Goal: Task Accomplishment & Management: Complete application form

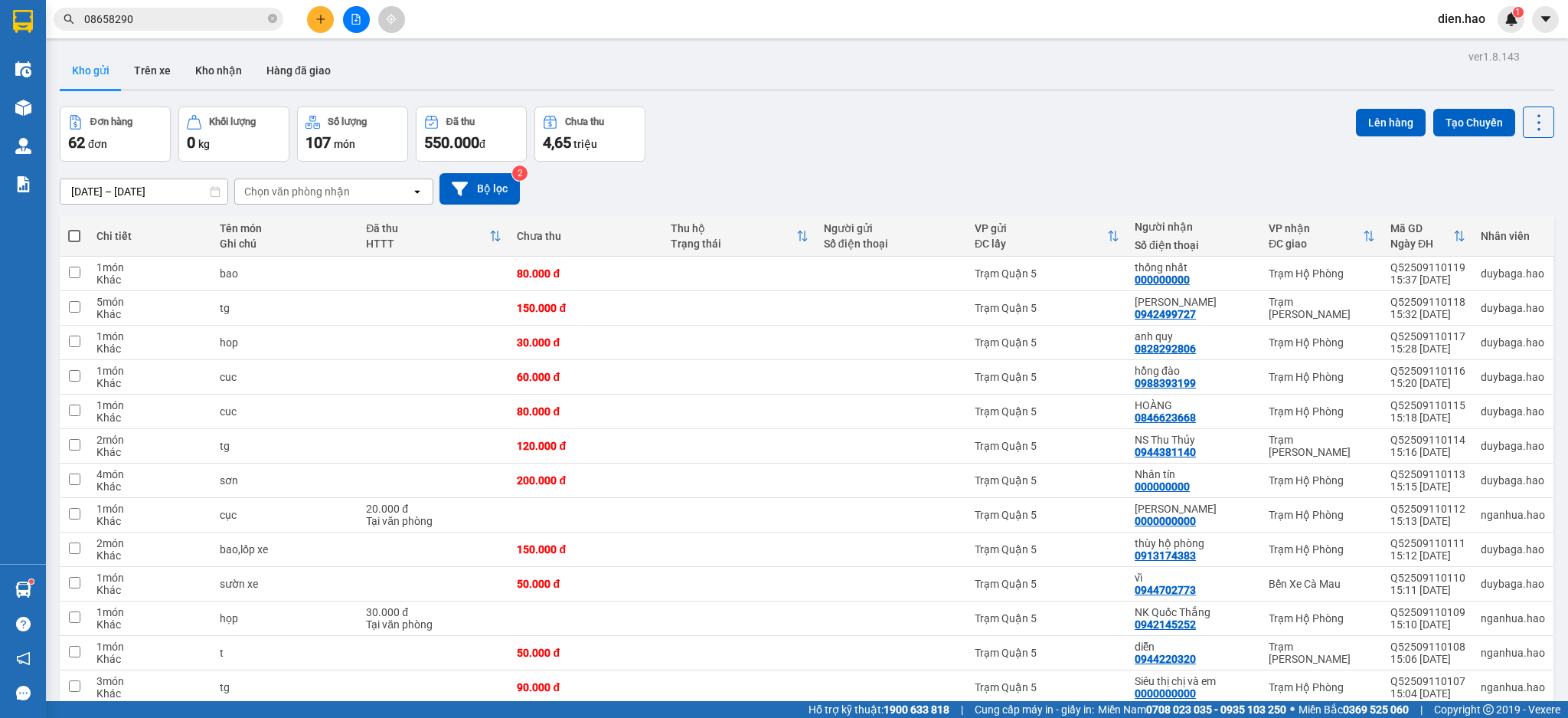
drag, startPoint x: 304, startPoint y: 20, endPoint x: 315, endPoint y: 20, distance: 11.0
click at [306, 19] on div at bounding box center [356, 19] width 115 height 27
click at [317, 20] on icon "plus" at bounding box center [321, 19] width 11 height 11
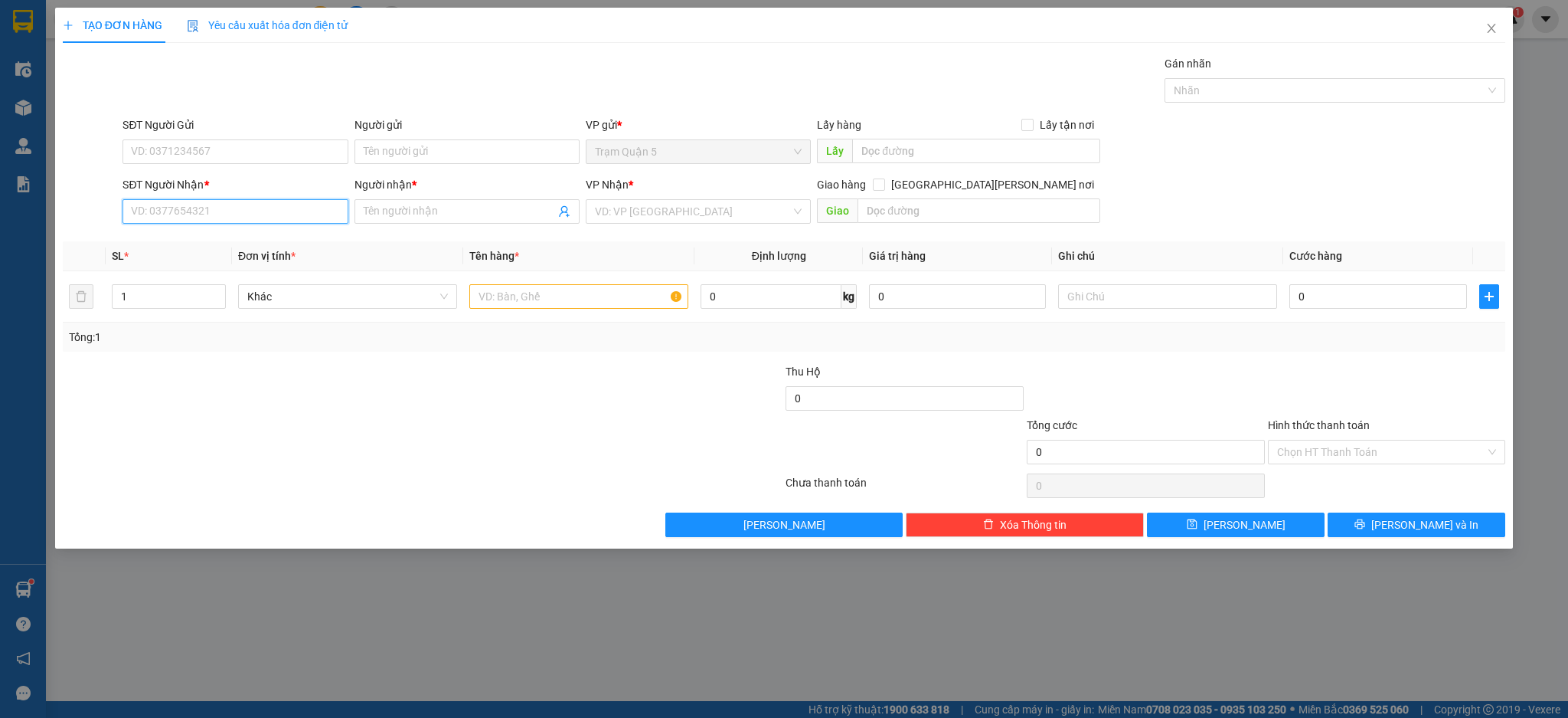
click at [211, 206] on input "SĐT Người Nhận *" at bounding box center [235, 212] width 225 height 25
type input "0"
click at [247, 237] on div "0845833470 - Hưng" at bounding box center [235, 242] width 207 height 17
type input "0845833470"
type input "Hưng"
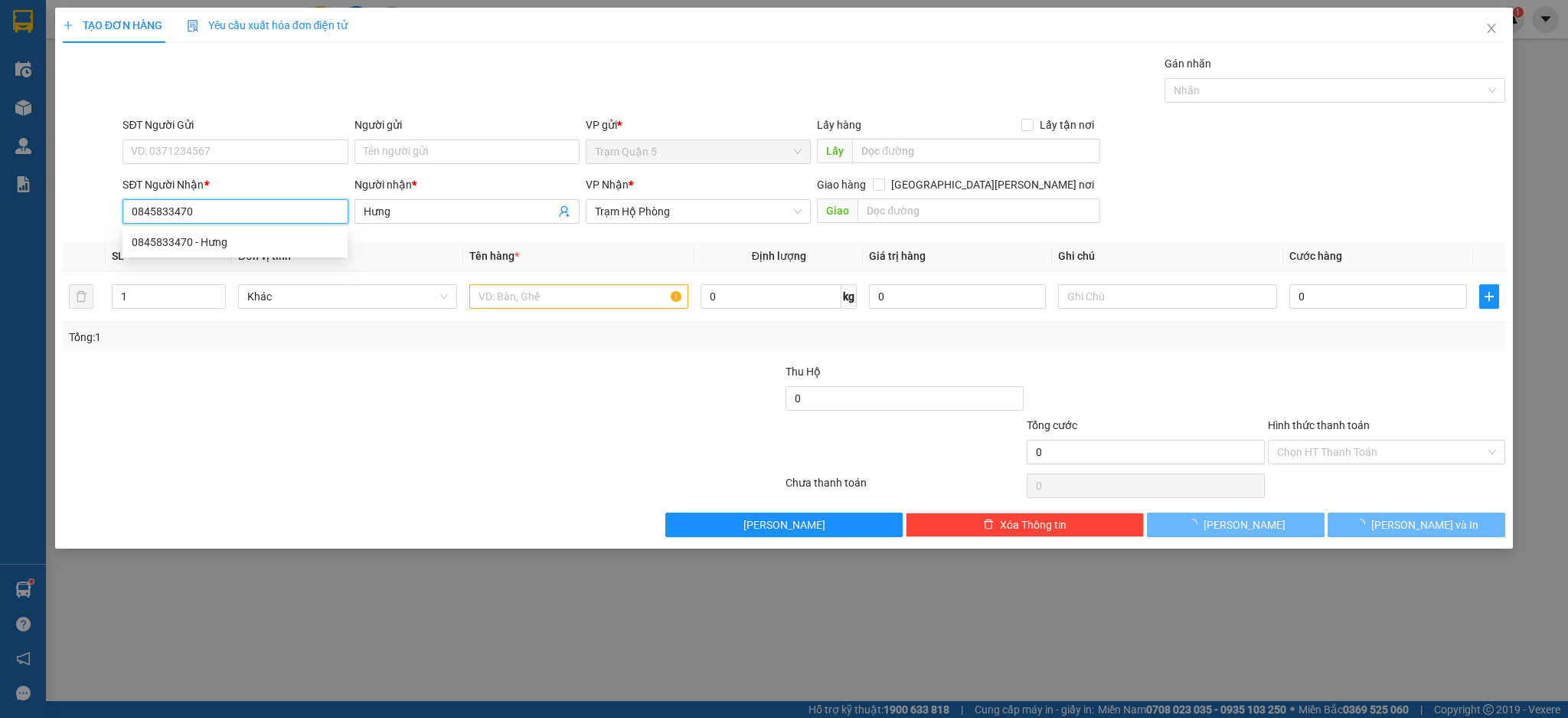
type input "80.000"
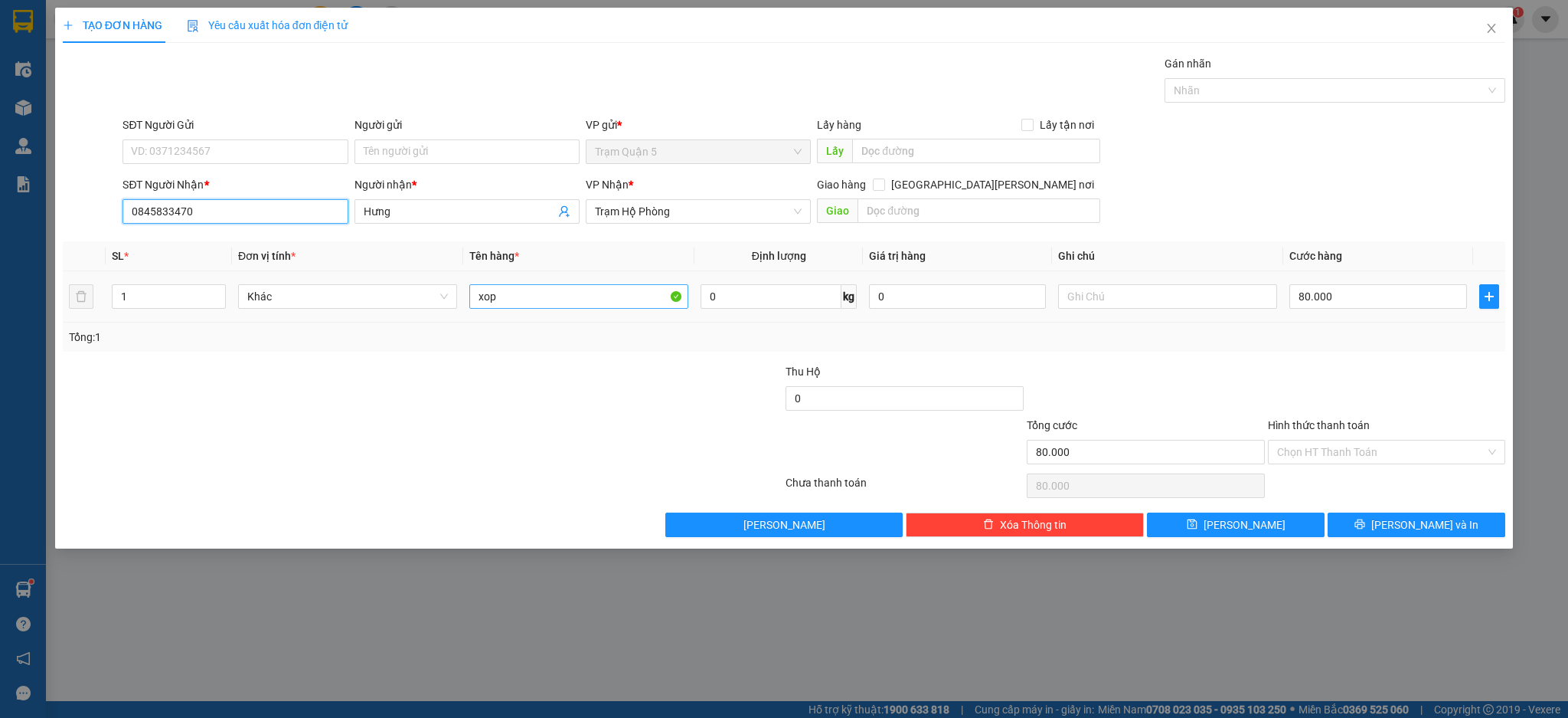
type input "0845833470"
click at [645, 295] on input "xop" at bounding box center [578, 296] width 219 height 25
type input "x"
type input "h"
type input "thùng"
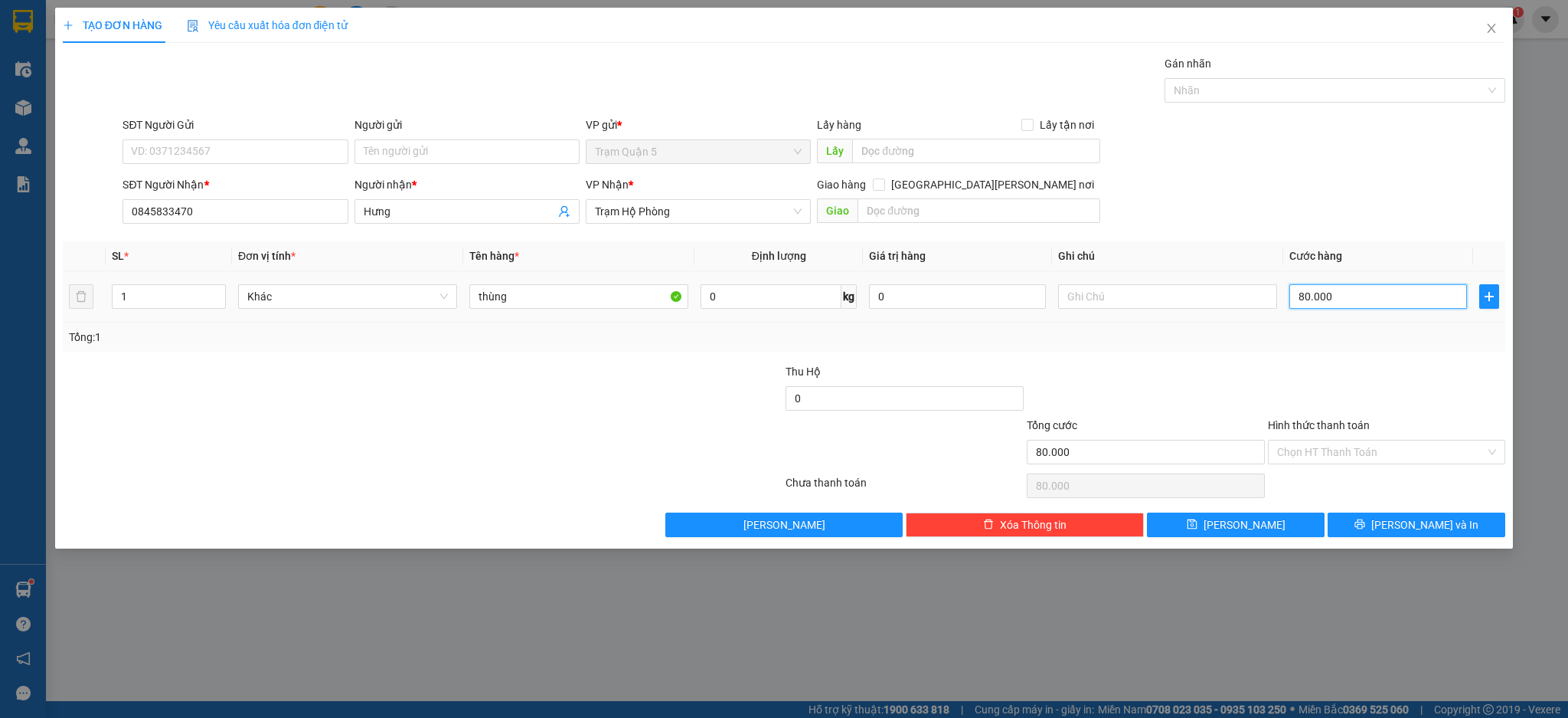
click at [1384, 305] on input "80.000" at bounding box center [1378, 296] width 177 height 25
type input "0"
type input "5"
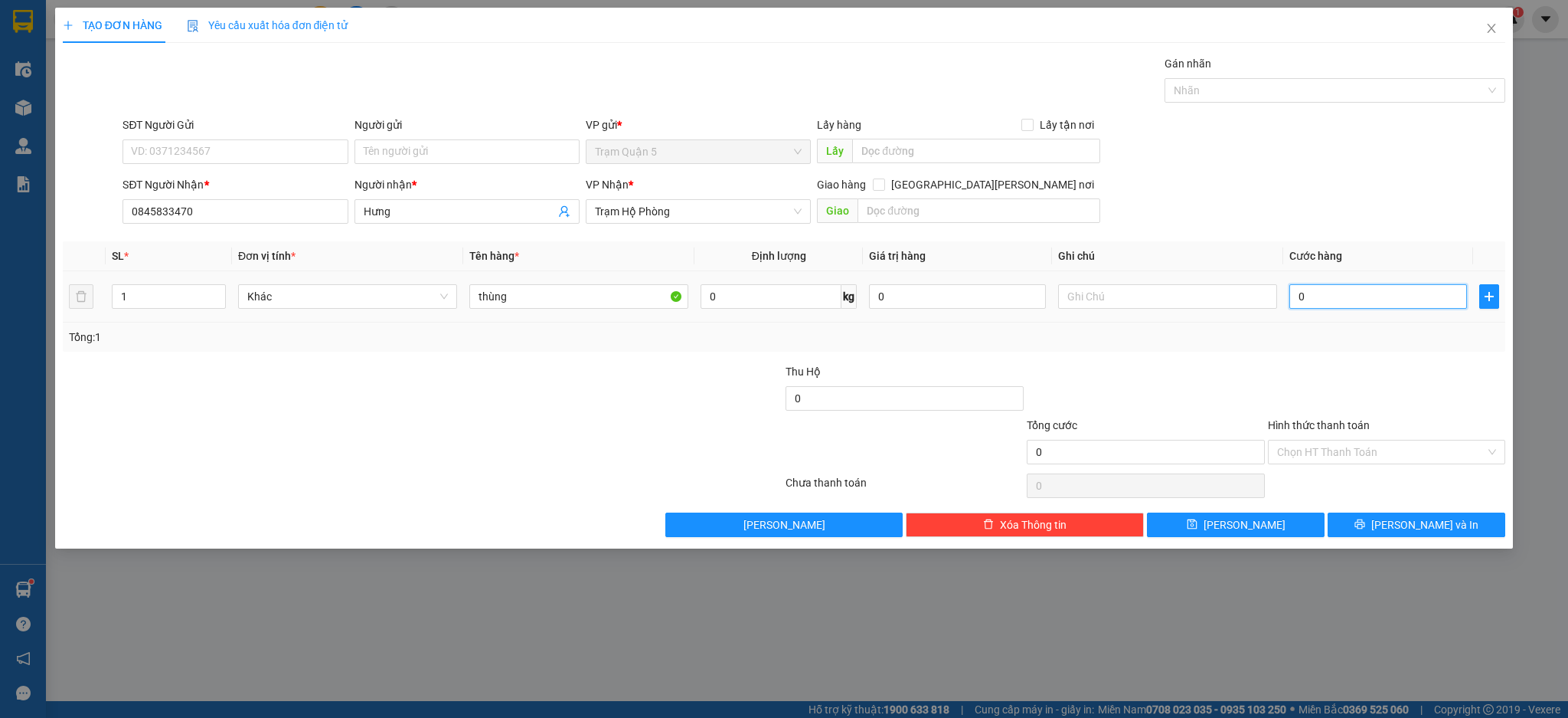
type input "5"
type input "005"
type input "50"
type input "0.050"
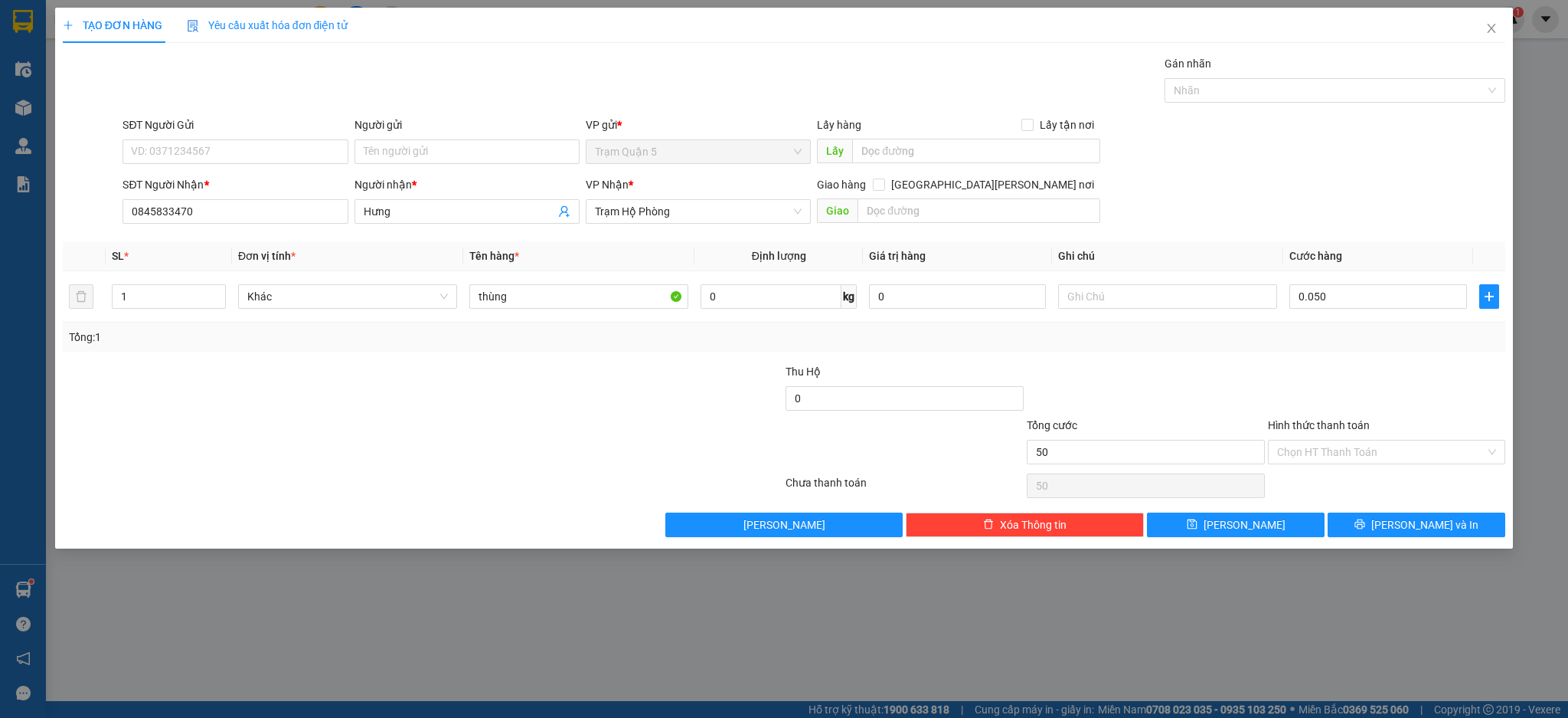
type input "50.000"
click at [1326, 352] on div "Transit Pickup Surcharge Ids Transit Deliver Surcharge Ids Transit Deliver Surc…" at bounding box center [784, 295] width 1443 height 482
click at [1354, 450] on input "Hình thức thanh toán" at bounding box center [1381, 452] width 209 height 23
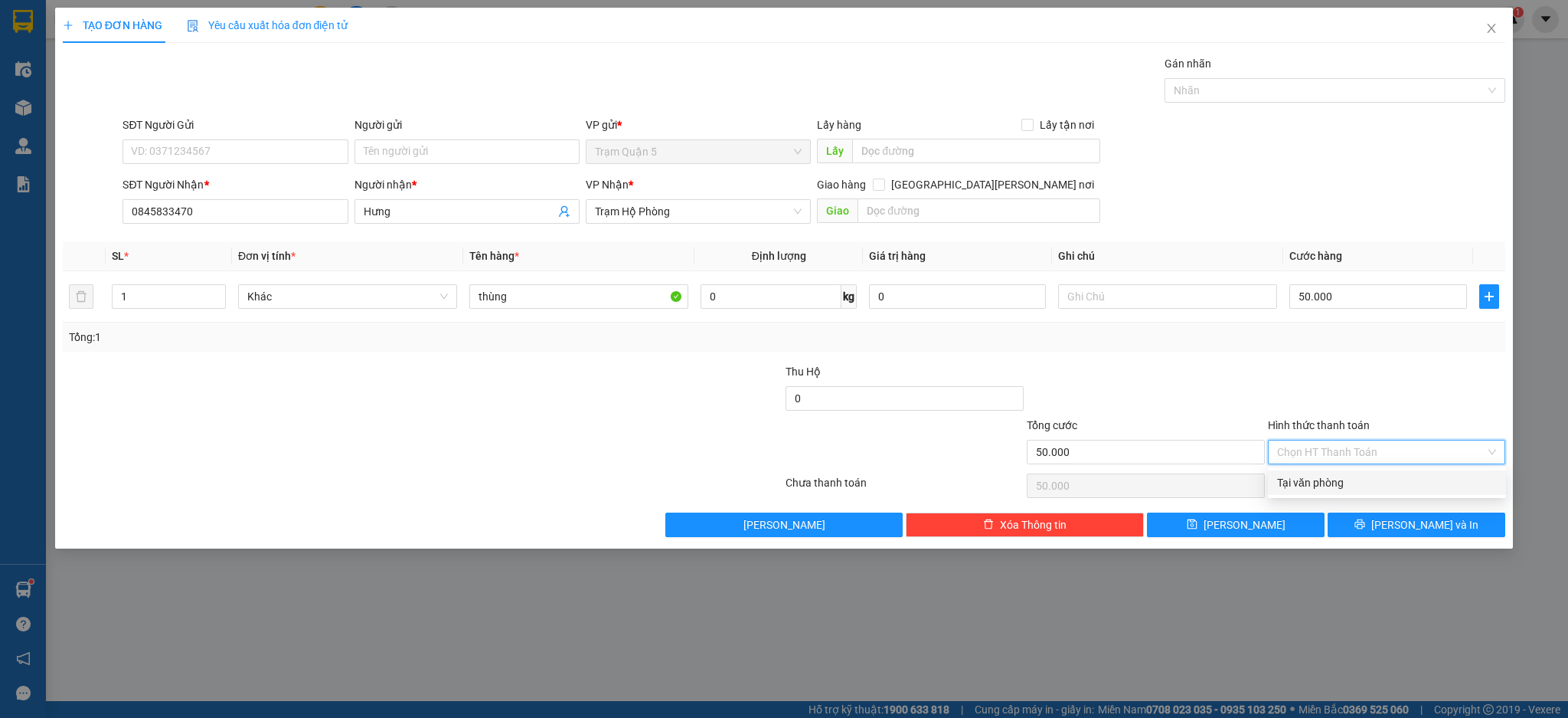
click at [1349, 478] on div "Tại văn phòng" at bounding box center [1387, 482] width 220 height 17
type input "0"
click at [1267, 522] on button "[PERSON_NAME]" at bounding box center [1235, 524] width 178 height 25
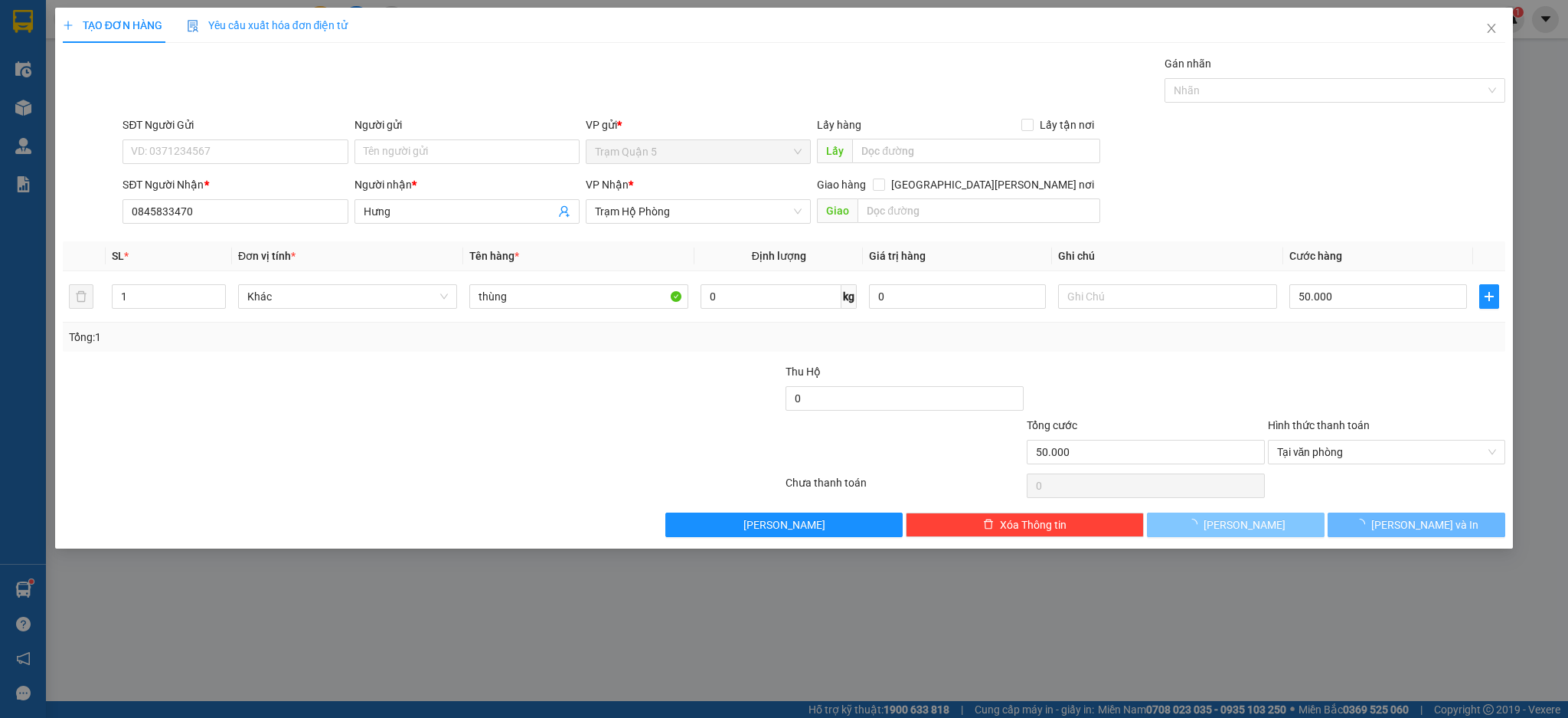
type input "0"
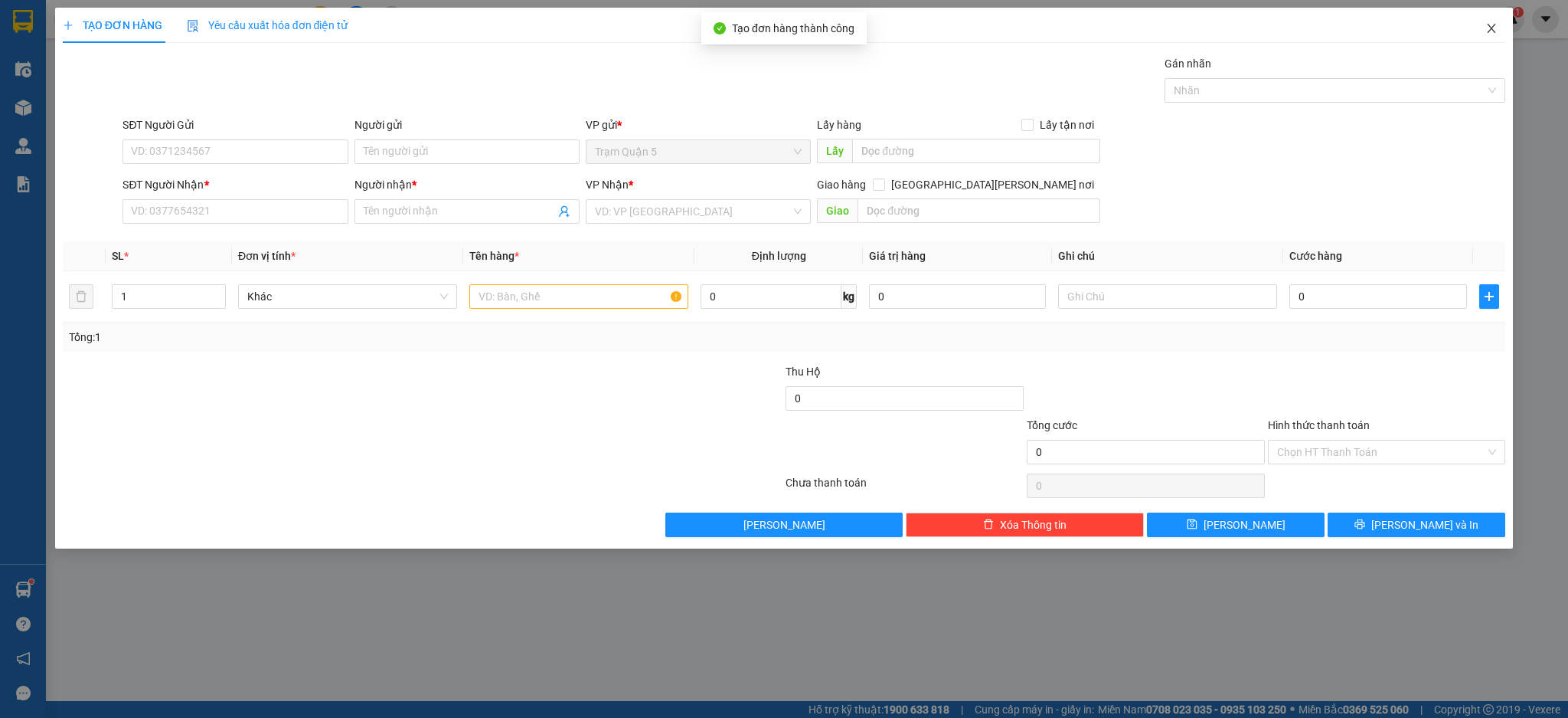
drag, startPoint x: 1493, startPoint y: 21, endPoint x: 1490, endPoint y: 37, distance: 16.3
click at [1490, 37] on span "Close" at bounding box center [1491, 29] width 43 height 43
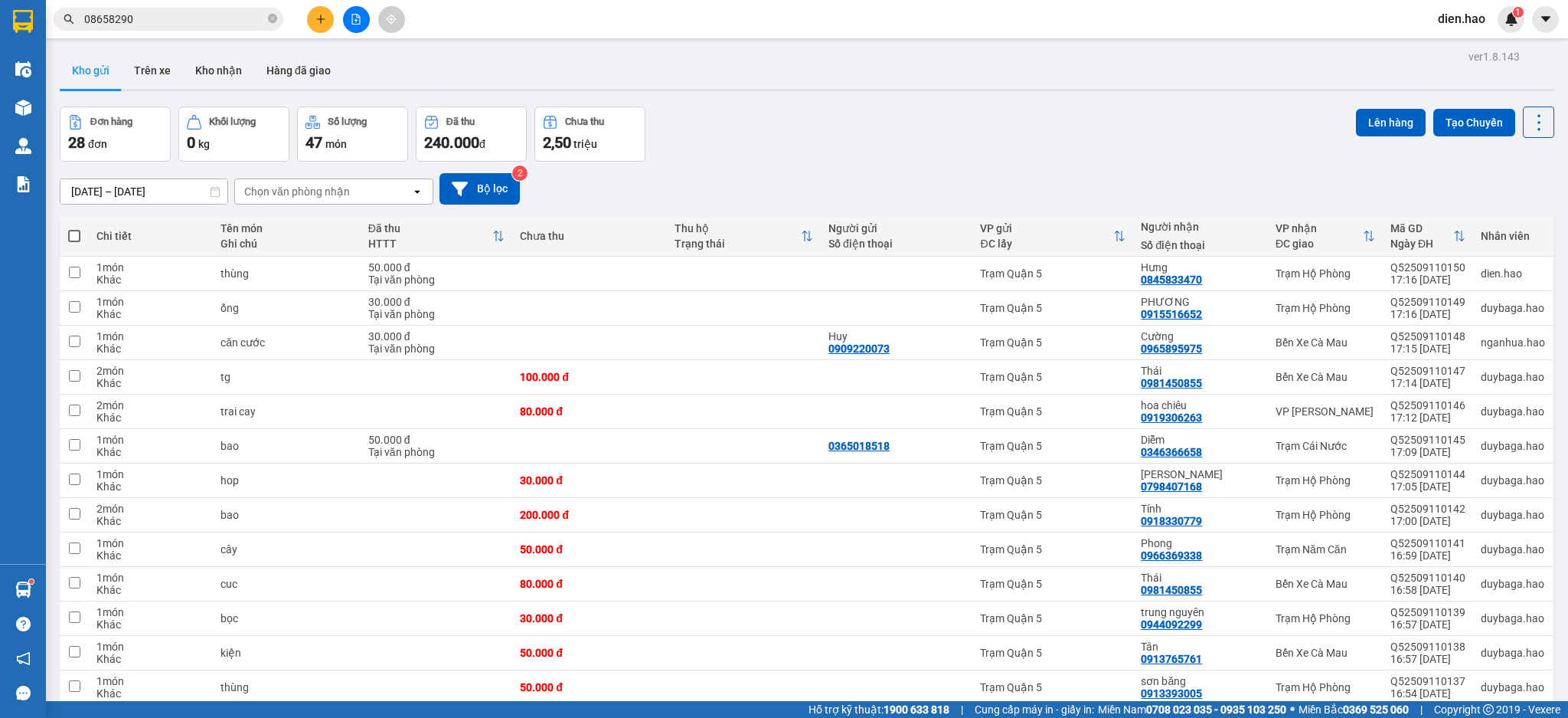
click at [68, 240] on span at bounding box center [74, 236] width 12 height 12
click at [75, 228] on input "checkbox" at bounding box center [75, 228] width 0 height 0
checkbox input "true"
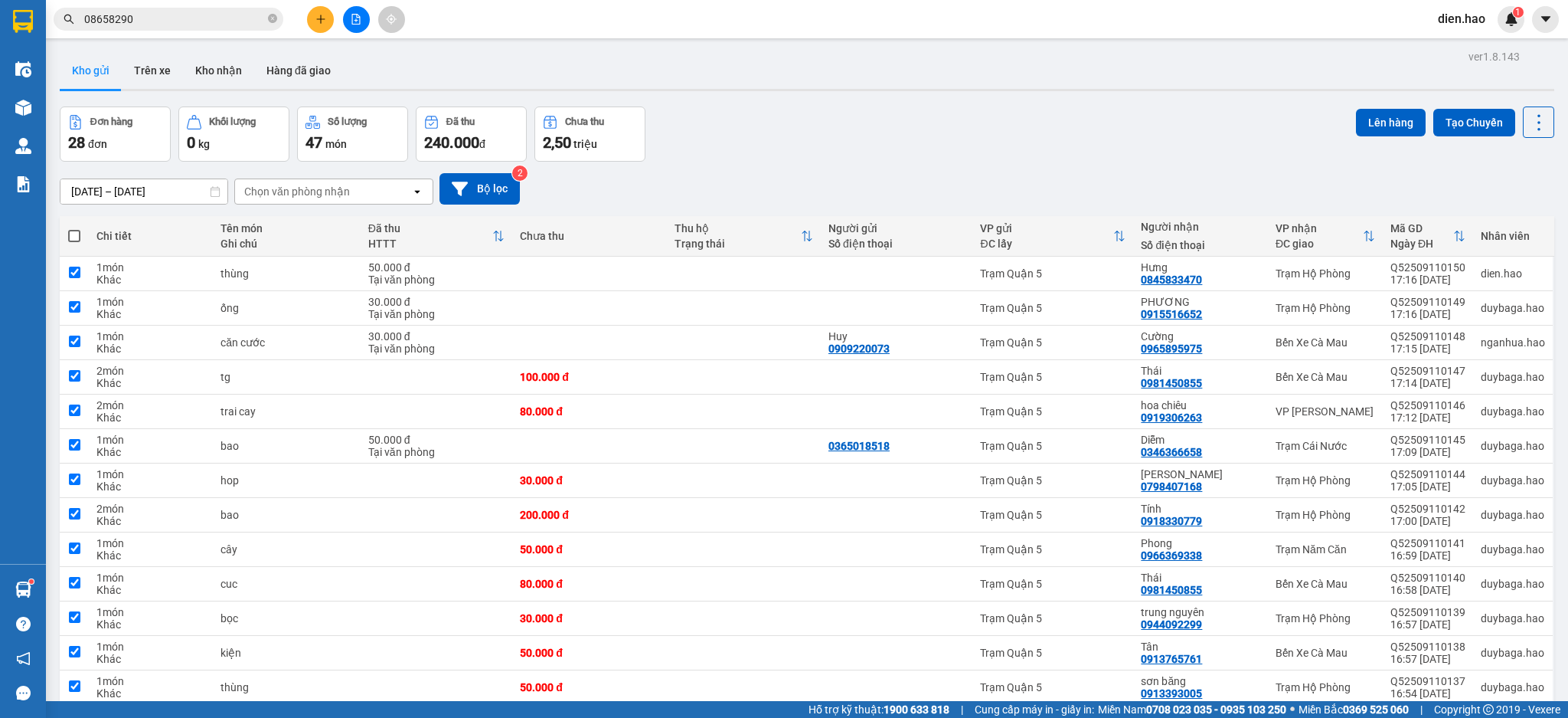
checkbox input "true"
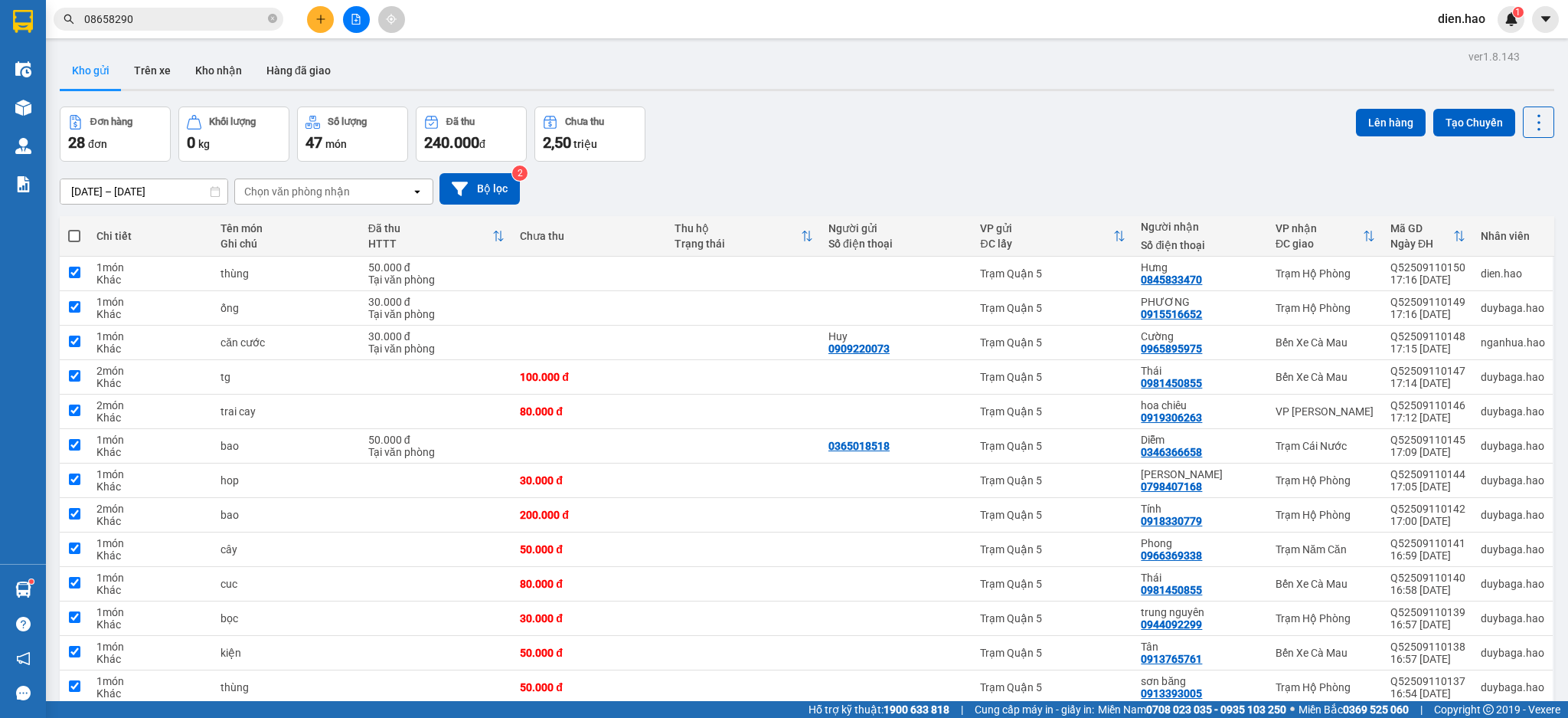
checkbox input "true"
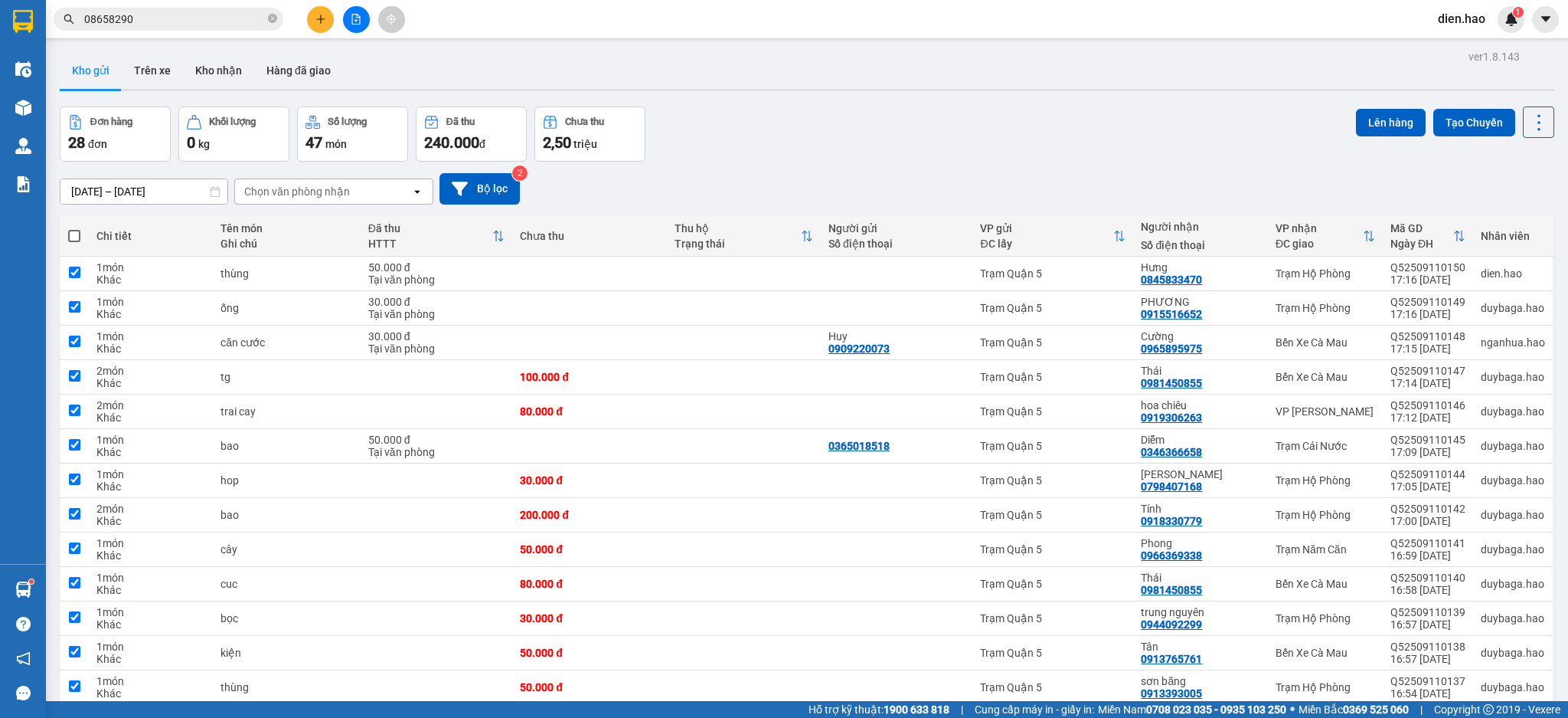
checkbox input "true"
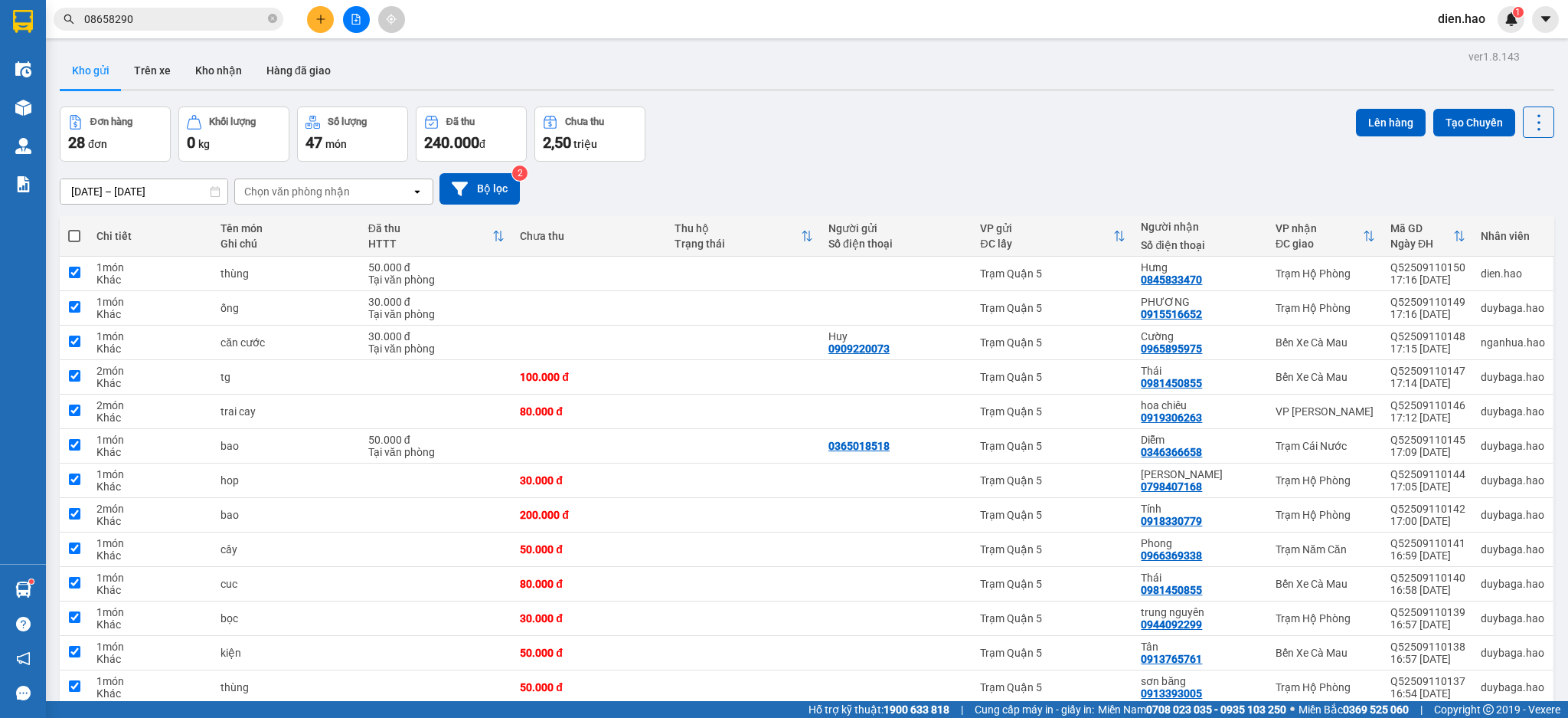
checkbox input "true"
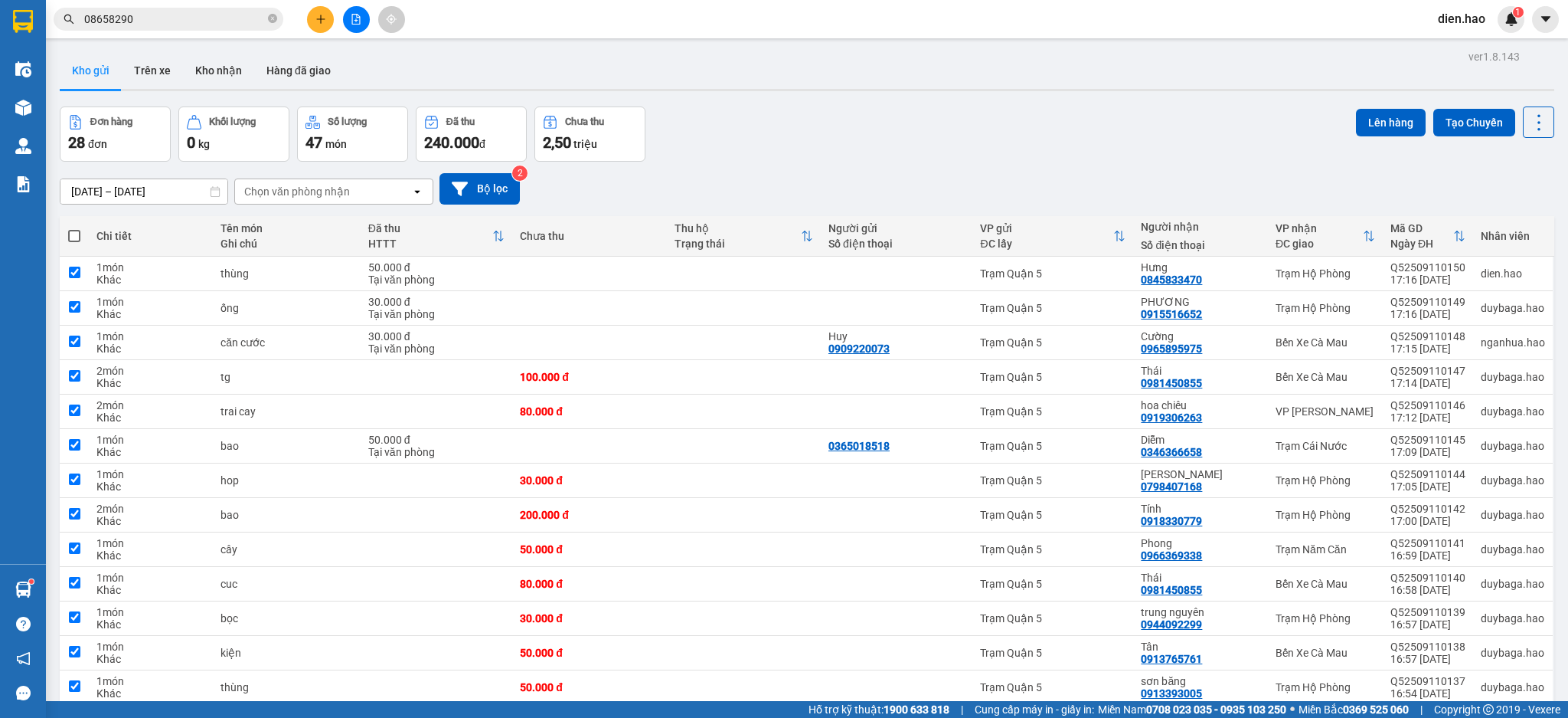
checkbox input "true"
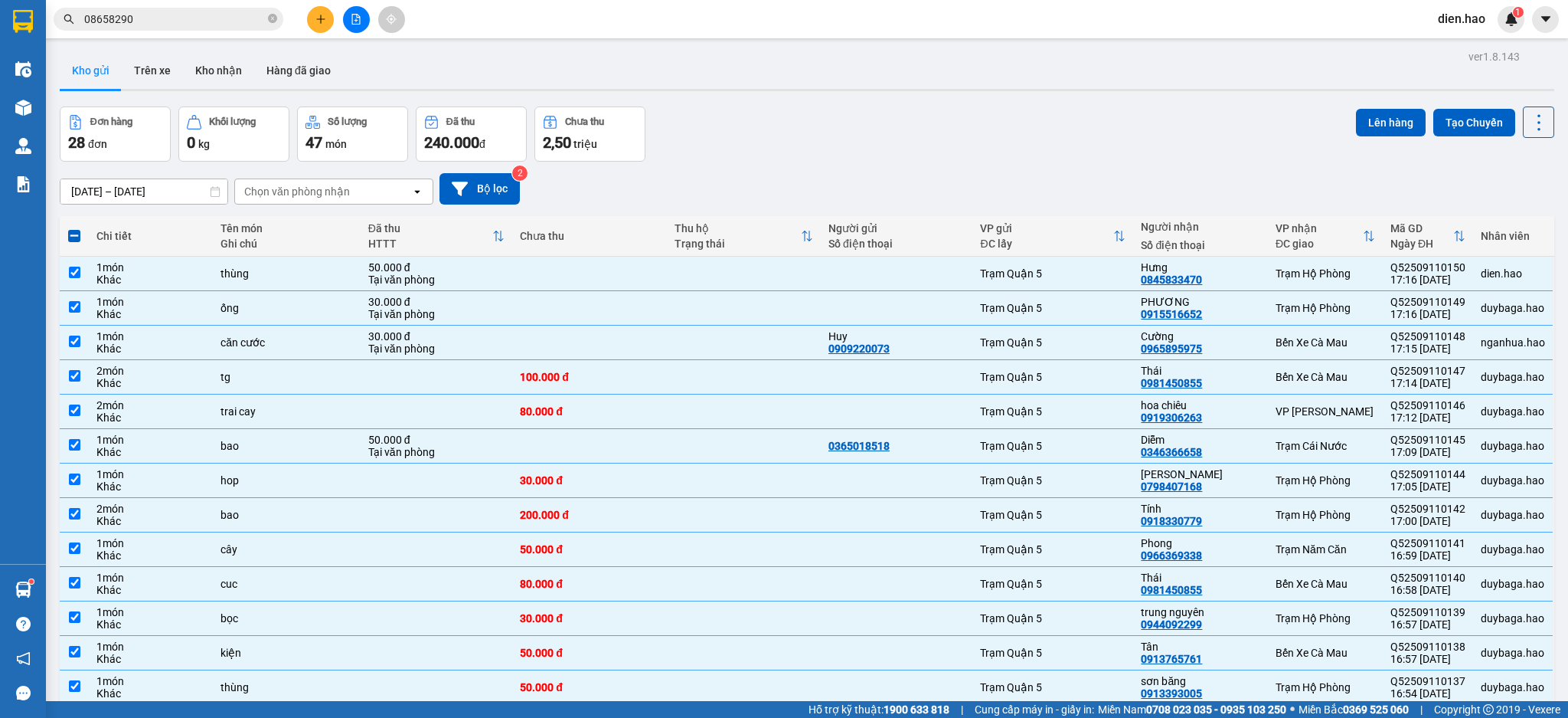
click at [76, 243] on label at bounding box center [74, 236] width 14 height 16
click at [75, 228] on input "checkbox" at bounding box center [75, 228] width 0 height 0
click at [1403, 112] on button "Lên hàng" at bounding box center [1390, 123] width 70 height 28
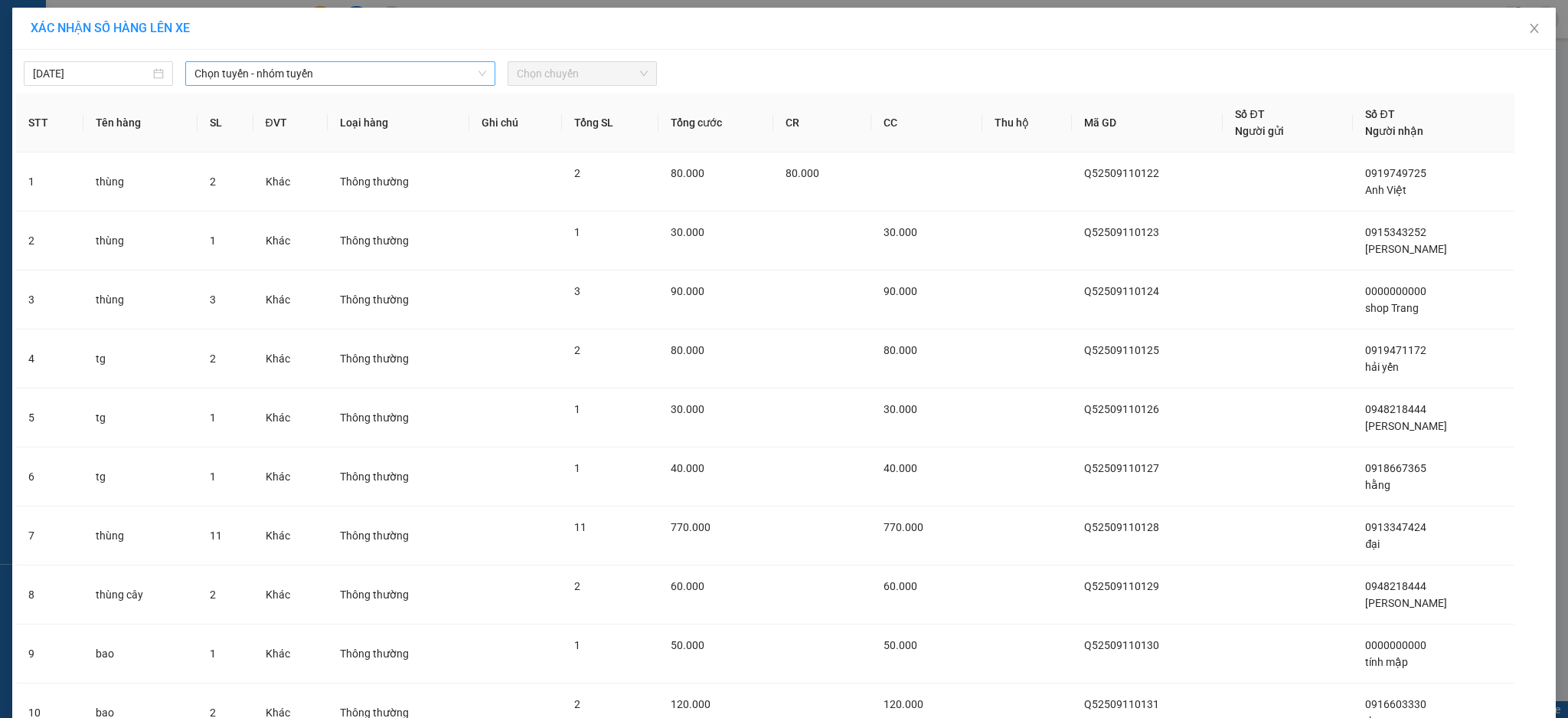
click at [303, 75] on span "Chọn tuyến - nhóm tuyến" at bounding box center [340, 74] width 292 height 23
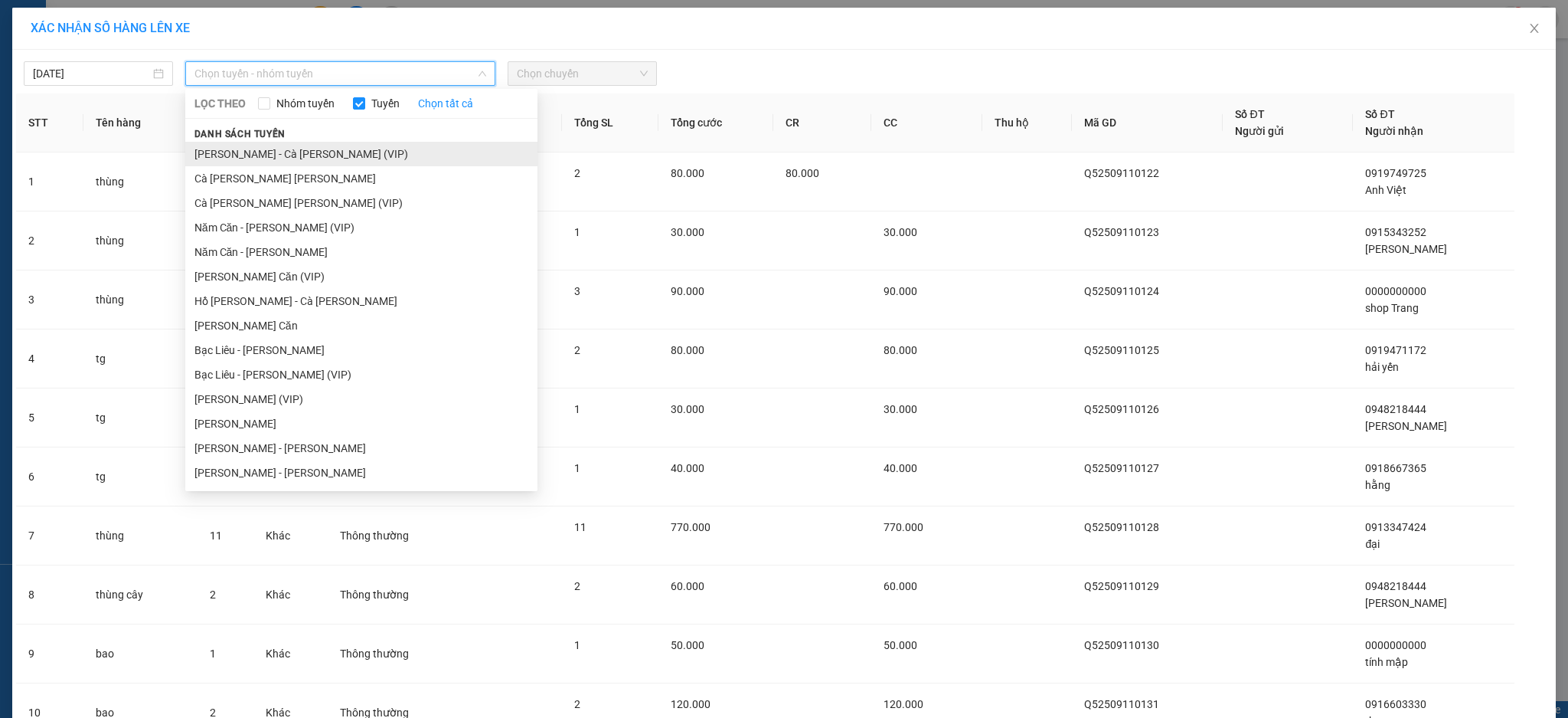
click at [315, 153] on li "[PERSON_NAME] - Cà [PERSON_NAME] (VIP)" at bounding box center [361, 154] width 352 height 25
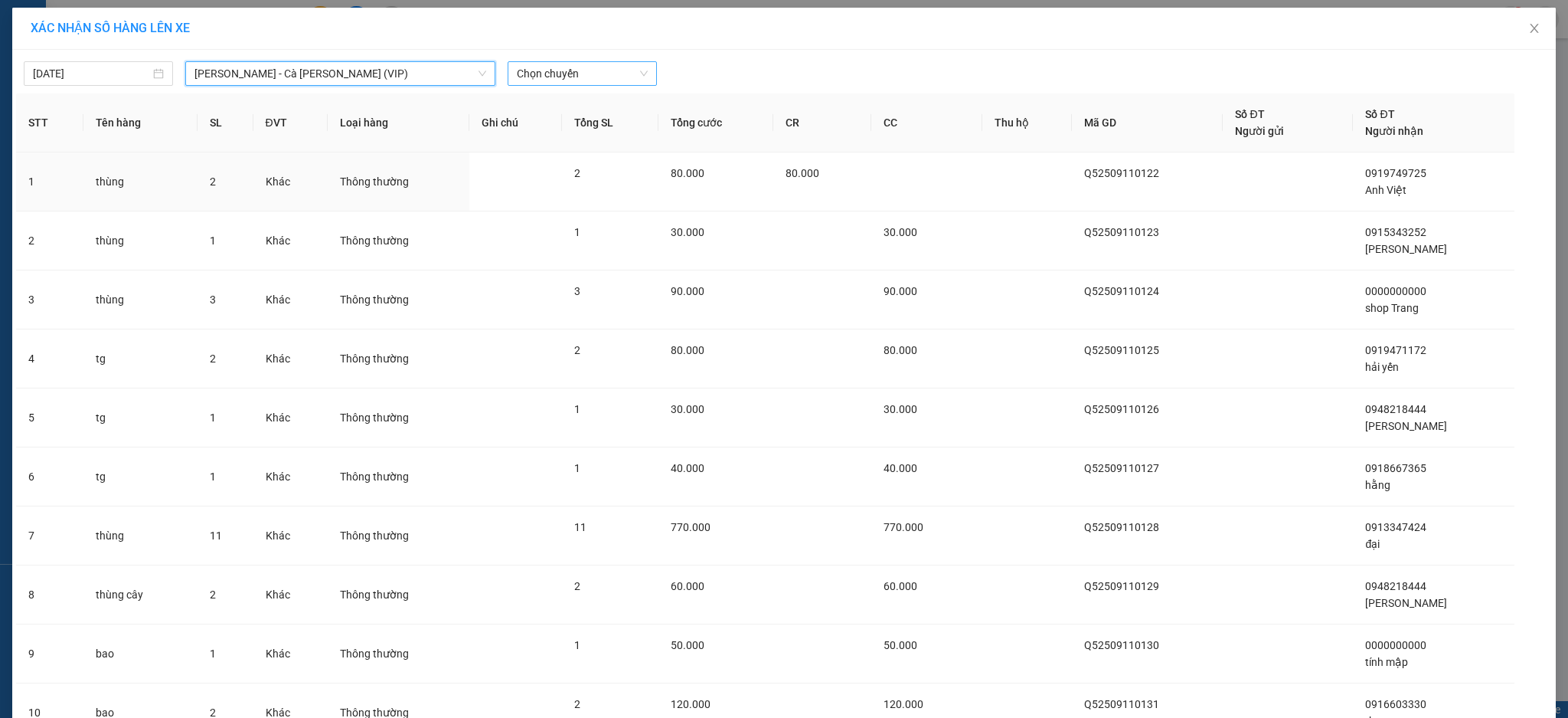
click at [585, 77] on span "Chọn chuyến" at bounding box center [582, 74] width 131 height 23
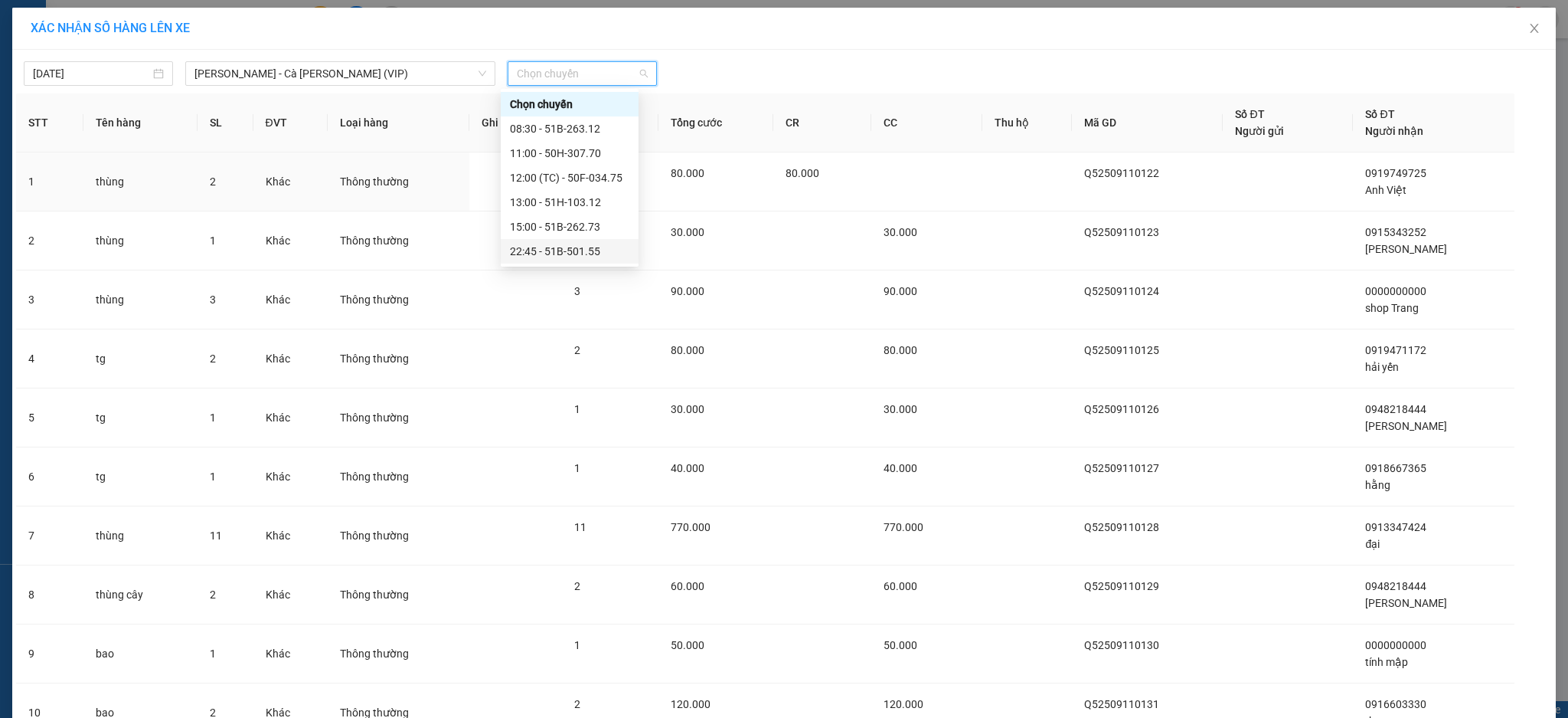
click at [601, 241] on div "22:45 - 51B-501.55" at bounding box center [569, 251] width 138 height 25
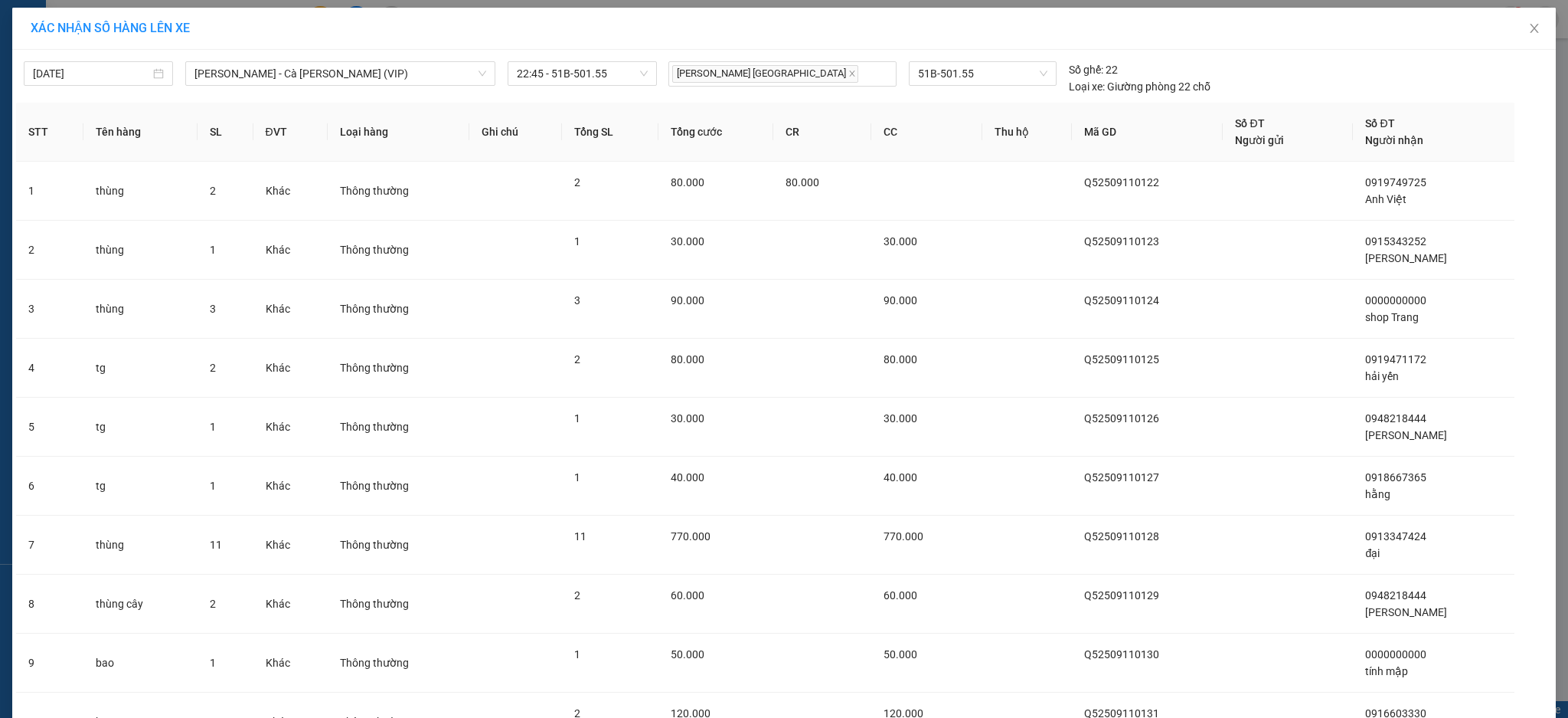
scroll to position [1208, 0]
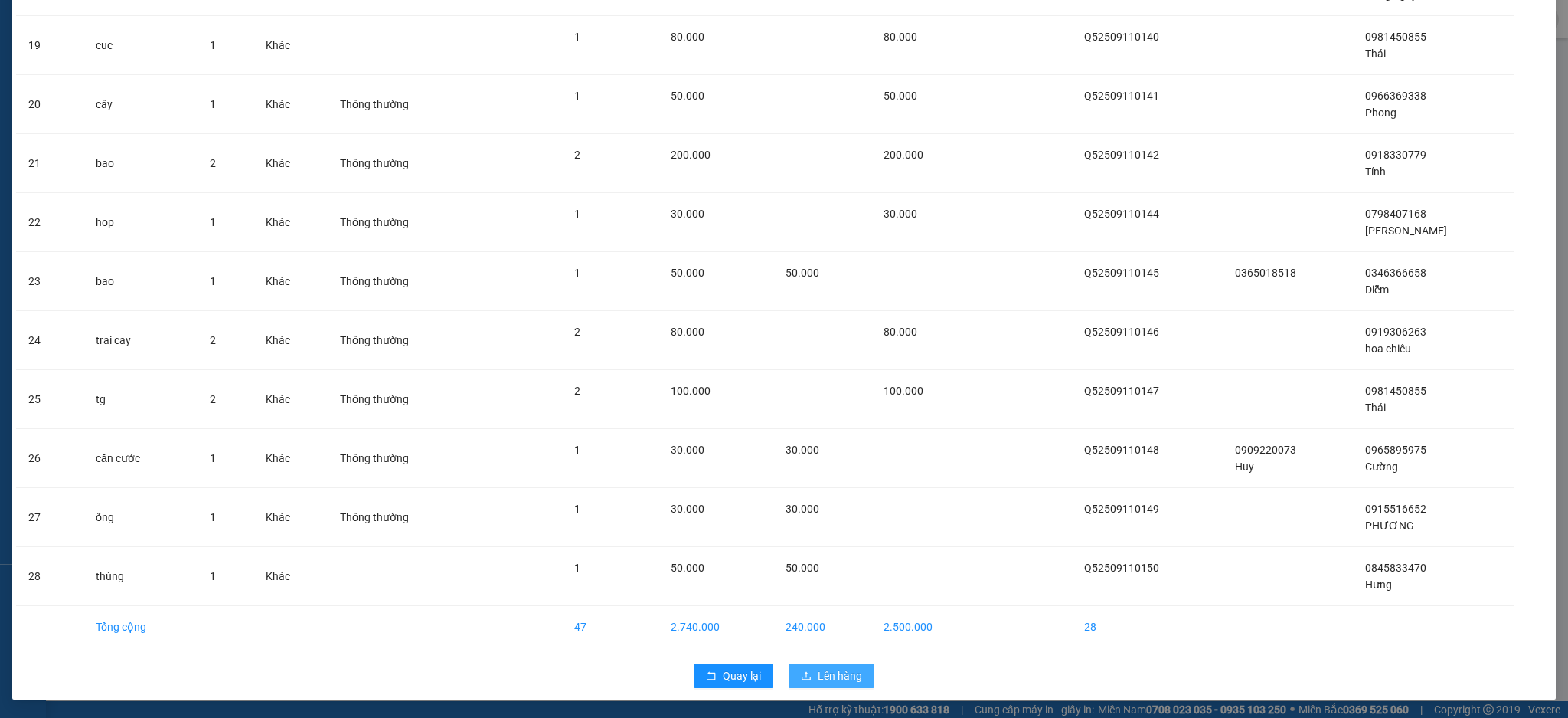
click at [826, 678] on span "Lên hàng" at bounding box center [840, 675] width 44 height 17
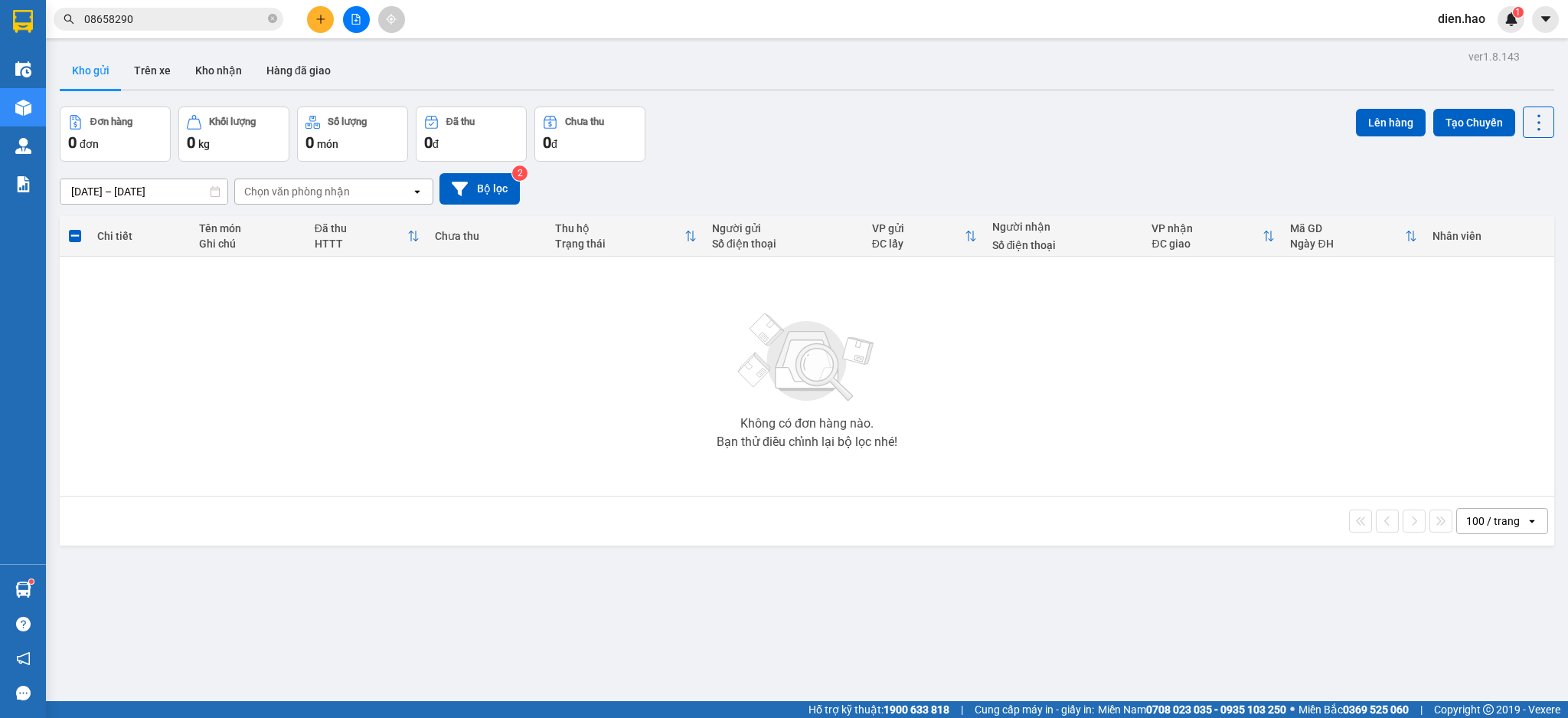
click at [267, 16] on span "08658290" at bounding box center [168, 19] width 230 height 23
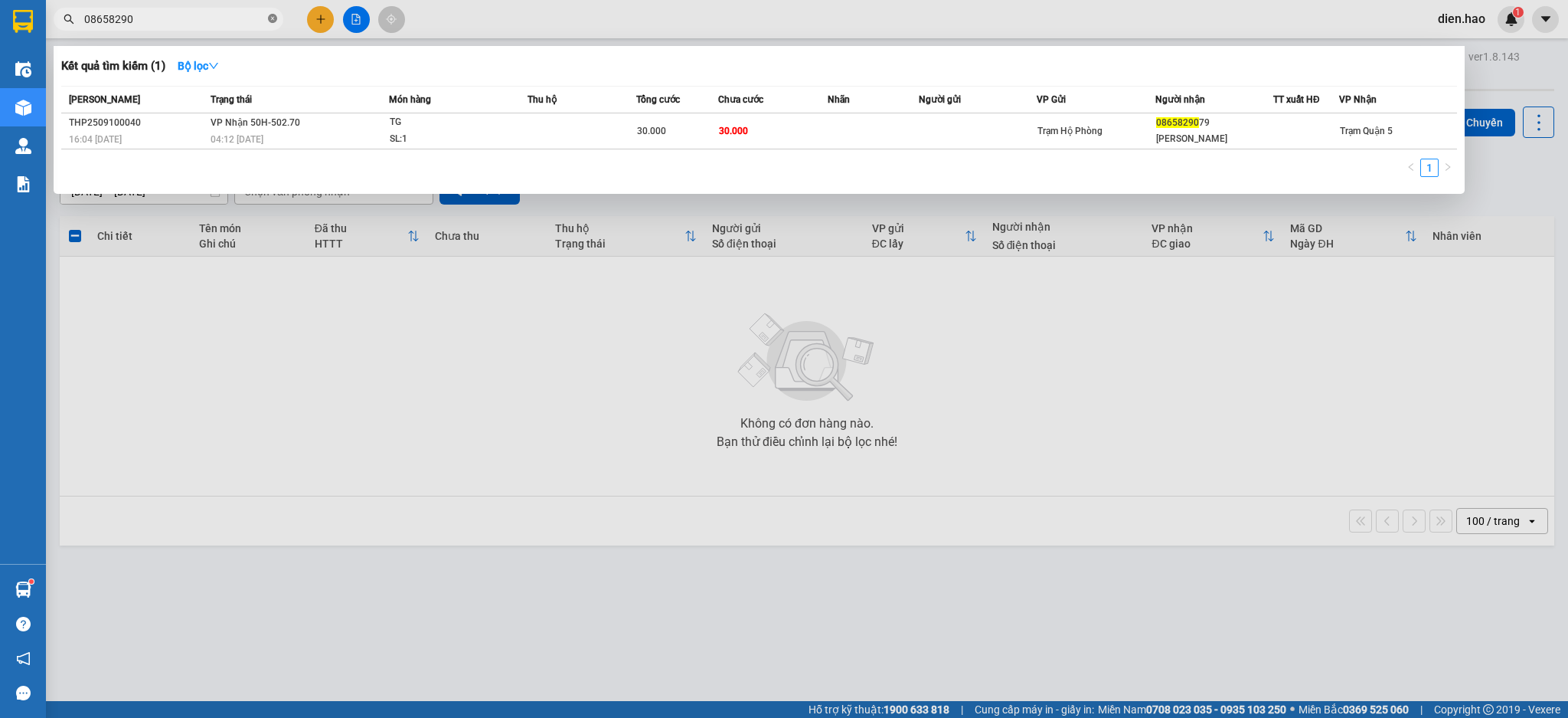
click at [274, 20] on icon "close-circle" at bounding box center [272, 18] width 9 height 9
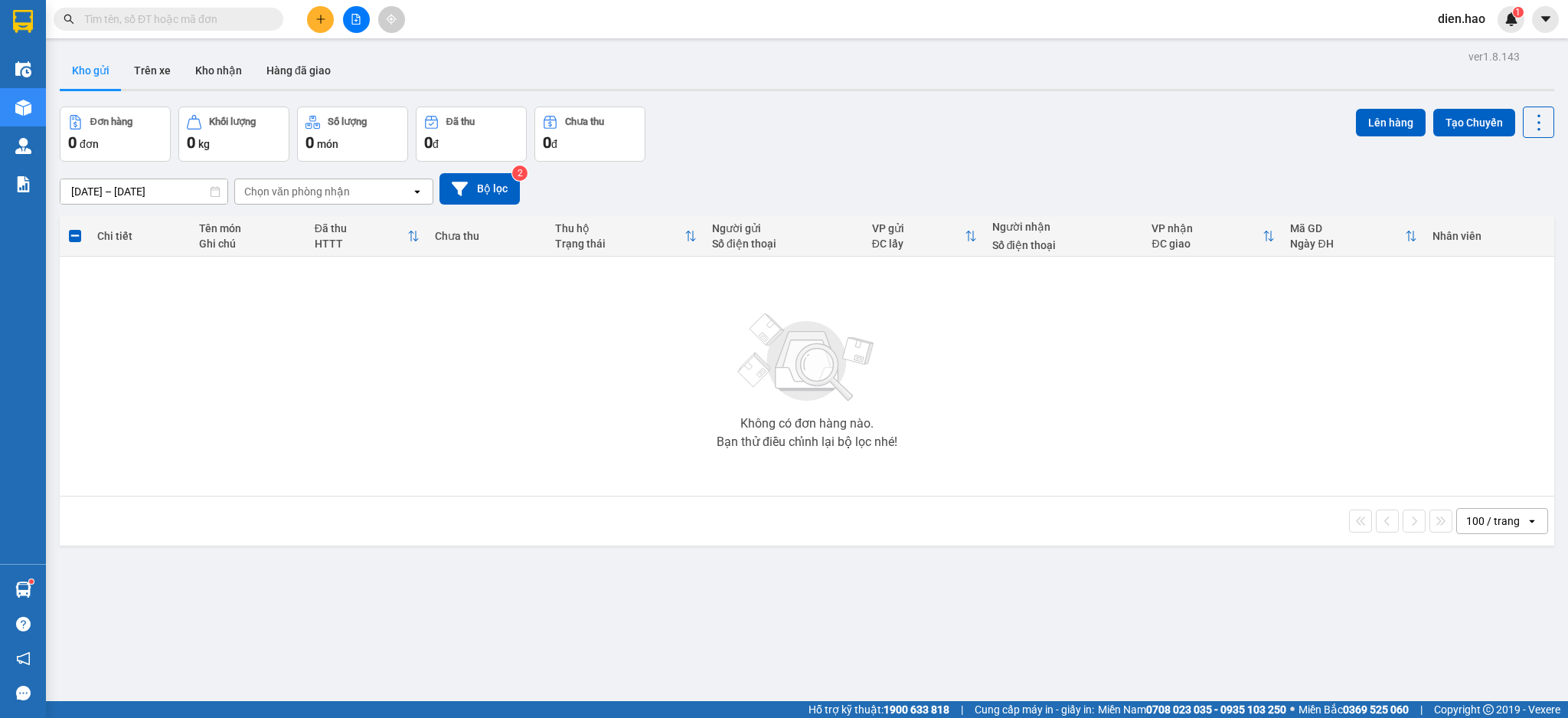
click at [254, 18] on input "text" at bounding box center [175, 19] width 180 height 17
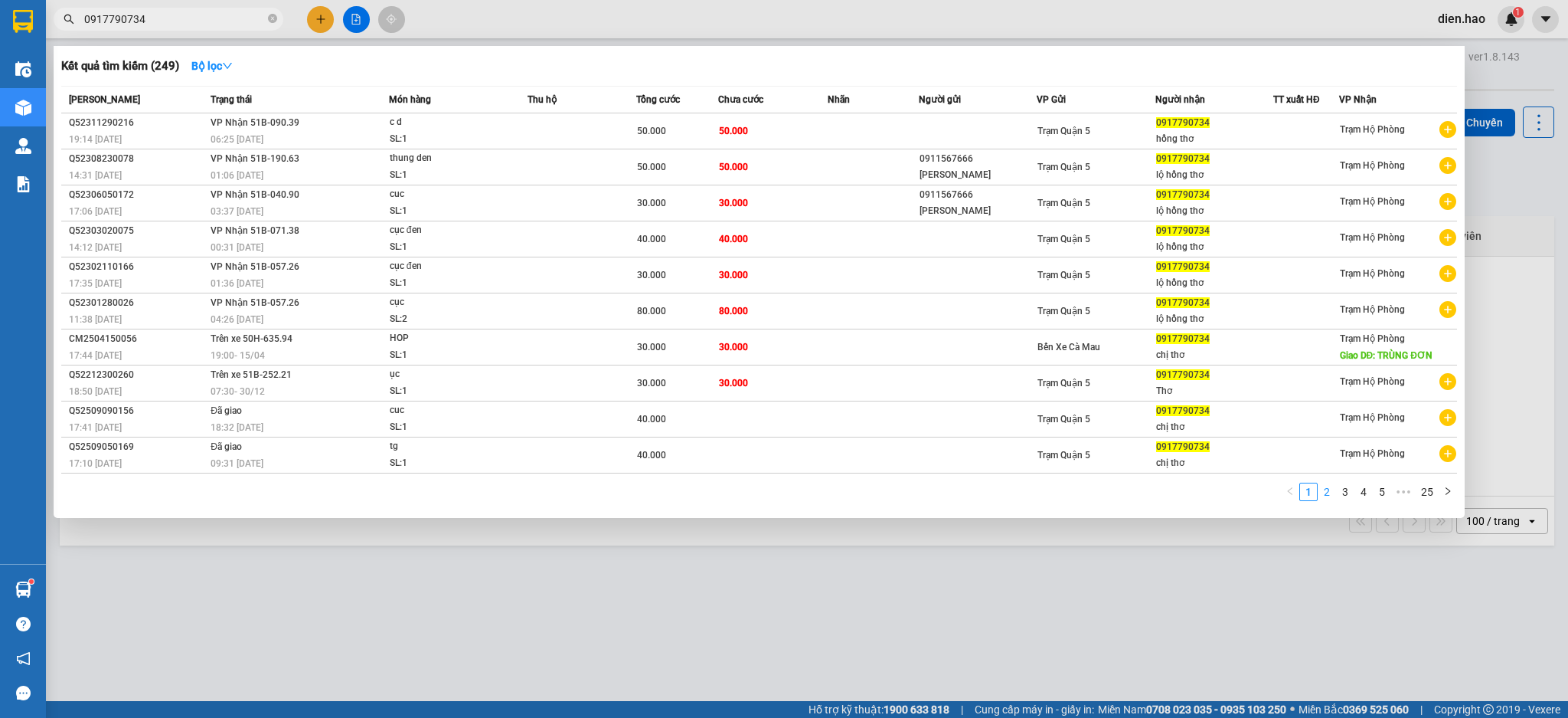
type input "0917790734"
click at [1328, 496] on link "2" at bounding box center [1326, 492] width 17 height 17
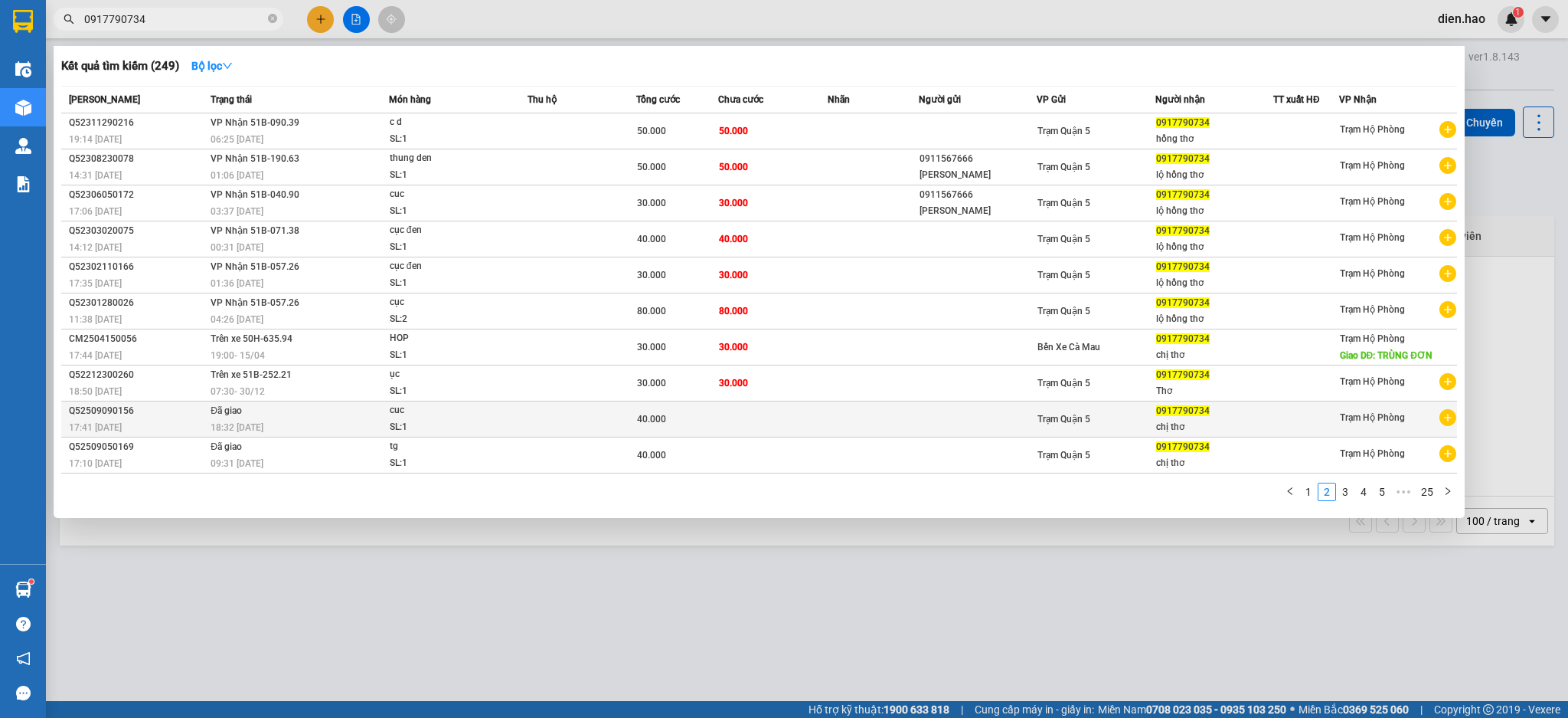
click at [617, 418] on td at bounding box center [581, 419] width 109 height 36
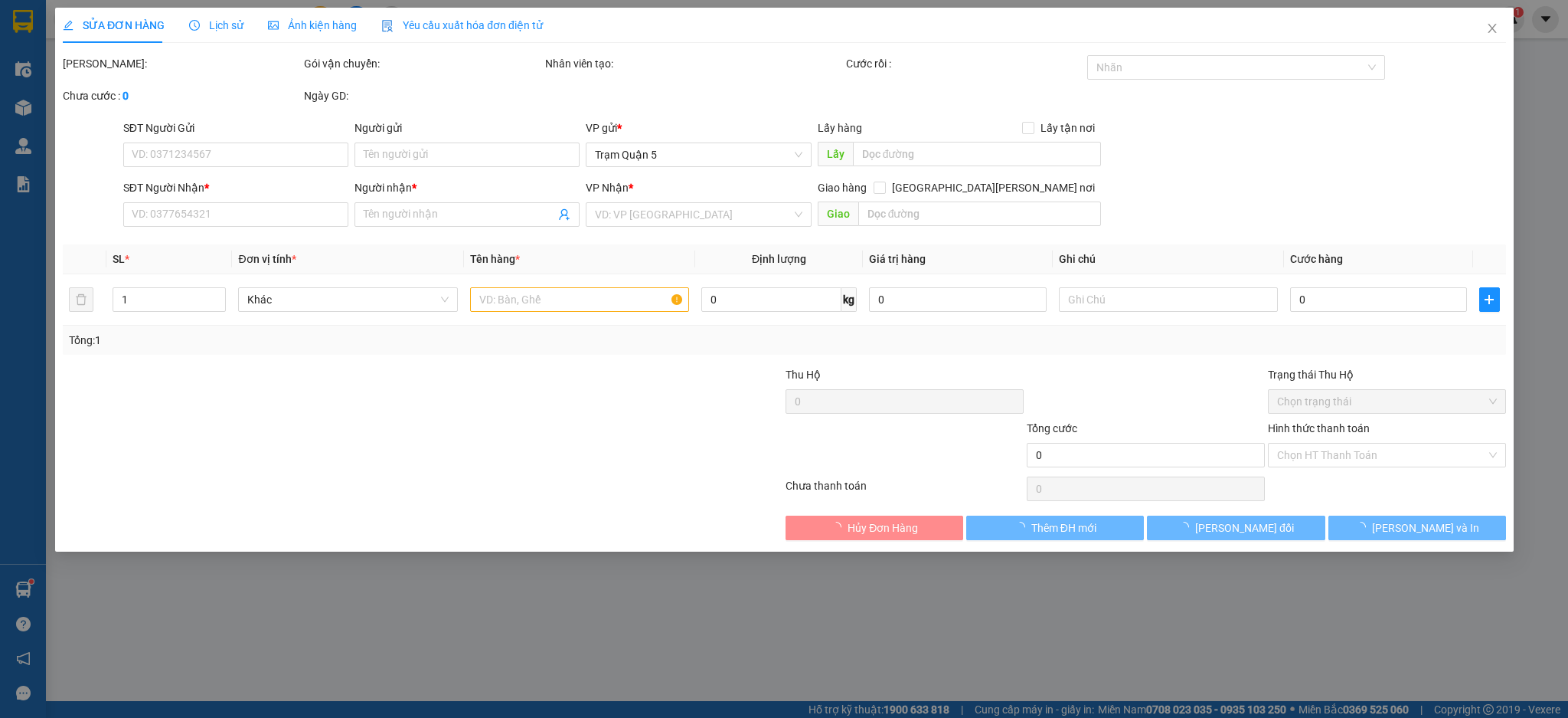
type input "0917790734"
type input "chị thơ"
type input "40.000"
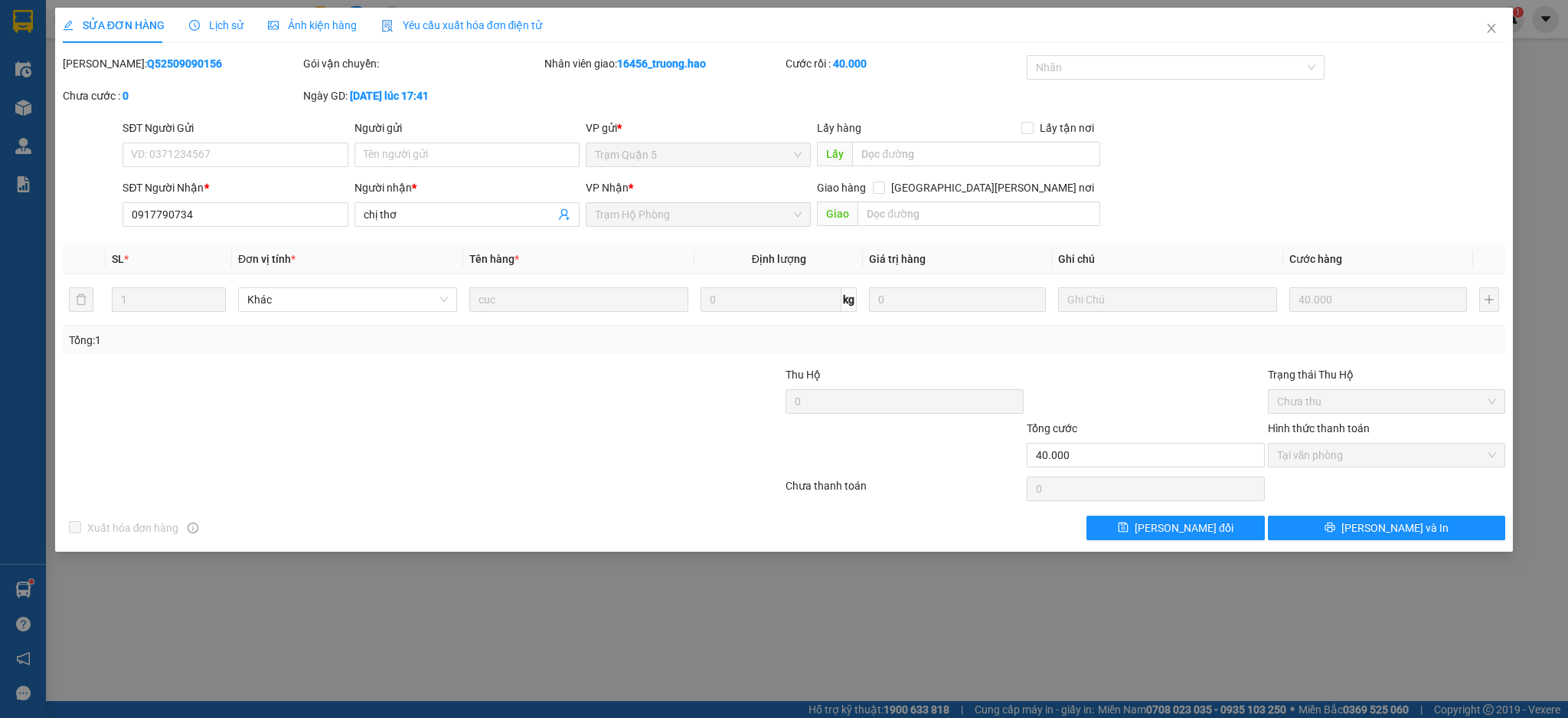
click at [295, 22] on span "Ảnh kiện hàng" at bounding box center [312, 25] width 89 height 12
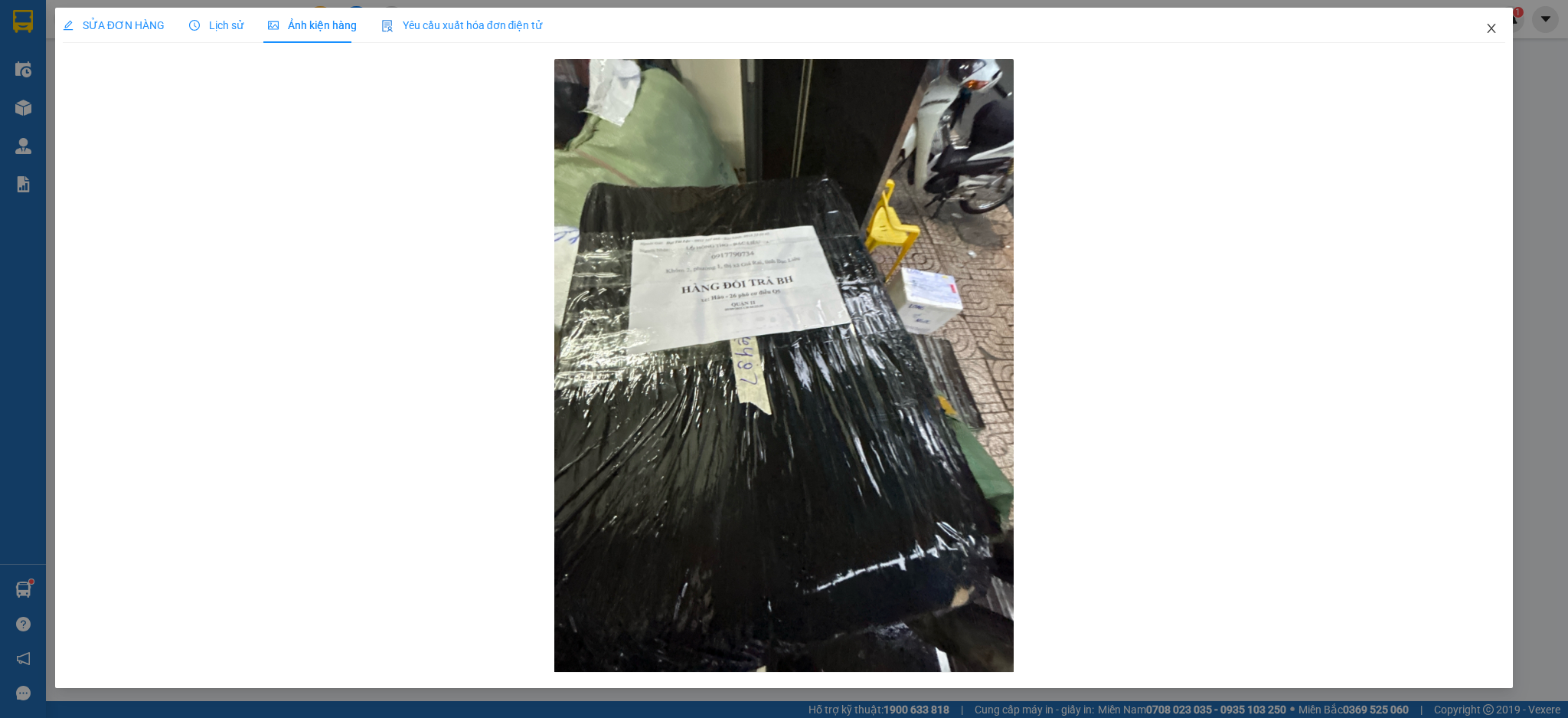
click at [1479, 32] on span "Close" at bounding box center [1491, 29] width 43 height 43
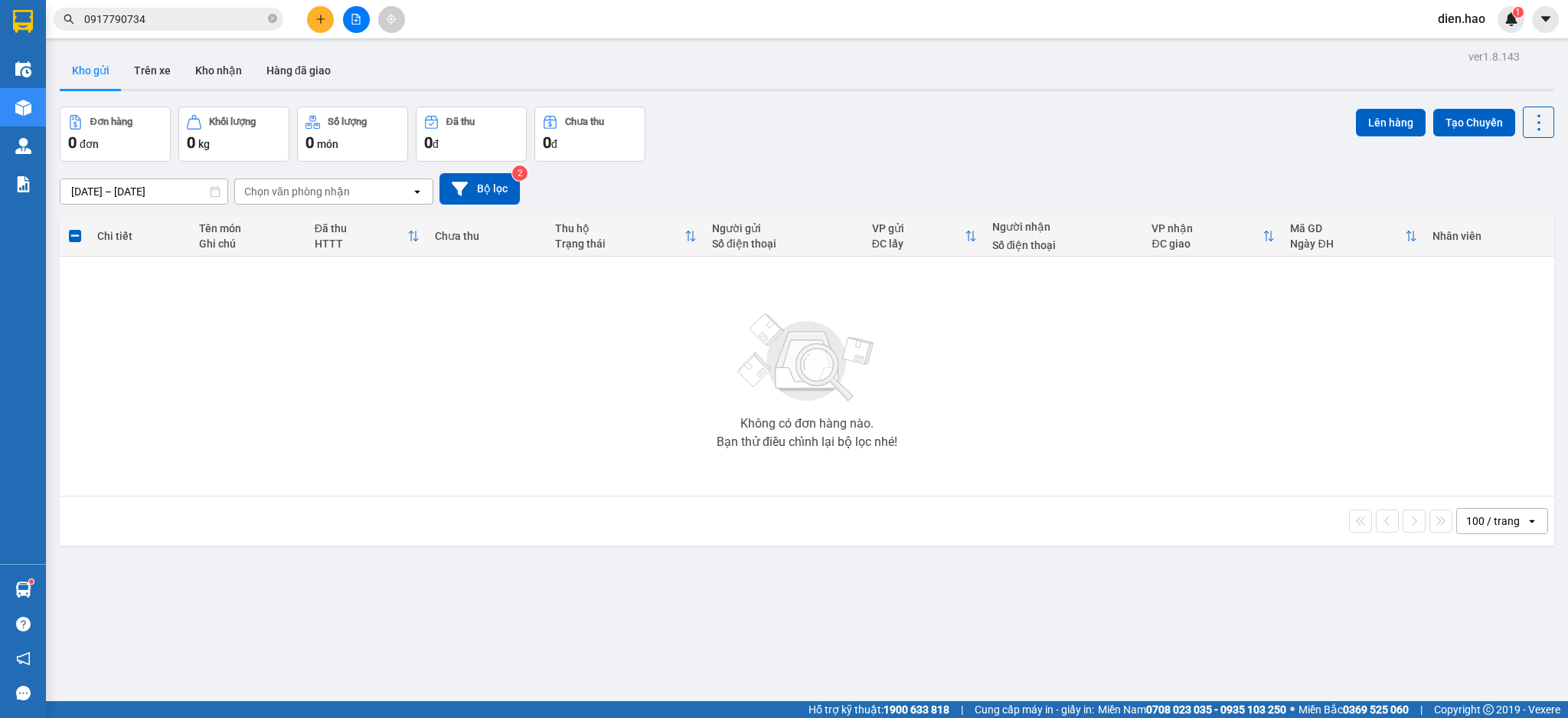
click at [190, 16] on input "0917790734" at bounding box center [175, 19] width 180 height 17
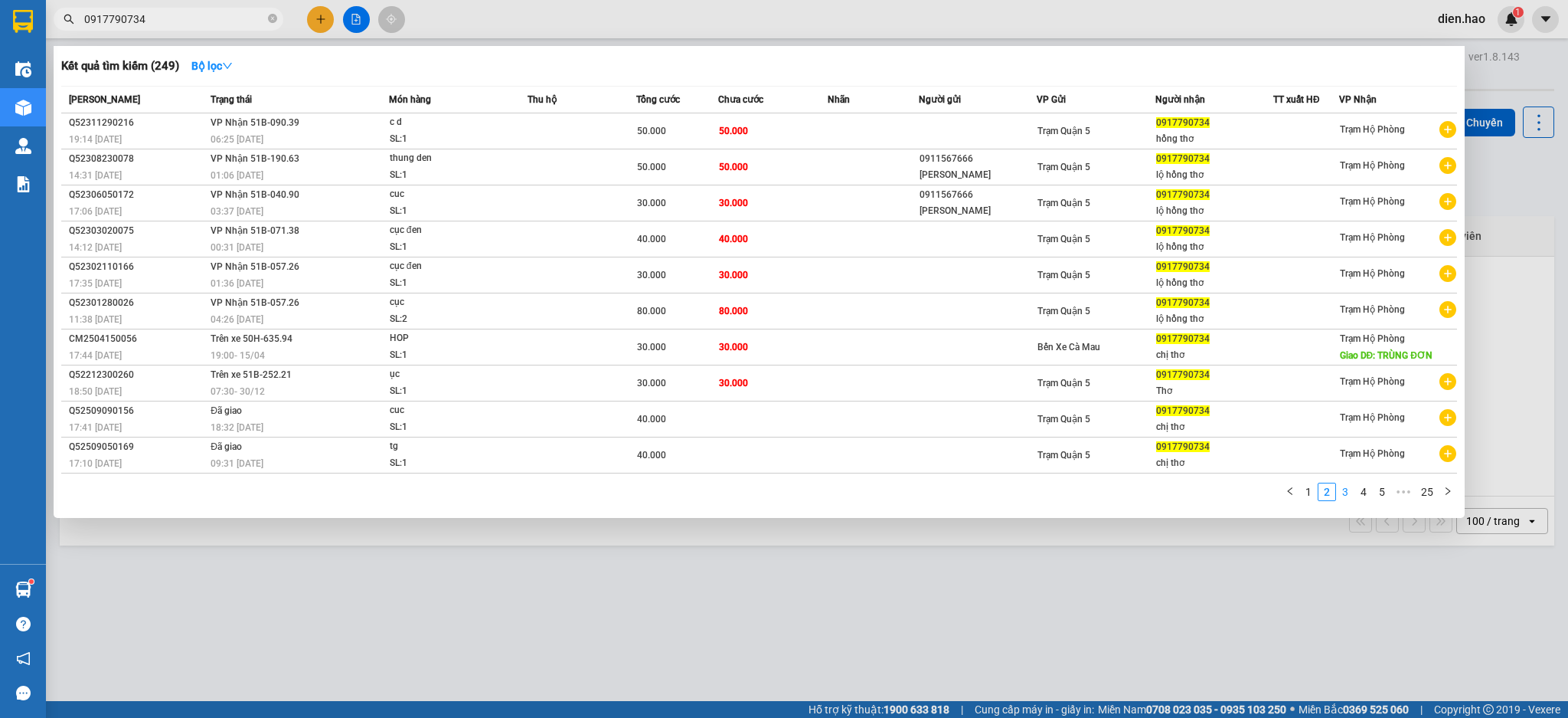
click at [1349, 497] on link "3" at bounding box center [1345, 492] width 17 height 17
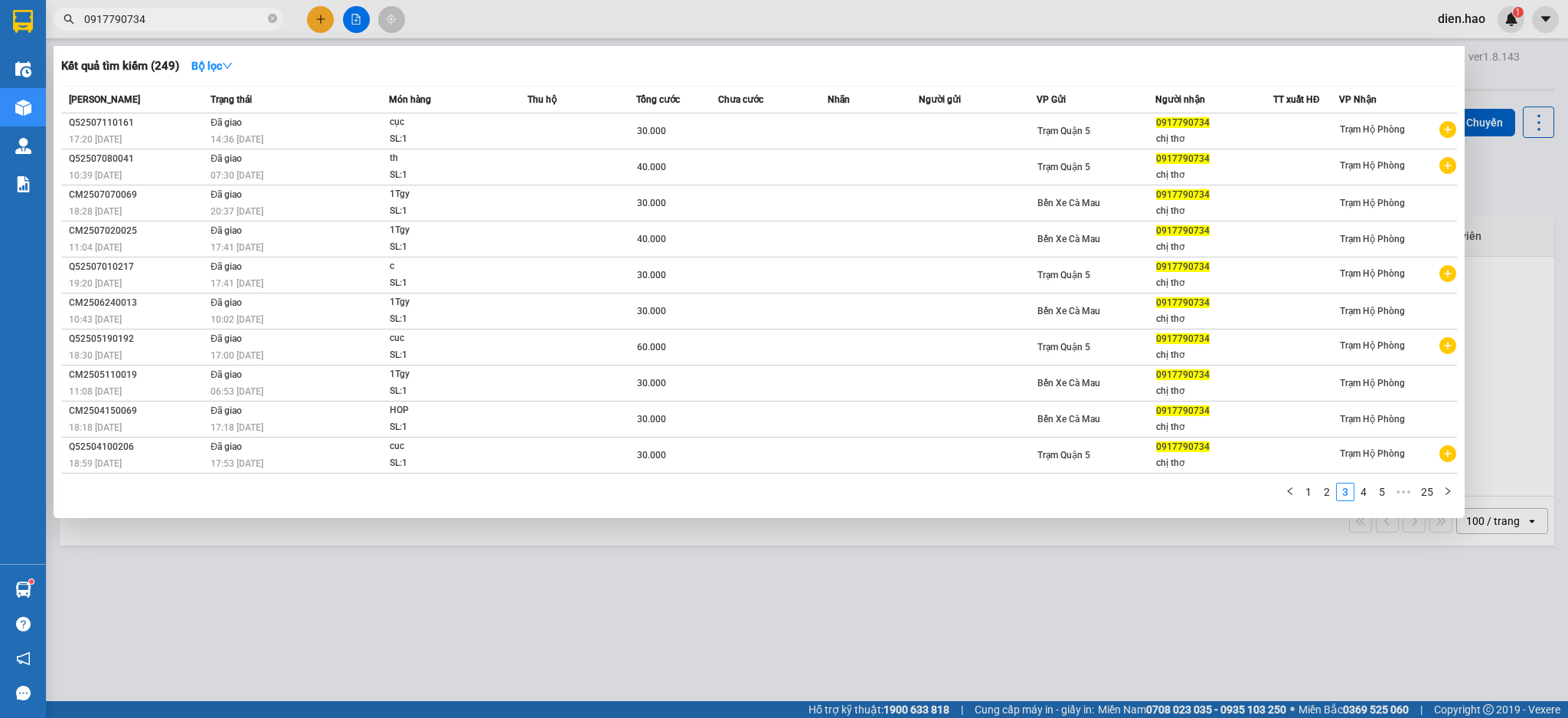
click at [1358, 495] on link "4" at bounding box center [1363, 492] width 17 height 17
click at [1377, 487] on link "6" at bounding box center [1382, 492] width 17 height 17
click at [1375, 494] on link "8" at bounding box center [1382, 492] width 17 height 17
click at [912, 7] on div at bounding box center [784, 359] width 1568 height 718
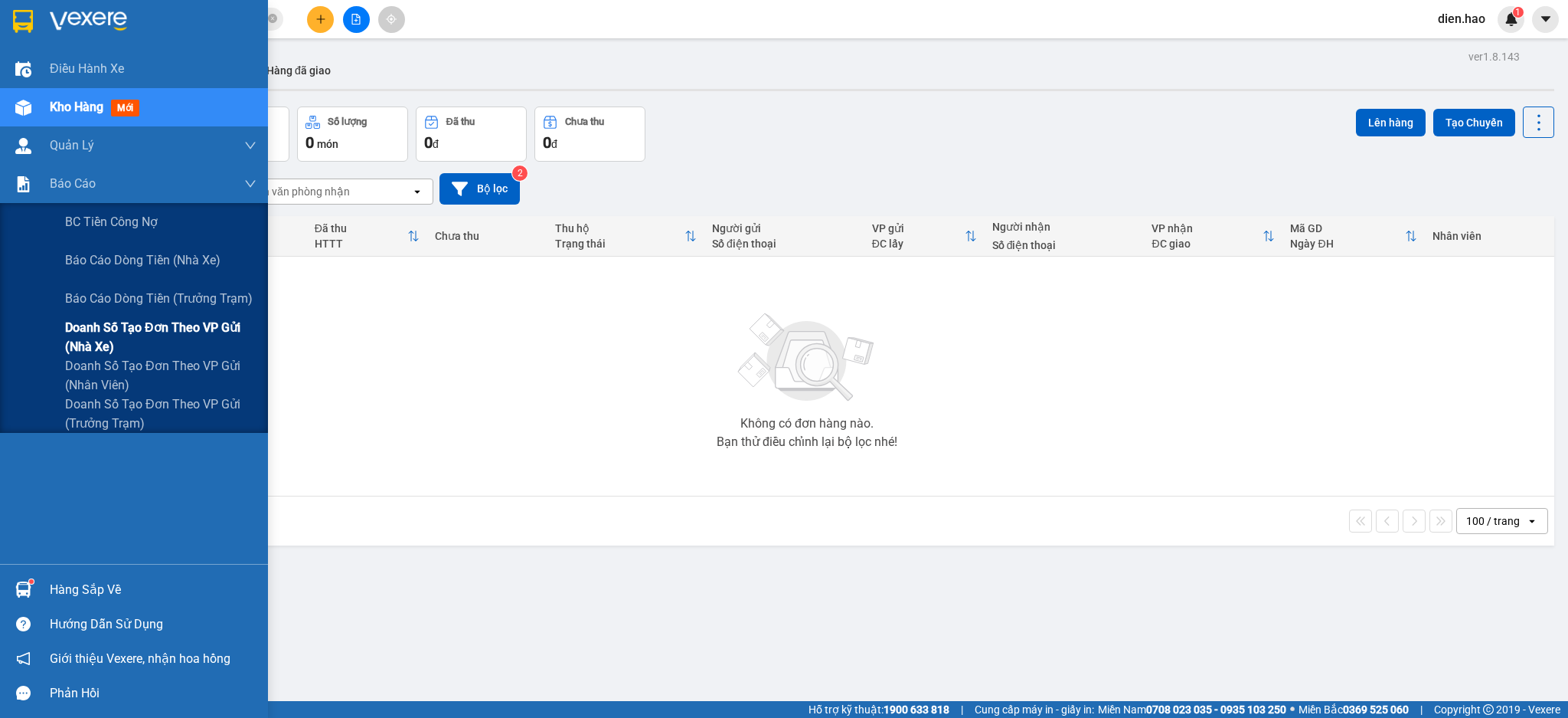
click at [190, 331] on span "Doanh số tạo đơn theo VP gửi (nhà xe)" at bounding box center [160, 336] width 191 height 39
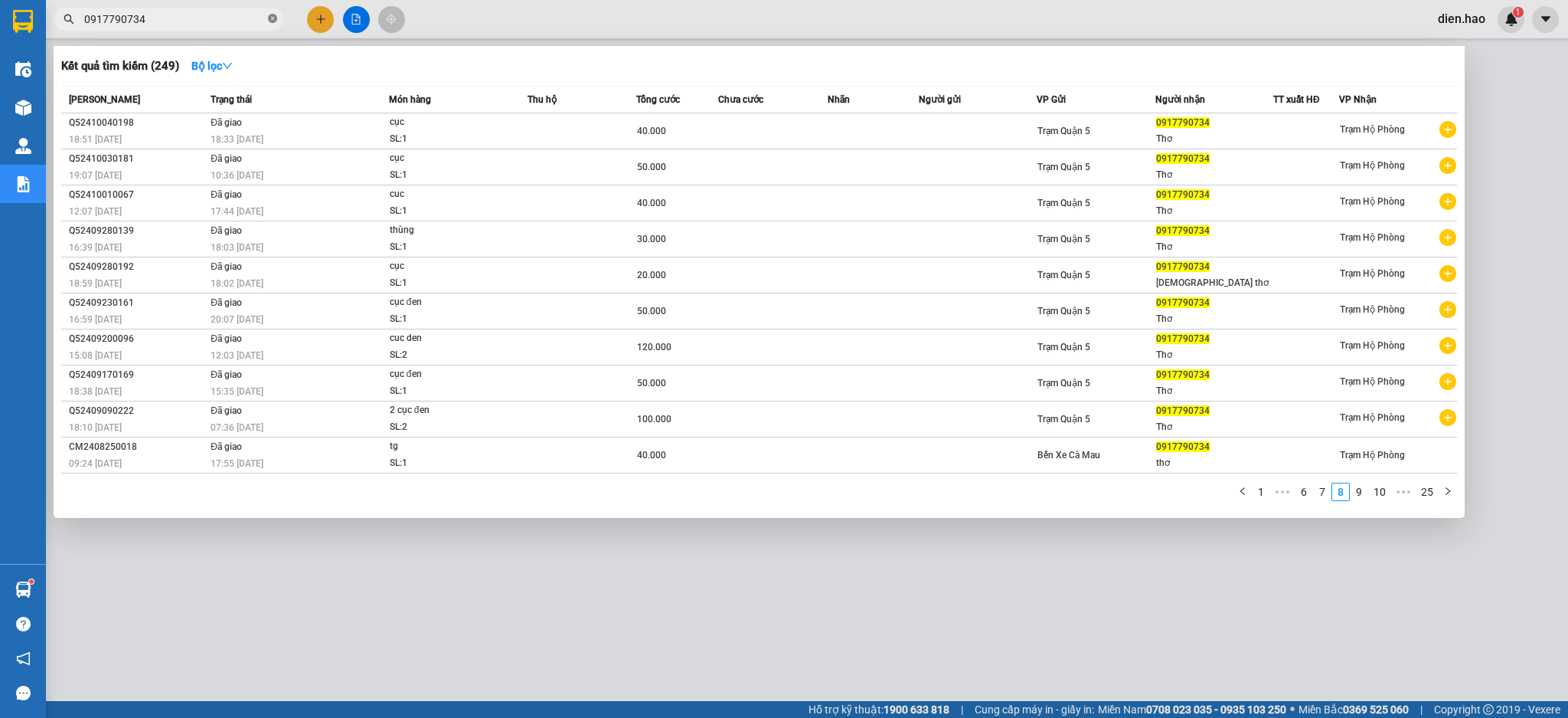
click at [273, 21] on icon "close-circle" at bounding box center [272, 18] width 9 height 9
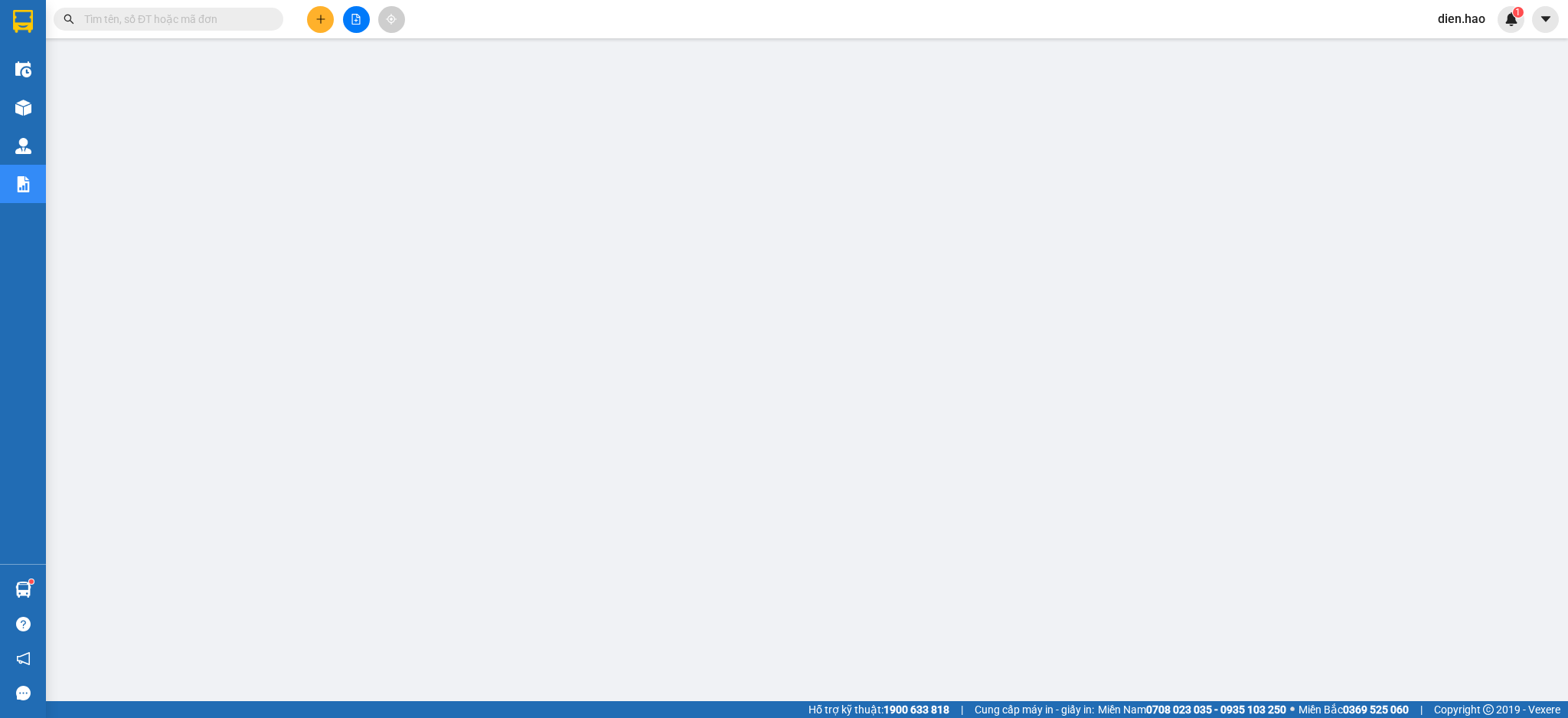
paste input "Q52509100187"
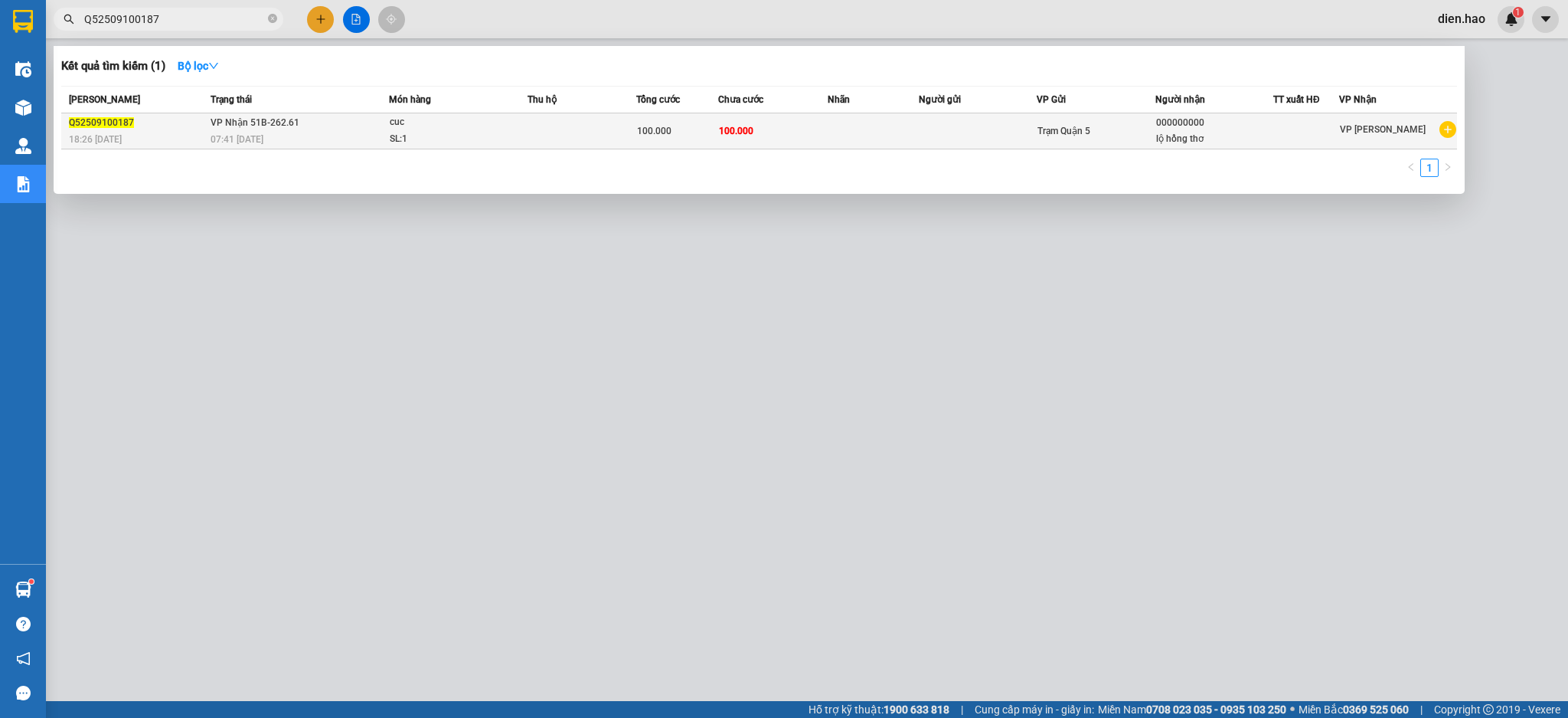
type input "Q52509100187"
click at [683, 130] on div "100.000" at bounding box center [677, 130] width 80 height 17
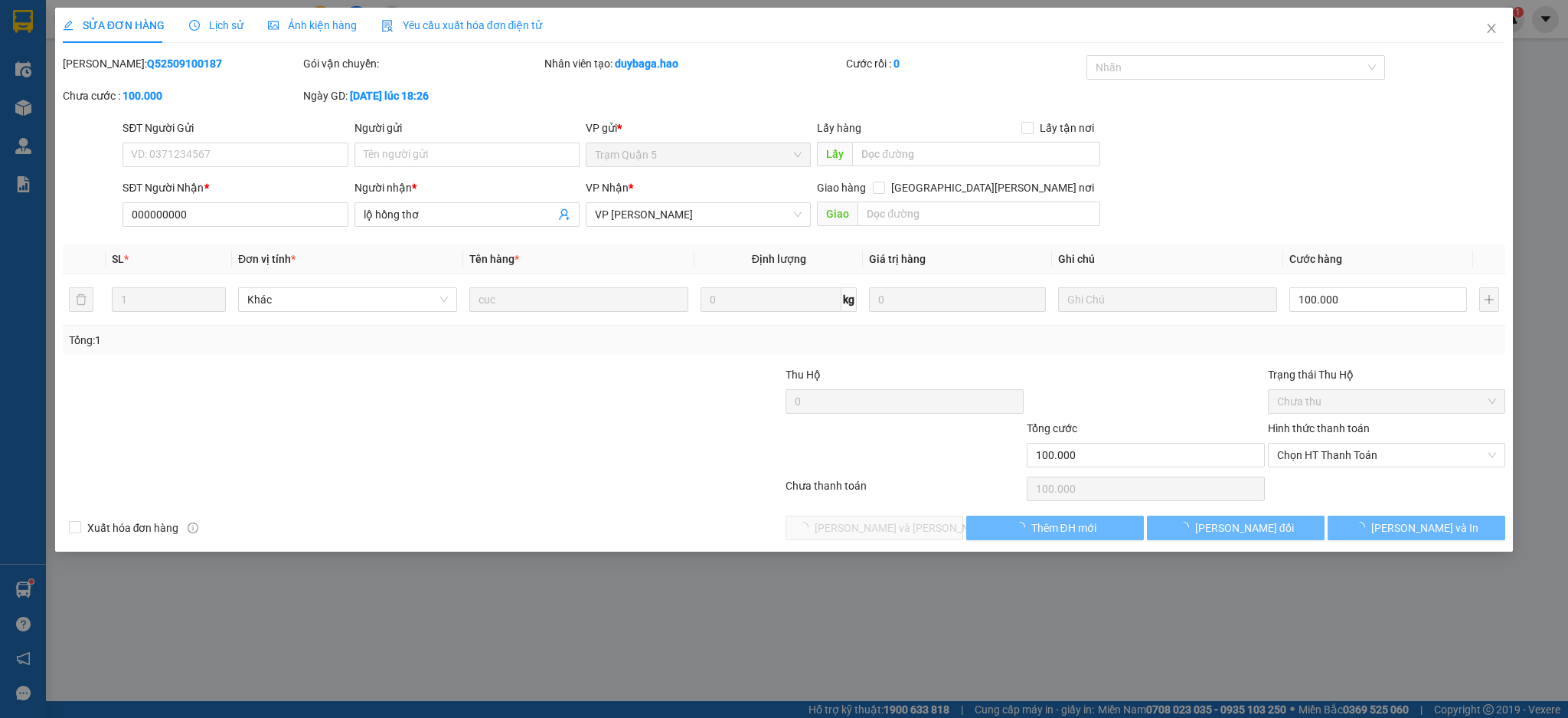
type input "000000000"
type input "lộ hồng thơ"
type input "100.000"
click at [327, 29] on span "Ảnh kiện hàng" at bounding box center [312, 25] width 89 height 12
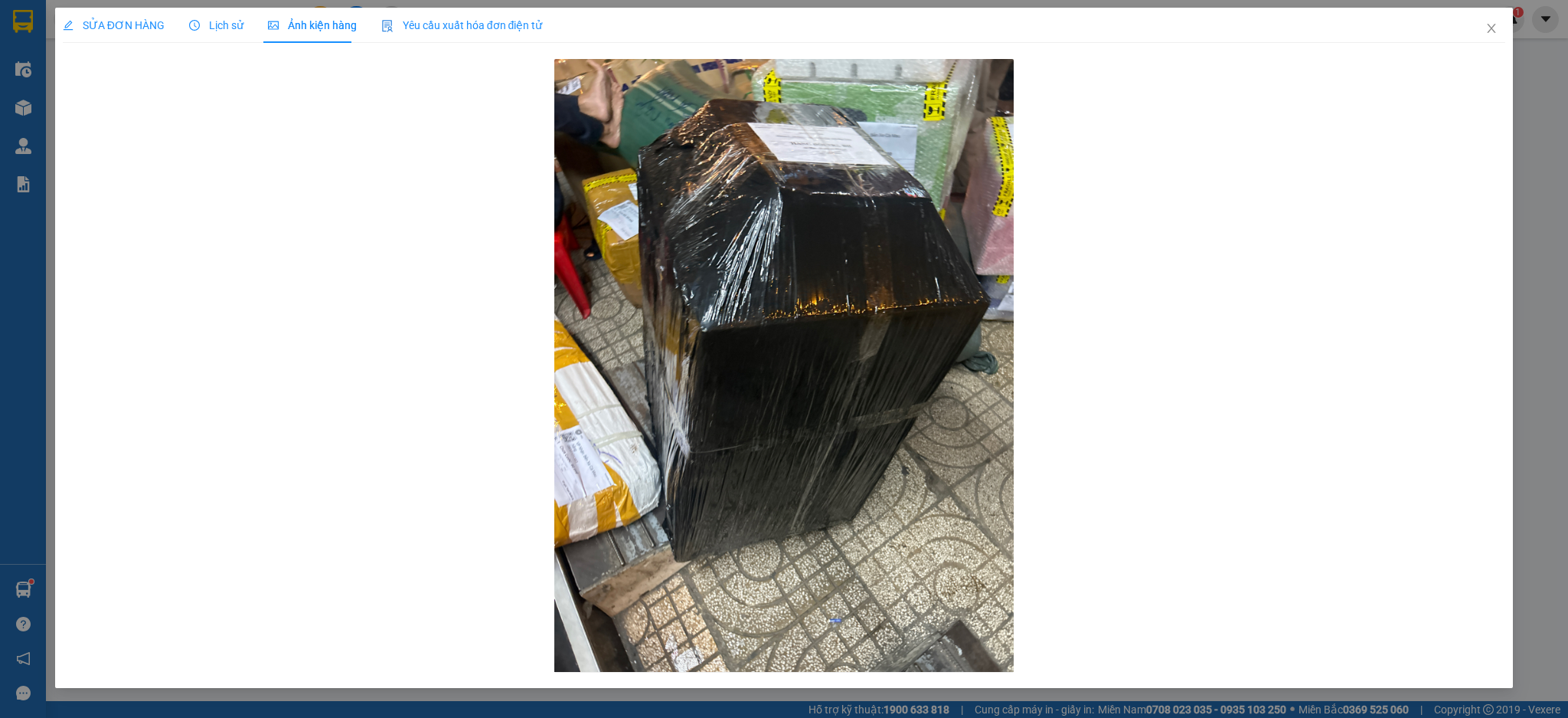
click at [224, 34] on div "Lịch sử" at bounding box center [217, 25] width 54 height 35
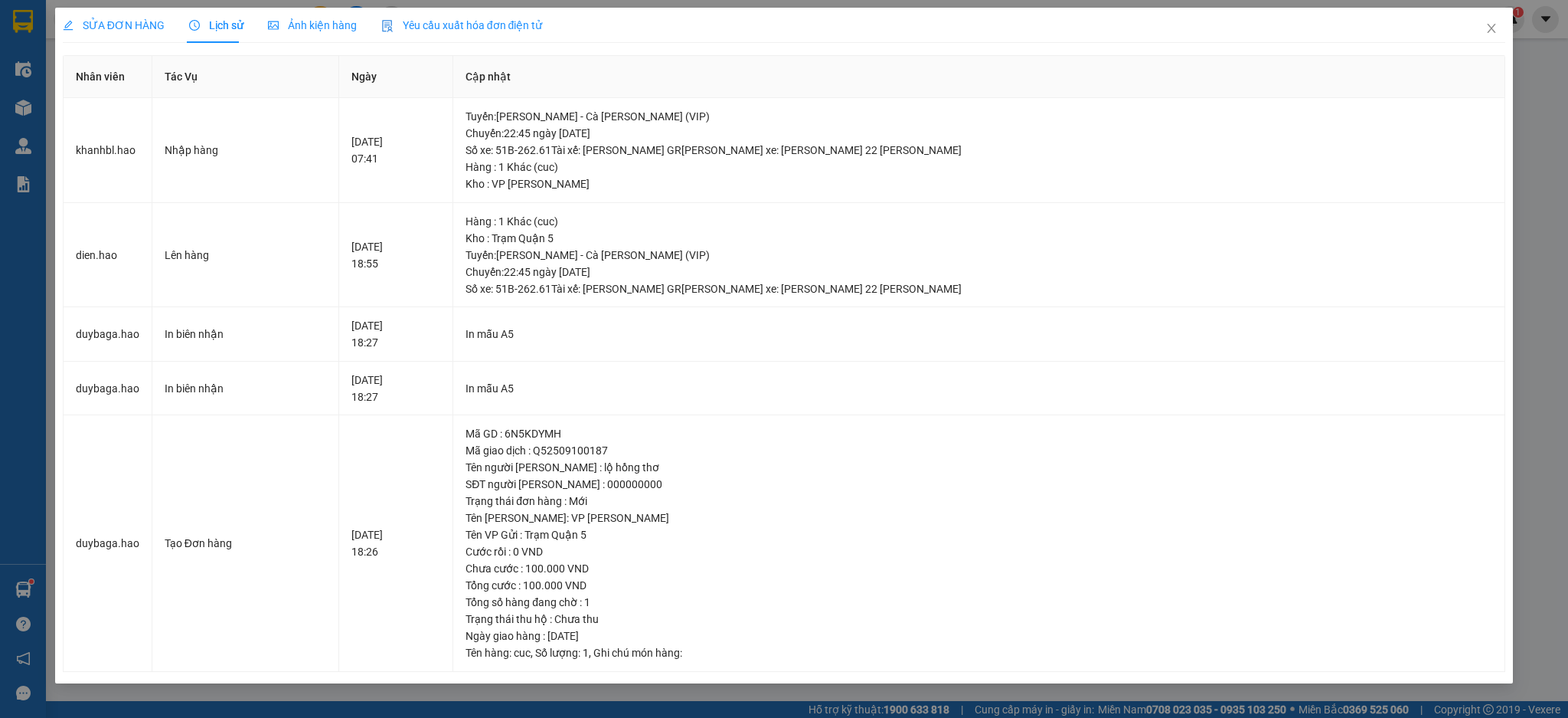
click at [141, 29] on span "SỬA ĐƠN HÀNG" at bounding box center [114, 25] width 102 height 12
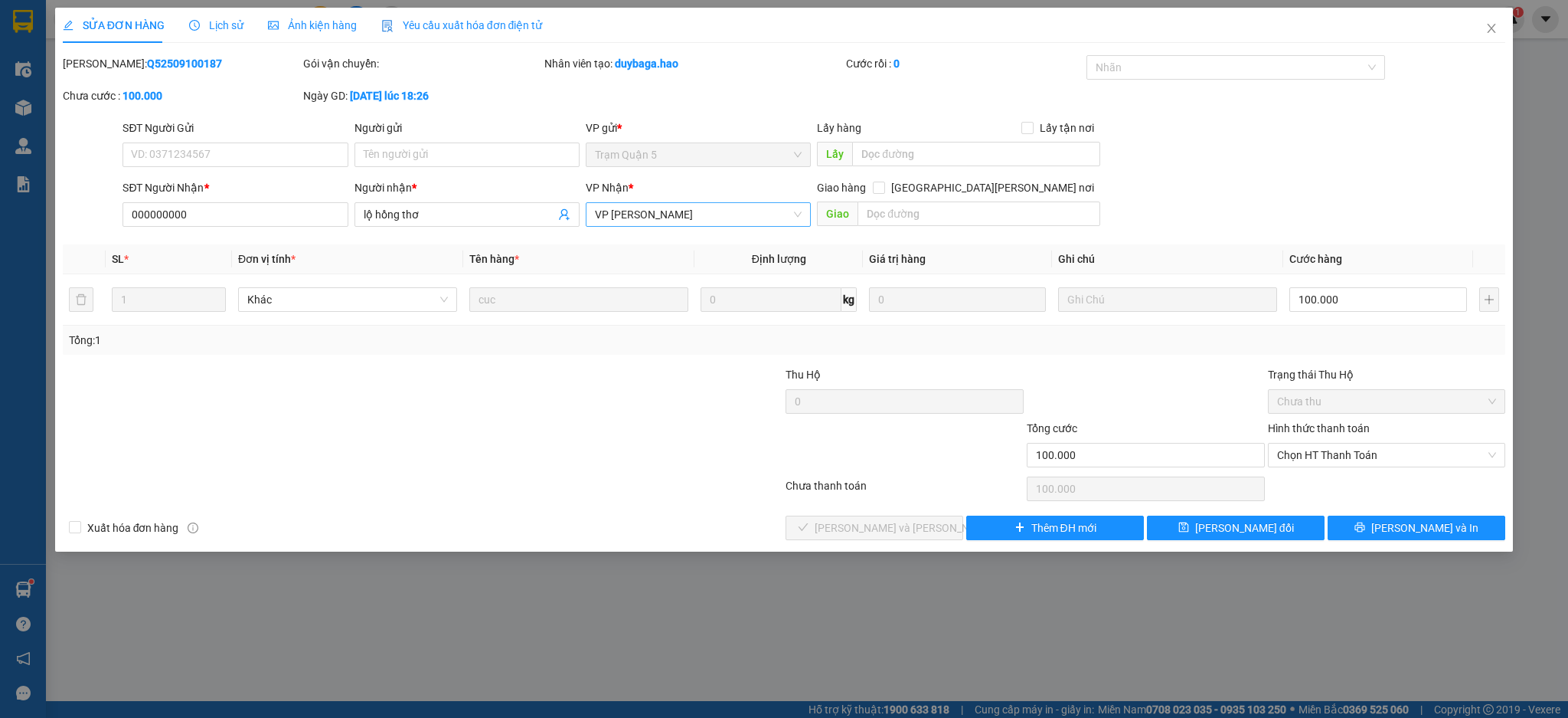
click at [609, 222] on span "VP [PERSON_NAME]" at bounding box center [698, 214] width 207 height 23
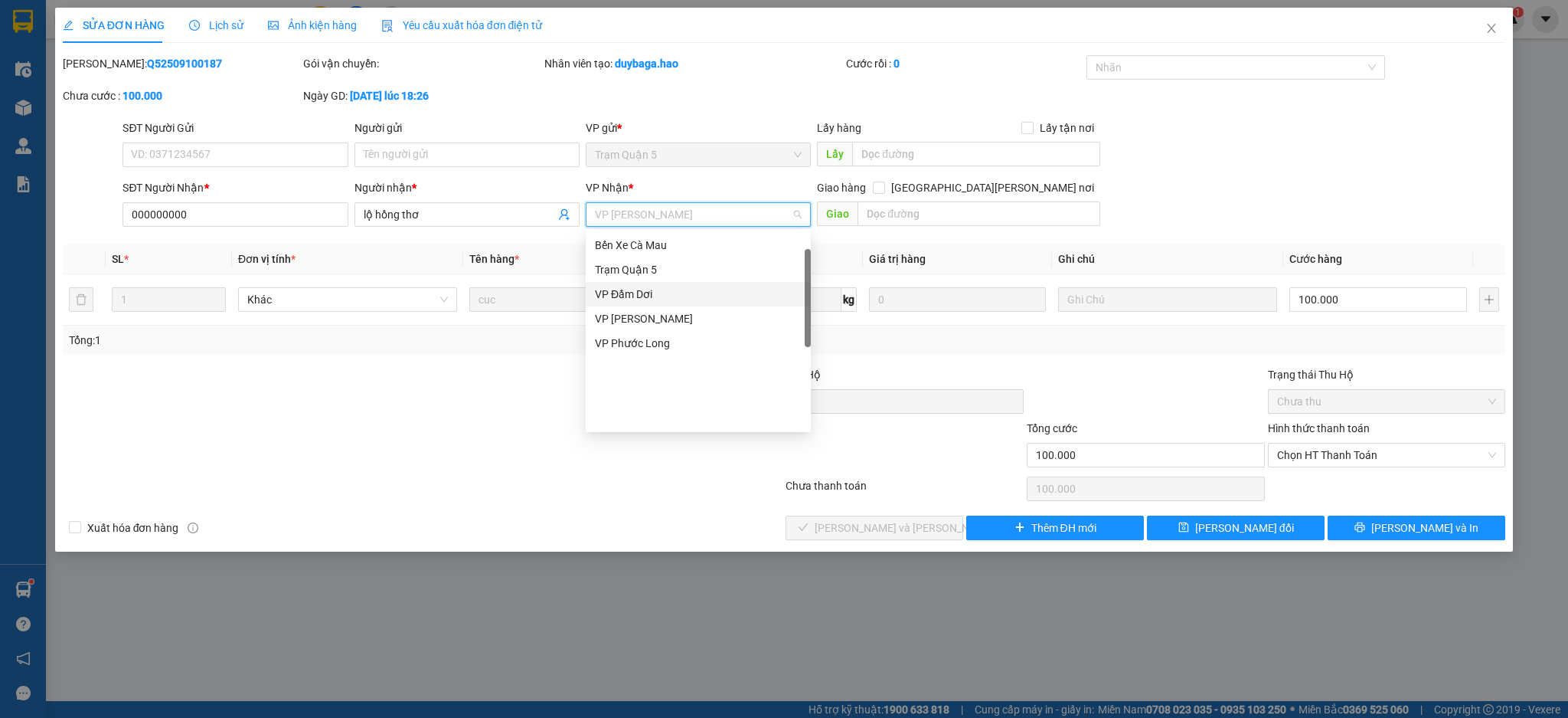
scroll to position [20, 0]
click at [666, 249] on div "Trạm Hộ Phòng" at bounding box center [698, 249] width 207 height 17
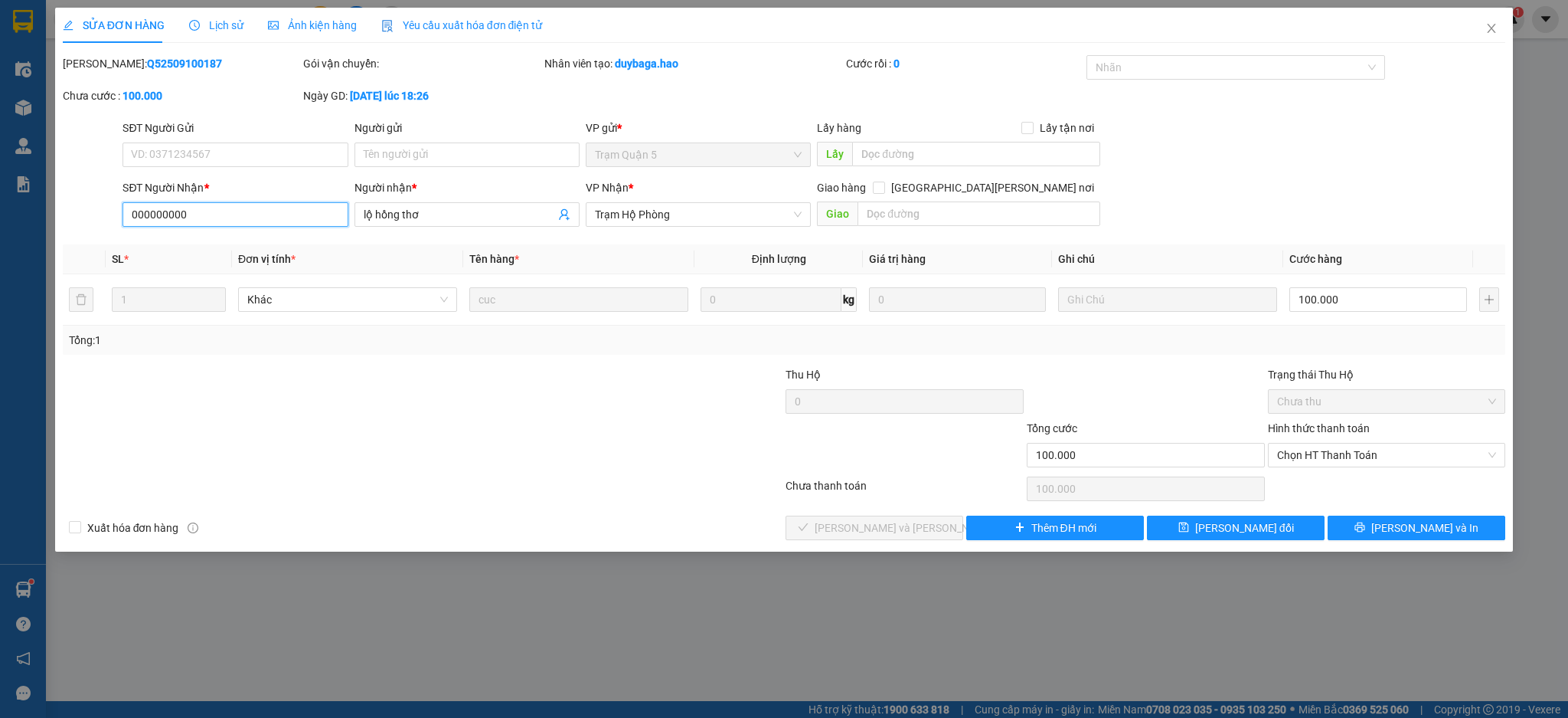
click at [245, 215] on input "000000000" at bounding box center [235, 214] width 225 height 25
type input "0"
type input "0917790734"
click at [1224, 518] on button "[PERSON_NAME] đổi" at bounding box center [1235, 528] width 178 height 25
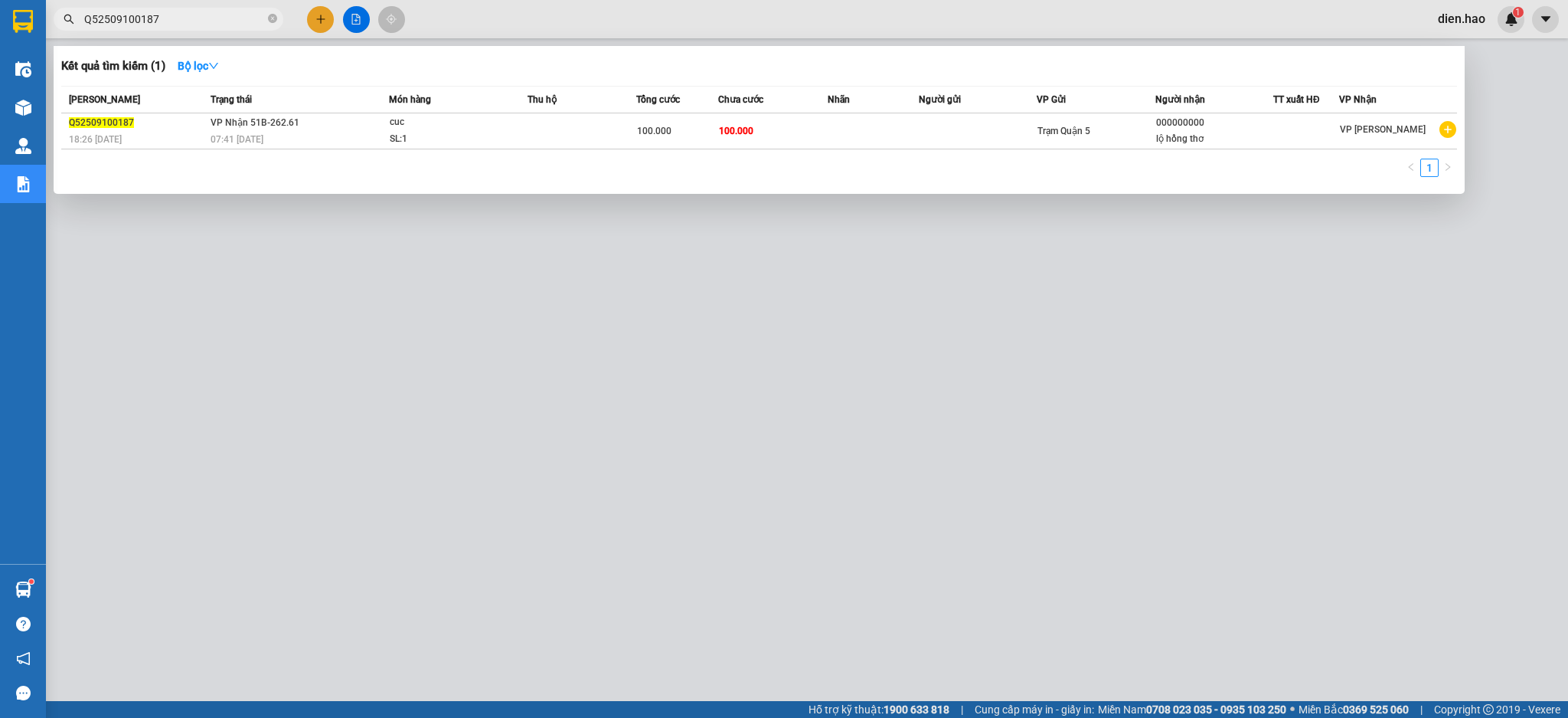
click at [218, 25] on input "Q52509100187" at bounding box center [175, 19] width 180 height 17
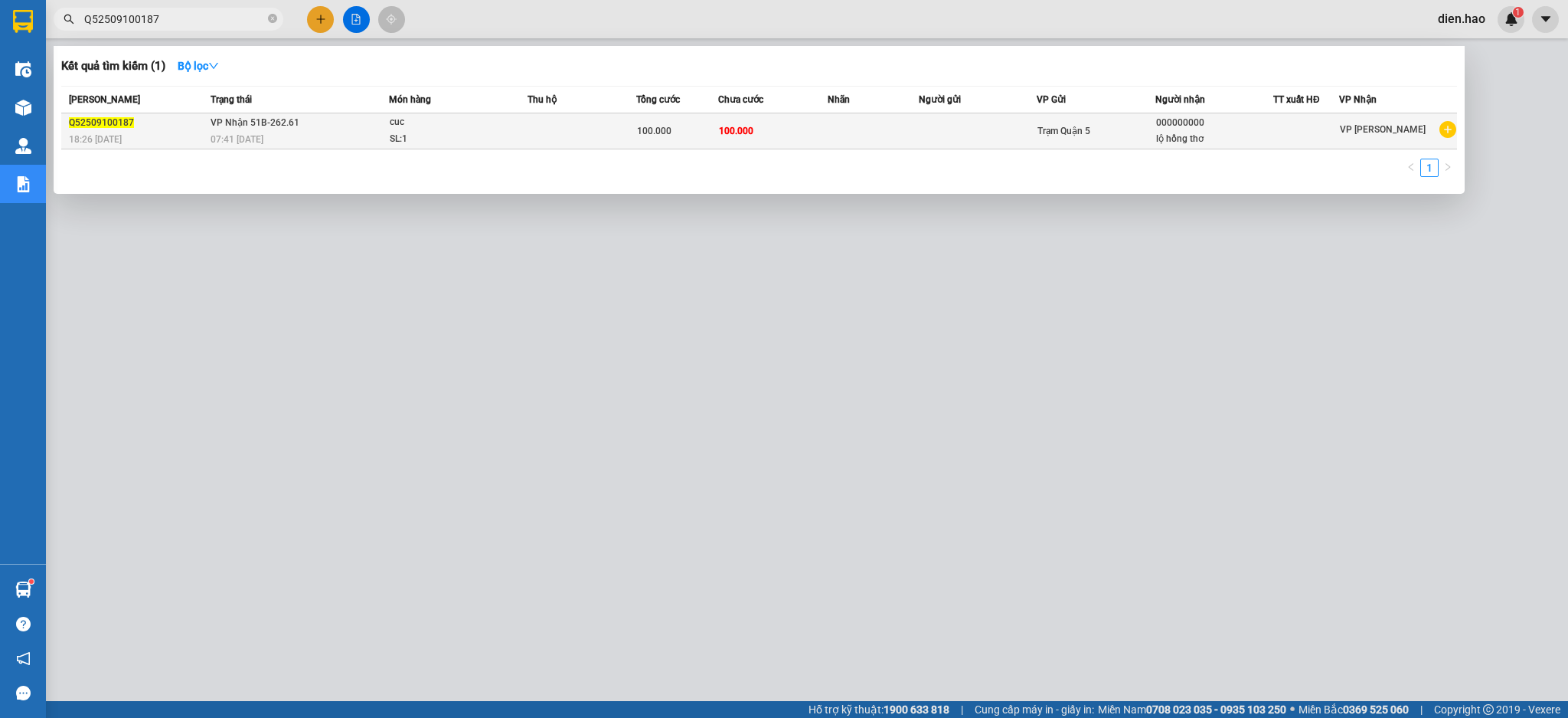
click at [294, 134] on div "07:41 [DATE]" at bounding box center [299, 139] width 178 height 17
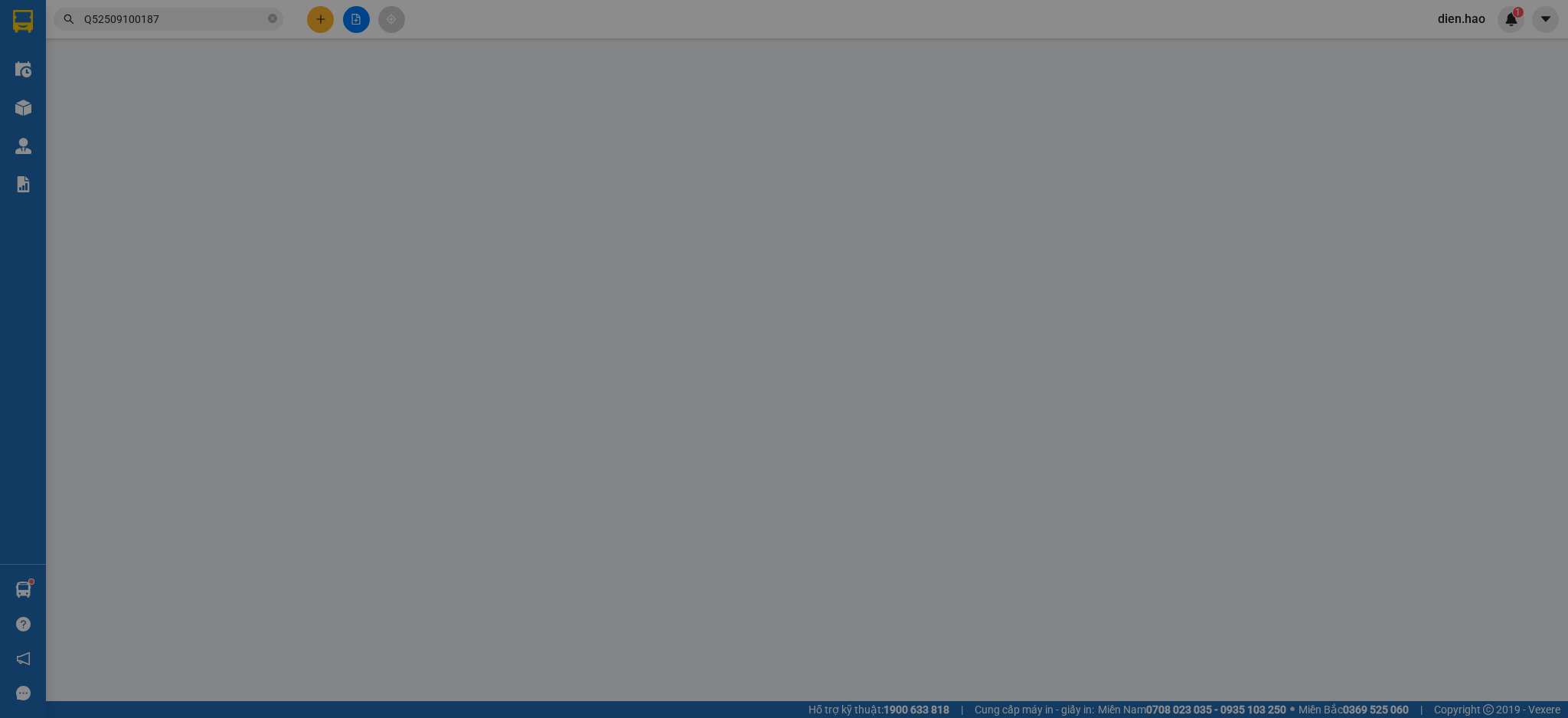
type input "0917790734"
type input "lộ hồng thơ"
type input "100.000"
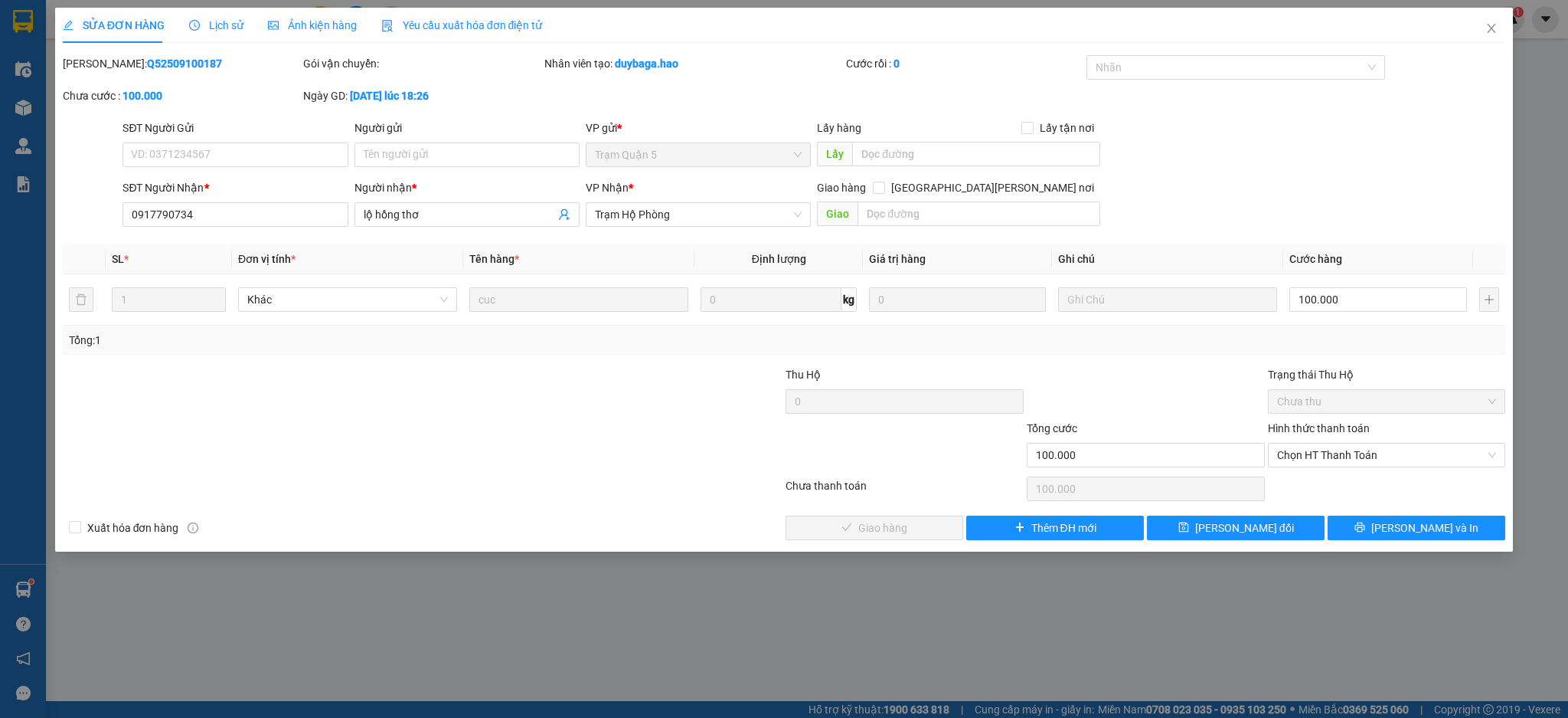
click at [208, 12] on div "Lịch sử" at bounding box center [217, 25] width 54 height 35
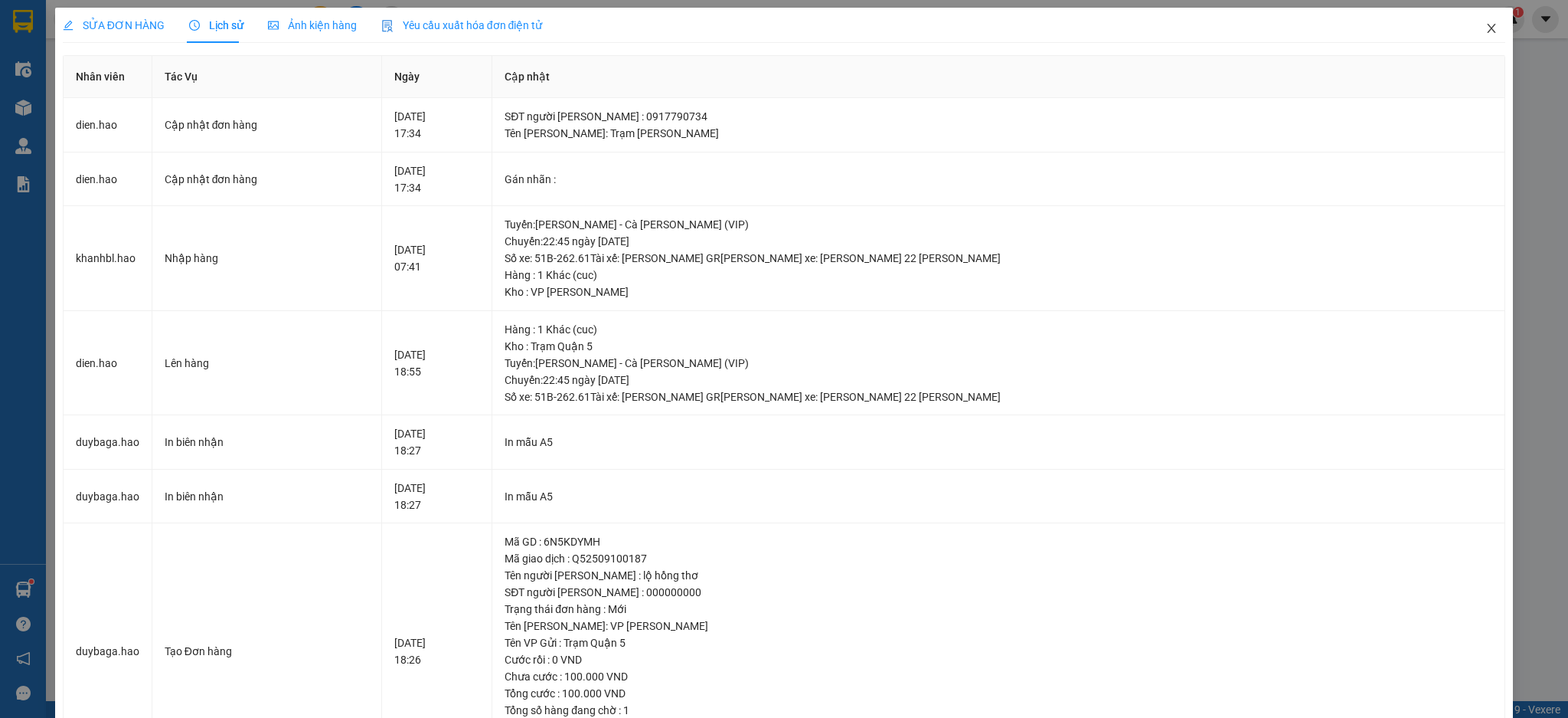
click at [1485, 29] on icon "close" at bounding box center [1491, 28] width 12 height 12
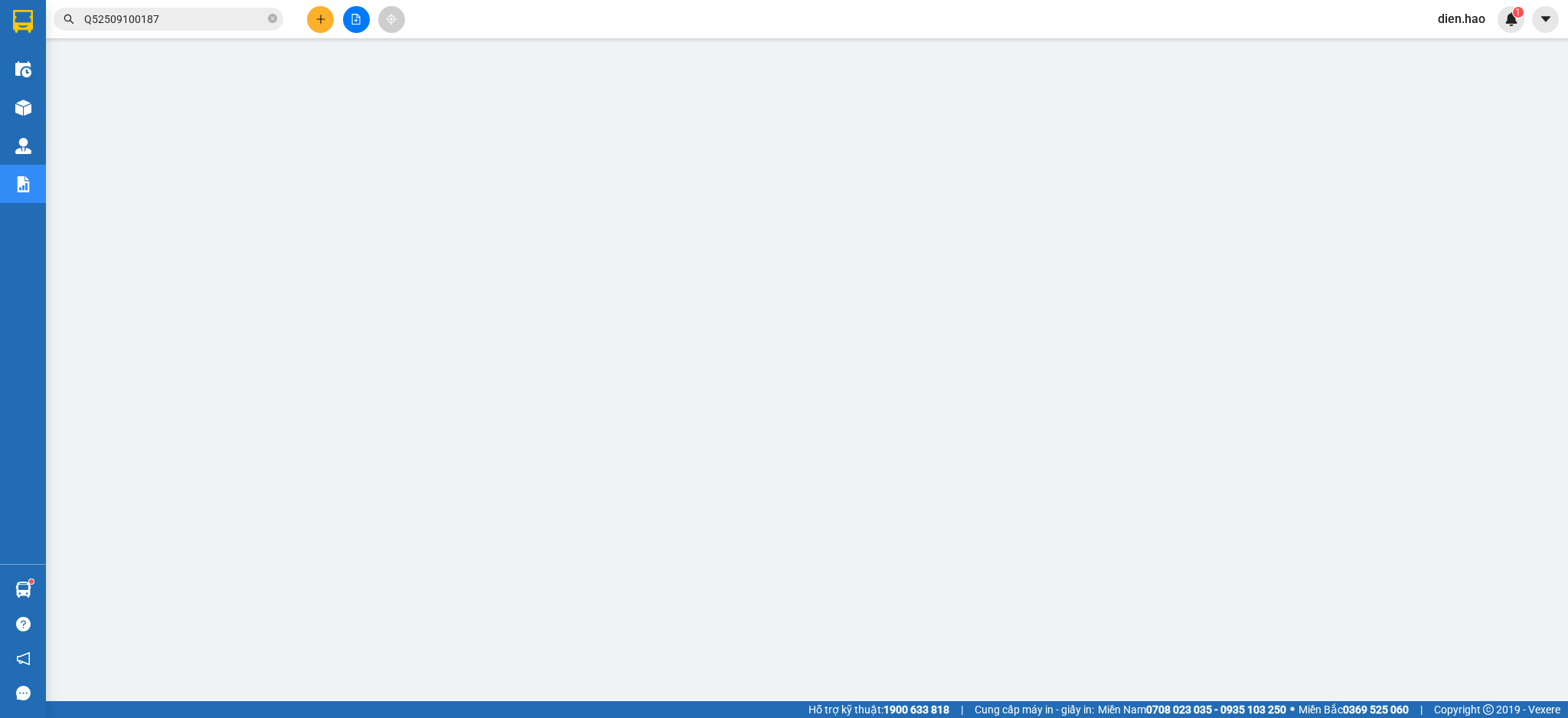
click at [271, 21] on icon "close-circle" at bounding box center [272, 18] width 9 height 9
click at [245, 21] on input "text" at bounding box center [175, 19] width 180 height 17
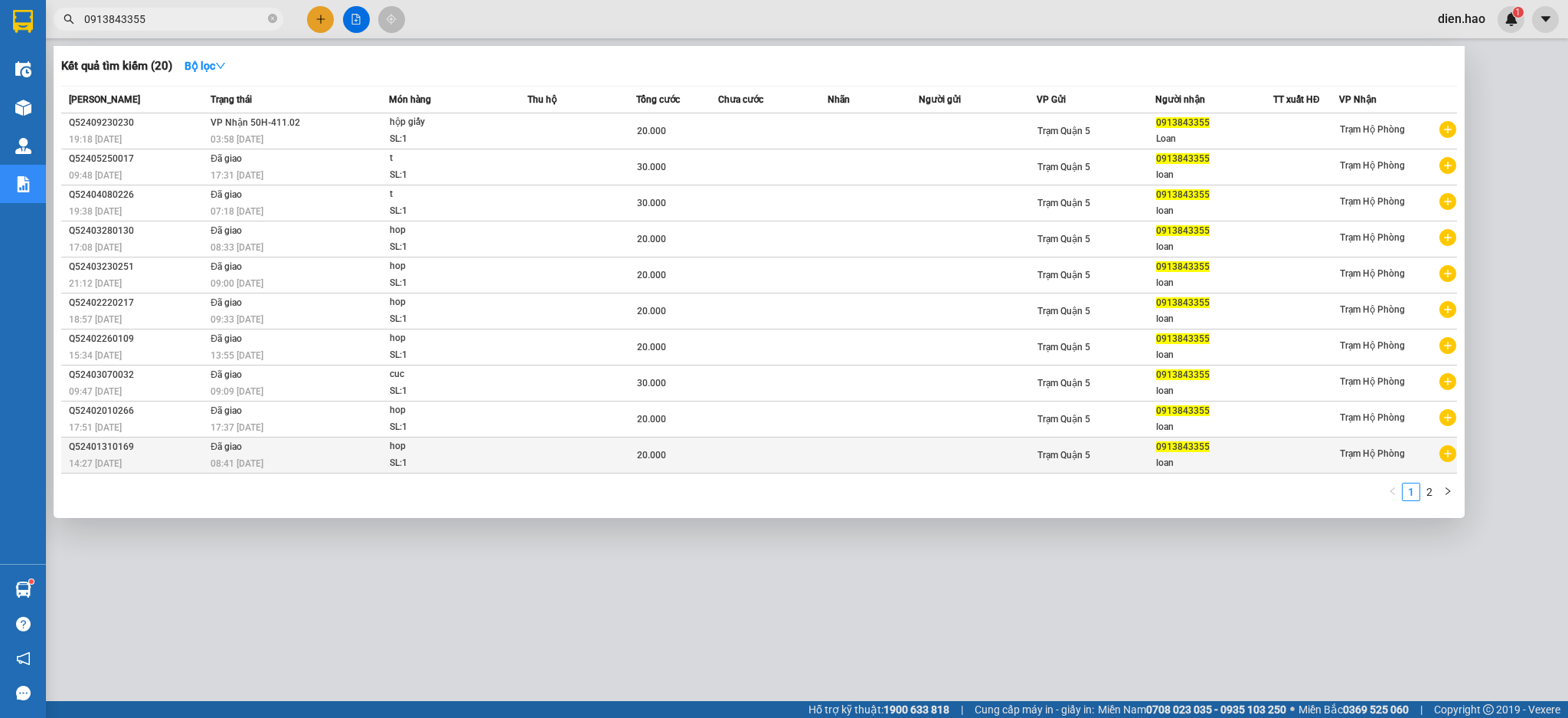
type input "0913843355"
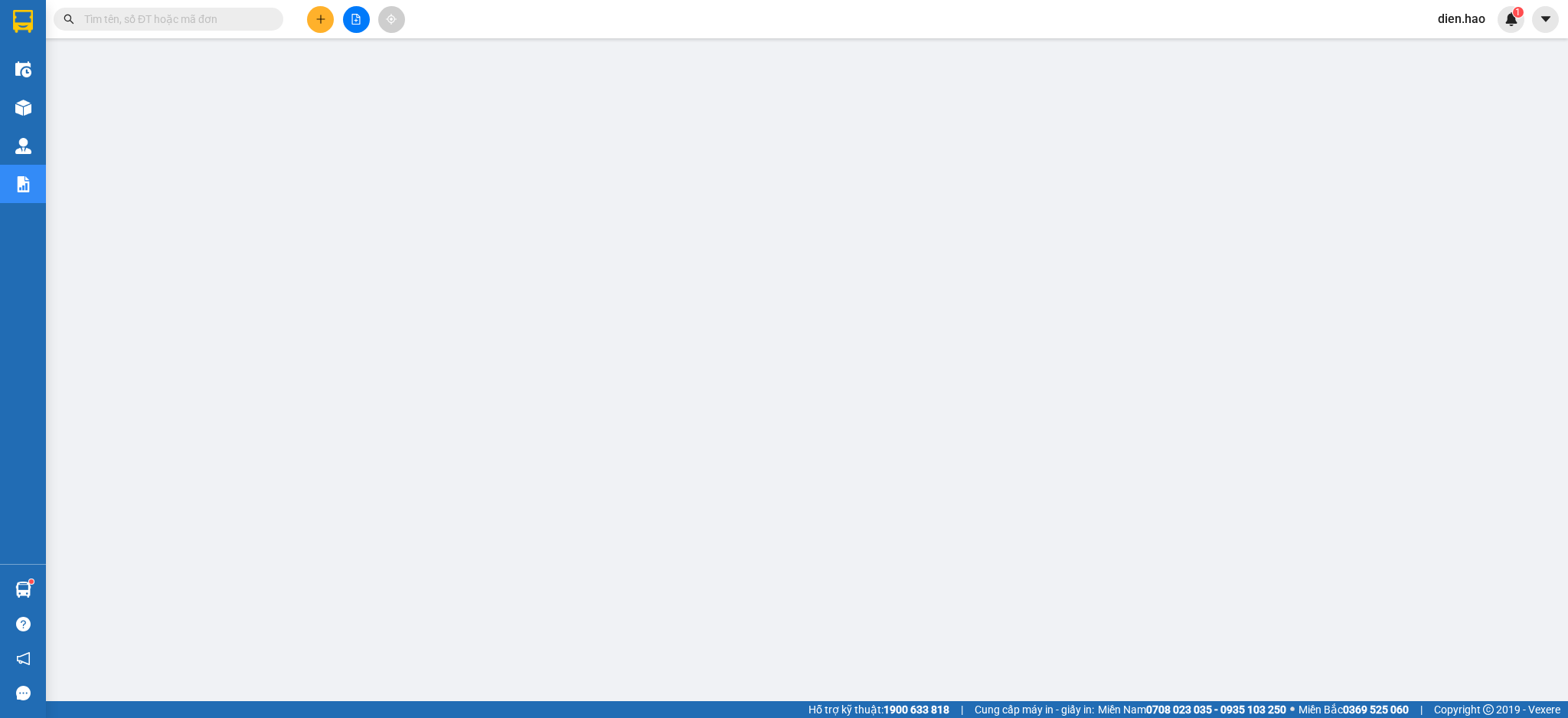
click at [212, 16] on input "text" at bounding box center [175, 19] width 180 height 17
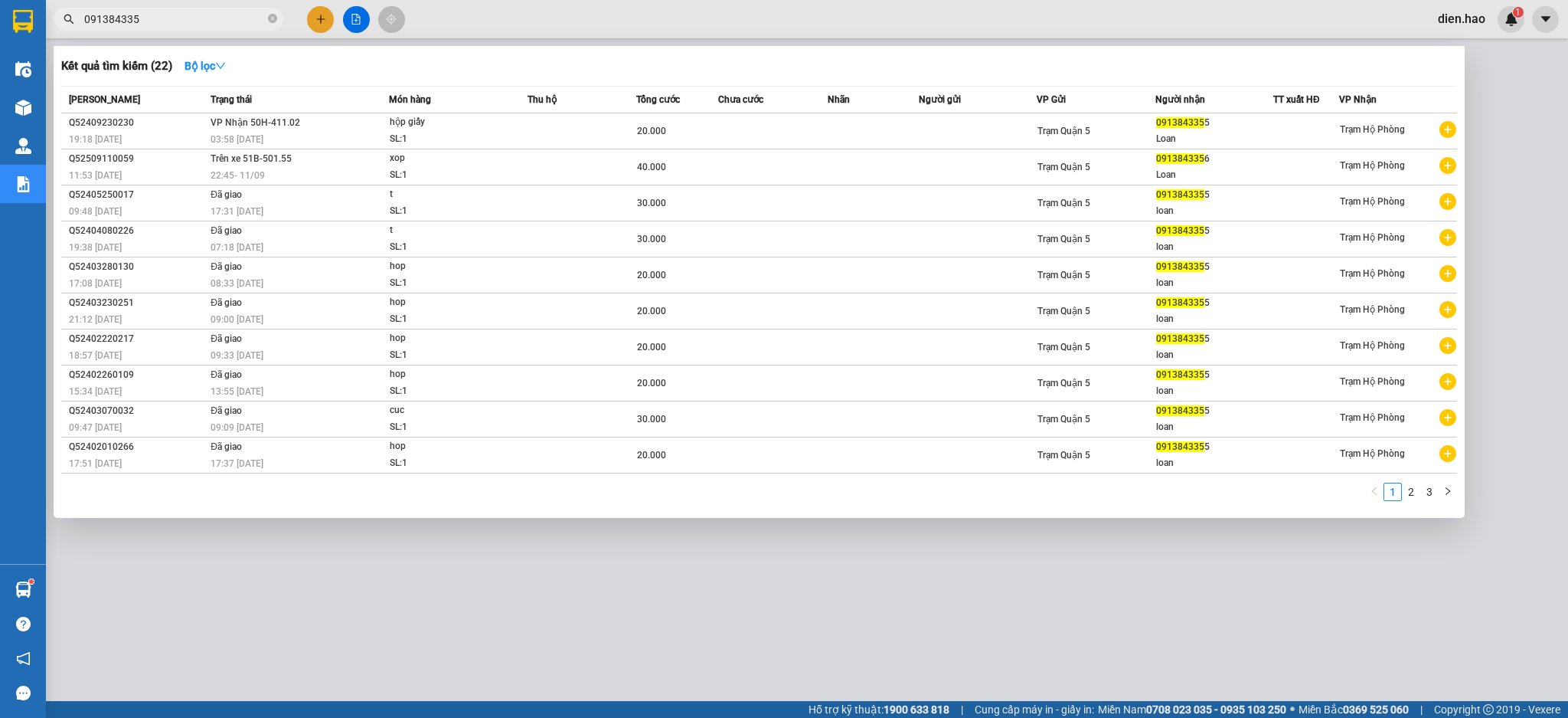
type input "0913843355"
click at [1408, 496] on link "1" at bounding box center [1411, 492] width 17 height 17
click at [1428, 499] on link "2" at bounding box center [1429, 492] width 17 height 17
click at [763, 21] on div at bounding box center [784, 359] width 1568 height 718
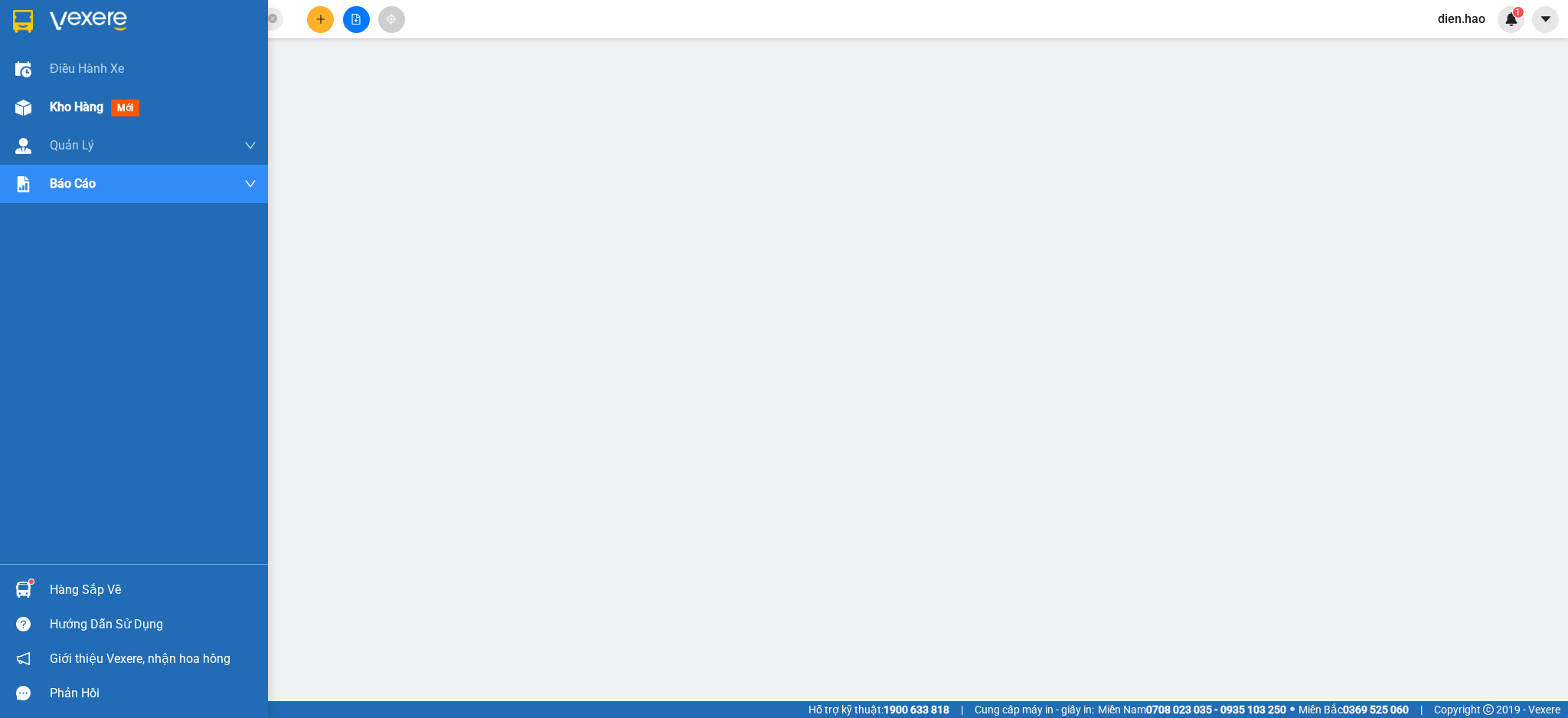
click at [78, 108] on span "Kho hàng" at bounding box center [76, 107] width 53 height 15
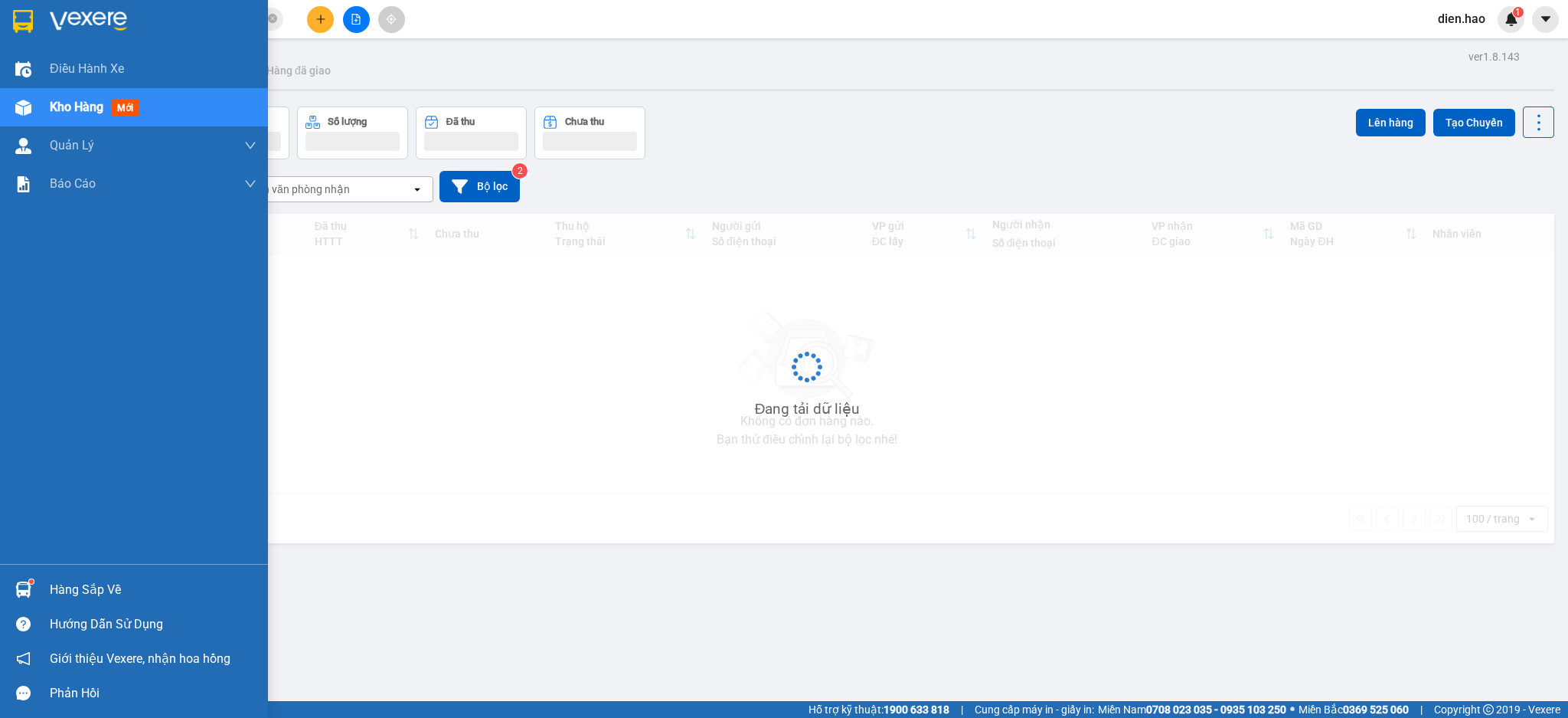
drag, startPoint x: 78, startPoint y: 108, endPoint x: 147, endPoint y: 54, distance: 87.6
click at [78, 107] on span "Kho hàng" at bounding box center [76, 107] width 53 height 15
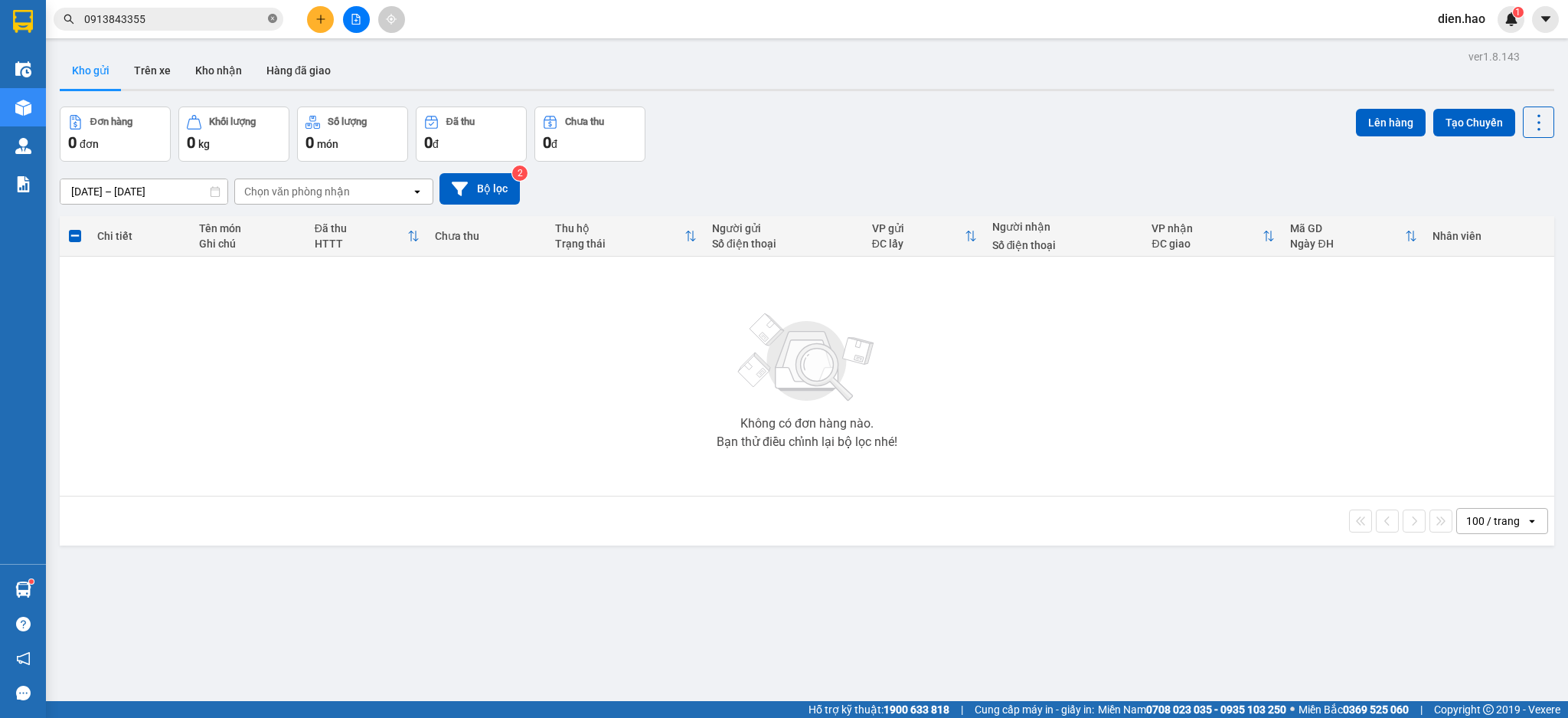
click at [272, 20] on icon "close-circle" at bounding box center [272, 18] width 9 height 9
click at [244, 20] on input "text" at bounding box center [175, 19] width 180 height 17
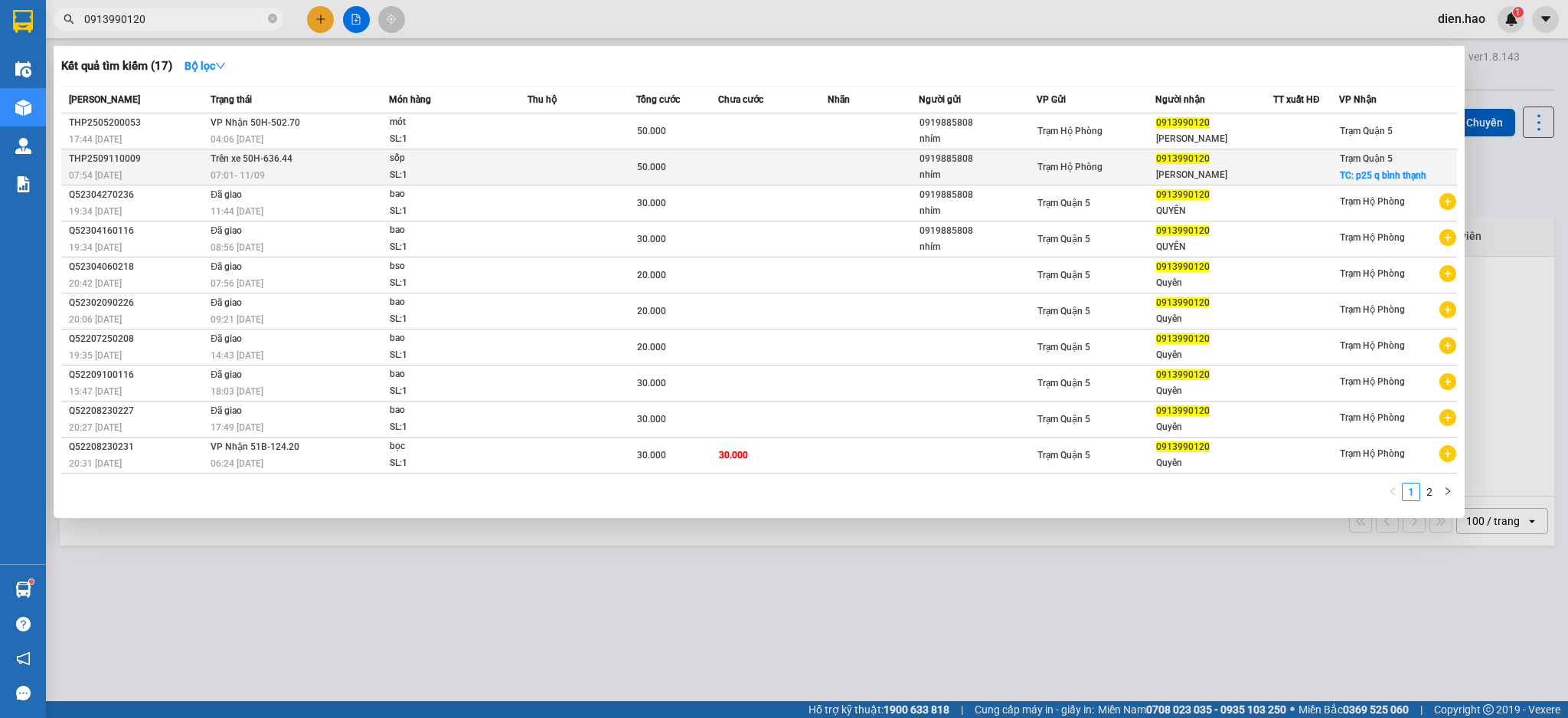
type input "0913990120"
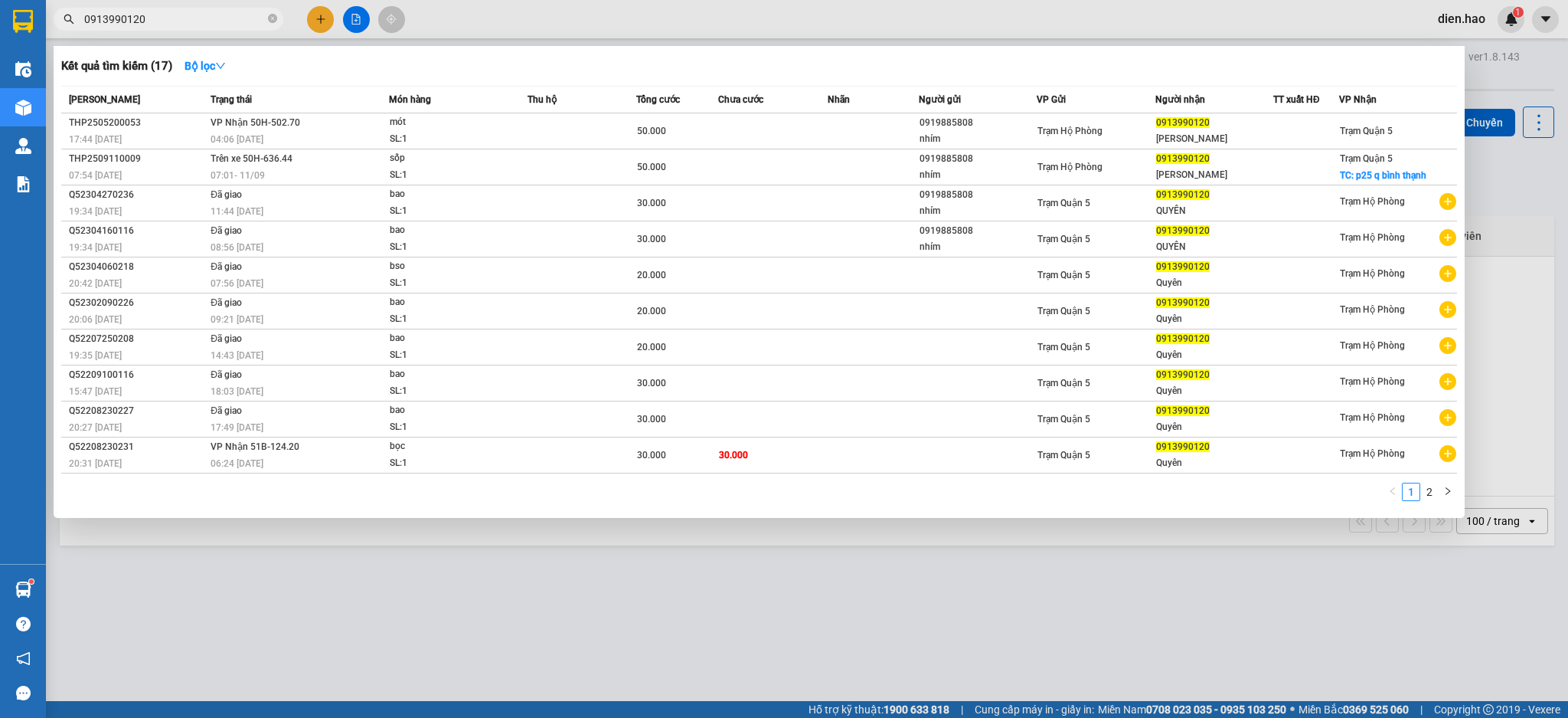
click at [535, 163] on td at bounding box center [581, 167] width 109 height 36
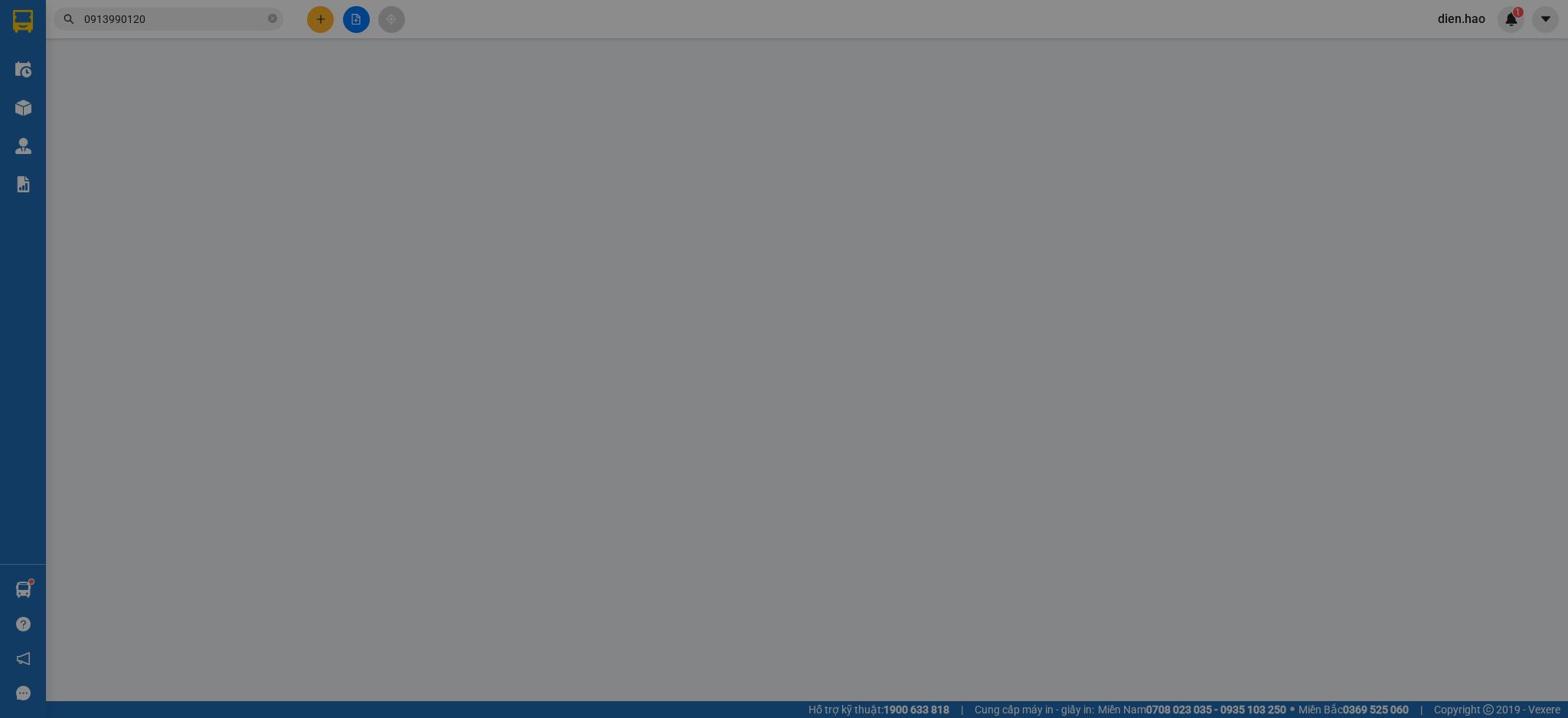
type input "0919885808"
type input "nhím"
type input "0913990120"
type input "[PERSON_NAME]"
checkbox input "true"
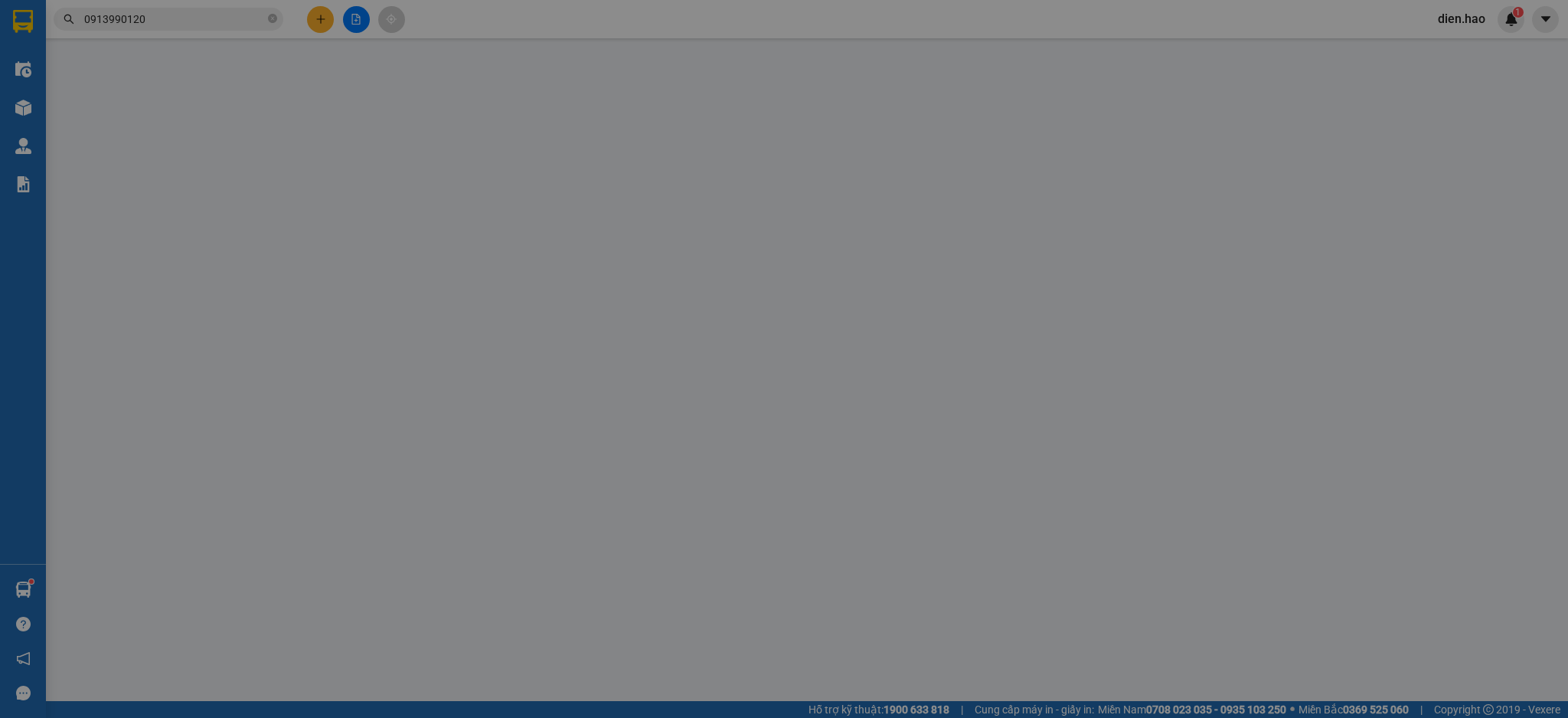
type input "p25 q bình thạnh"
type input "50.000"
type input "0"
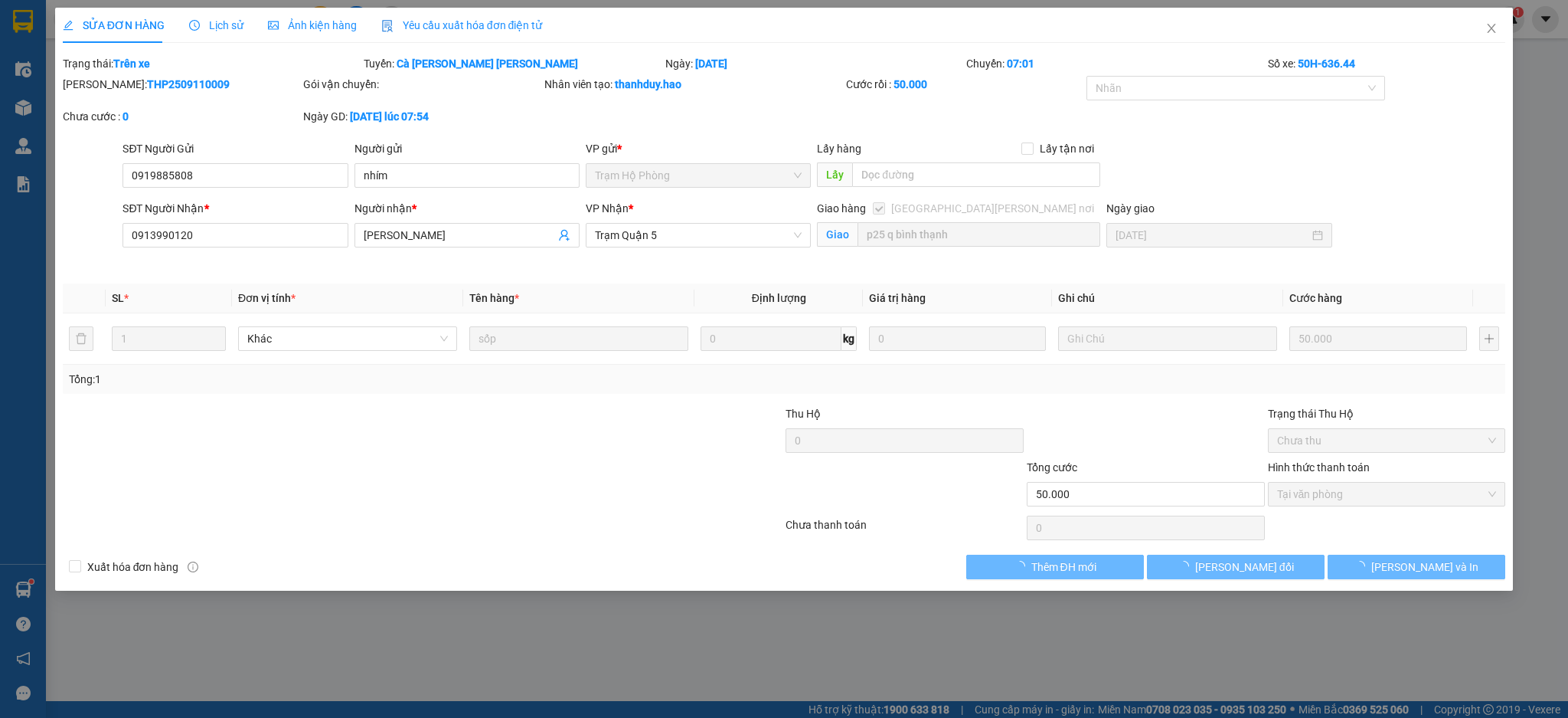
click at [199, 17] on div "Lịch sử" at bounding box center [217, 25] width 54 height 35
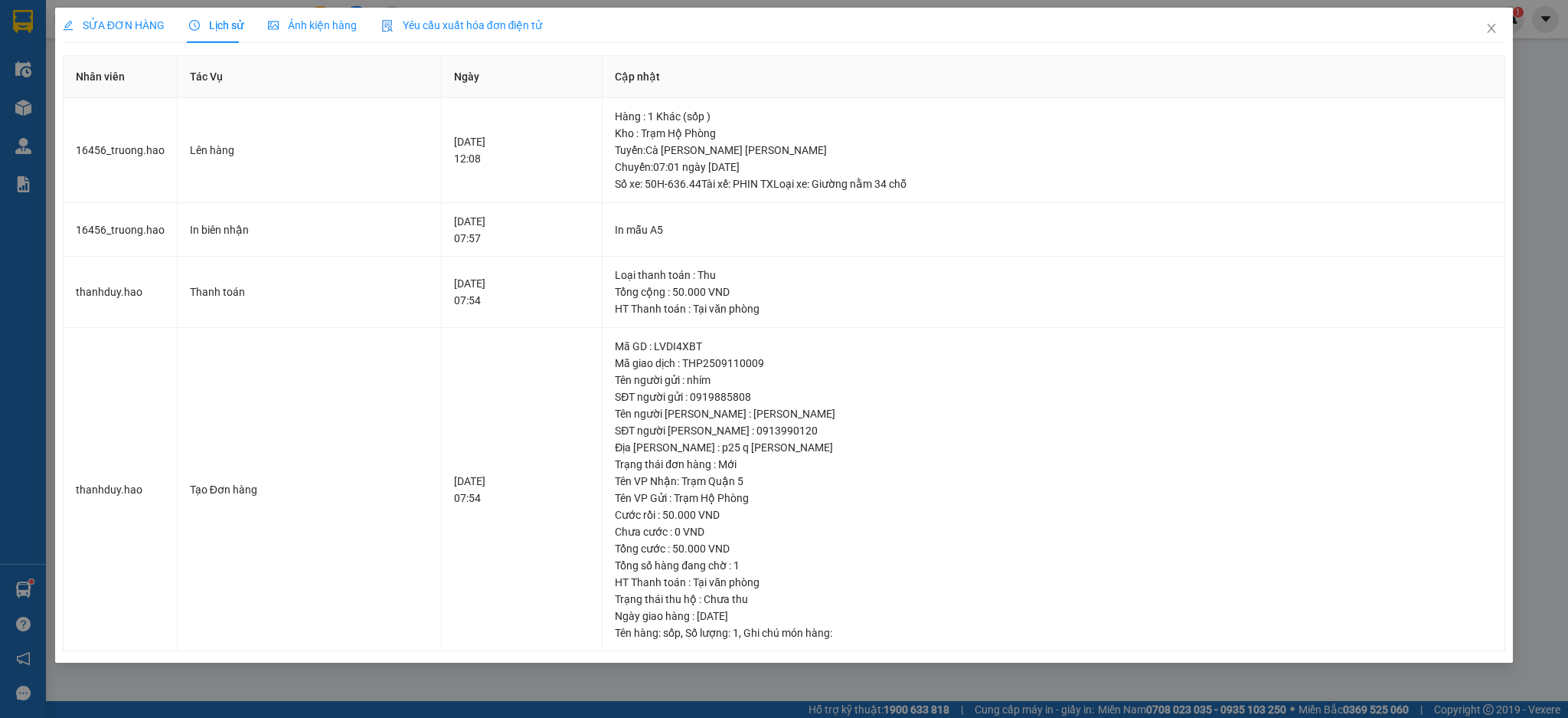
click at [292, 19] on span "Ảnh kiện hàng" at bounding box center [312, 25] width 89 height 12
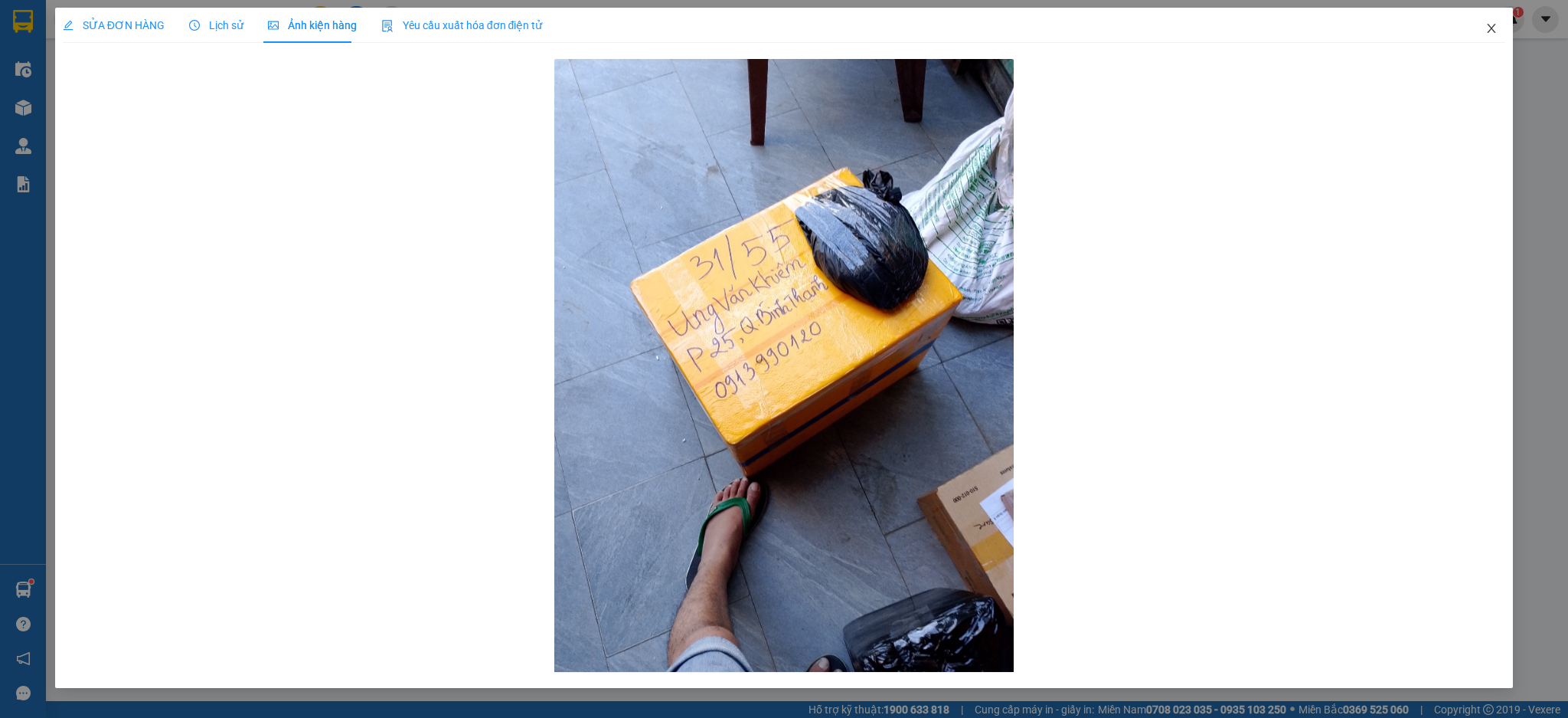
click at [1496, 28] on icon "close" at bounding box center [1491, 28] width 12 height 12
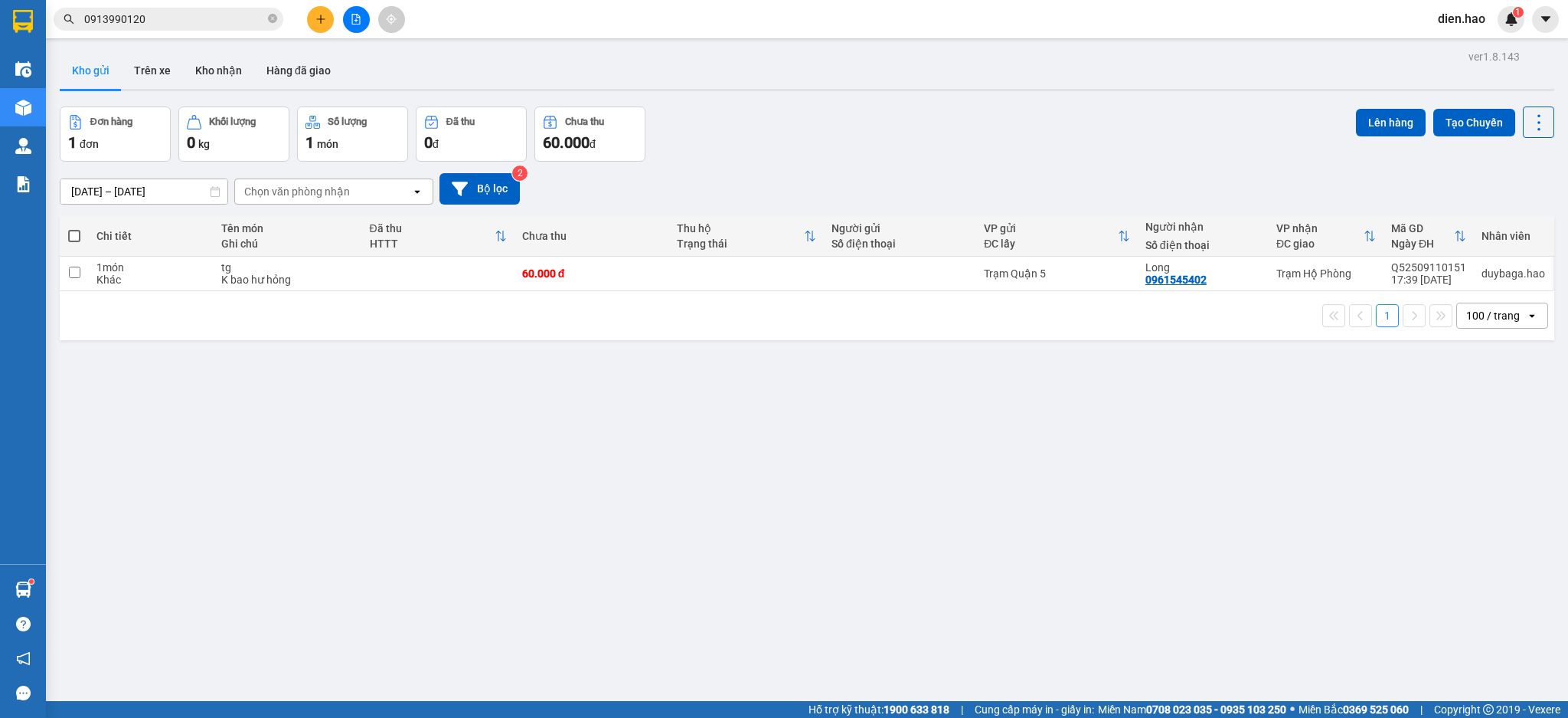
click at [191, 22] on input "0913990120" at bounding box center [175, 19] width 180 height 17
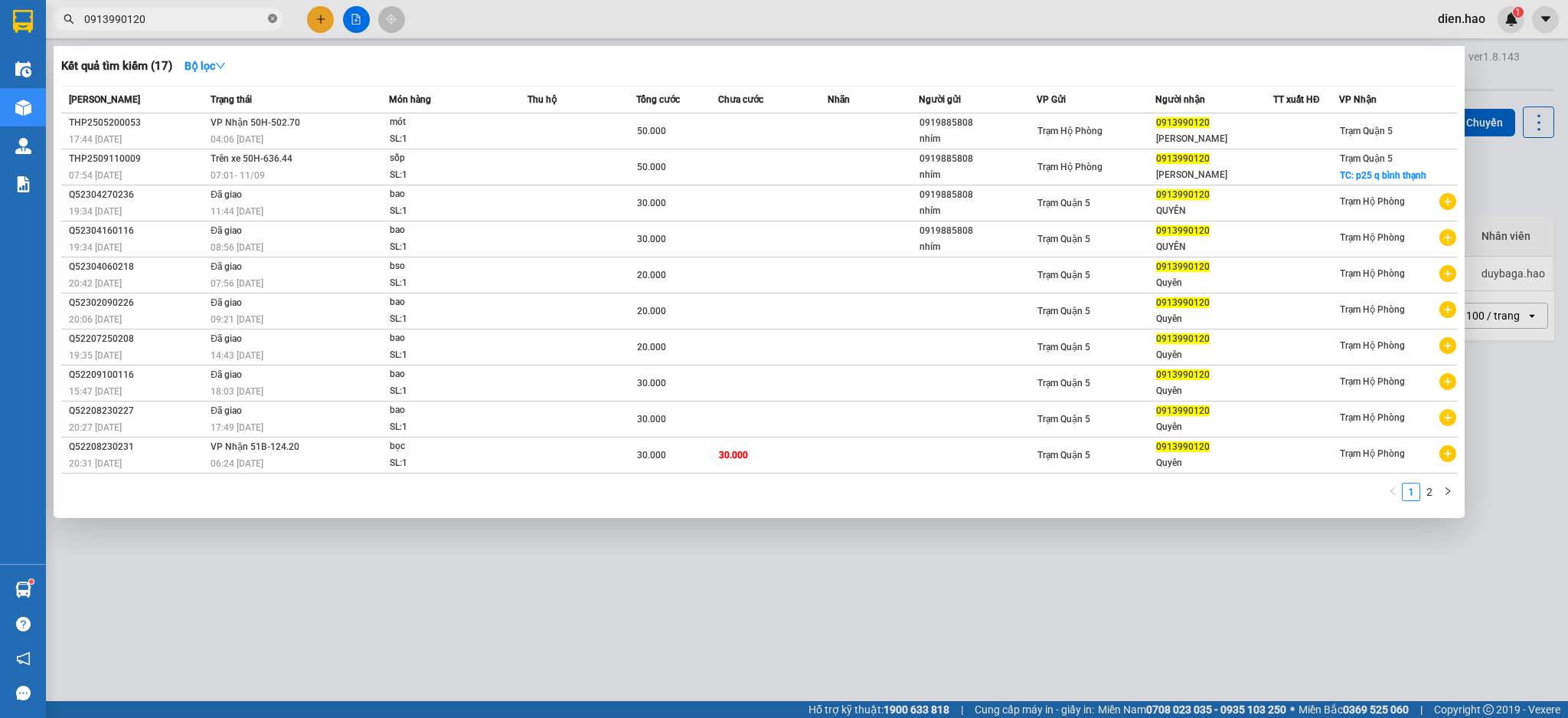
click at [275, 19] on icon "close-circle" at bounding box center [272, 18] width 9 height 9
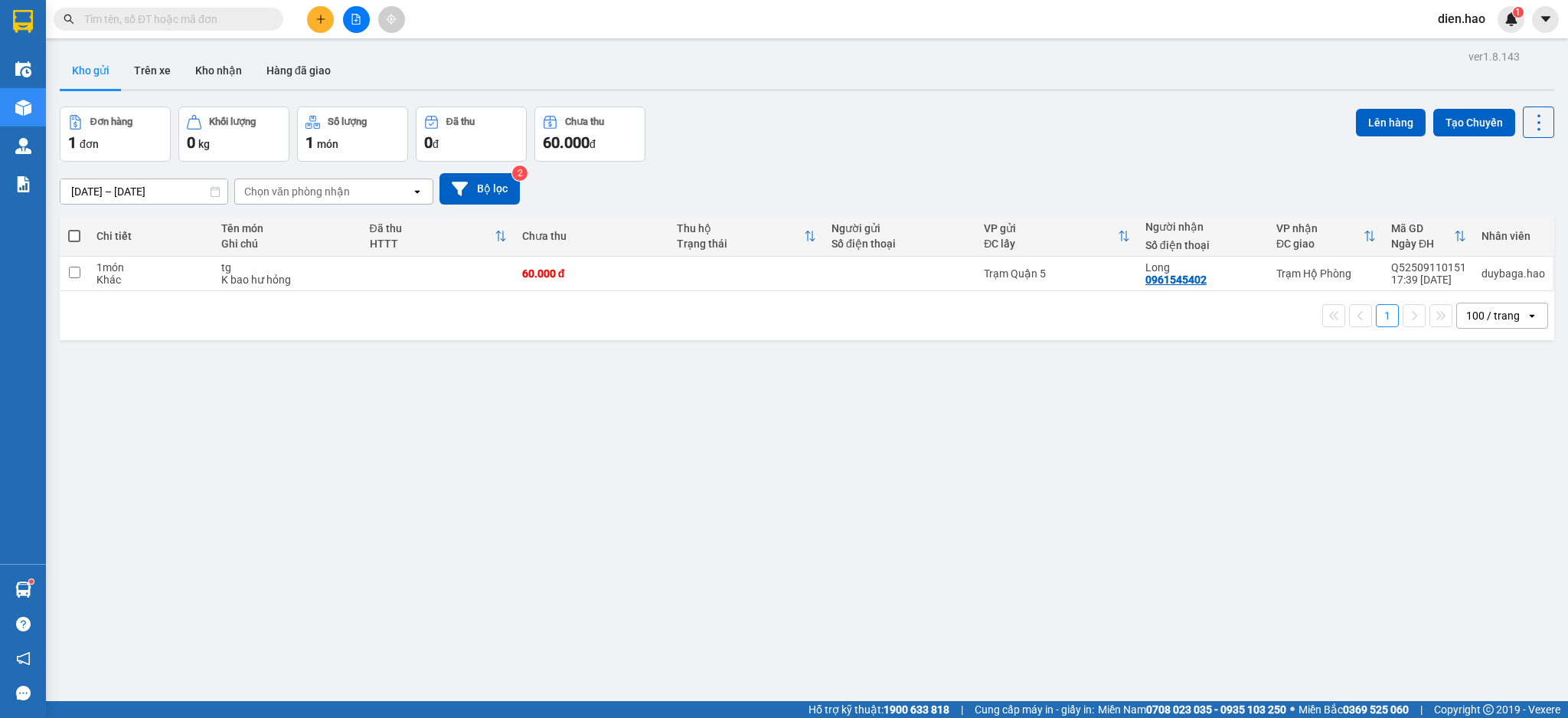
click at [244, 19] on input "text" at bounding box center [175, 19] width 180 height 17
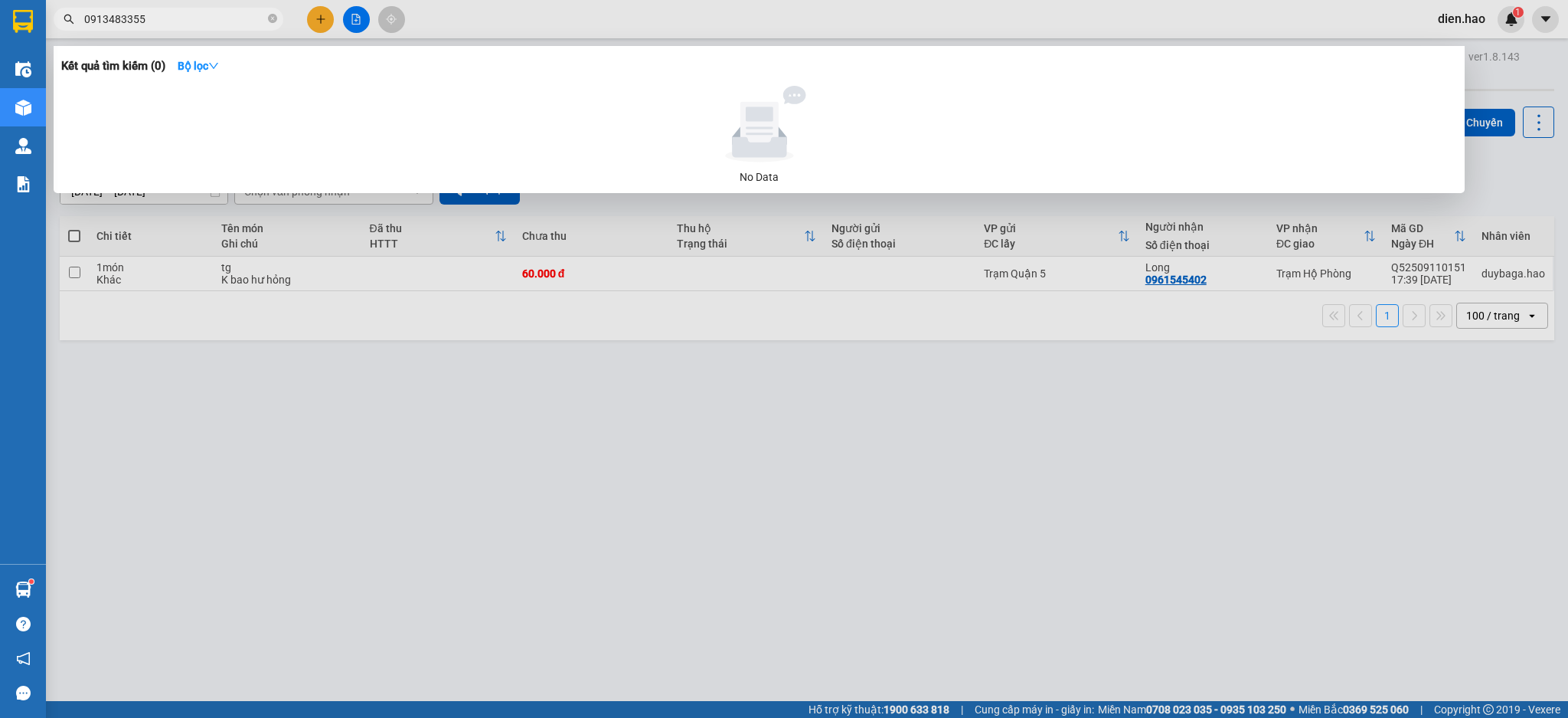
click at [116, 18] on input "0913483355" at bounding box center [175, 19] width 180 height 17
click at [116, 21] on input "091383355" at bounding box center [175, 19] width 180 height 17
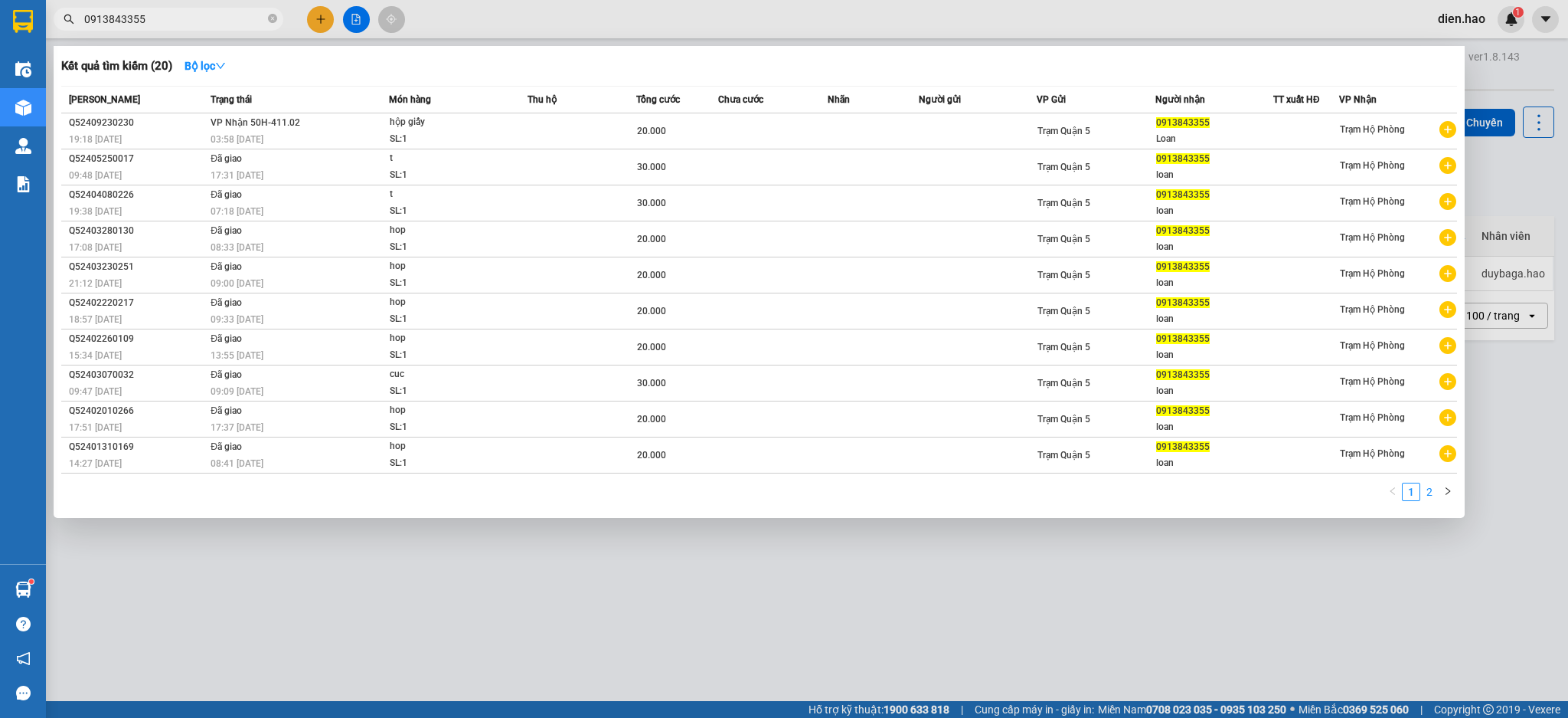
type input "0913843355"
click at [1426, 495] on link "2" at bounding box center [1429, 492] width 17 height 17
click at [776, 19] on div at bounding box center [784, 359] width 1568 height 718
click at [278, 22] on span "0913843355" at bounding box center [168, 19] width 230 height 23
click at [270, 20] on icon "close-circle" at bounding box center [272, 18] width 9 height 9
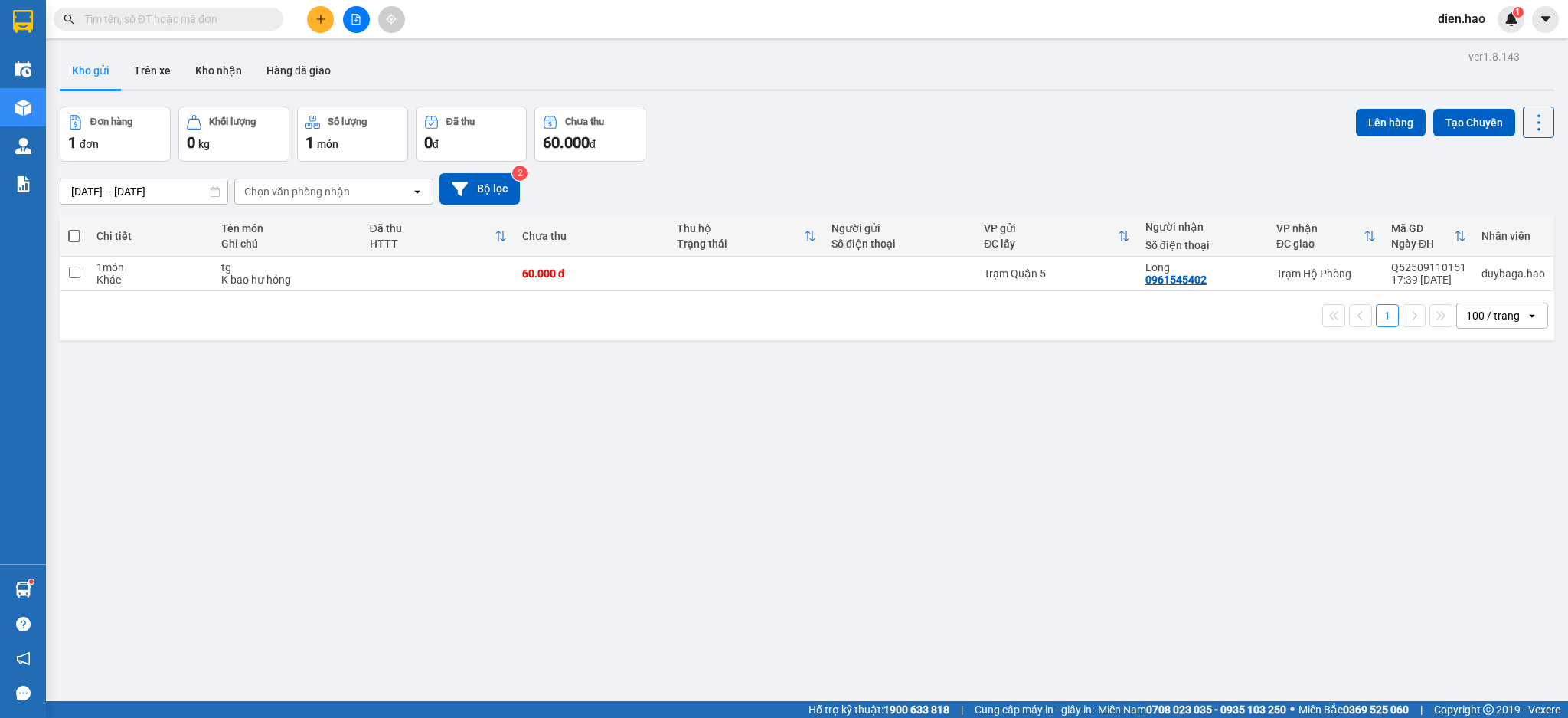
click at [248, 16] on input "text" at bounding box center [175, 19] width 180 height 17
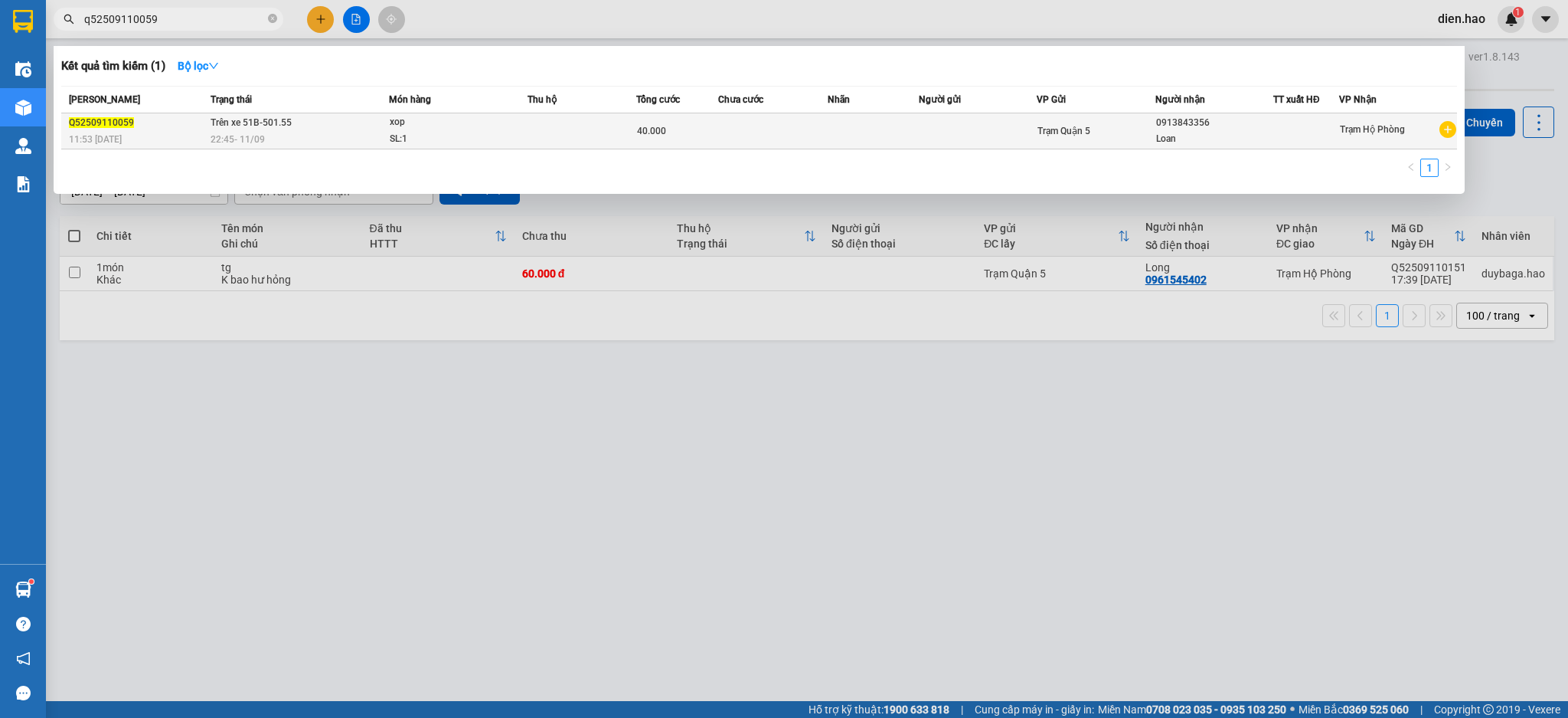
type input "q52509110059"
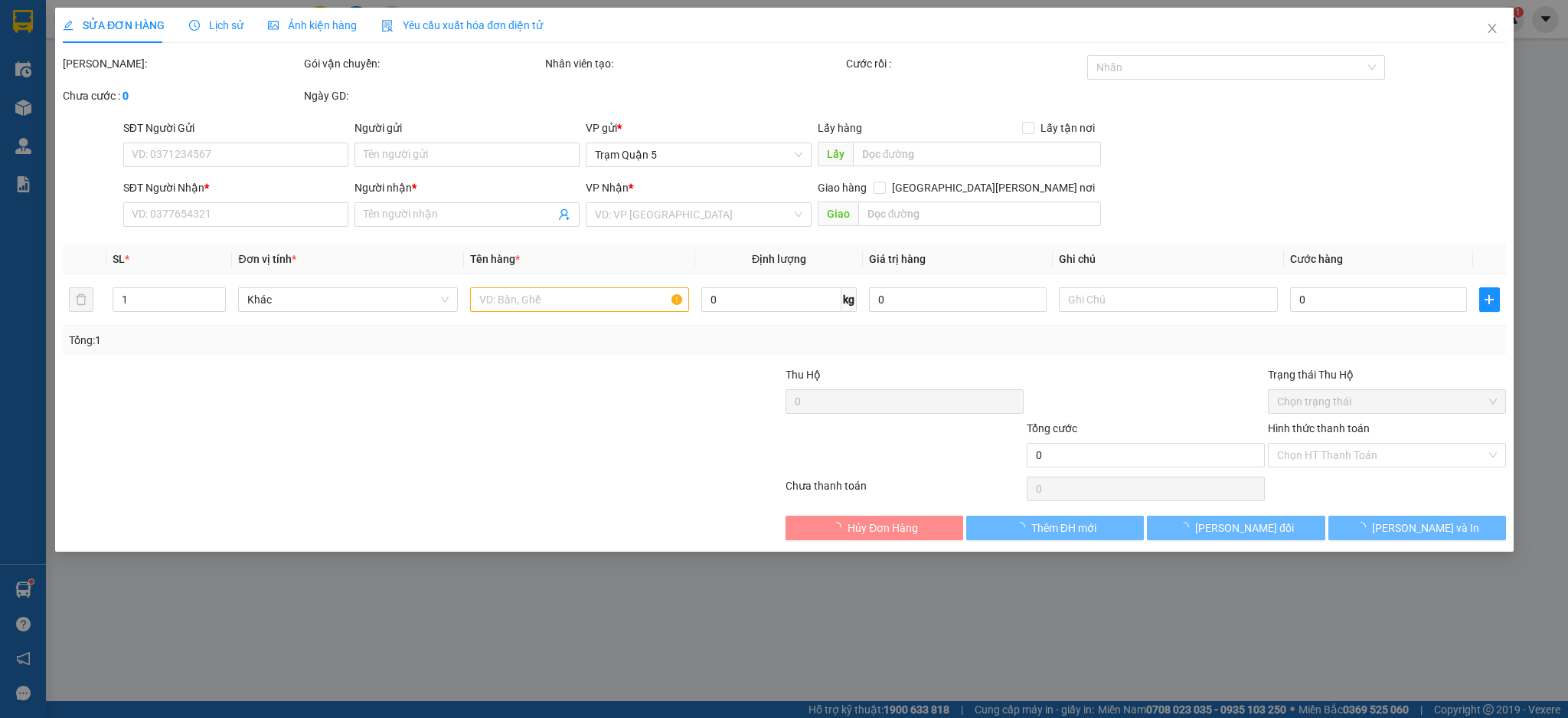
type input "0913843356"
type input "Loan"
type input "40.000"
type input "0"
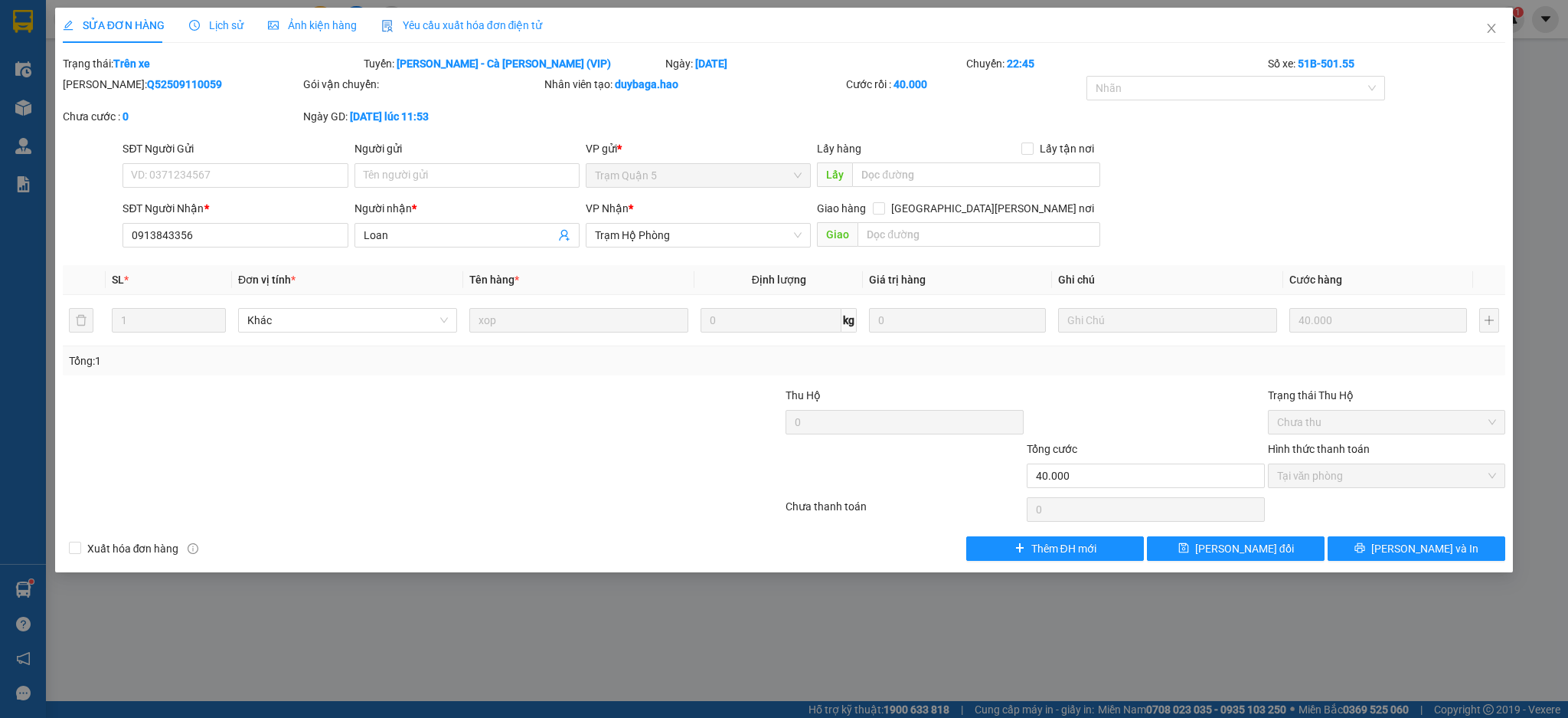
click at [207, 24] on span "Lịch sử" at bounding box center [217, 25] width 54 height 12
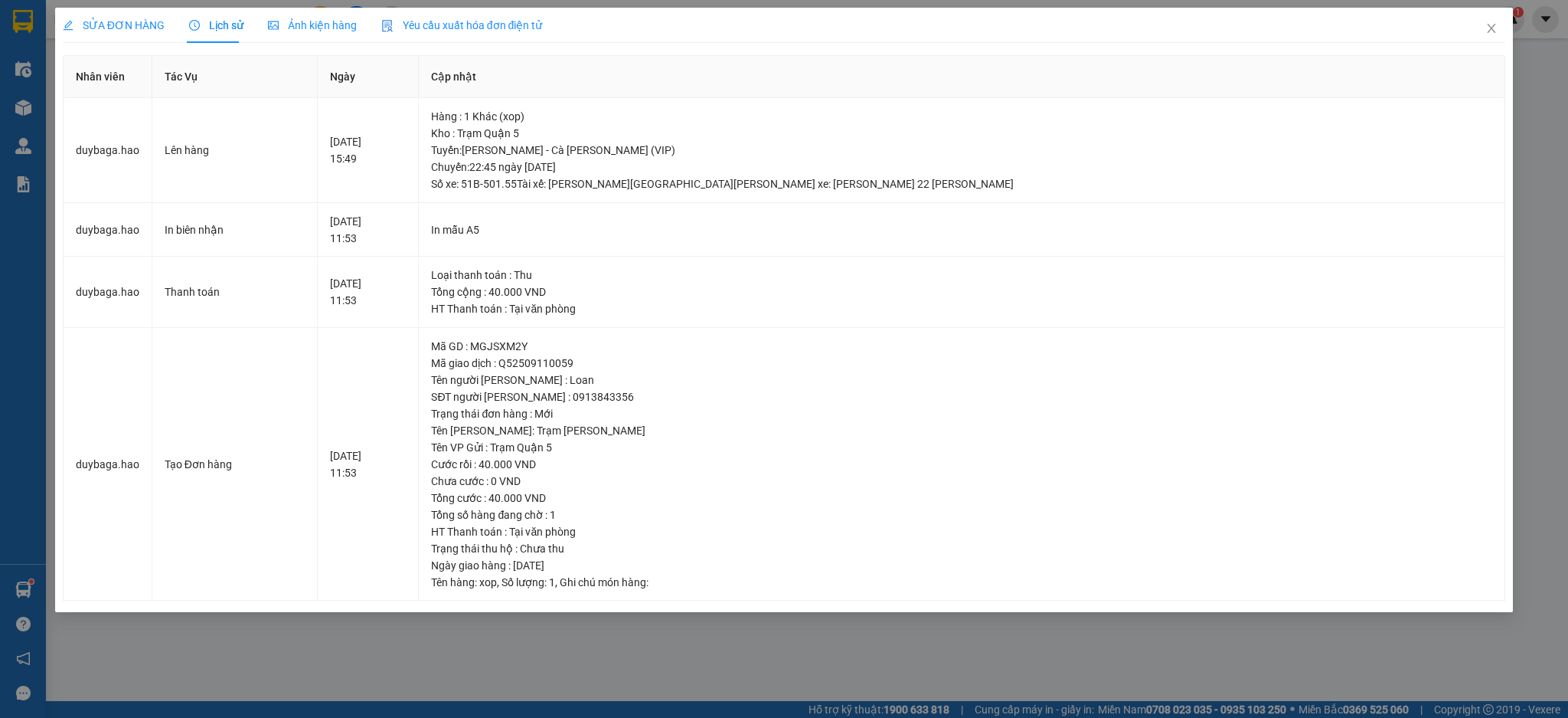
click at [282, 29] on span "Ảnh kiện hàng" at bounding box center [312, 25] width 89 height 12
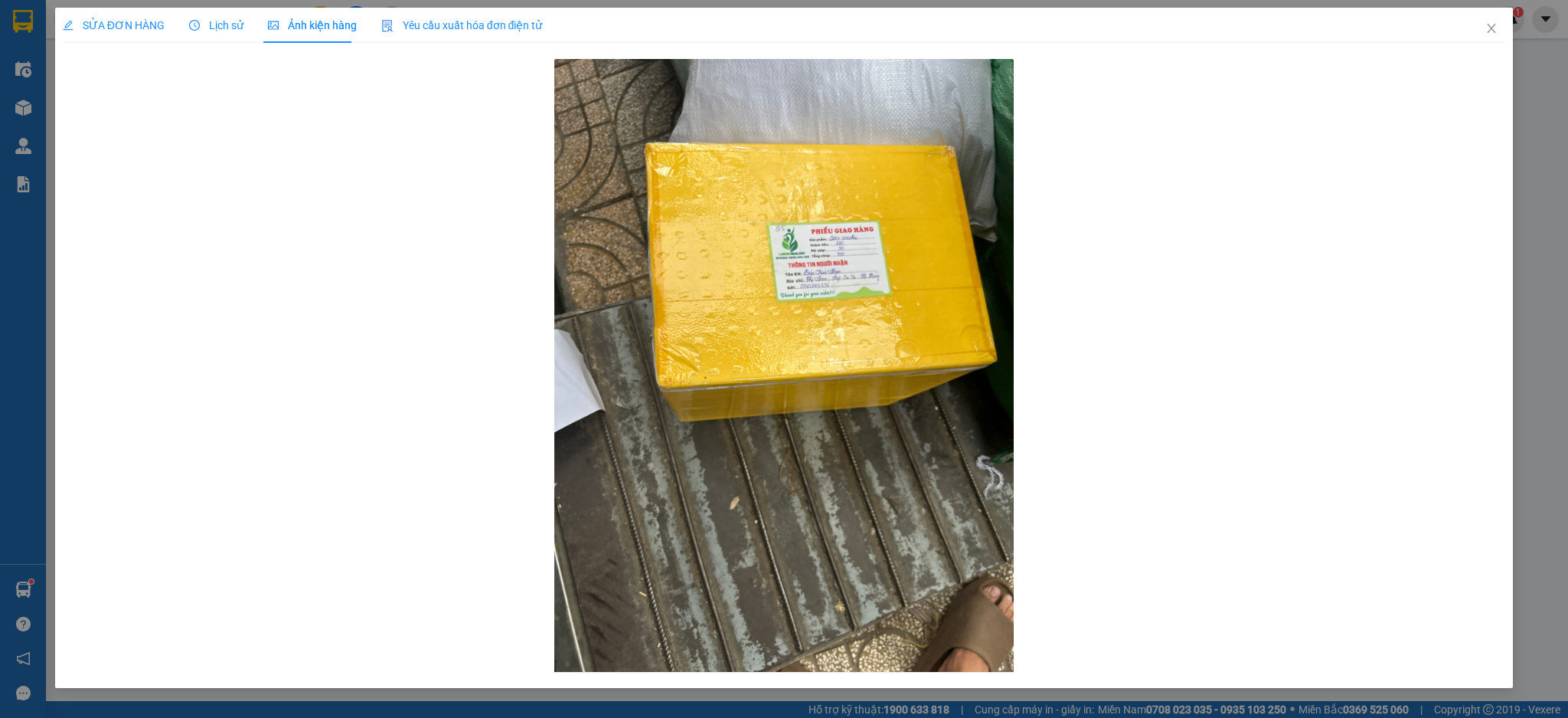
click at [209, 21] on span "Lịch sử" at bounding box center [217, 25] width 54 height 12
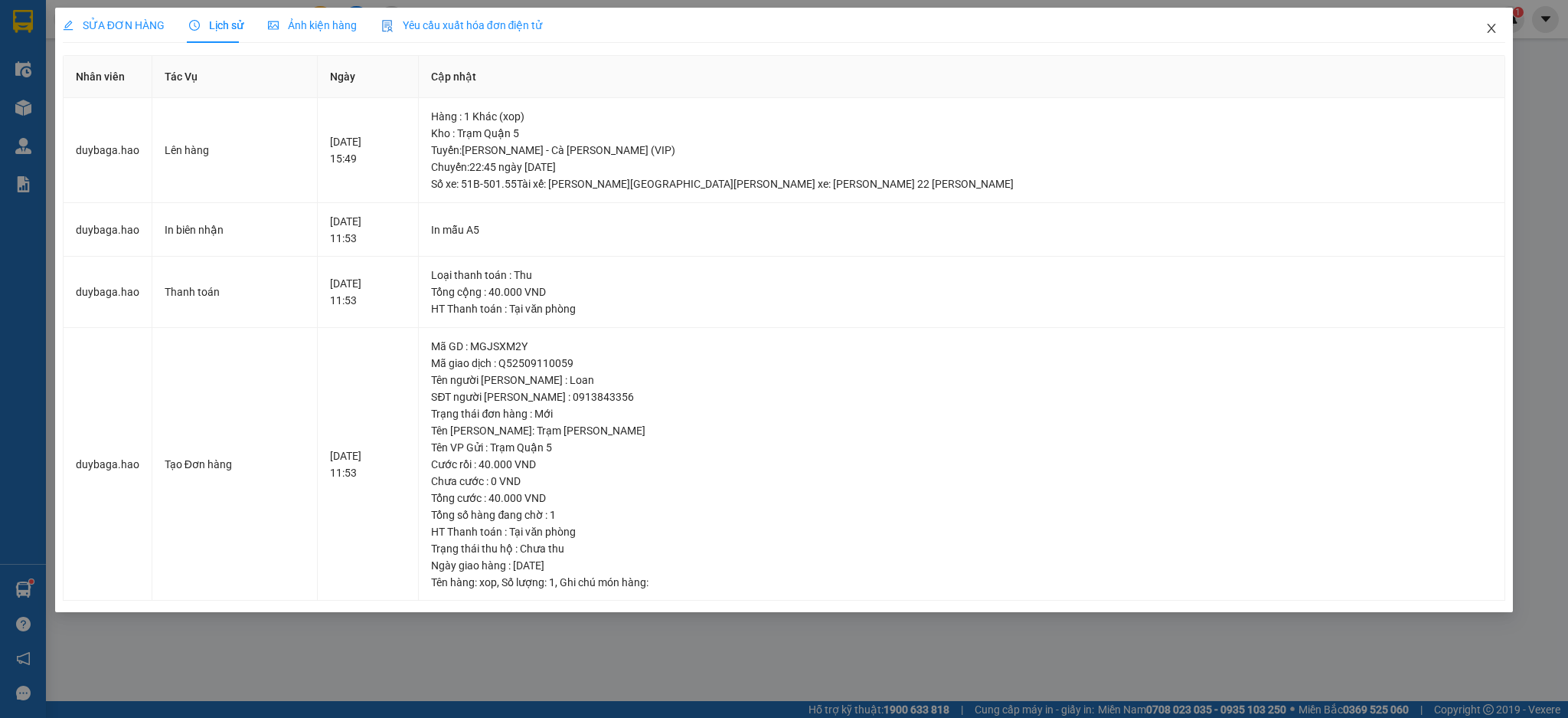
click at [1490, 40] on span "Close" at bounding box center [1491, 29] width 43 height 43
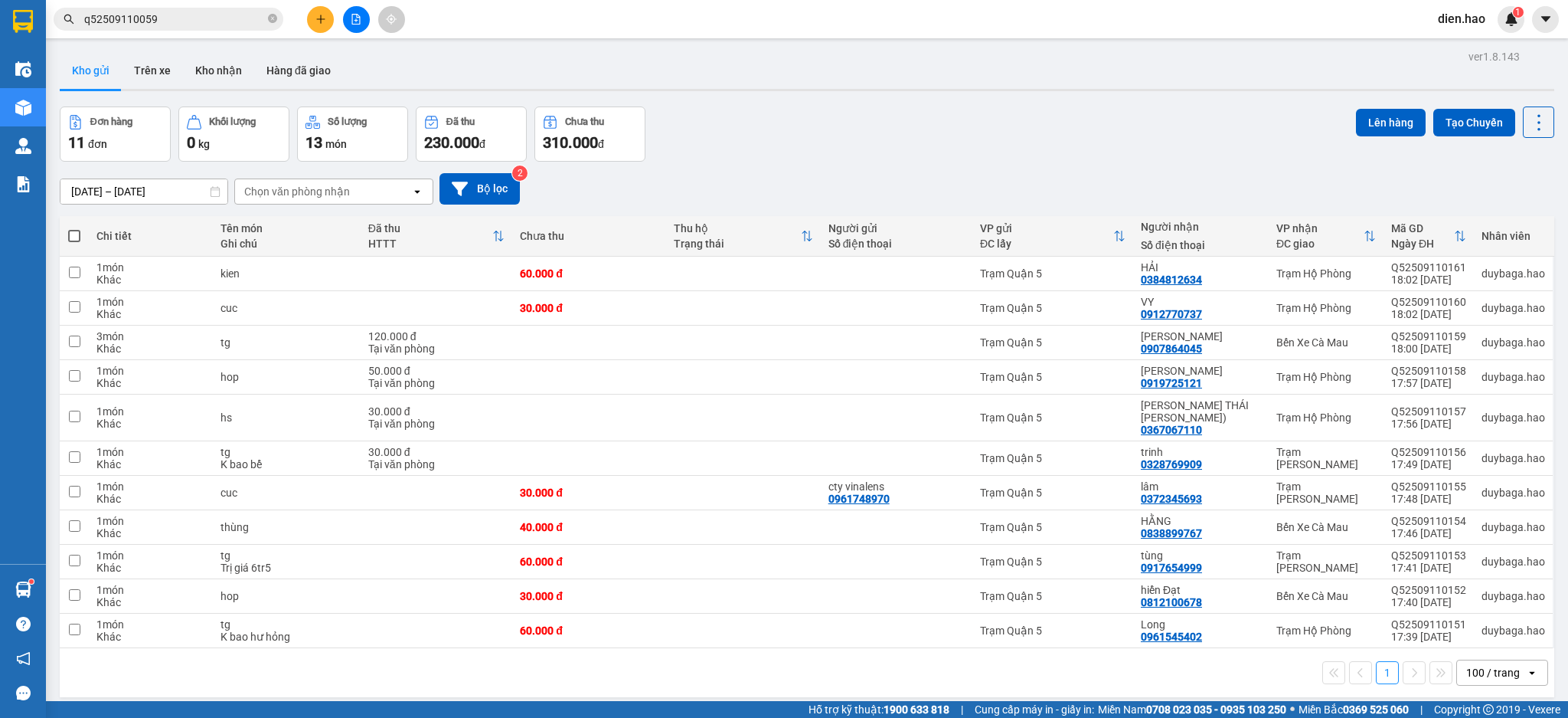
click at [244, 25] on input "q52509110059" at bounding box center [175, 19] width 180 height 17
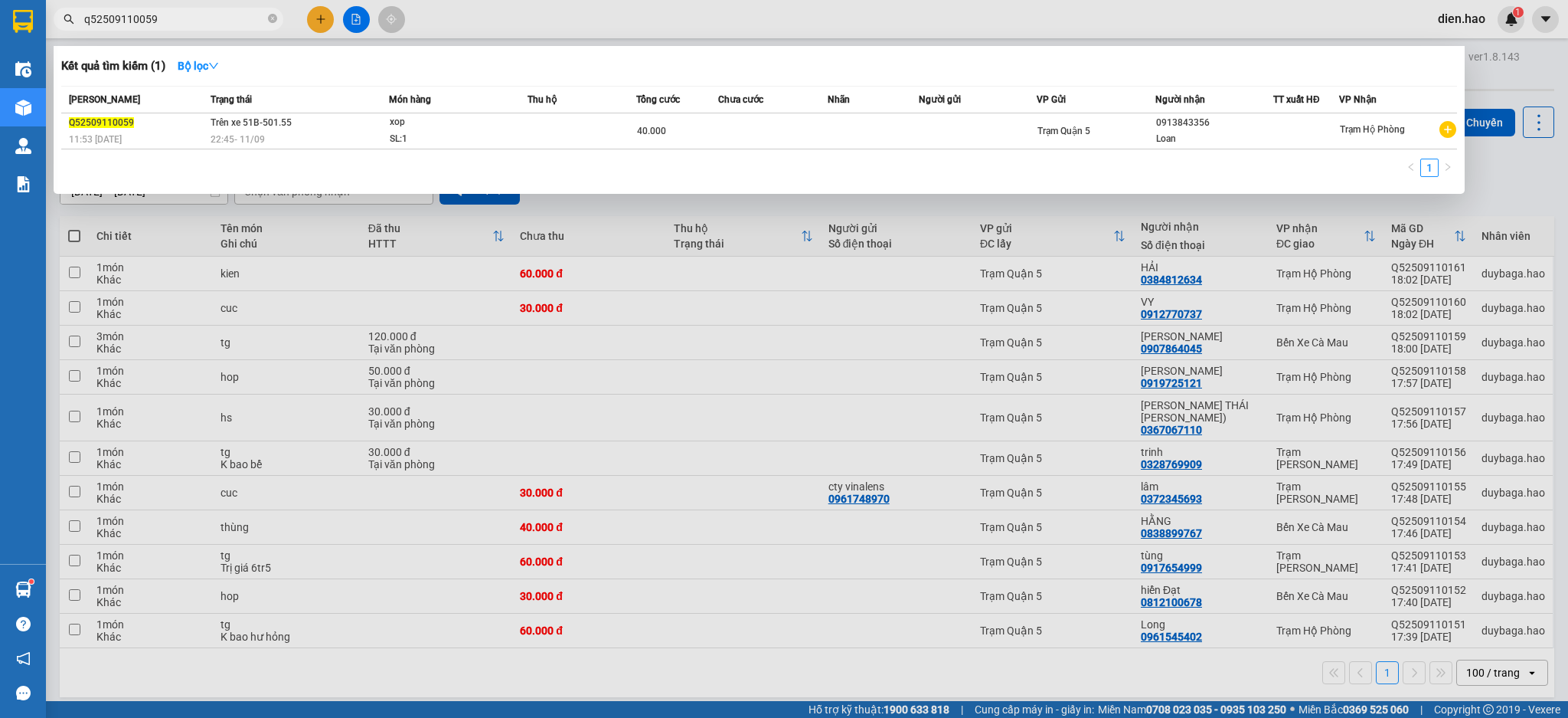
click at [504, 149] on table "[PERSON_NAME] thái Món hàng Thu hộ Tổng [PERSON_NAME] [PERSON_NAME] Người gửi V…" at bounding box center [759, 117] width 1396 height 63
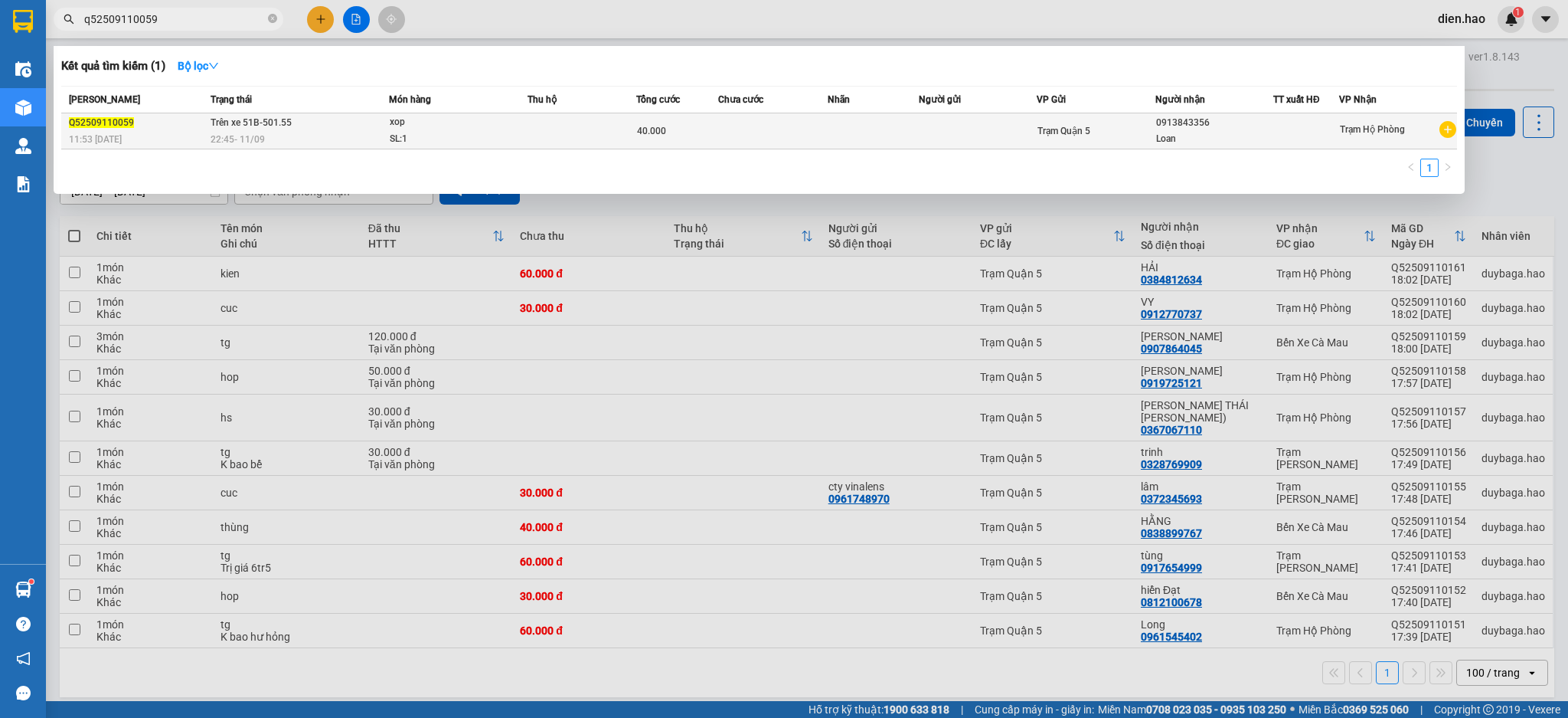
click at [511, 134] on span "xop SL: 1" at bounding box center [458, 130] width 137 height 33
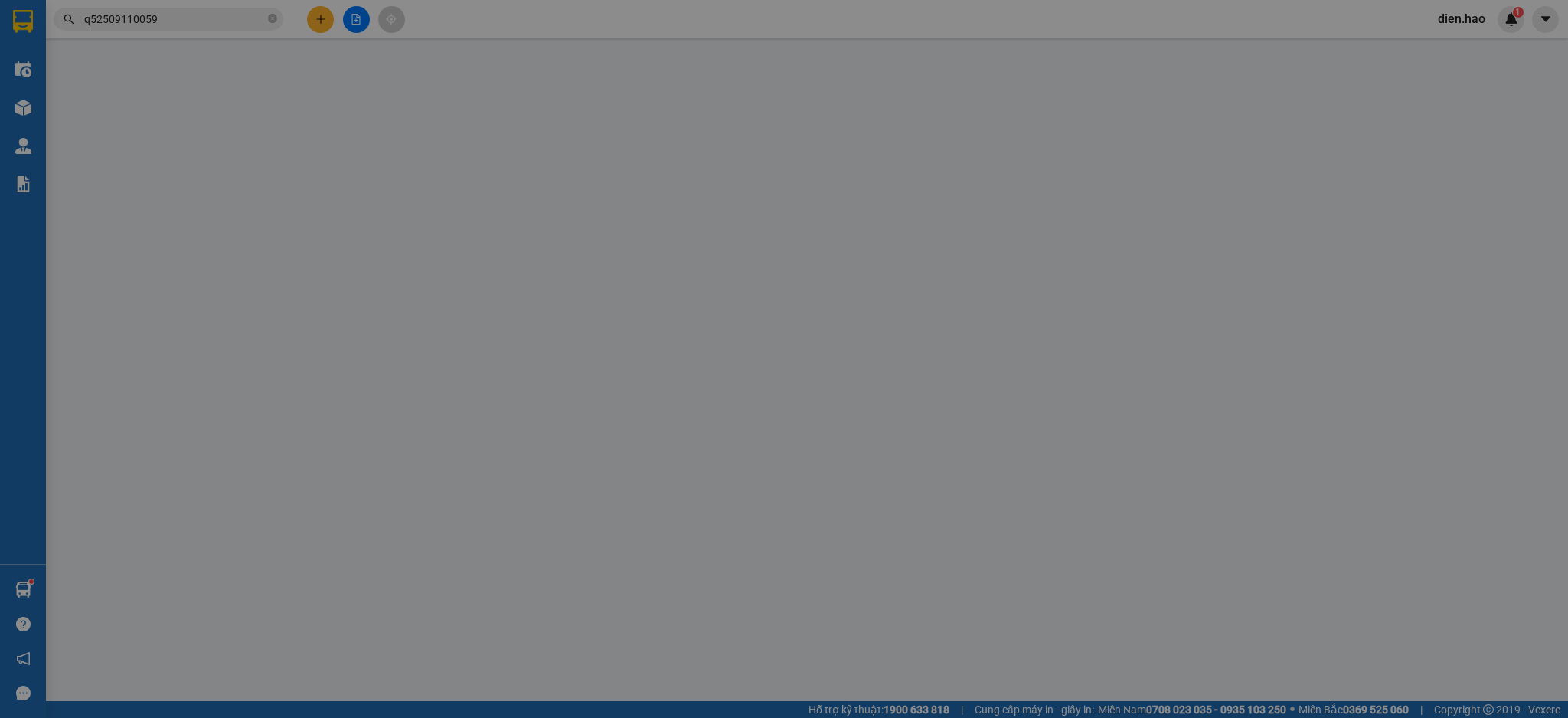
type input "0913843356"
type input "Loan"
type input "40.000"
type input "0"
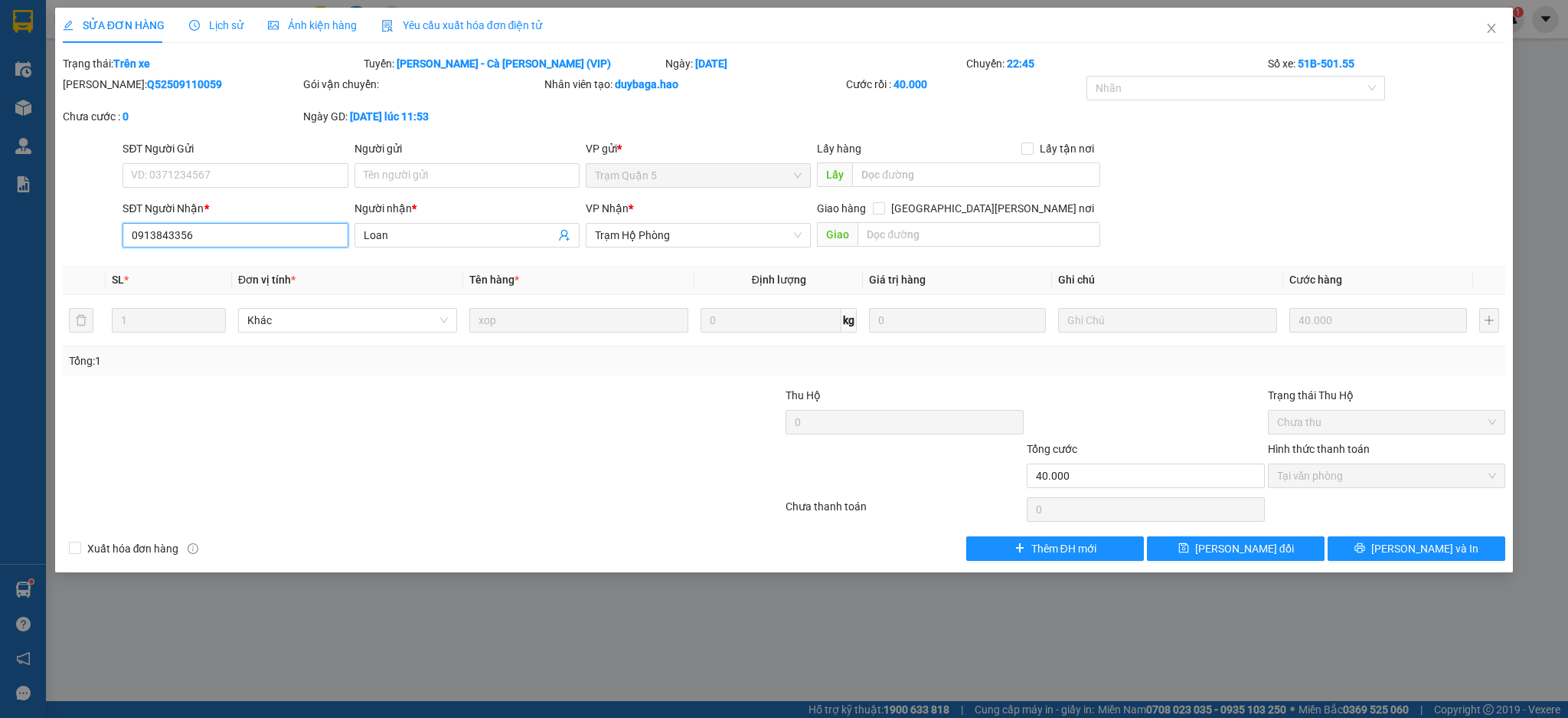
click at [289, 234] on input "0913843356" at bounding box center [235, 236] width 225 height 25
type input "0913843355"
click at [1225, 547] on span "[PERSON_NAME] đổi" at bounding box center [1244, 548] width 98 height 17
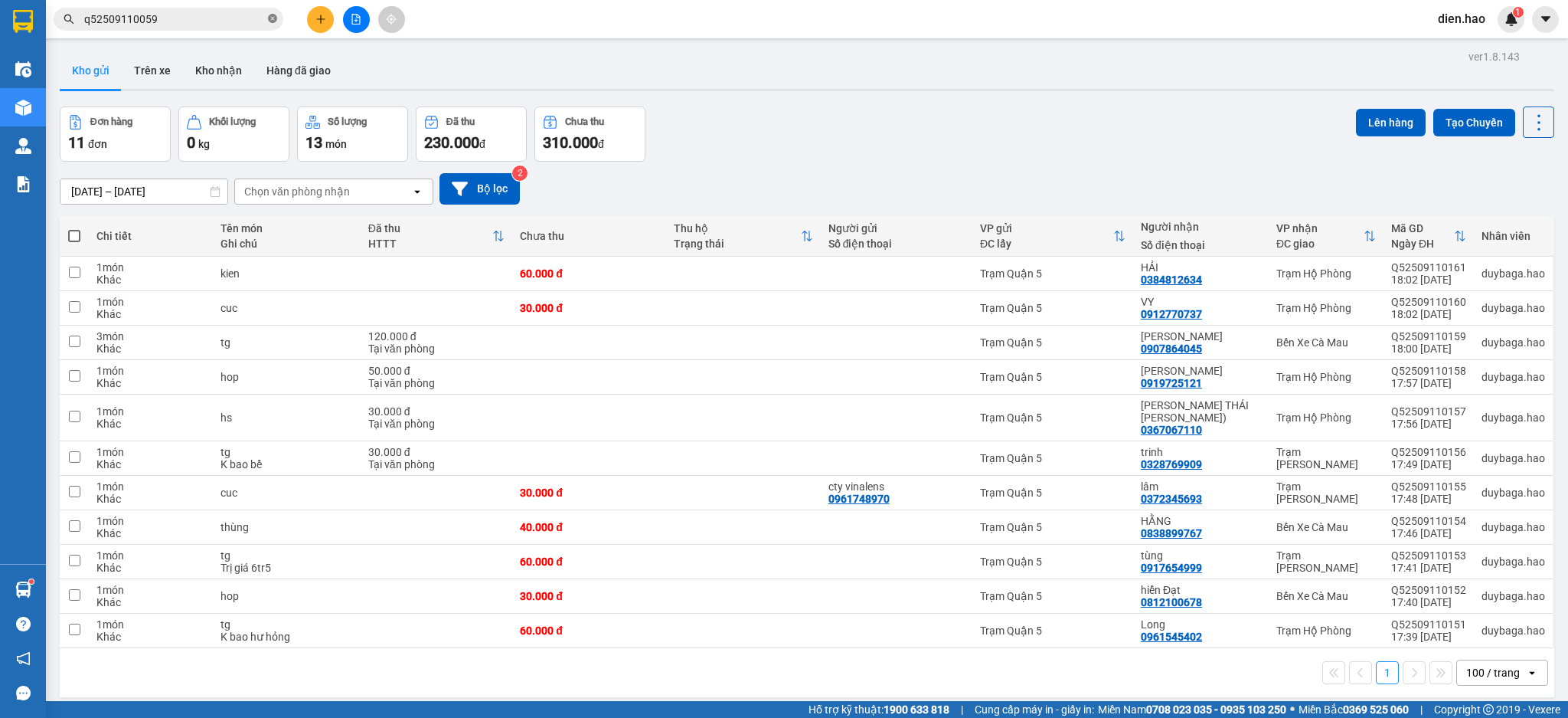
click at [270, 17] on icon "close-circle" at bounding box center [272, 18] width 9 height 9
click at [236, 17] on input "text" at bounding box center [175, 19] width 180 height 17
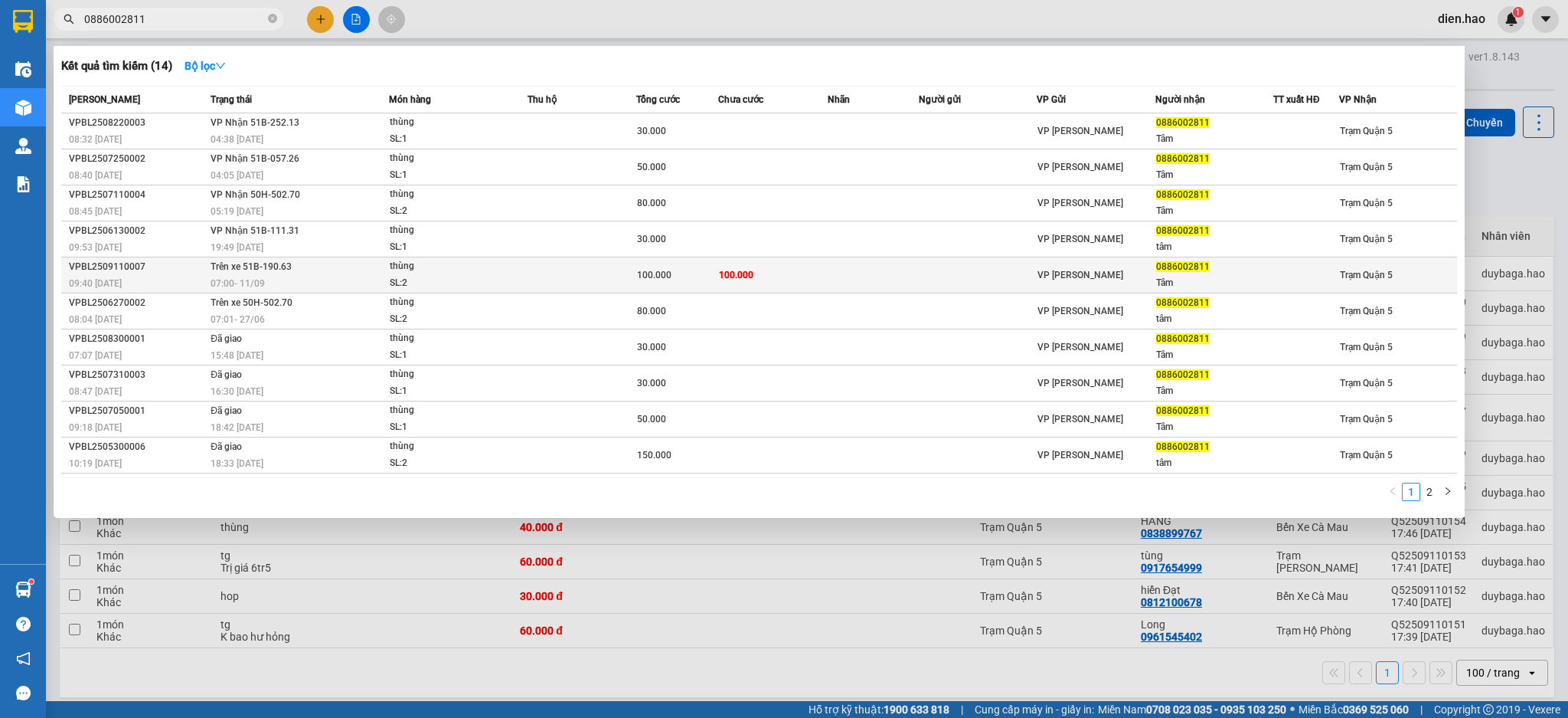
type input "0886002811"
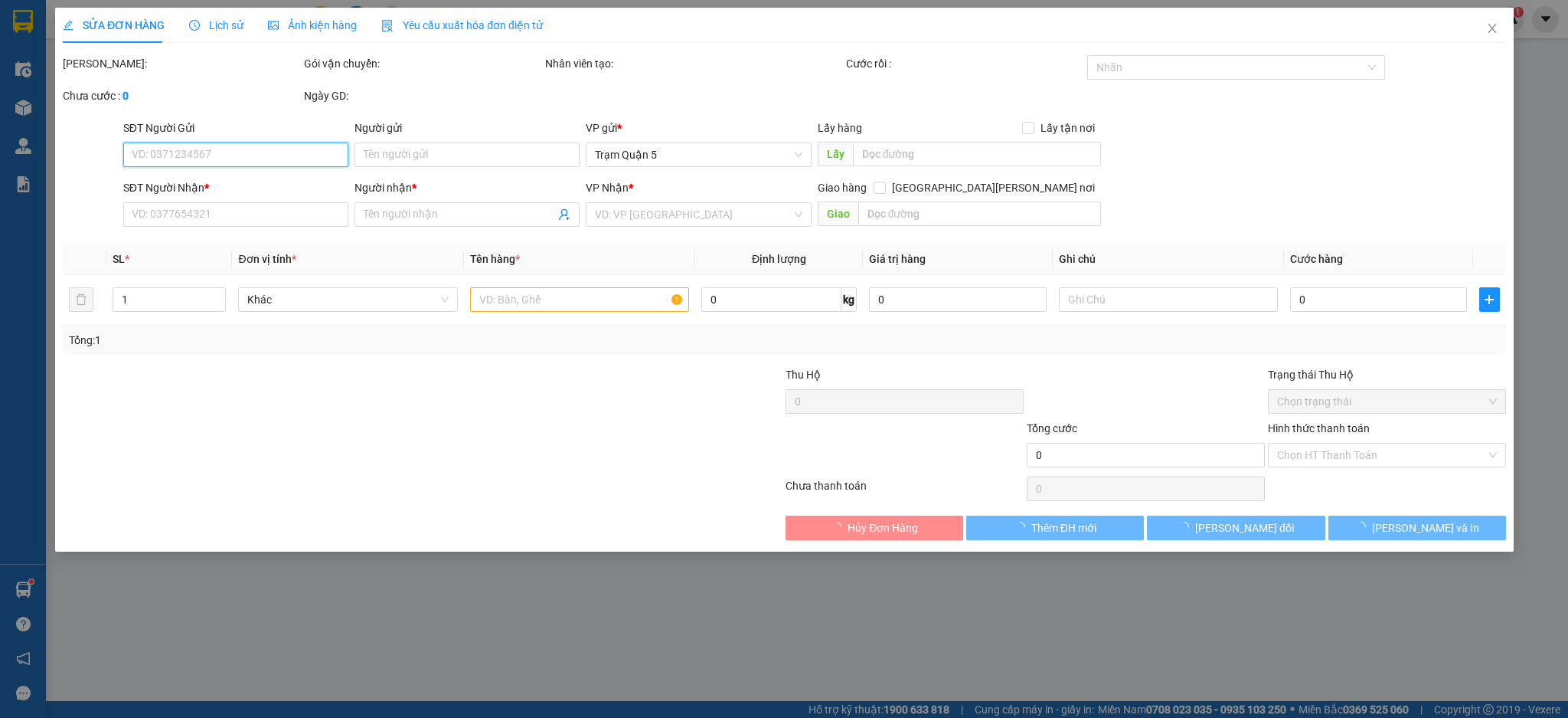
type input "0886002811"
type input "Tâm"
type input "100.000"
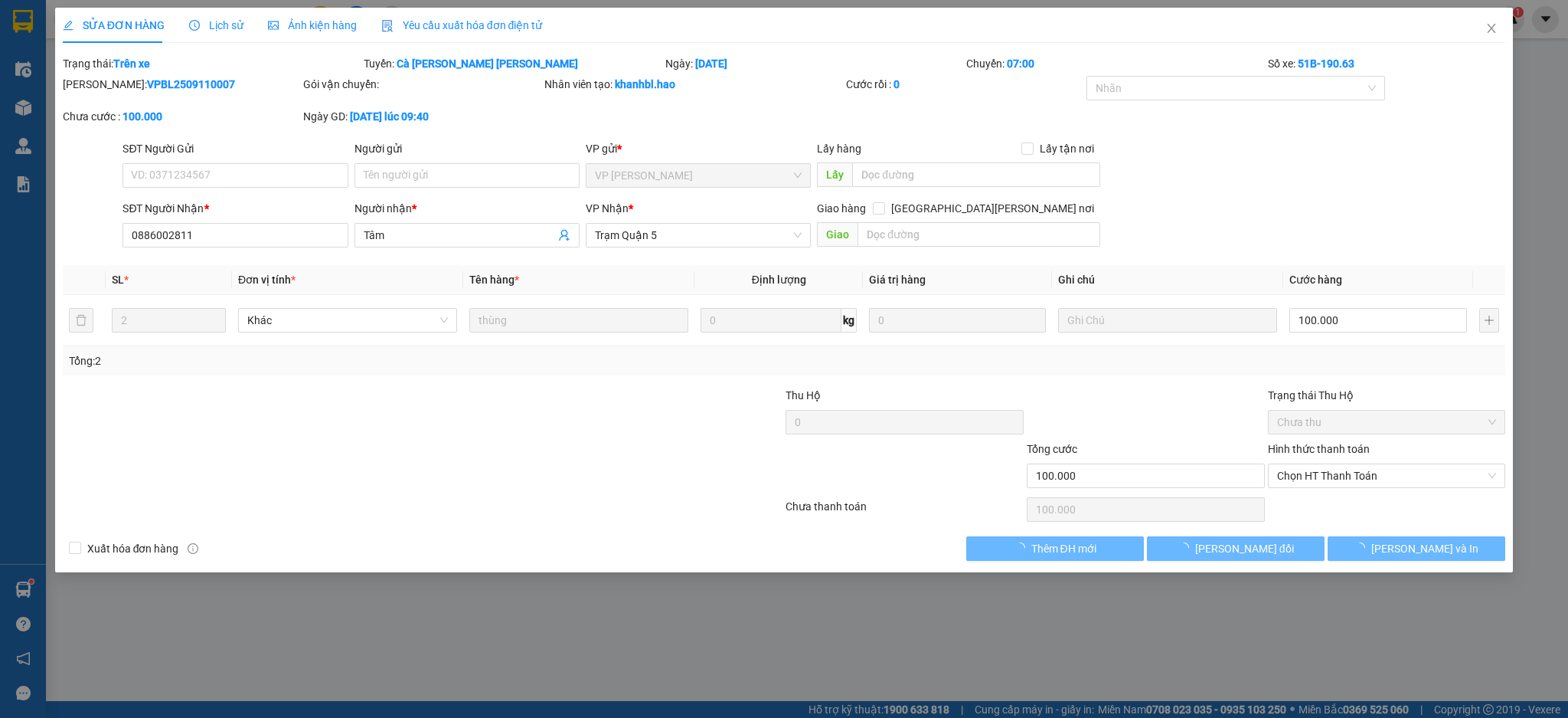
click at [217, 29] on span "Lịch sử" at bounding box center [217, 25] width 54 height 12
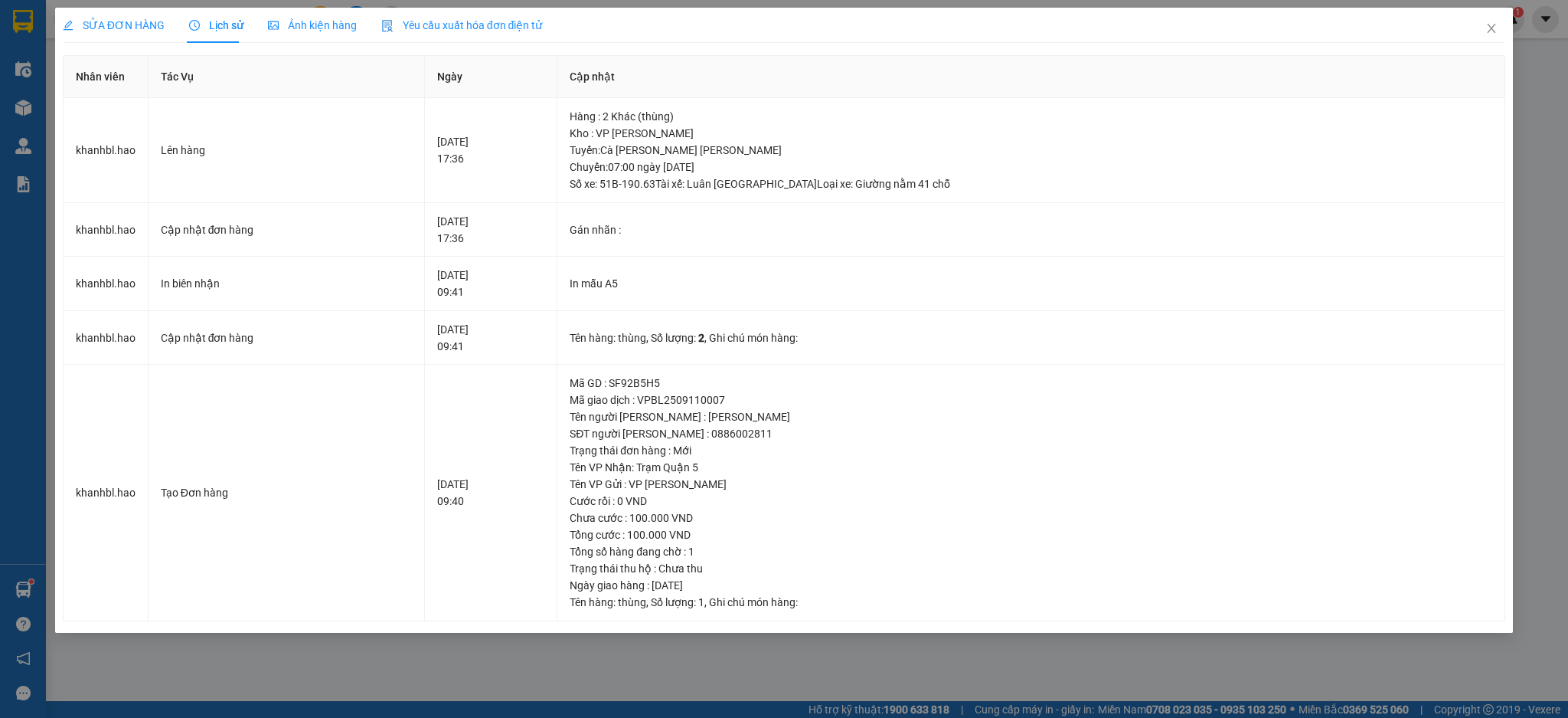
click at [316, 35] on div "Ảnh kiện hàng" at bounding box center [312, 25] width 89 height 35
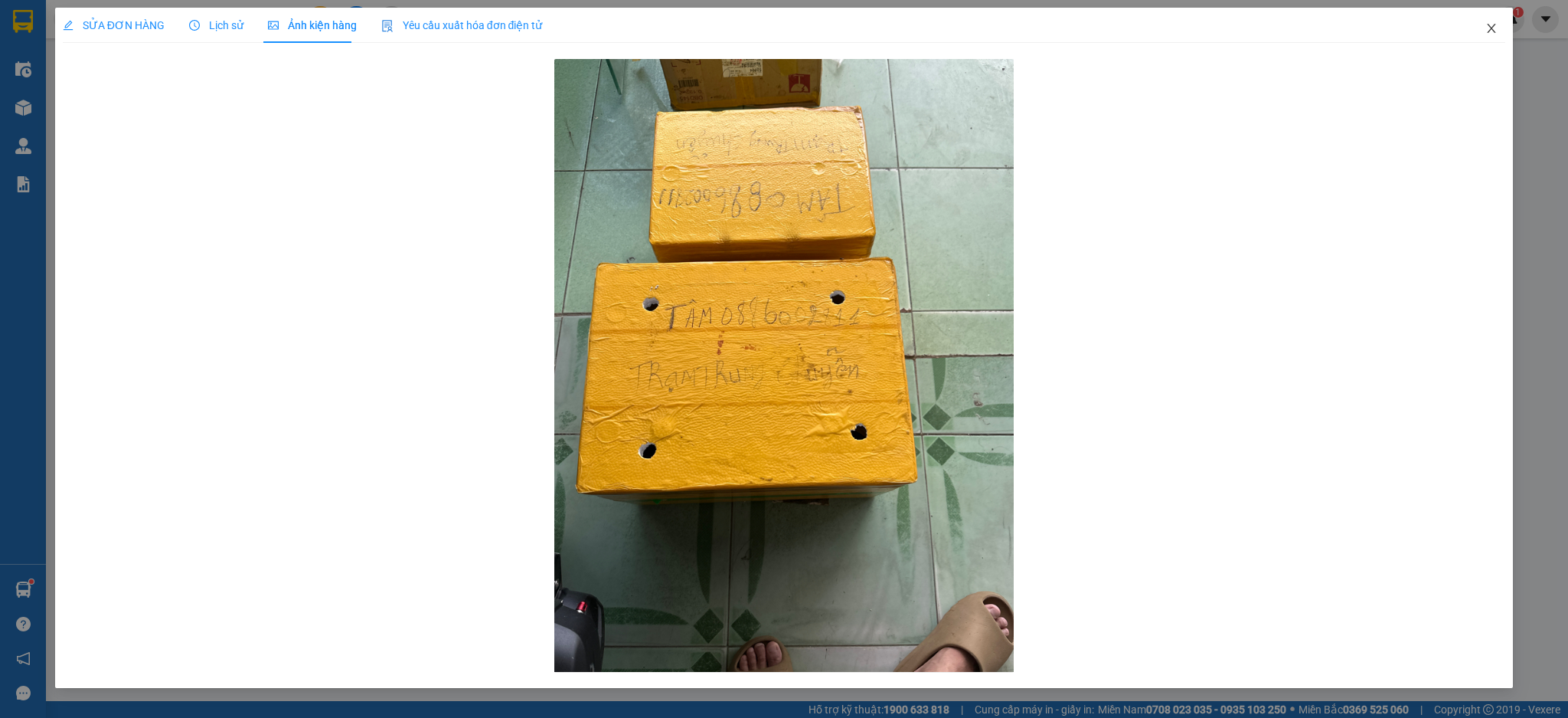
click at [1501, 20] on span "Close" at bounding box center [1491, 29] width 43 height 43
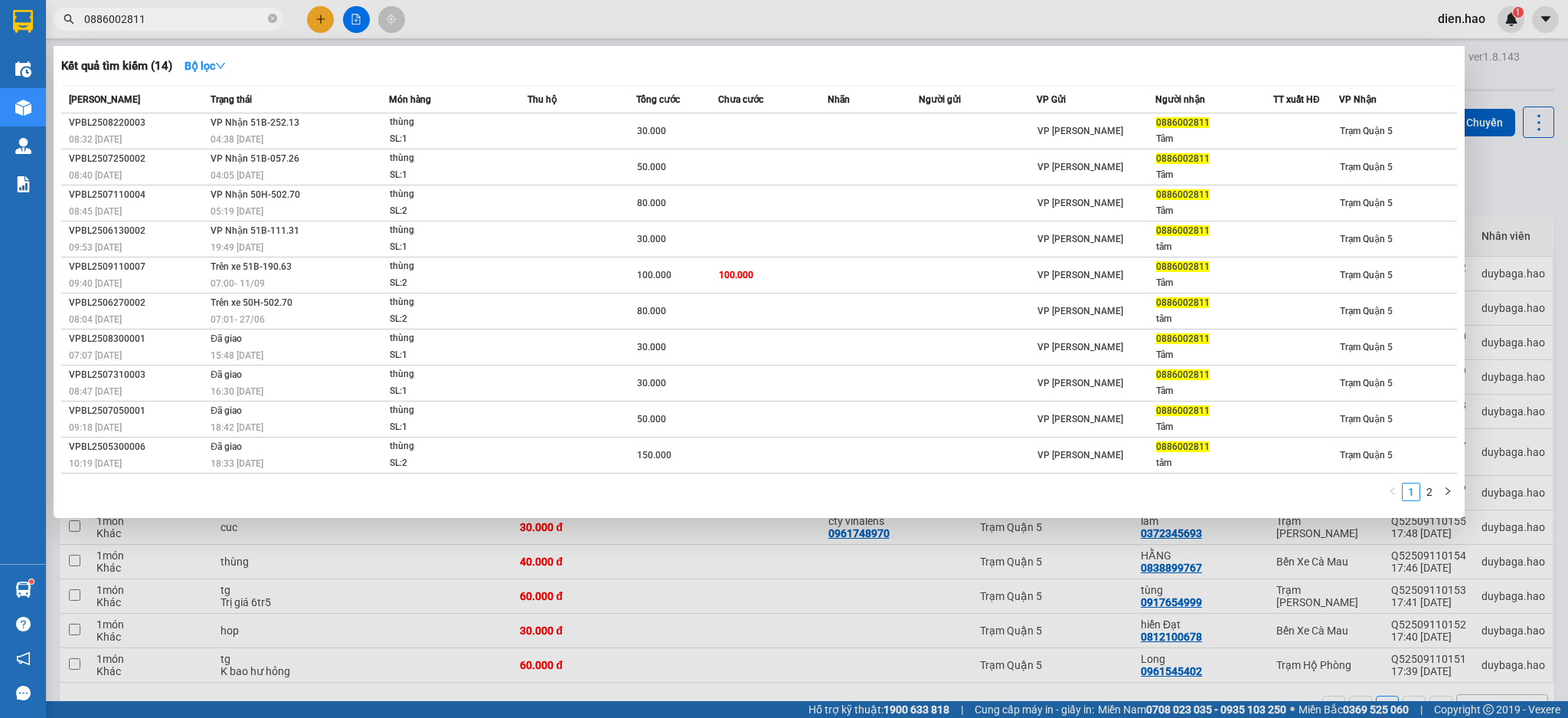
click at [231, 21] on input "0886002811" at bounding box center [175, 19] width 180 height 17
click at [276, 14] on icon "close-circle" at bounding box center [272, 18] width 9 height 9
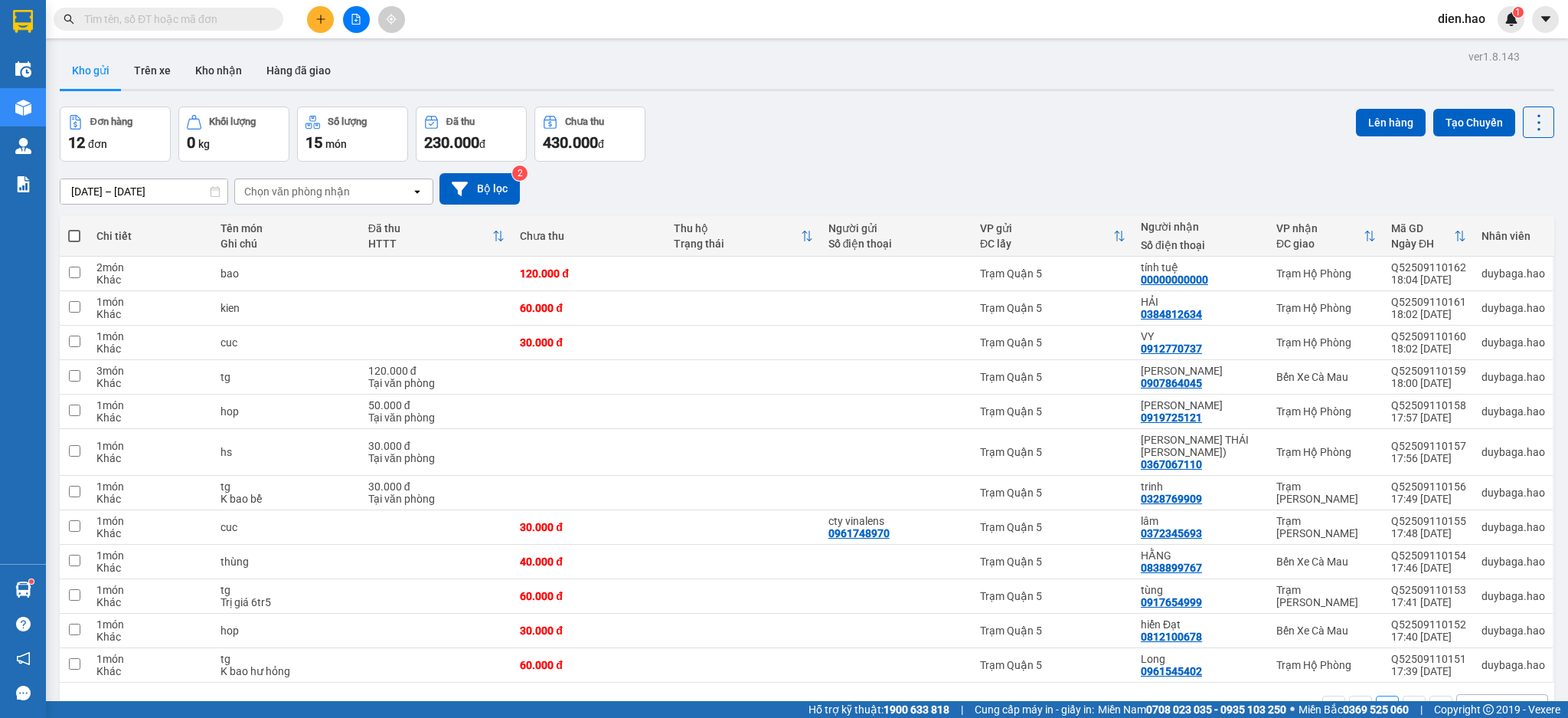
click at [250, 21] on input "text" at bounding box center [175, 19] width 180 height 17
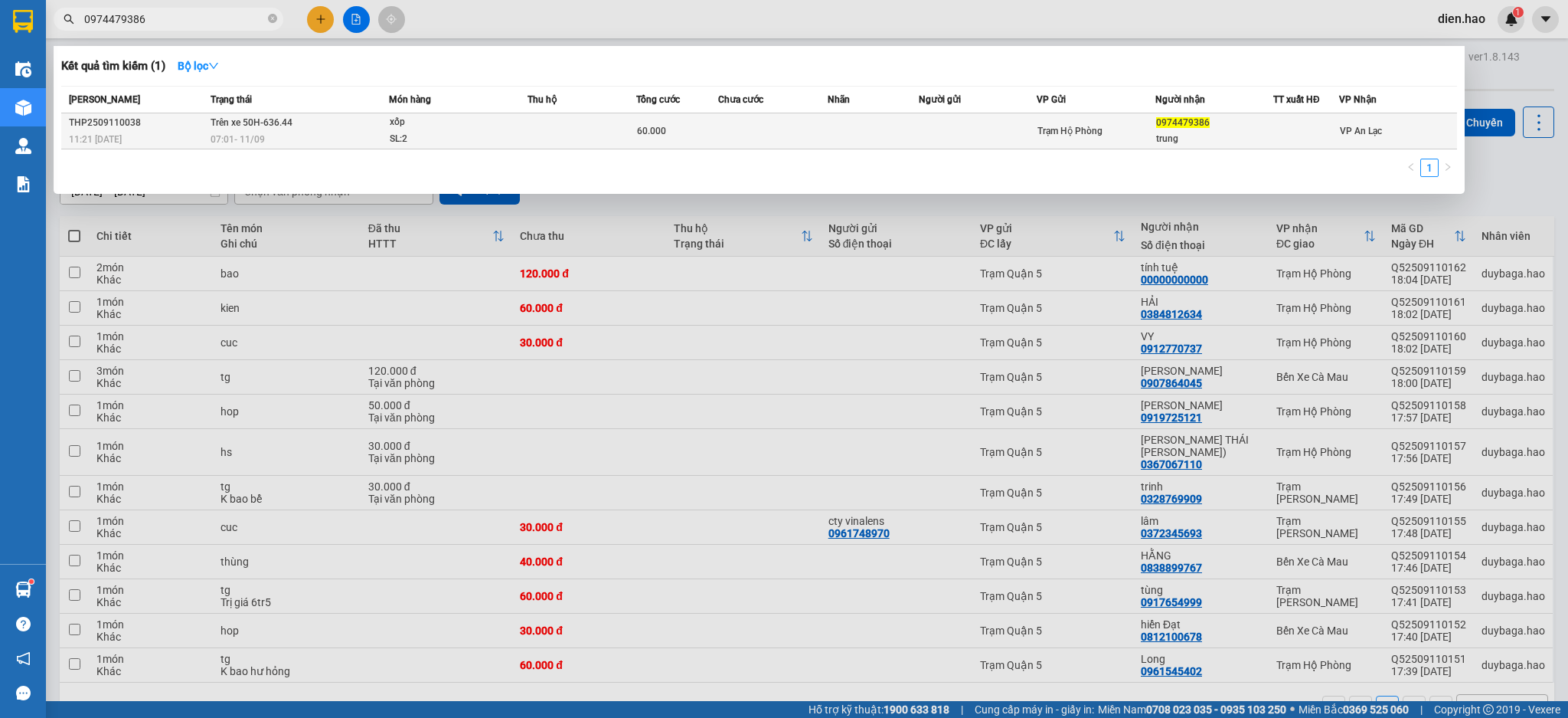
type input "0974479386"
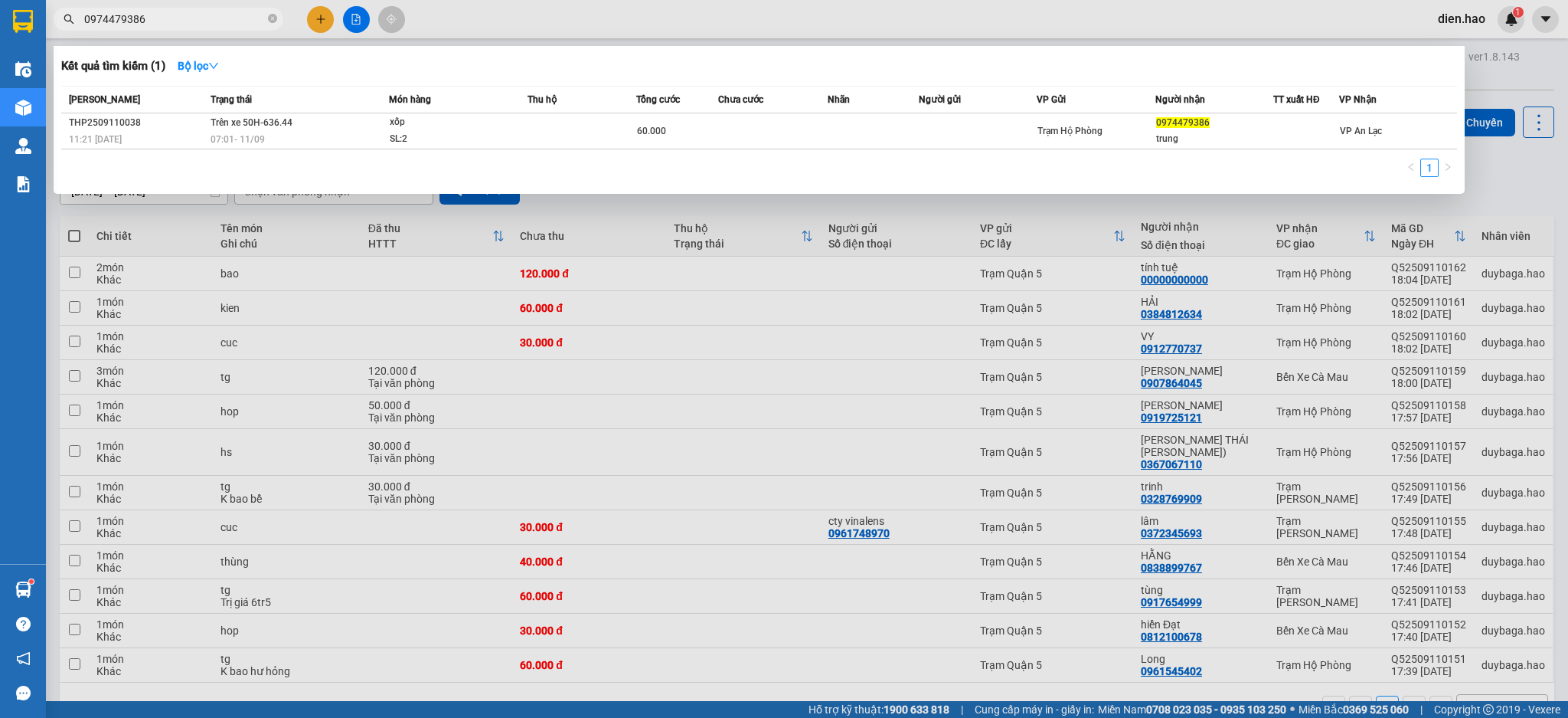
click at [1146, 120] on td "Trạm Hộ Phòng" at bounding box center [1096, 131] width 119 height 36
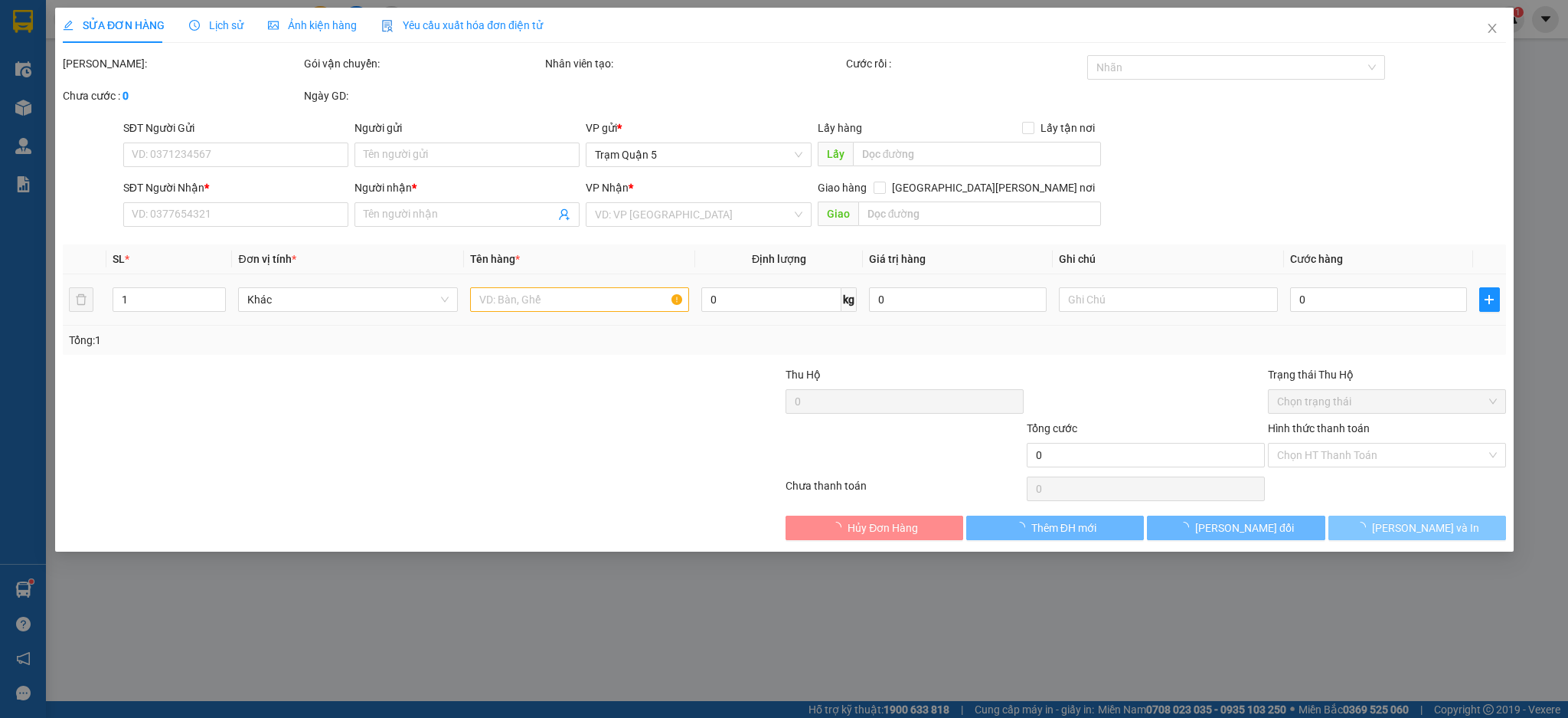
type input "0974479386"
type input "trung"
type input "60.000"
type input "0"
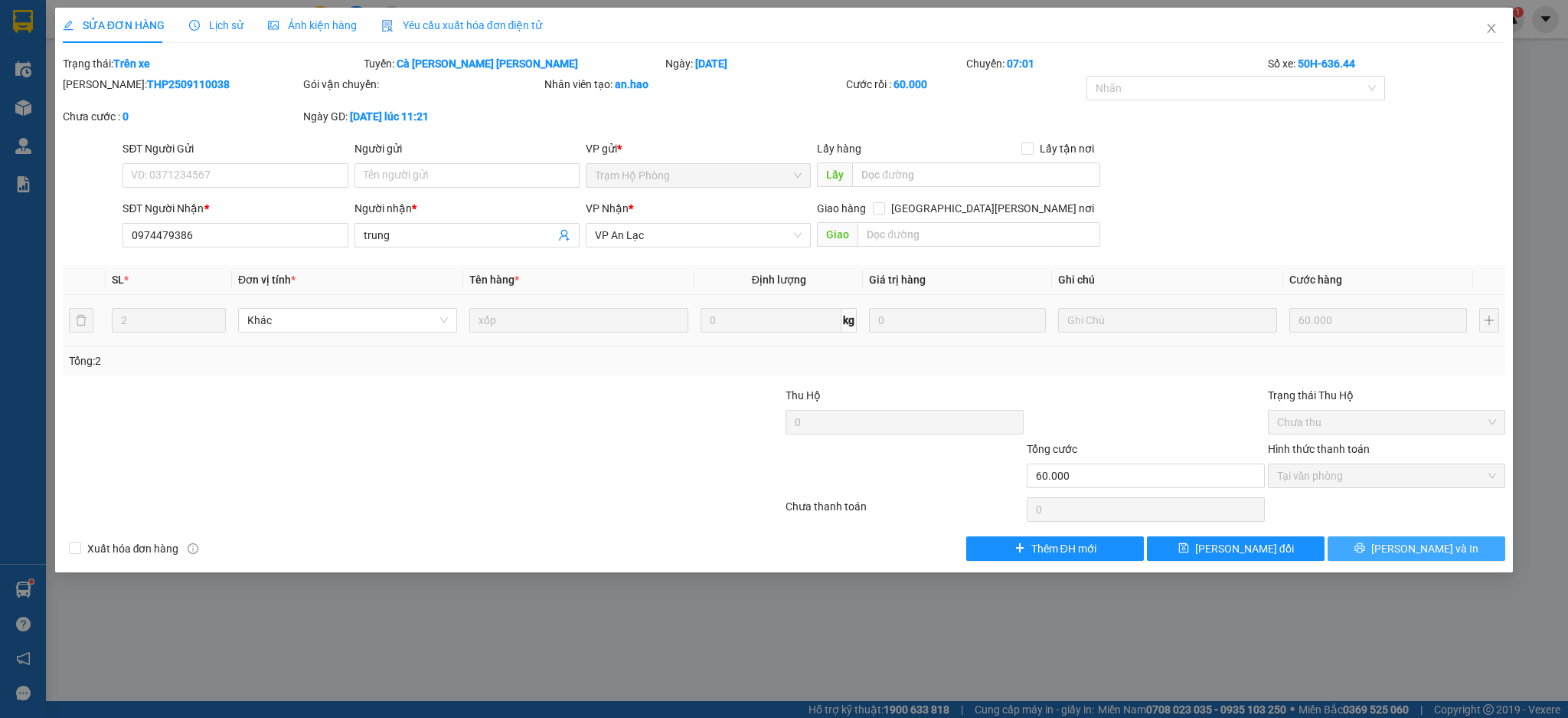
click at [1452, 543] on button "[PERSON_NAME] và In" at bounding box center [1416, 548] width 178 height 25
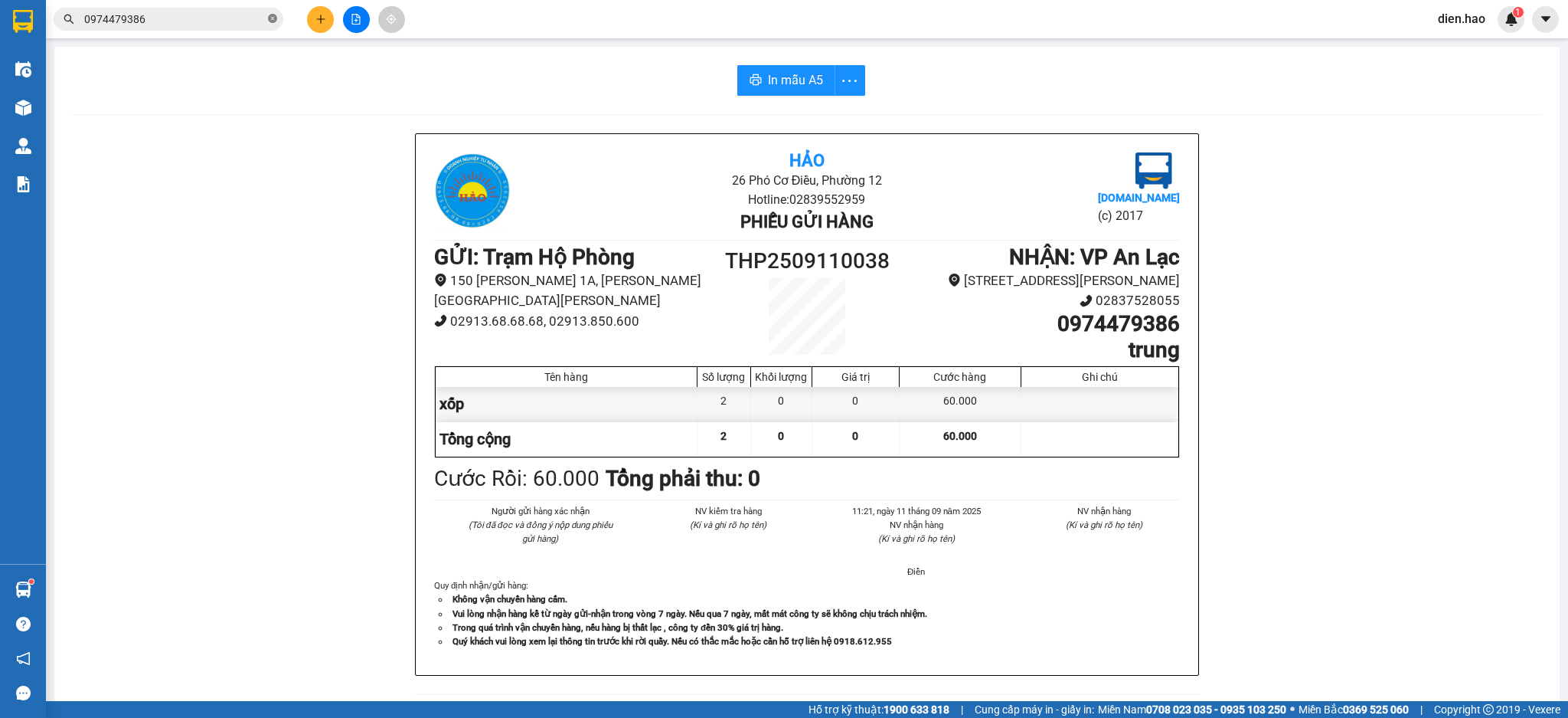
click at [270, 17] on icon "close-circle" at bounding box center [272, 18] width 9 height 9
click at [227, 17] on input "text" at bounding box center [175, 19] width 180 height 17
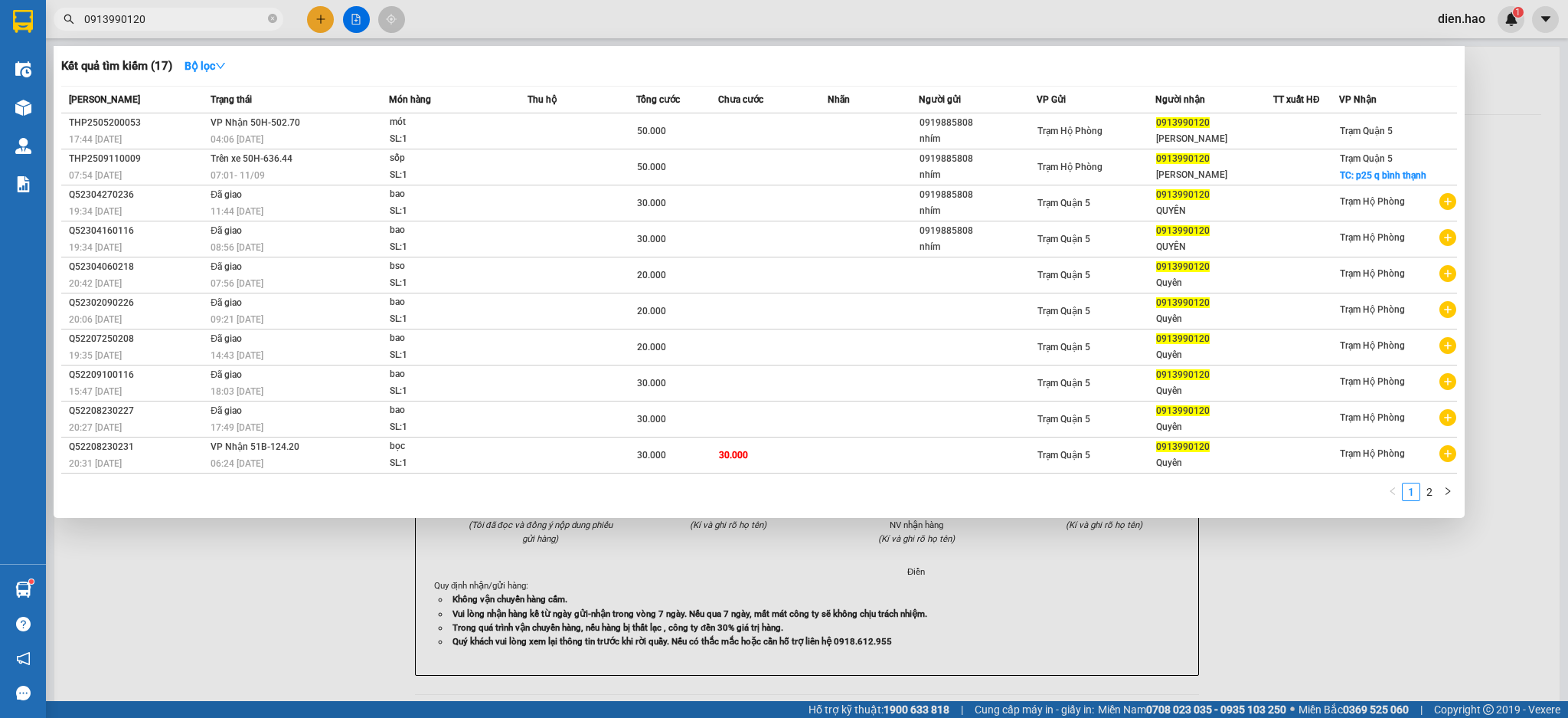
type input "0913990120"
click at [871, 21] on div at bounding box center [784, 359] width 1568 height 718
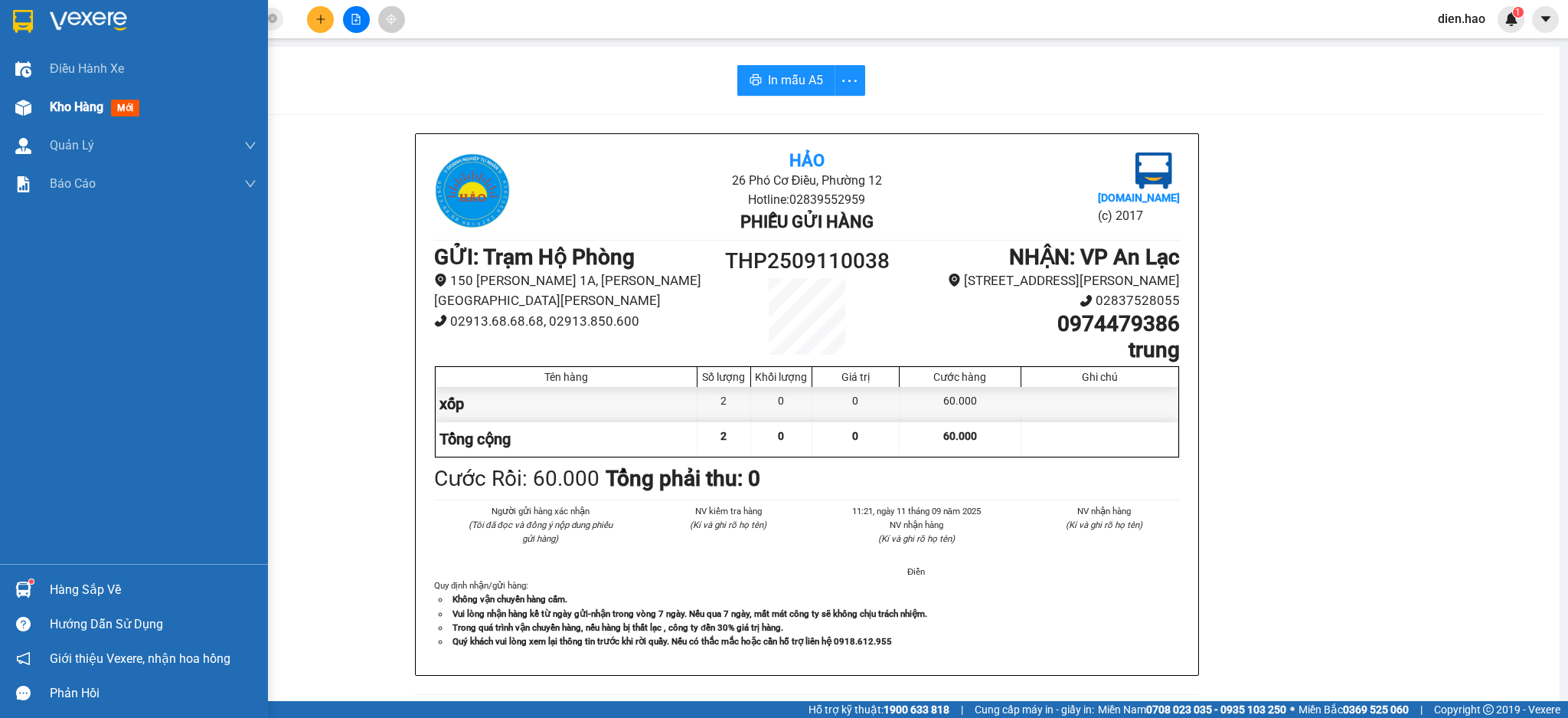
click at [102, 106] on span "Kho hàng" at bounding box center [76, 107] width 53 height 15
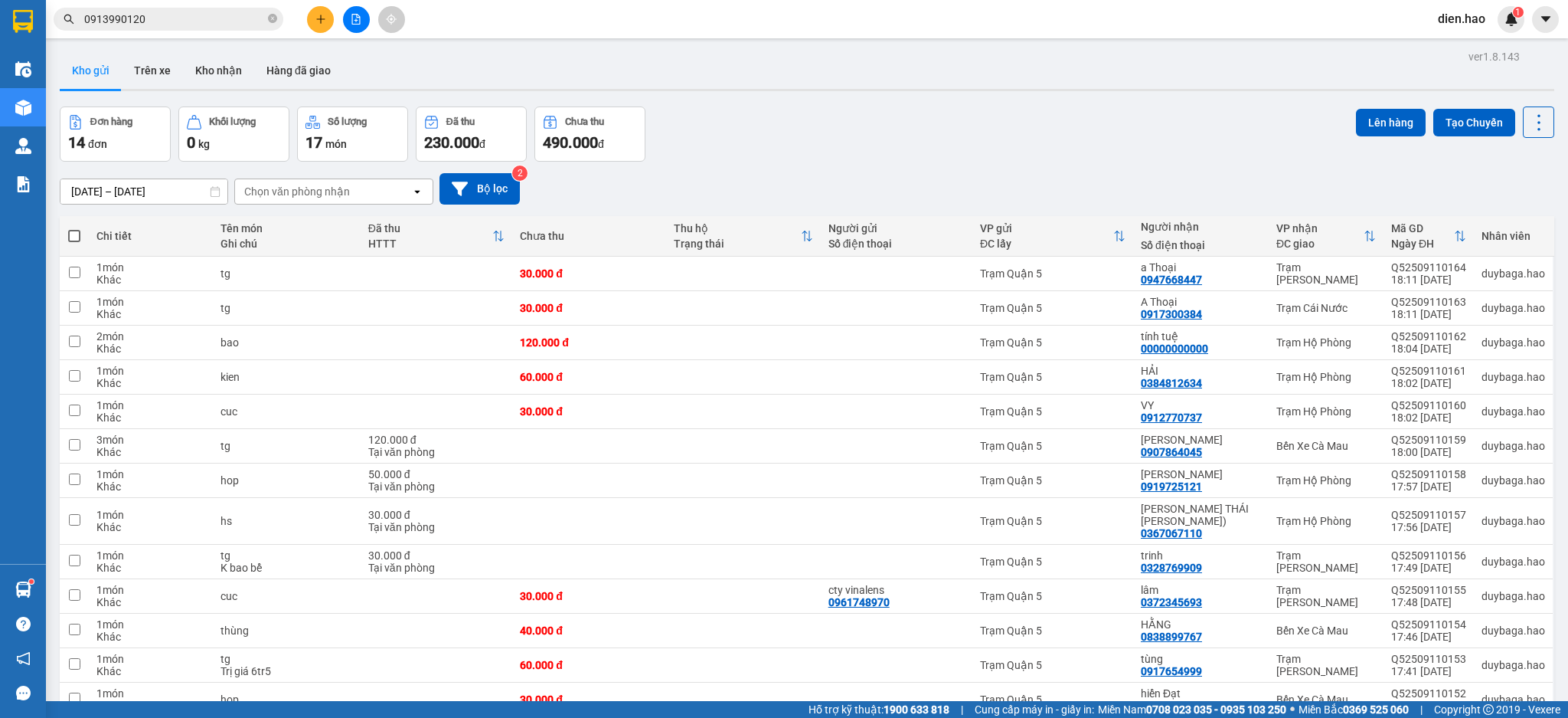
drag, startPoint x: 277, startPoint y: 25, endPoint x: 267, endPoint y: 25, distance: 10.0
click at [268, 25] on span "0913990120" at bounding box center [168, 19] width 230 height 23
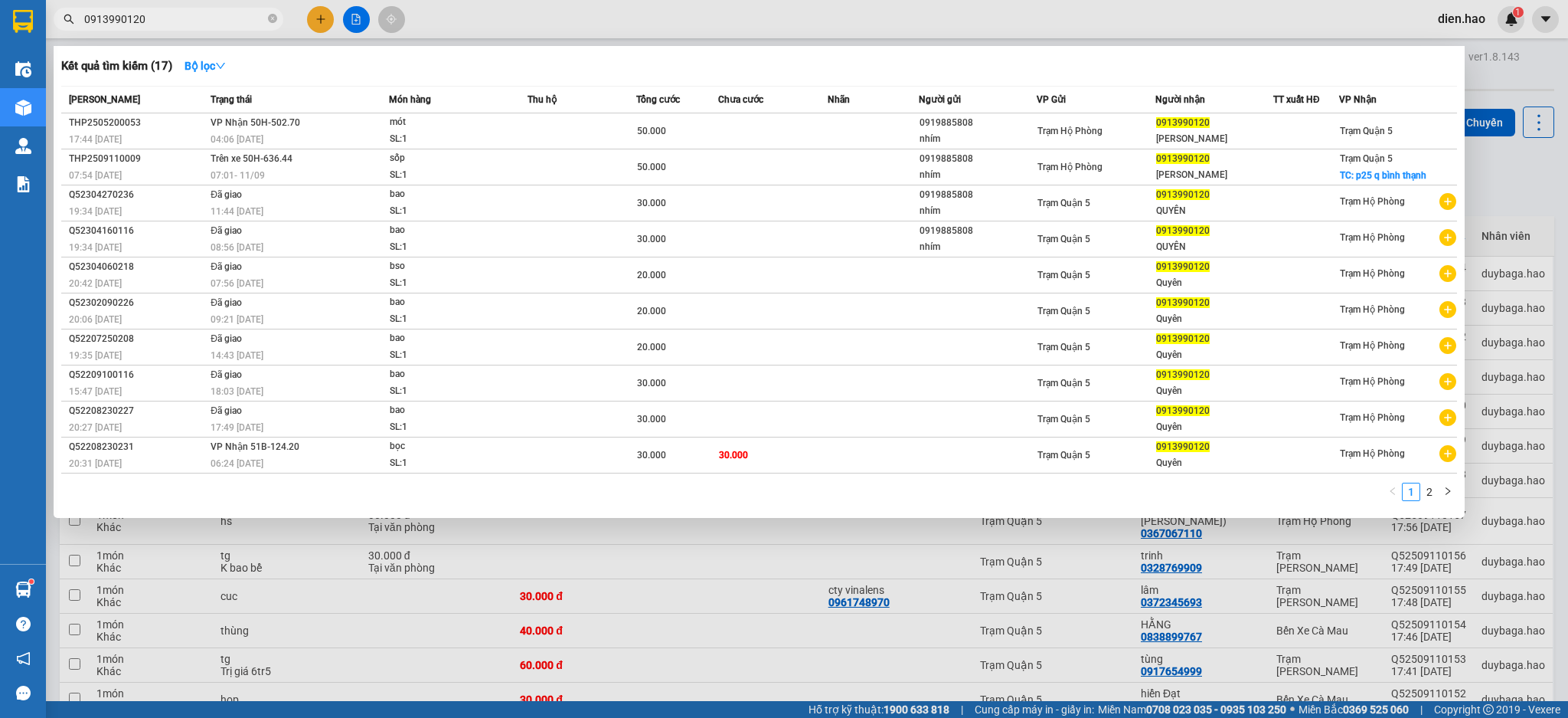
click at [266, 25] on span "0913990120" at bounding box center [168, 19] width 230 height 23
click at [267, 16] on span "0913990120" at bounding box center [168, 19] width 230 height 23
click at [268, 14] on icon "close-circle" at bounding box center [272, 18] width 9 height 9
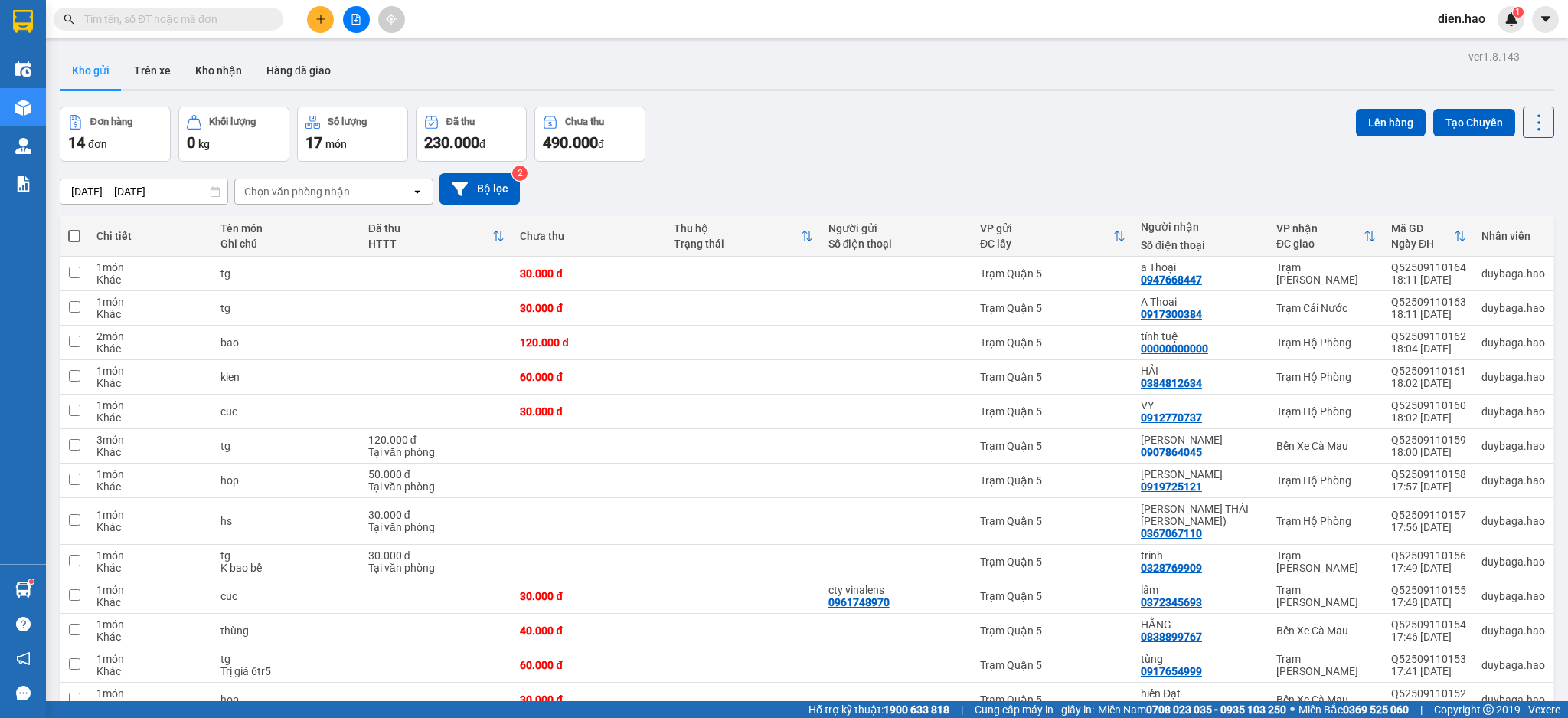
click at [239, 19] on input "text" at bounding box center [175, 19] width 180 height 17
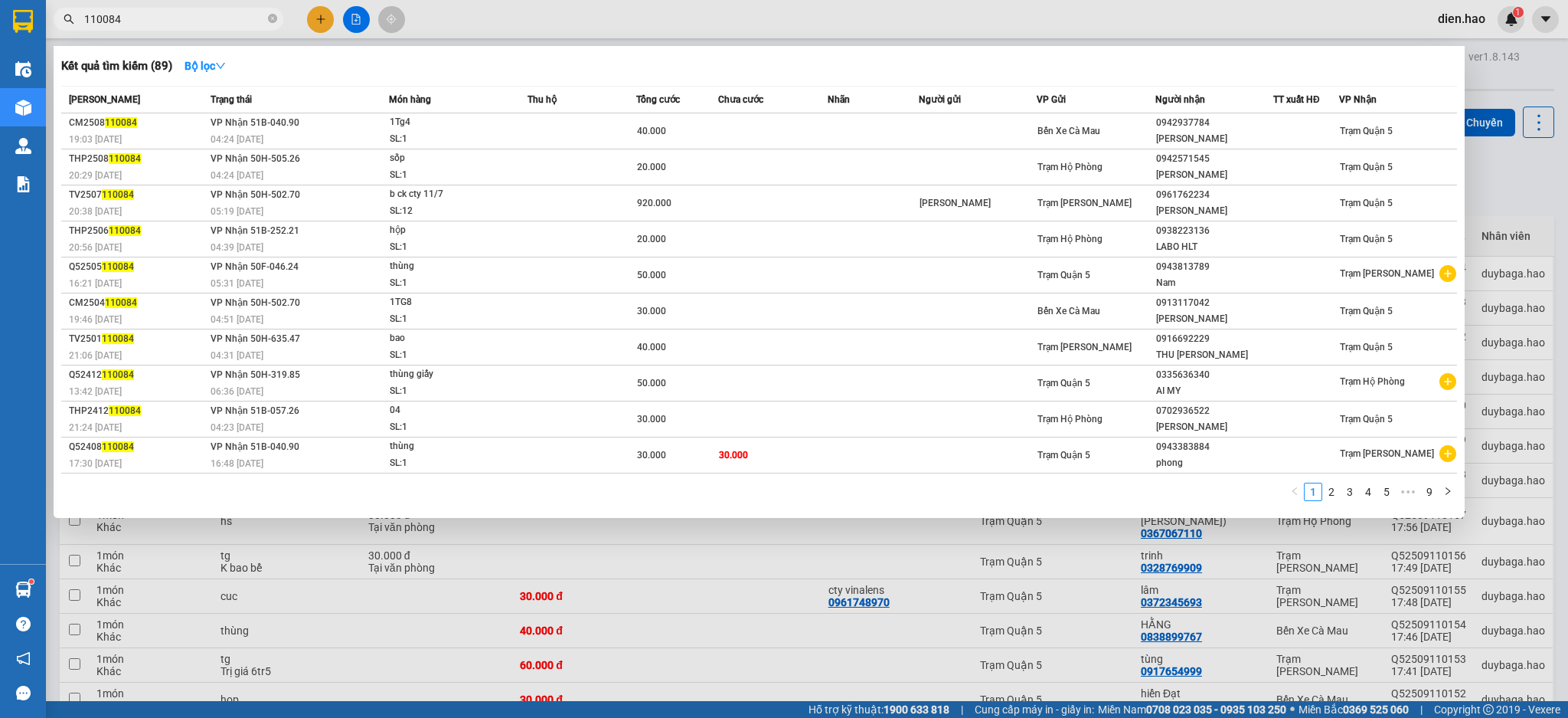
click at [86, 17] on input "110084" at bounding box center [175, 19] width 180 height 17
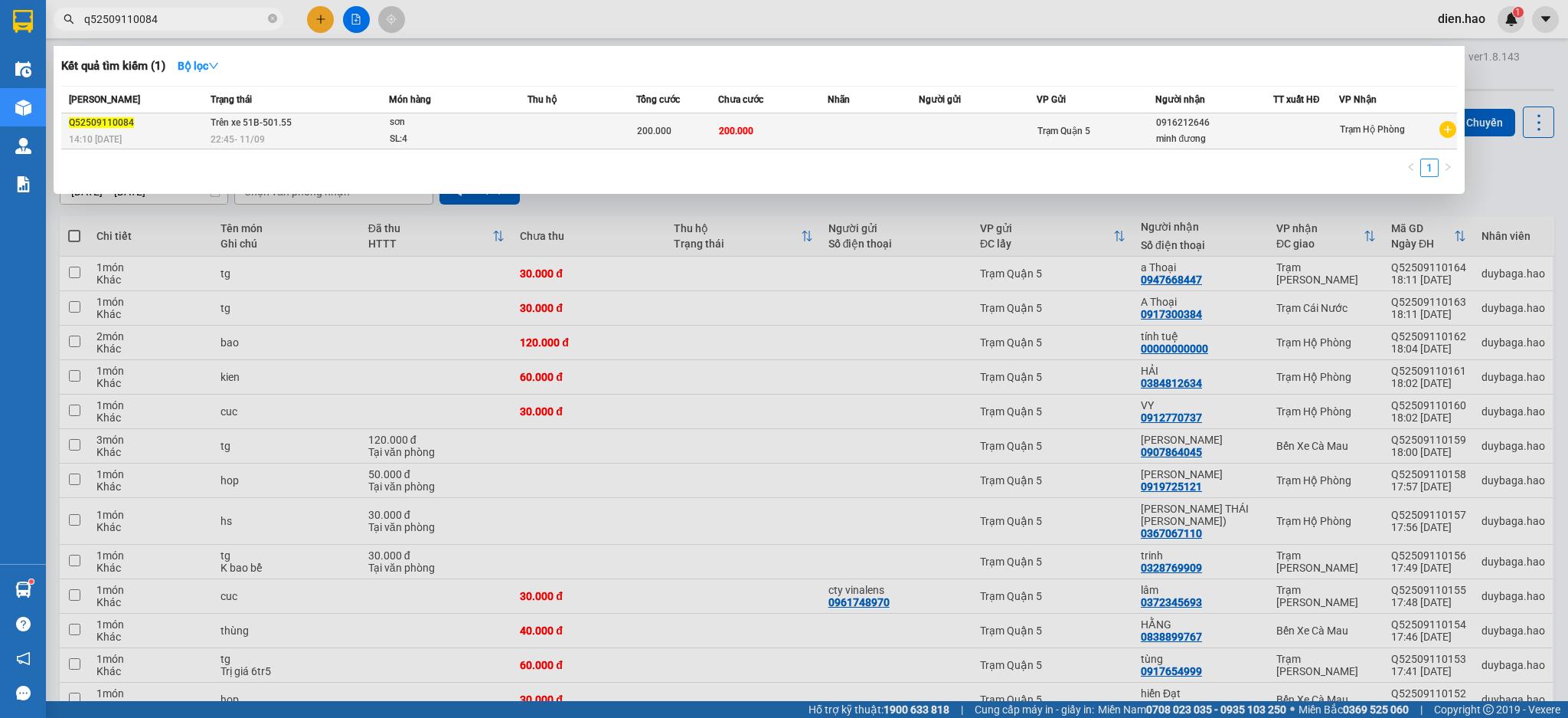
type input "q52509110084"
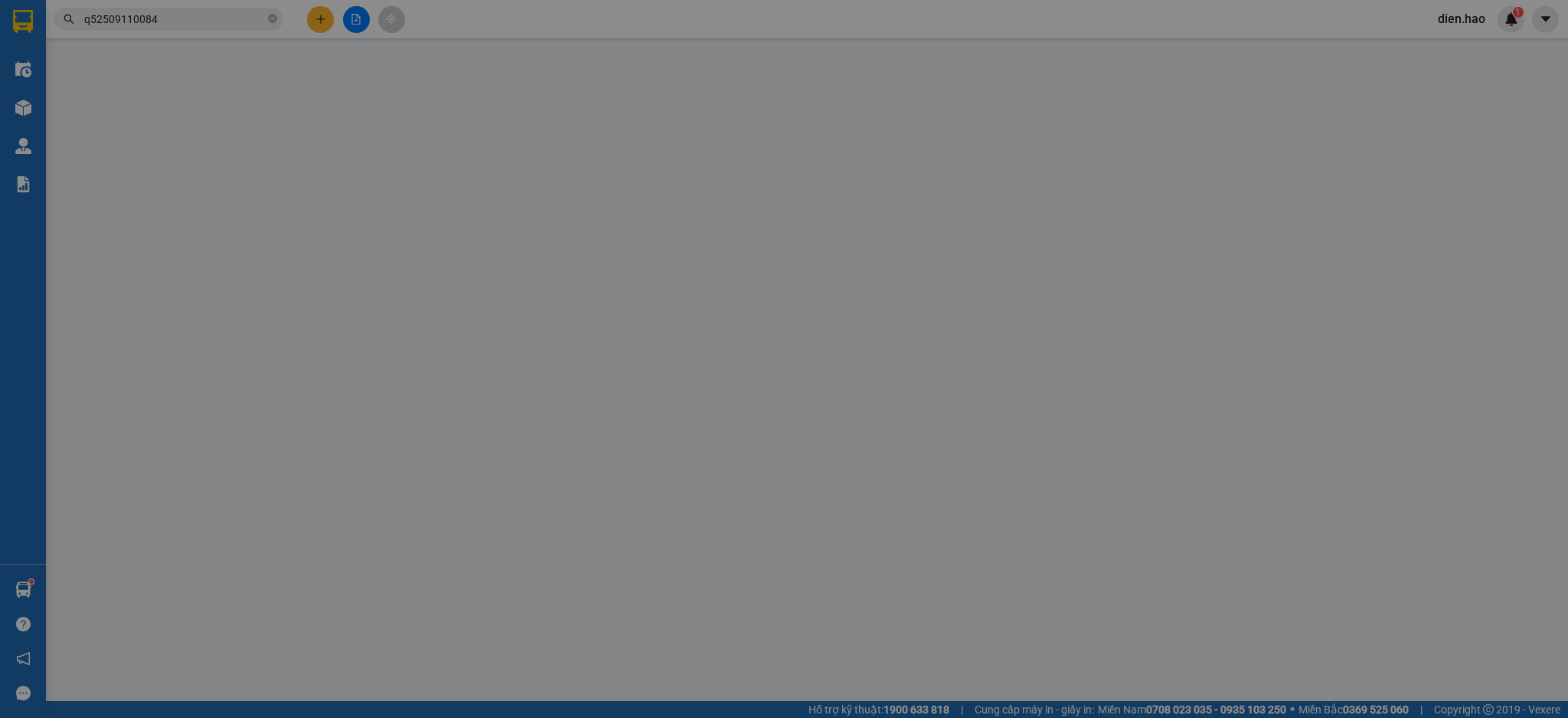
type input "0916212646"
type input "minh đương"
type input "200.000"
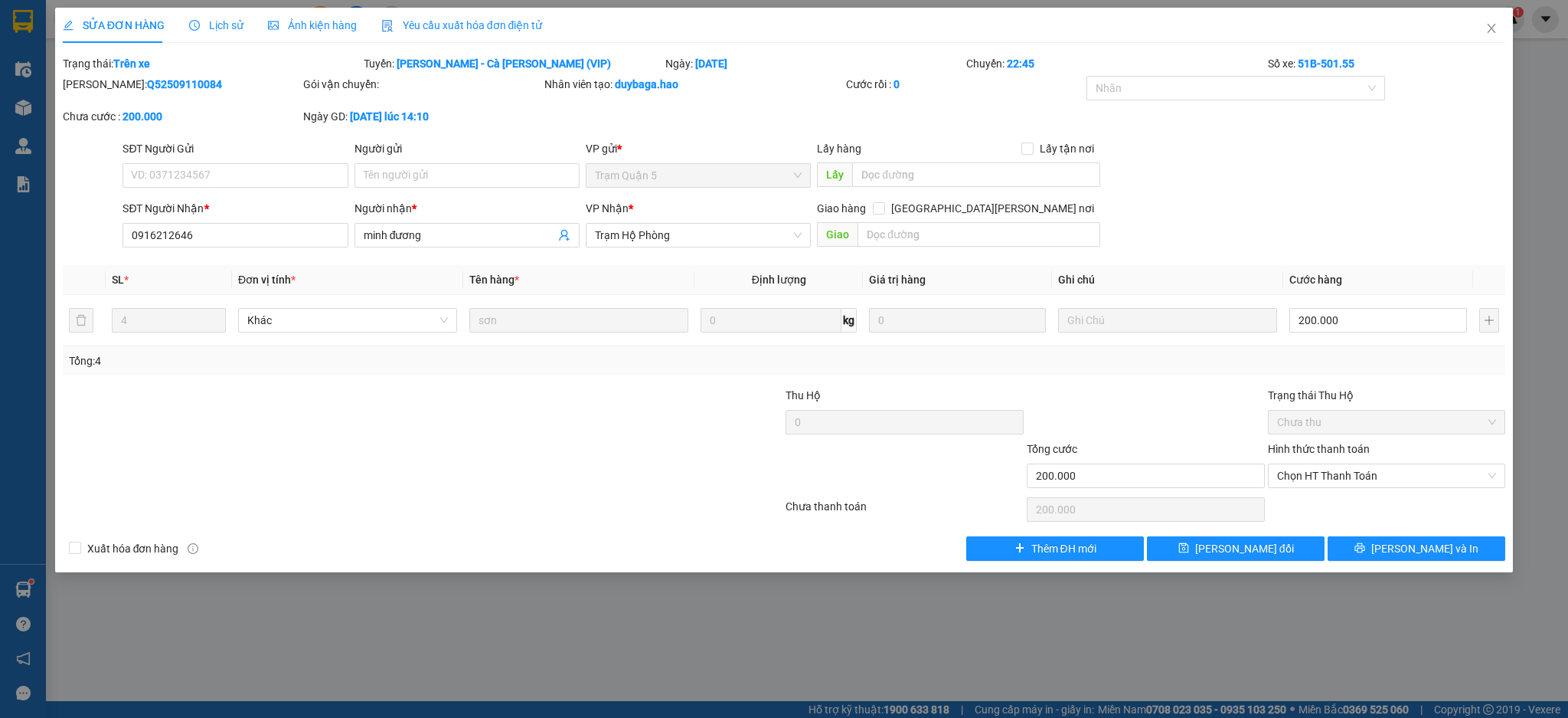
click at [302, 19] on span "Ảnh kiện hàng" at bounding box center [312, 25] width 89 height 12
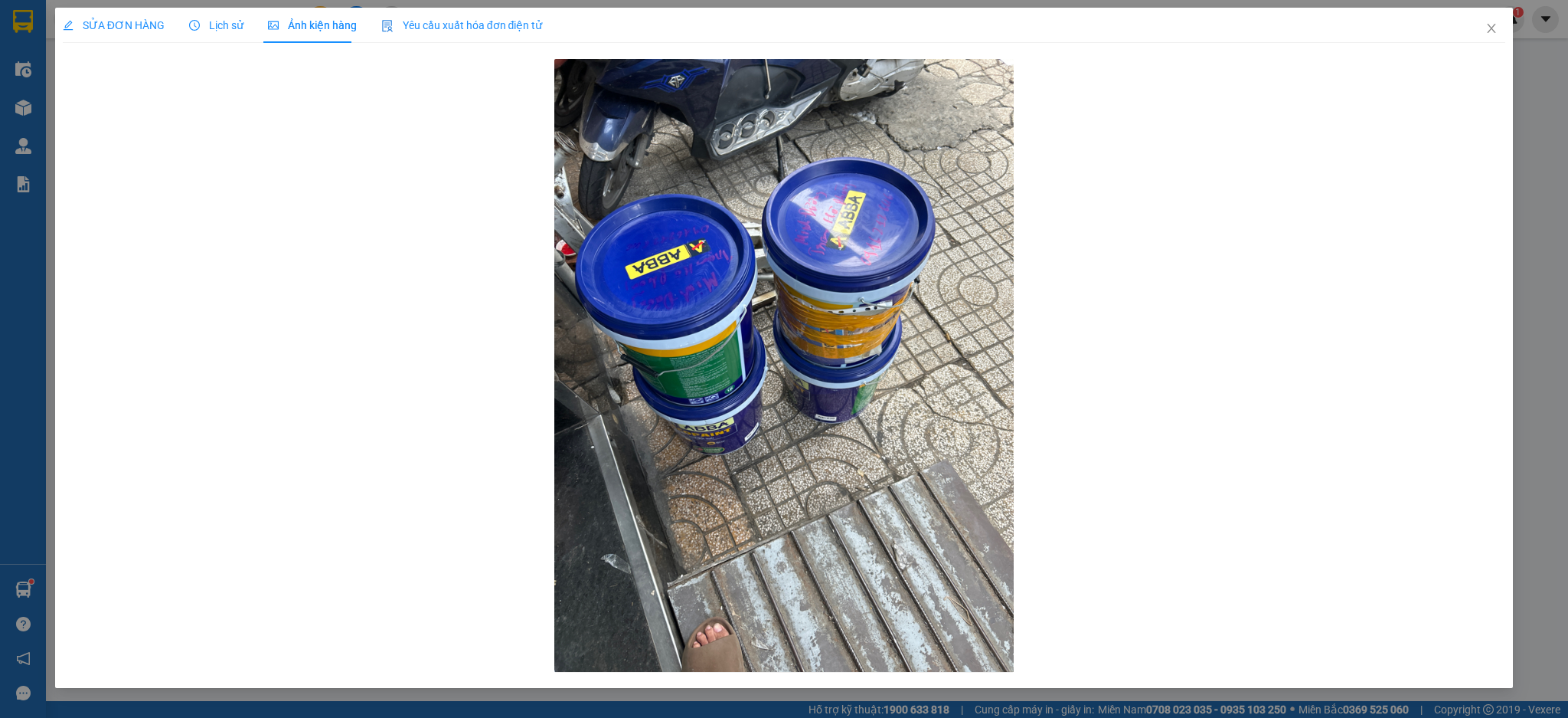
click at [224, 29] on span "Lịch sử" at bounding box center [217, 25] width 54 height 12
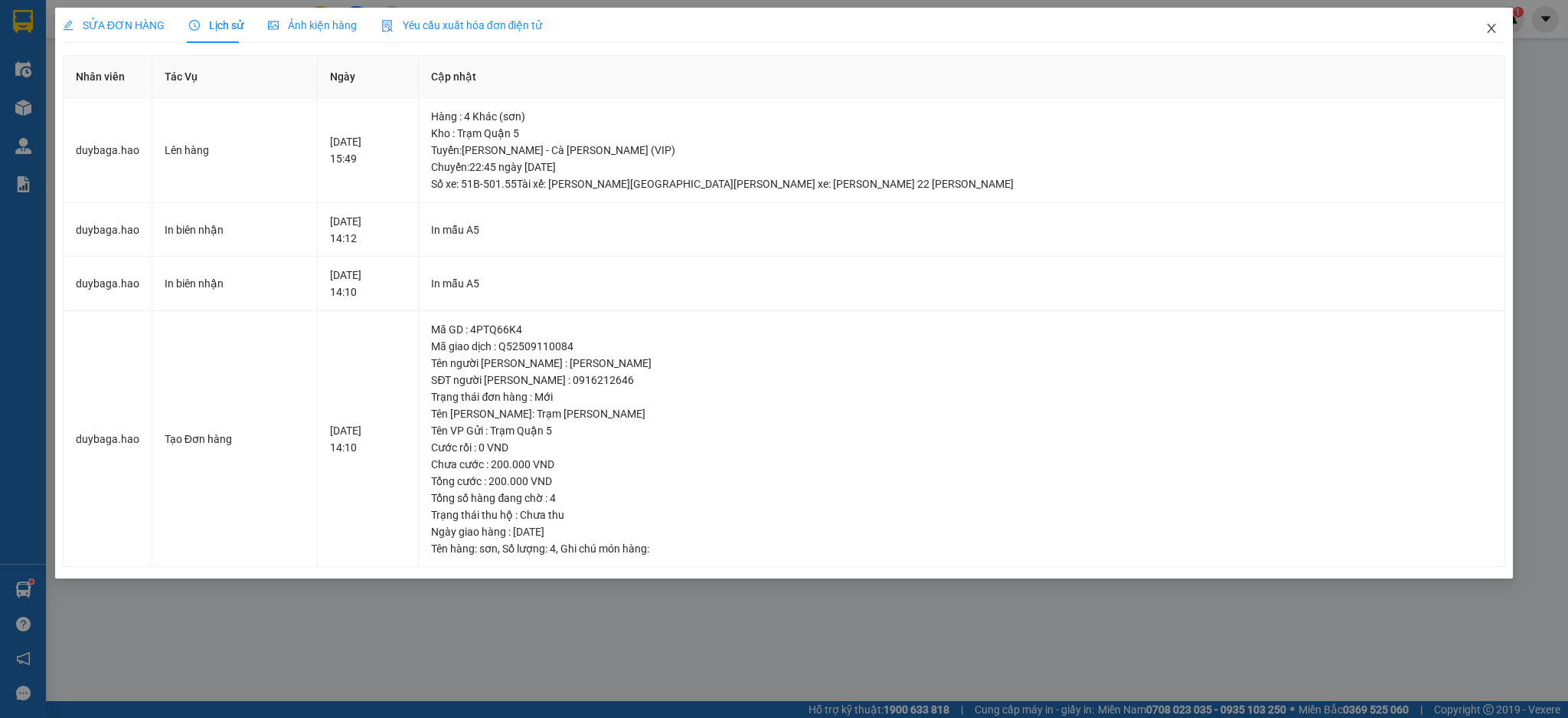
click at [1480, 40] on span "Close" at bounding box center [1491, 29] width 43 height 43
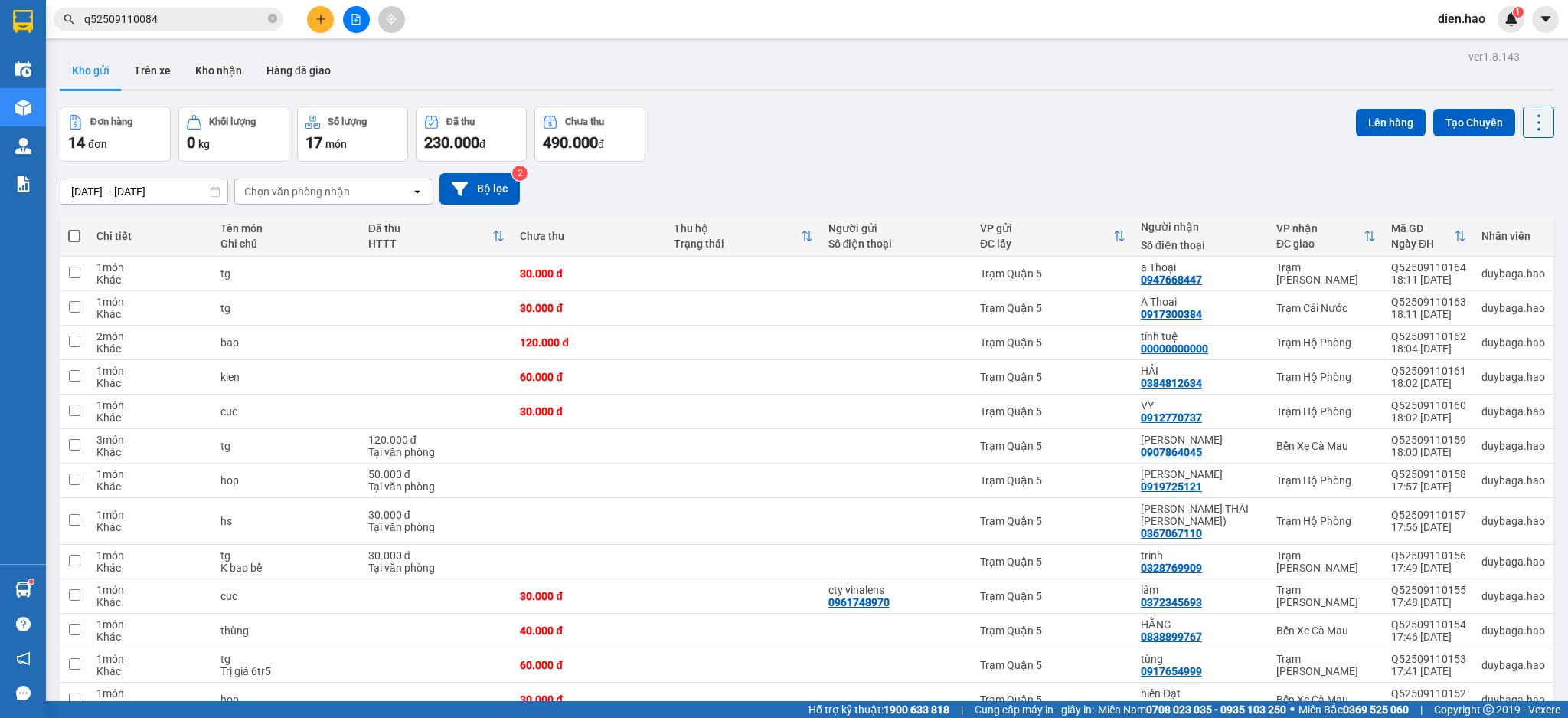
click at [314, 21] on button at bounding box center [320, 19] width 27 height 27
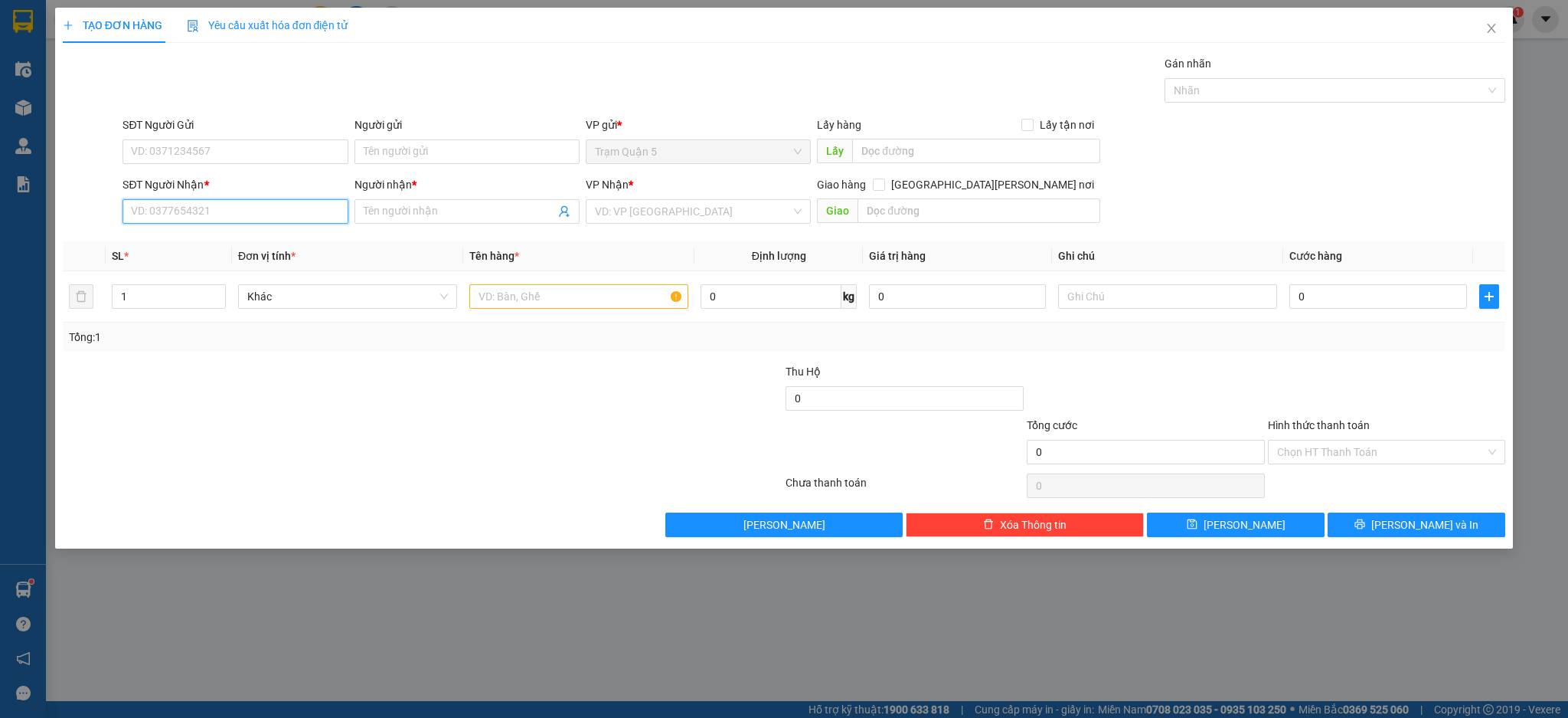
click at [261, 218] on input "SĐT Người Nhận *" at bounding box center [235, 212] width 225 height 25
type input "0902313456"
click at [277, 236] on div "0902313456 - [PERSON_NAME] nhã" at bounding box center [235, 242] width 207 height 17
type input "thanh nhã"
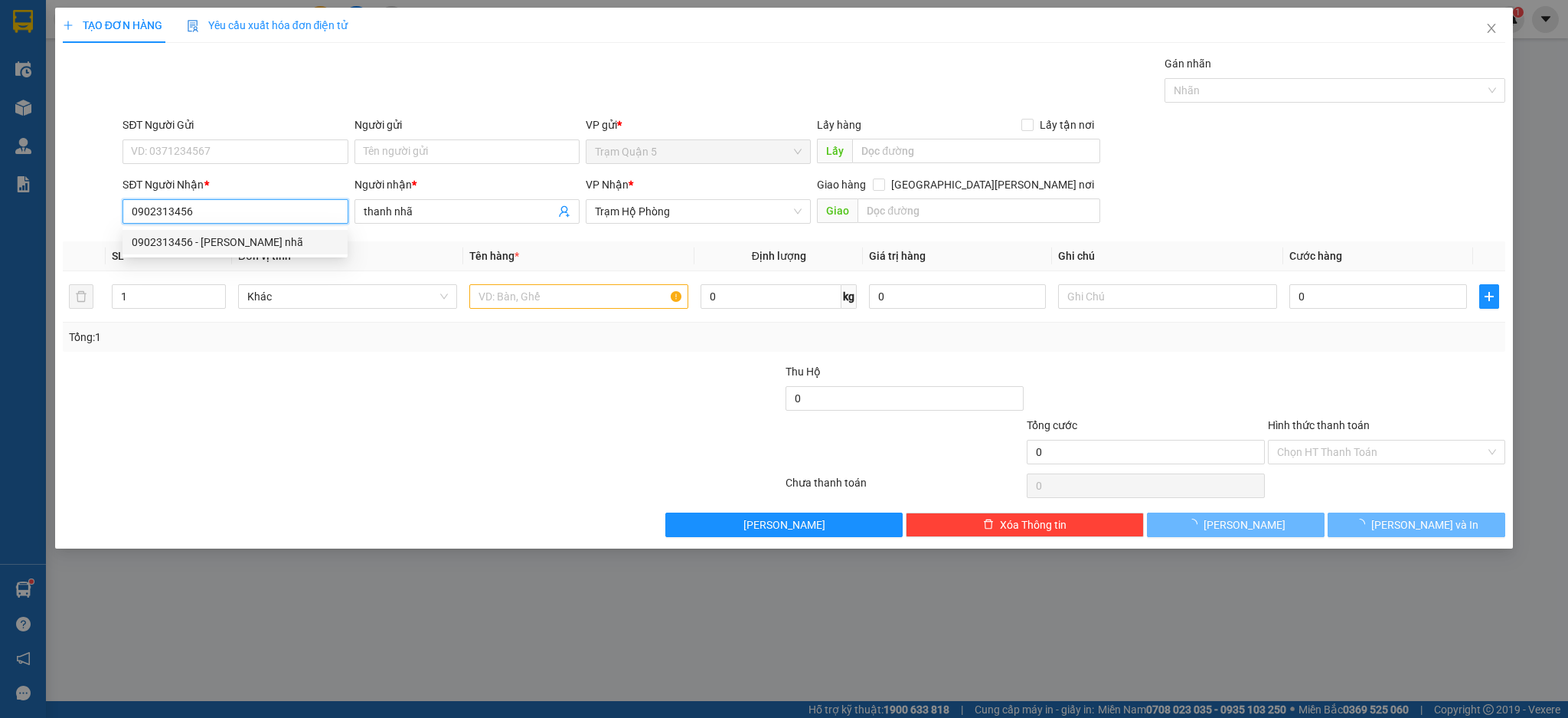
type input "70.000"
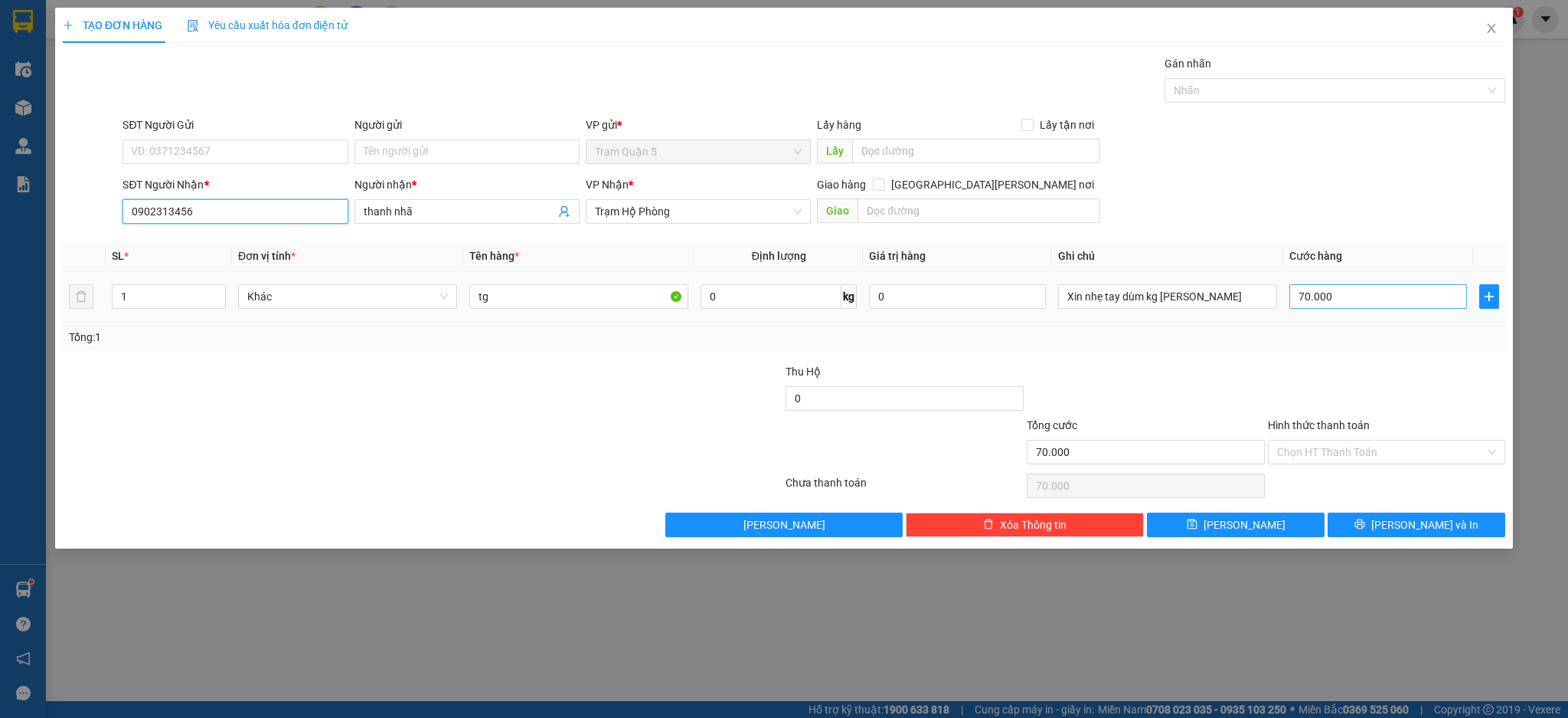
type input "0902313456"
click at [1363, 295] on input "70.000" at bounding box center [1378, 296] width 177 height 25
type input "0"
type input "004"
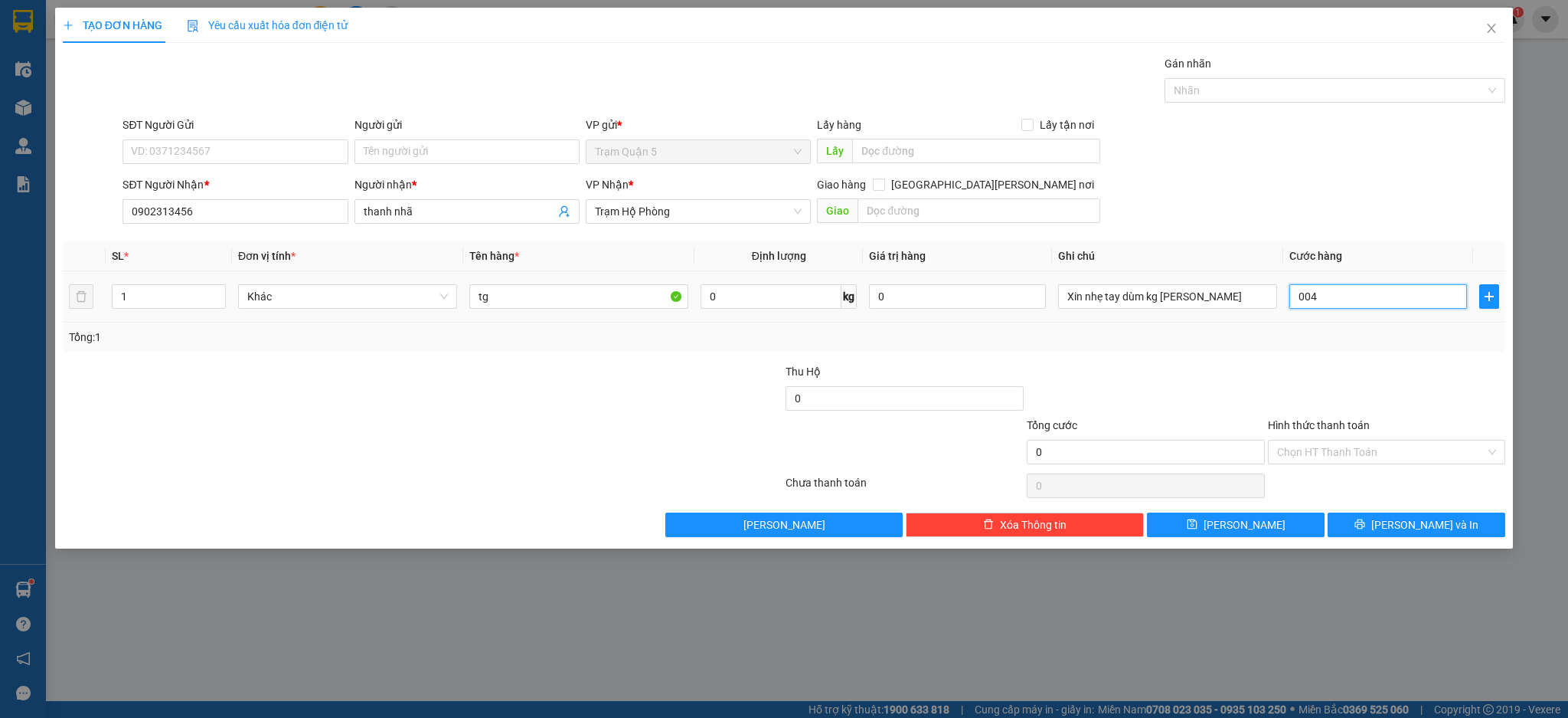
type input "4"
type input "40"
type input "0.040"
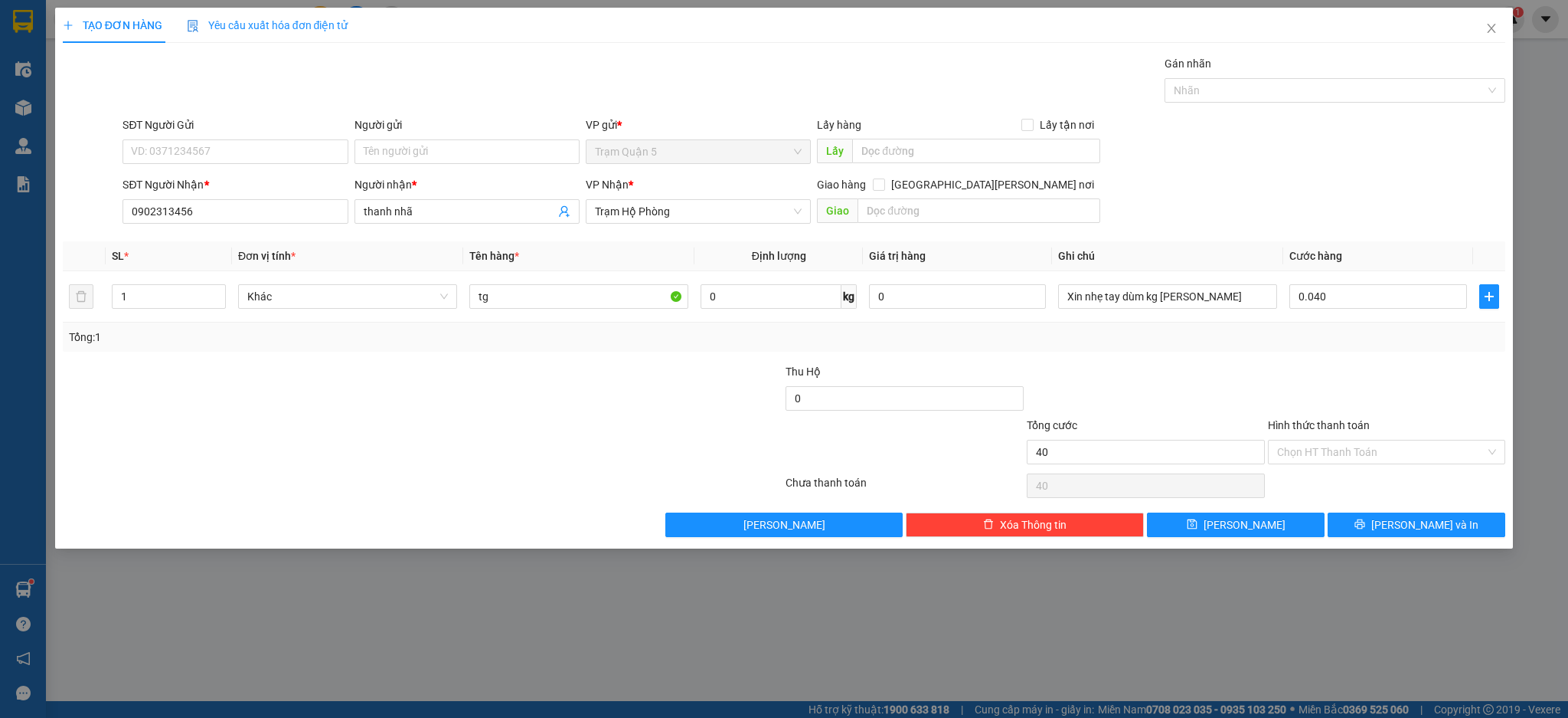
type input "40.000"
click at [1383, 350] on div "Tổng: 1" at bounding box center [784, 336] width 1443 height 29
click at [1404, 539] on div "TẠO ĐƠN HÀNG Yêu cầu xuất [PERSON_NAME] điện tử Transit Pickup Surcharge Ids Tr…" at bounding box center [784, 277] width 1458 height 541
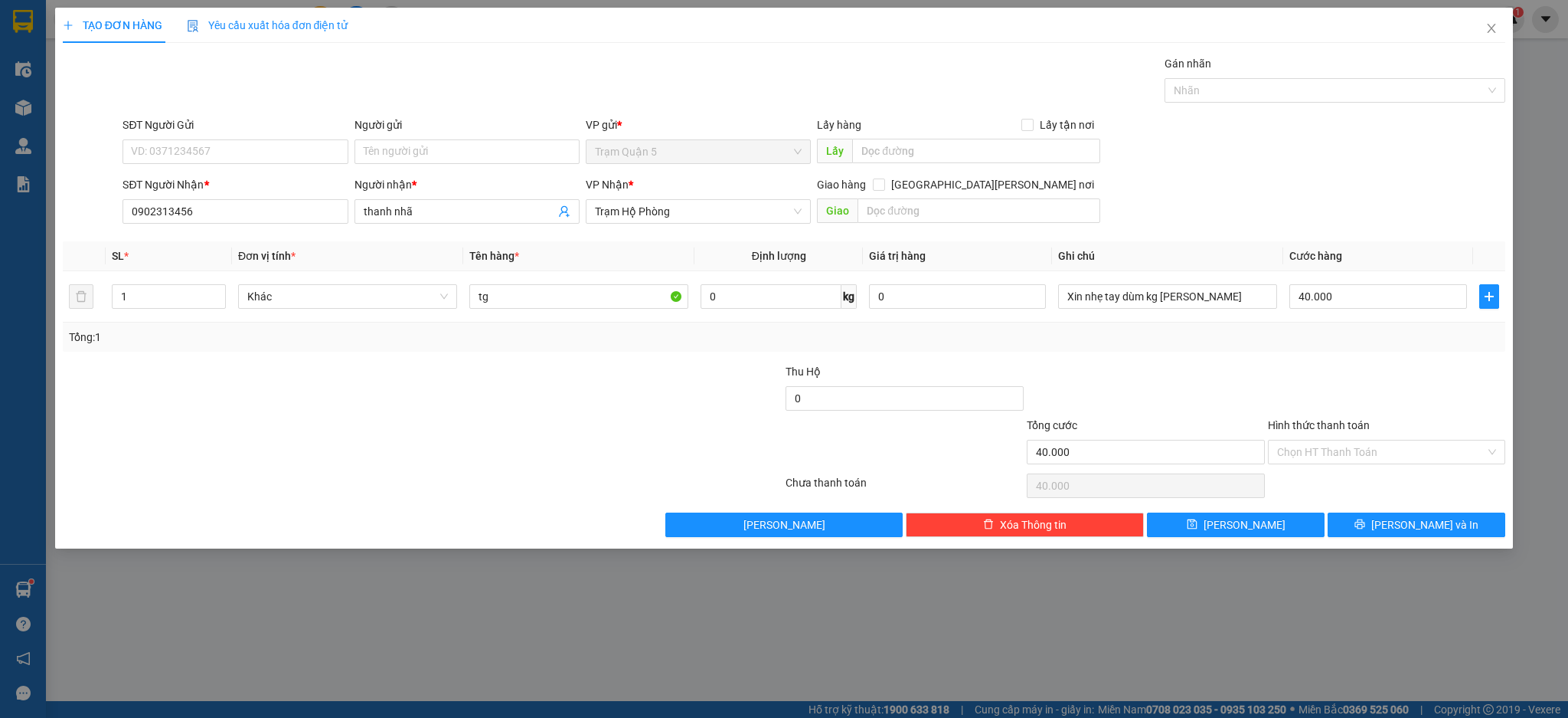
click at [1404, 538] on div "TẠO ĐƠN HÀNG Yêu cầu xuất [PERSON_NAME] điện tử Transit Pickup Surcharge Ids Tr…" at bounding box center [784, 277] width 1458 height 541
click at [1407, 501] on div "Transit Pickup Surcharge Ids Transit Deliver Surcharge Ids Transit Deliver Surc…" at bounding box center [784, 295] width 1443 height 482
click at [1415, 519] on span "[PERSON_NAME] và In" at bounding box center [1424, 524] width 107 height 17
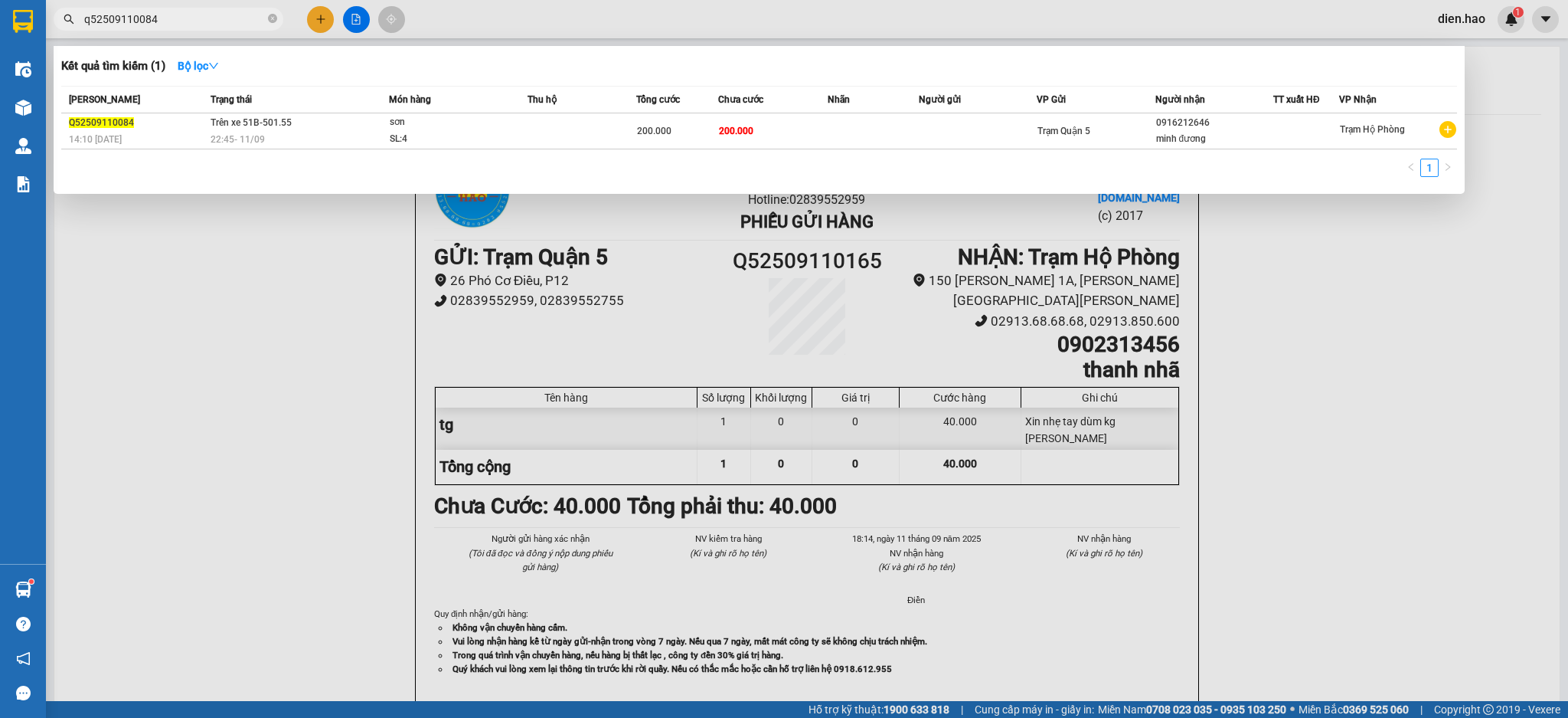
click at [235, 13] on input "q52509110084" at bounding box center [175, 19] width 180 height 17
click at [271, 22] on icon "close-circle" at bounding box center [272, 18] width 9 height 9
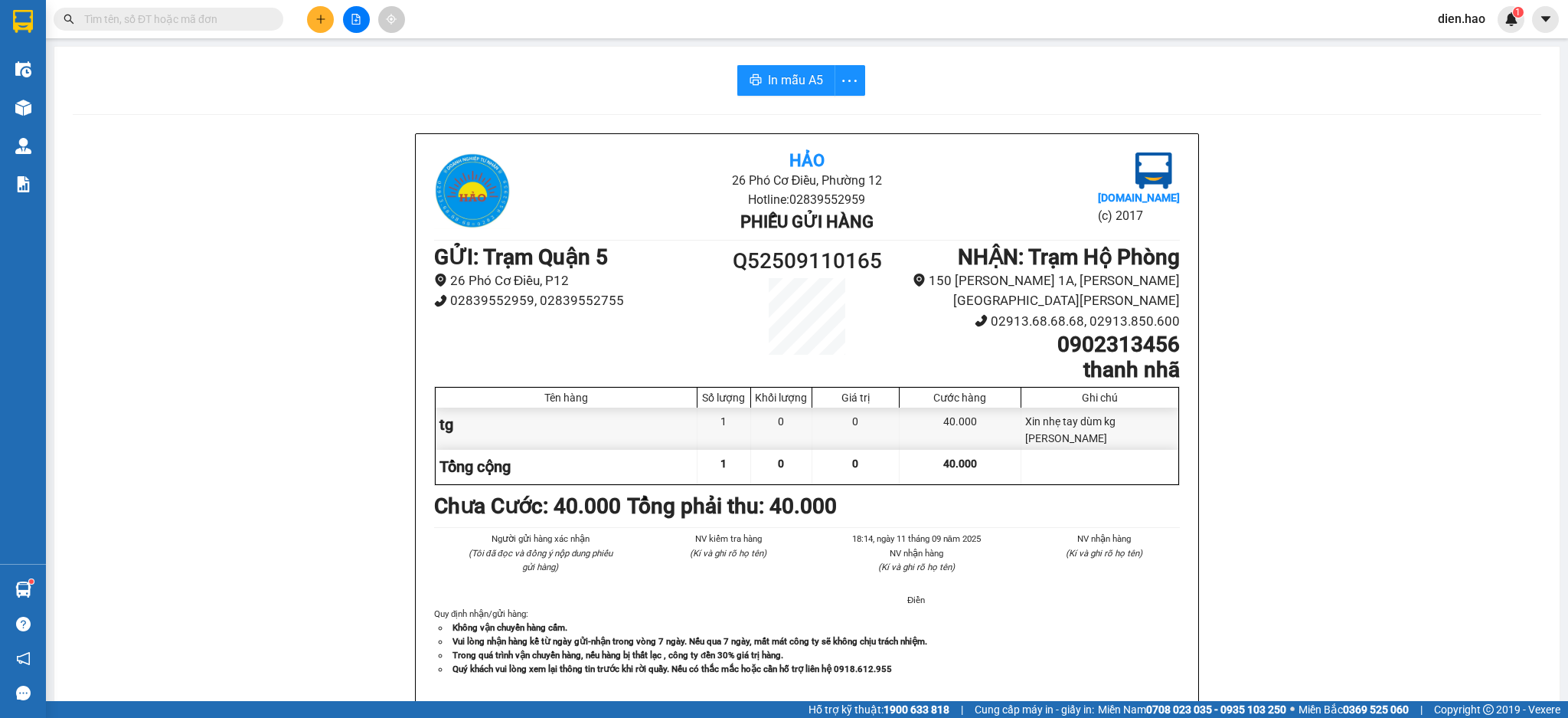
click at [248, 25] on input "text" at bounding box center [175, 19] width 180 height 17
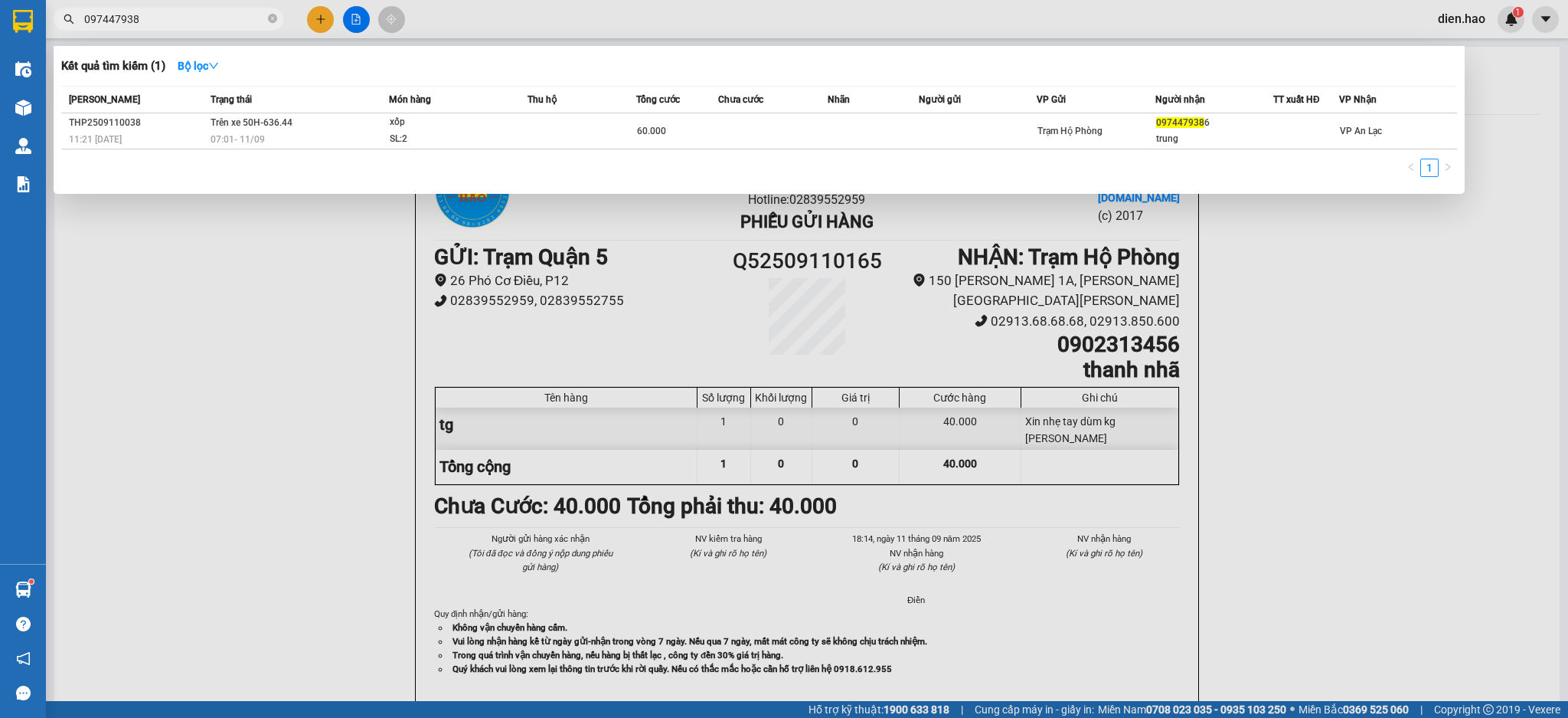
type input "097447938"
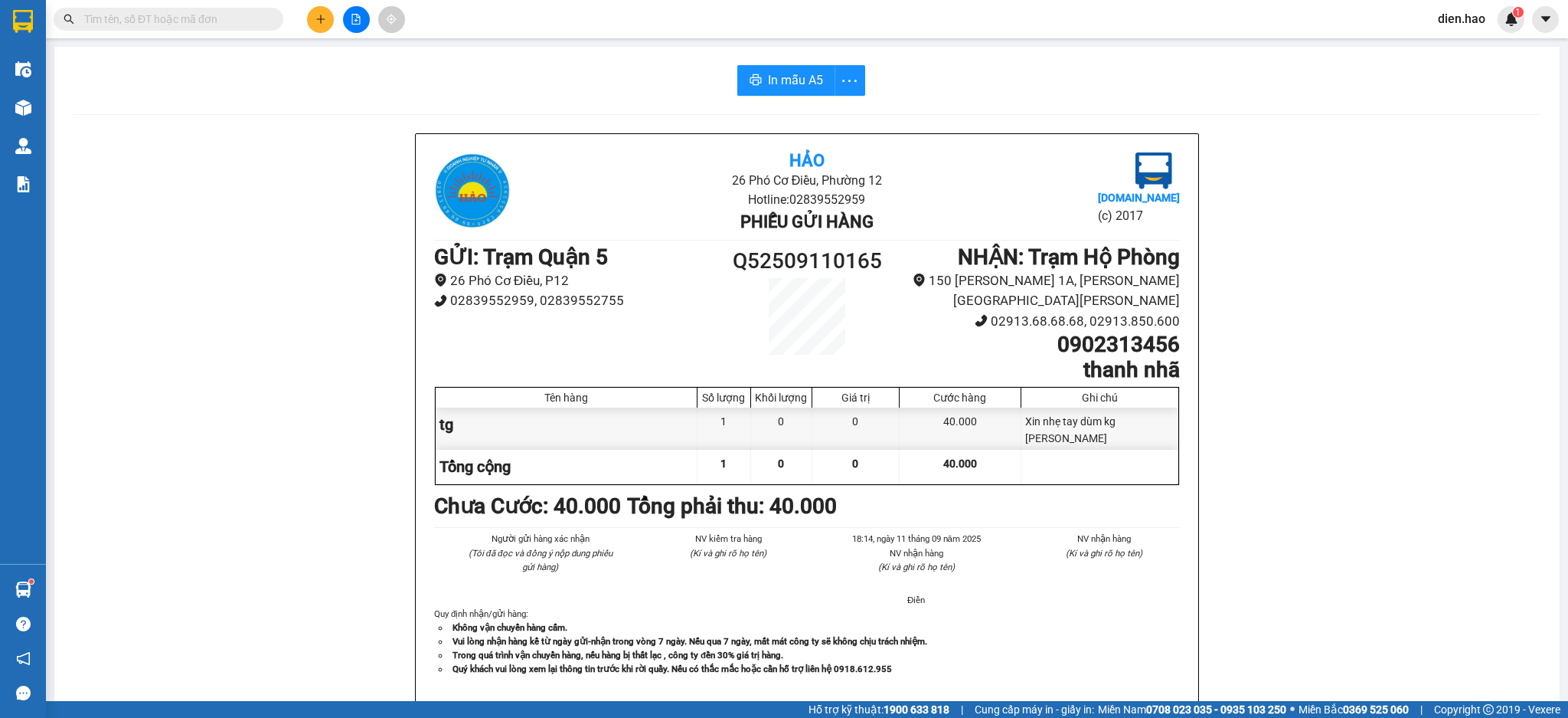
click at [230, 22] on input "text" at bounding box center [175, 19] width 180 height 17
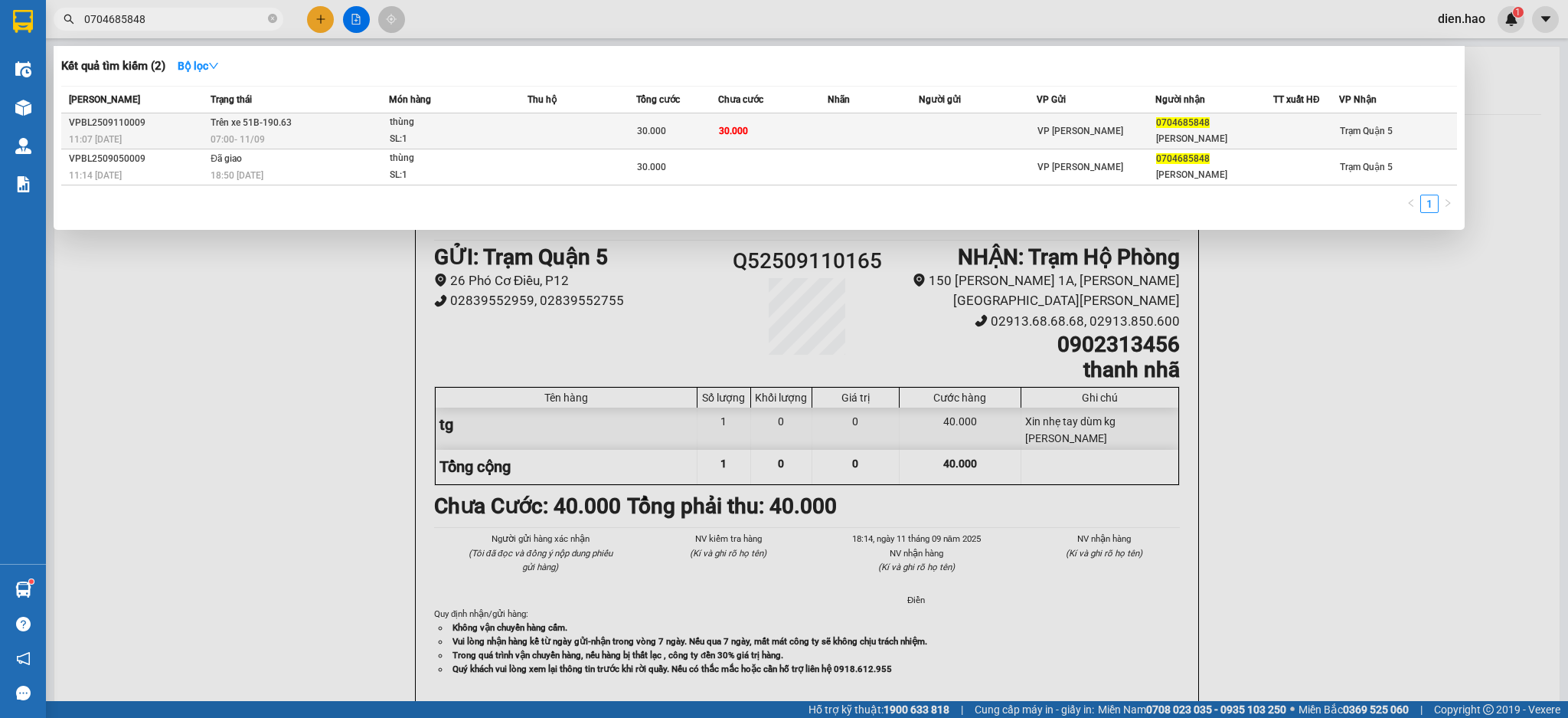
type input "0704685848"
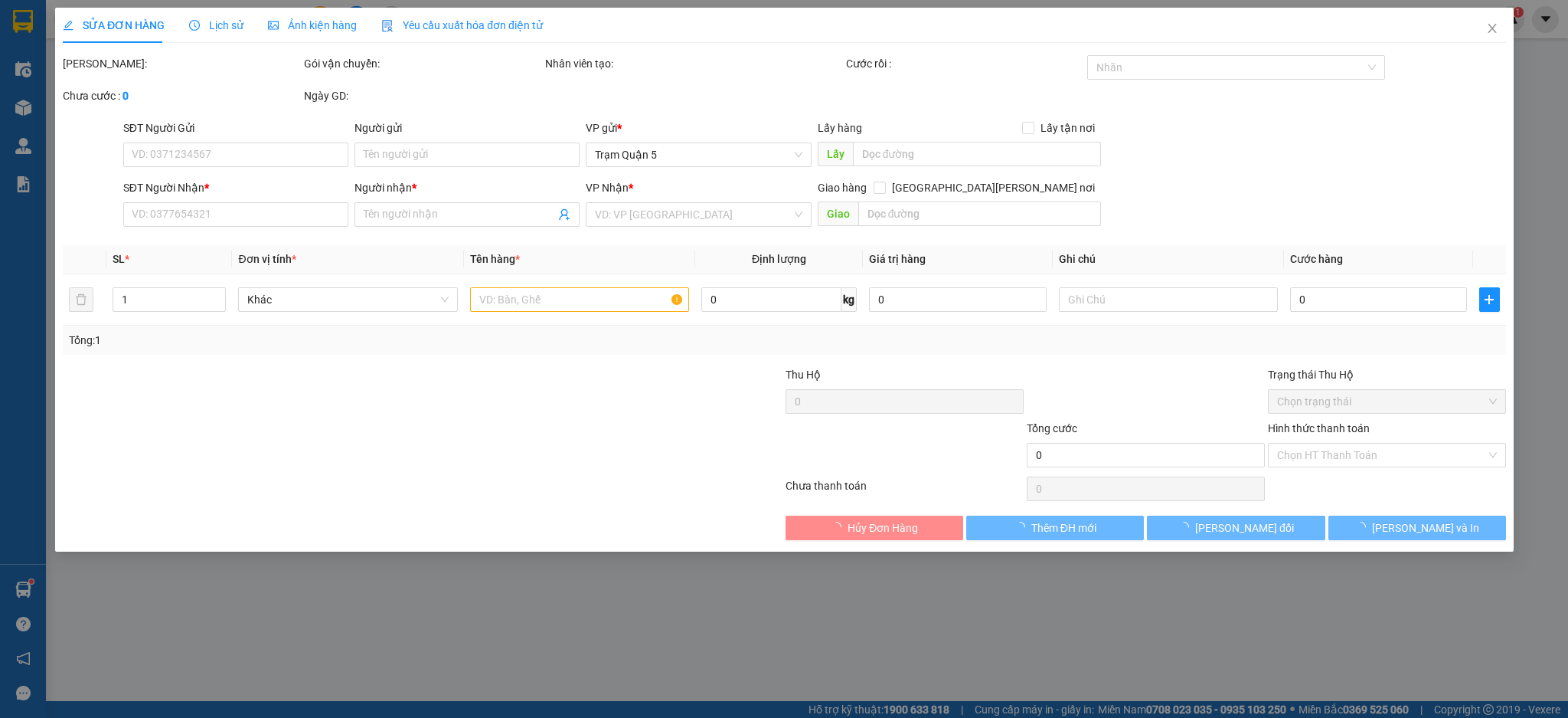
type input "0704685848"
type input "[PERSON_NAME]"
type input "30.000"
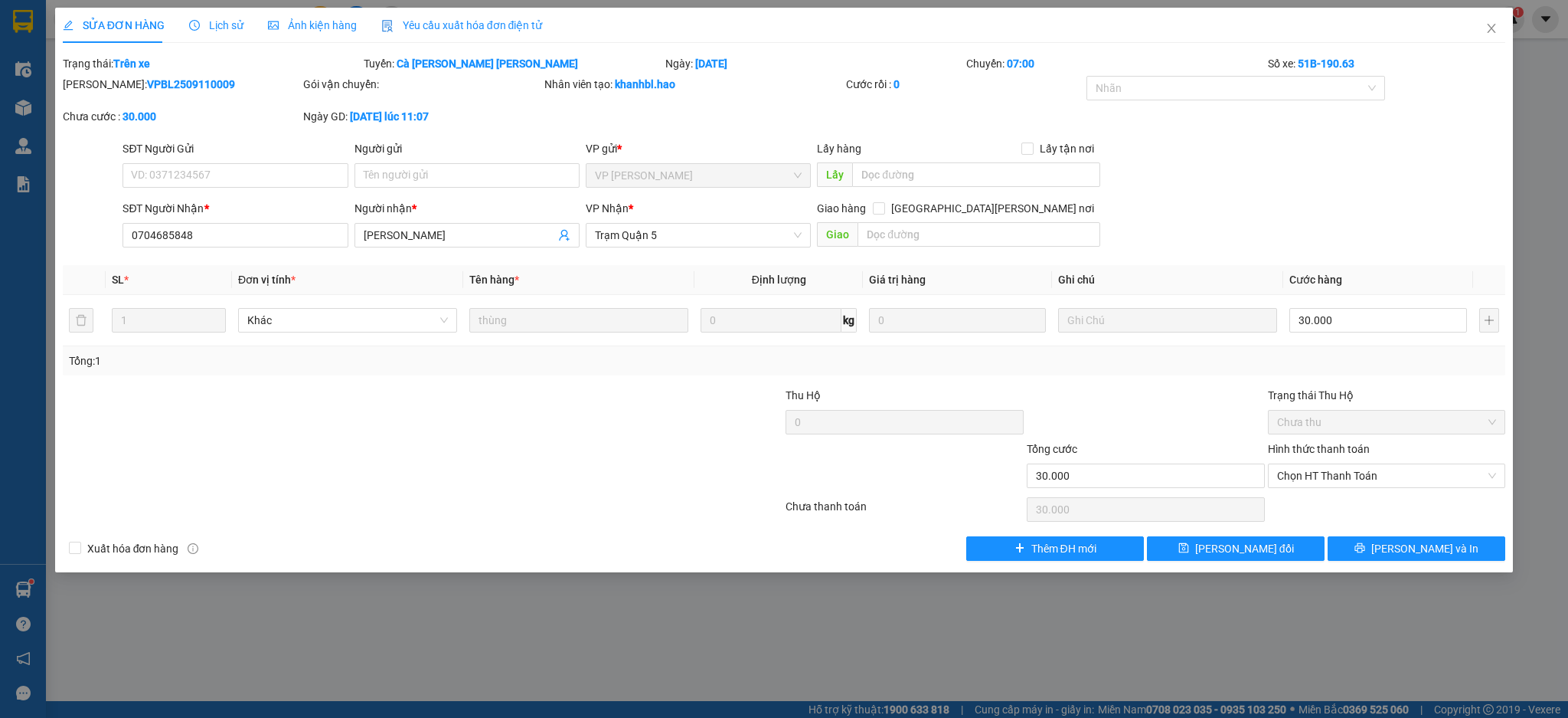
click at [202, 26] on span "Lịch sử" at bounding box center [217, 25] width 54 height 12
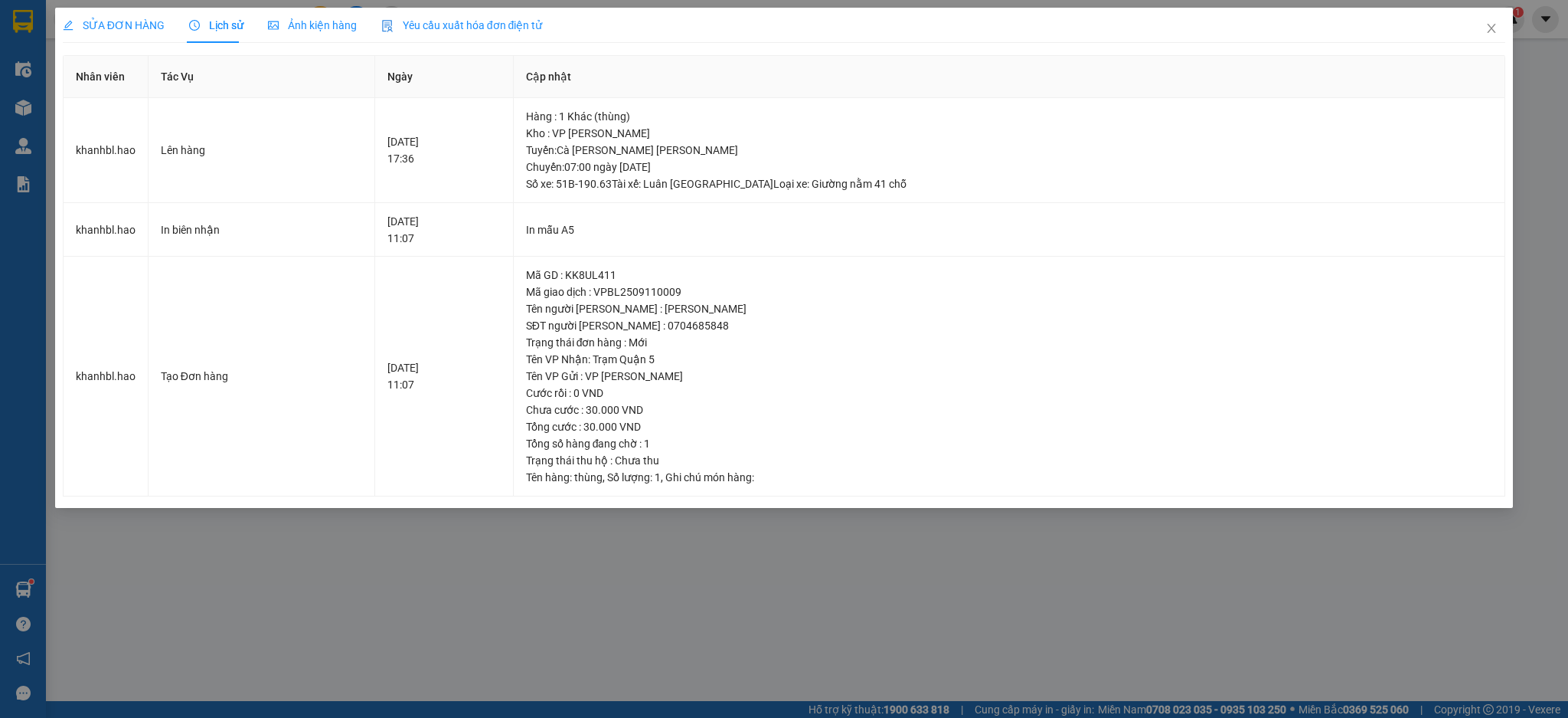
drag, startPoint x: 89, startPoint y: 20, endPoint x: 914, endPoint y: 217, distance: 848.2
click at [101, 24] on span "SỬA ĐƠN HÀNG" at bounding box center [114, 25] width 102 height 12
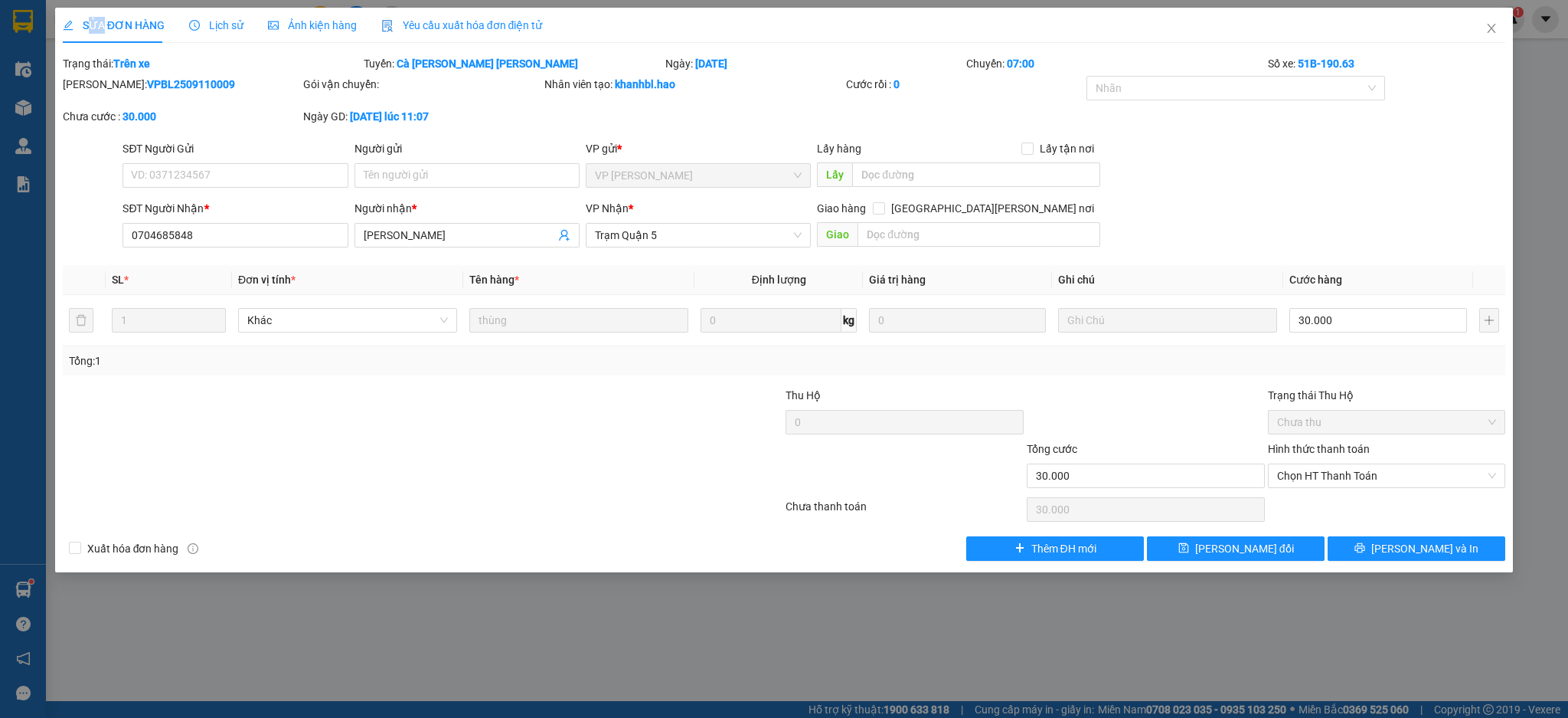
drag, startPoint x: 1393, startPoint y: 466, endPoint x: 1369, endPoint y: 522, distance: 60.9
click at [1392, 473] on span "Chọn HT Thanh Toán" at bounding box center [1387, 476] width 220 height 23
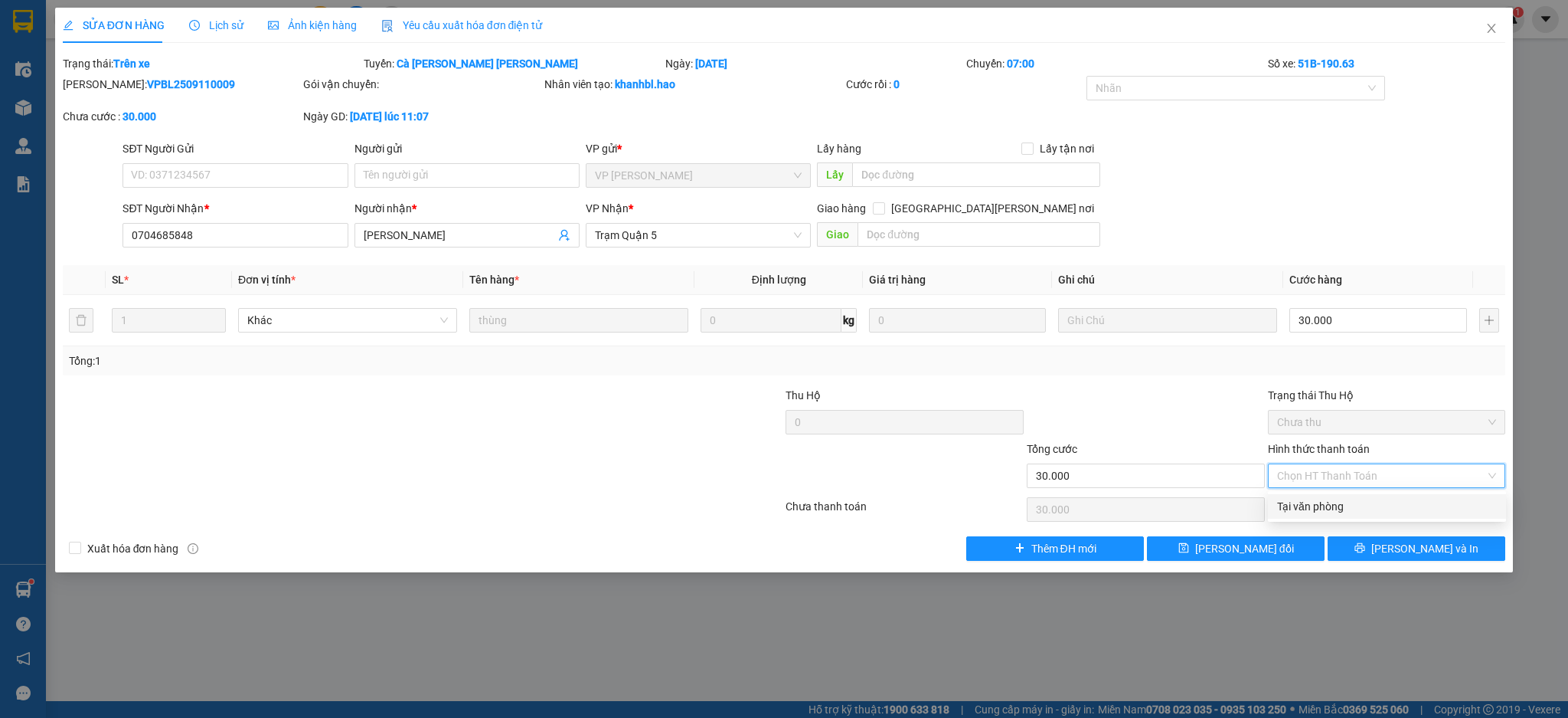
drag, startPoint x: 1365, startPoint y: 512, endPoint x: 1352, endPoint y: 507, distance: 13.9
click at [1365, 510] on div "Tại văn phòng" at bounding box center [1387, 506] width 220 height 17
type input "0"
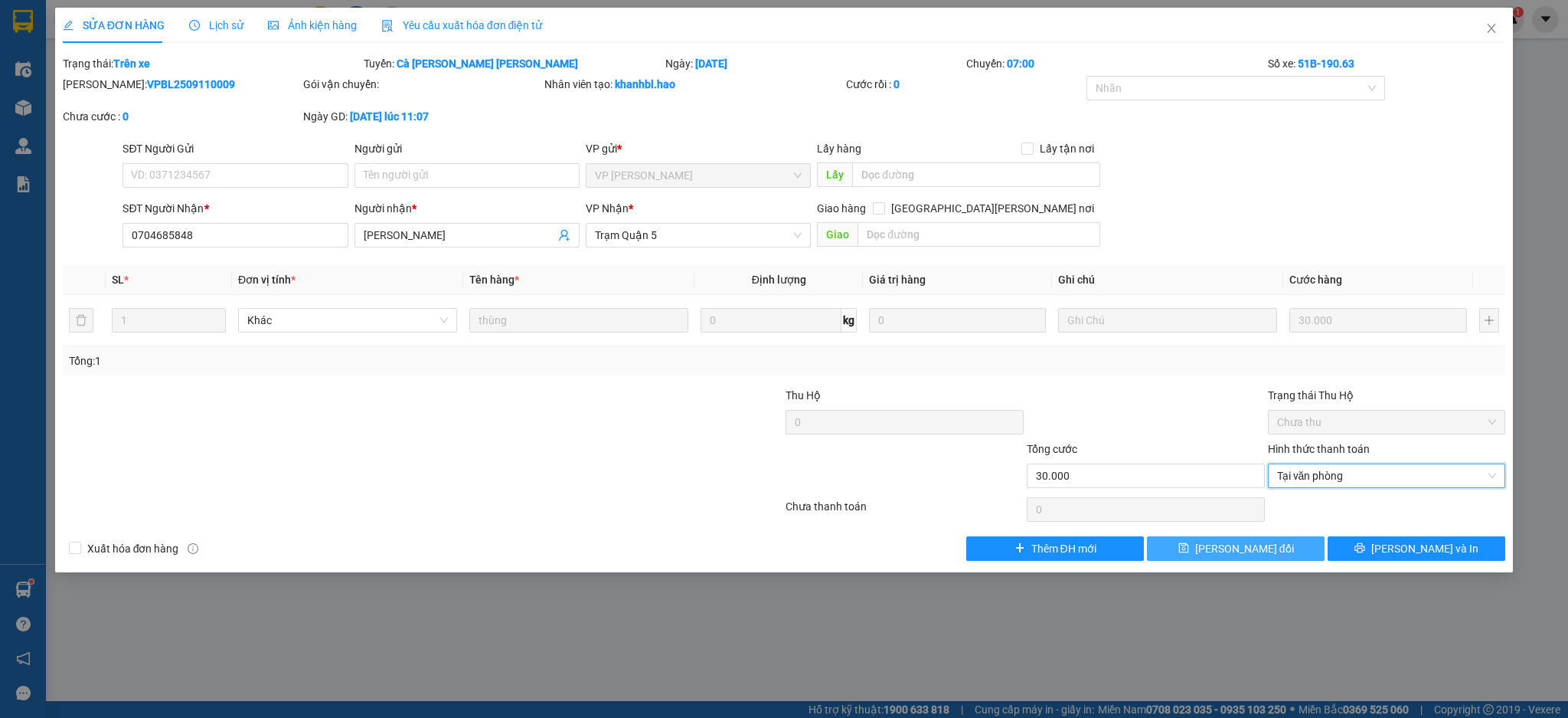
click at [1242, 551] on span "[PERSON_NAME] đổi" at bounding box center [1244, 548] width 98 height 17
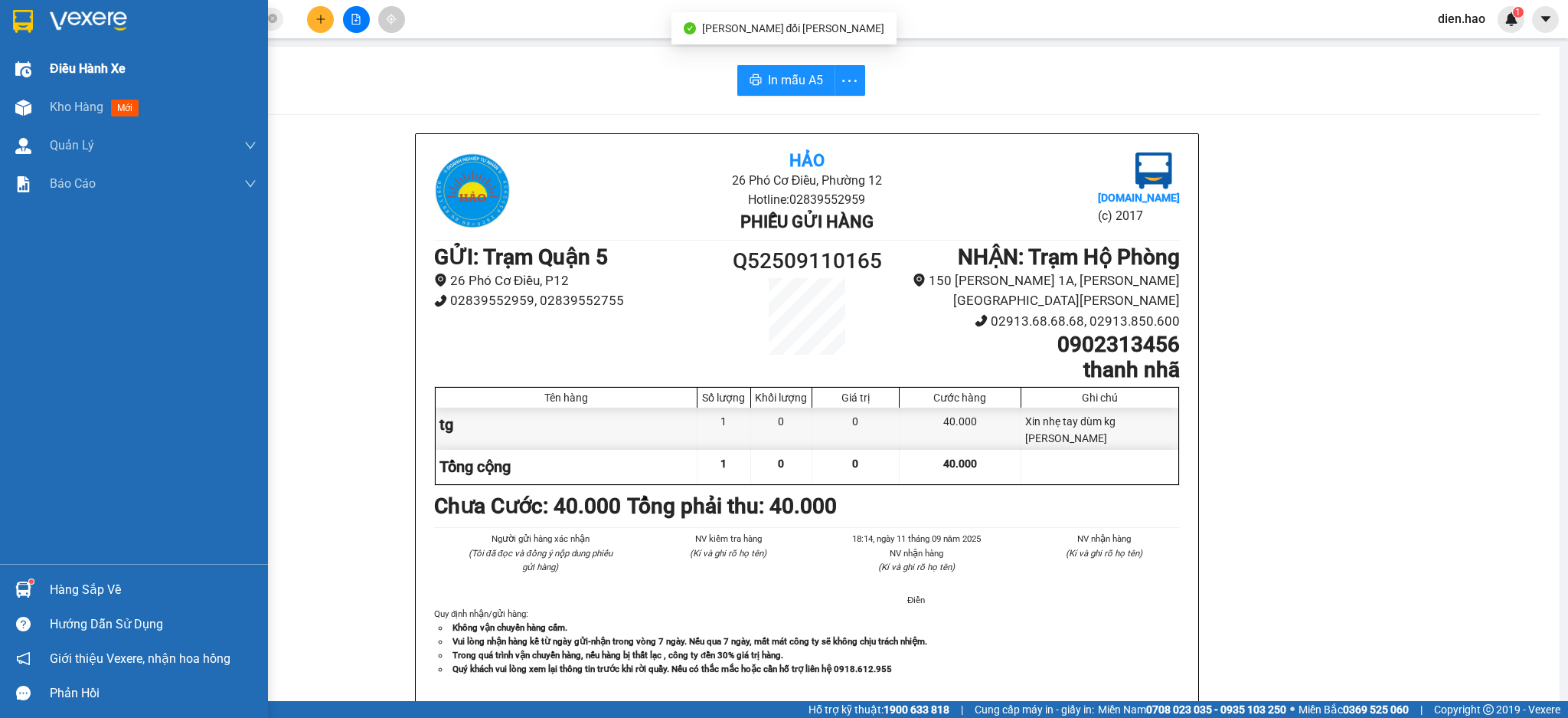
click at [91, 86] on div "Điều hành xe" at bounding box center [153, 69] width 207 height 39
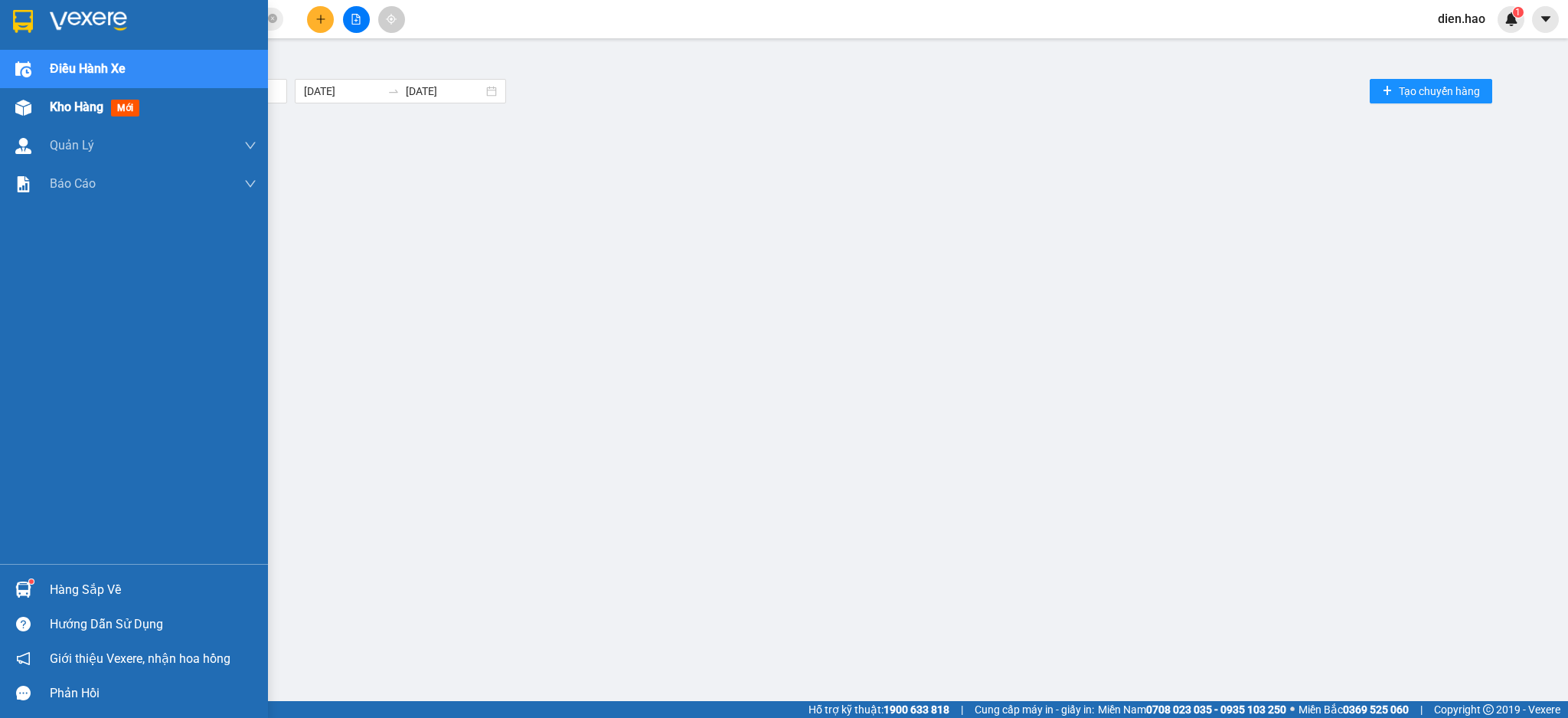
click at [71, 112] on span "Kho hàng" at bounding box center [76, 107] width 53 height 15
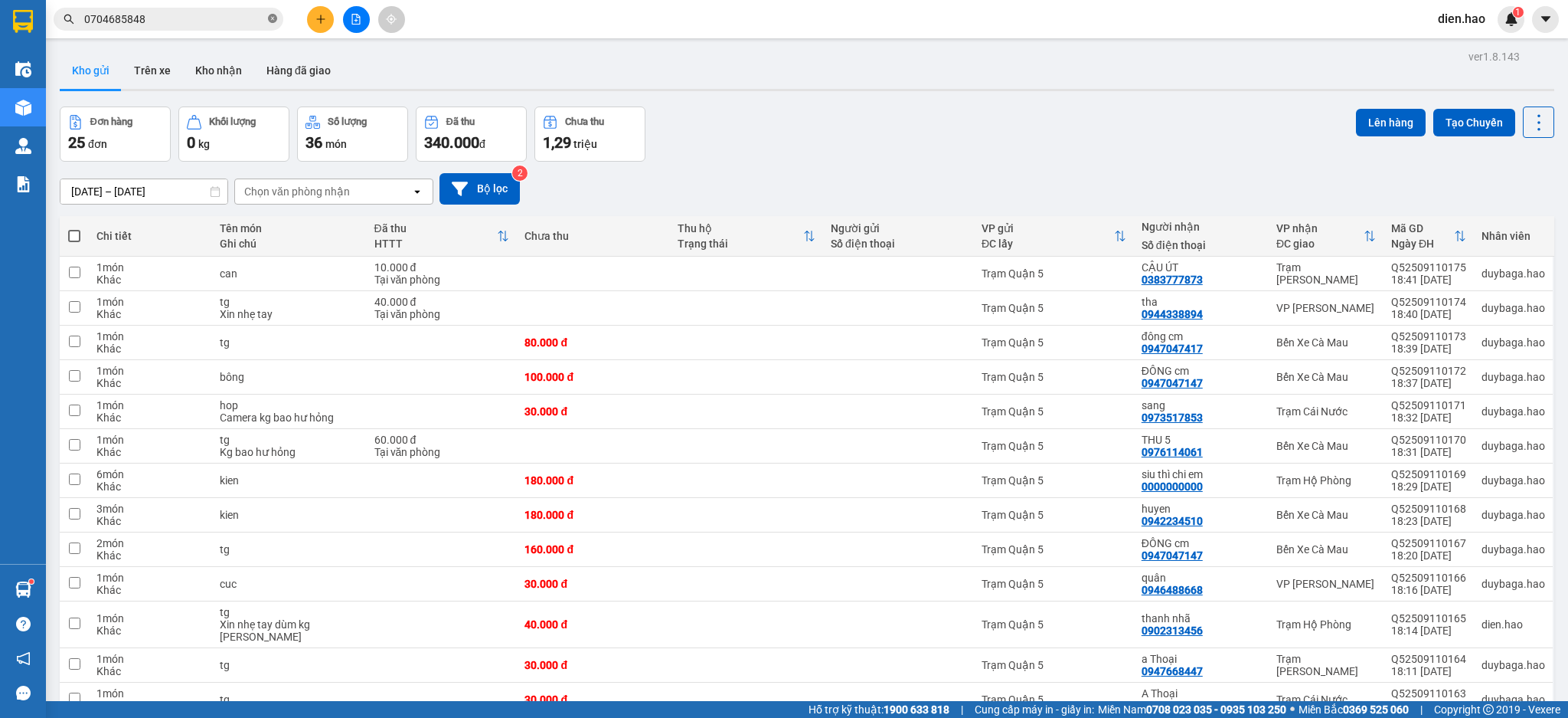
click at [271, 20] on icon "close-circle" at bounding box center [272, 18] width 9 height 9
click at [241, 25] on input "text" at bounding box center [175, 19] width 180 height 17
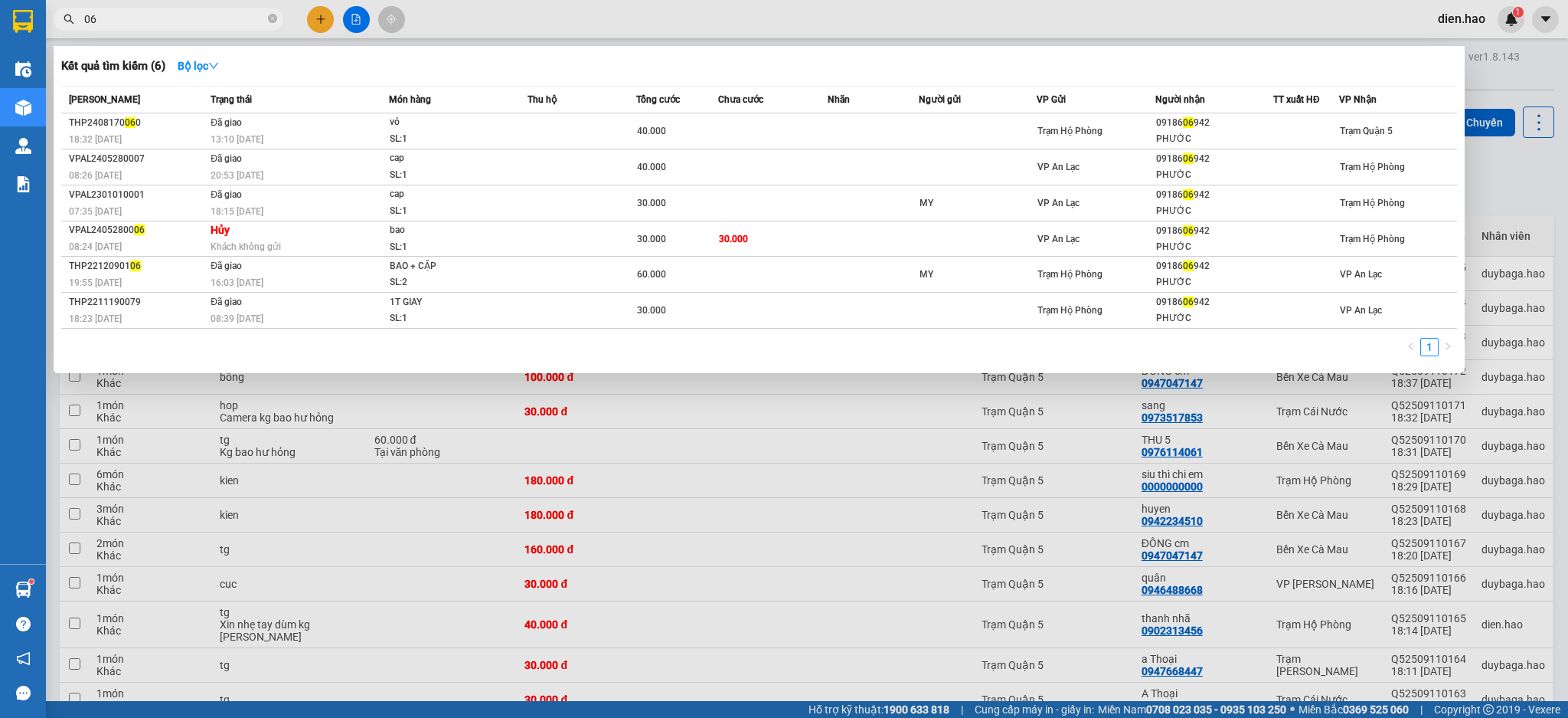
type input "0"
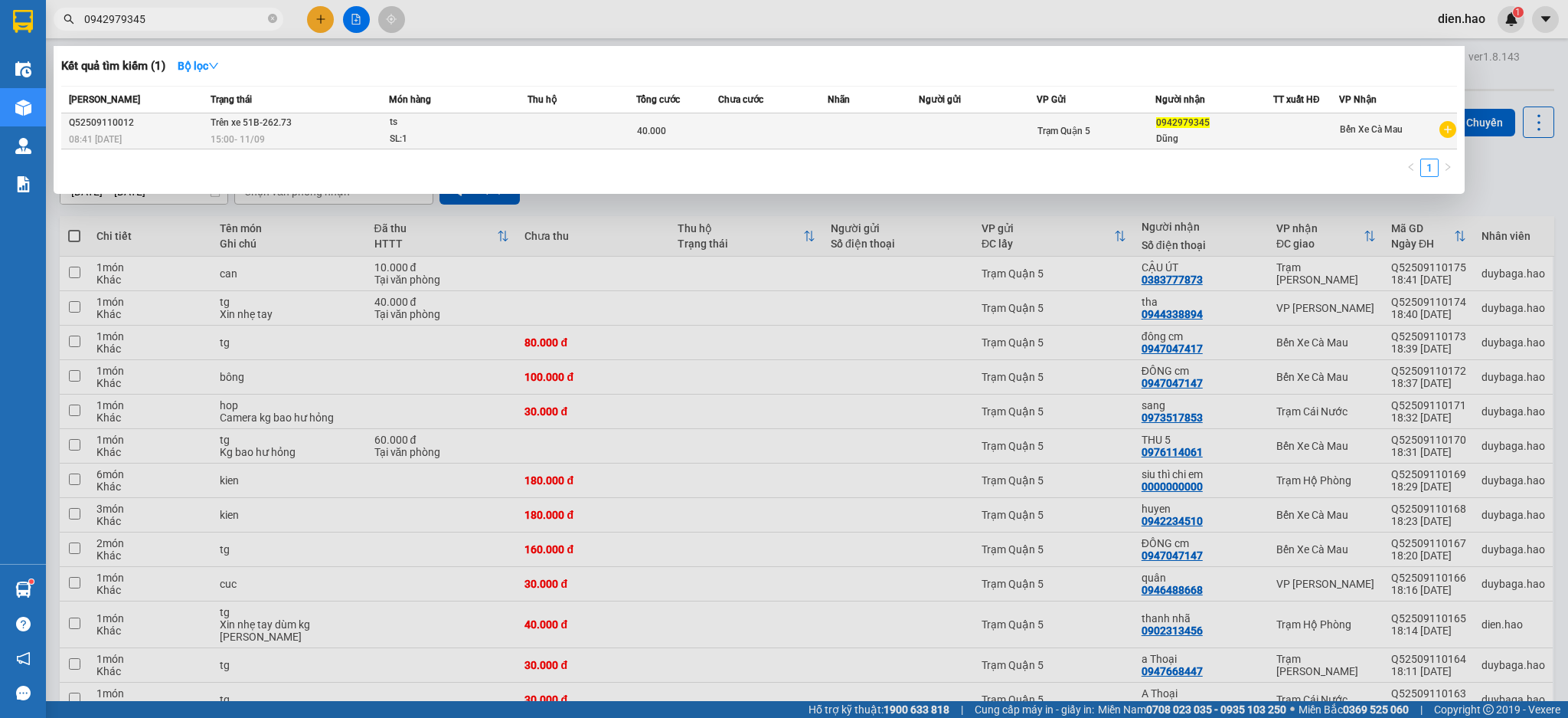
type input "0942979345"
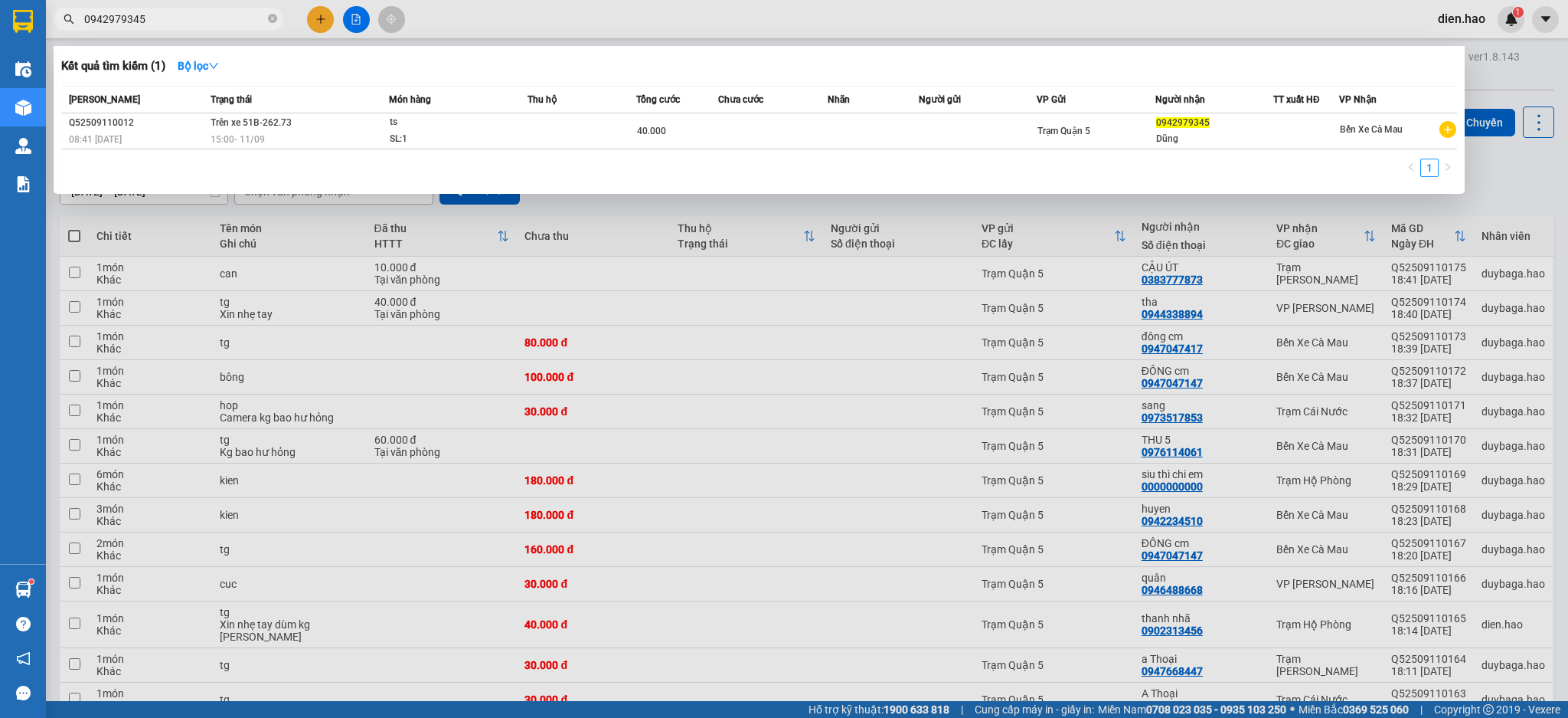
click at [376, 126] on td "Trên xe 51B-262.73 15:00 [DATE]" at bounding box center [298, 131] width 182 height 36
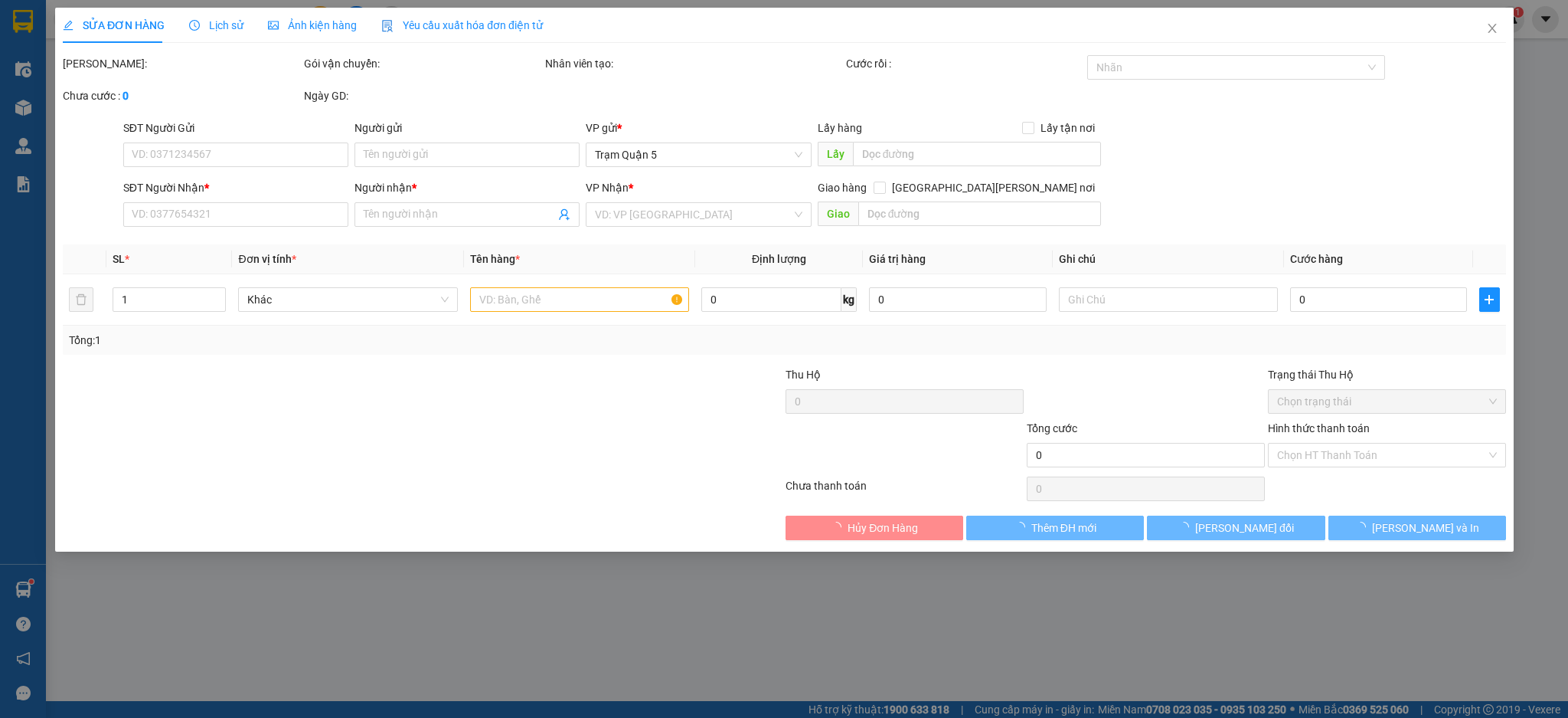
type input "0942979345"
type input "Dũng"
type input "40.000"
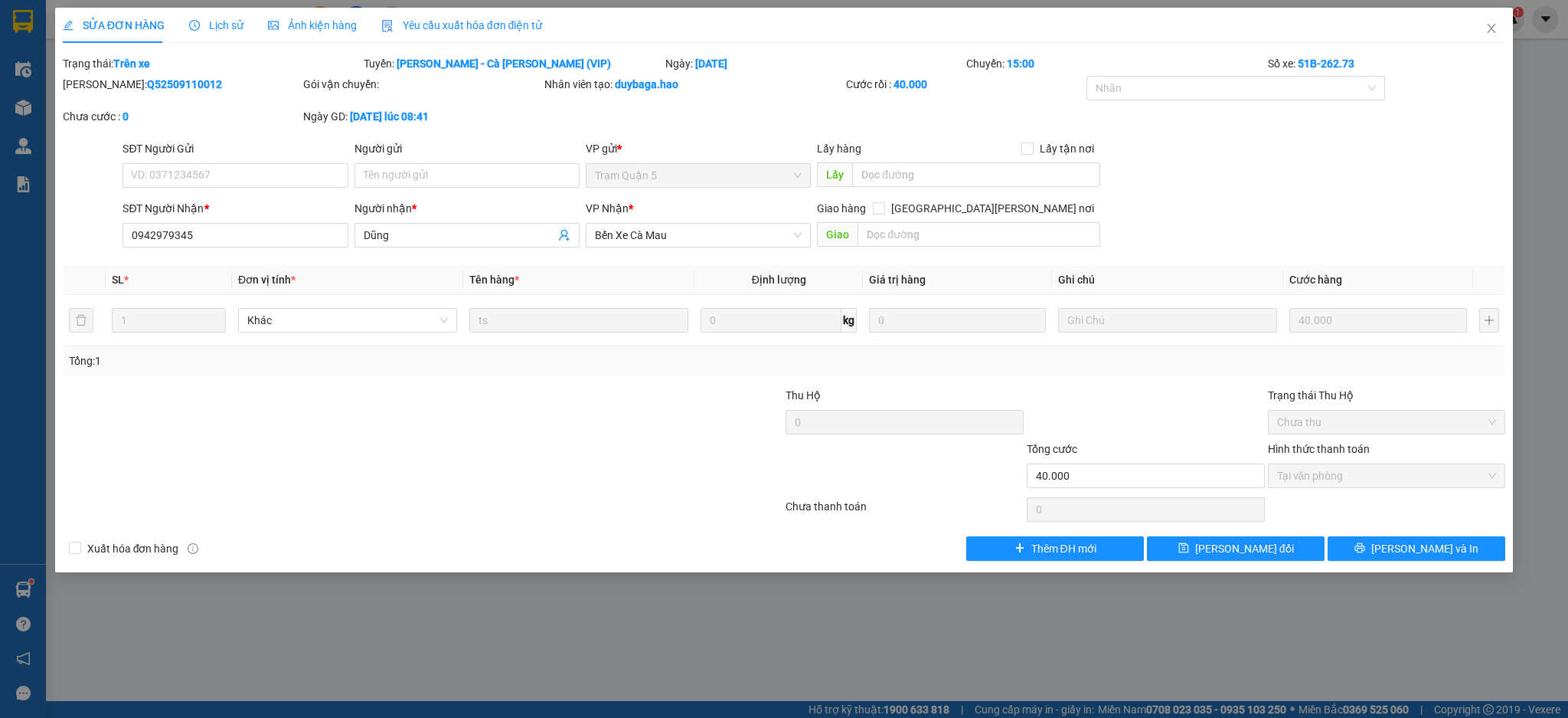
click at [311, 19] on span "Ảnh kiện hàng" at bounding box center [312, 25] width 89 height 12
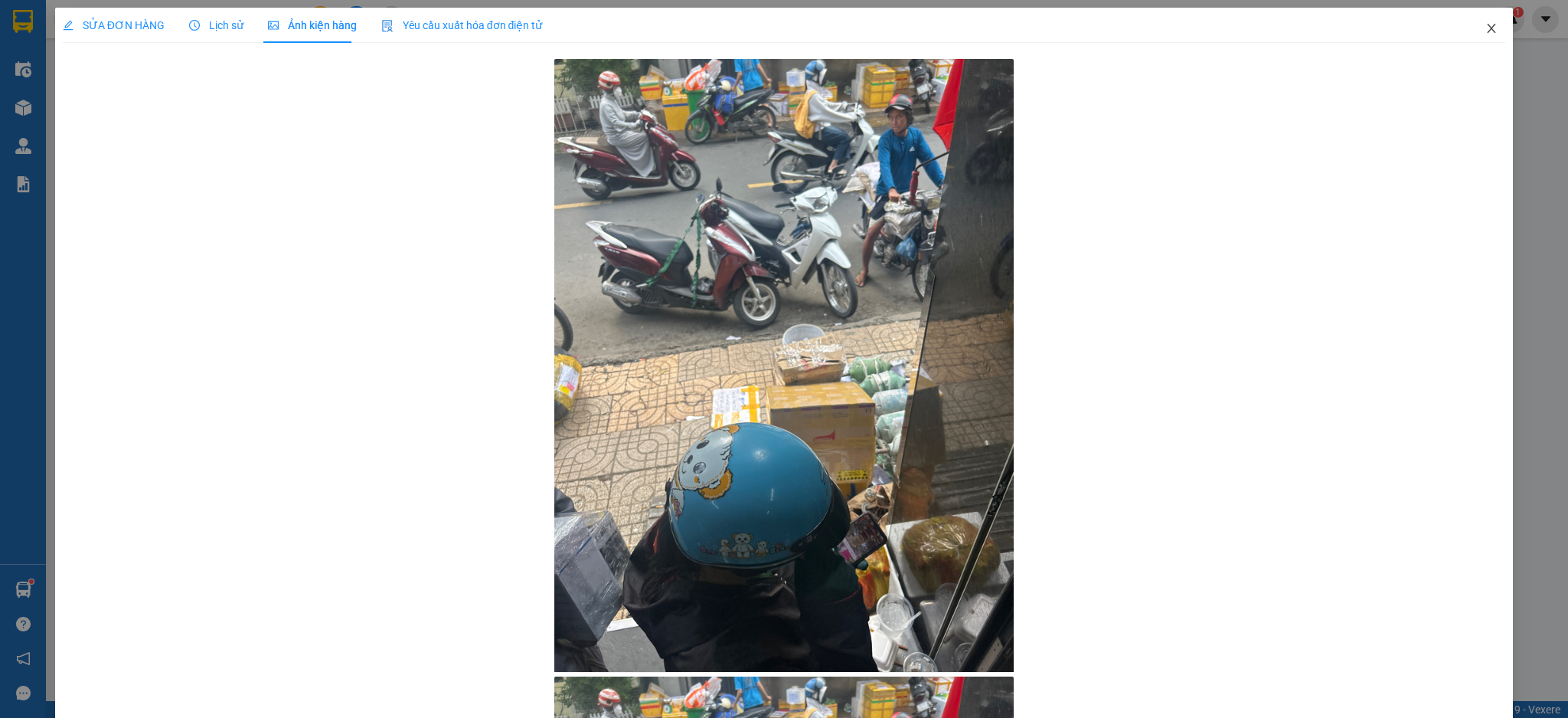
click at [1484, 32] on span "Close" at bounding box center [1491, 29] width 43 height 43
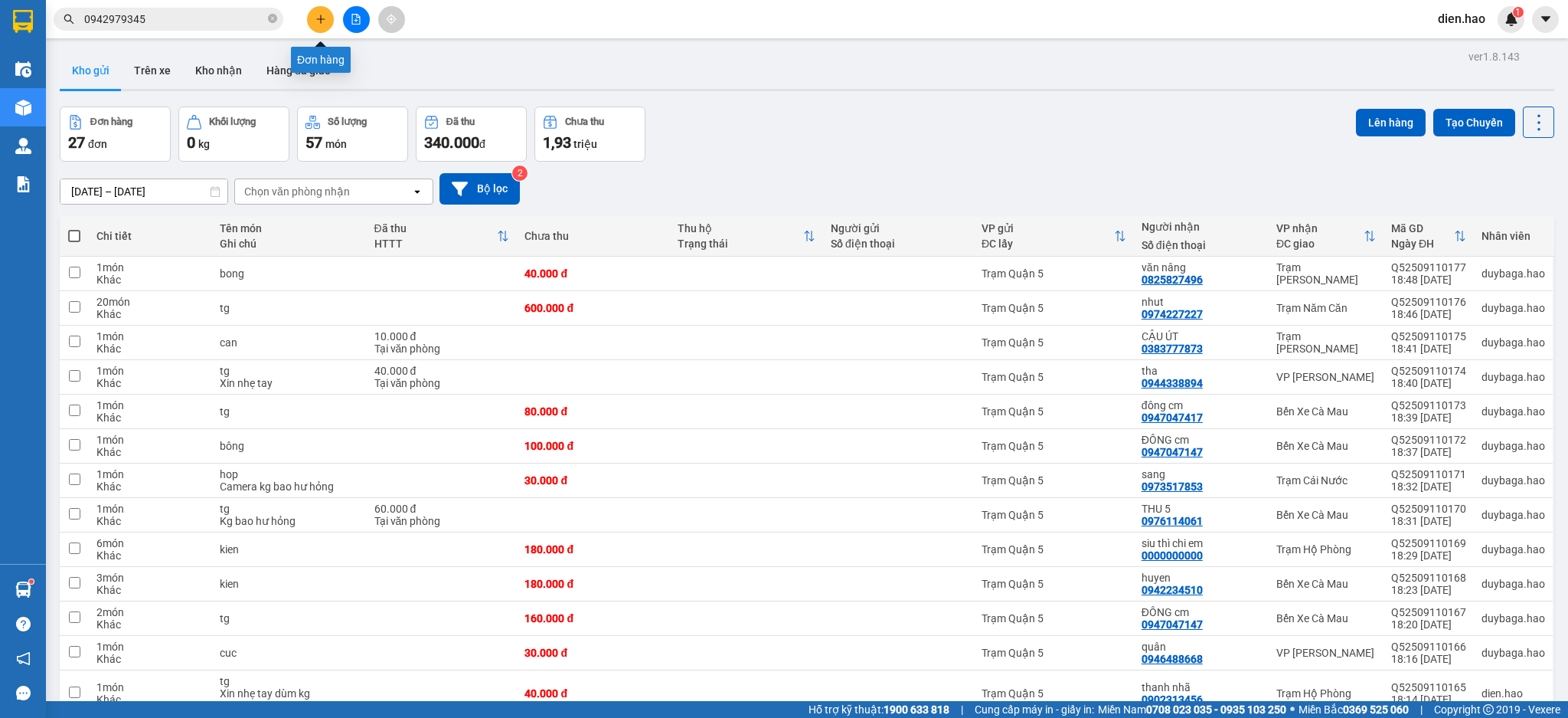
click at [314, 20] on button at bounding box center [320, 19] width 27 height 27
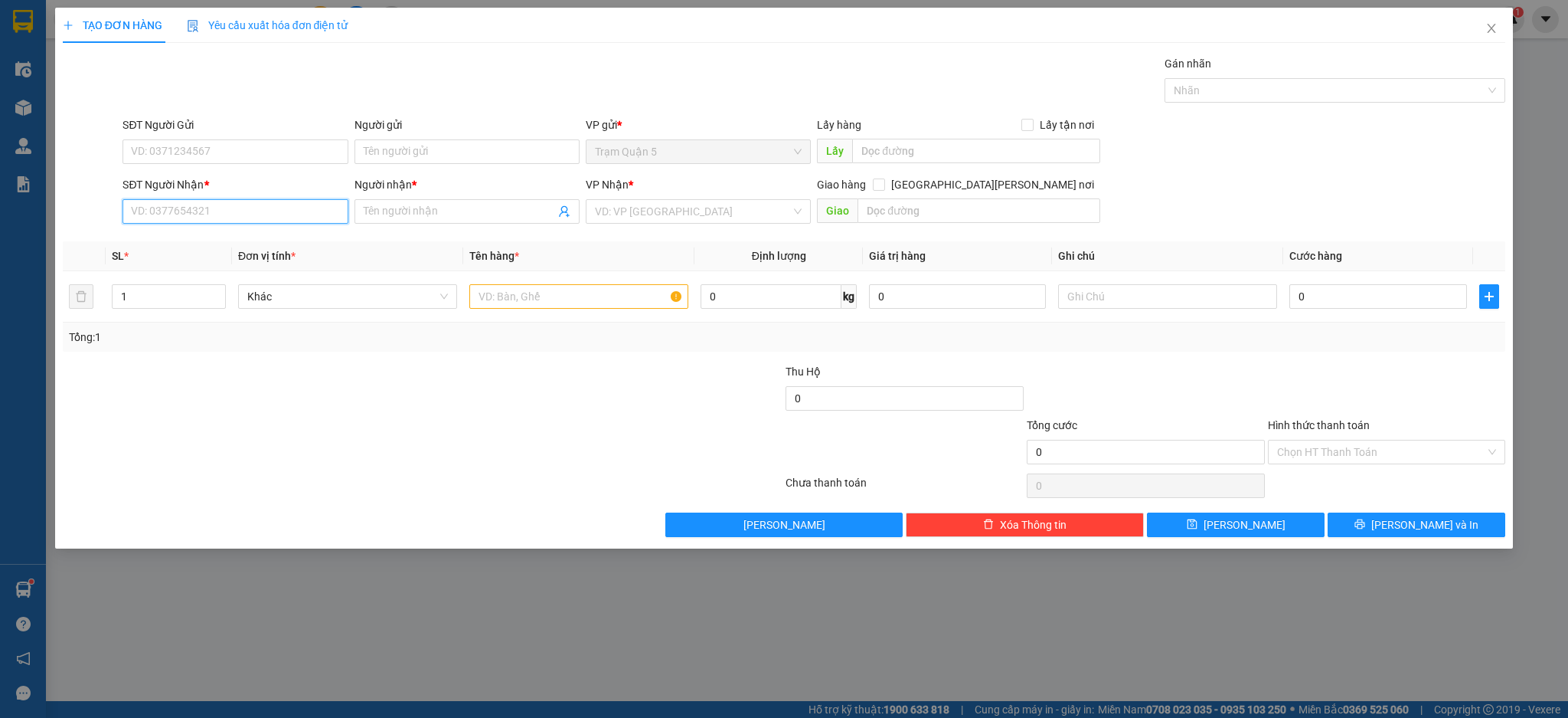
click at [286, 205] on input "SĐT Người Nhận *" at bounding box center [235, 212] width 225 height 25
type input "0941222584"
click at [449, 213] on input "Người nhận *" at bounding box center [458, 211] width 191 height 17
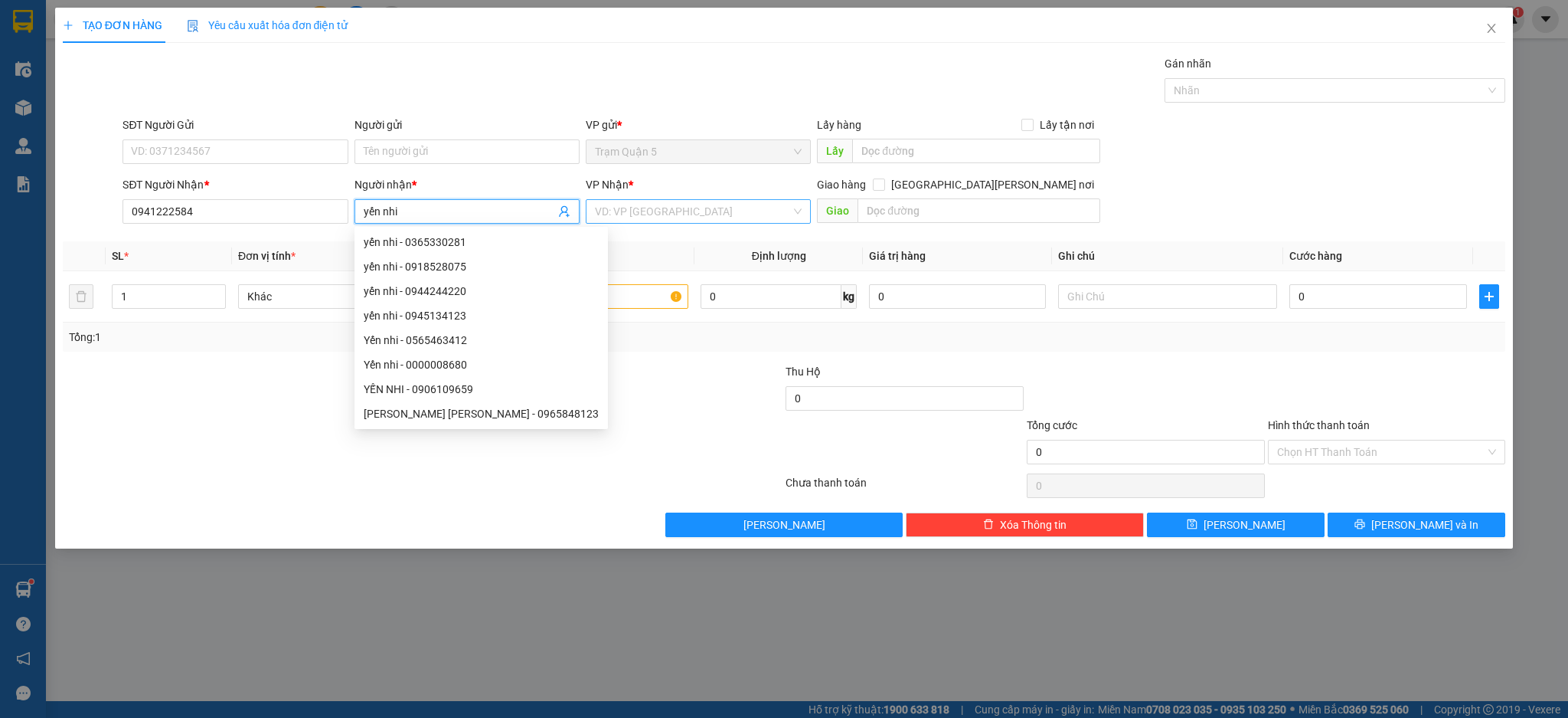
type input "yến nhi"
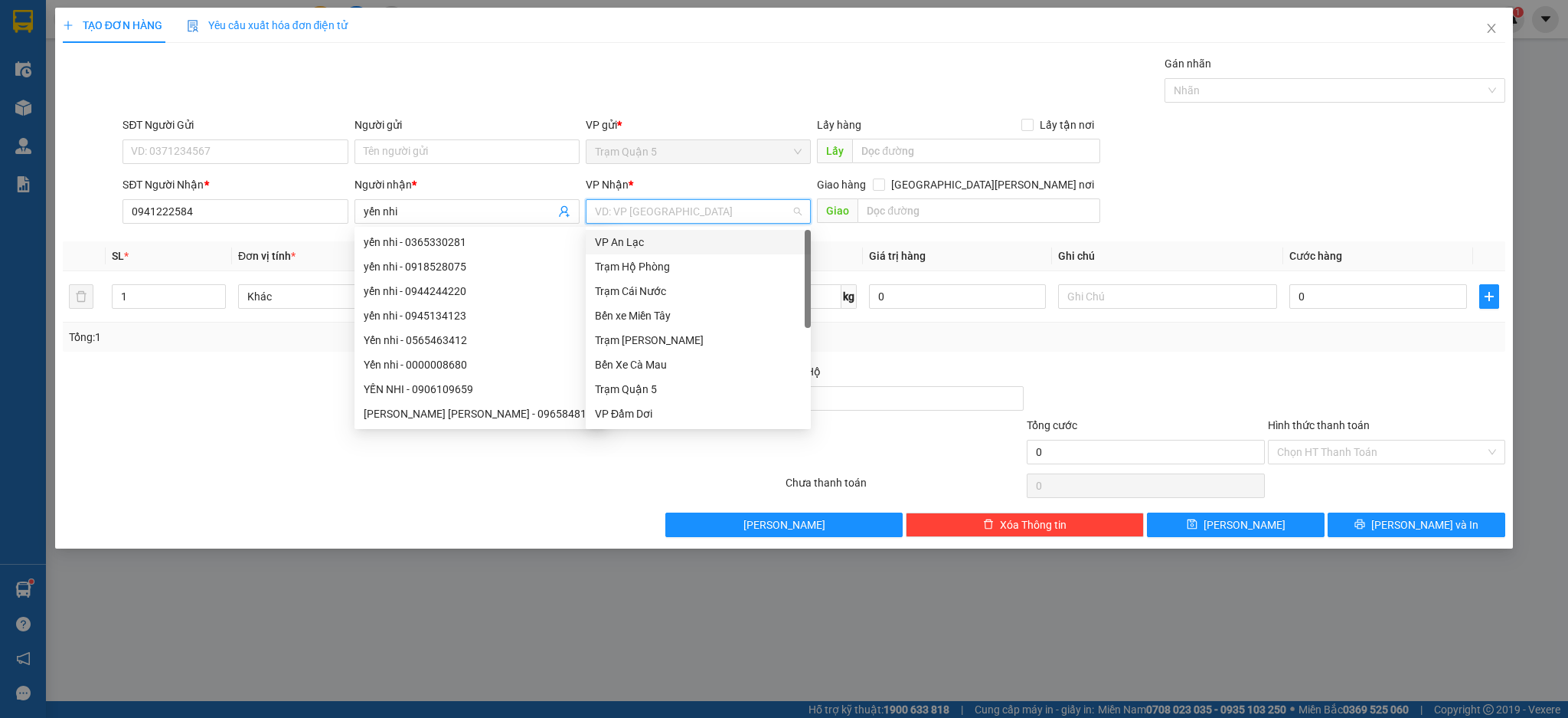
click at [675, 208] on input "search" at bounding box center [692, 212] width 196 height 23
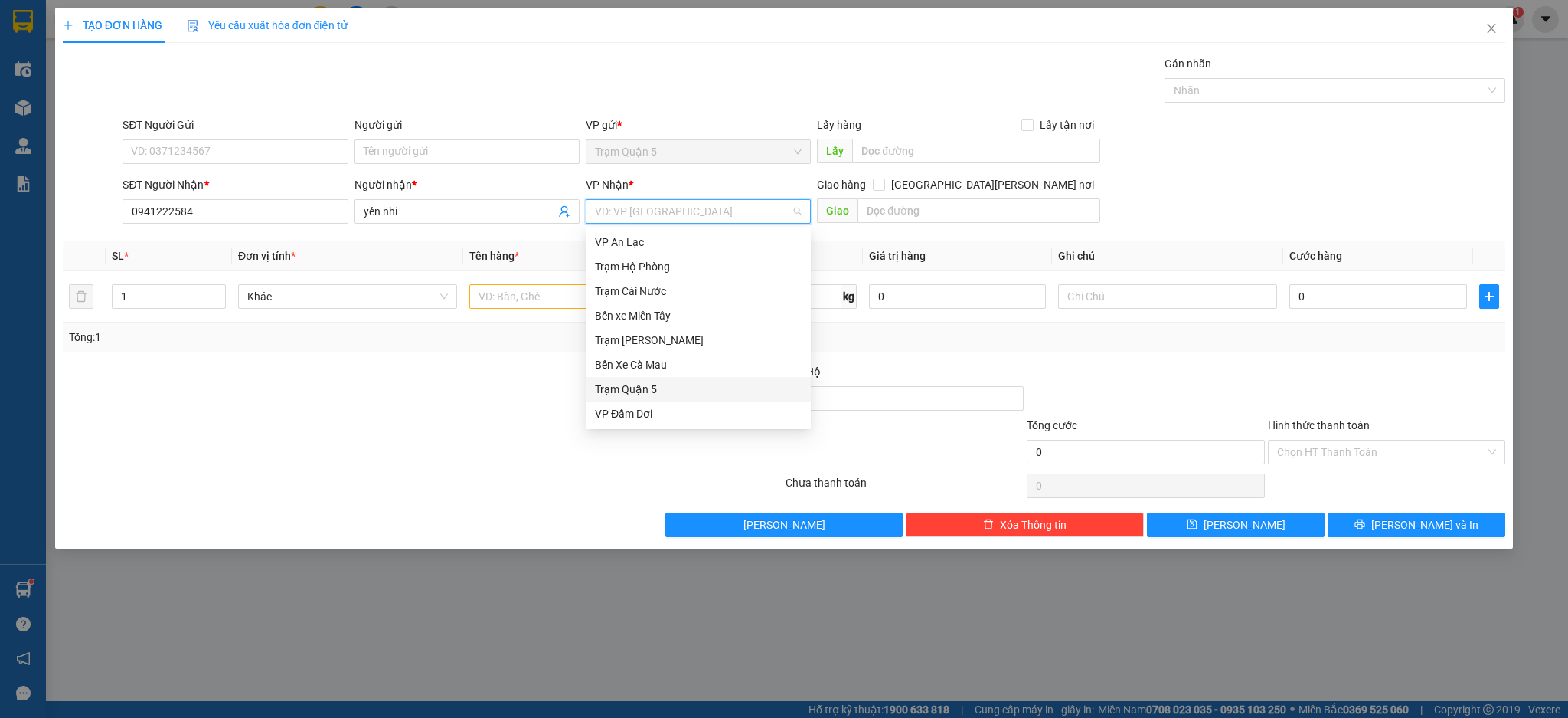
scroll to position [122, 0]
drag, startPoint x: 673, startPoint y: 390, endPoint x: 664, endPoint y: 385, distance: 10.3
click at [672, 390] on div "Trạm Năm Căn" at bounding box center [698, 389] width 207 height 17
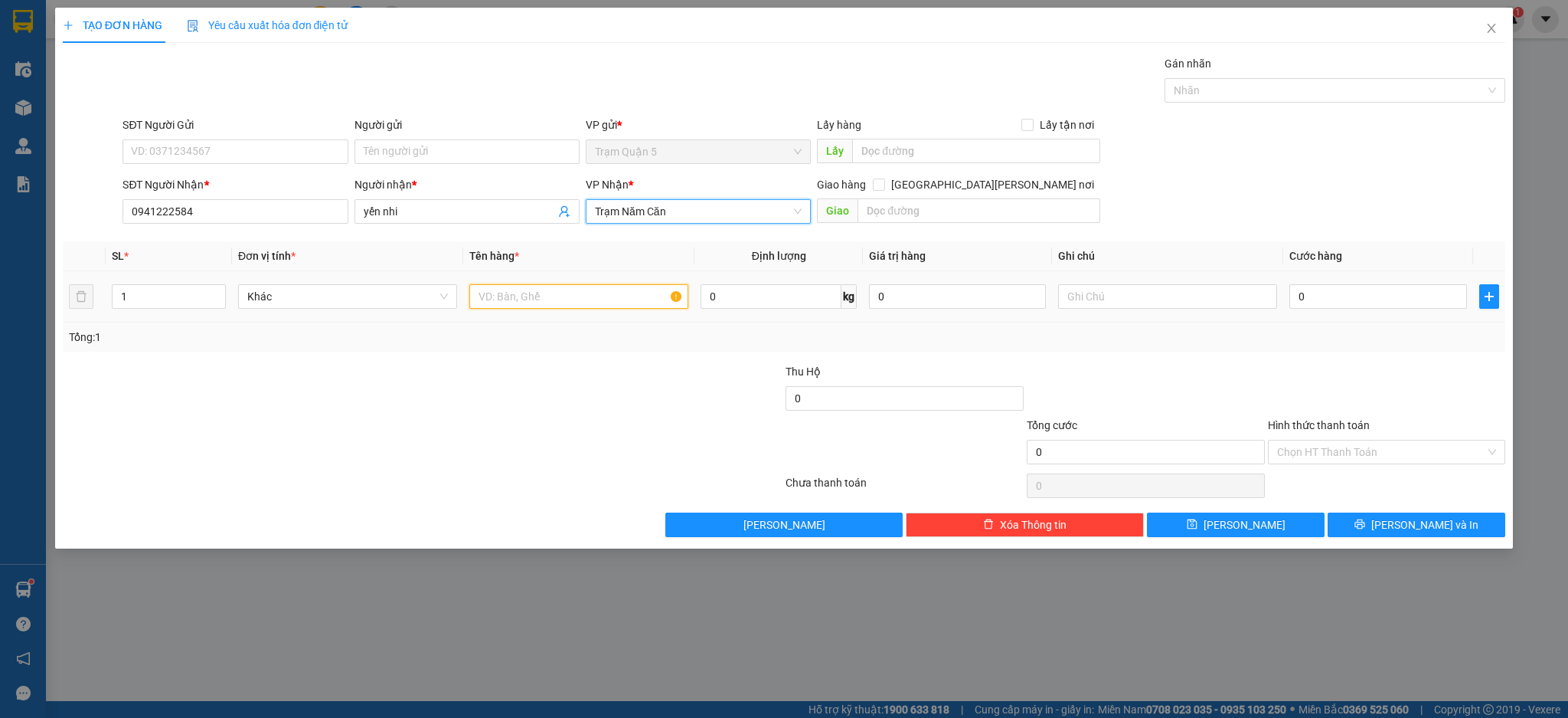
click at [590, 304] on input "text" at bounding box center [578, 296] width 219 height 25
type input "xe máy 92f1 35116"
click at [1317, 308] on input "0" at bounding box center [1378, 296] width 177 height 25
type input "003"
type input "3"
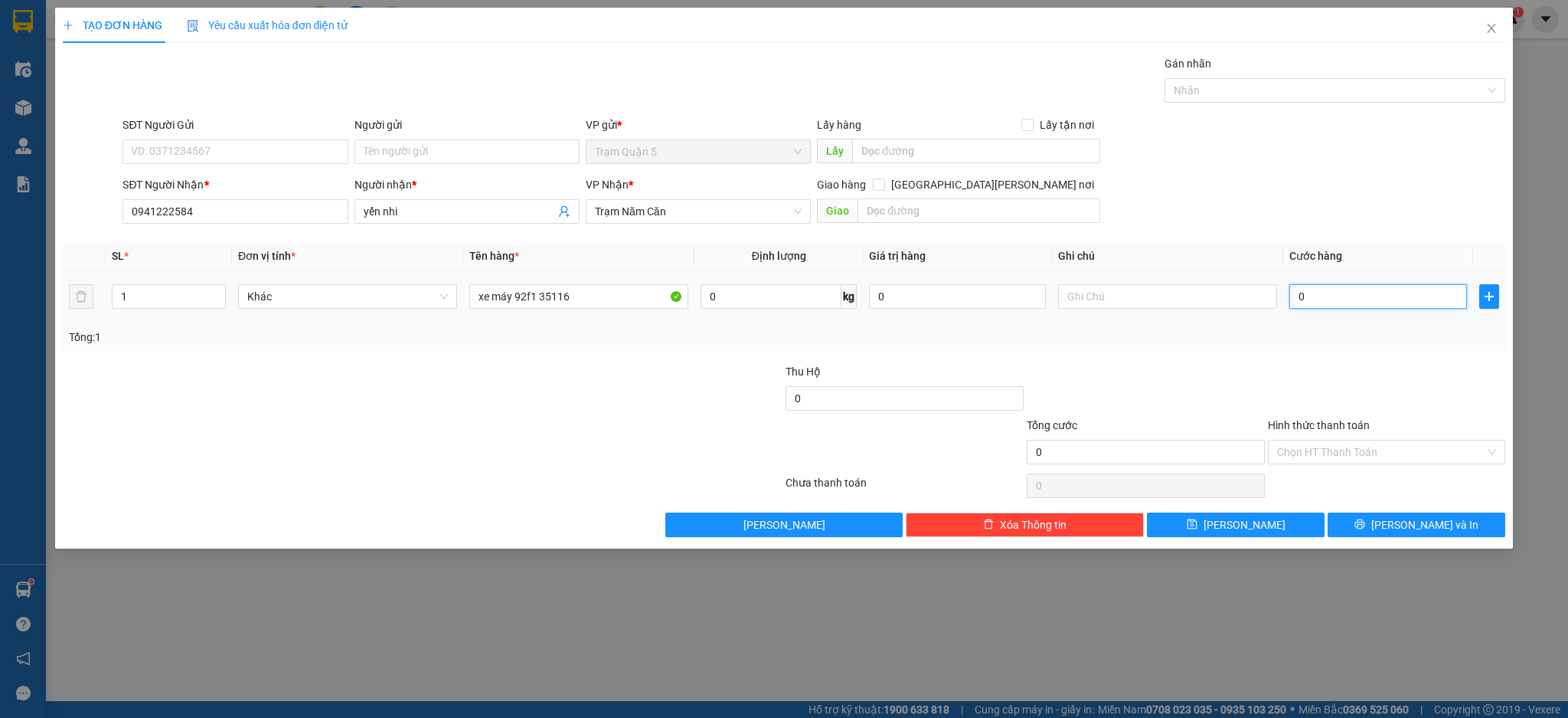
type input "3"
type input "0.035"
type input "35"
type input "00.350"
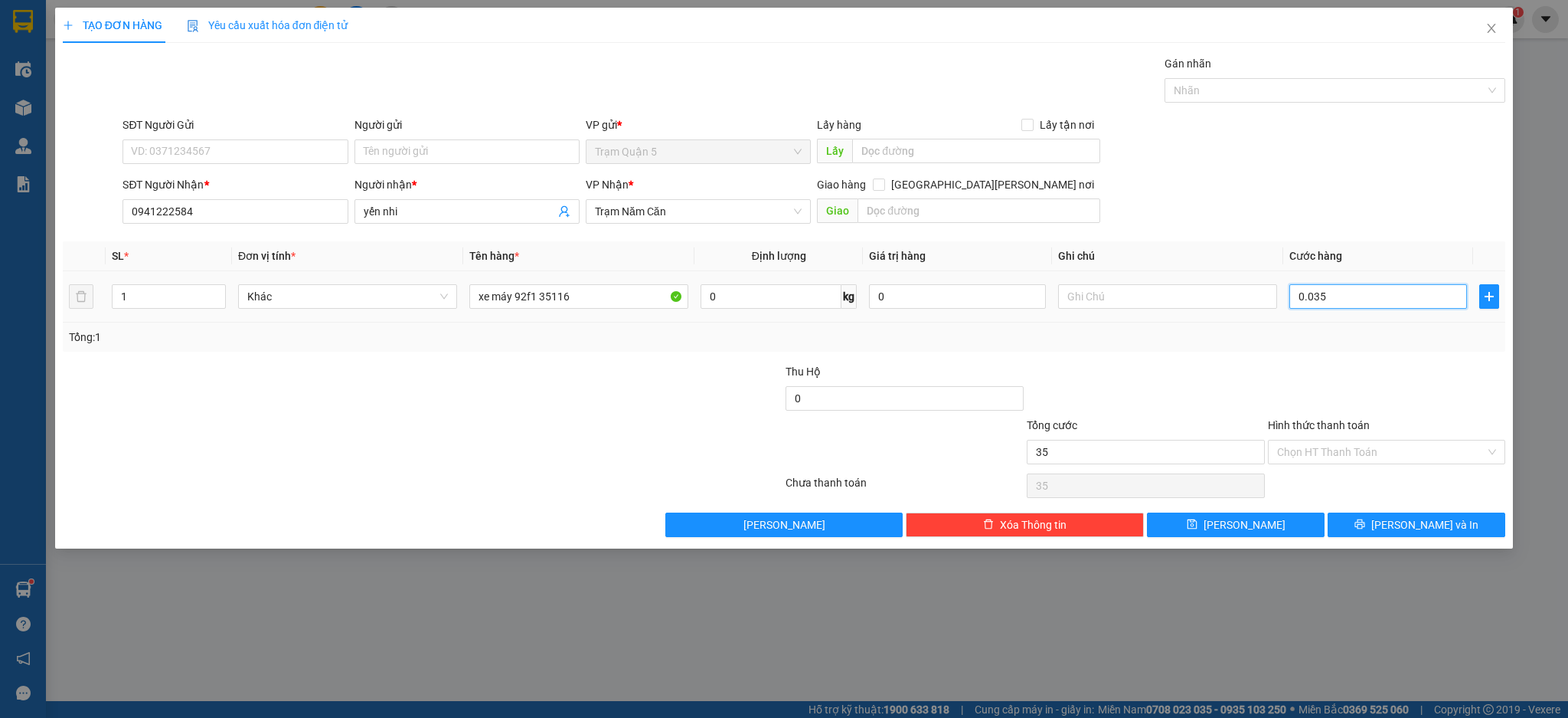
type input "350"
click at [1291, 331] on div "Tổng: 1" at bounding box center [784, 336] width 1431 height 17
type input "350.000"
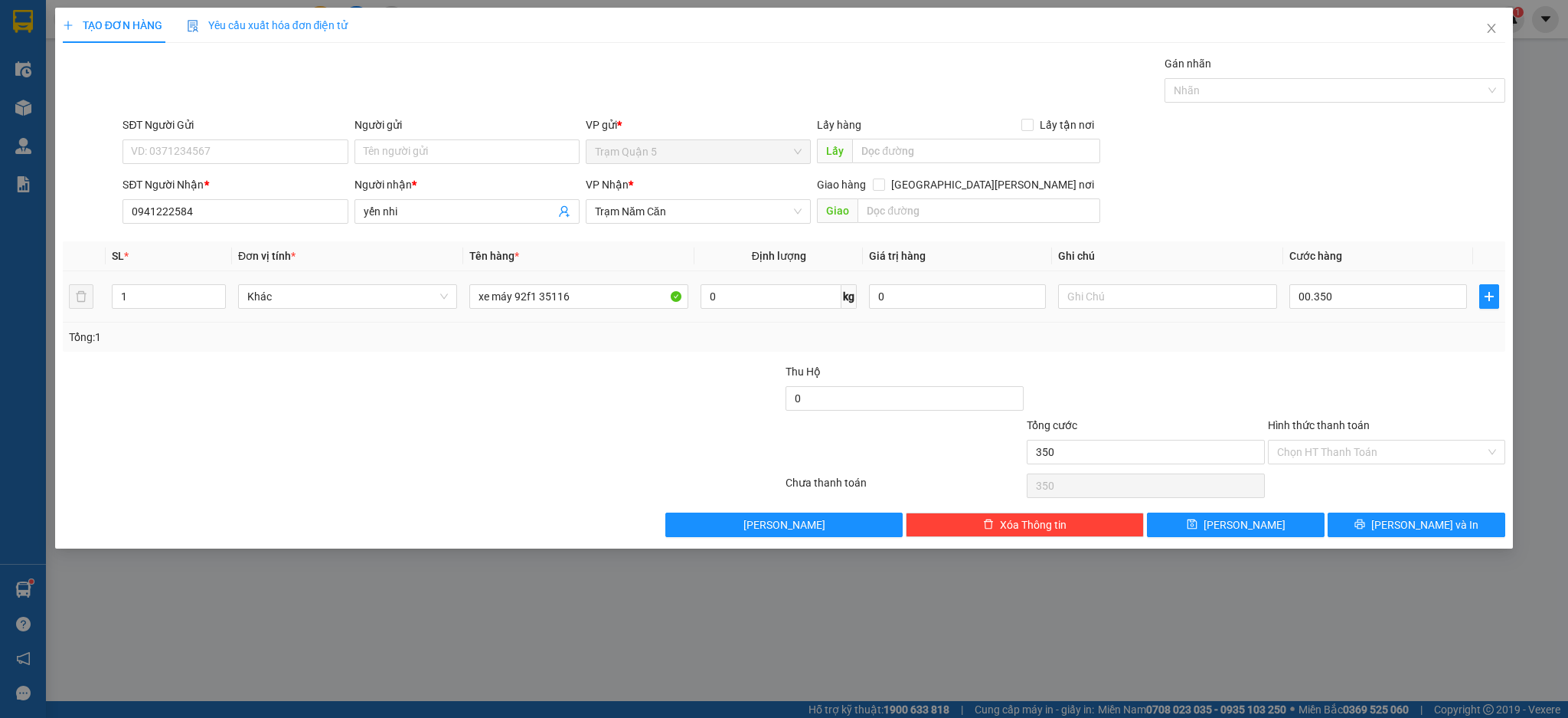
type input "350.000"
click at [1300, 518] on button "[PERSON_NAME]" at bounding box center [1235, 524] width 178 height 25
type input "0"
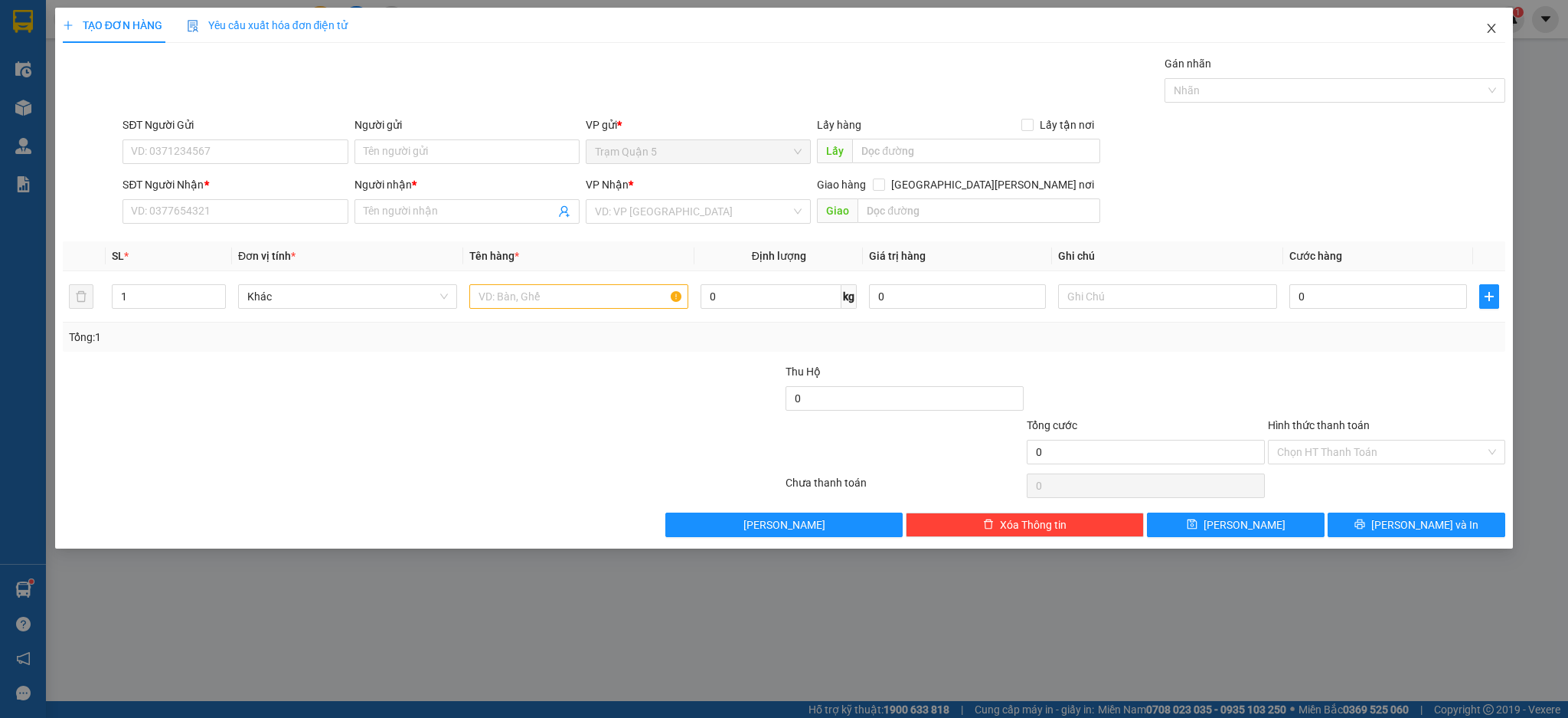
click at [1484, 21] on span "Close" at bounding box center [1491, 29] width 43 height 43
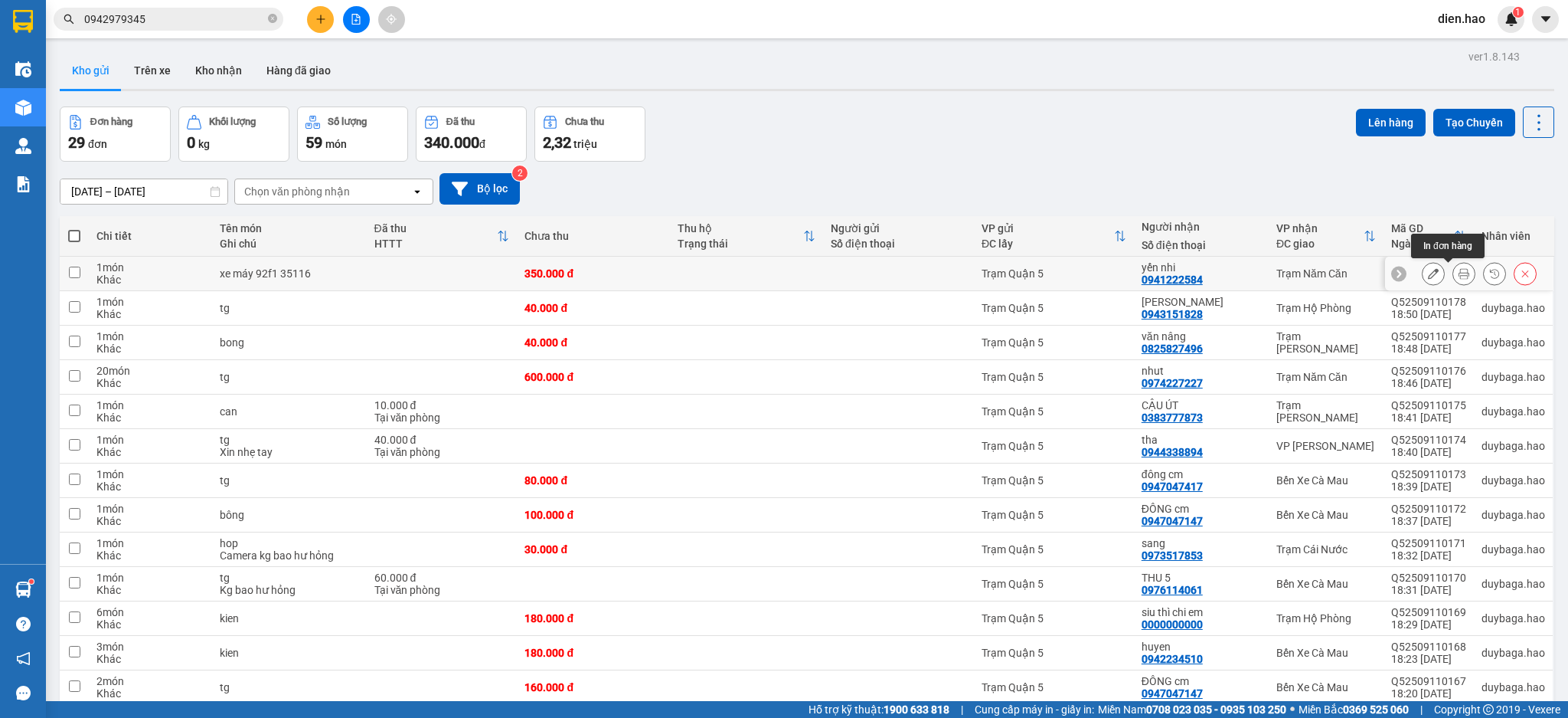
click at [1458, 270] on icon at bounding box center [1463, 273] width 11 height 11
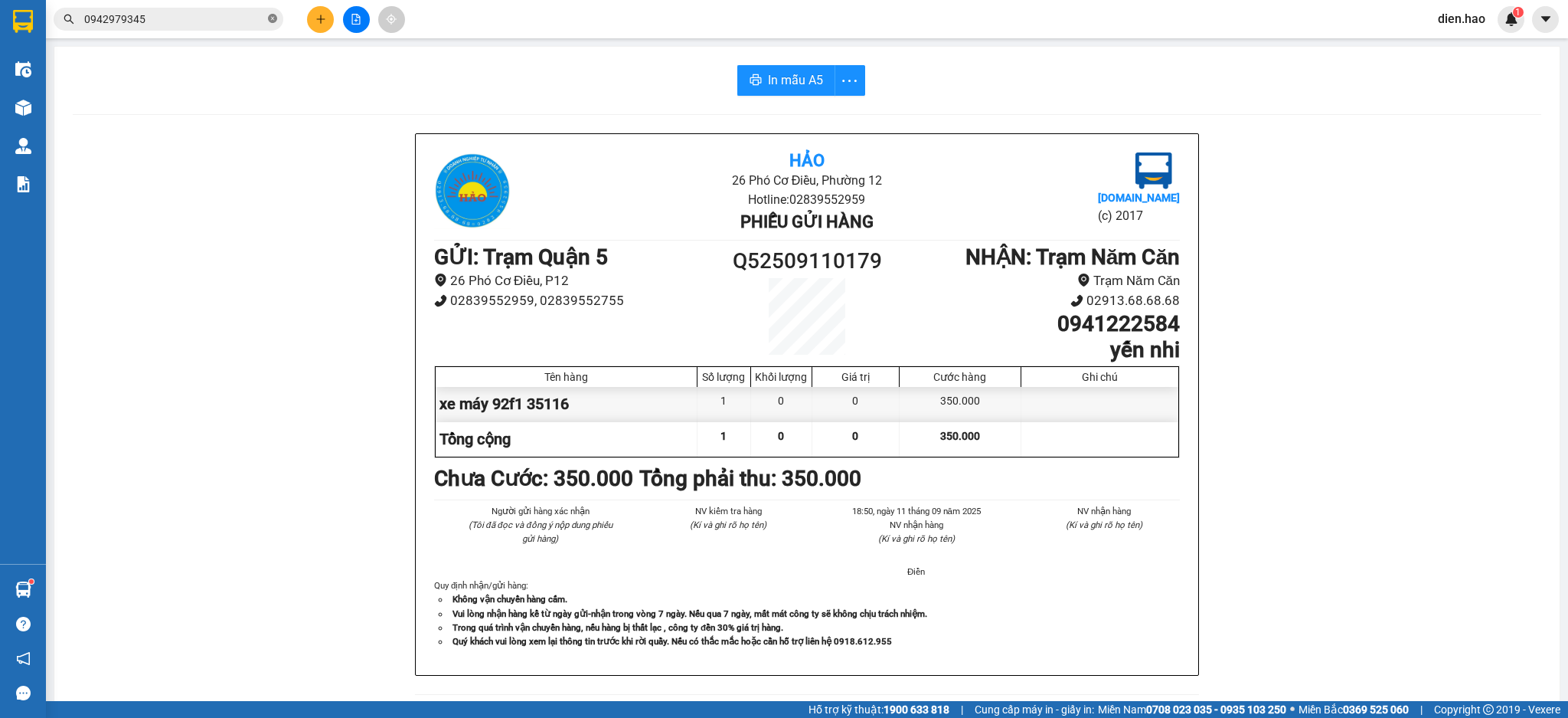
click at [274, 24] on span at bounding box center [272, 20] width 9 height 15
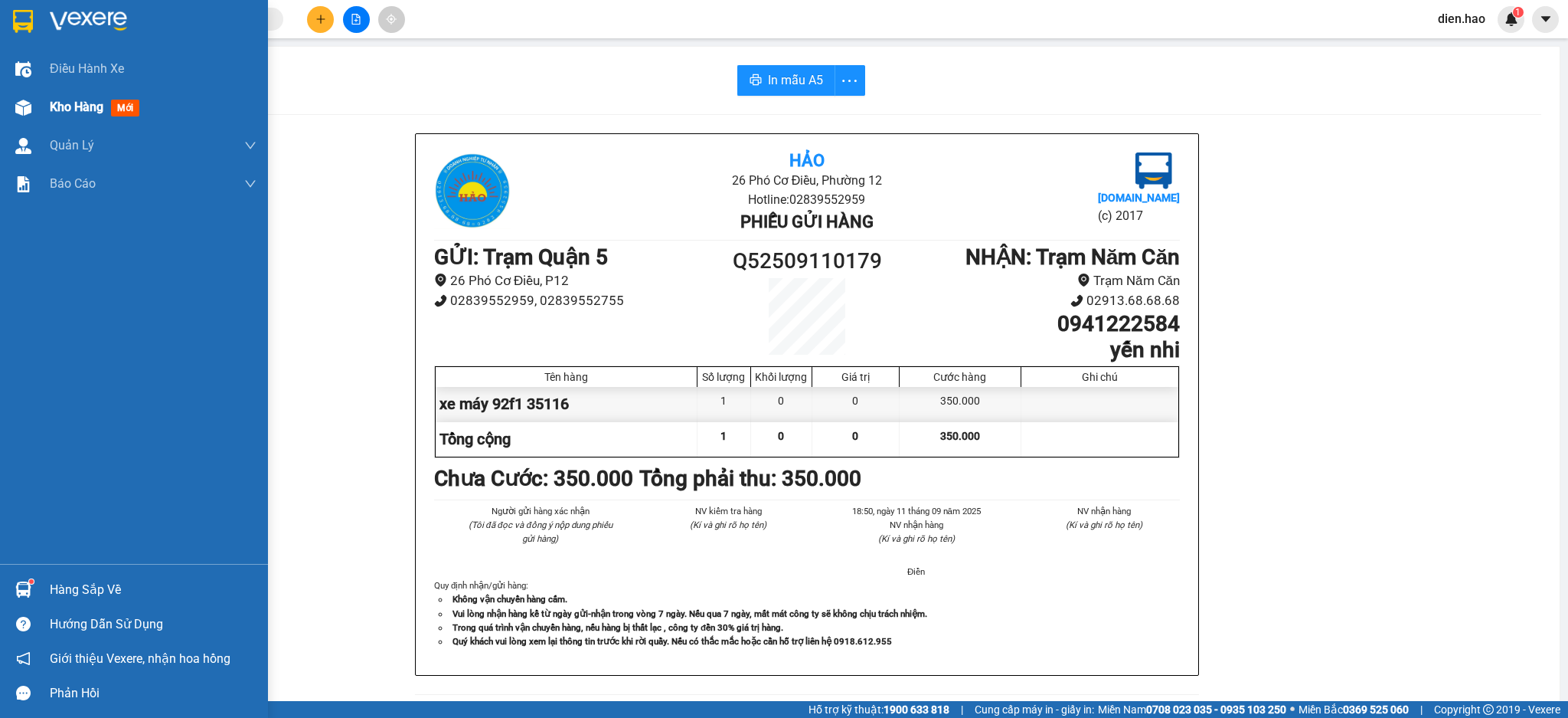
click at [53, 110] on span "Kho hàng" at bounding box center [76, 107] width 53 height 15
click at [63, 107] on span "Kho hàng" at bounding box center [76, 107] width 53 height 15
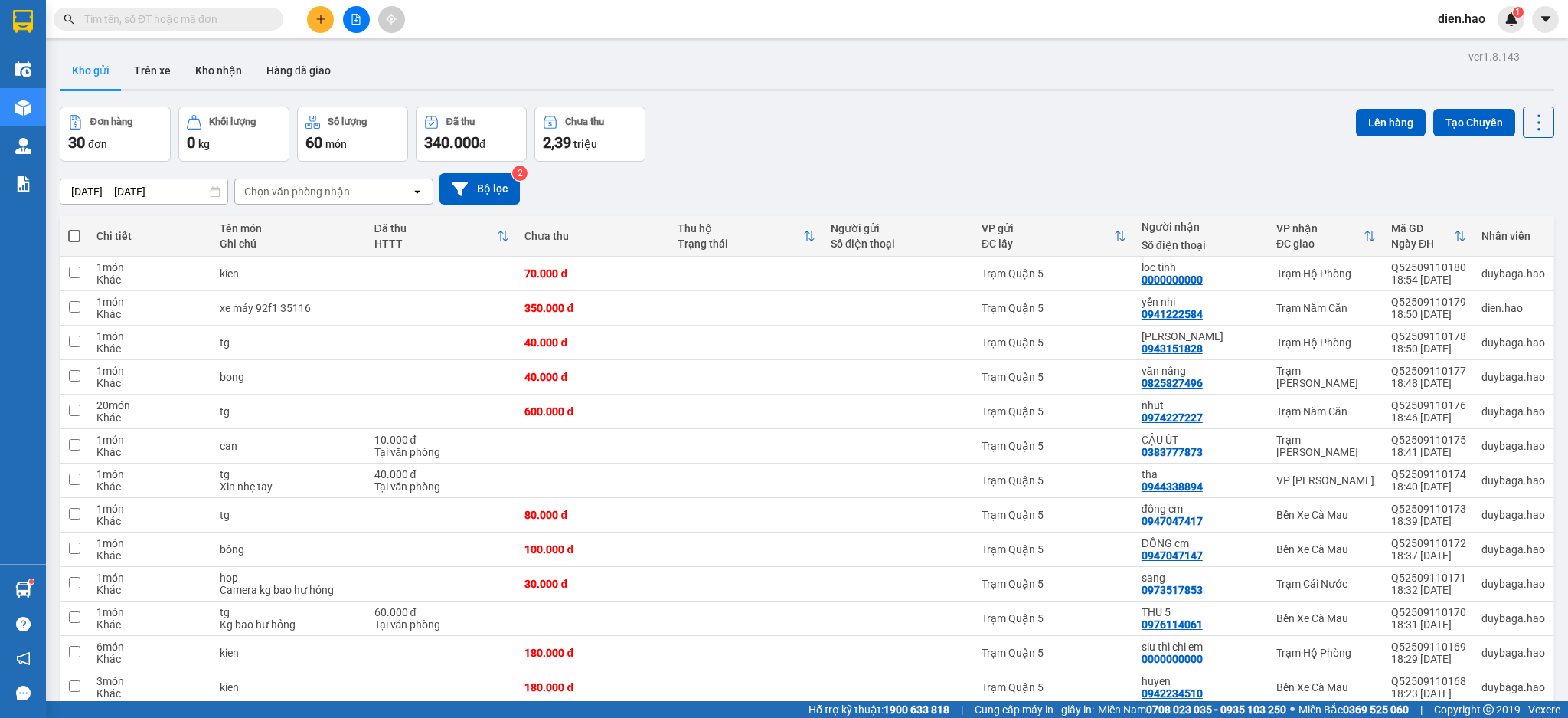
click at [121, 23] on input "text" at bounding box center [175, 19] width 180 height 17
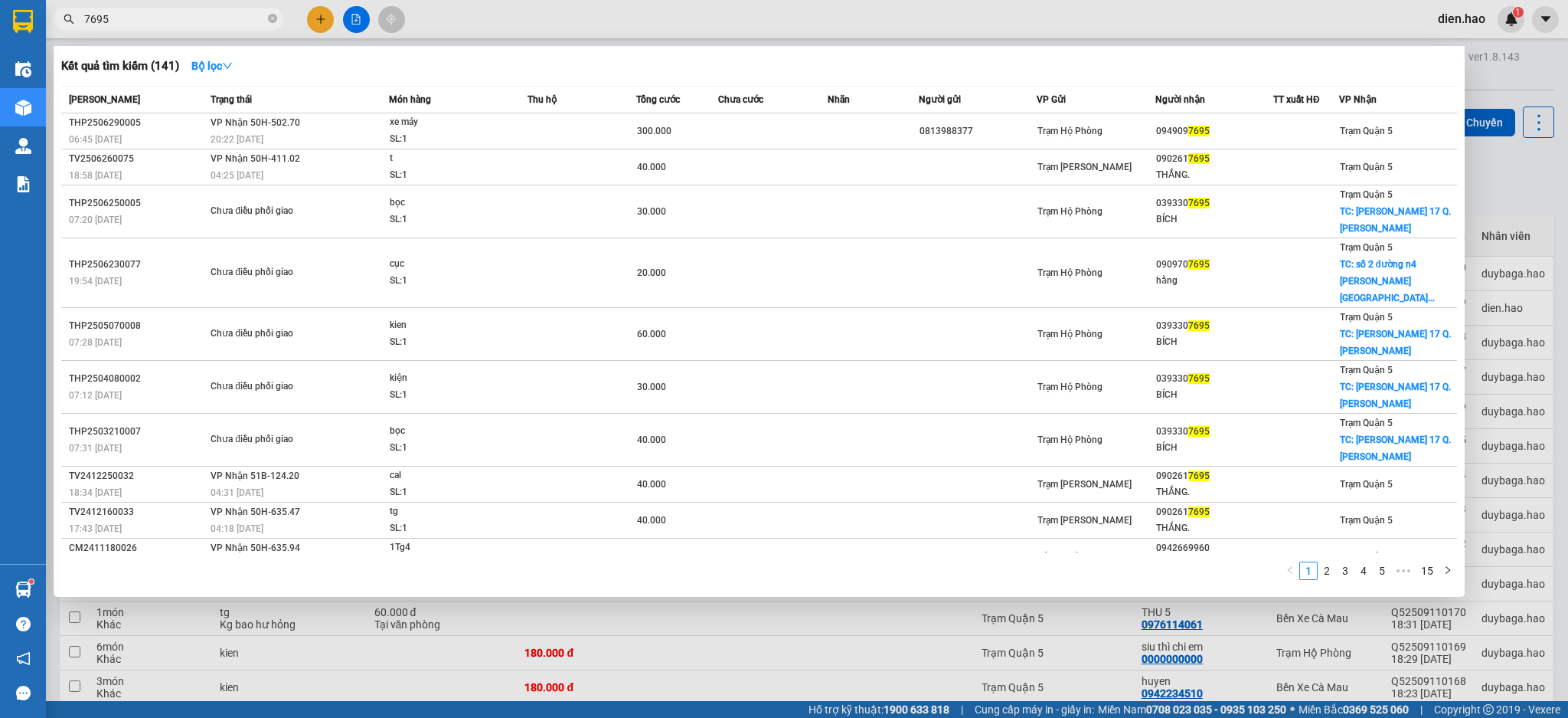
type input "7695"
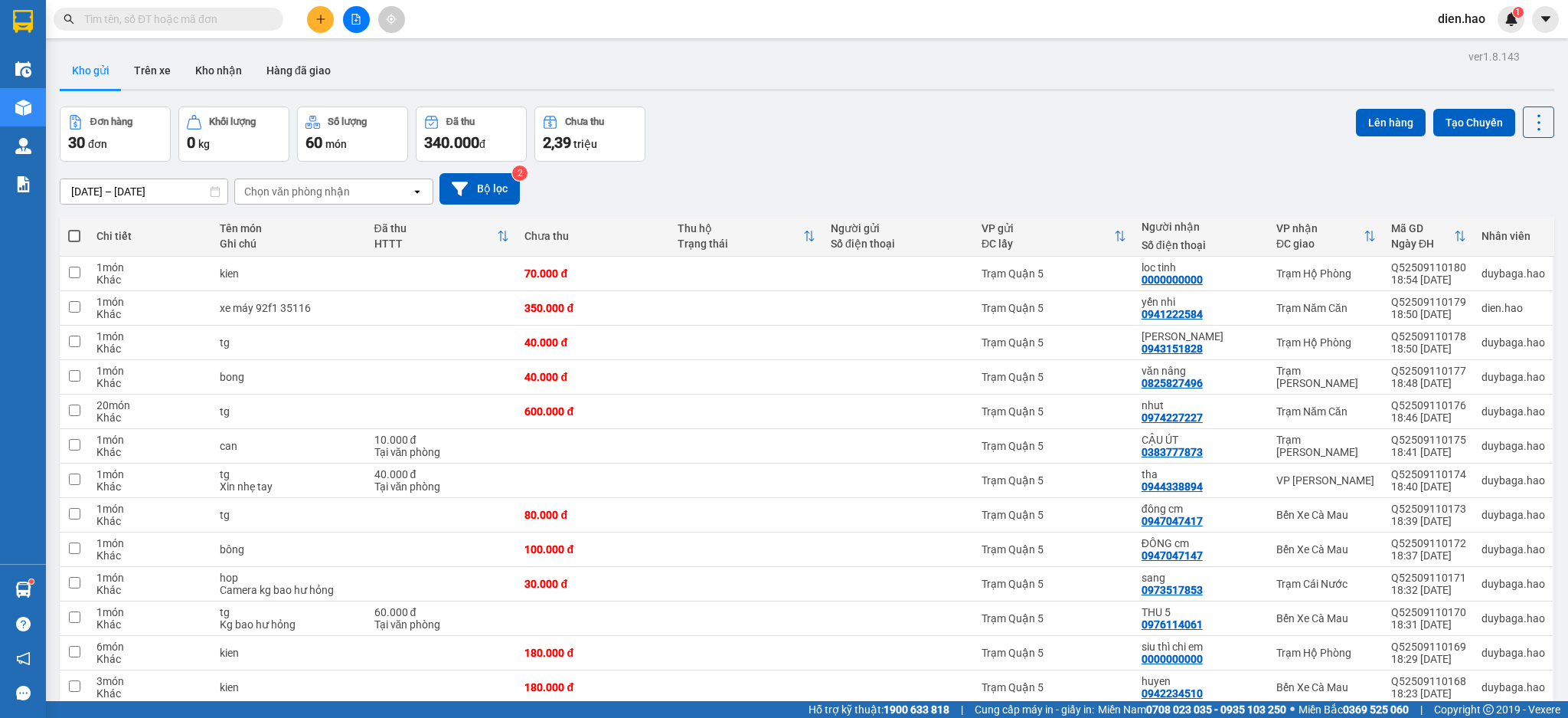
click at [259, 28] on span at bounding box center [168, 19] width 230 height 23
click at [256, 23] on input "text" at bounding box center [175, 19] width 180 height 17
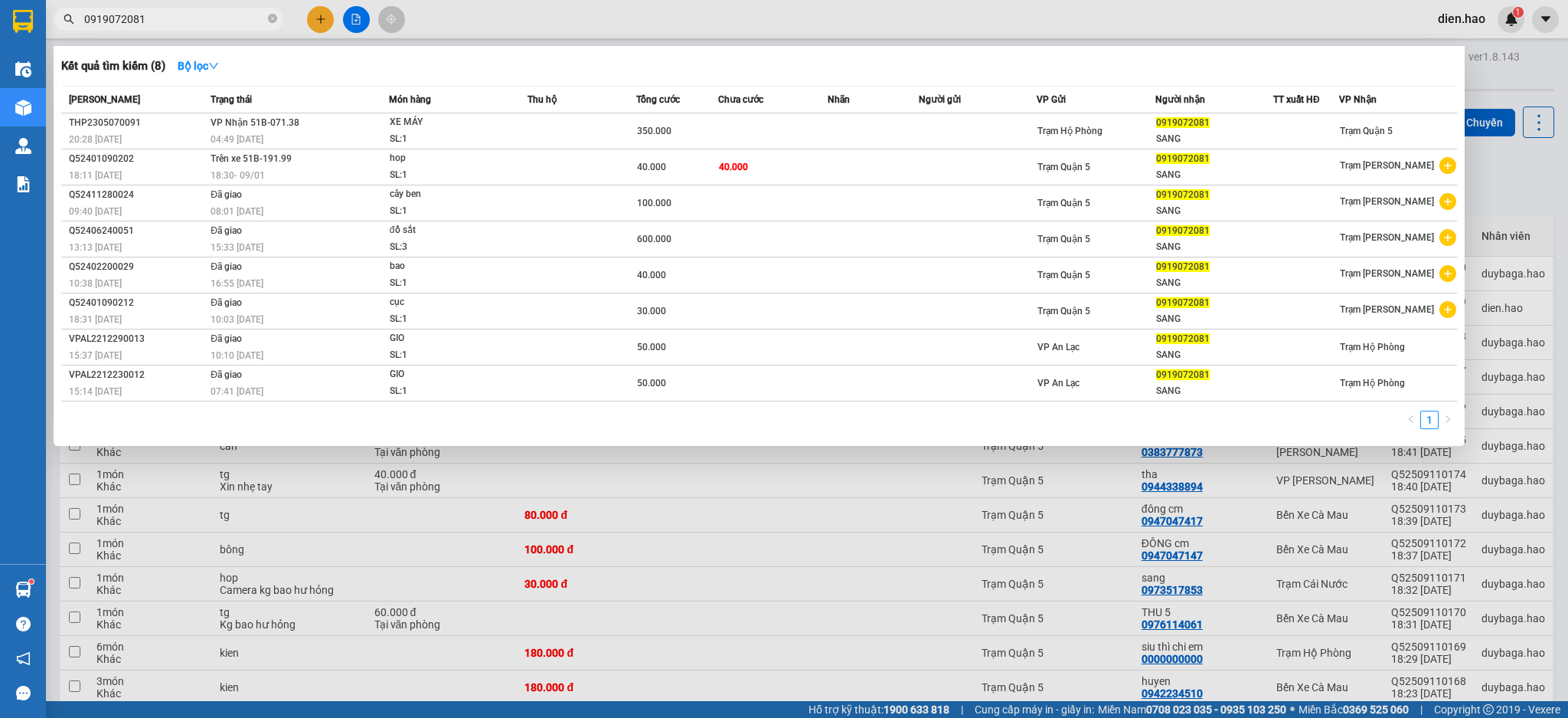
type input "0919072081"
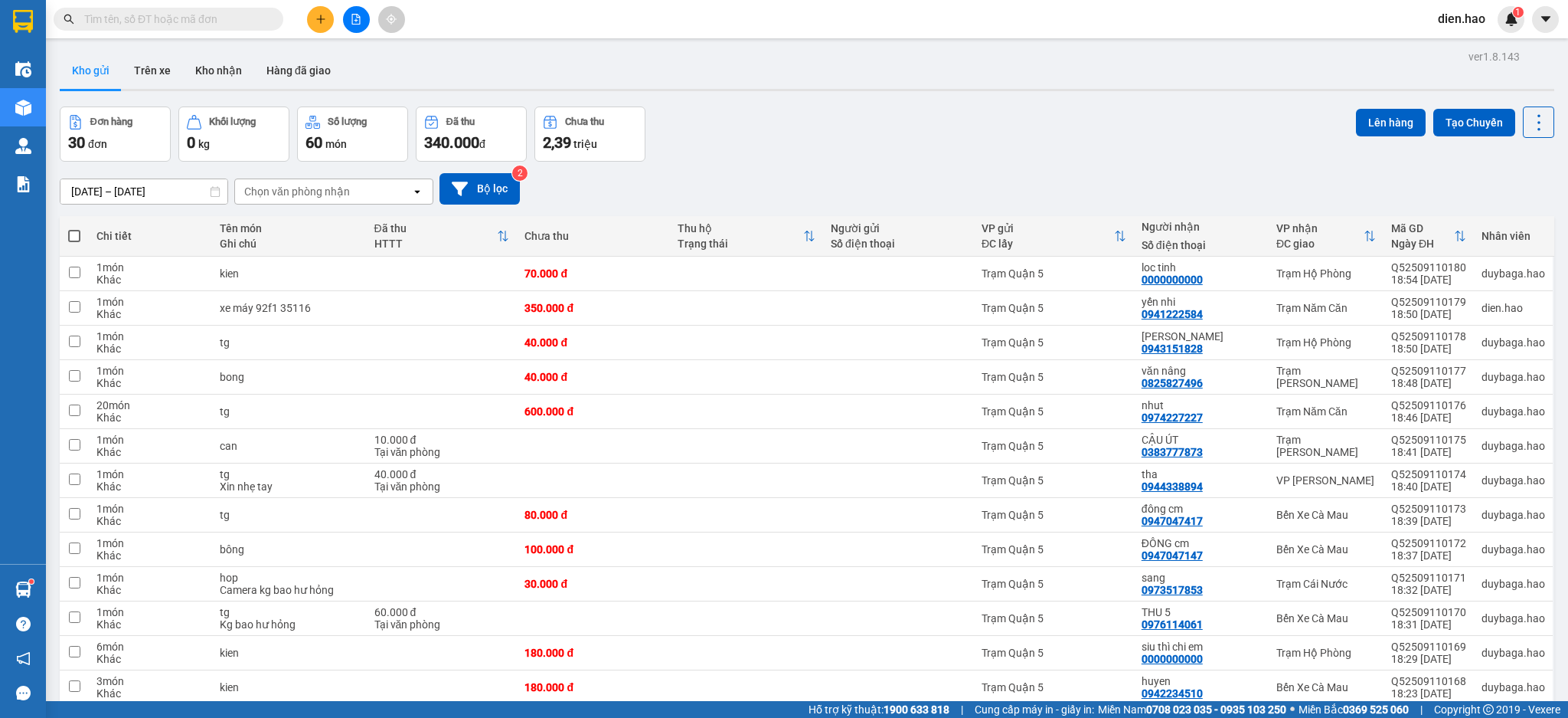
click at [239, 16] on input "text" at bounding box center [175, 19] width 180 height 17
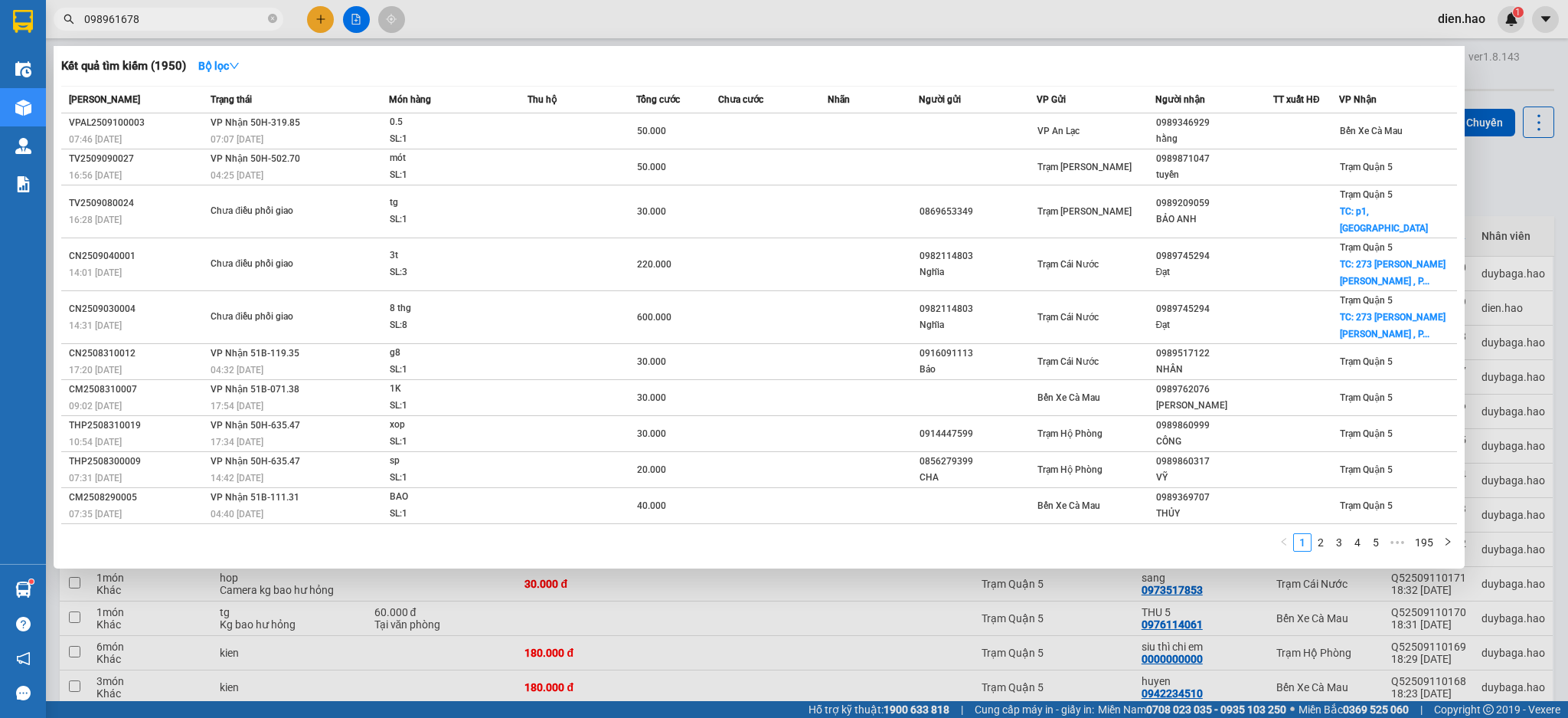
type input "0989616780"
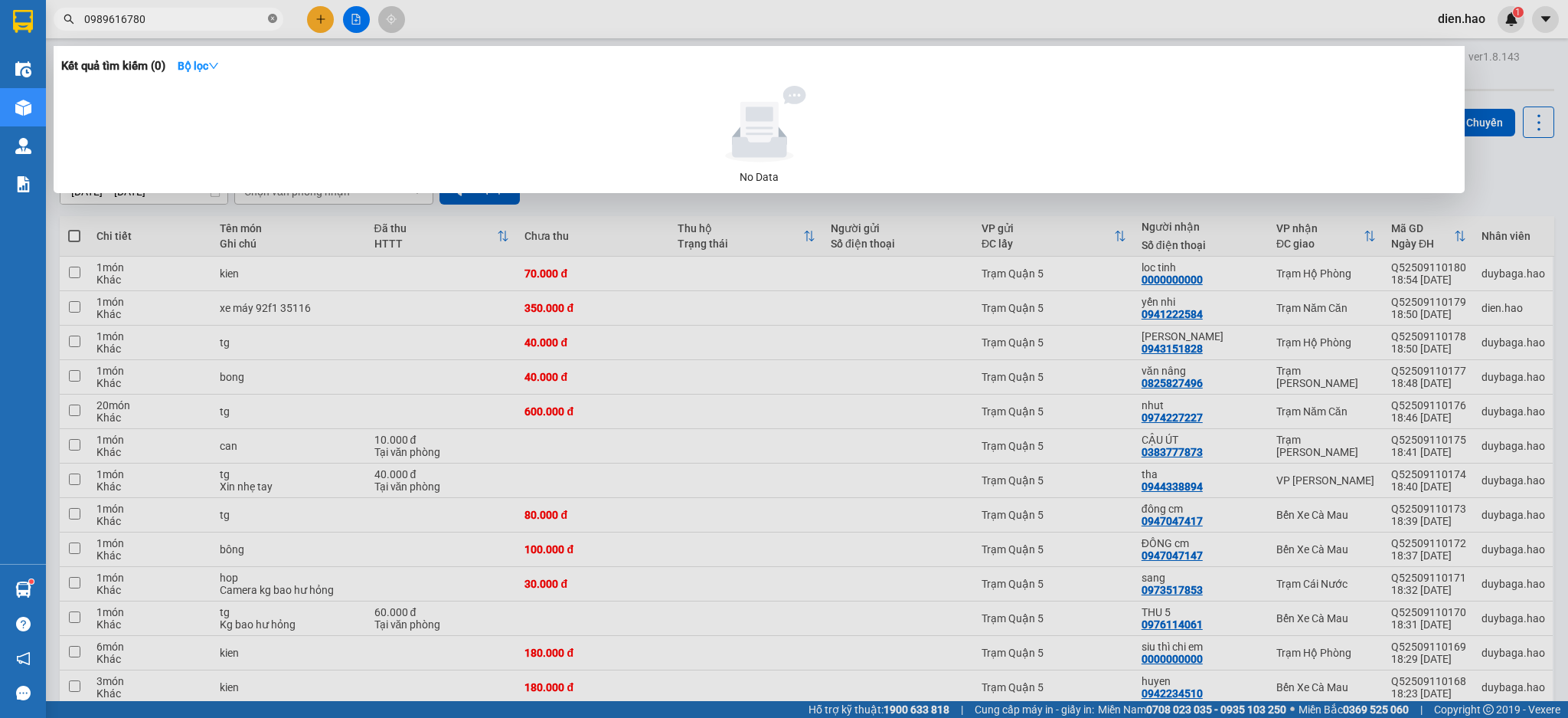
drag, startPoint x: 271, startPoint y: 21, endPoint x: 305, endPoint y: 61, distance: 52.5
click at [271, 21] on icon "close-circle" at bounding box center [272, 18] width 9 height 9
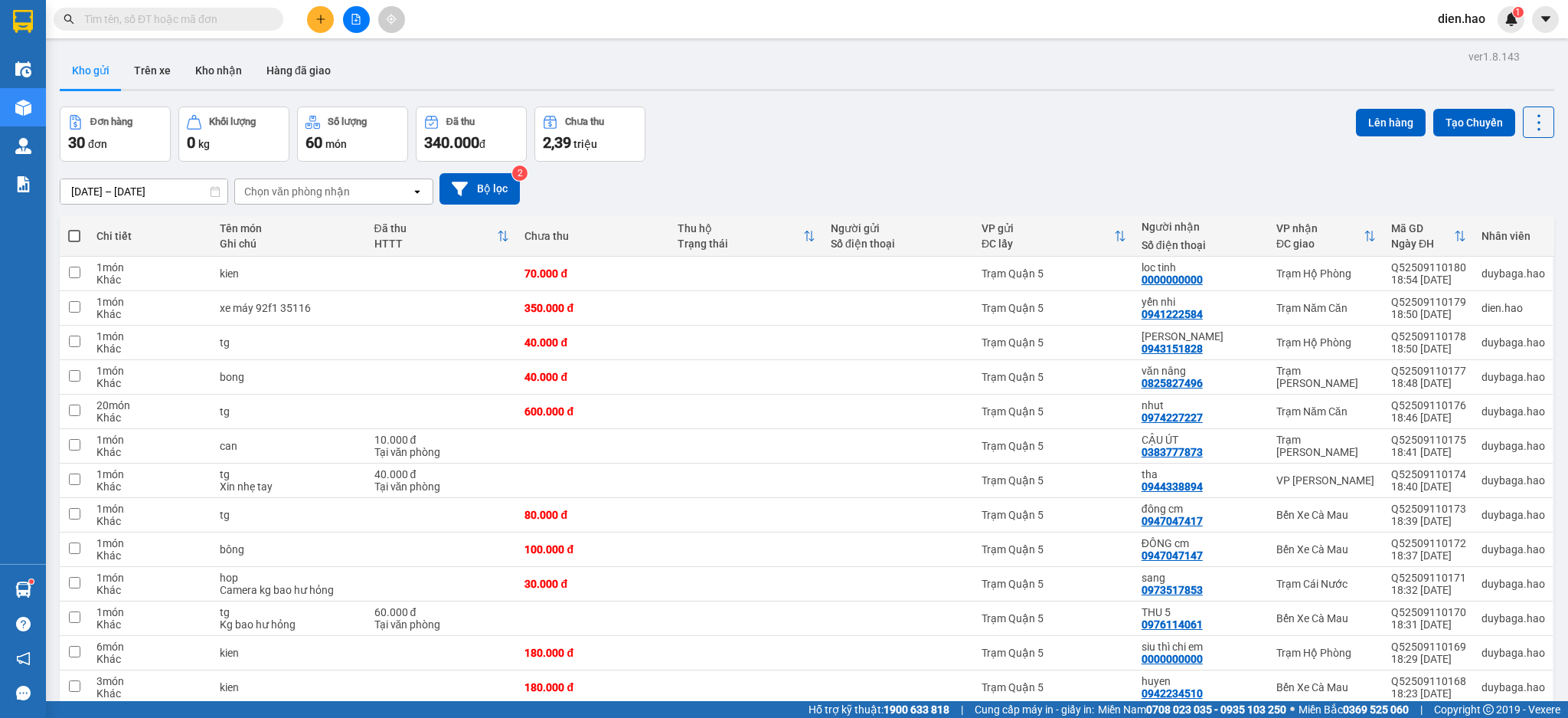
click at [318, 24] on icon "plus" at bounding box center [321, 19] width 11 height 11
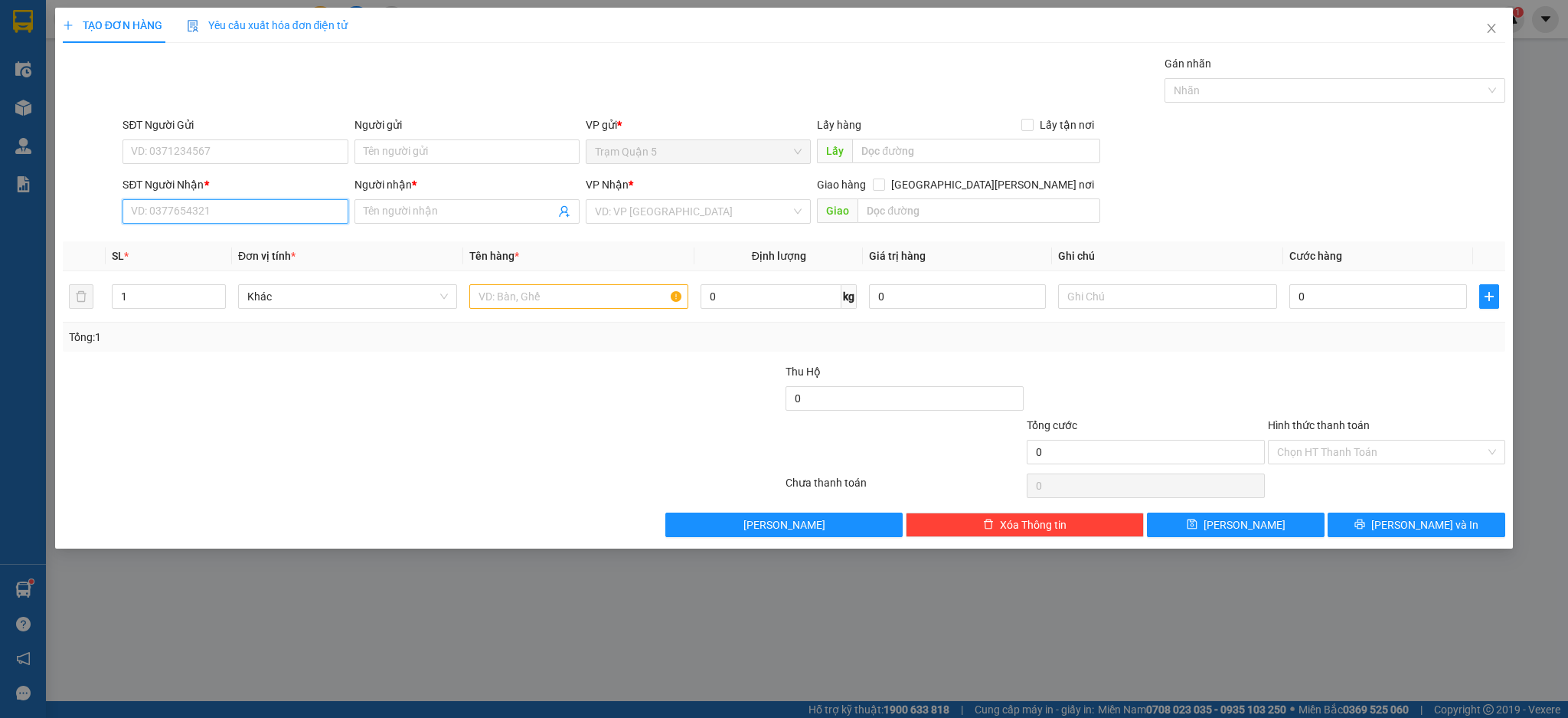
click at [276, 208] on input "SĐT Người Nhận *" at bounding box center [235, 212] width 225 height 25
type input "9"
click at [285, 236] on div "0981299269 - [PERSON_NAME]" at bounding box center [235, 242] width 207 height 17
type input "0981299269"
type input "trinh"
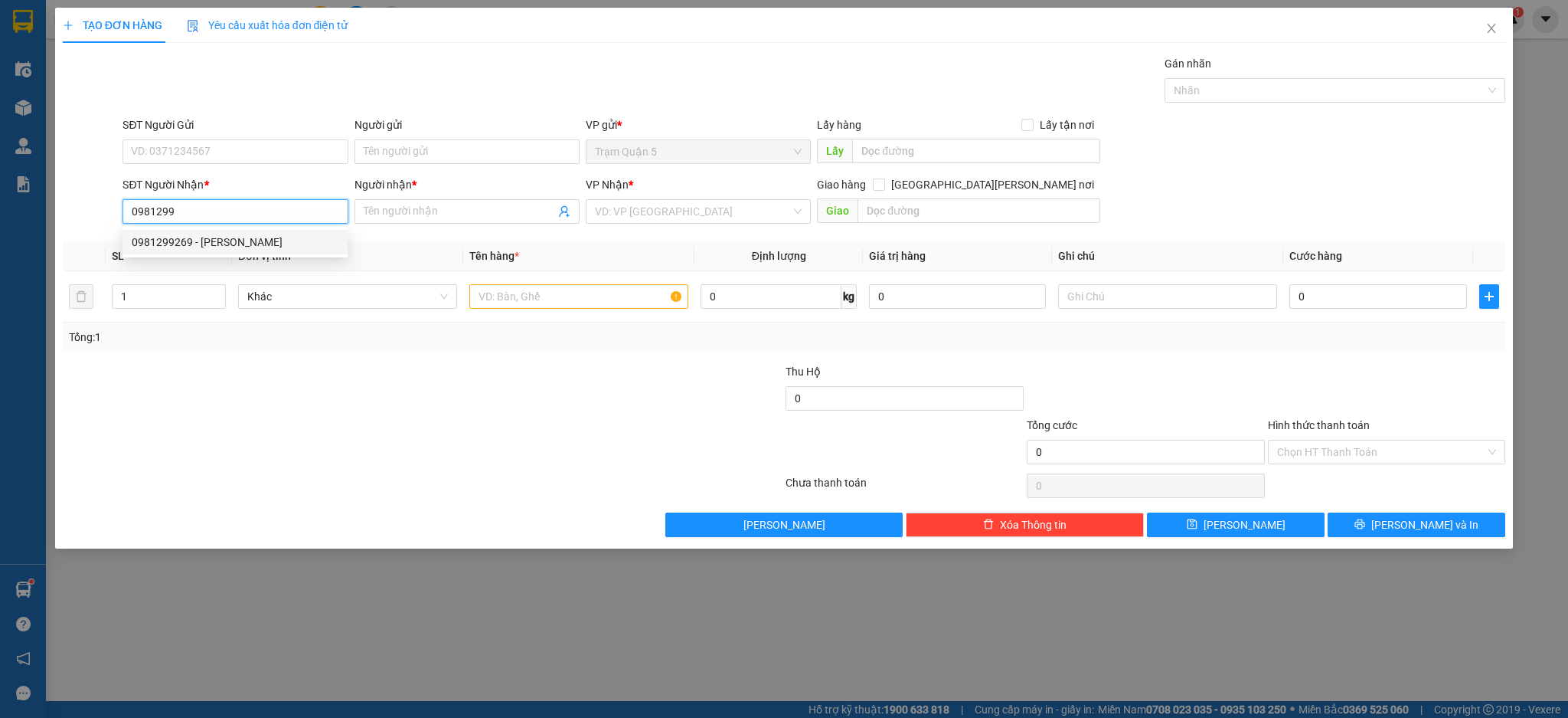
type input "[PERSON_NAME]"
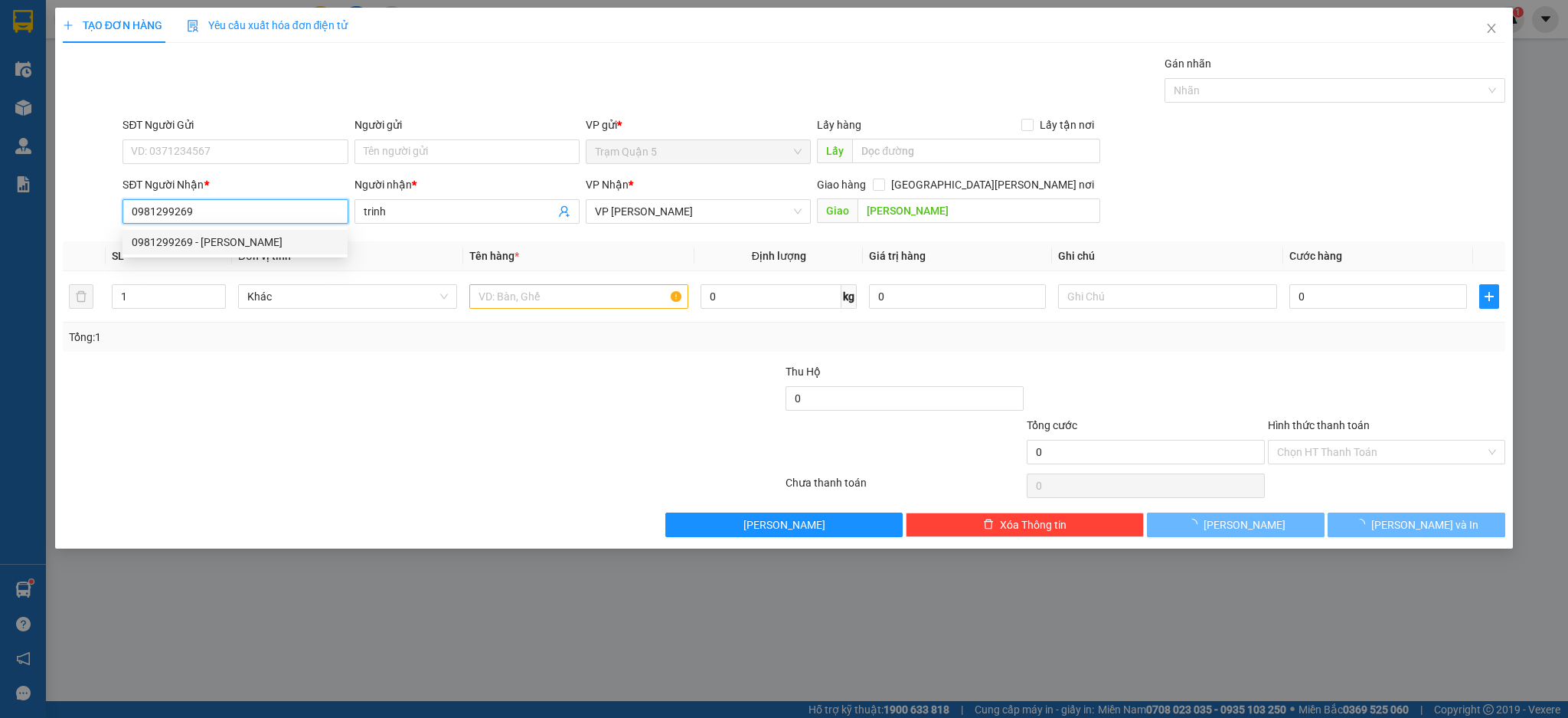
type input "120.000"
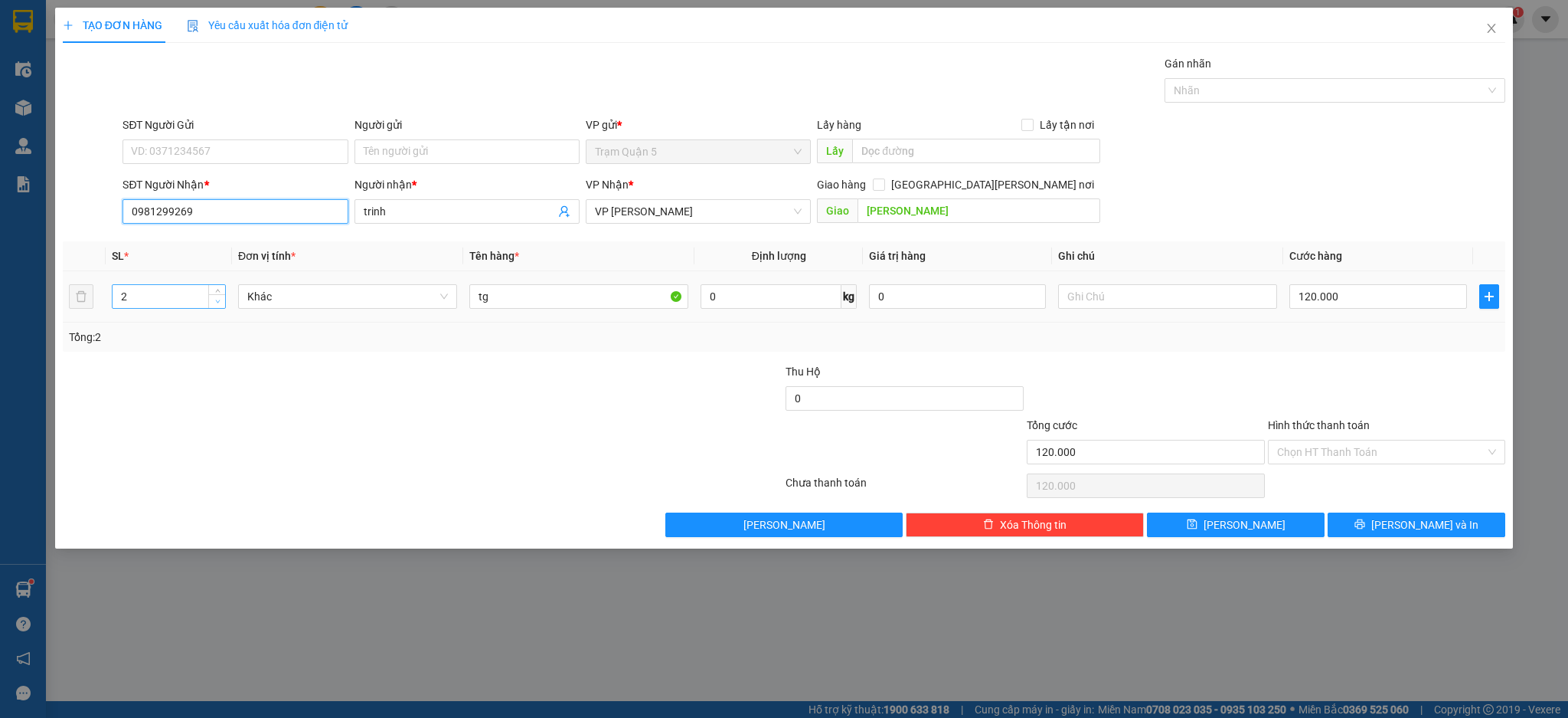
type input "0981299269"
type input "1"
click at [215, 304] on icon "down" at bounding box center [217, 301] width 6 height 6
click at [1384, 277] on td "120.000" at bounding box center [1377, 296] width 189 height 52
click at [1366, 286] on div "120.000" at bounding box center [1378, 296] width 177 height 30
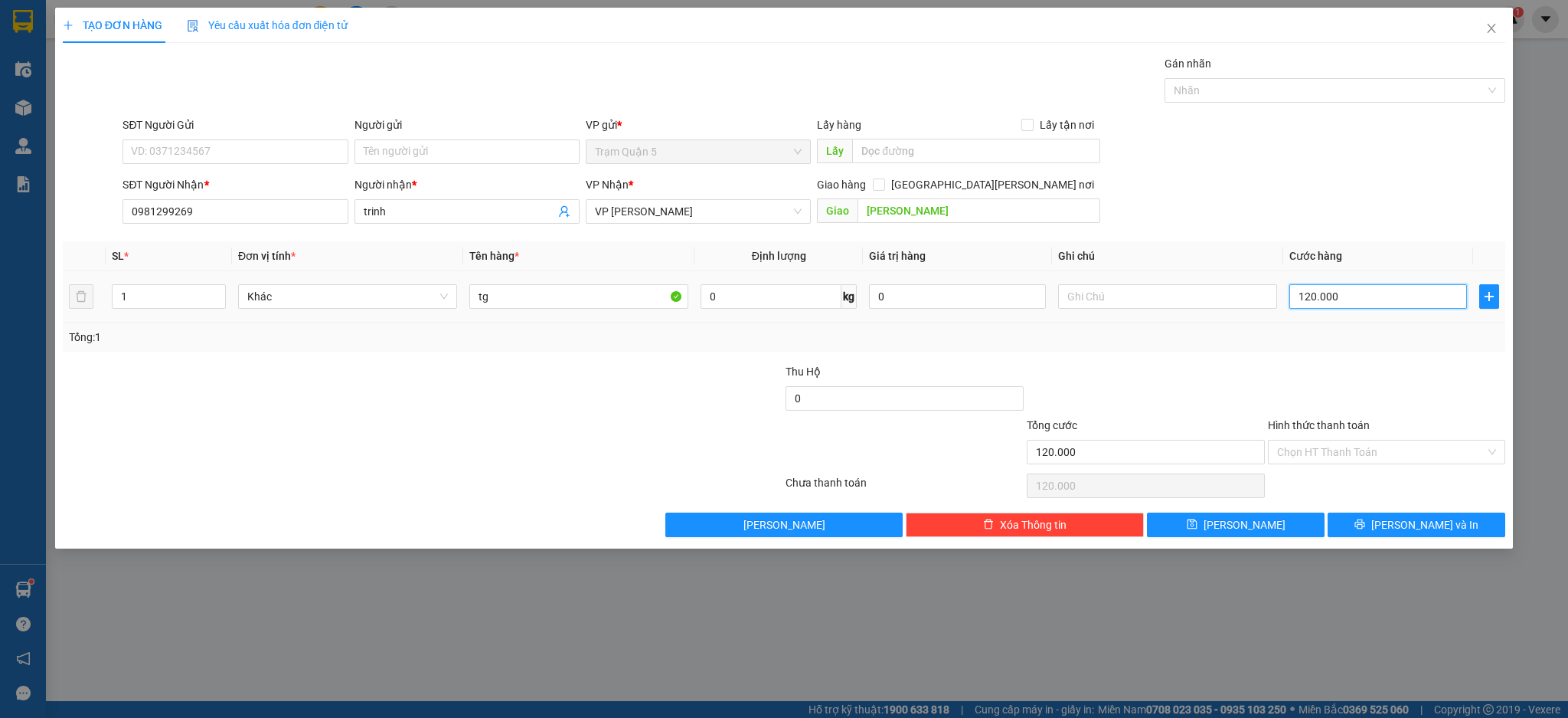
click at [1367, 287] on input "120.000" at bounding box center [1378, 296] width 177 height 25
type input "0"
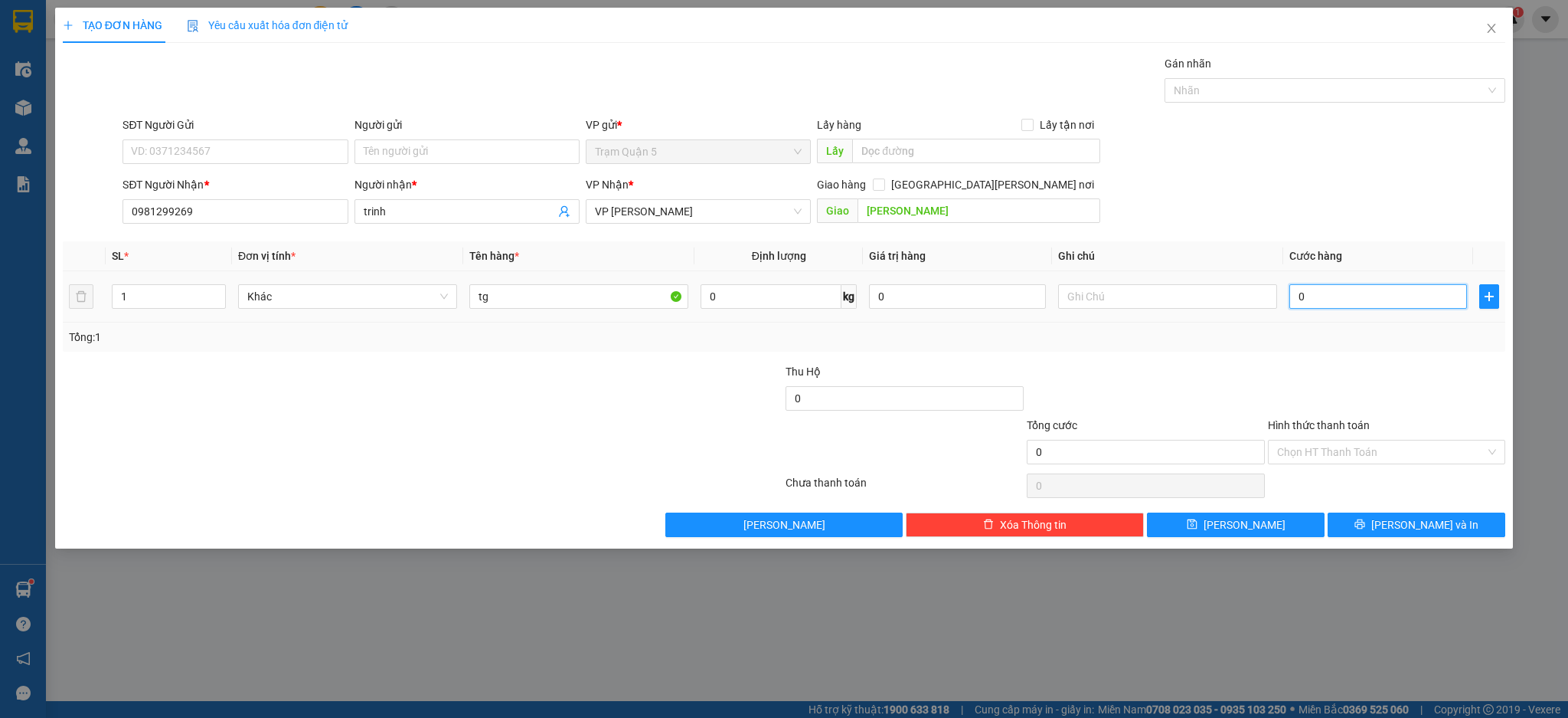
type input "1"
type input "001"
type input "10"
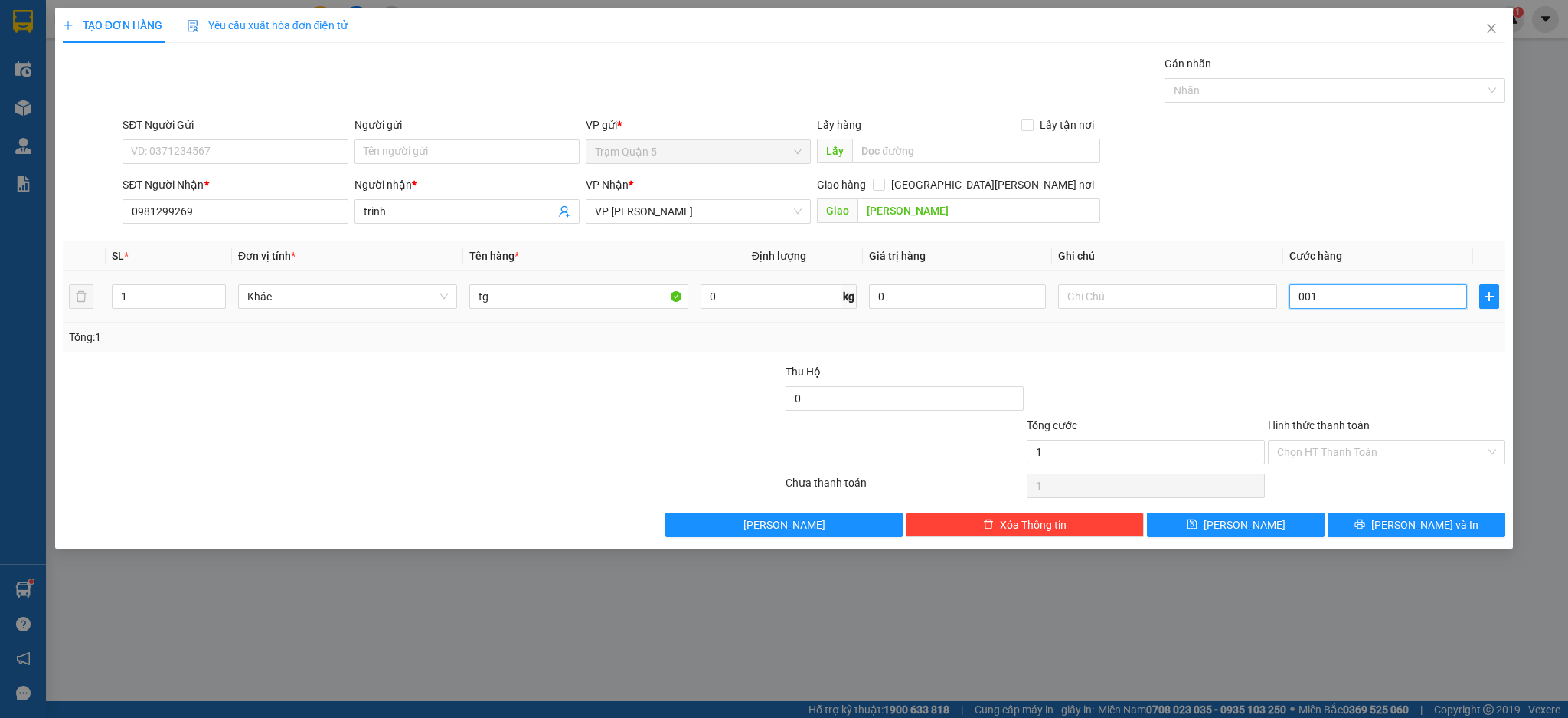
type input "0.010"
type input "100"
type input "00.100"
type input "100.000"
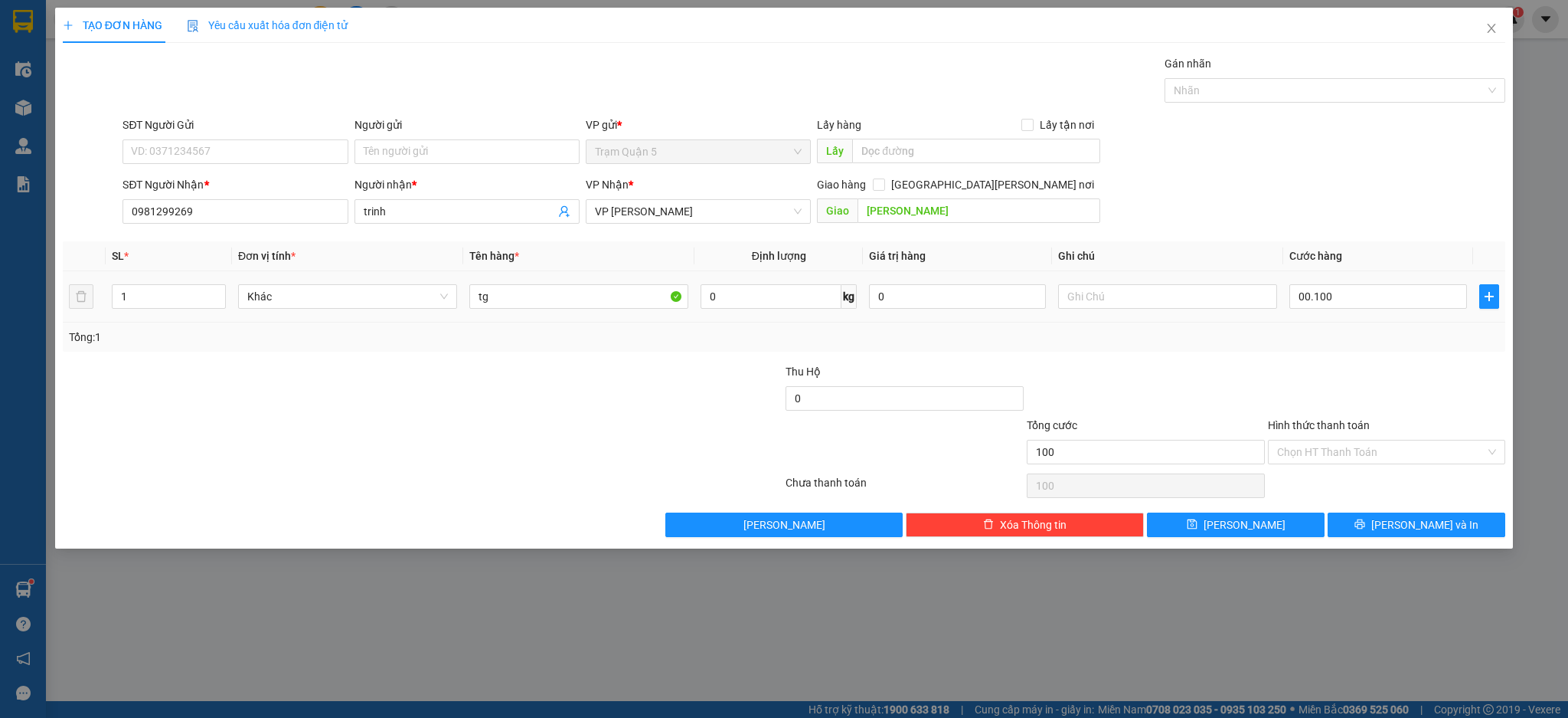
type input "100.000"
click at [1348, 314] on td "100.000" at bounding box center [1377, 296] width 189 height 52
click at [1395, 454] on input "Hình thức thanh toán" at bounding box center [1381, 452] width 209 height 23
click at [1383, 478] on div "Tại văn phòng" at bounding box center [1387, 482] width 220 height 17
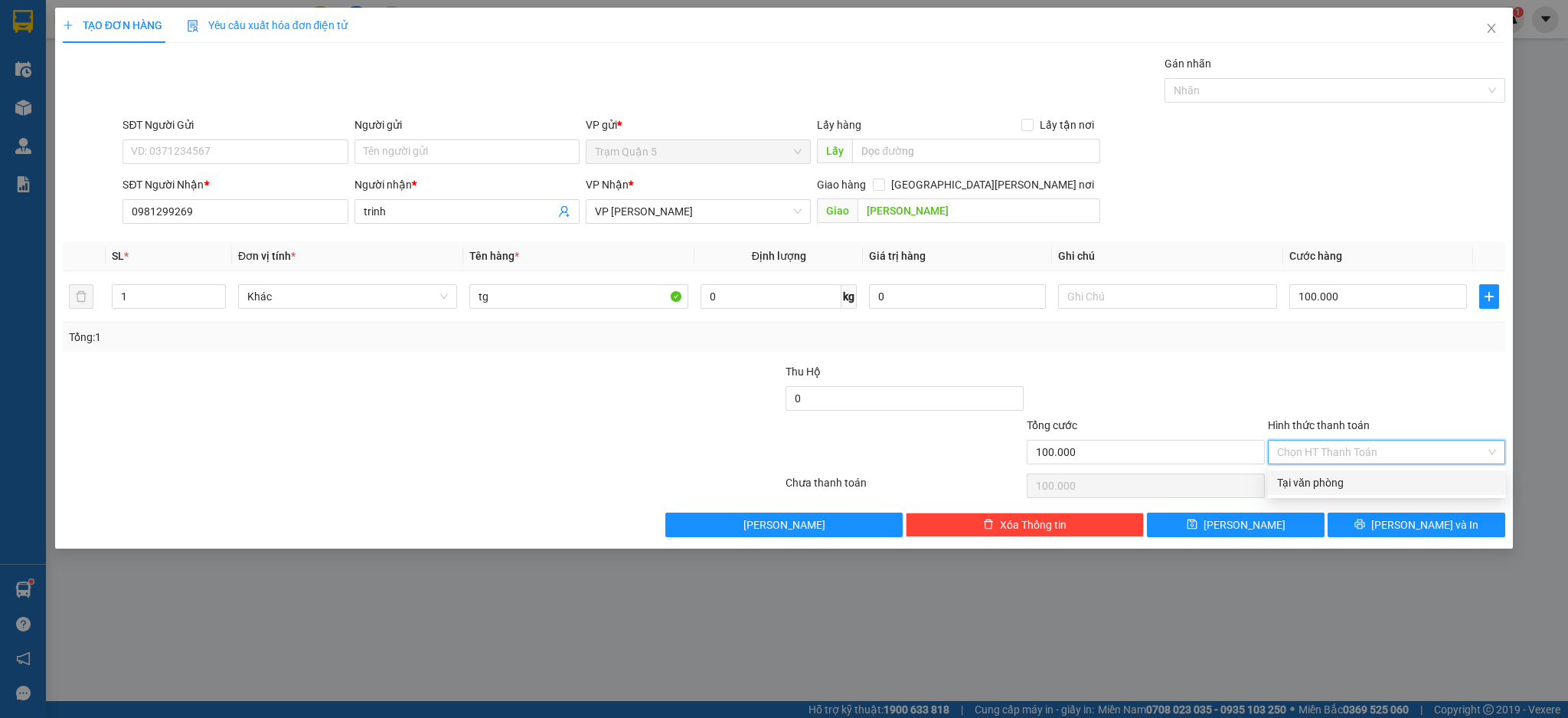
type input "0"
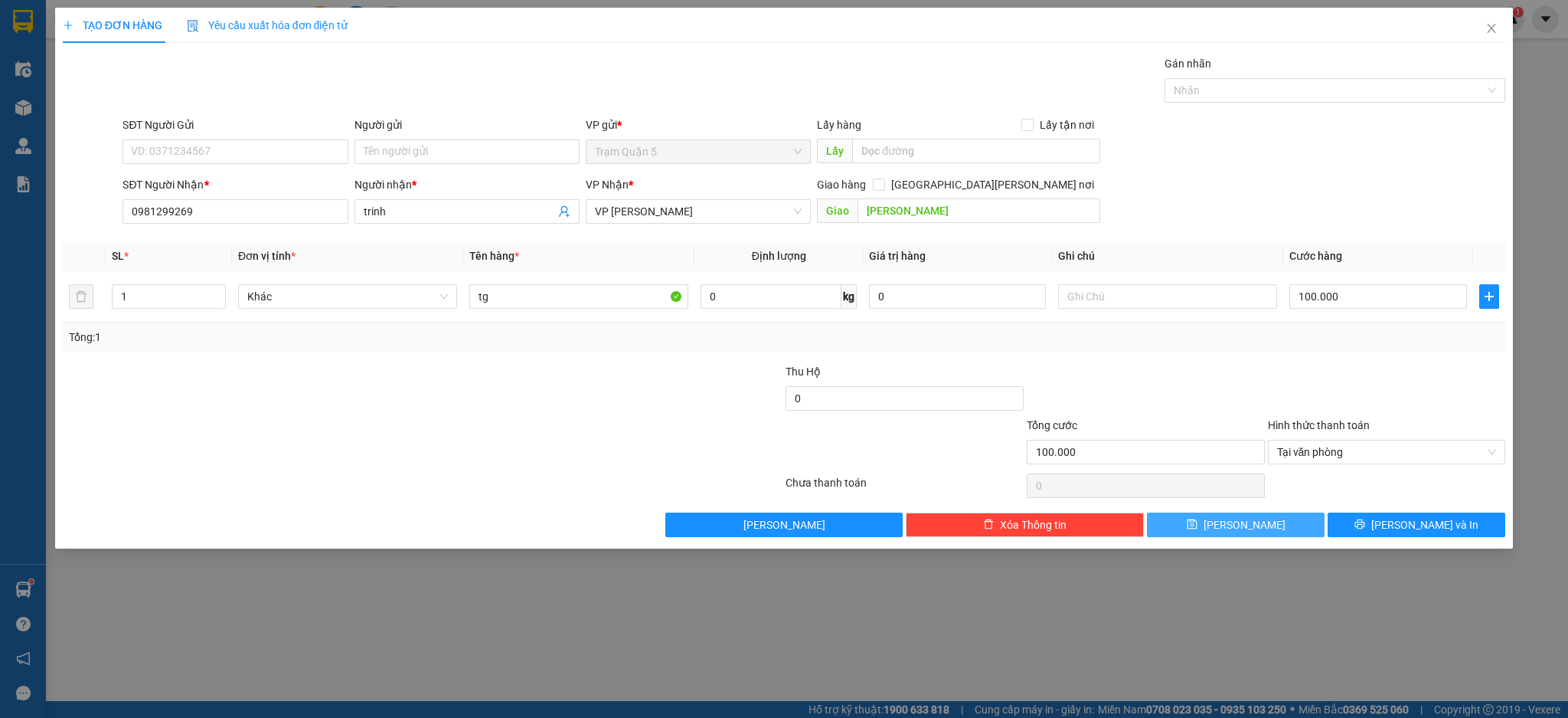
click at [1313, 524] on button "[PERSON_NAME]" at bounding box center [1235, 524] width 178 height 25
type input "0"
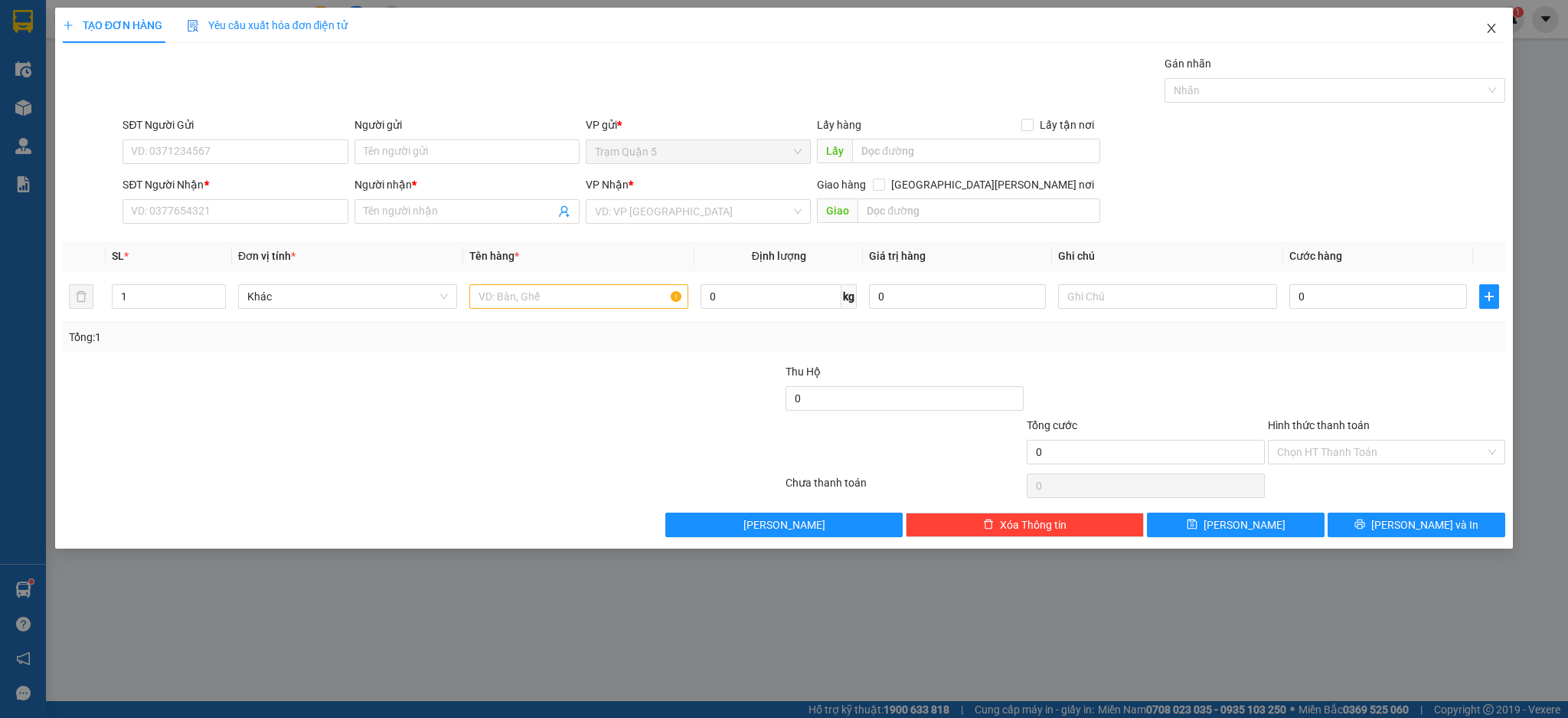
click at [1492, 32] on icon "close" at bounding box center [1491, 28] width 12 height 12
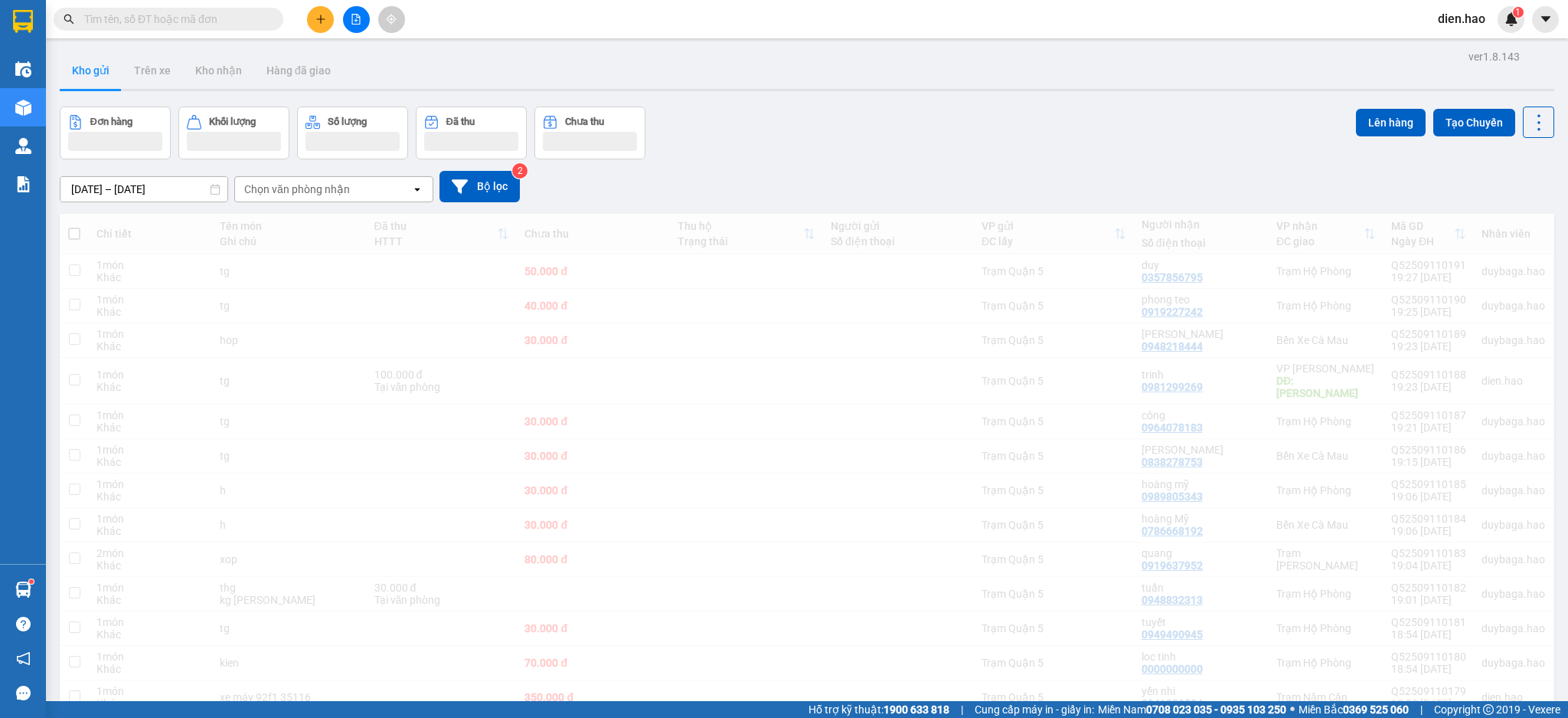
click at [252, 17] on input "text" at bounding box center [175, 19] width 180 height 17
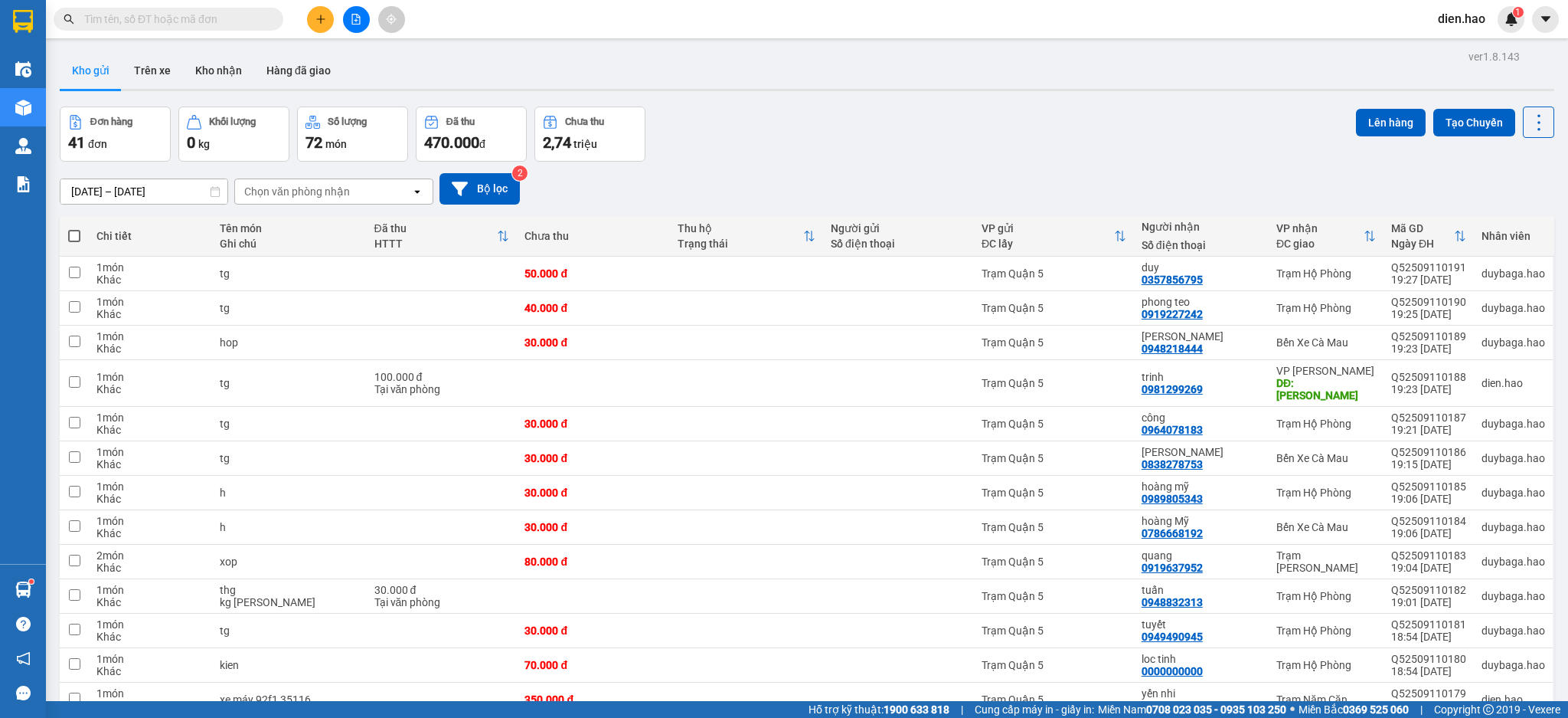
click at [231, 19] on input "text" at bounding box center [175, 19] width 180 height 17
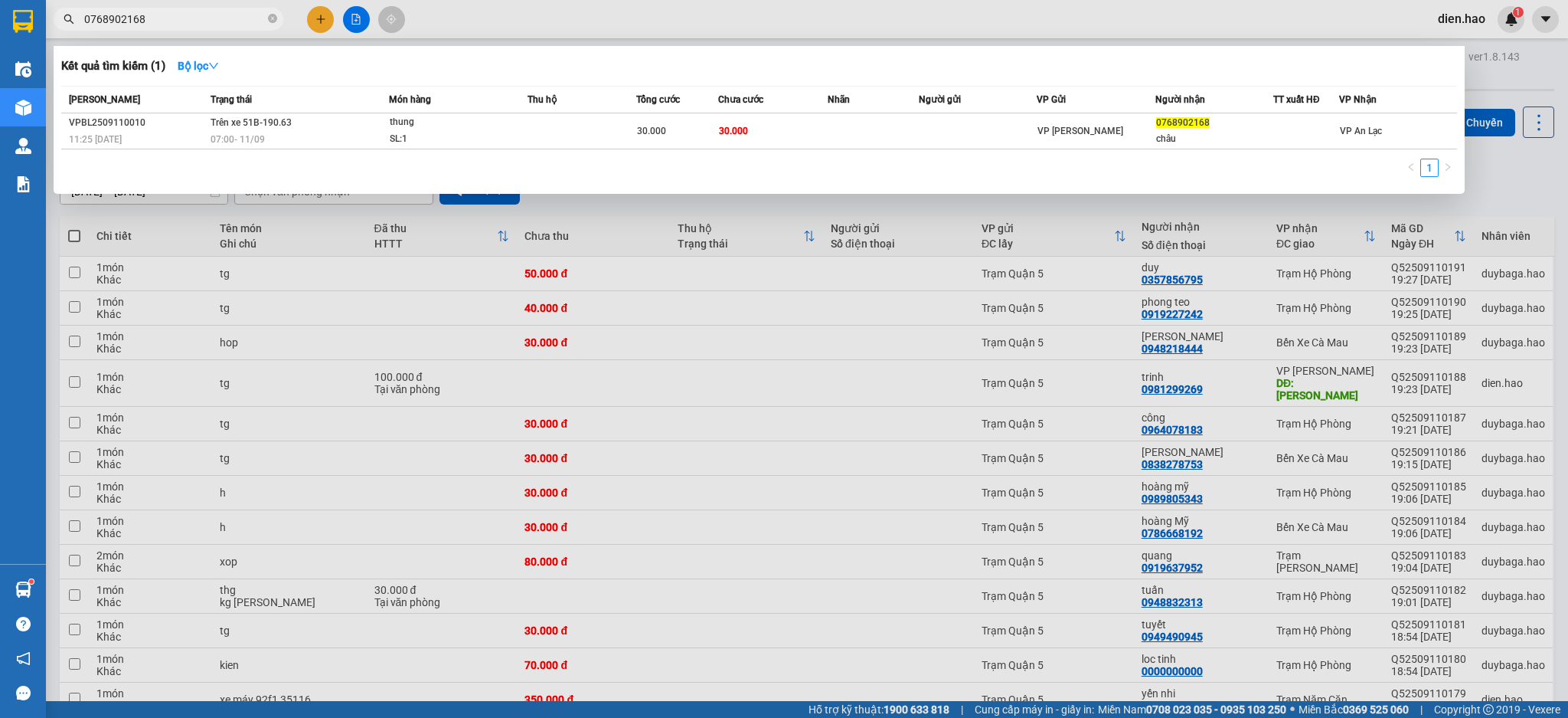
type input "0768902168"
click at [785, 28] on div at bounding box center [784, 359] width 1568 height 718
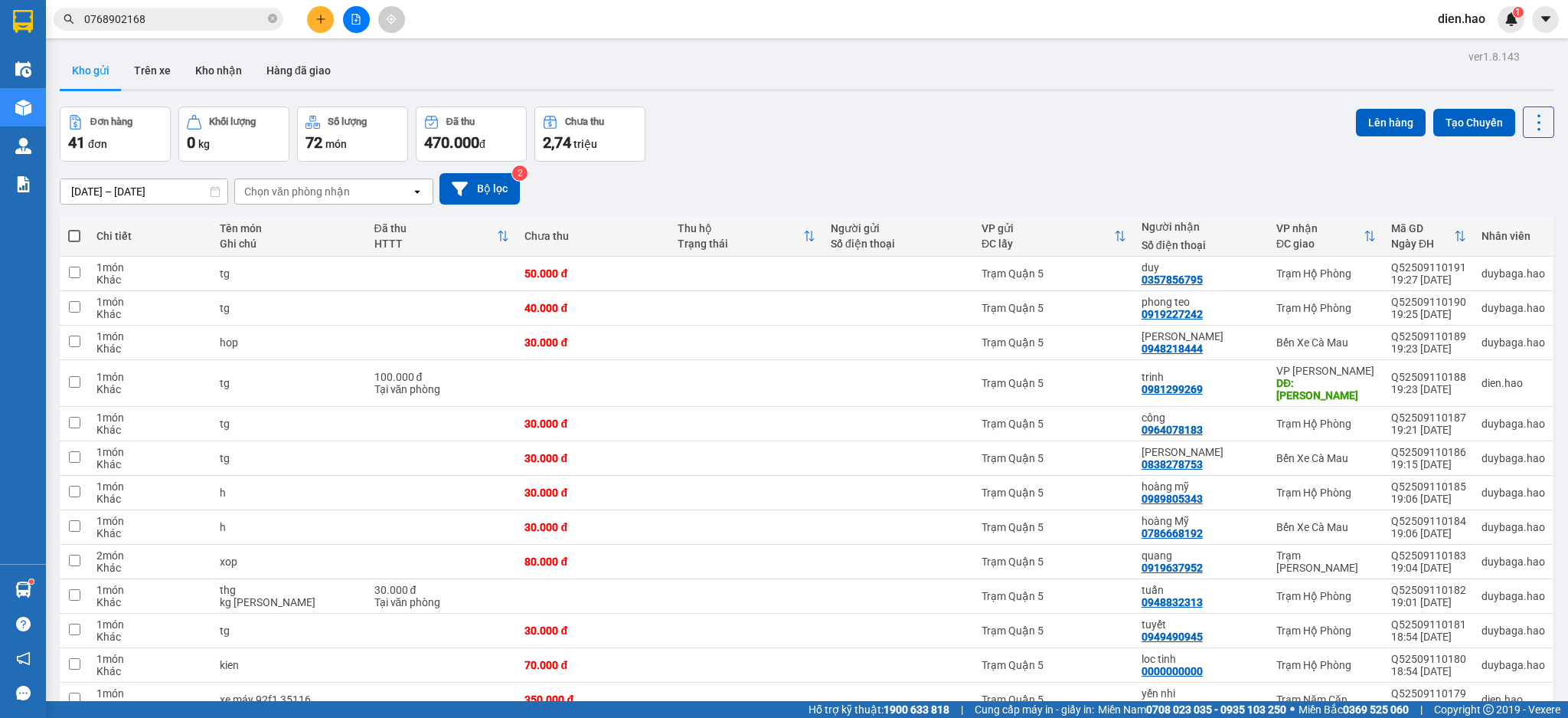
click at [249, 11] on input "0768902168" at bounding box center [175, 19] width 180 height 17
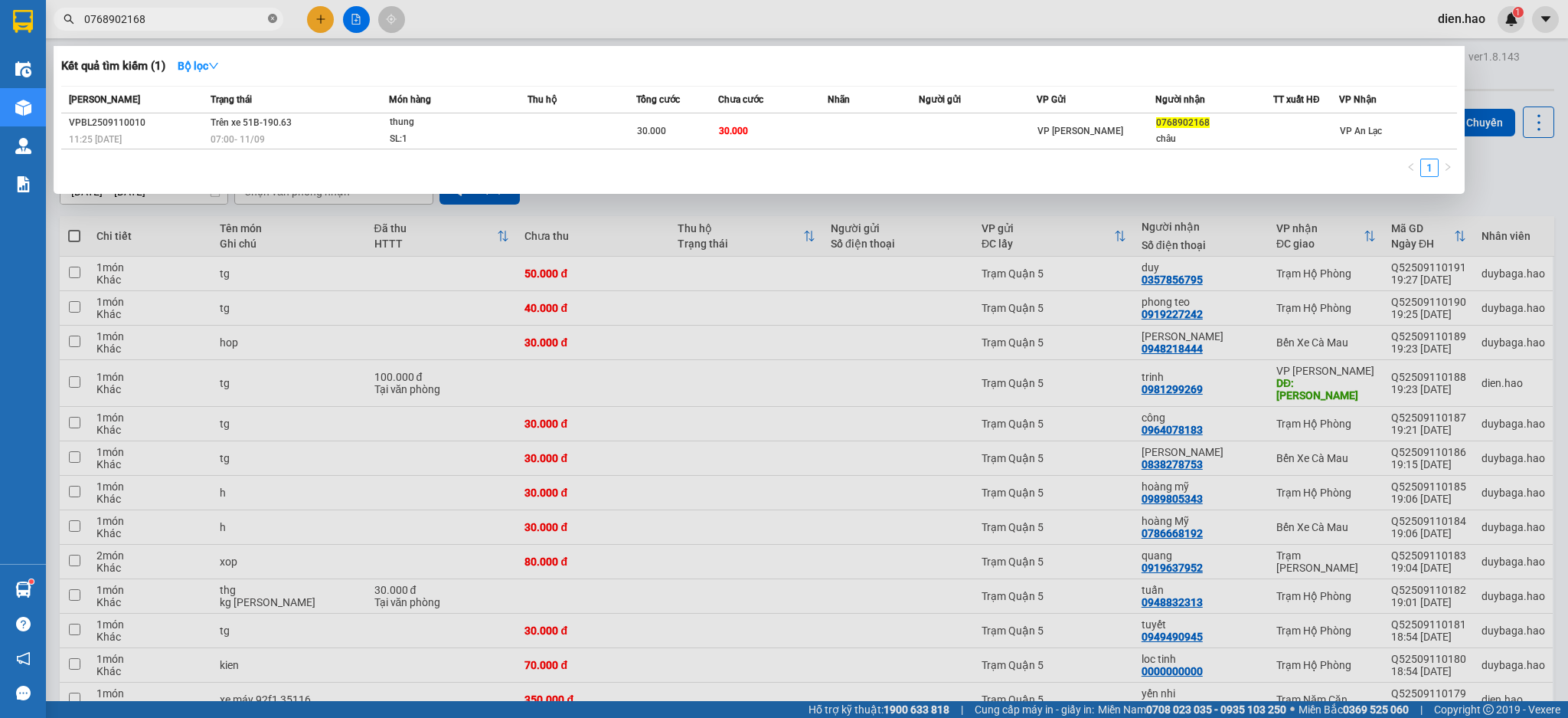
click at [268, 19] on icon "close-circle" at bounding box center [272, 18] width 9 height 9
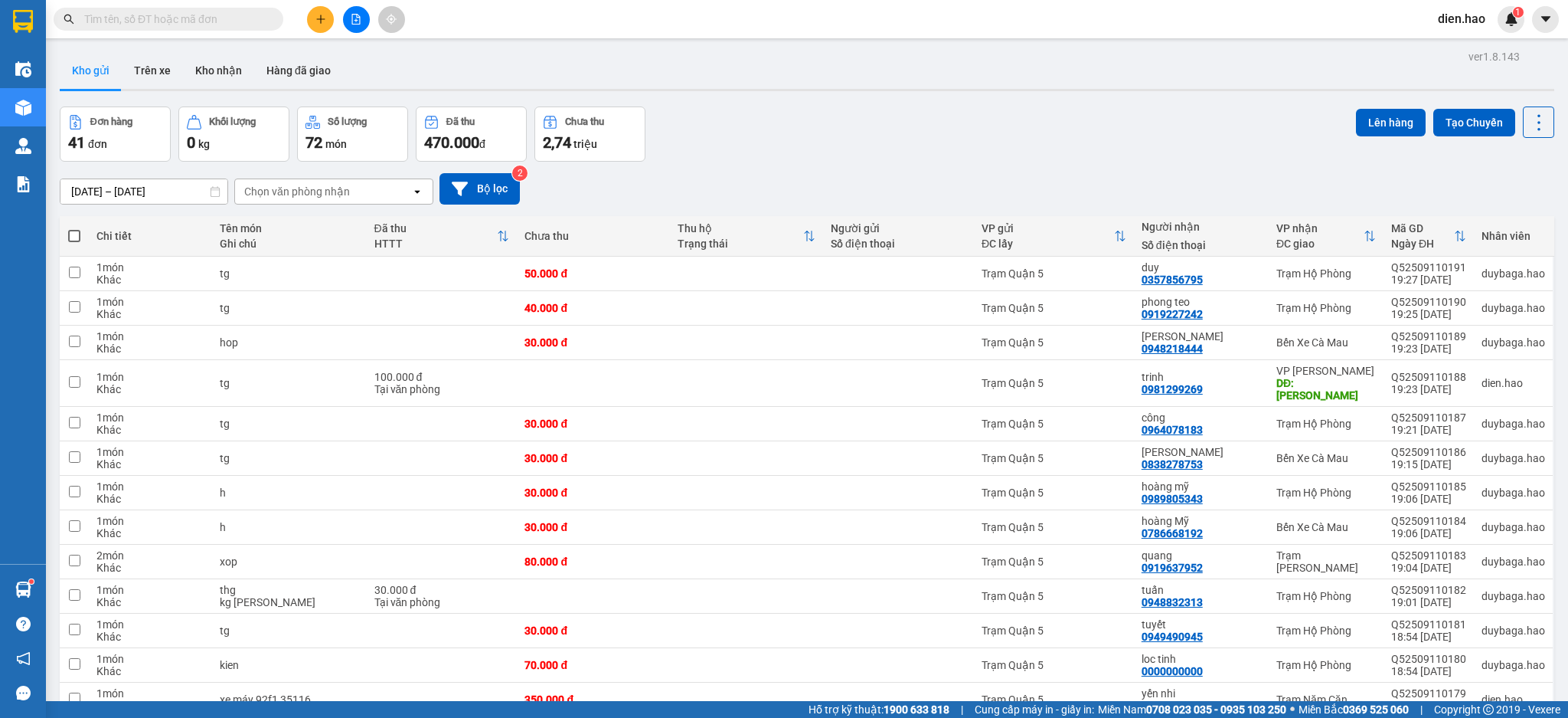
click at [243, 16] on input "text" at bounding box center [175, 19] width 180 height 17
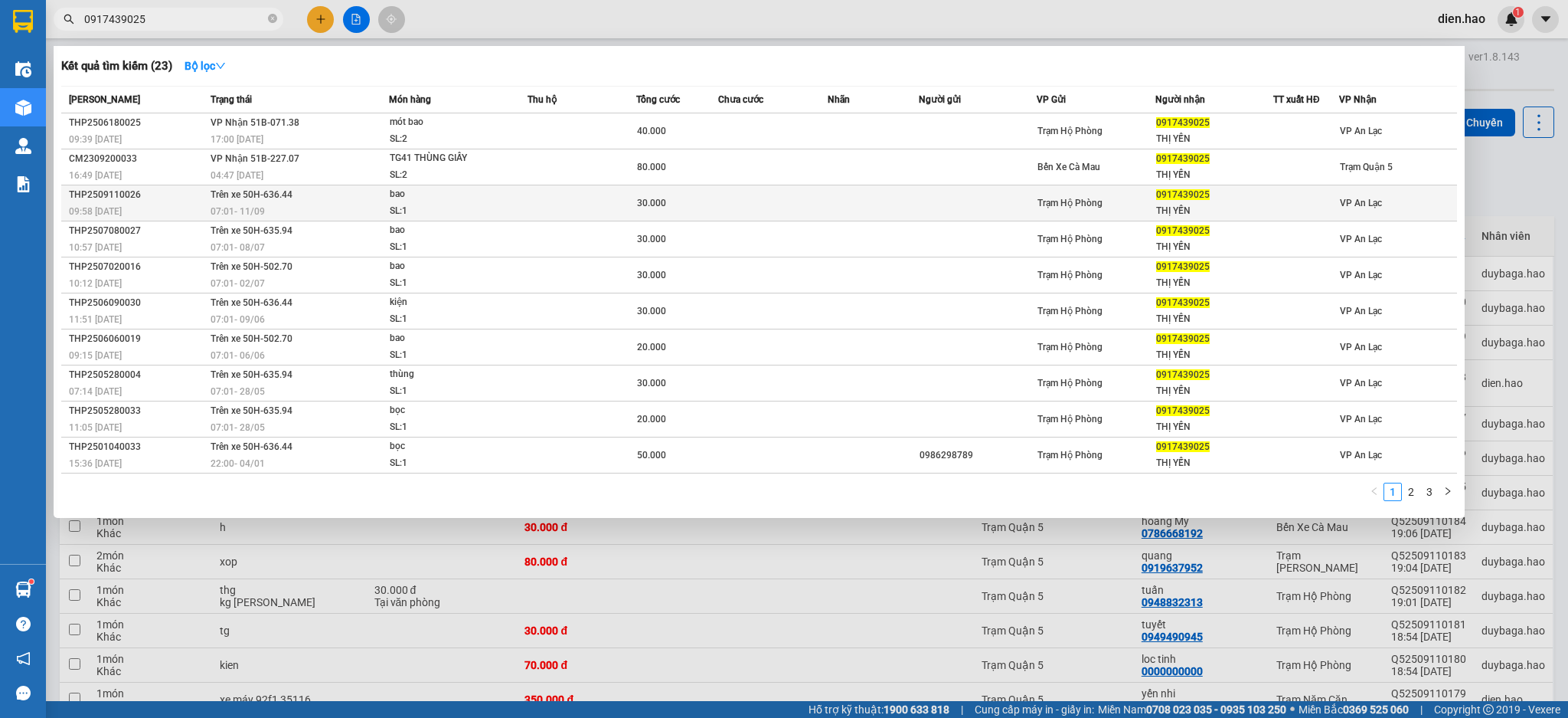
type input "0917439025"
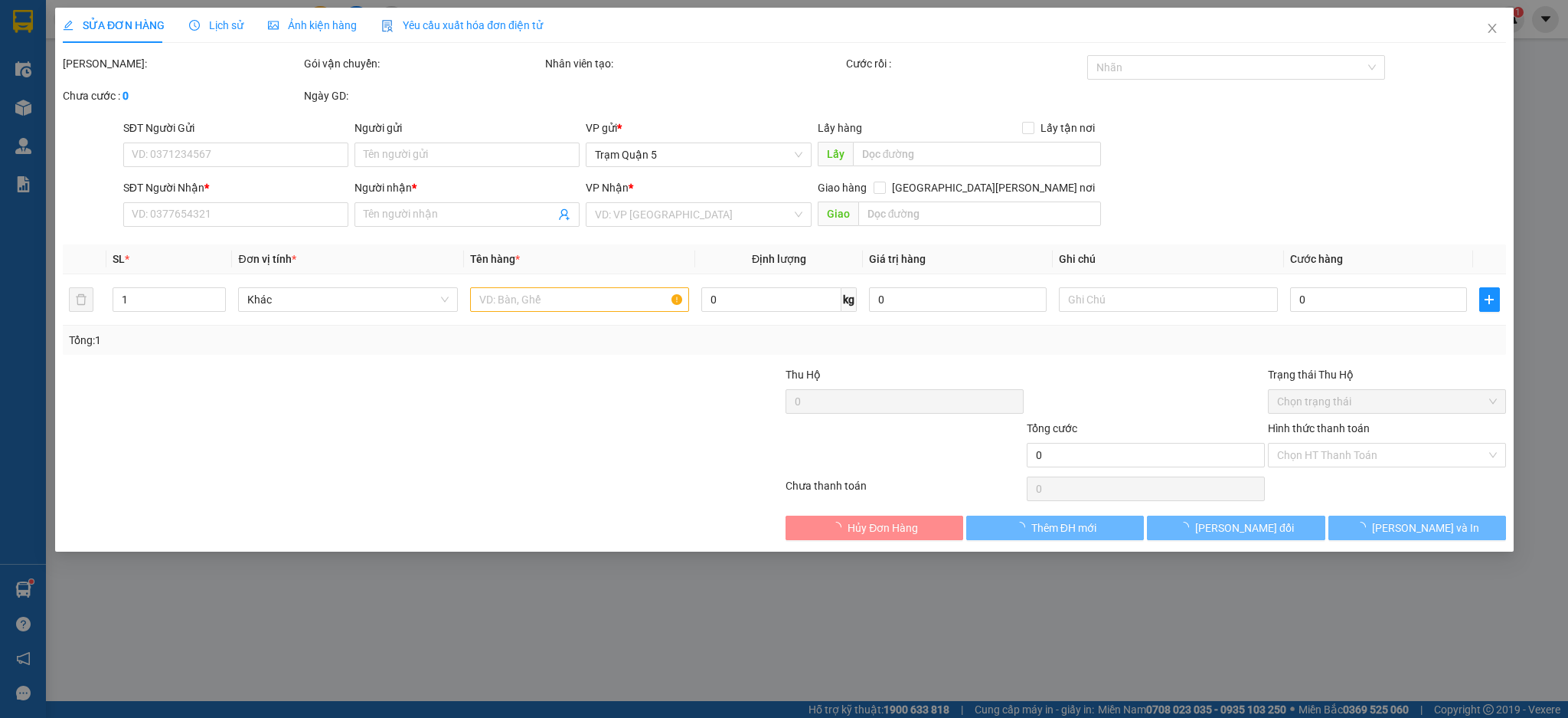
type input "0917439025"
type input "THỊ YẾN"
type input "30.000"
type input "0"
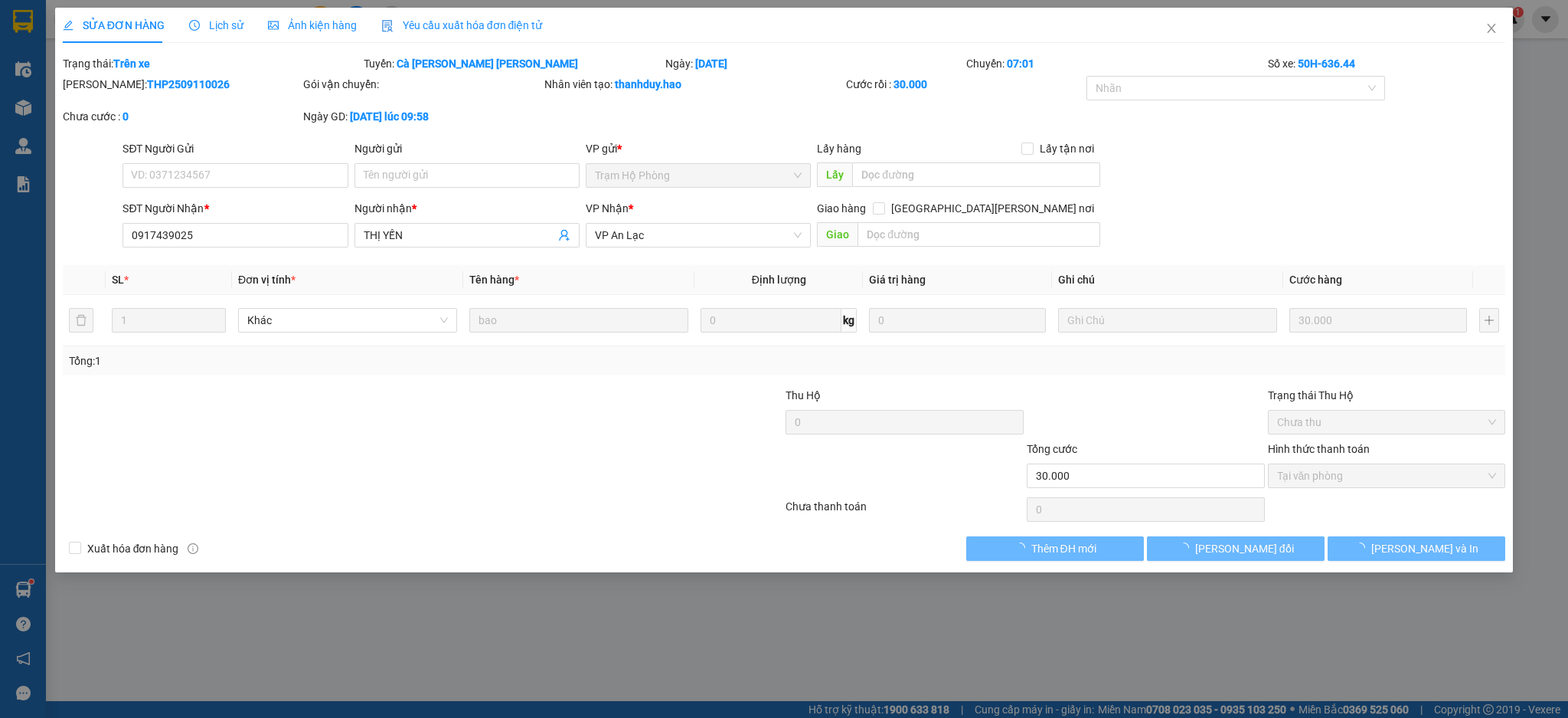
click at [212, 19] on span "Lịch sử" at bounding box center [217, 25] width 54 height 12
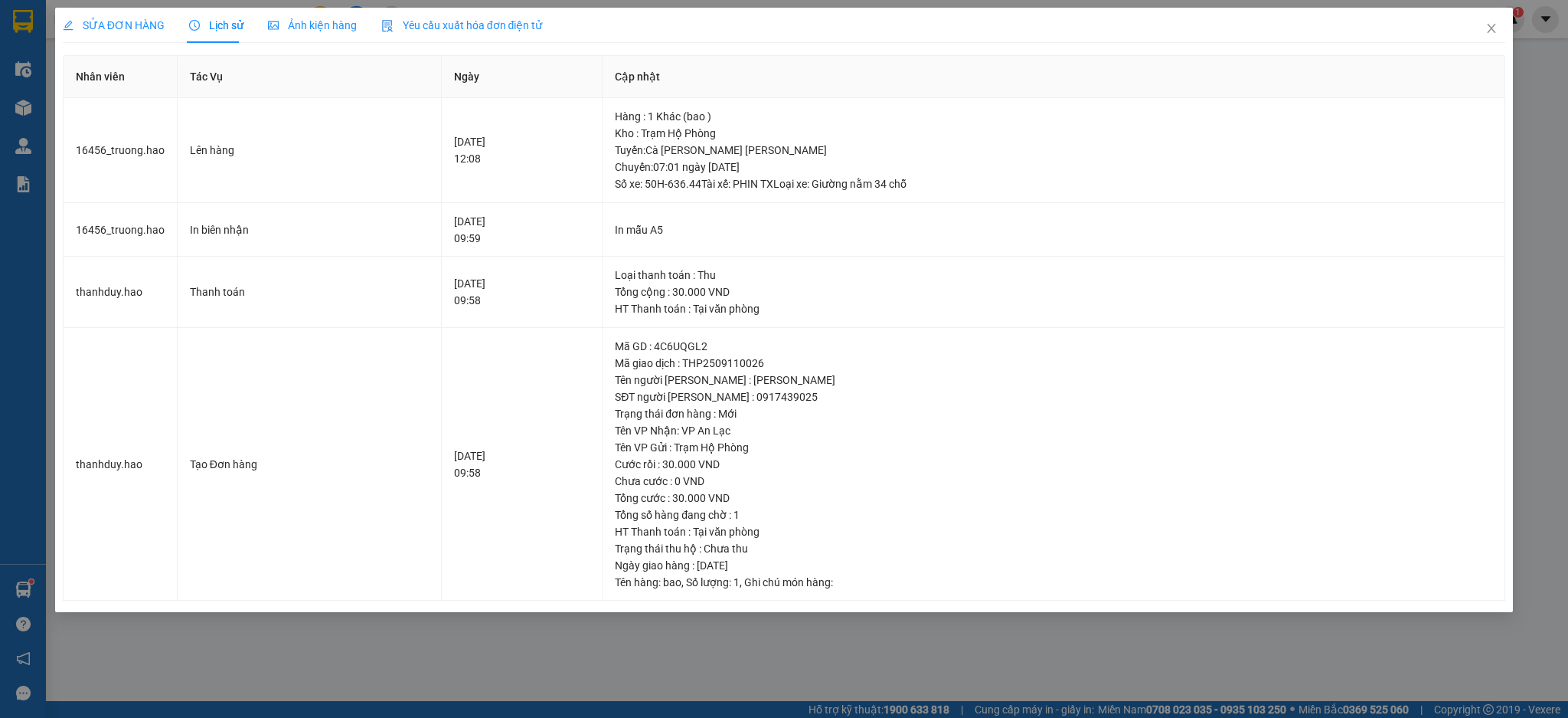
click at [301, 21] on span "Ảnh kiện hàng" at bounding box center [312, 25] width 89 height 12
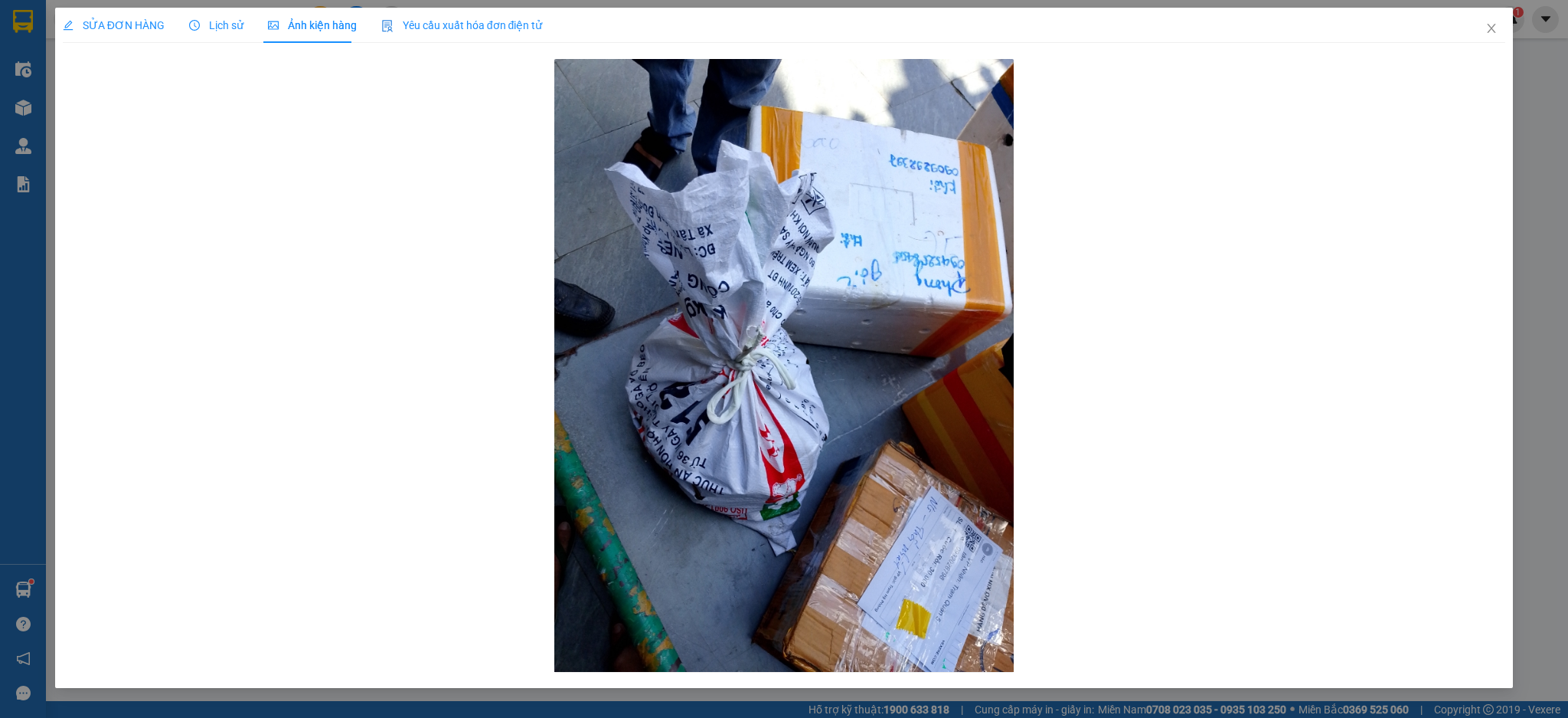
click at [228, 21] on span "Lịch sử" at bounding box center [217, 25] width 54 height 12
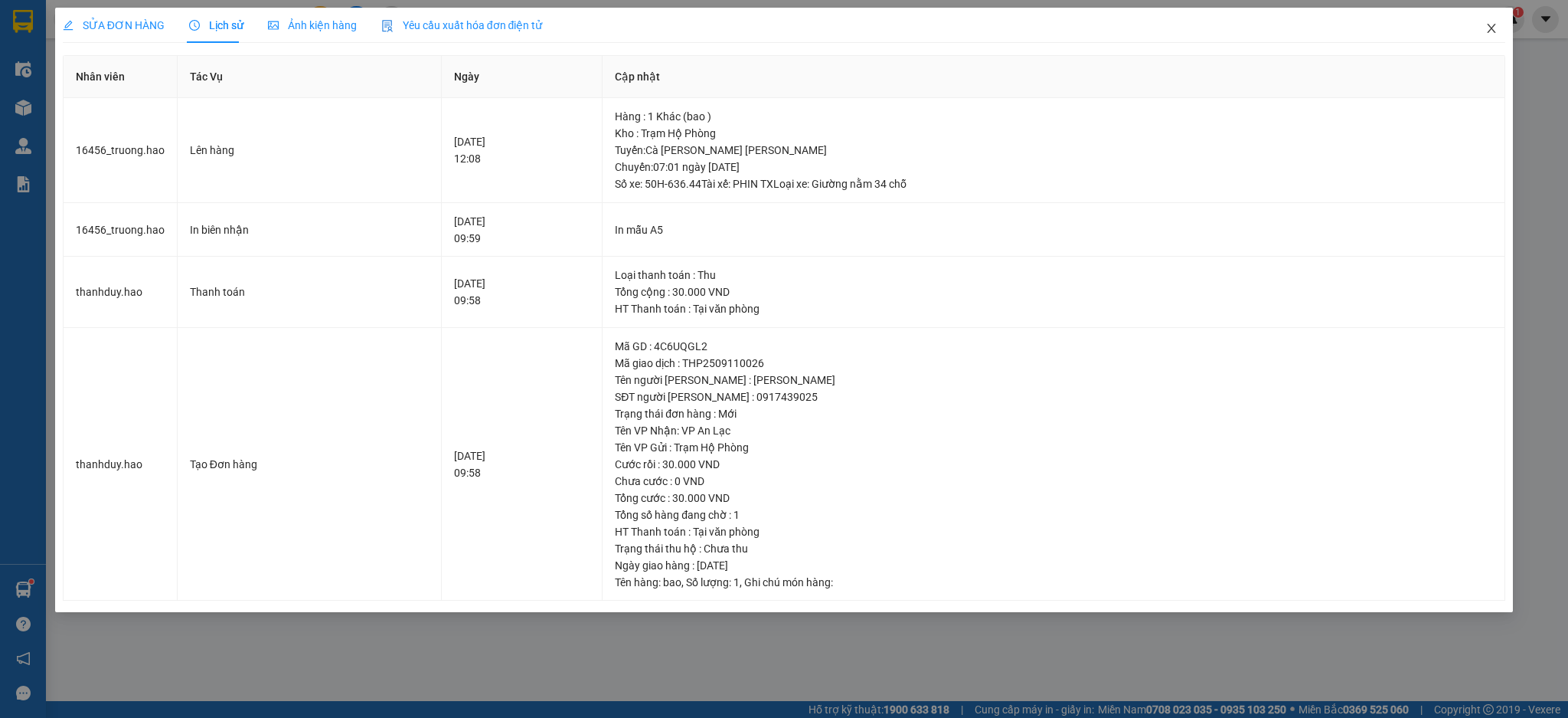
click at [1507, 40] on span "Close" at bounding box center [1491, 29] width 43 height 43
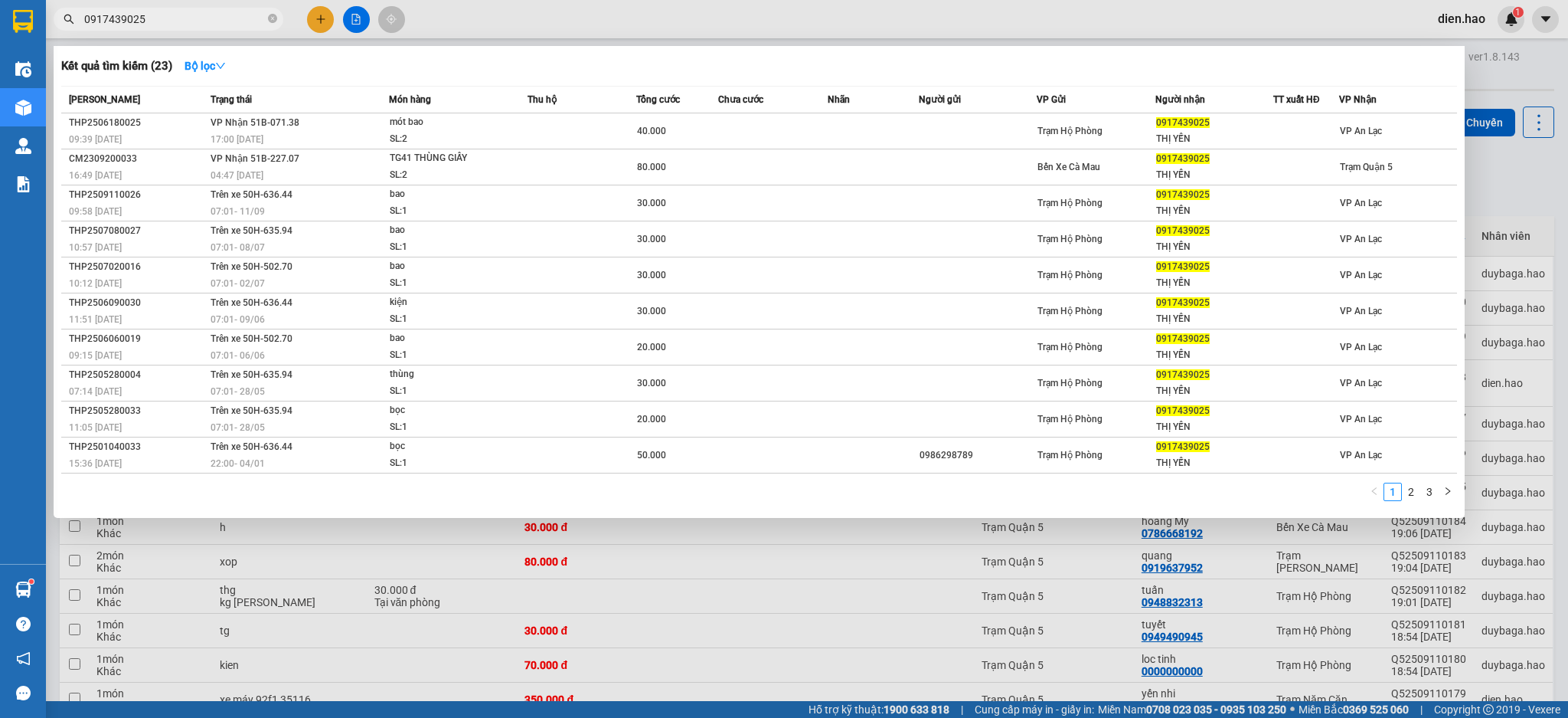
click at [208, 11] on input "0917439025" at bounding box center [175, 19] width 180 height 17
click at [551, 8] on div at bounding box center [784, 359] width 1568 height 718
click at [268, 12] on span at bounding box center [272, 20] width 9 height 15
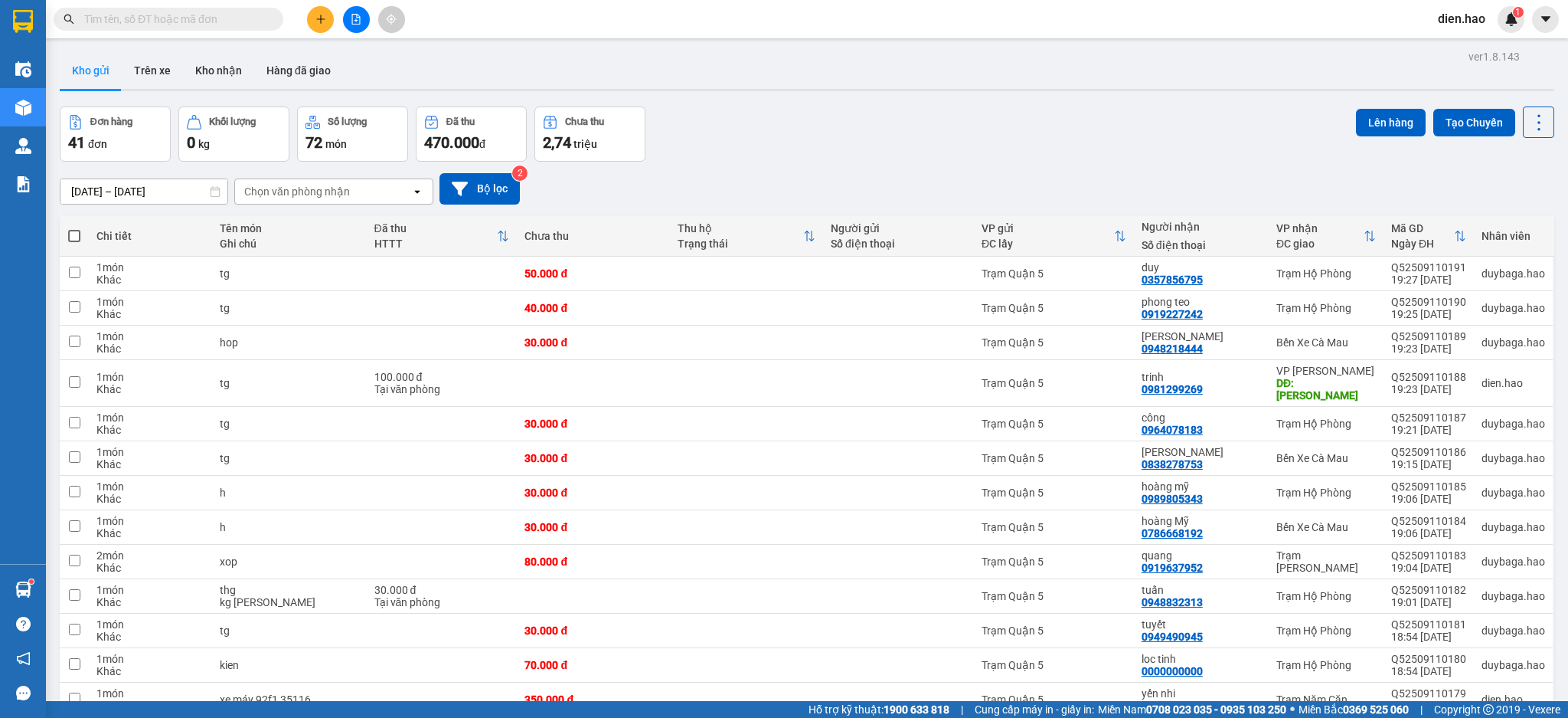
click at [251, 18] on input "text" at bounding box center [175, 19] width 180 height 17
type input "q"
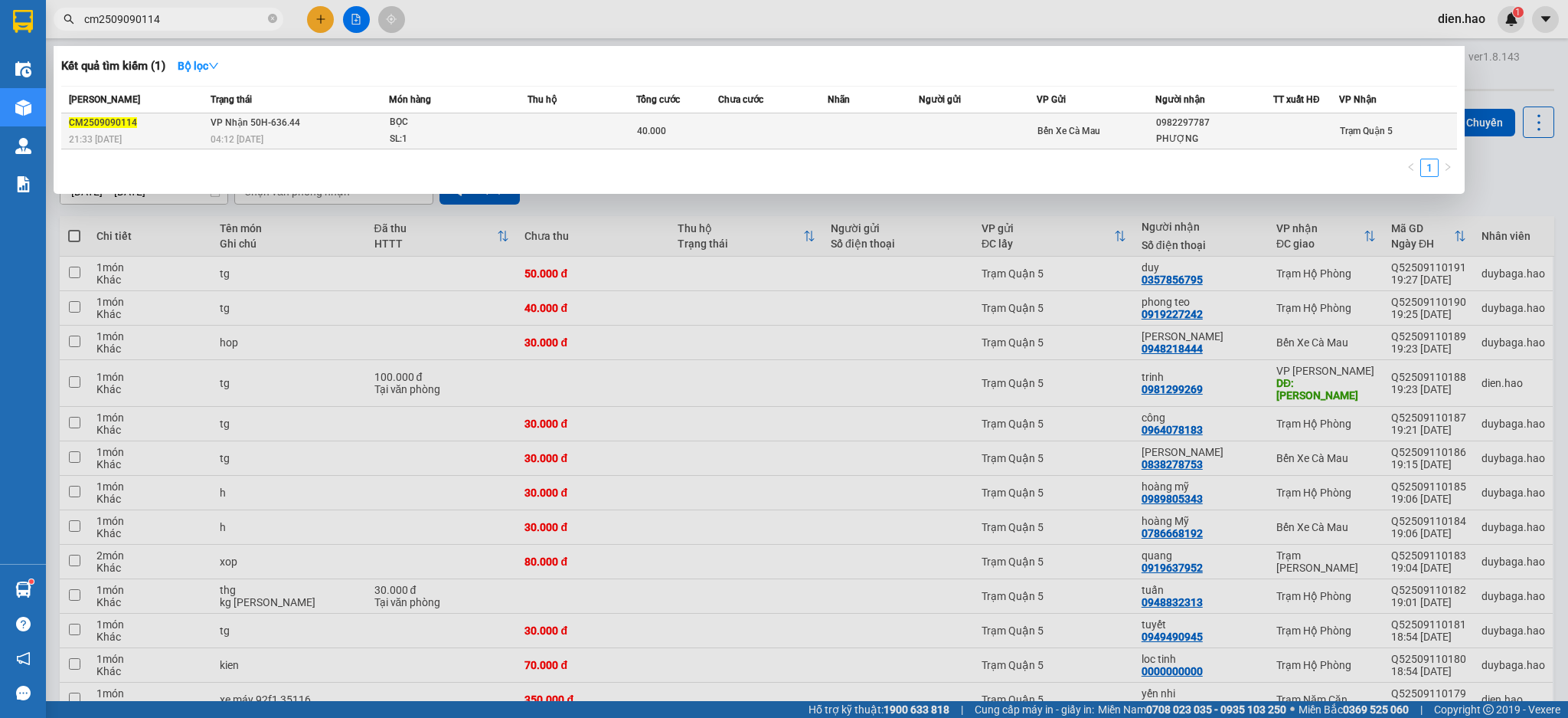
type input "cm2509090114"
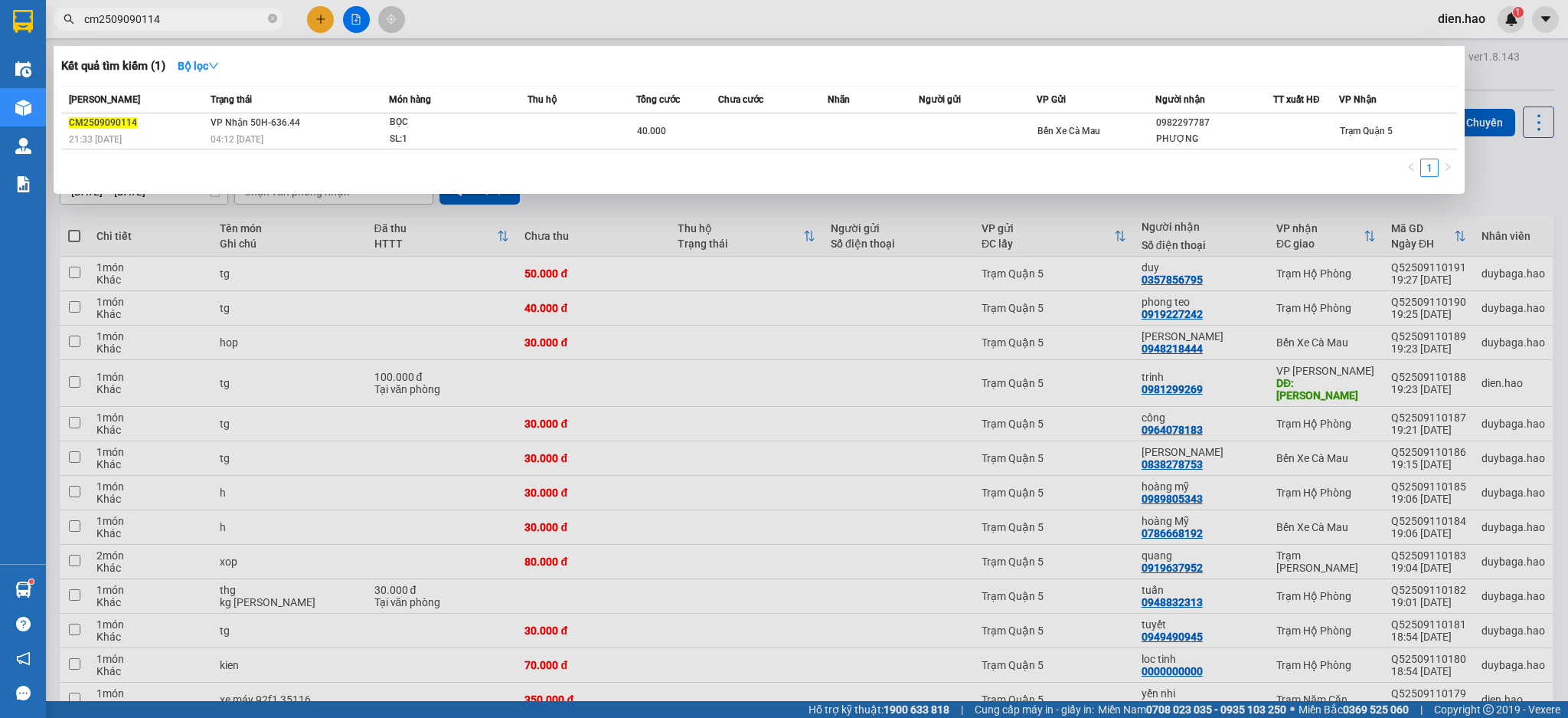
click at [330, 130] on td "VP Nhận 50H-636.44 04:12 - 11/09" at bounding box center [298, 131] width 182 height 36
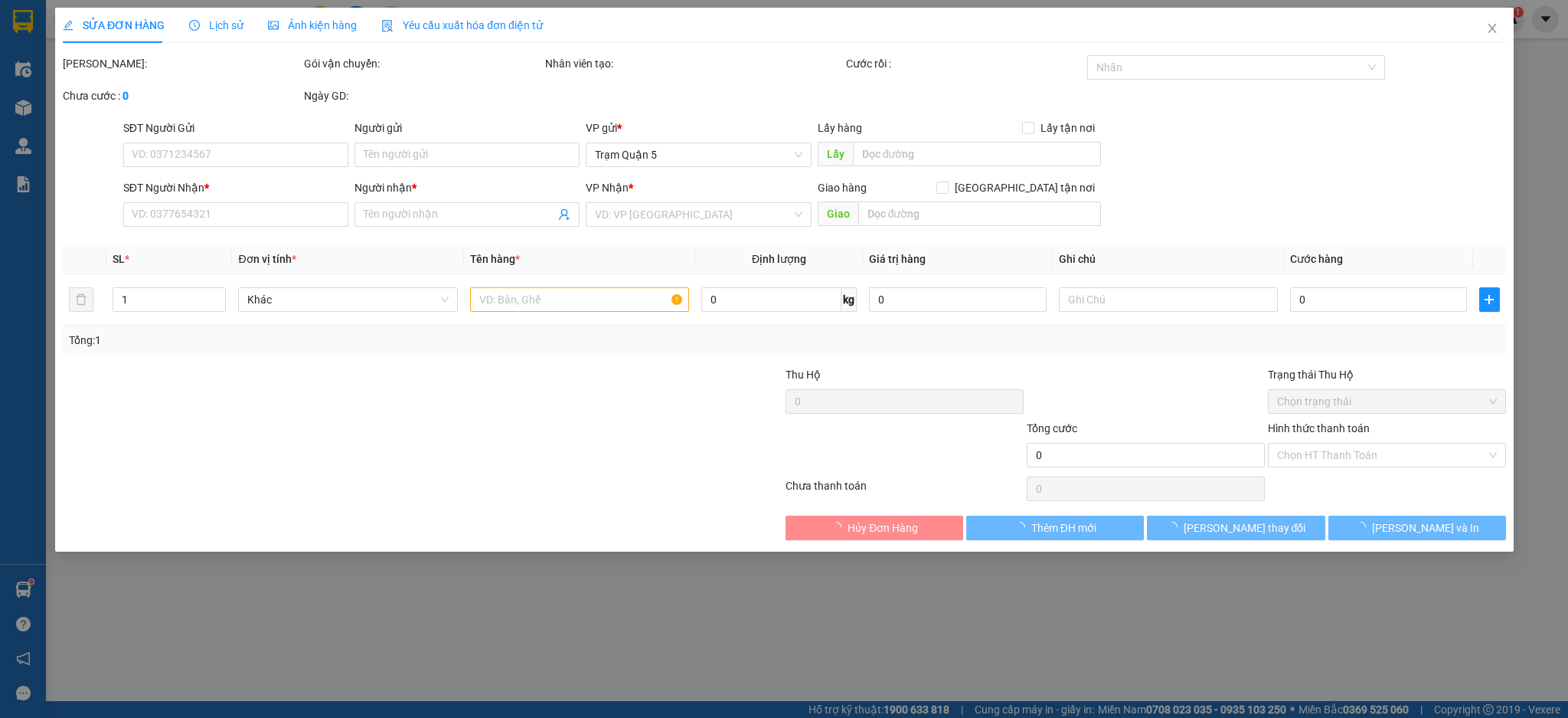
type input "0982297787"
type input "PHƯỢNG"
type input "40.000"
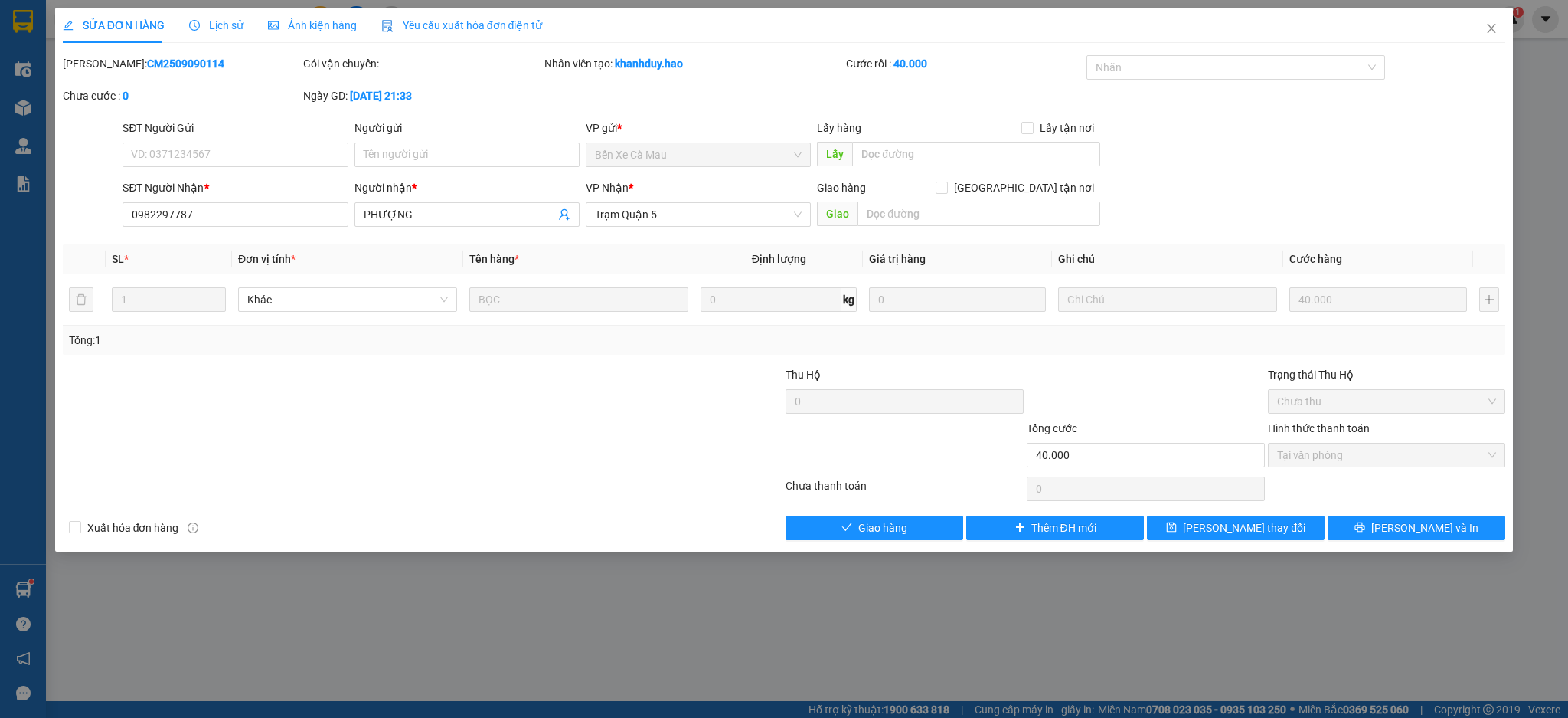
click at [224, 26] on span "Lịch sử" at bounding box center [217, 25] width 54 height 12
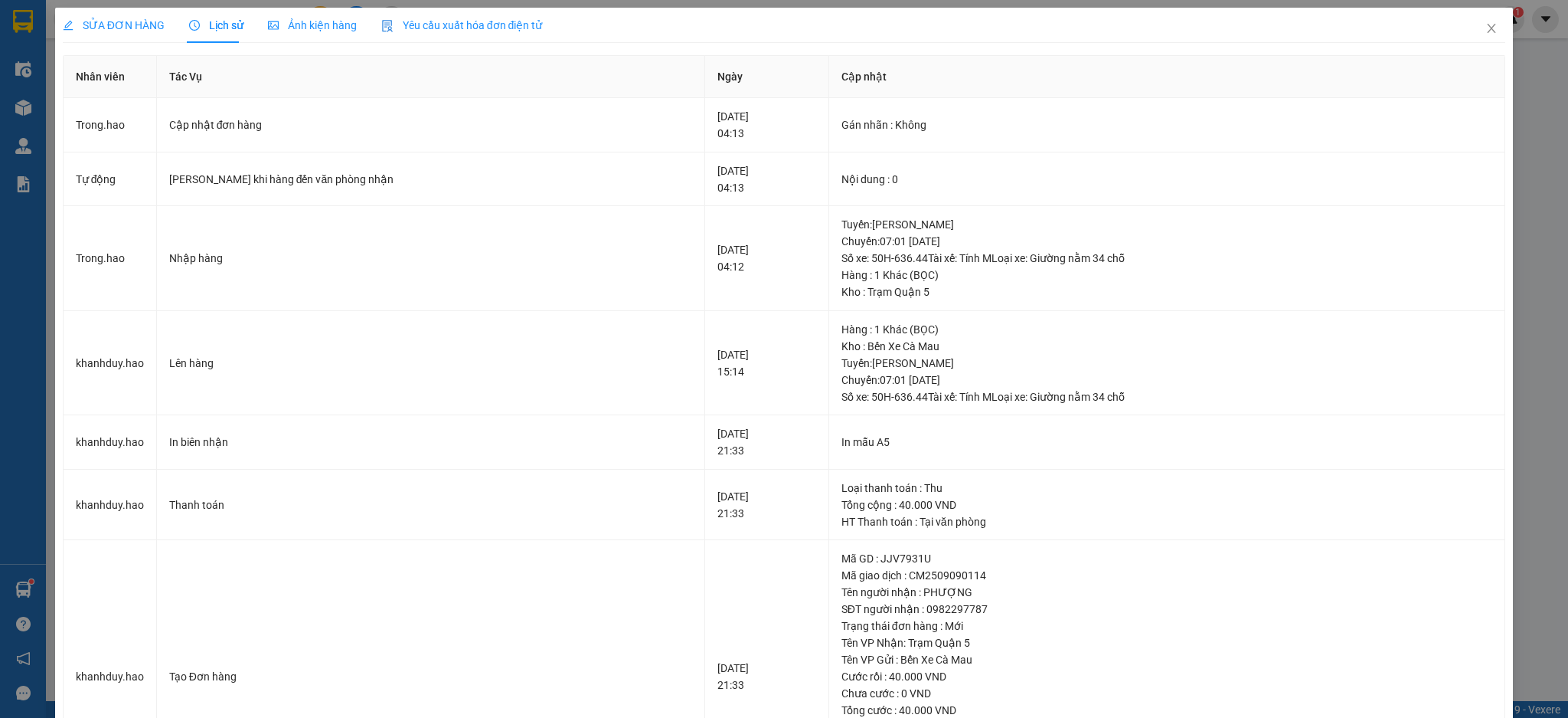
click at [317, 25] on span "Ảnh kiện hàng" at bounding box center [312, 25] width 89 height 12
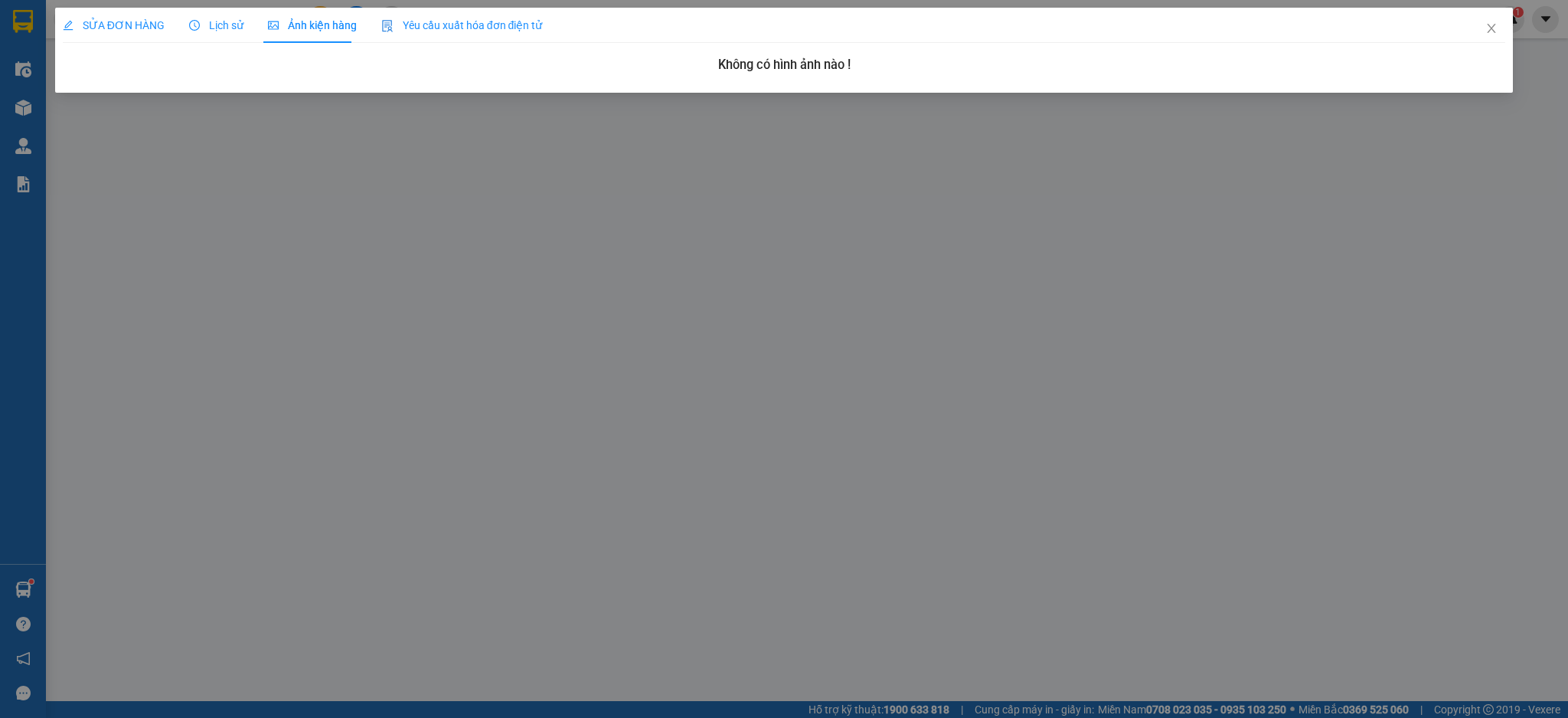
click at [218, 13] on div "Lịch sử" at bounding box center [217, 25] width 54 height 35
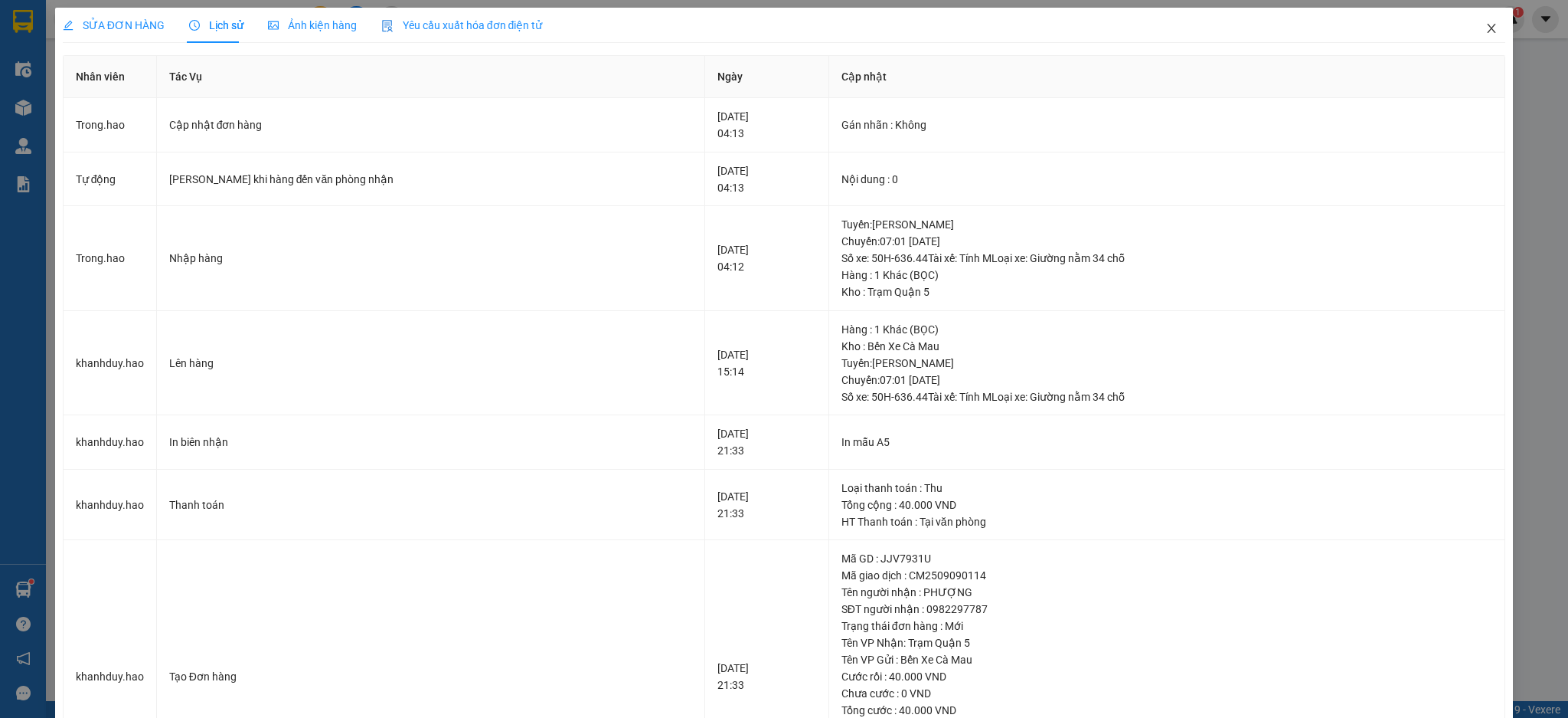
click at [1485, 25] on icon "close" at bounding box center [1491, 28] width 12 height 12
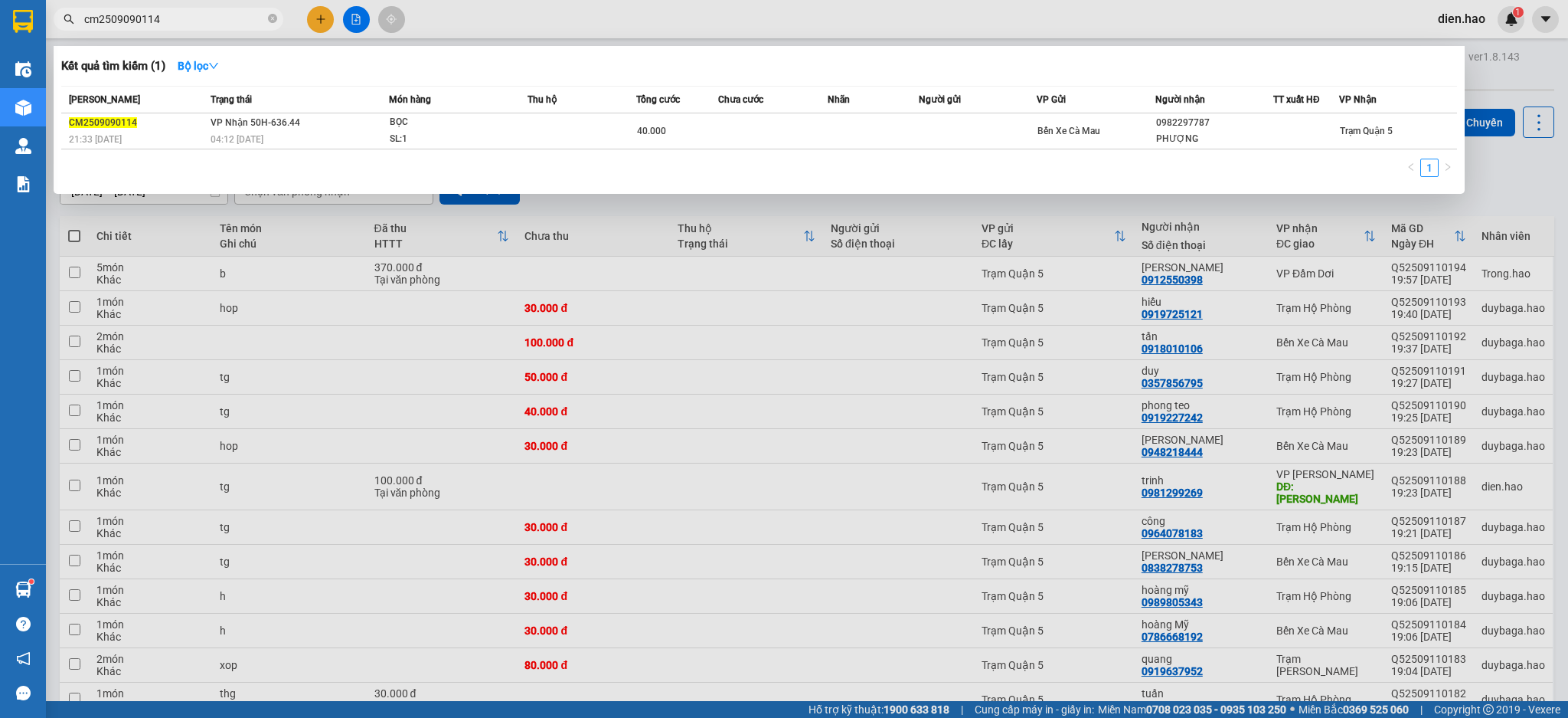
click at [211, 14] on input "cm2509090114" at bounding box center [175, 19] width 180 height 17
click at [1260, 29] on div at bounding box center [784, 359] width 1568 height 718
drag, startPoint x: 270, startPoint y: 16, endPoint x: 275, endPoint y: 29, distance: 13.9
click at [270, 19] on icon "close-circle" at bounding box center [272, 18] width 9 height 9
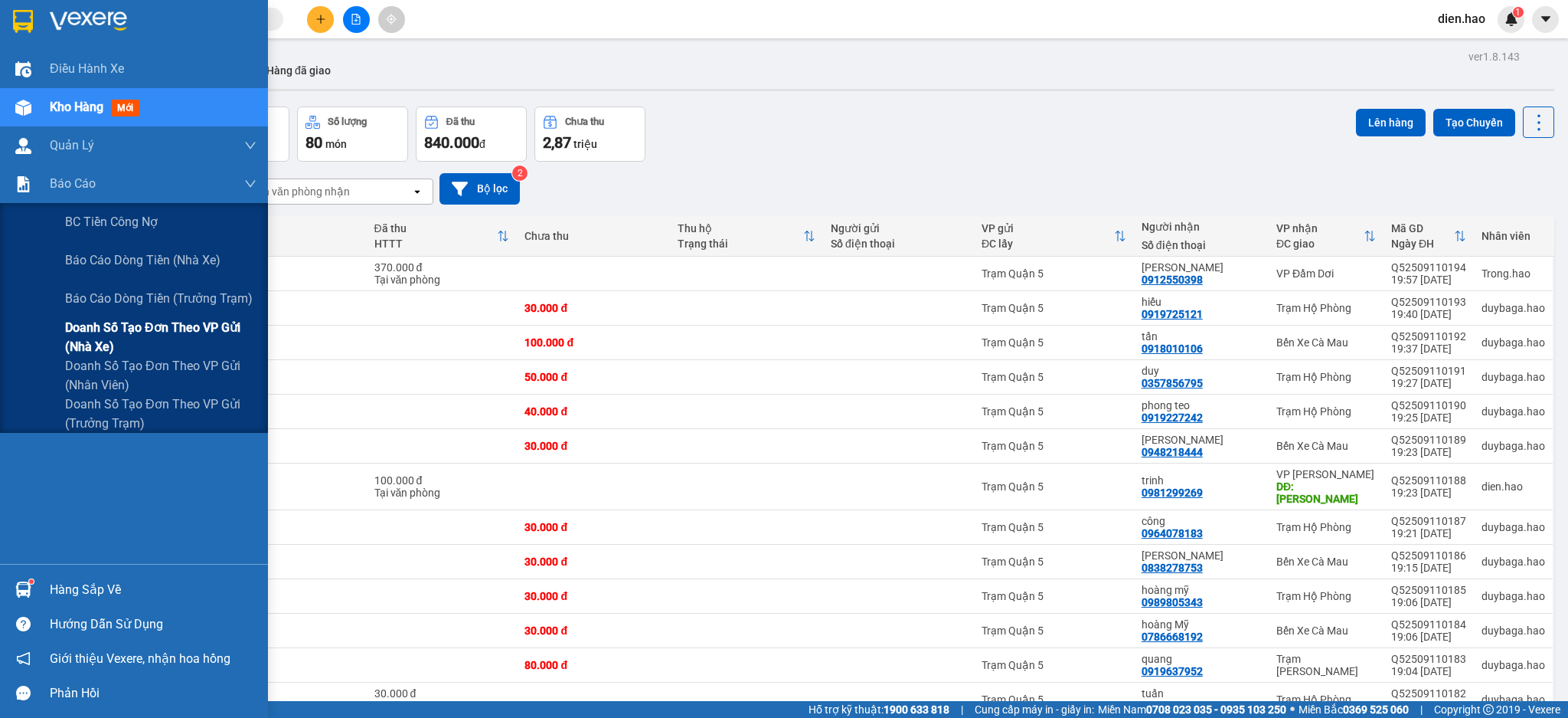
drag, startPoint x: 166, startPoint y: 341, endPoint x: 262, endPoint y: 340, distance: 96.0
click at [169, 341] on span "Doanh số tạo đơn theo VP gửi (nhà xe)" at bounding box center [160, 336] width 191 height 39
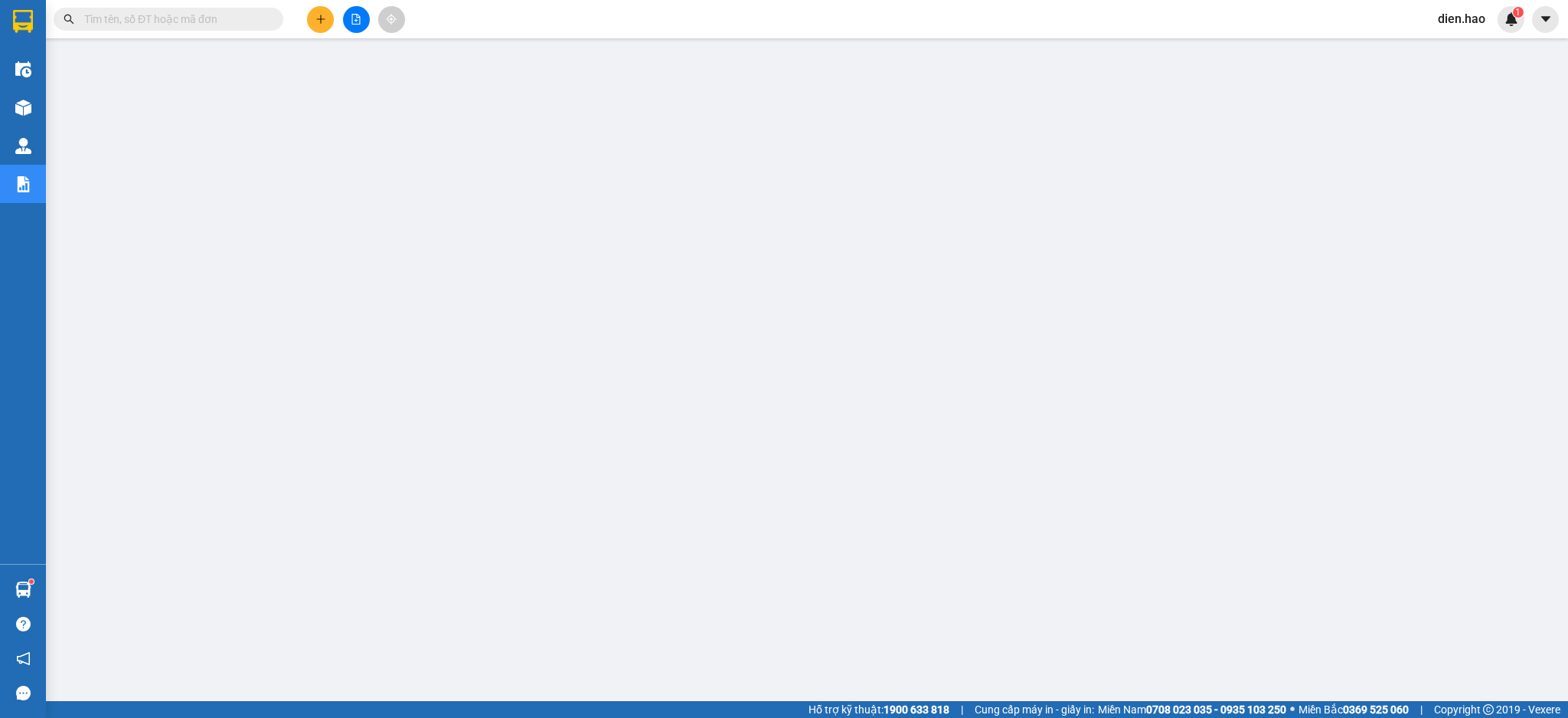
paste input "VPAL2509100018"
type input "VPAL2509100018"
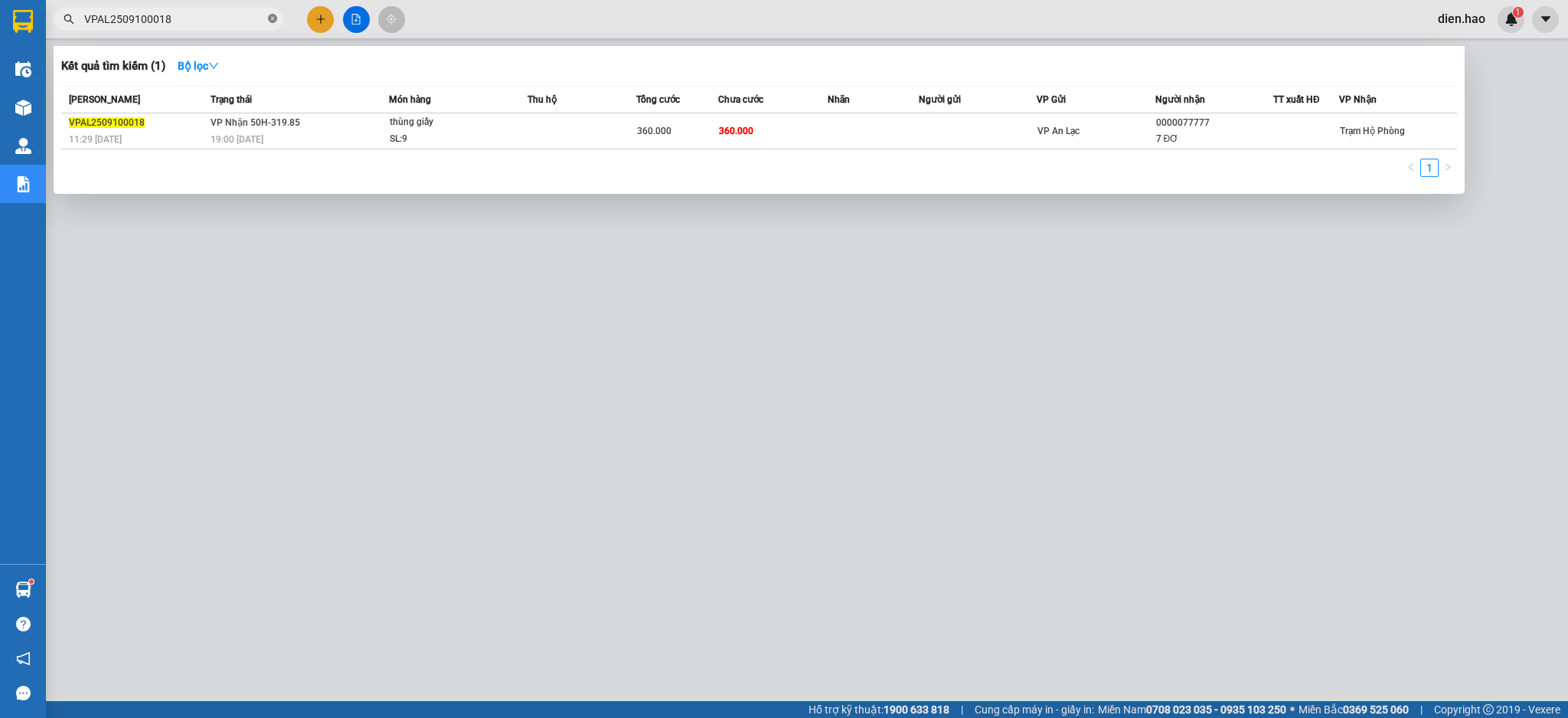
click at [275, 18] on icon "close-circle" at bounding box center [272, 18] width 9 height 9
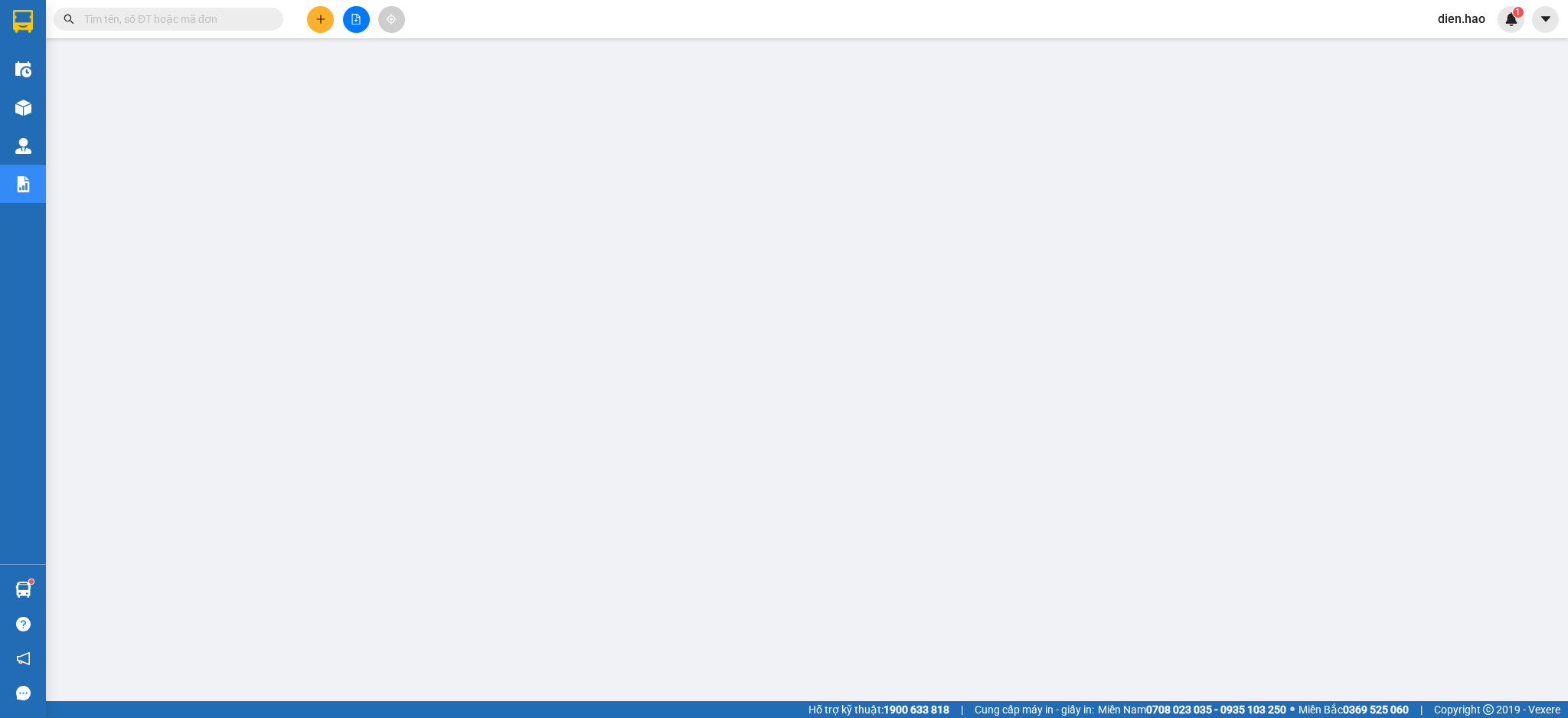
click at [259, 18] on input "text" at bounding box center [175, 19] width 180 height 17
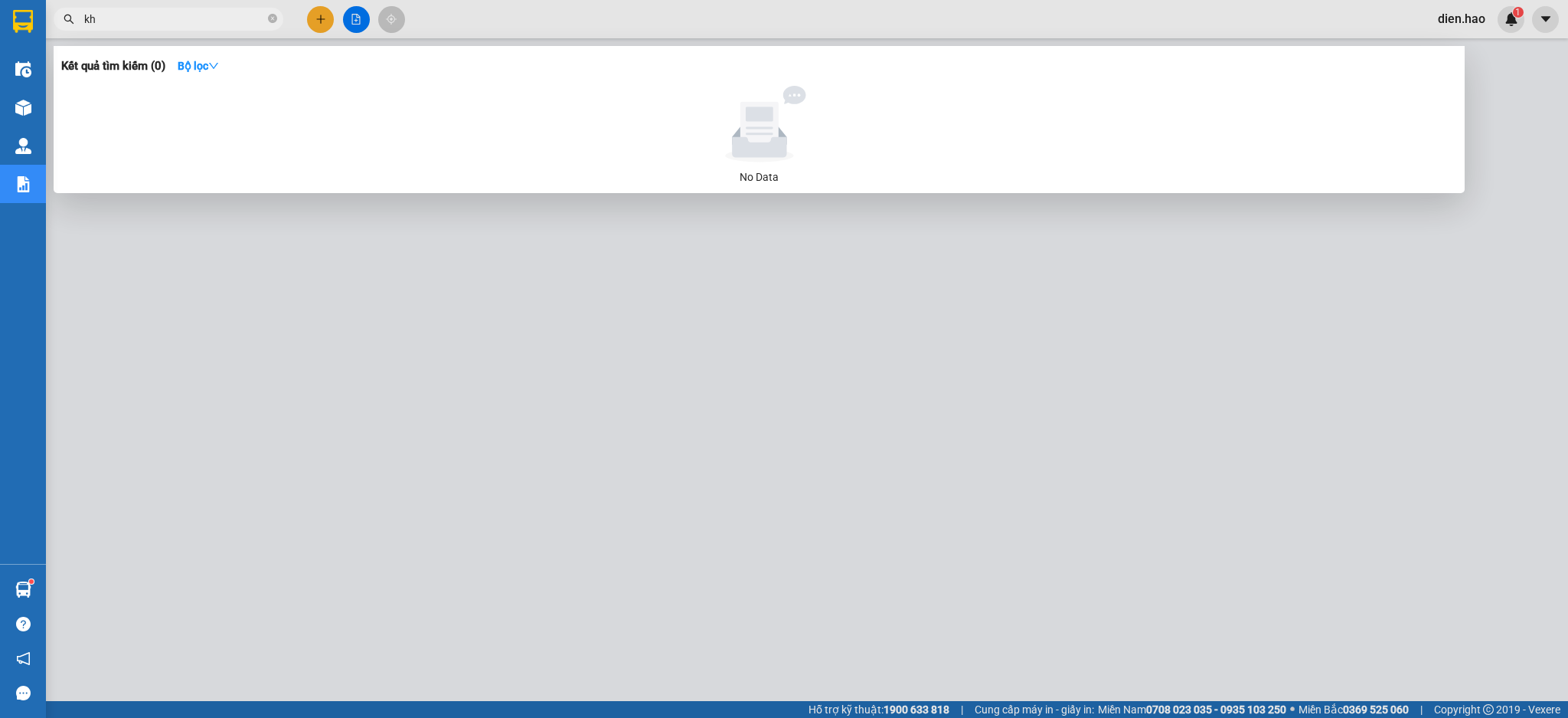
type input "k"
type input "khoa minh"
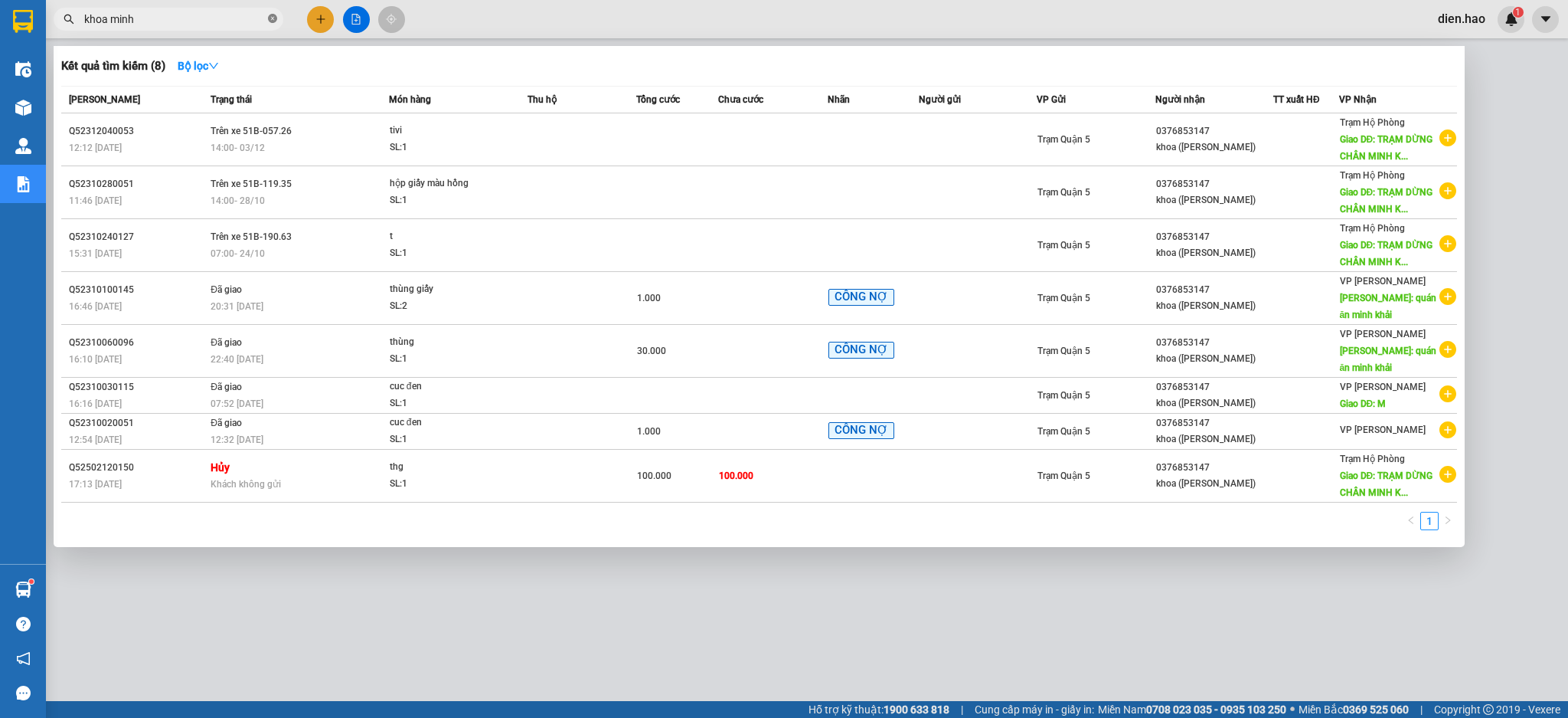
click at [271, 18] on icon "close-circle" at bounding box center [272, 18] width 9 height 9
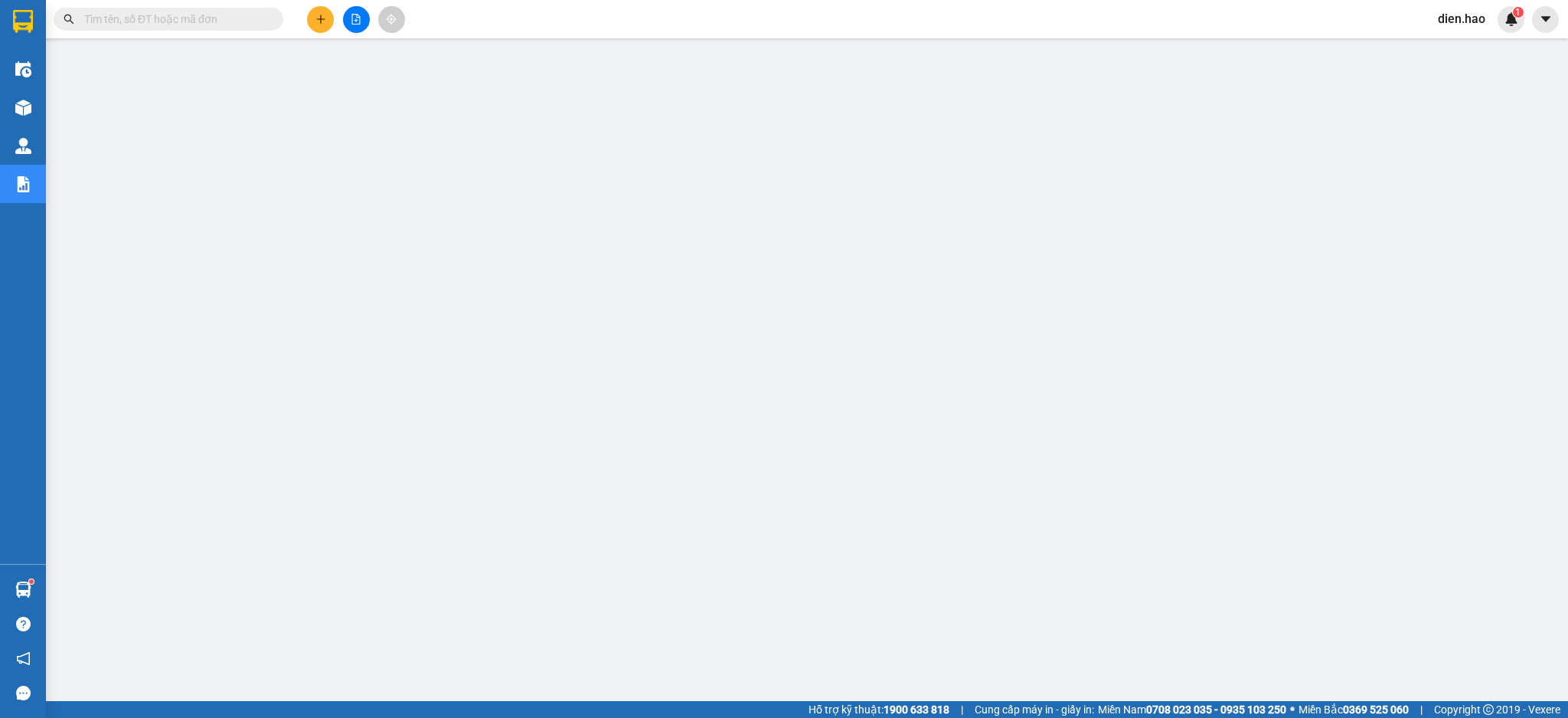
paste input "VPAL2509100018"
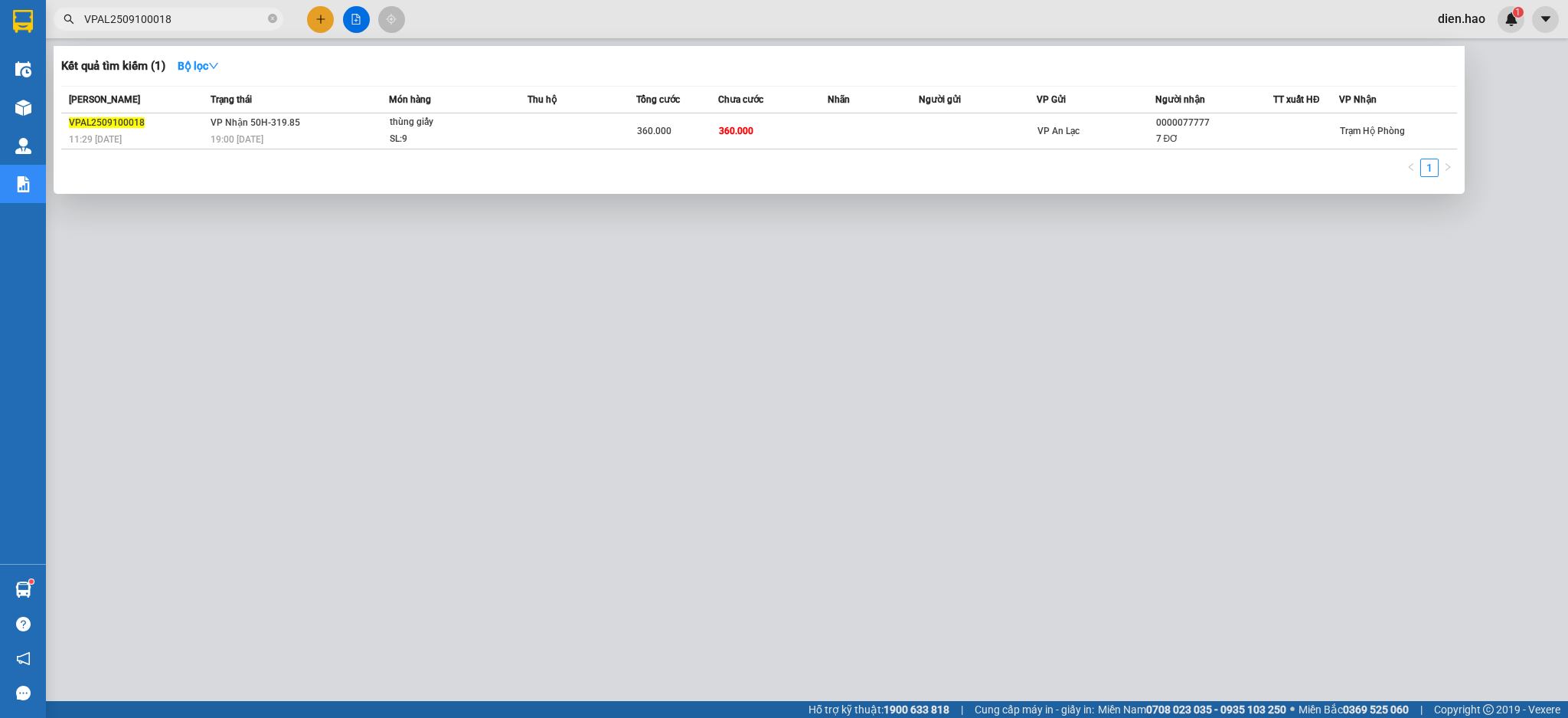
type input "VPAL2509100018"
click at [328, 16] on div at bounding box center [784, 359] width 1568 height 718
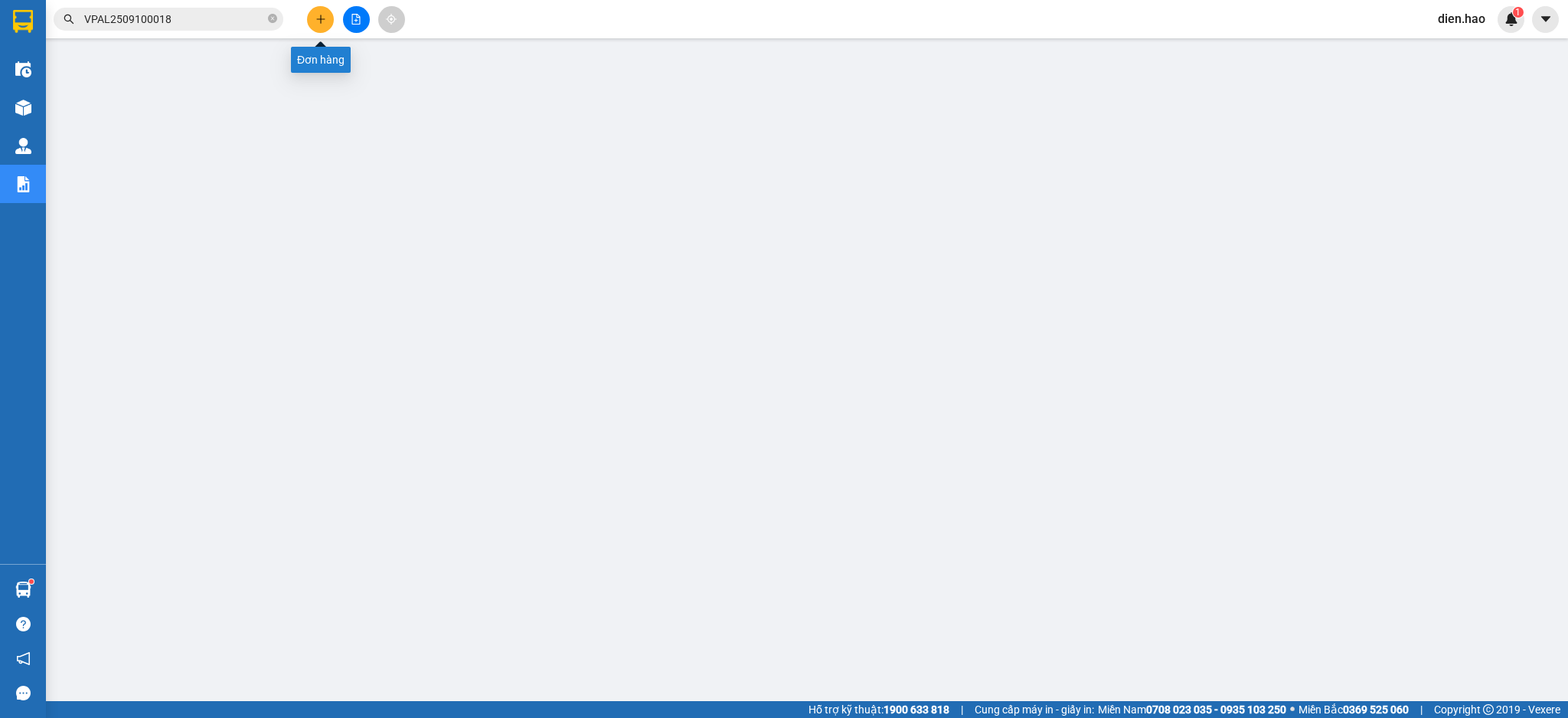
click at [326, 16] on button at bounding box center [320, 19] width 27 height 27
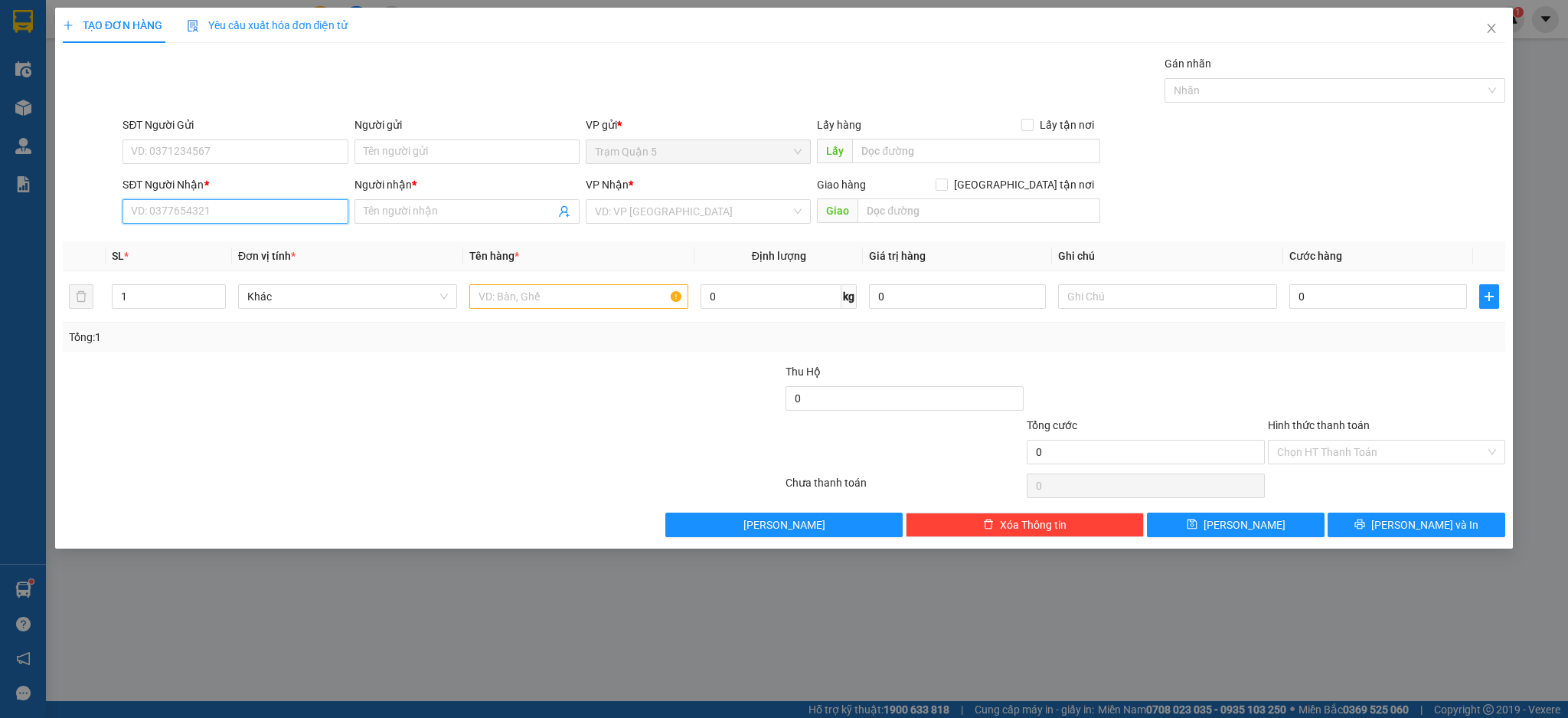
click at [267, 209] on input "SĐT Người Nhận *" at bounding box center [235, 212] width 225 height 25
type input "0919072081"
click at [282, 232] on div "0919072081 - SANG" at bounding box center [235, 242] width 225 height 25
type input "SANG"
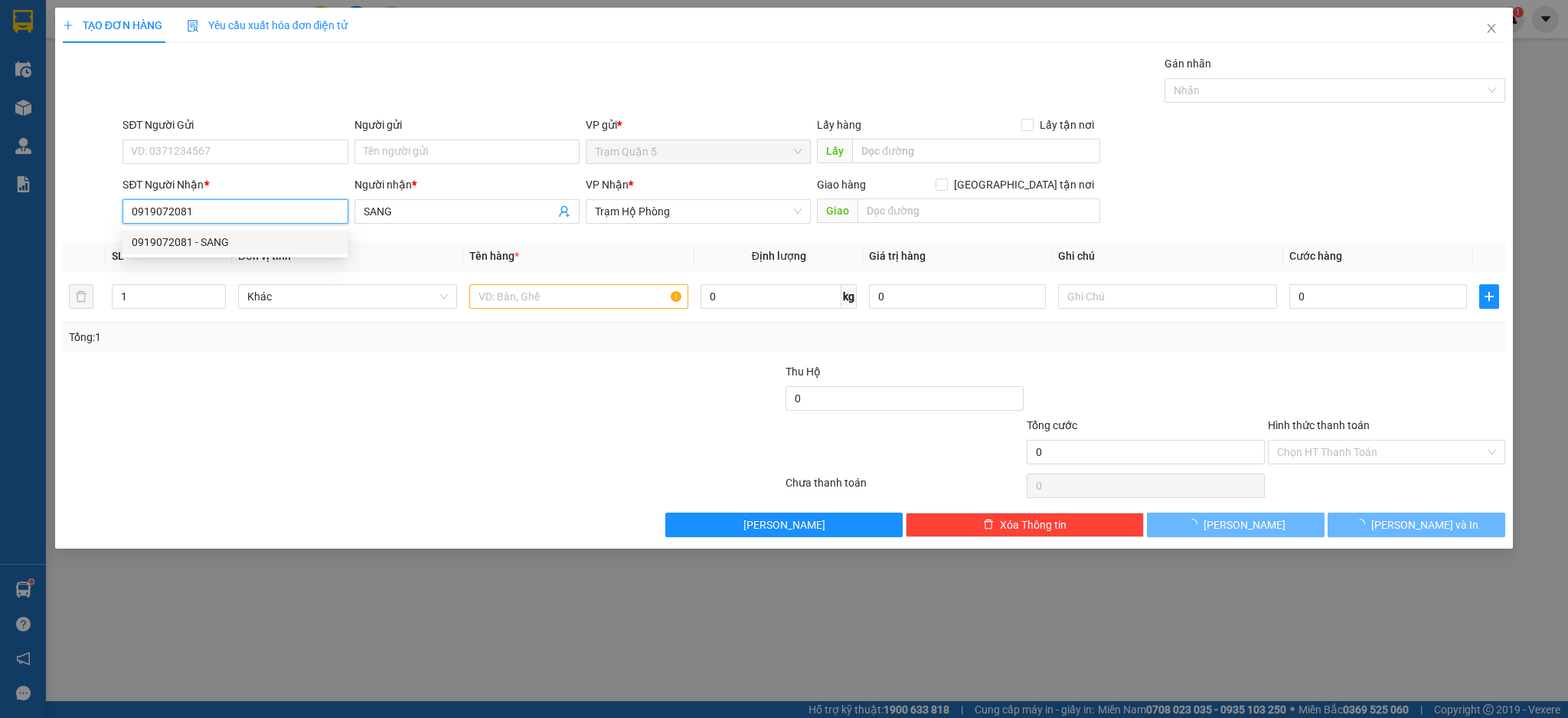
type input "50.000"
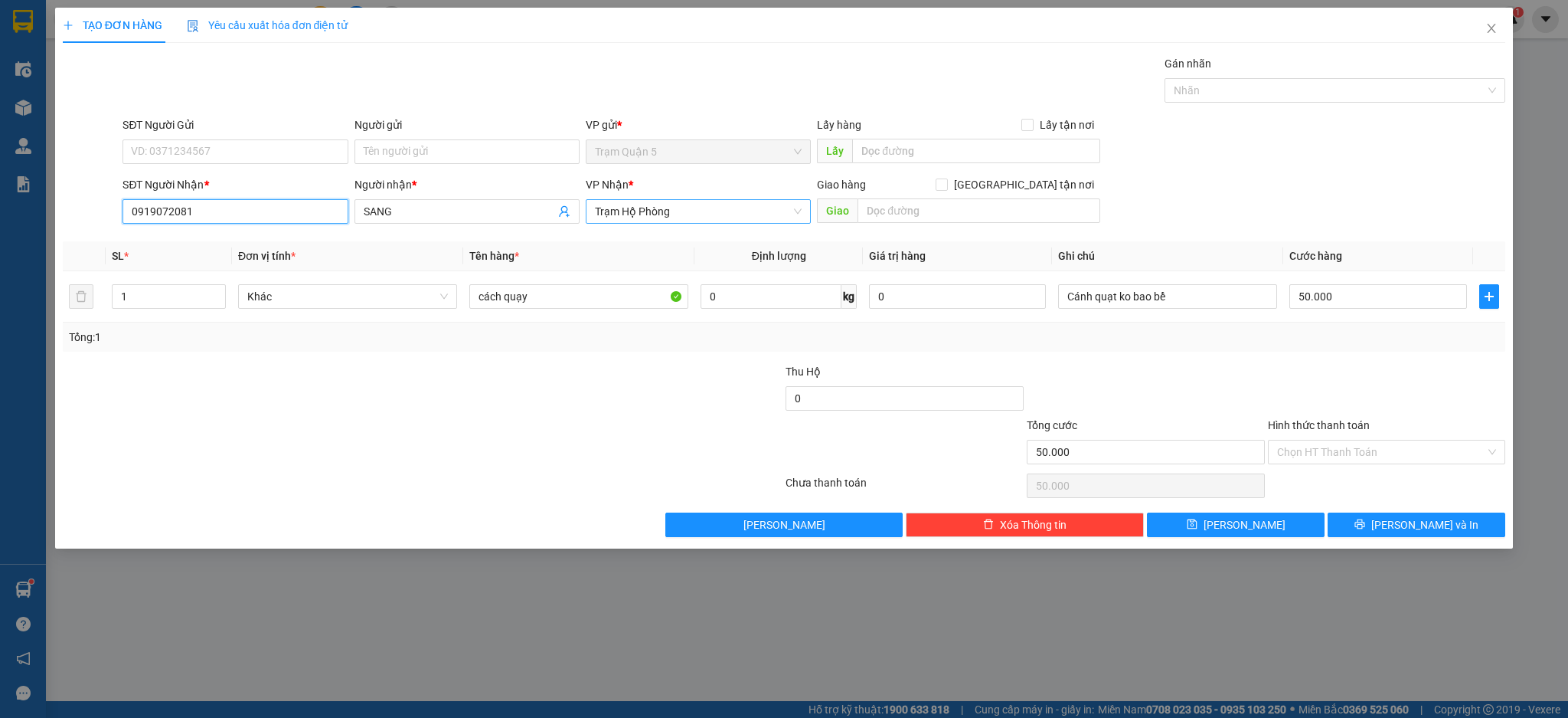
click at [662, 210] on span "Trạm Hộ Phòng" at bounding box center [698, 212] width 207 height 23
type input "0919072081"
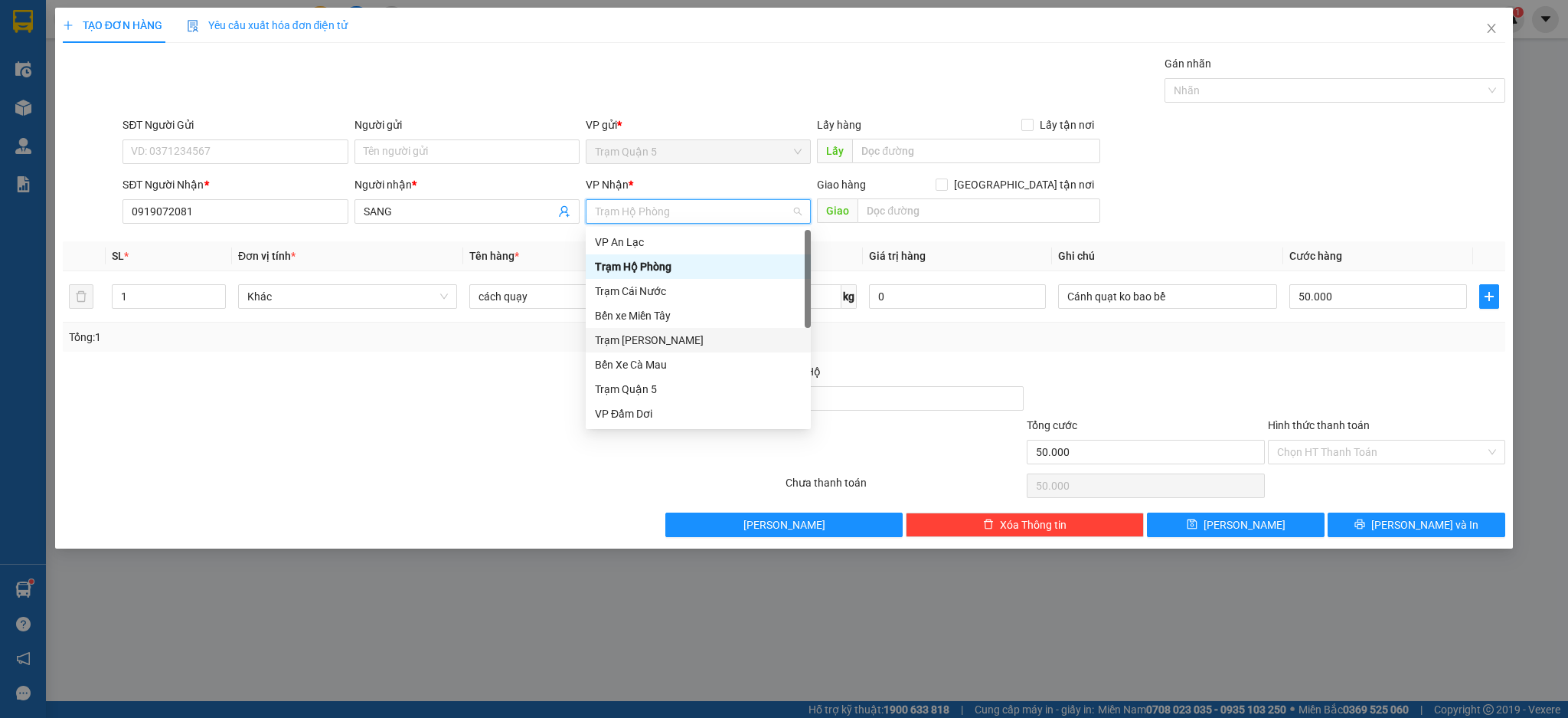
click at [672, 340] on div "Trạm [PERSON_NAME]" at bounding box center [698, 340] width 207 height 17
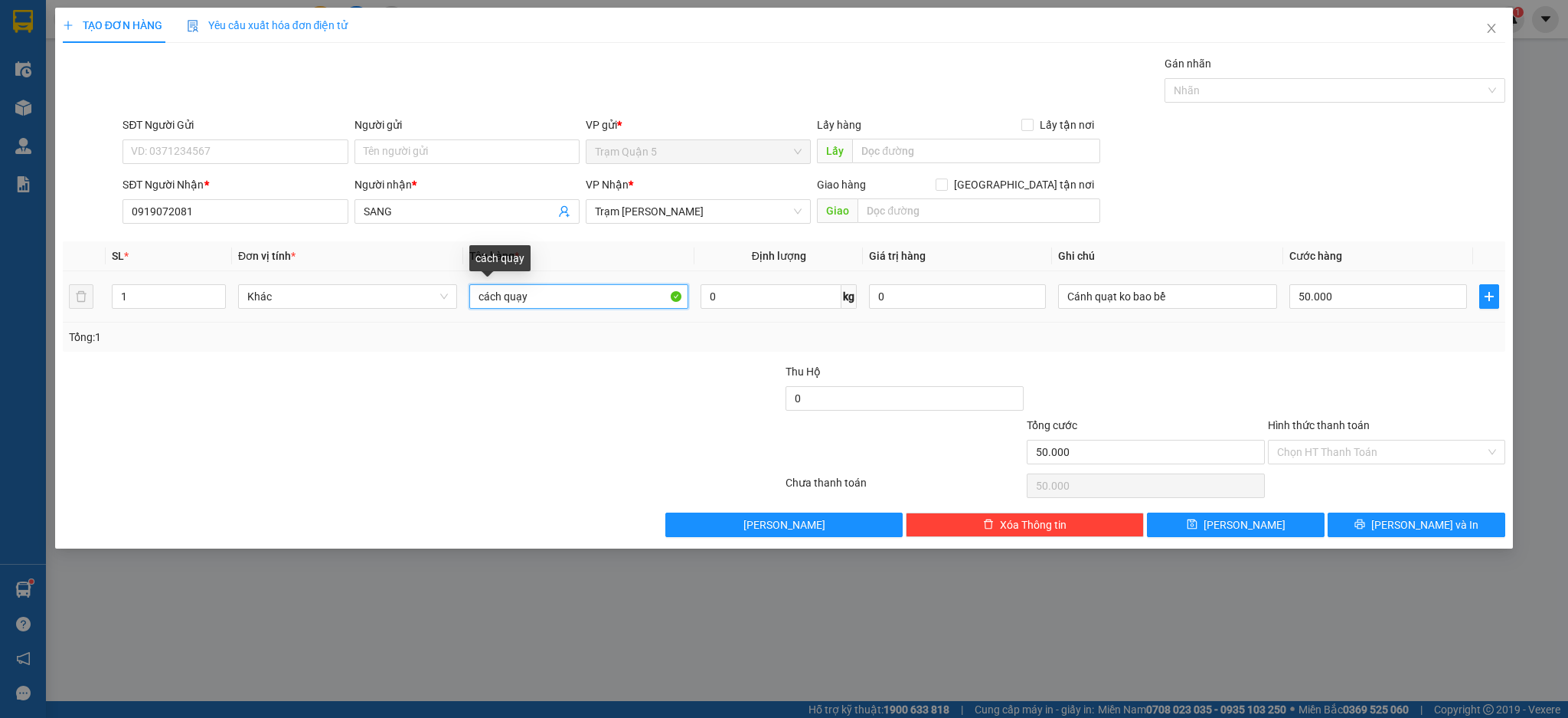
click at [560, 304] on input "cách quạy" at bounding box center [578, 296] width 219 height 25
type input "c"
type input "thùng"
click at [1408, 307] on input "50.000" at bounding box center [1378, 296] width 177 height 25
type input "0"
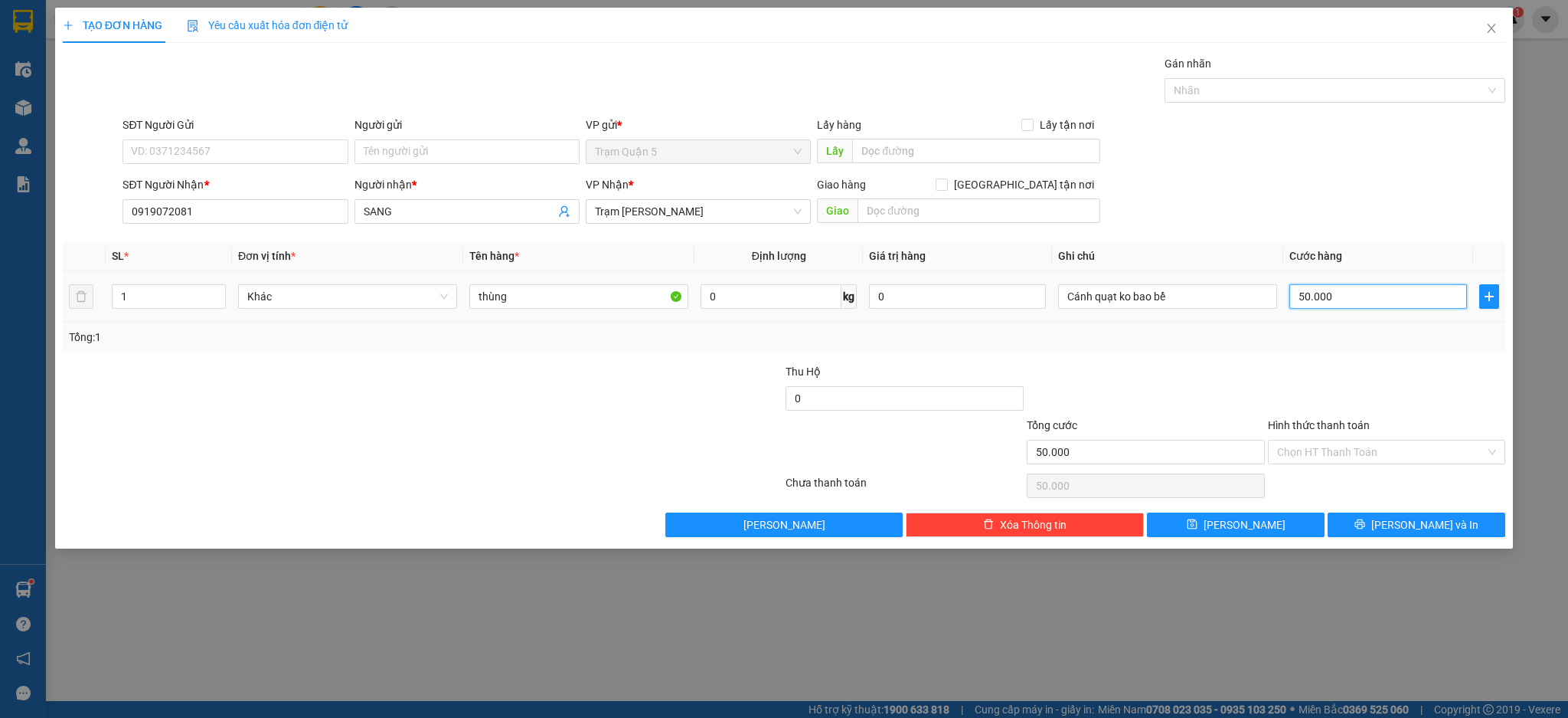
type input "0"
type input "4"
type input "004"
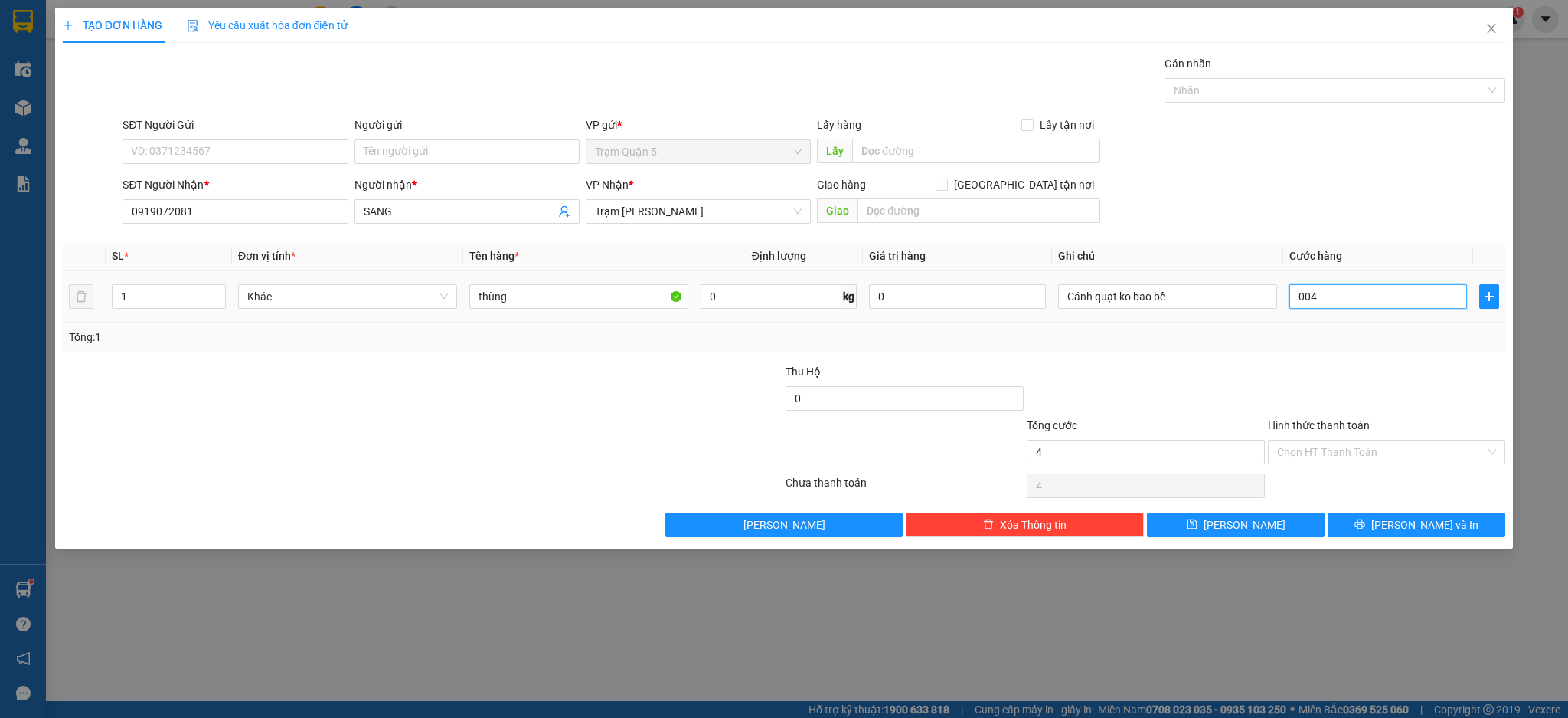
type input "40"
type input "0.040"
type input "40.000"
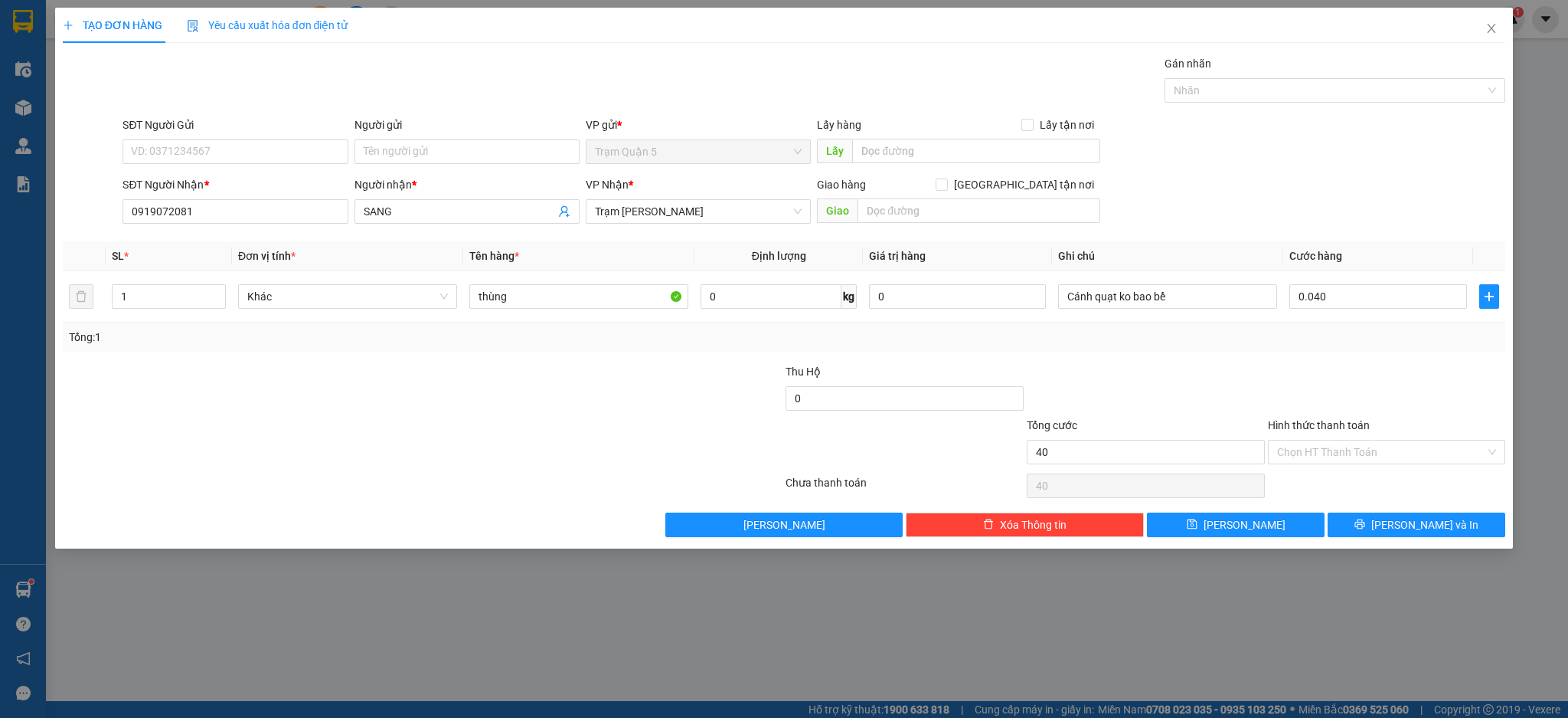
type input "40.000"
drag, startPoint x: 1409, startPoint y: 352, endPoint x: 1405, endPoint y: 379, distance: 27.3
click at [1409, 354] on div "Transit Pickup Surcharge Ids Transit Deliver Surcharge Ids Transit Deliver Surc…" at bounding box center [784, 295] width 1443 height 482
drag, startPoint x: 1201, startPoint y: 538, endPoint x: 1201, endPoint y: 524, distance: 14.0
click at [1201, 533] on div "TẠO ĐƠN HÀNG Yêu cầu xuất hóa đơn điện tử Transit Pickup Surcharge Ids Transit …" at bounding box center [784, 277] width 1458 height 541
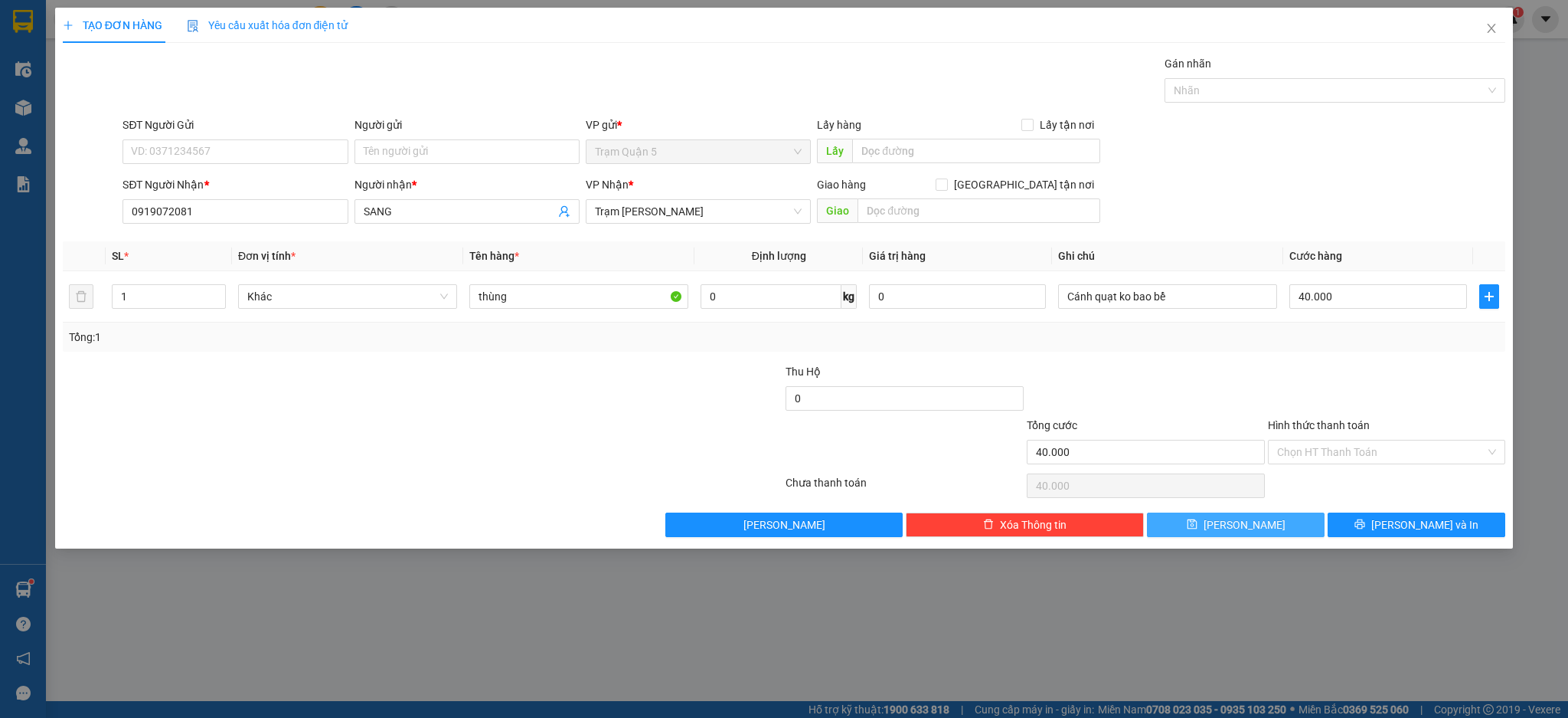
click at [1201, 519] on button "[PERSON_NAME]" at bounding box center [1235, 524] width 178 height 25
type input "0"
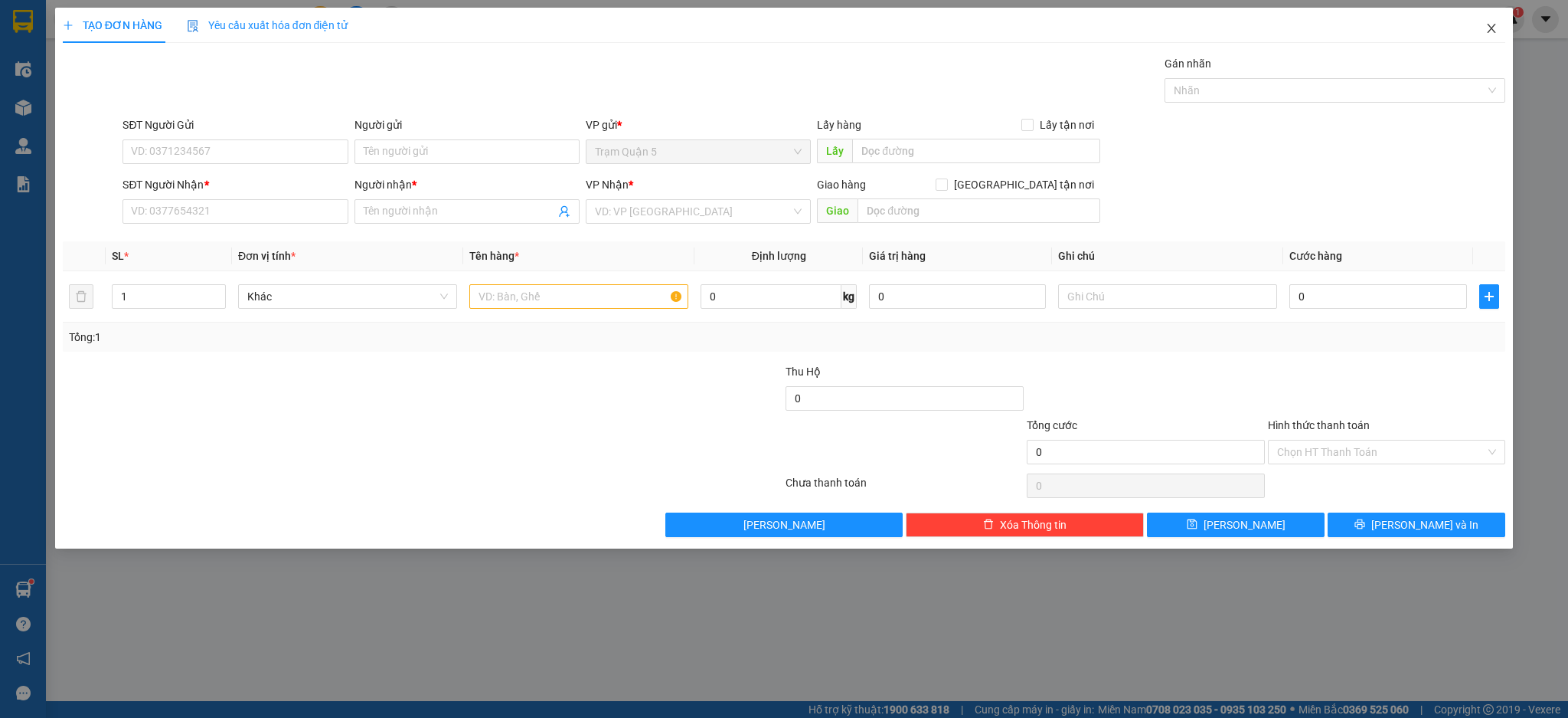
click at [1484, 29] on span "Close" at bounding box center [1491, 29] width 43 height 43
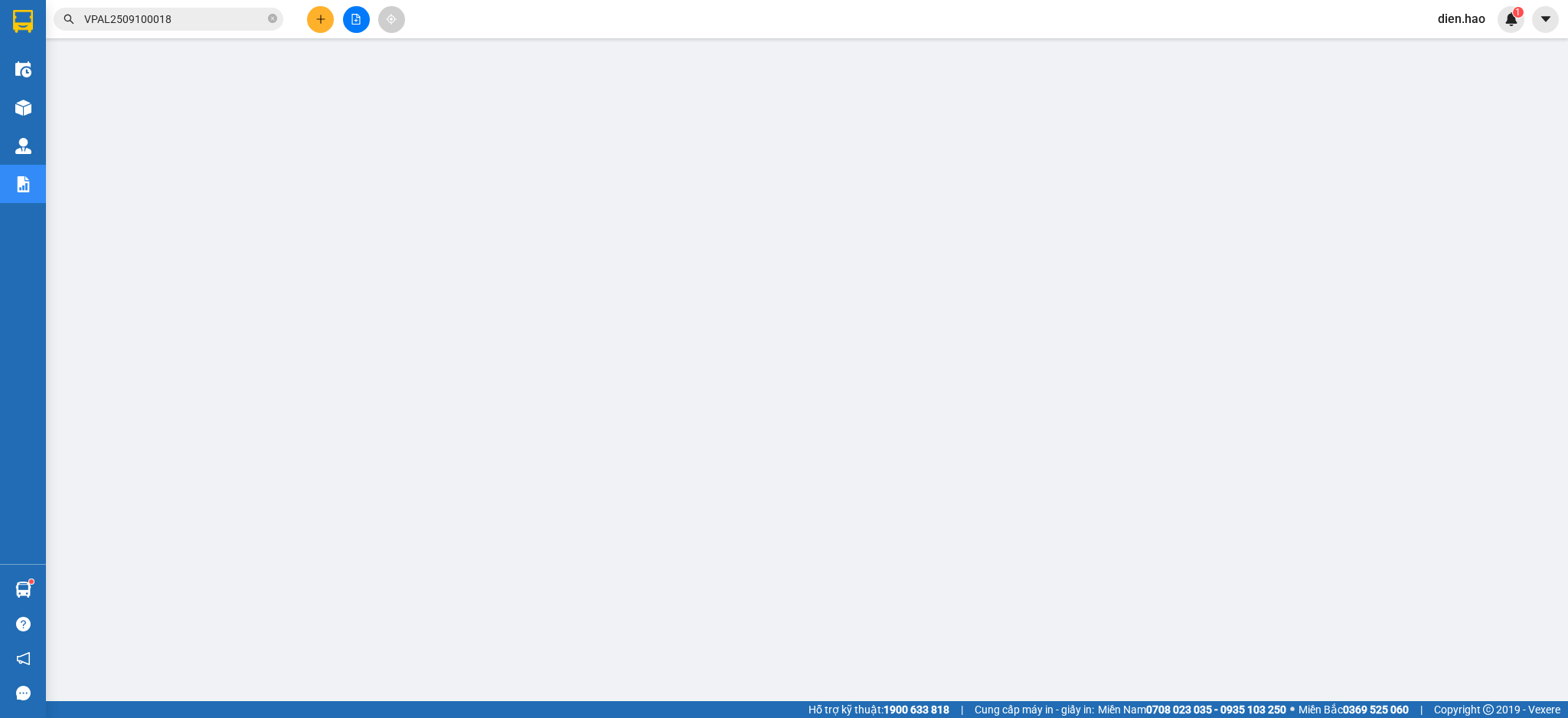
drag, startPoint x: 272, startPoint y: 16, endPoint x: 248, endPoint y: 17, distance: 24.0
click at [268, 17] on icon "close-circle" at bounding box center [272, 18] width 9 height 9
click at [233, 17] on input "text" at bounding box center [175, 19] width 180 height 17
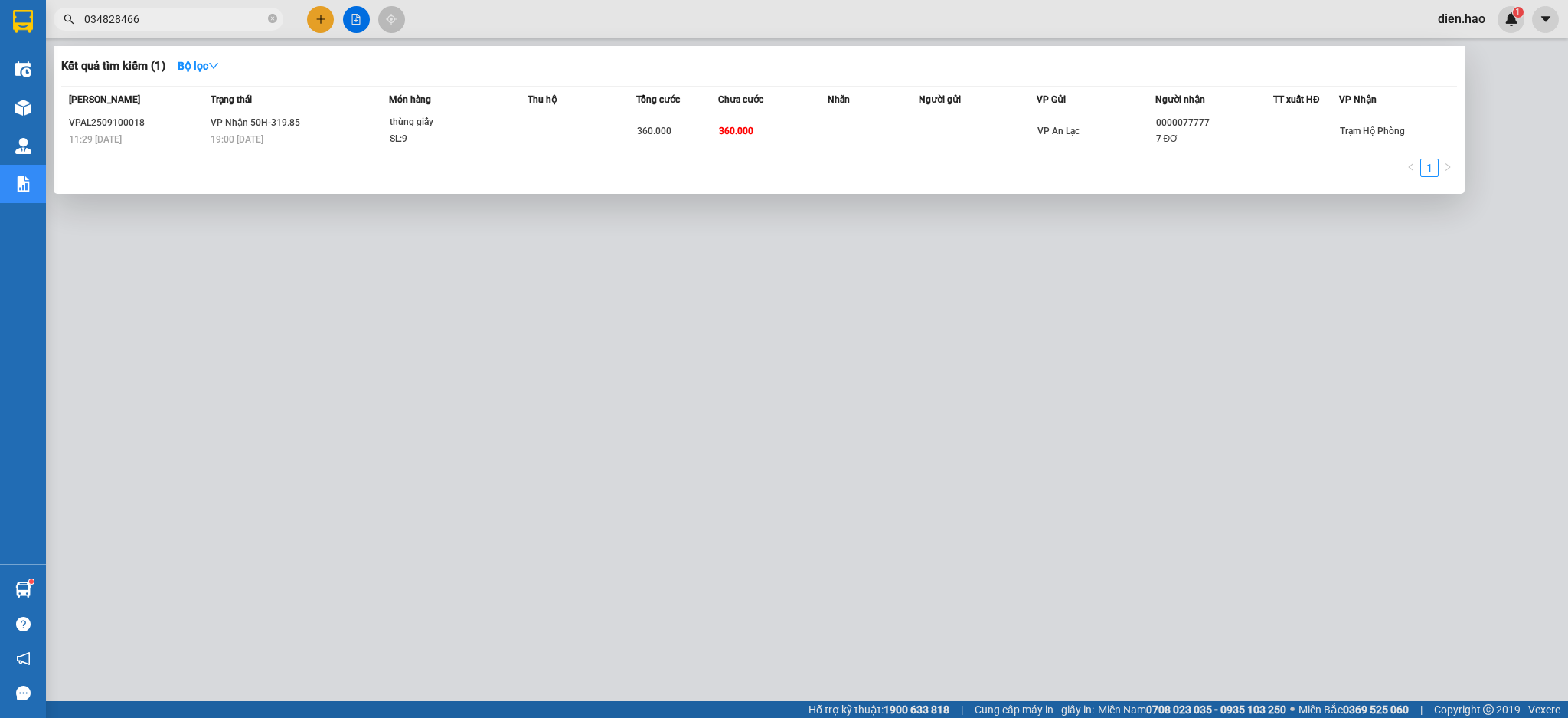
type input "0348284666"
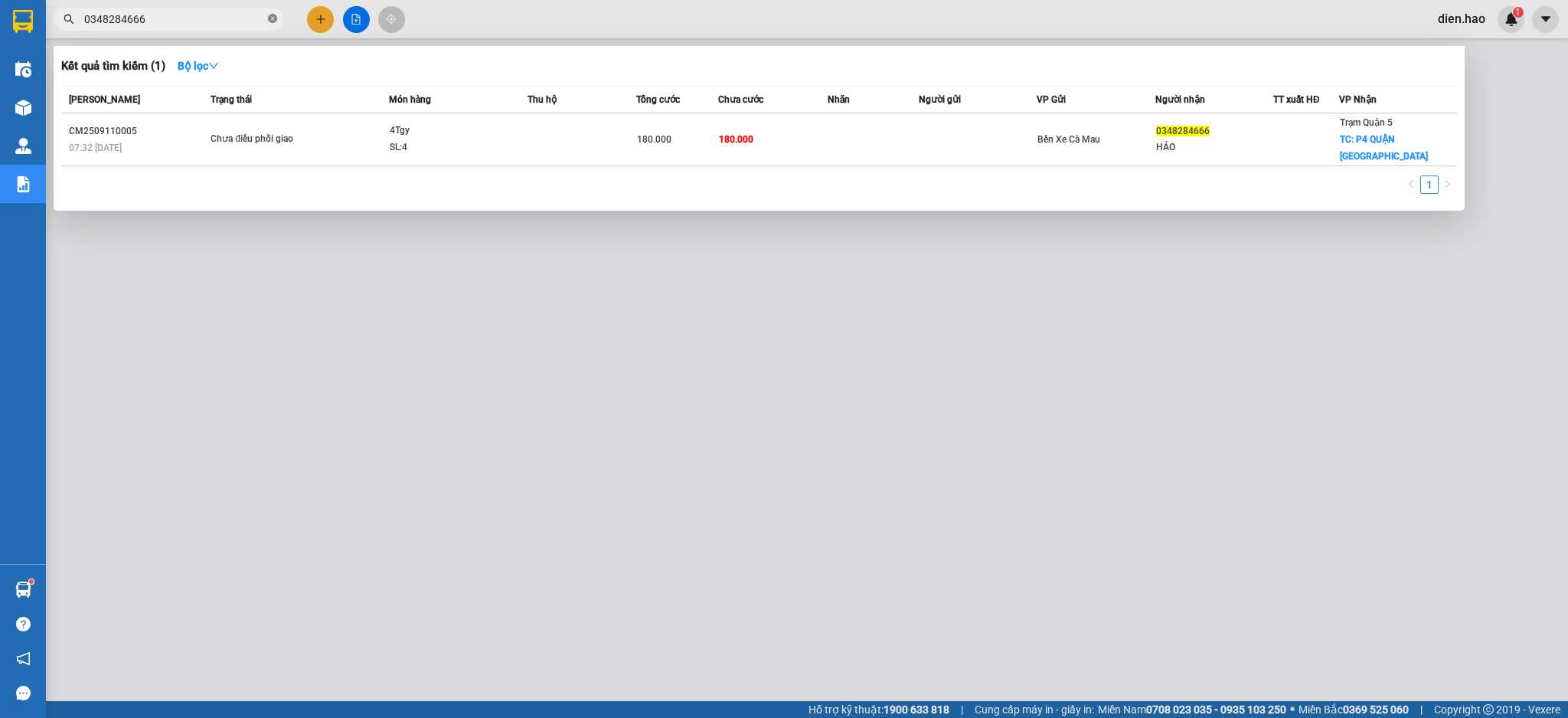
click at [271, 17] on icon "close-circle" at bounding box center [272, 18] width 9 height 9
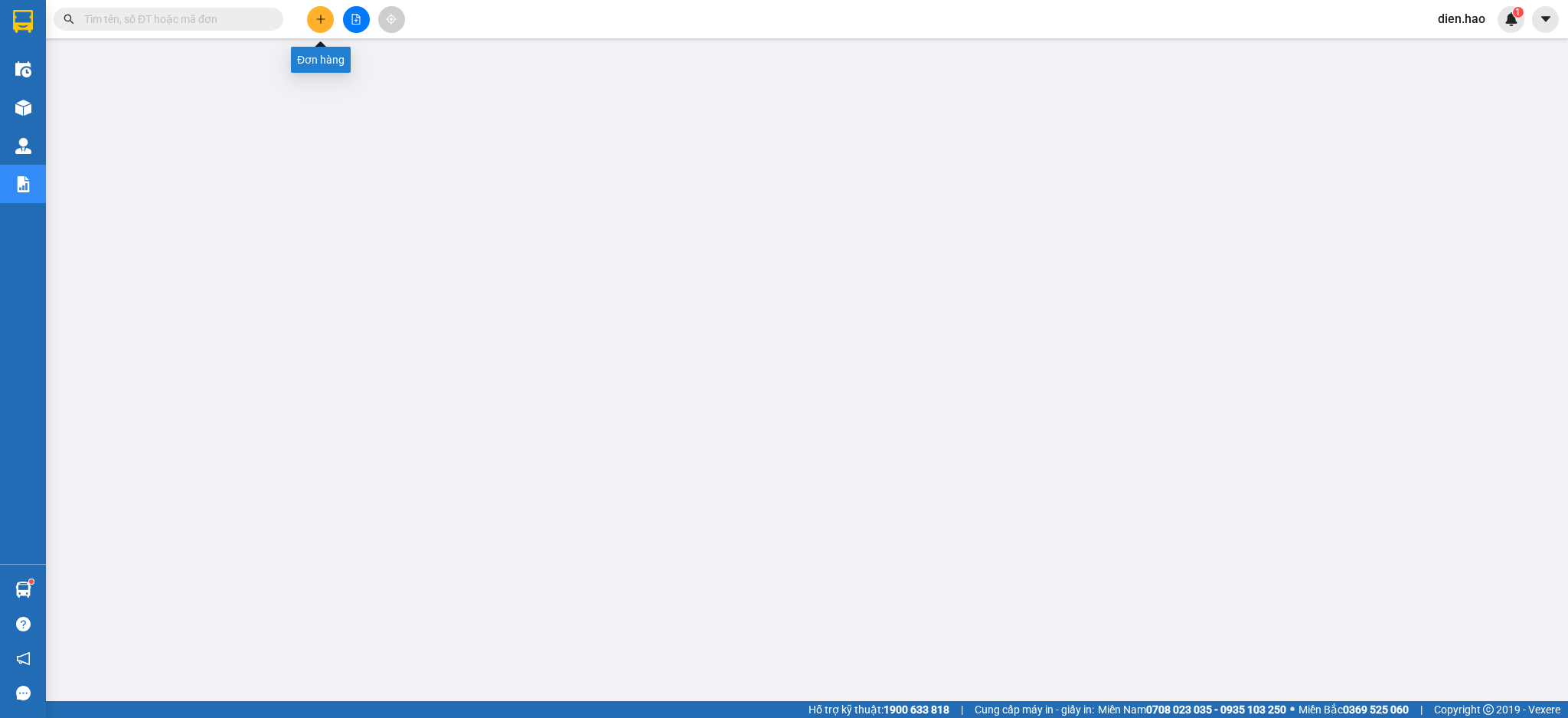
click at [321, 21] on icon "plus" at bounding box center [321, 19] width 11 height 11
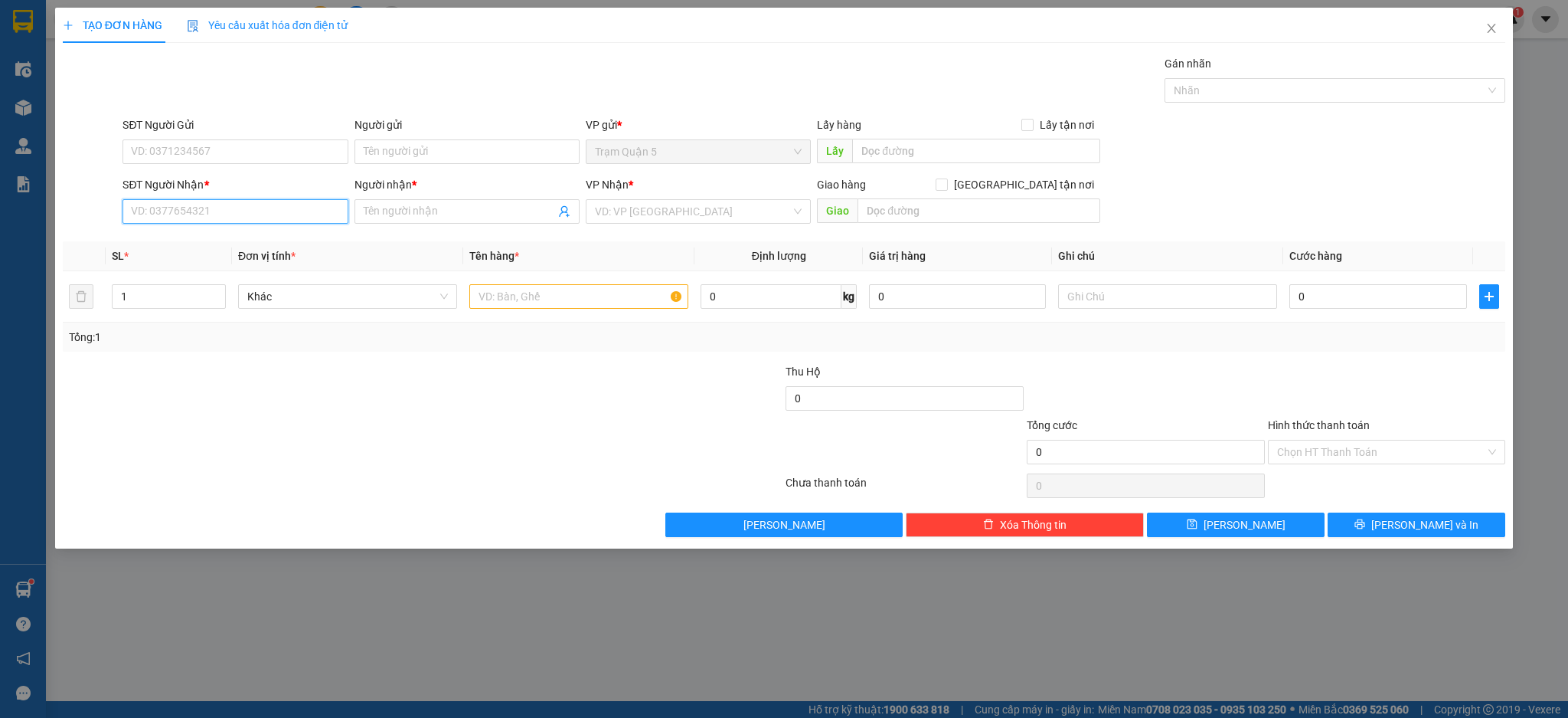
click at [246, 209] on input "SĐT Người Nhận *" at bounding box center [235, 212] width 225 height 25
click at [303, 250] on div "0932039002 - tada" at bounding box center [235, 242] width 225 height 25
type input "0932039002"
type input "tada"
type input "30.000"
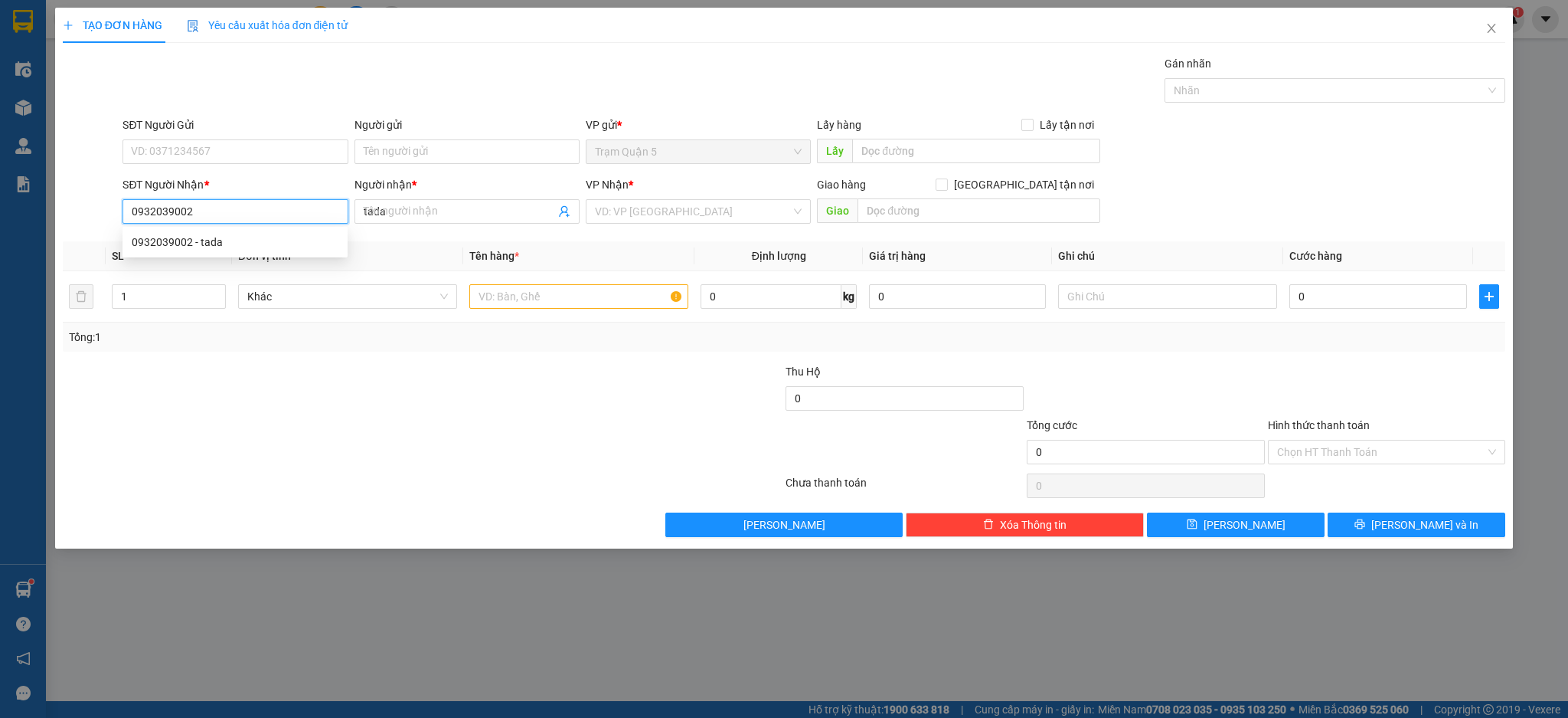
type input "30.000"
type input "0932039002"
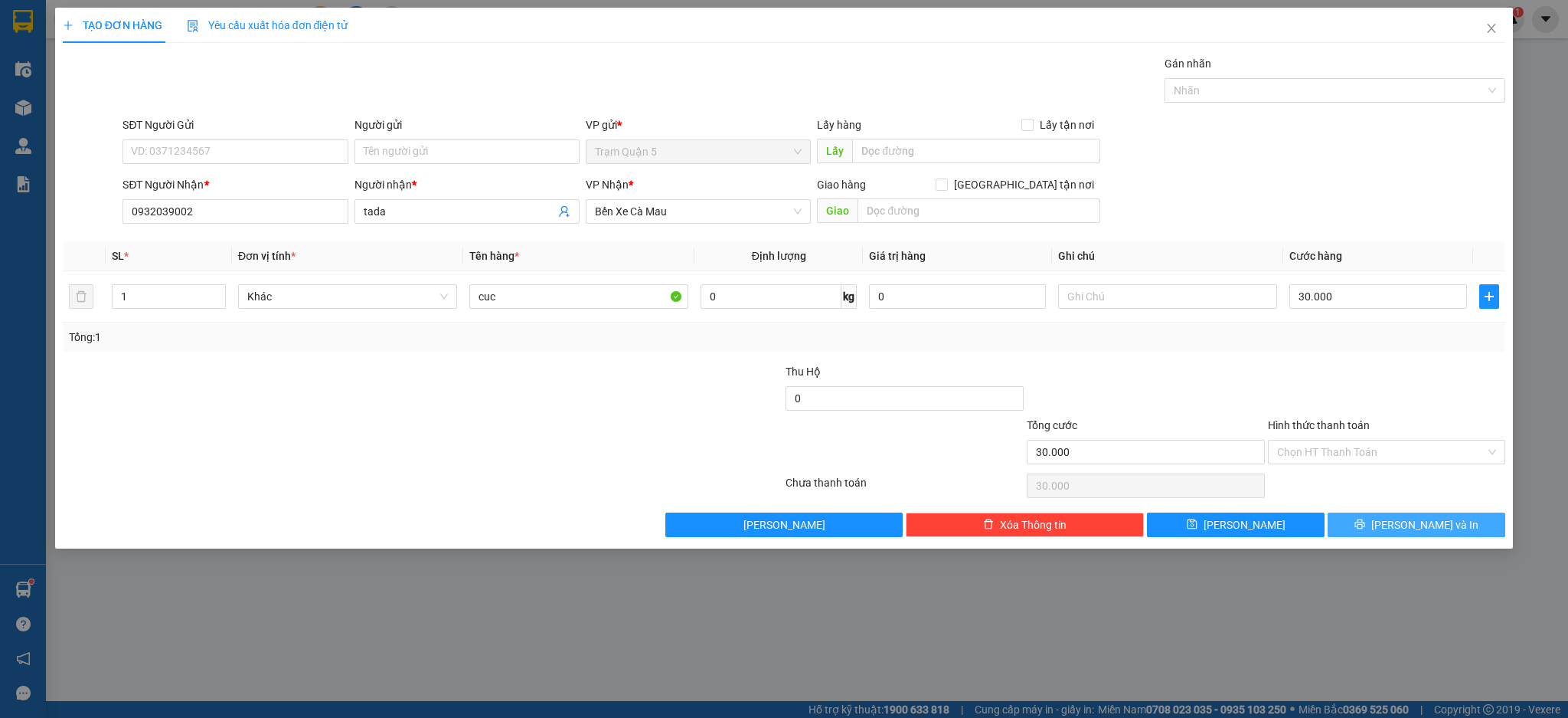
click at [1365, 525] on icon "printer" at bounding box center [1359, 524] width 11 height 11
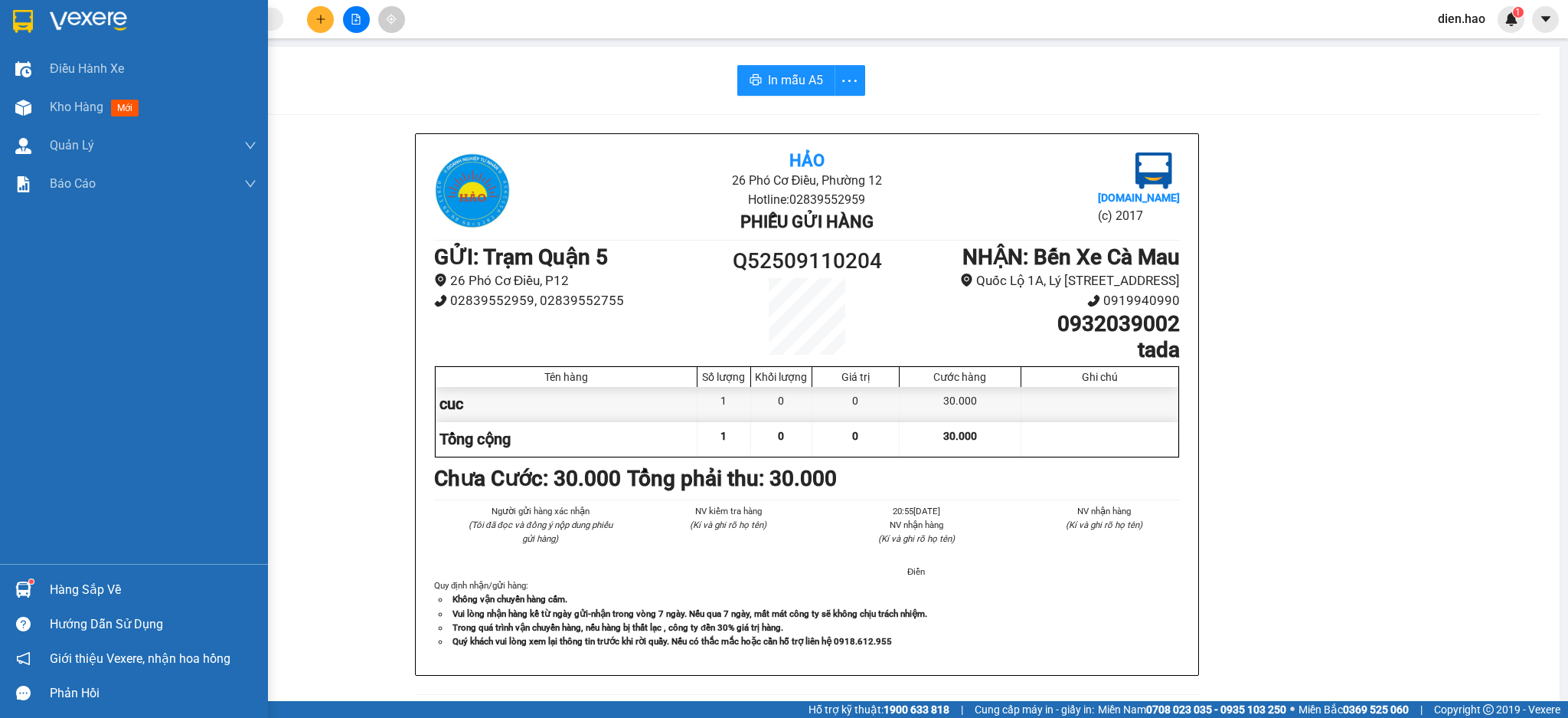
drag, startPoint x: 89, startPoint y: 111, endPoint x: 462, endPoint y: 34, distance: 380.9
click at [89, 111] on span "Kho hàng" at bounding box center [76, 107] width 53 height 15
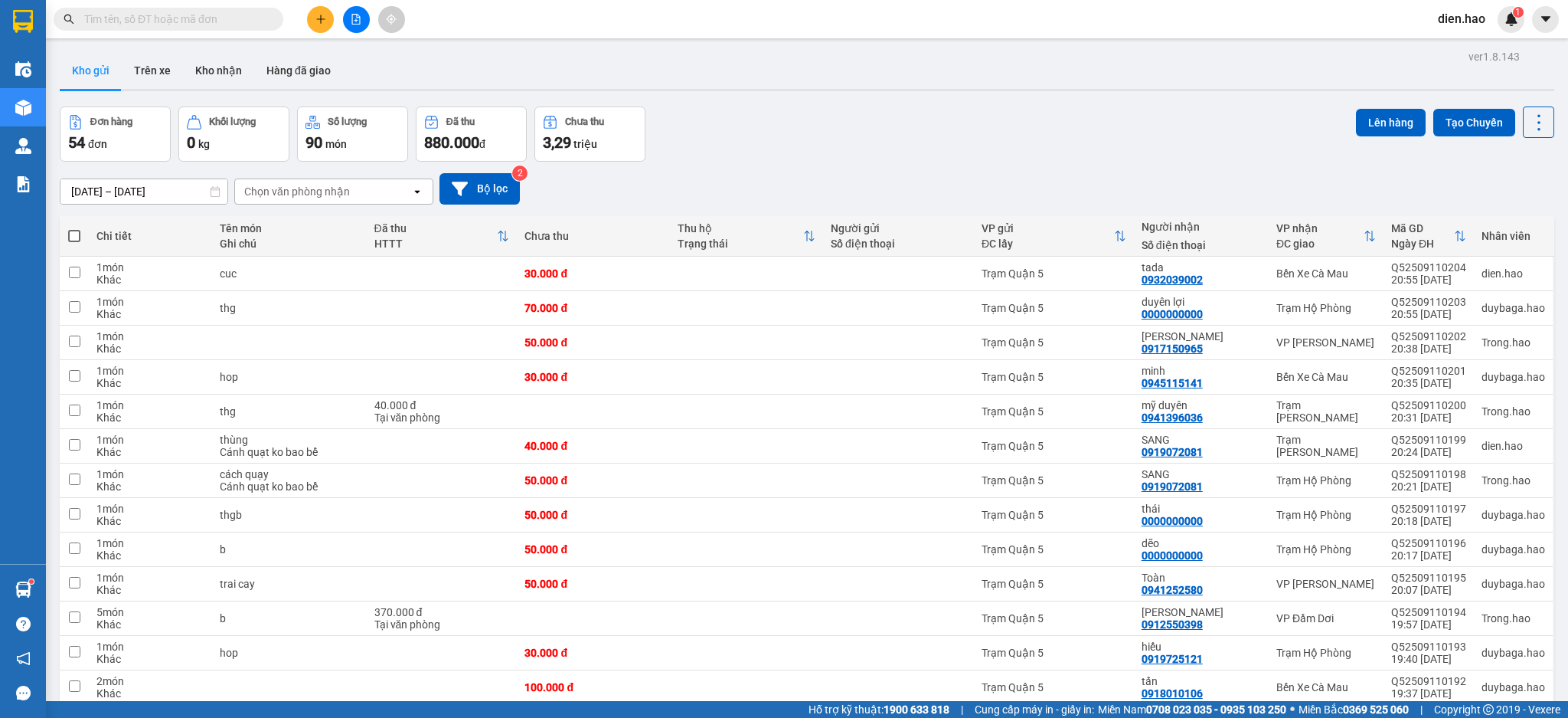
click at [326, 18] on button at bounding box center [320, 19] width 27 height 27
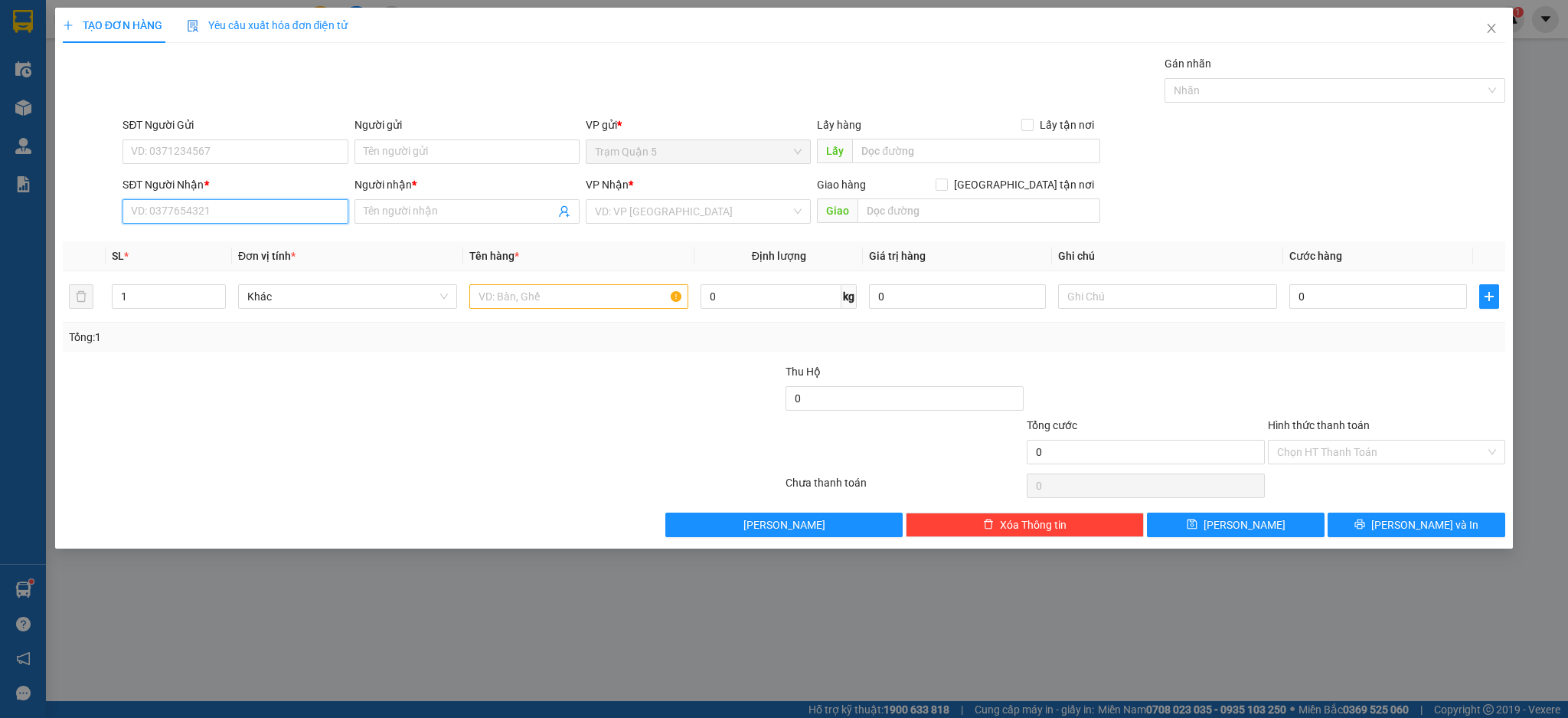
click at [287, 215] on input "SĐT Người Nhận *" at bounding box center [235, 212] width 225 height 25
click at [280, 243] on div "0942651653 - Vân" at bounding box center [235, 242] width 207 height 17
type input "0942651653"
type input "Vân"
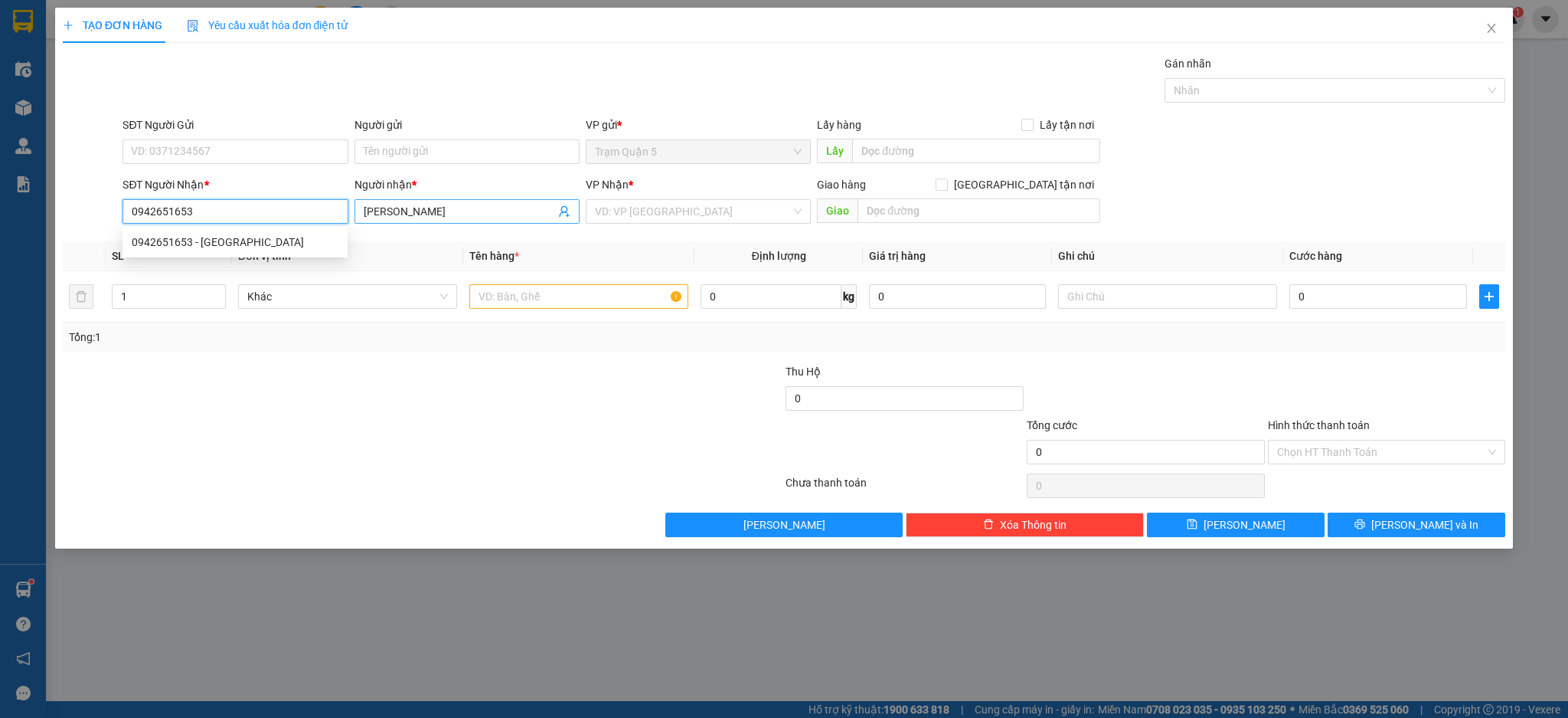
type input "60.000"
type input "0942651653"
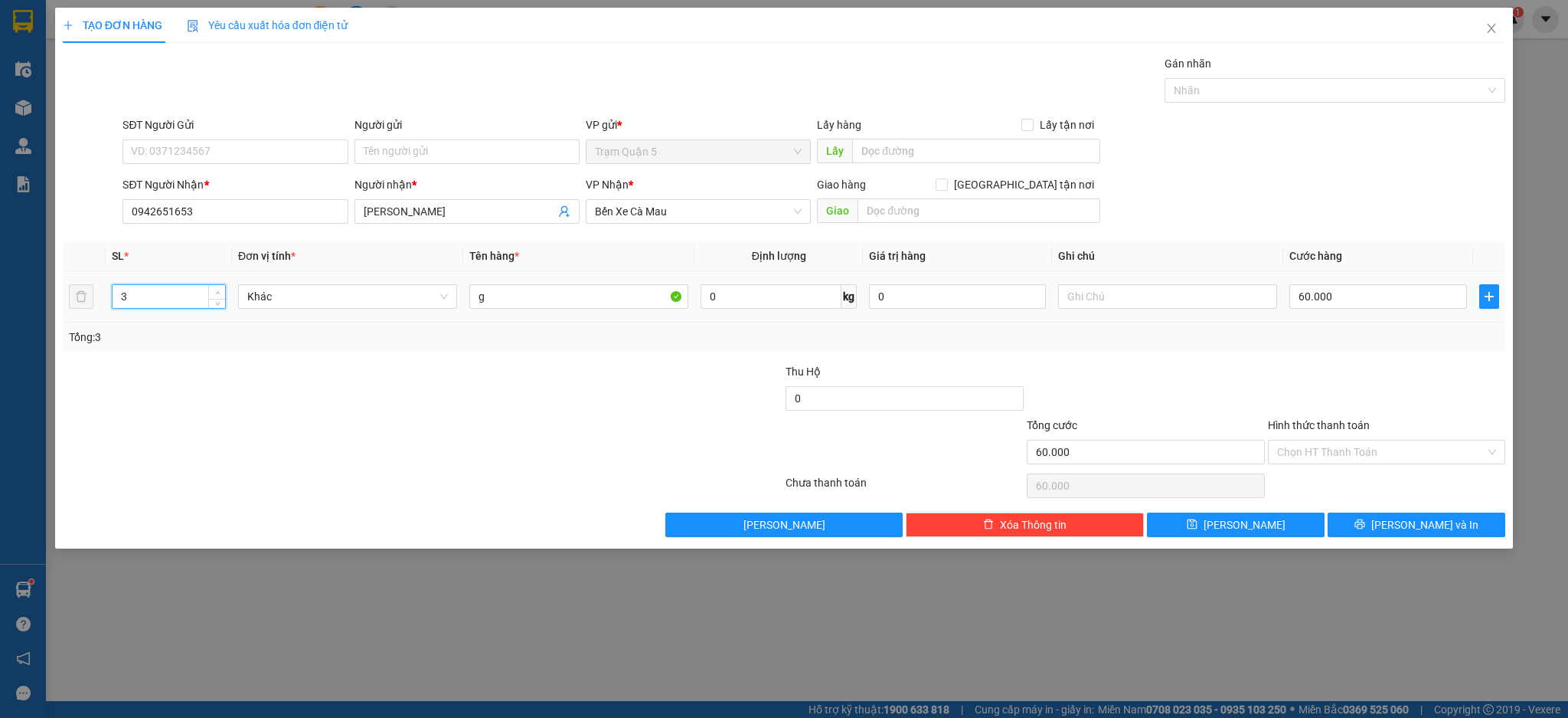
click at [216, 288] on span "up" at bounding box center [217, 292] width 9 height 9
type input "2"
click at [209, 298] on span "Decrease Value" at bounding box center [217, 300] width 17 height 14
click at [574, 294] on input "g" at bounding box center [578, 296] width 219 height 25
type input "kiện"
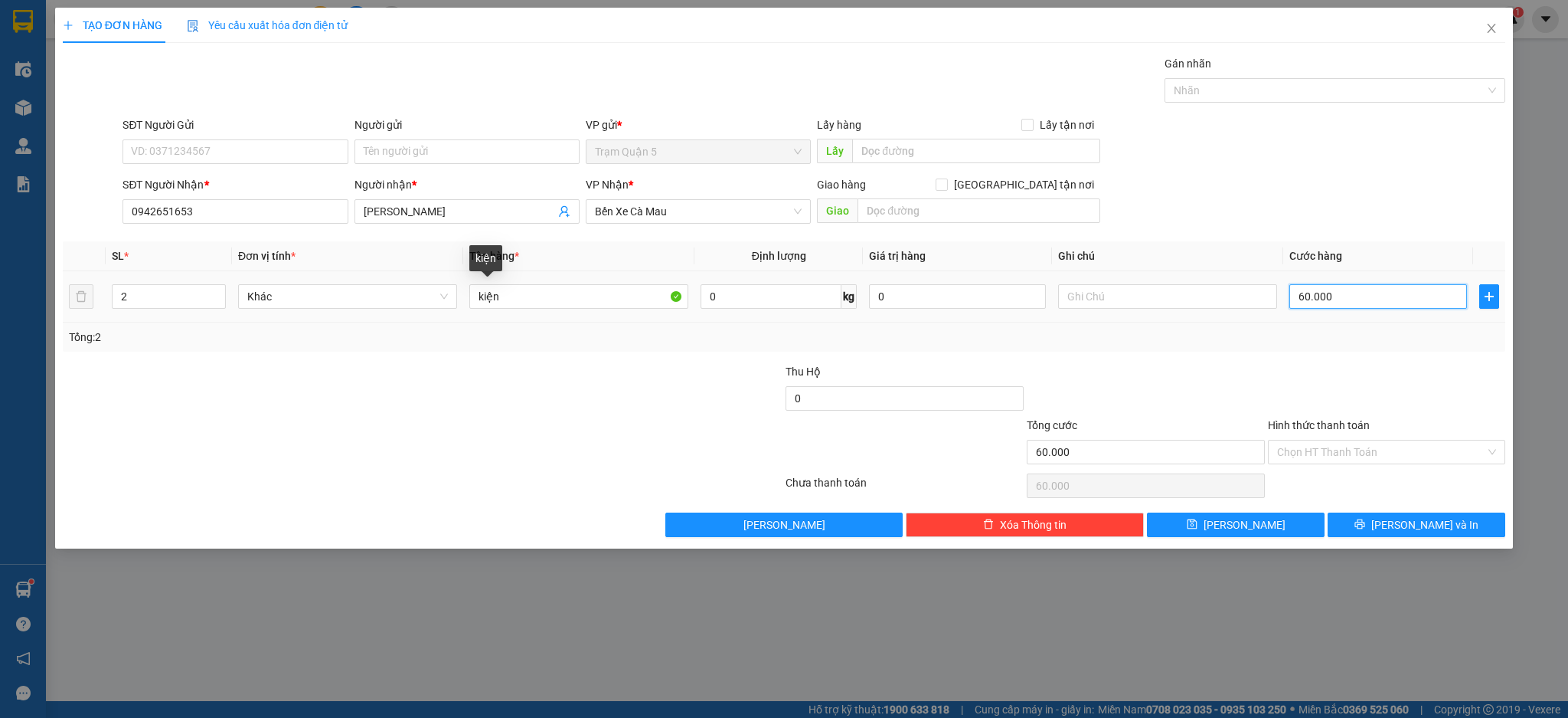
click at [1360, 301] on input "60.000" at bounding box center [1378, 296] width 177 height 25
type input "0"
type input "0.078"
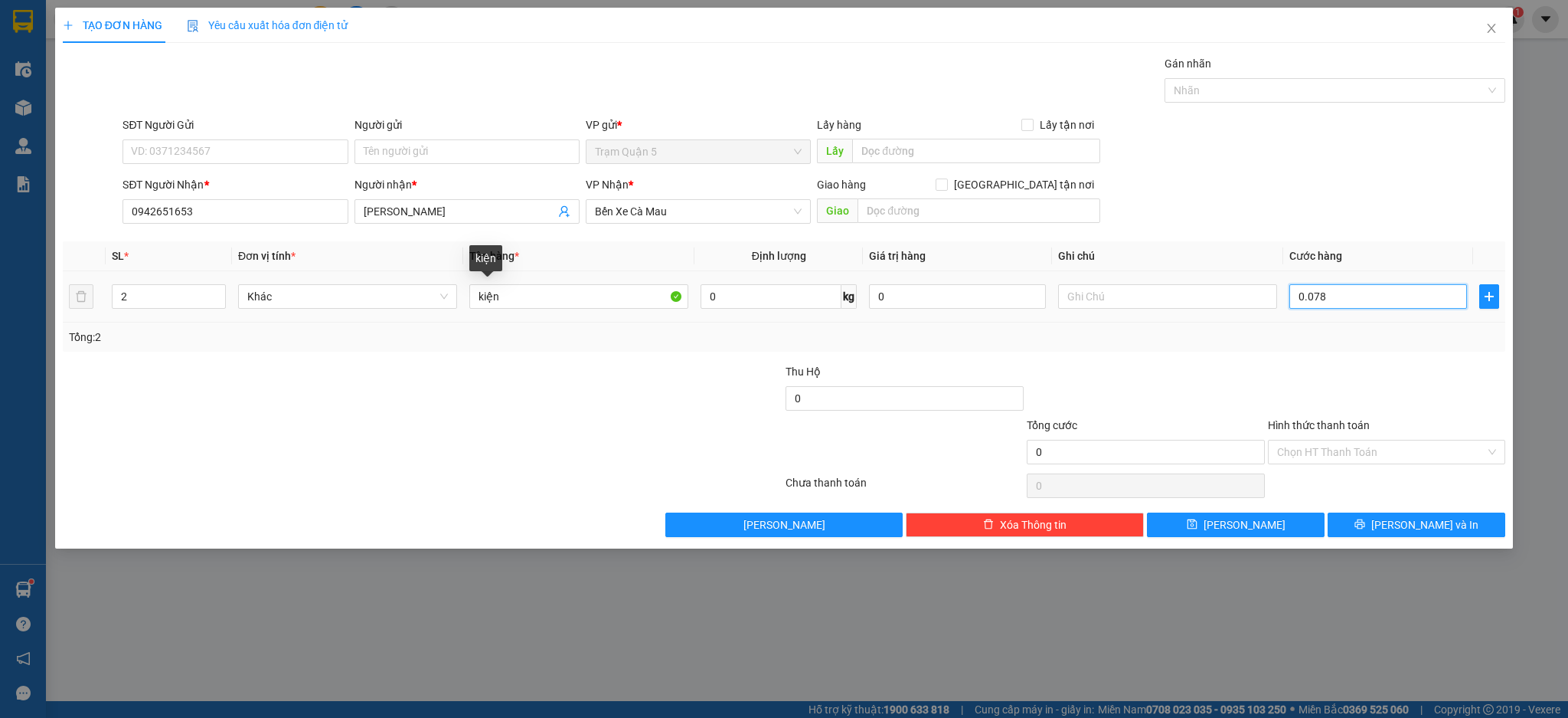
type input "78"
type input "0.078"
type input "780"
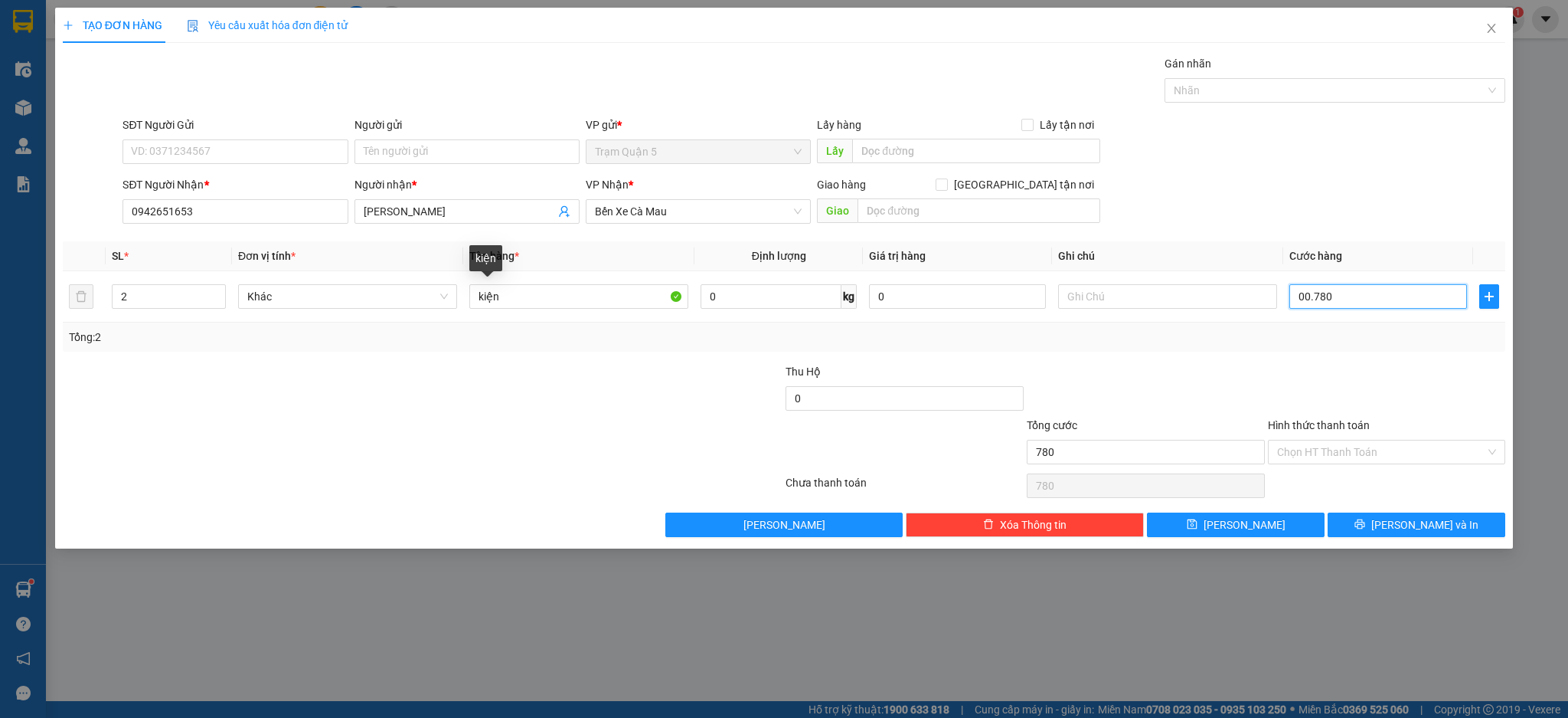
type input "000.780"
type input "780.000"
click at [1324, 361] on div "Transit Pickup Surcharge Ids Transit Deliver Surcharge Ids Transit Deliver Surc…" at bounding box center [784, 295] width 1443 height 482
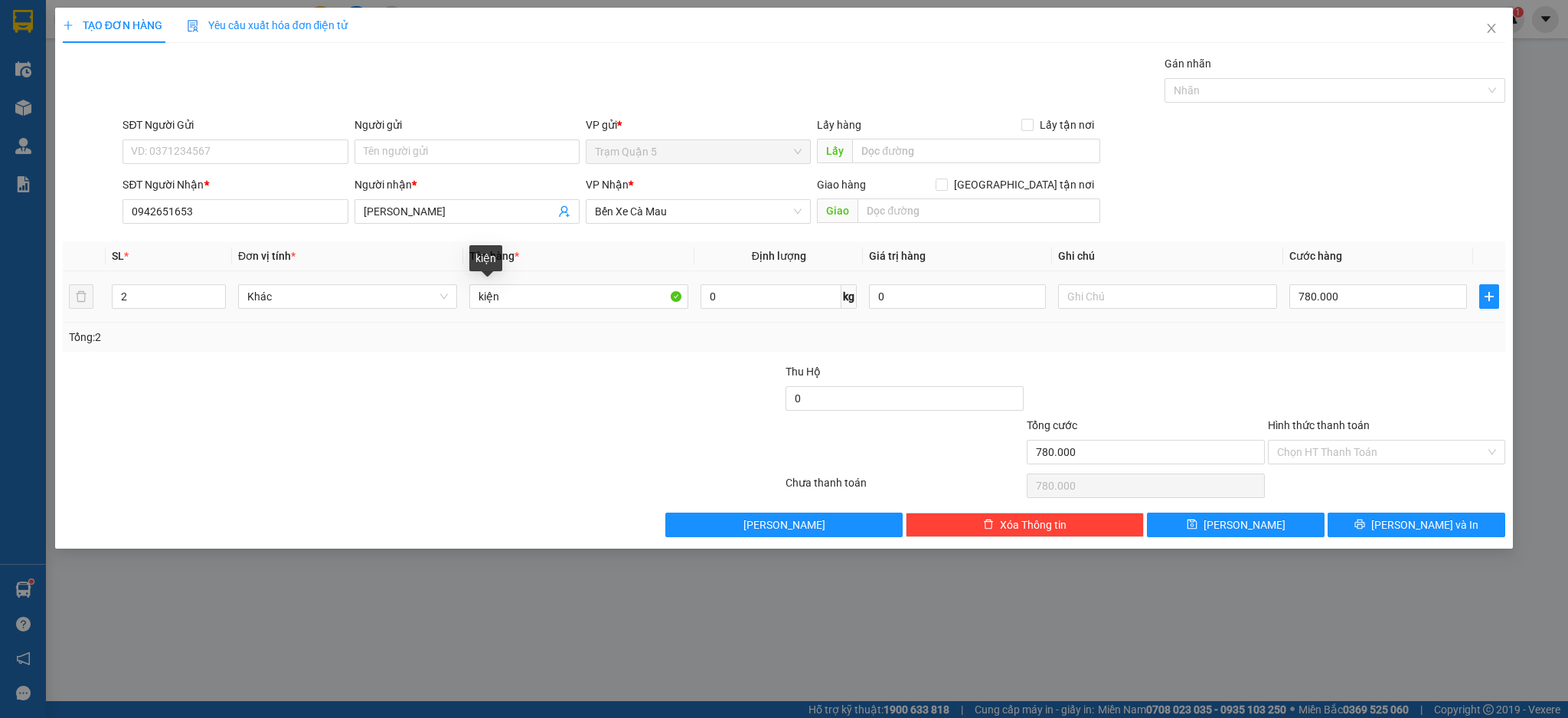
click at [1362, 313] on td "780.000" at bounding box center [1377, 296] width 189 height 52
click at [1361, 295] on input "780.000" at bounding box center [1378, 296] width 177 height 25
type input "0"
click at [1361, 295] on input "0" at bounding box center [1378, 296] width 177 height 25
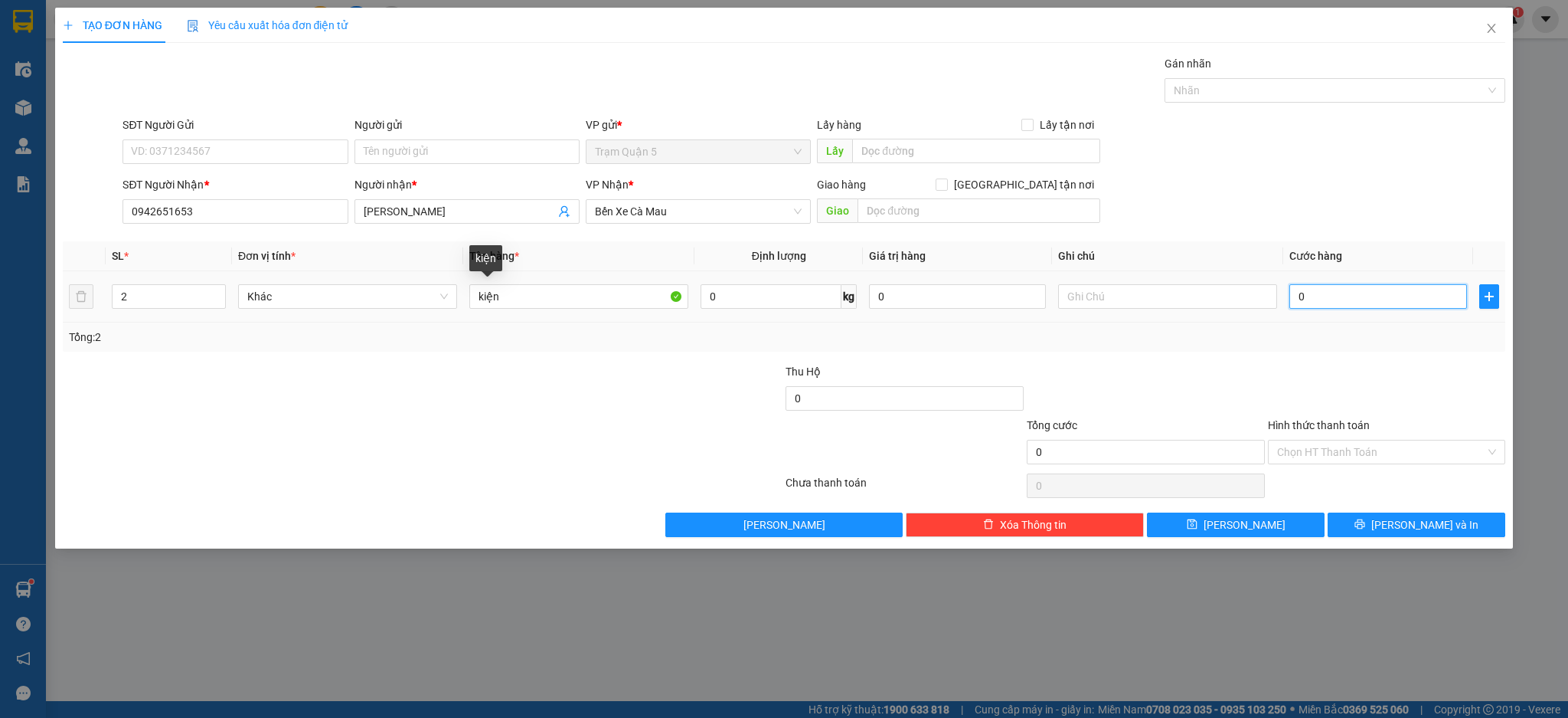
type input "0"
type input "8"
type input "008"
type input "80"
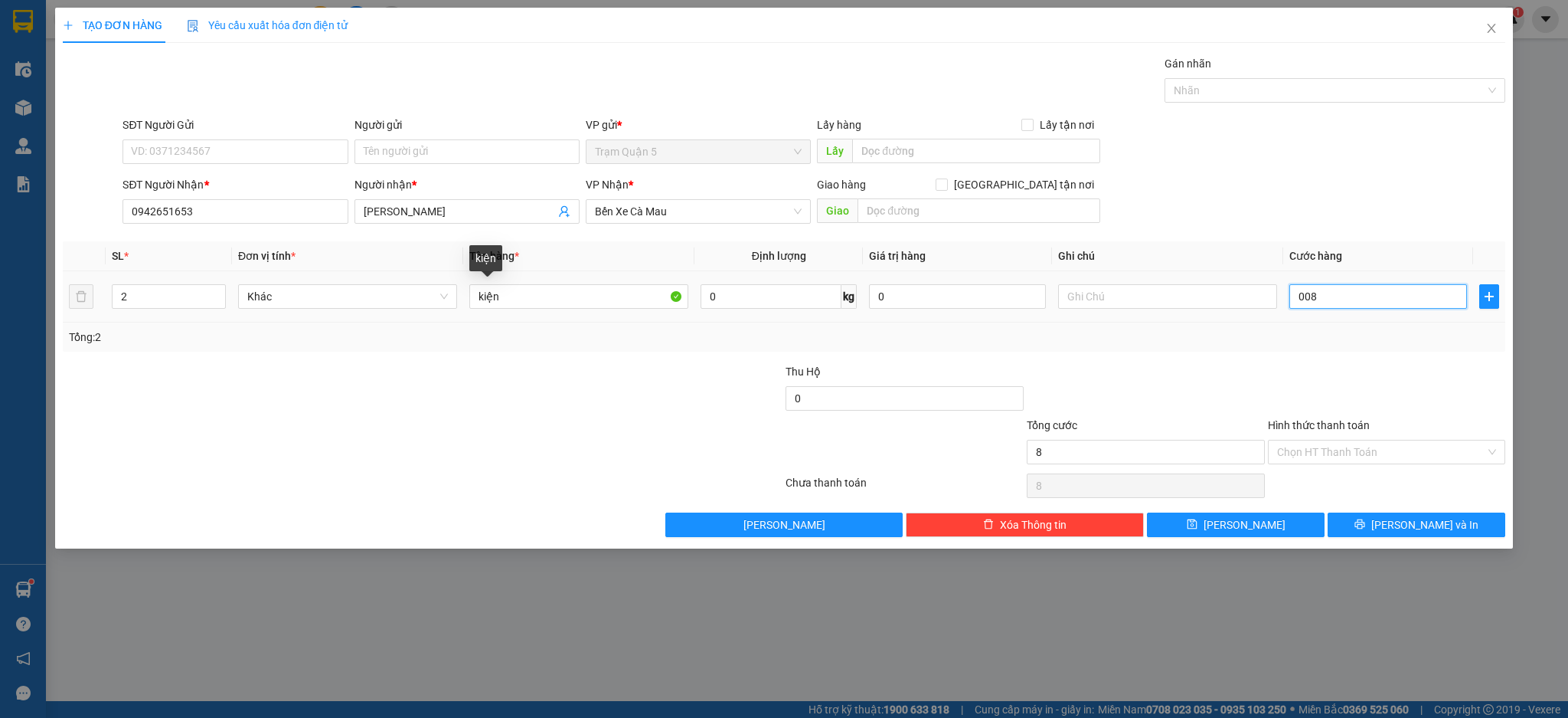
type input "80"
type input "0.080"
type input "80.000"
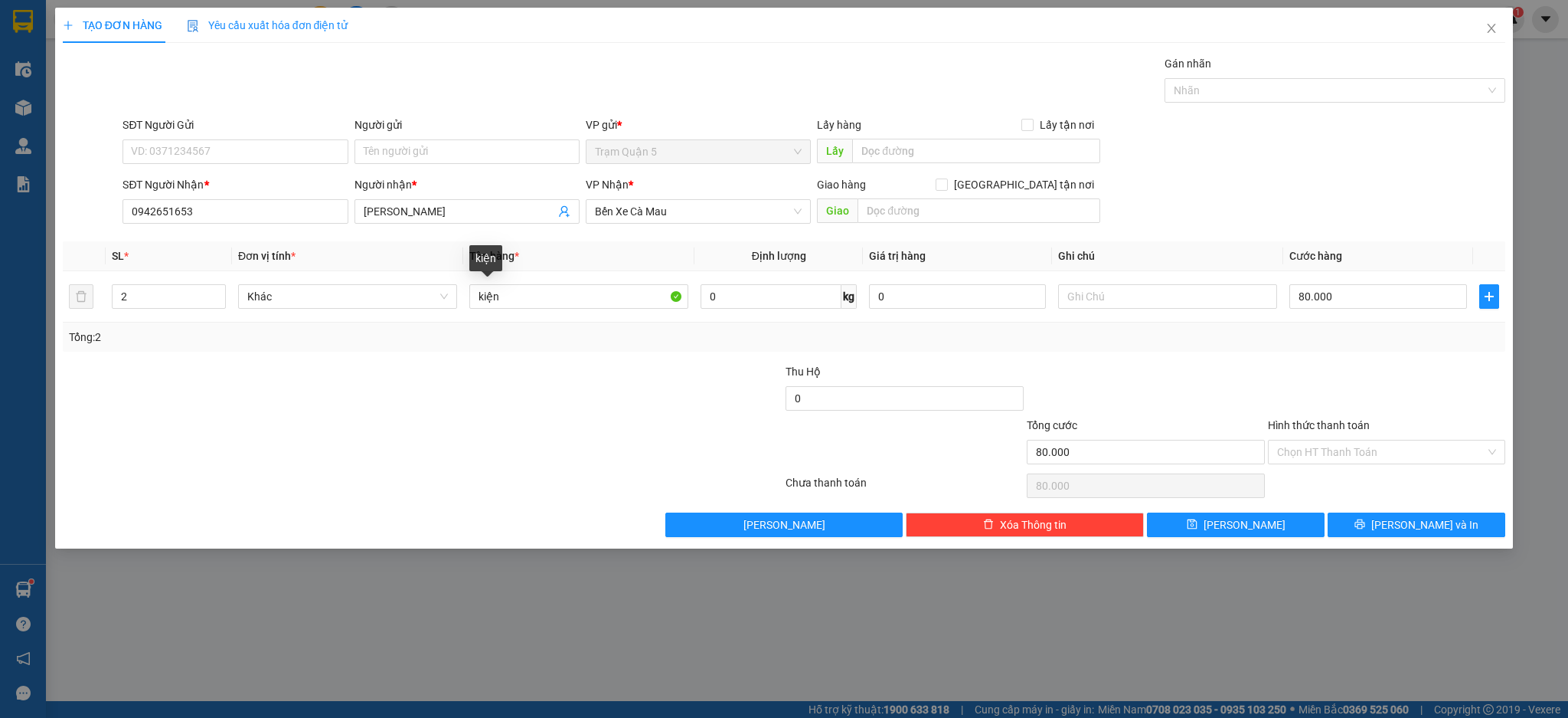
drag, startPoint x: 1326, startPoint y: 360, endPoint x: 1407, endPoint y: 503, distance: 164.3
click at [1326, 361] on div "Transit Pickup Surcharge Ids Transit Deliver Surcharge Ids Transit Deliver Surc…" at bounding box center [784, 295] width 1443 height 482
click at [1423, 530] on span "[PERSON_NAME] và In" at bounding box center [1424, 524] width 107 height 17
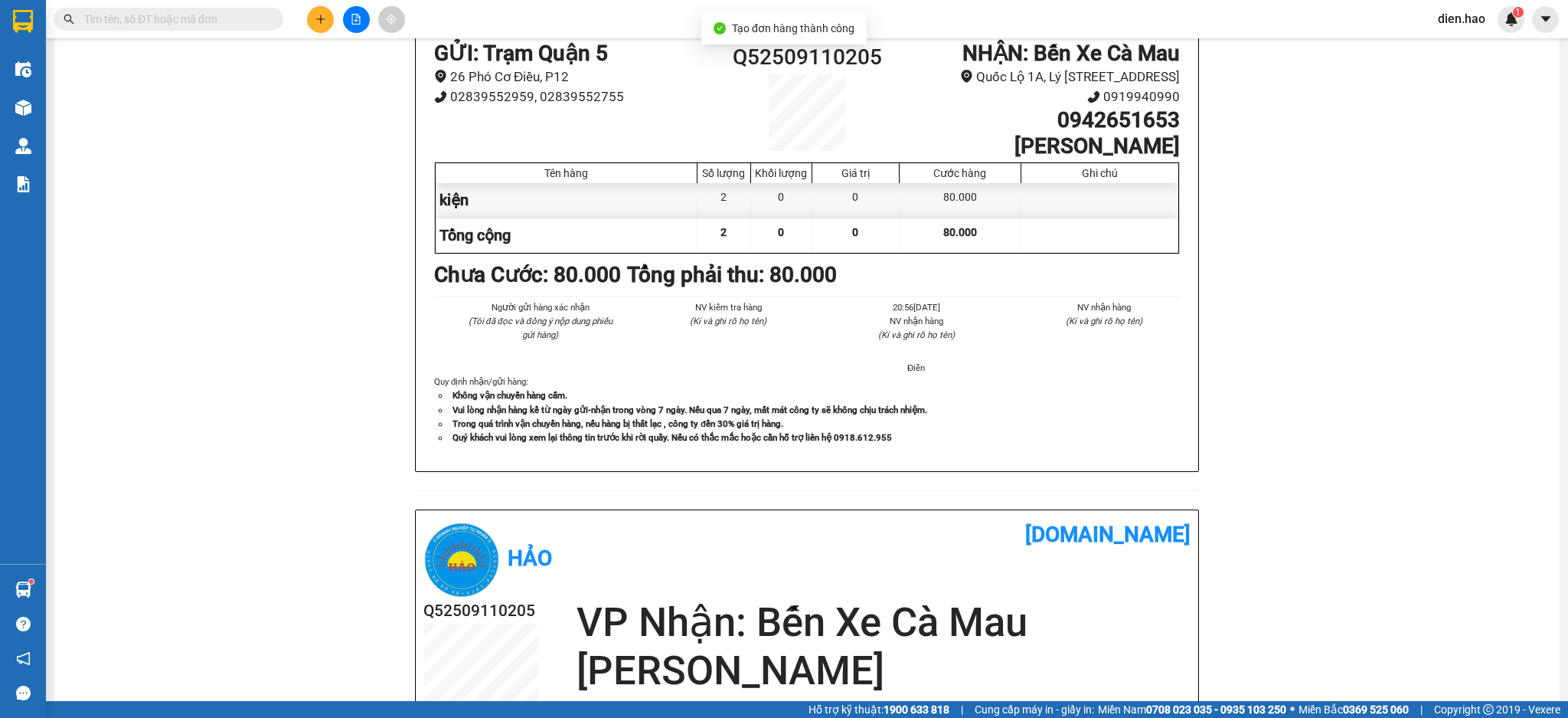
scroll to position [102, 0]
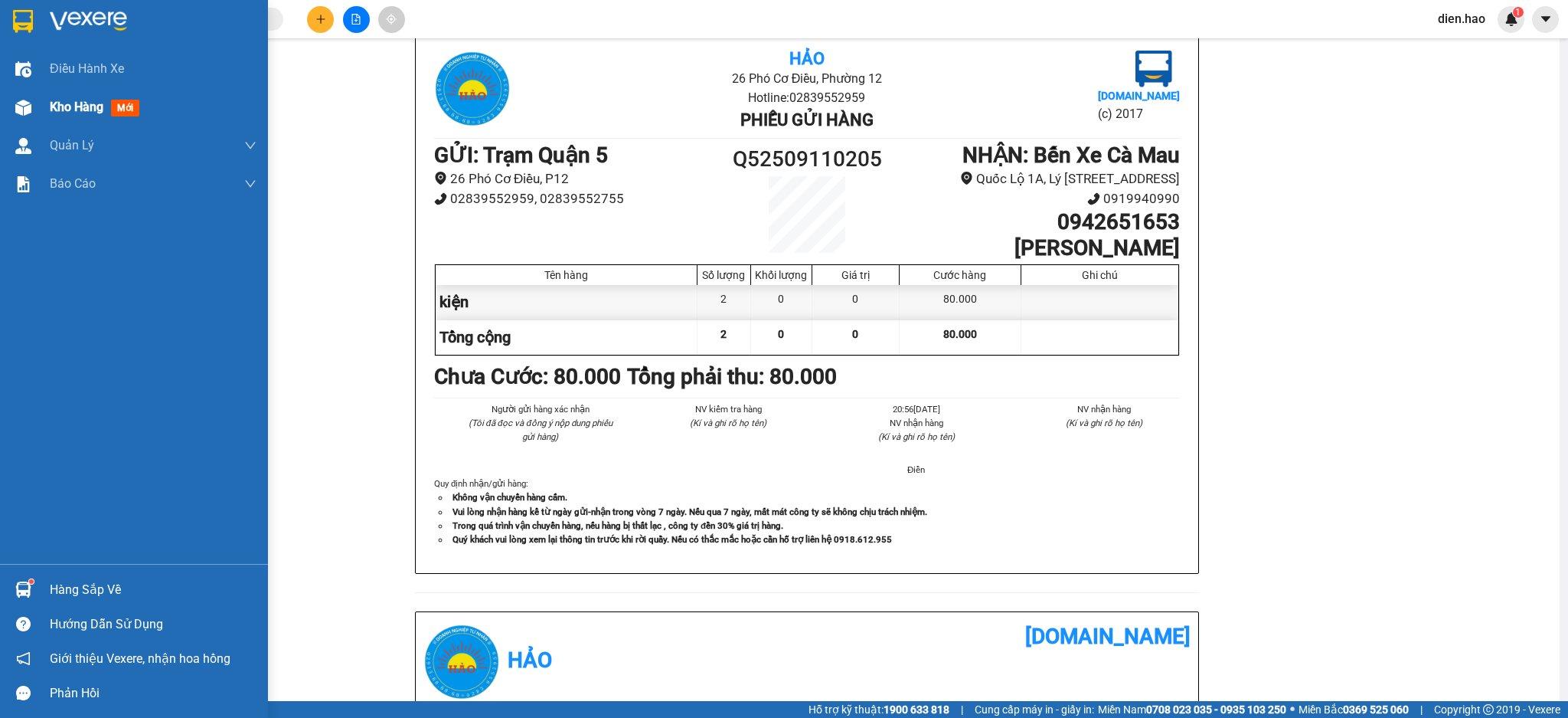
click at [70, 99] on span "Kho hàng" at bounding box center [76, 107] width 53 height 15
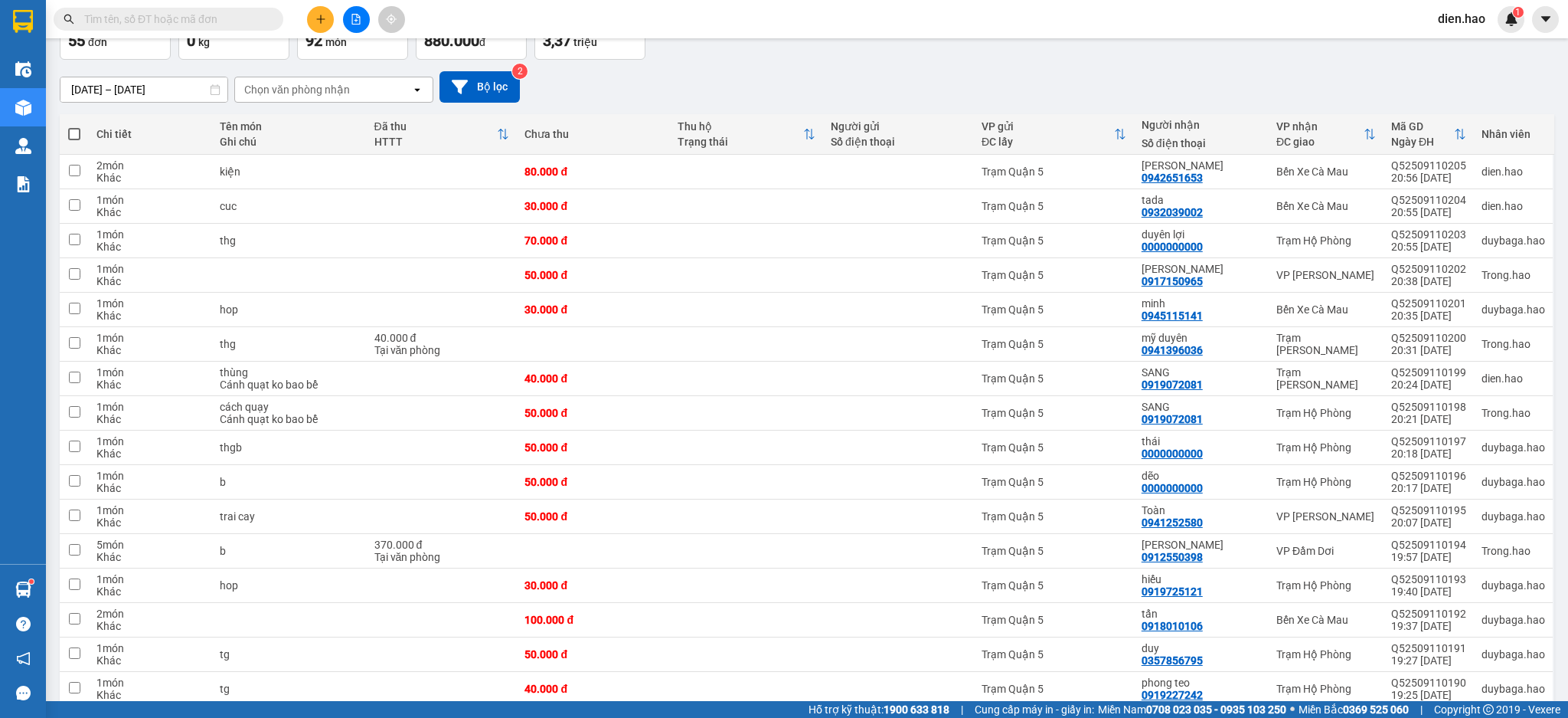
click at [172, 14] on input "text" at bounding box center [175, 19] width 180 height 17
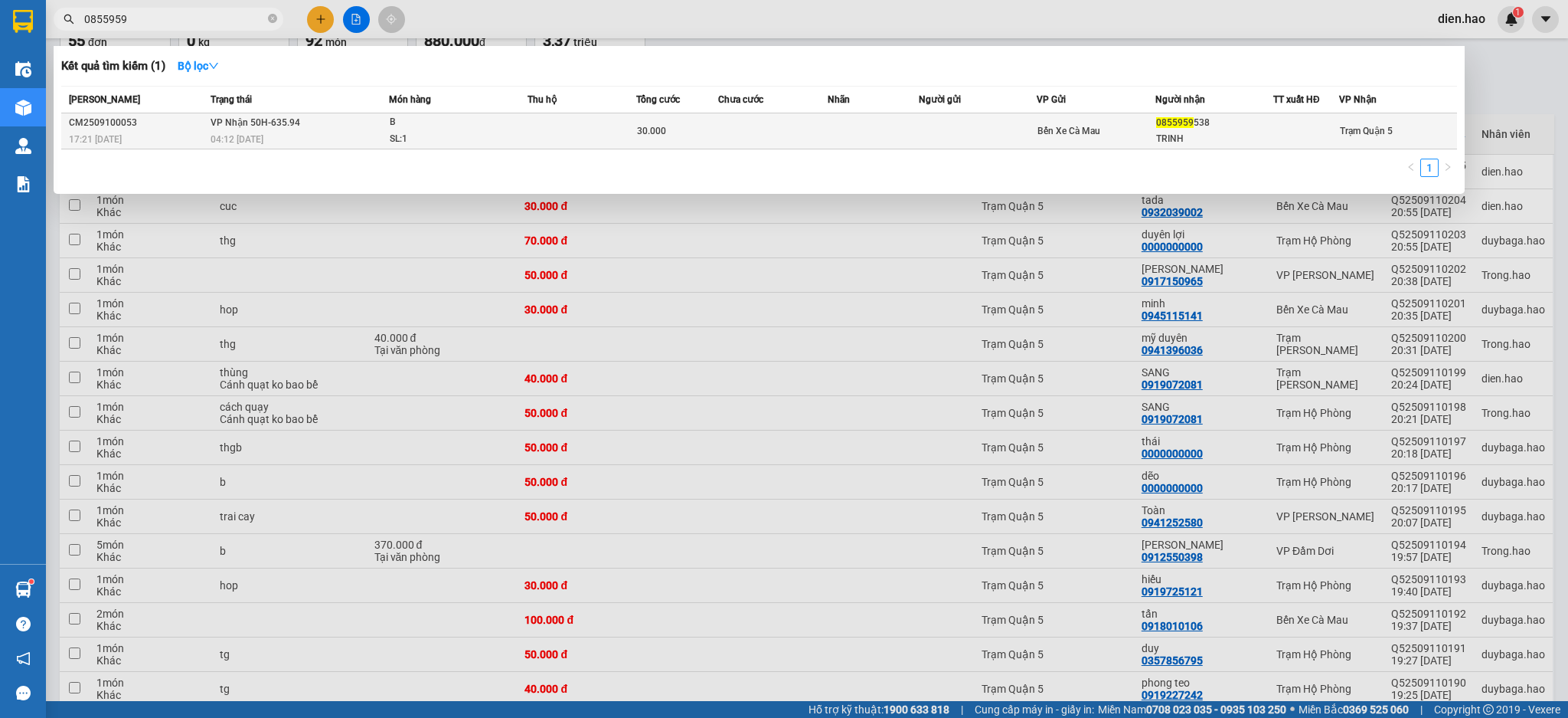
type input "0855959"
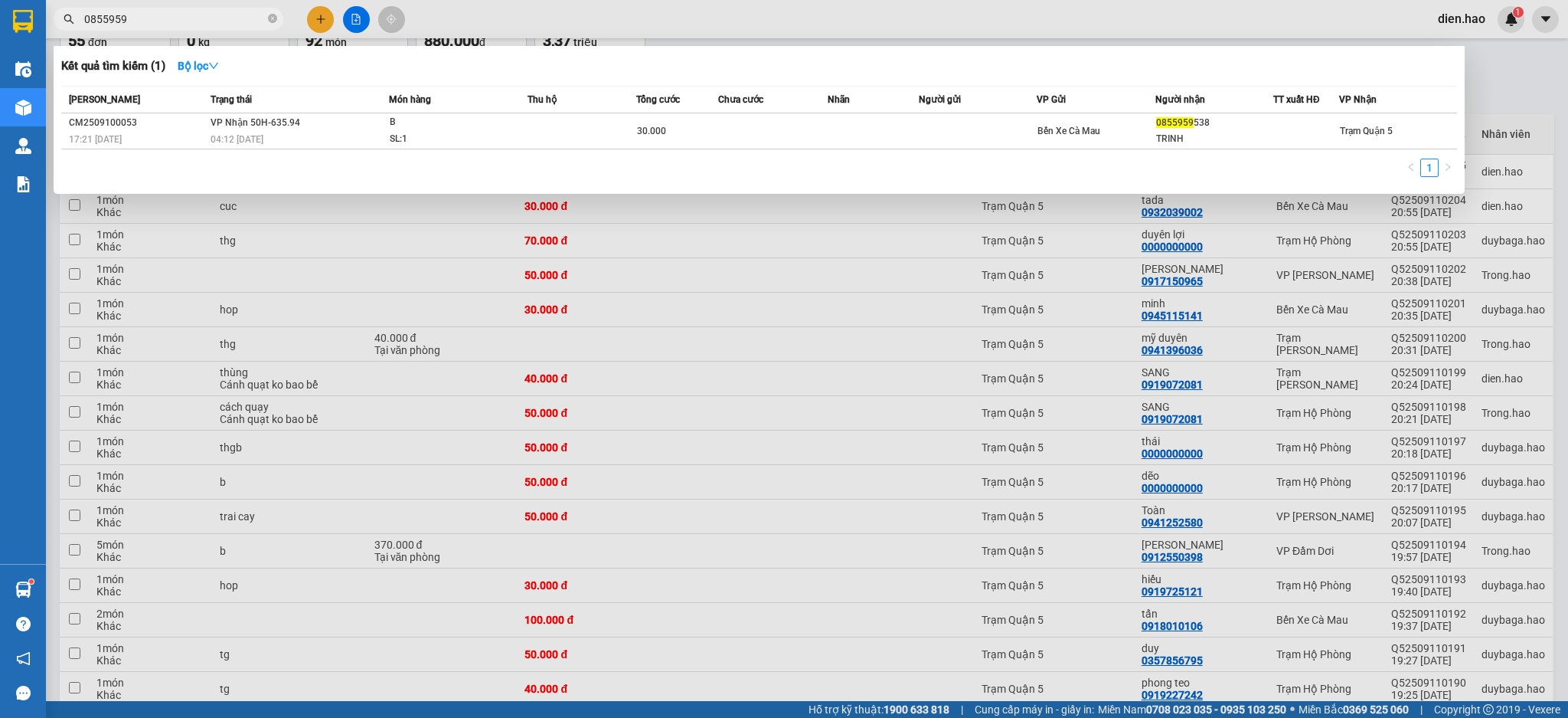
click at [343, 118] on td "VP Nhận 50H-635.94 04:12 - 11/09" at bounding box center [298, 131] width 182 height 36
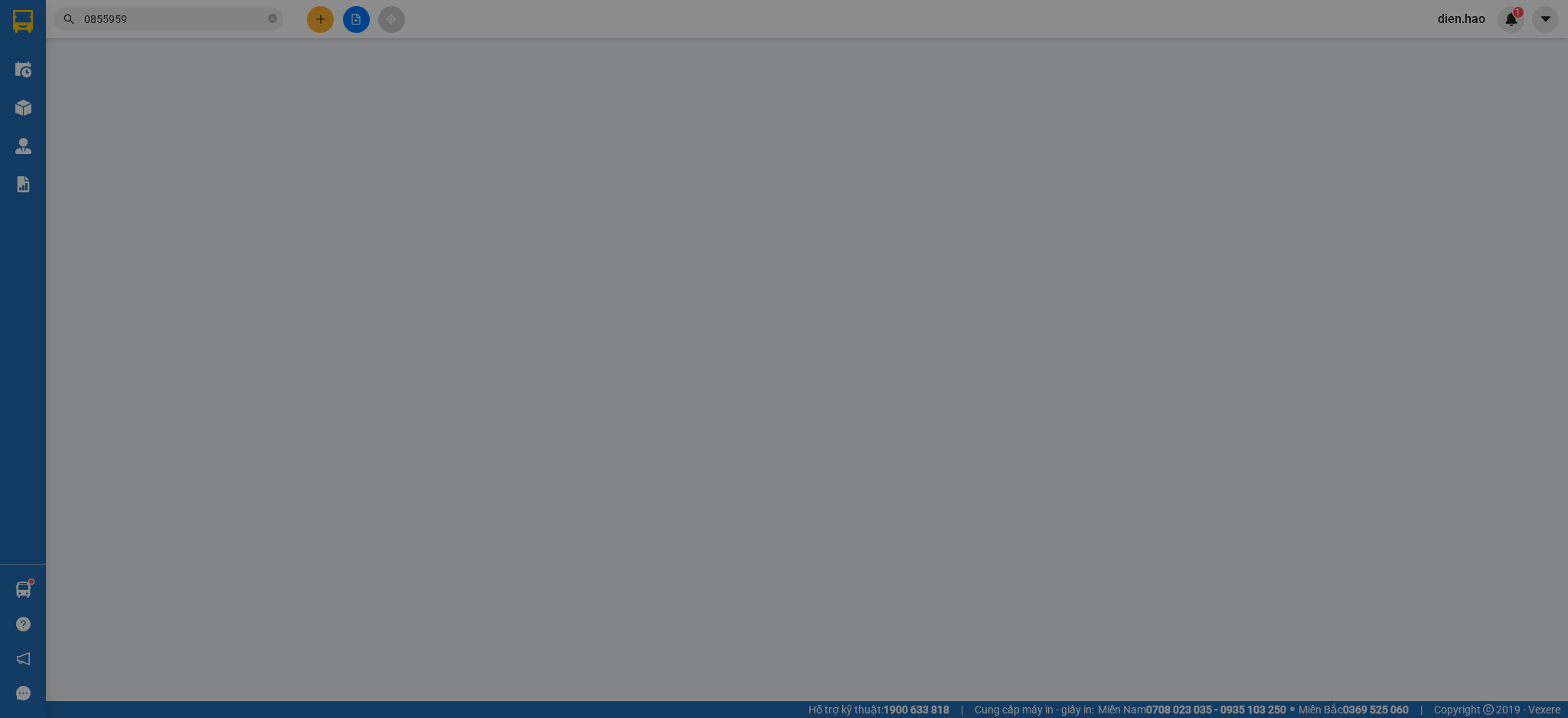
type input "0855959538"
type input "TRINH"
type input "30.000"
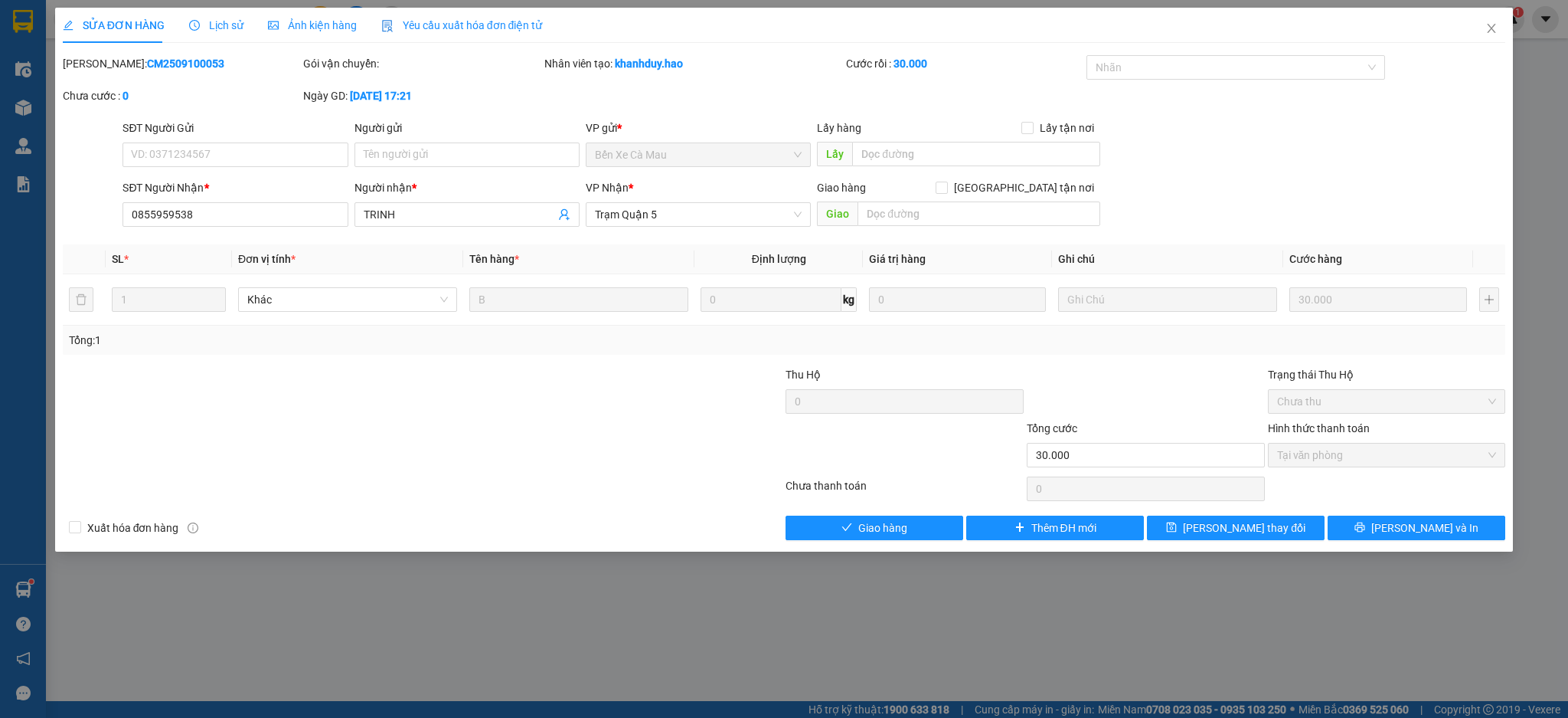
click at [335, 45] on div "SỬA ĐƠN HÀNG Lịch sử Ảnh kiện hàng Yêu cầu xuất hóa đơn điện tử Total Paid Fee …" at bounding box center [784, 273] width 1443 height 533
click at [331, 30] on span "Ảnh kiện hàng" at bounding box center [312, 25] width 89 height 12
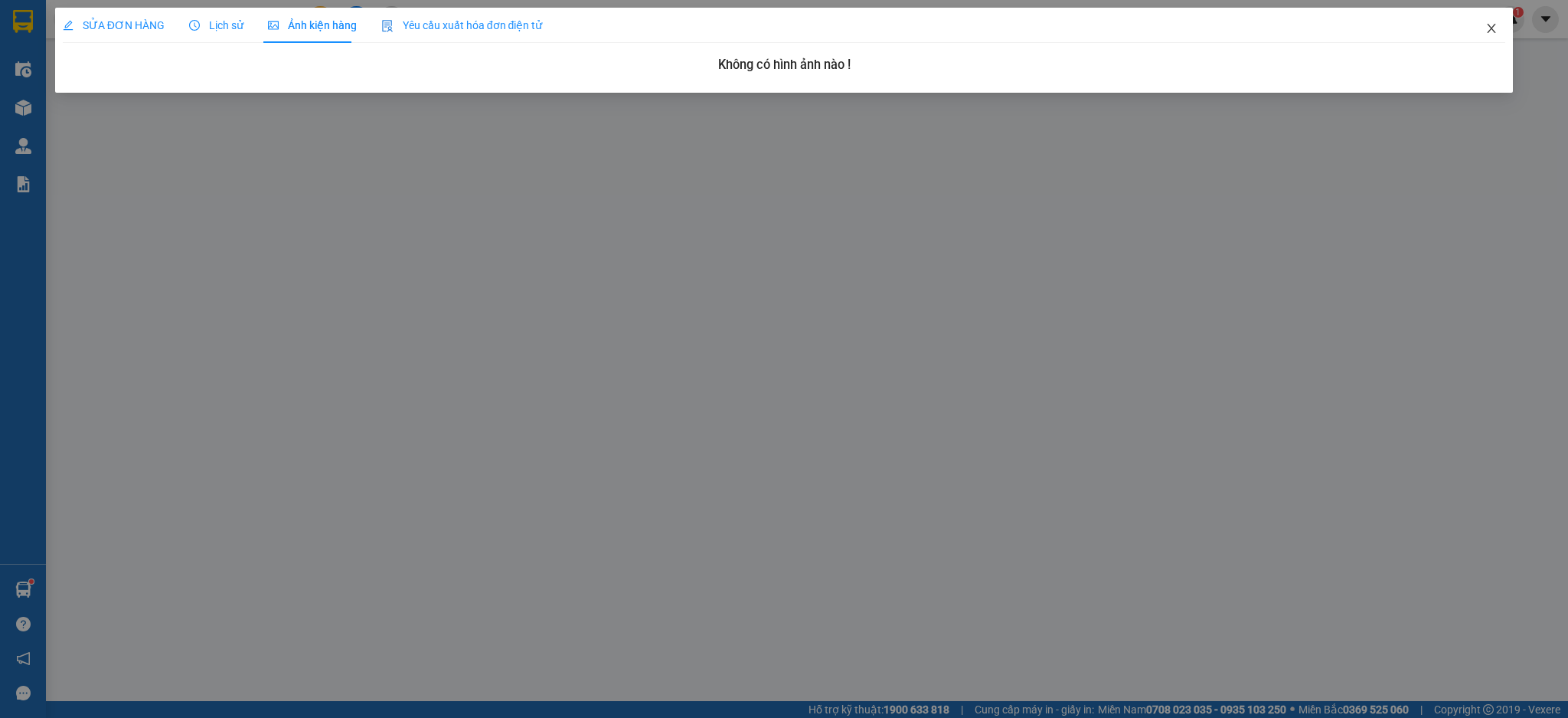
click at [1502, 37] on span "Close" at bounding box center [1491, 29] width 43 height 43
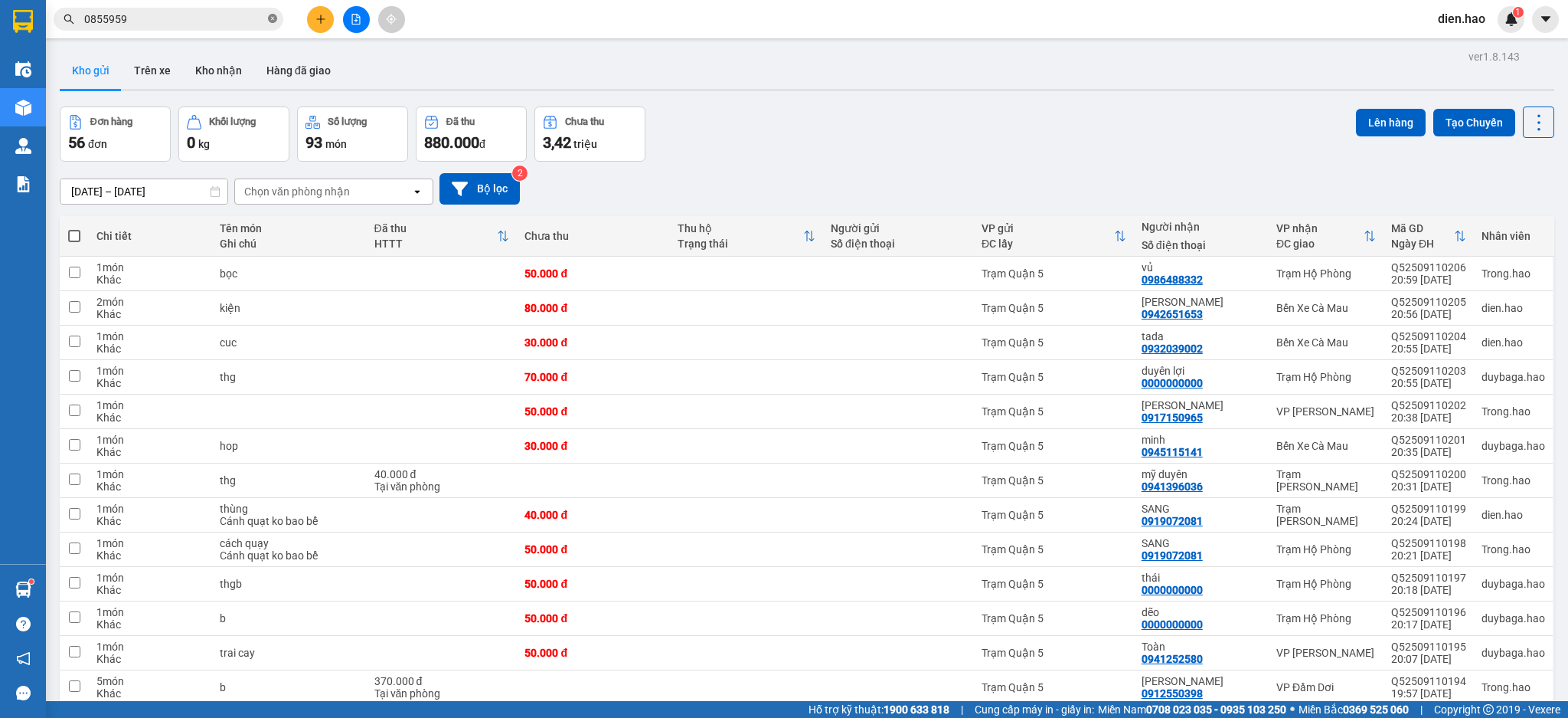
click at [275, 23] on icon "close-circle" at bounding box center [272, 18] width 9 height 9
click at [1528, 131] on icon at bounding box center [1538, 122] width 21 height 21
click at [1516, 222] on span "Làm mới" at bounding box center [1501, 219] width 42 height 16
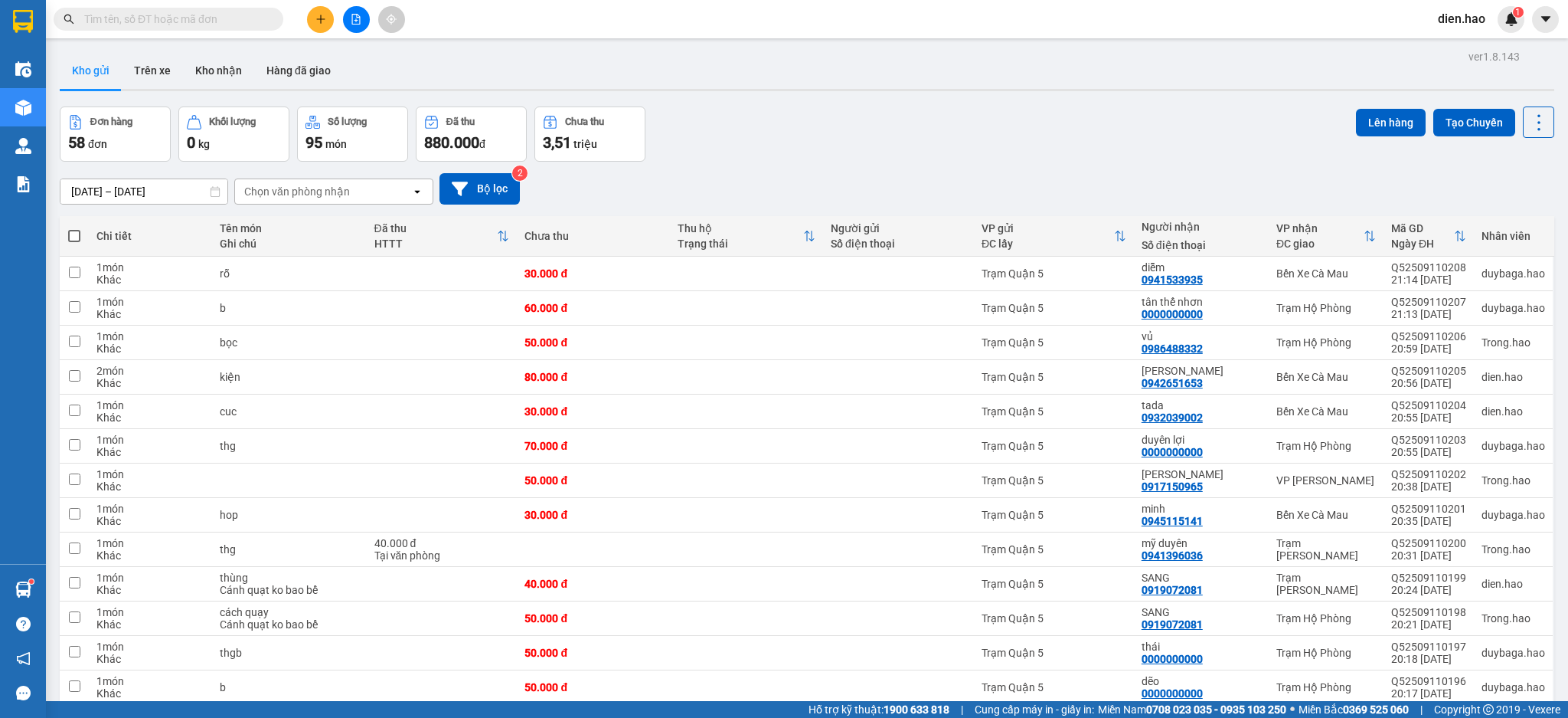
click at [76, 238] on span at bounding box center [74, 236] width 12 height 12
click at [75, 228] on input "checkbox" at bounding box center [75, 228] width 0 height 0
checkbox input "true"
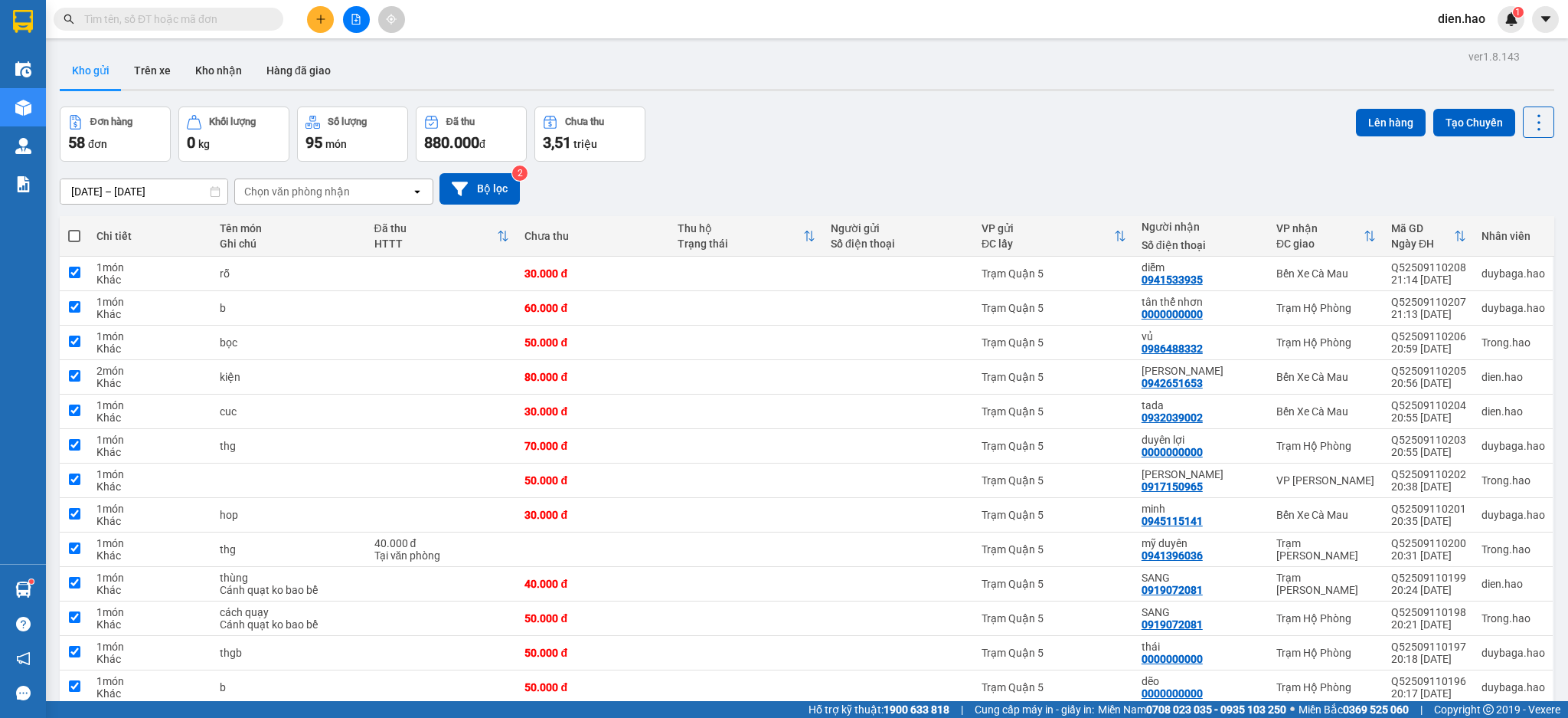
checkbox input "true"
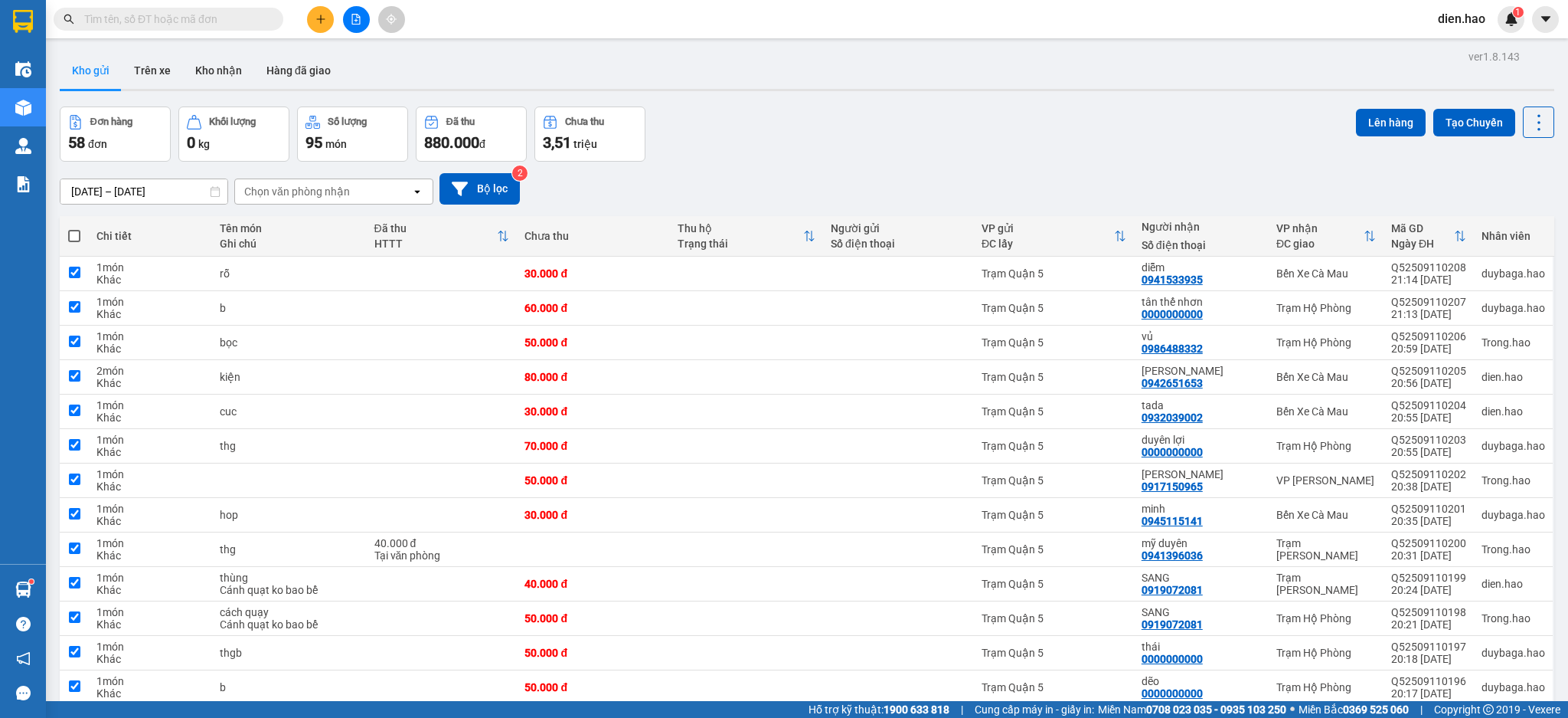
checkbox input "true"
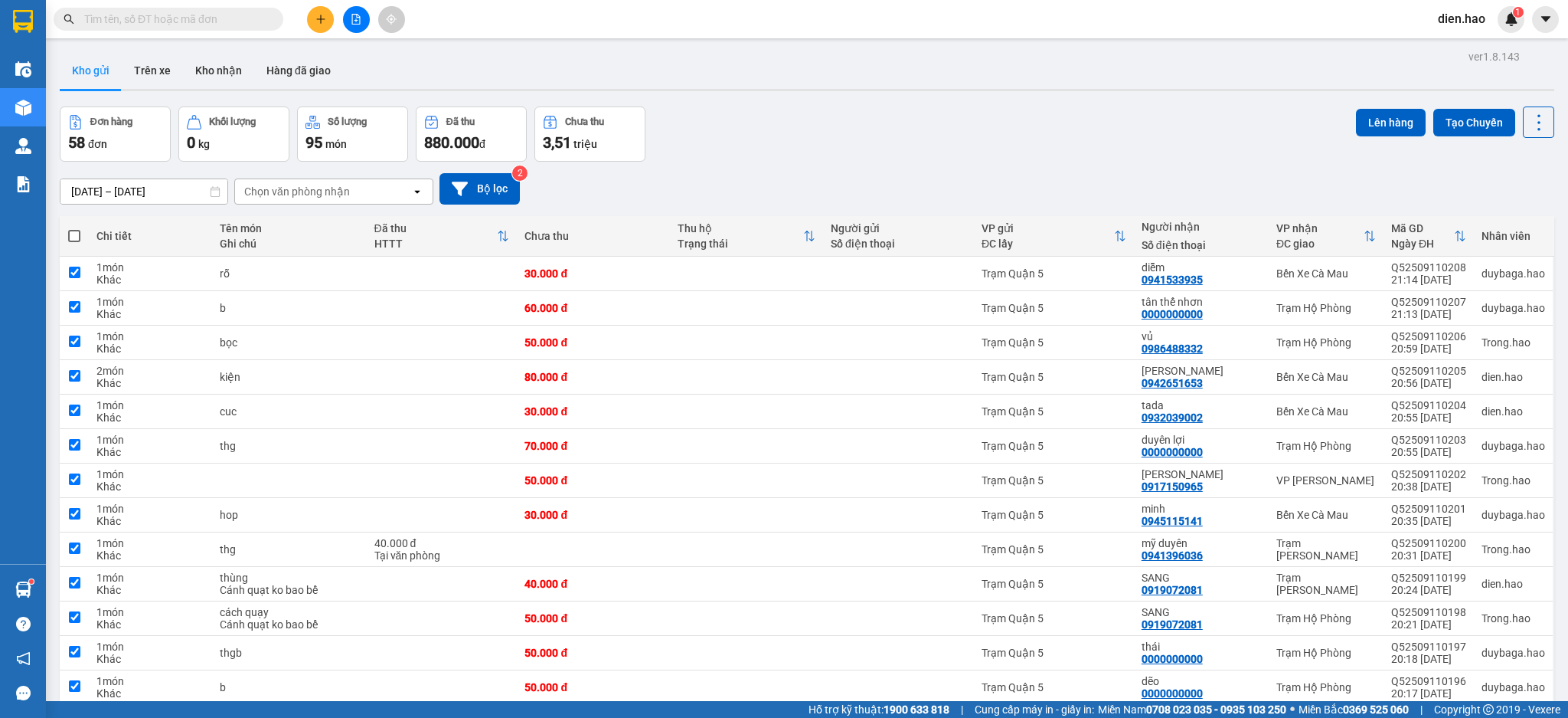
checkbox input "true"
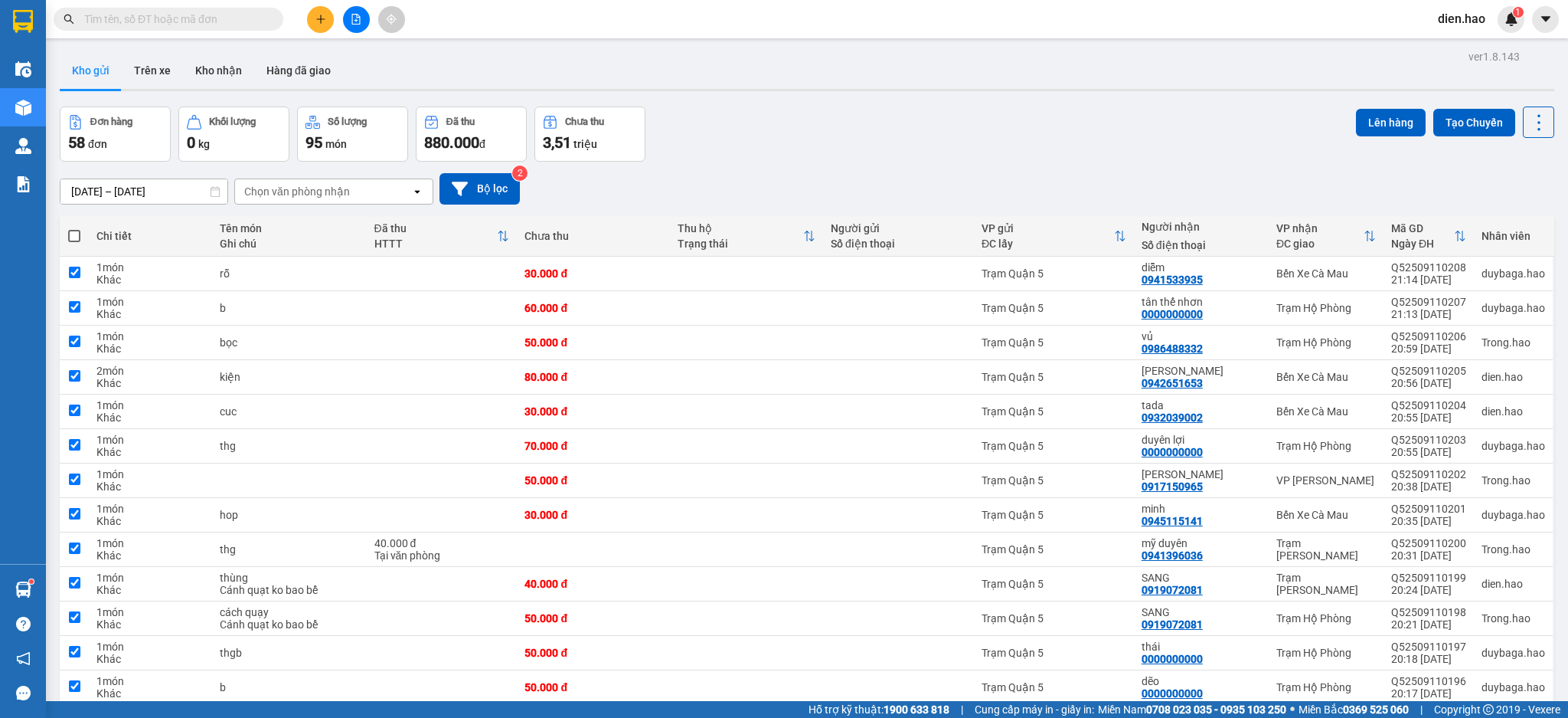
checkbox input "true"
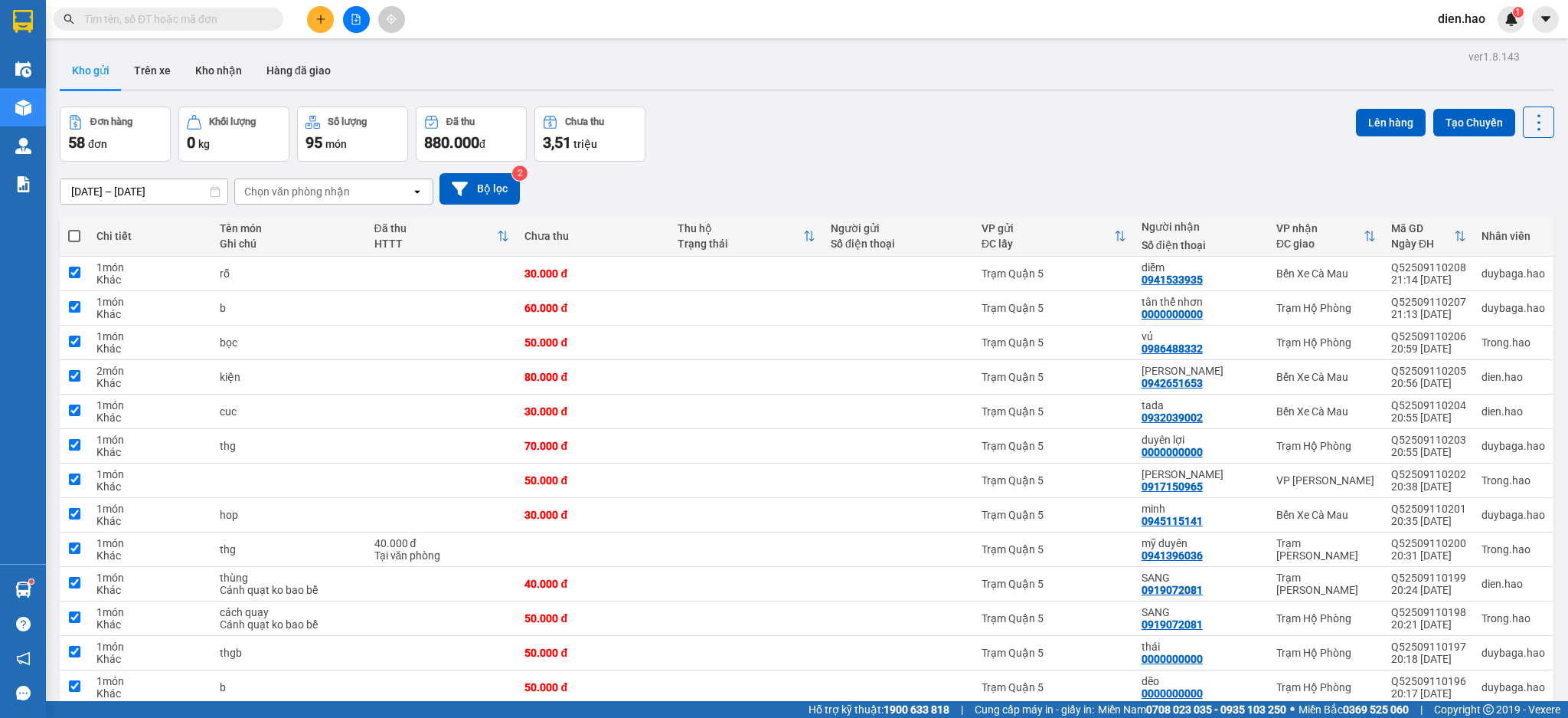
checkbox input "true"
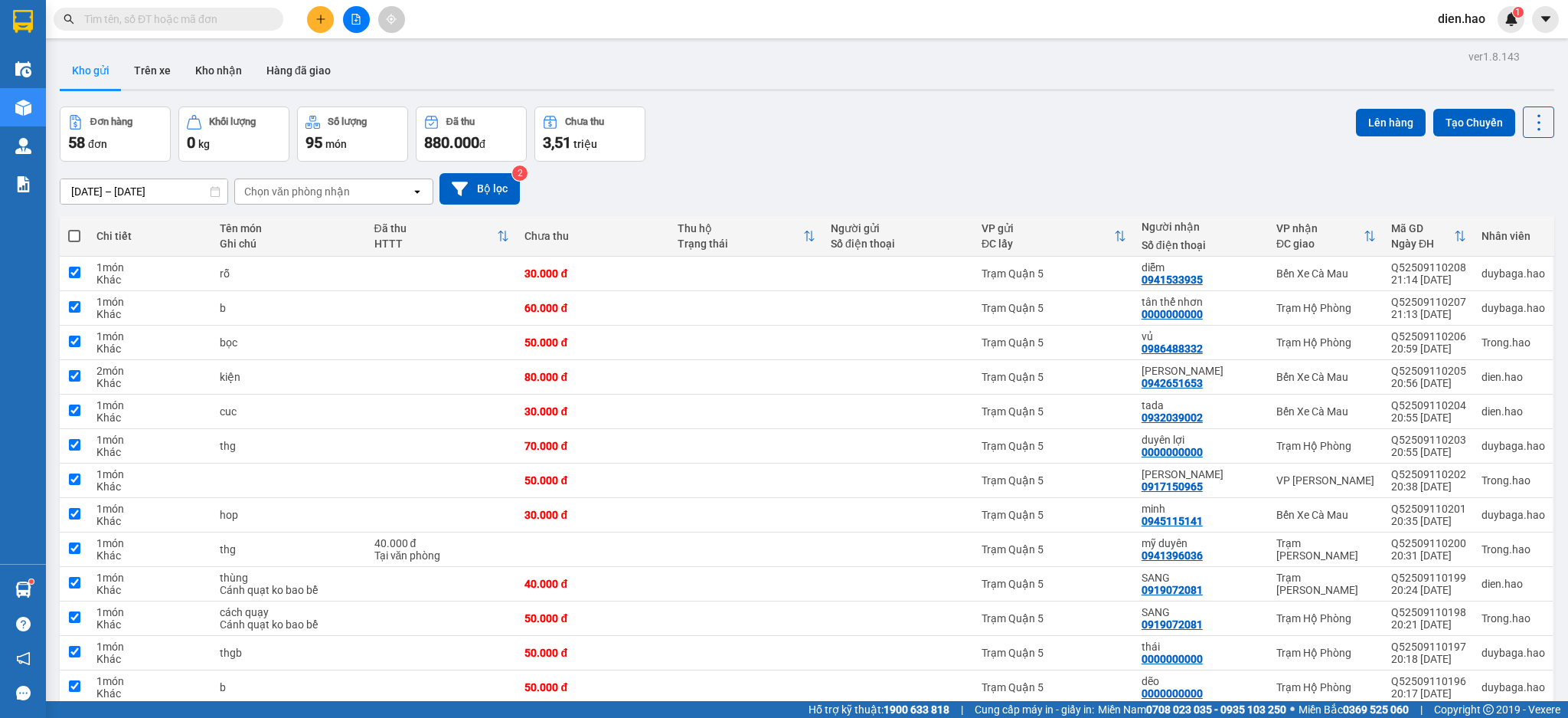
checkbox input "true"
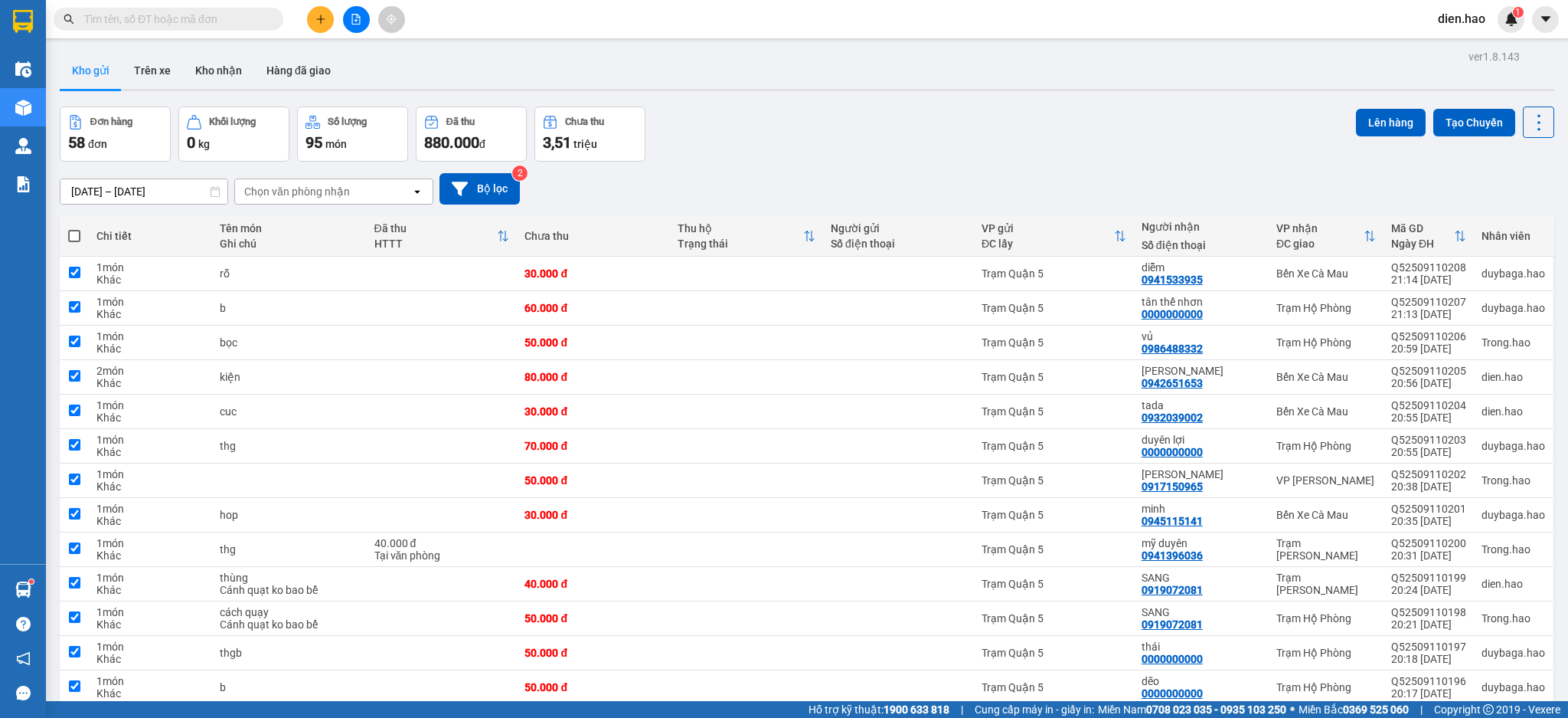
checkbox input "true"
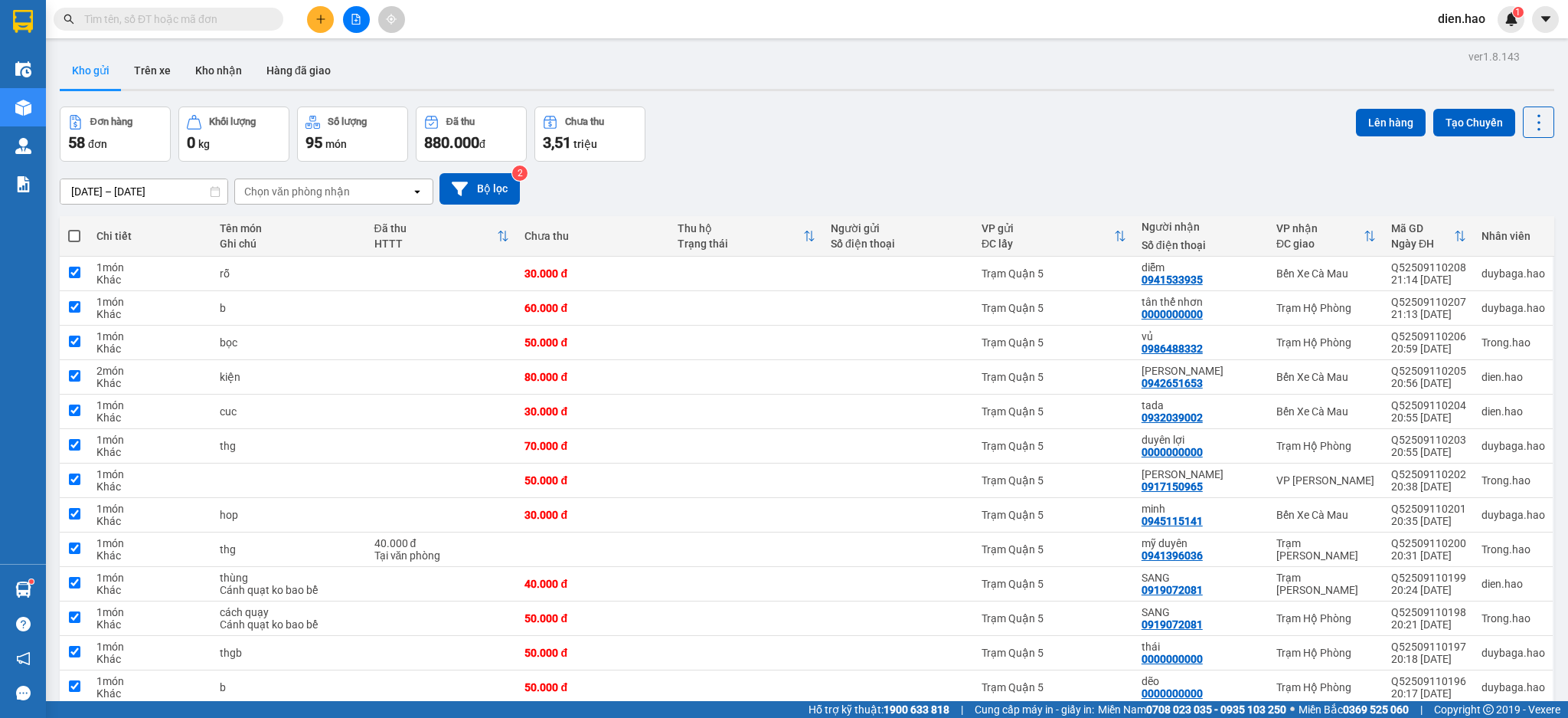
checkbox input "true"
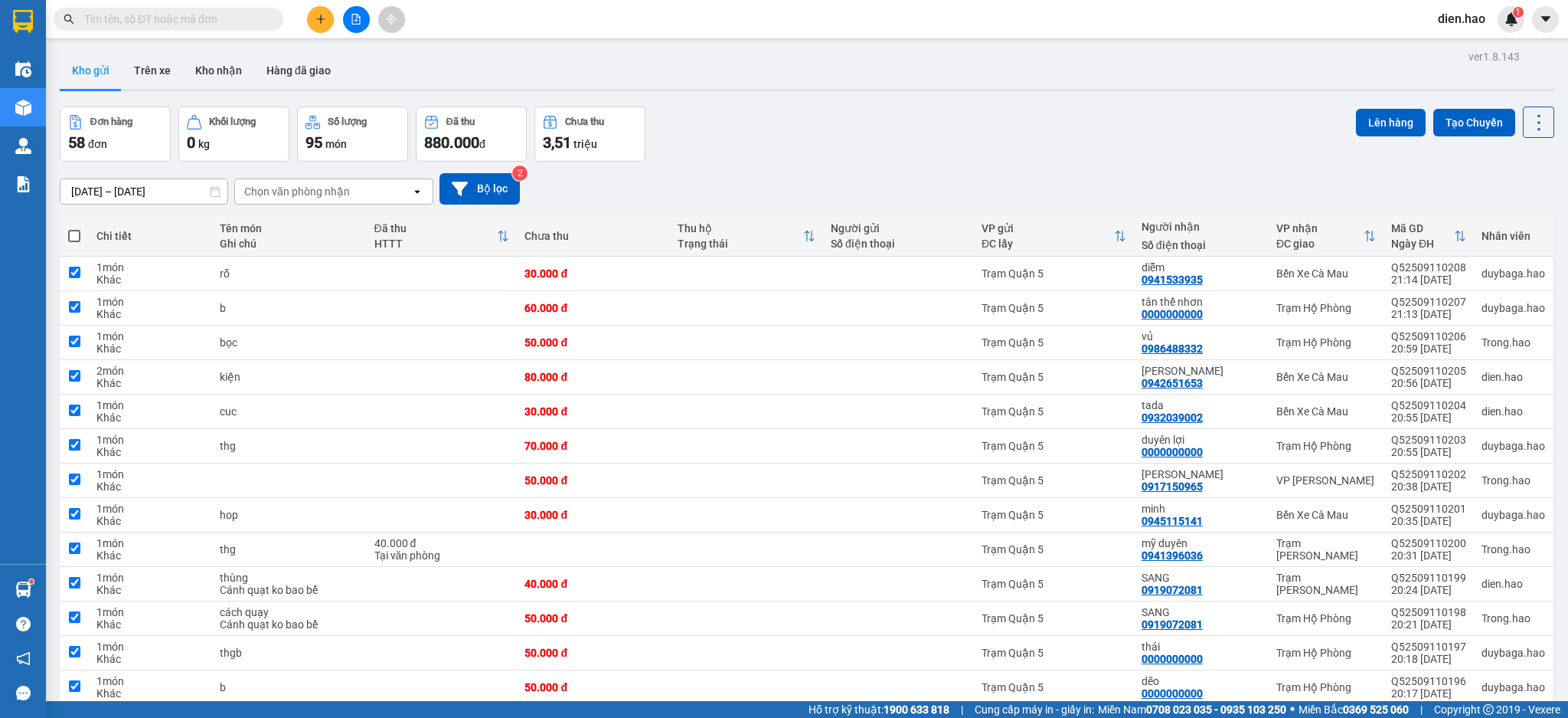
checkbox input "true"
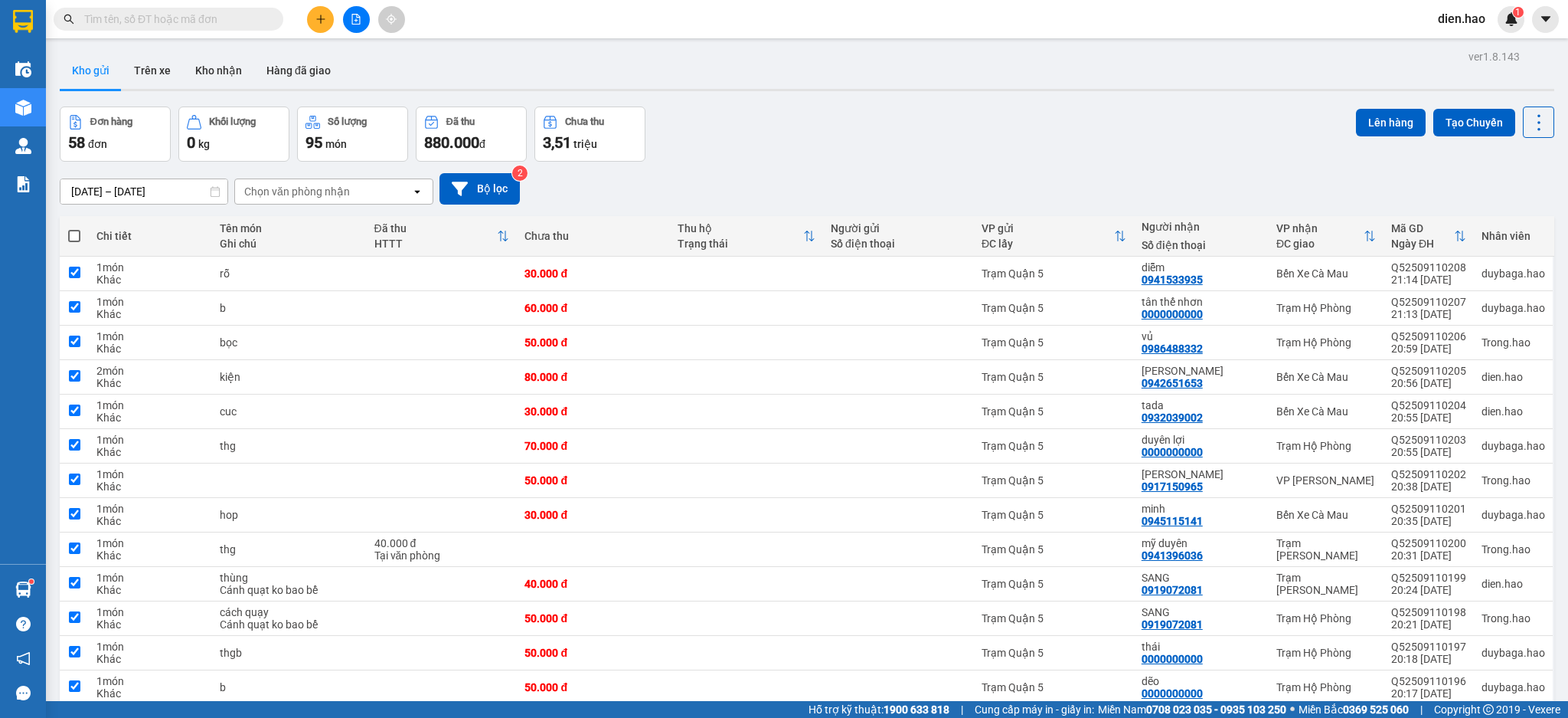
checkbox input "true"
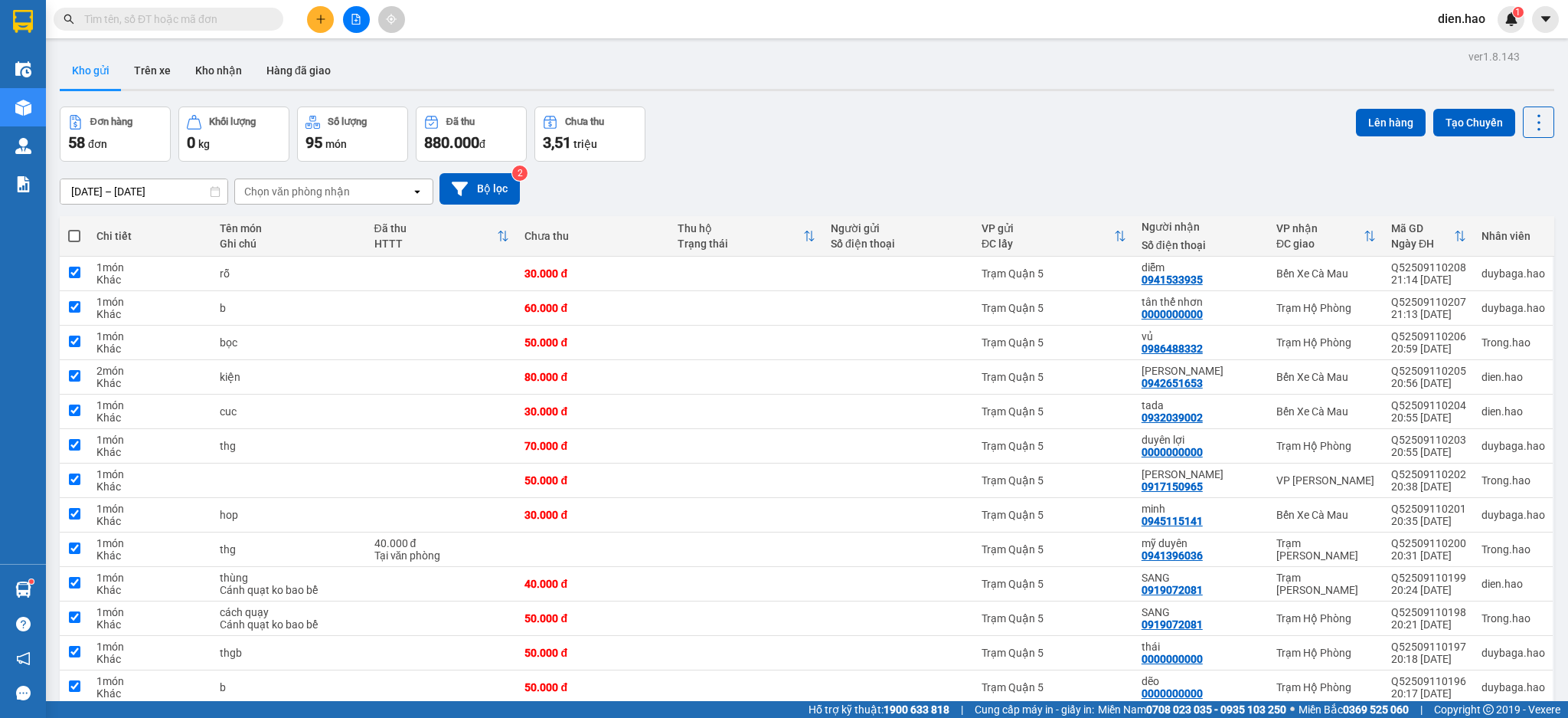
checkbox input "true"
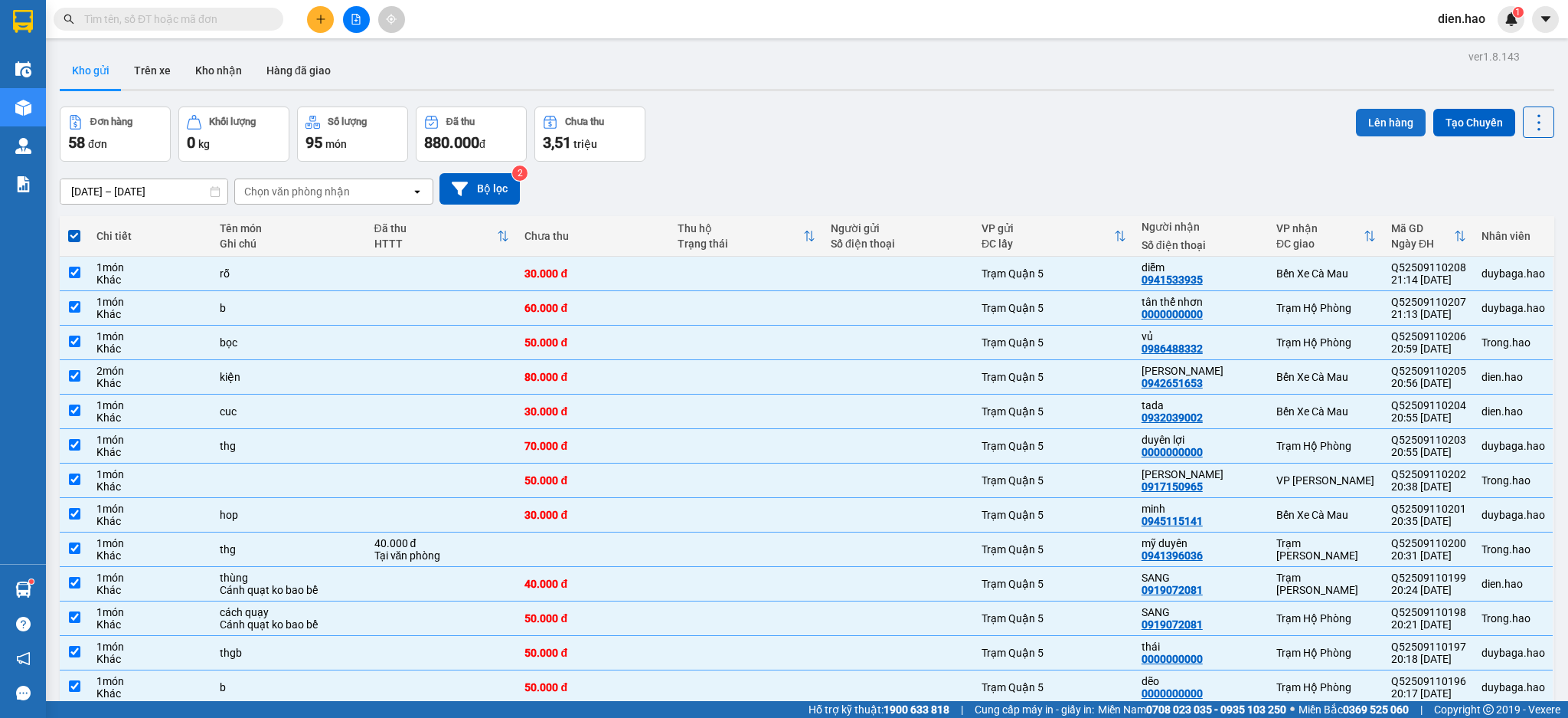
click at [1409, 130] on button "Lên hàng" at bounding box center [1390, 123] width 70 height 28
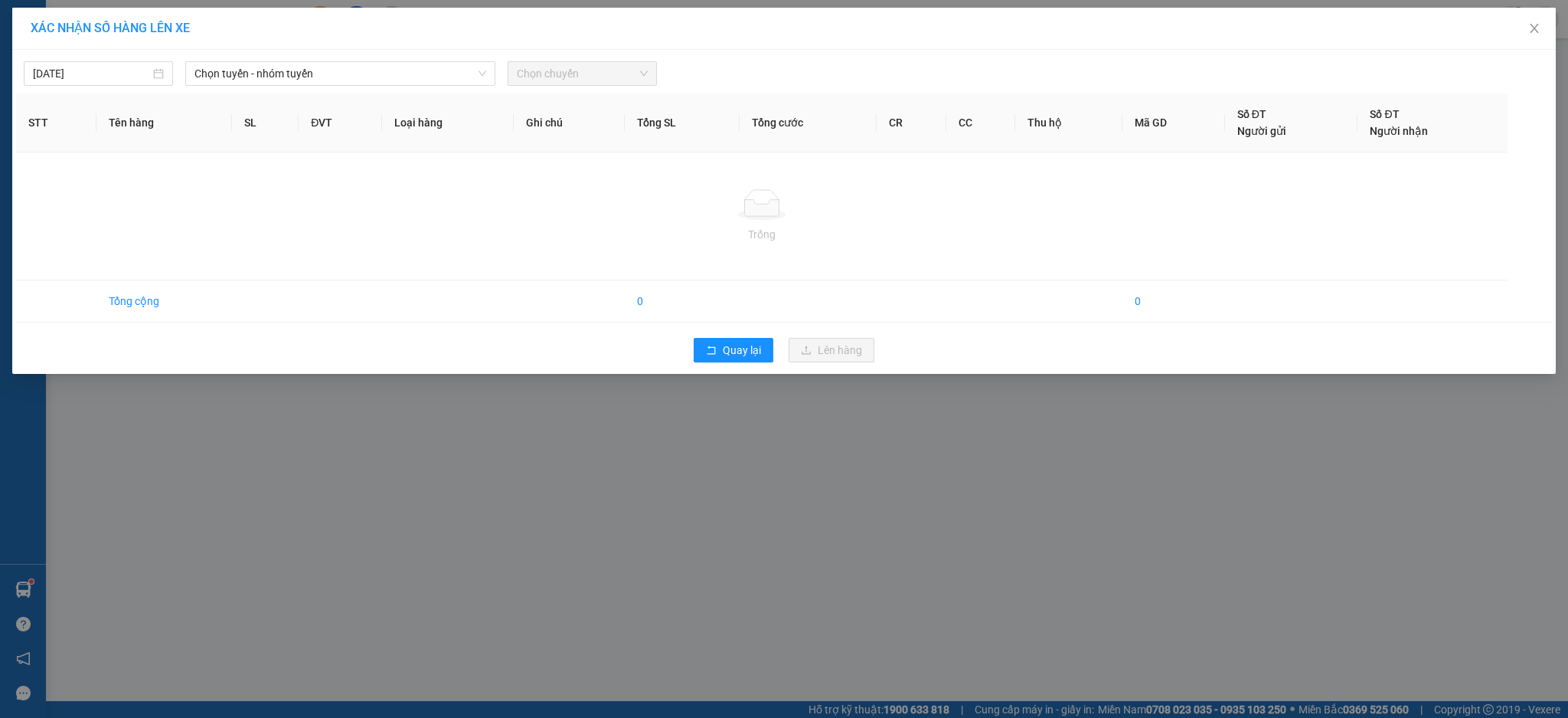
click at [1387, 119] on span "Số ĐT" at bounding box center [1383, 114] width 29 height 12
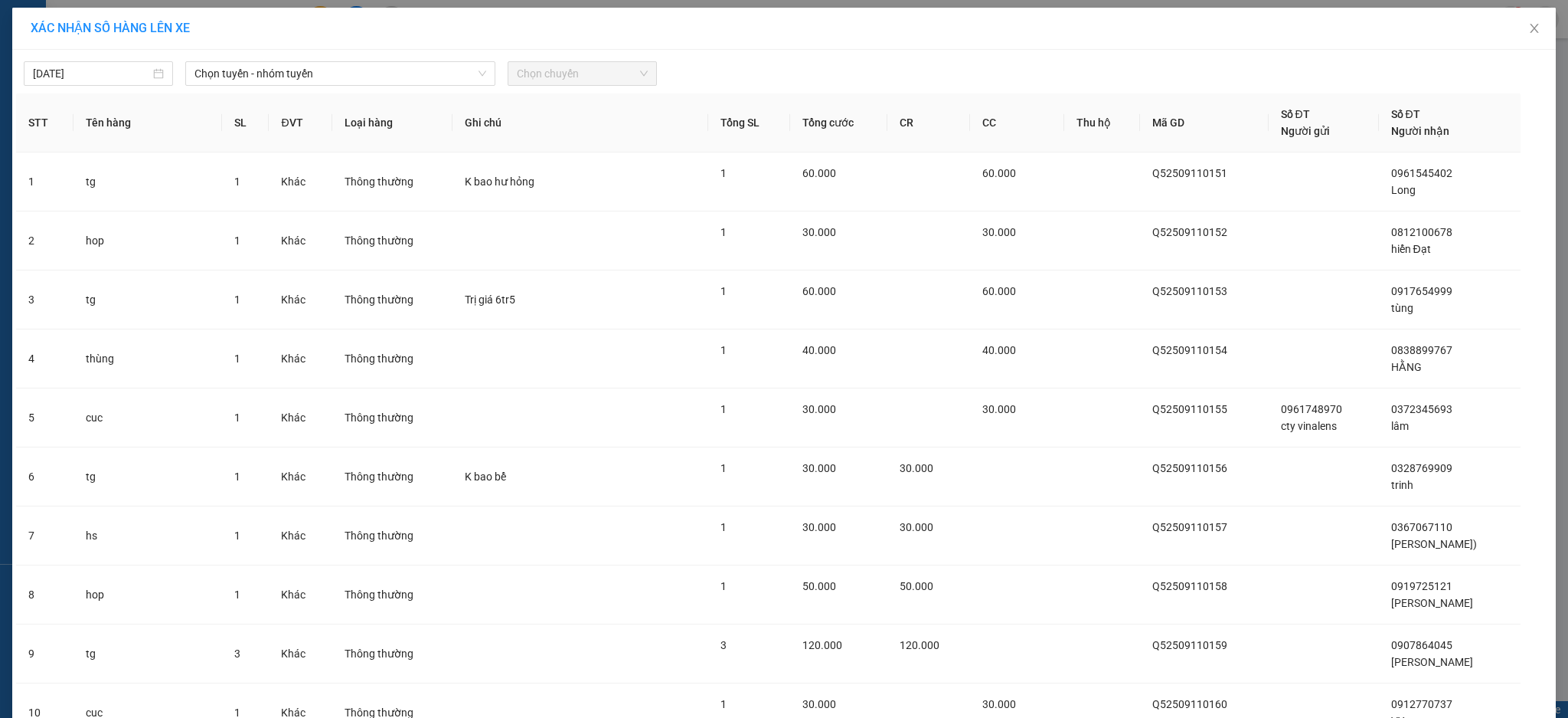
drag, startPoint x: 331, startPoint y: 72, endPoint x: 328, endPoint y: 82, distance: 10.4
click at [330, 77] on span "Chọn tuyến - nhóm tuyến" at bounding box center [340, 74] width 292 height 23
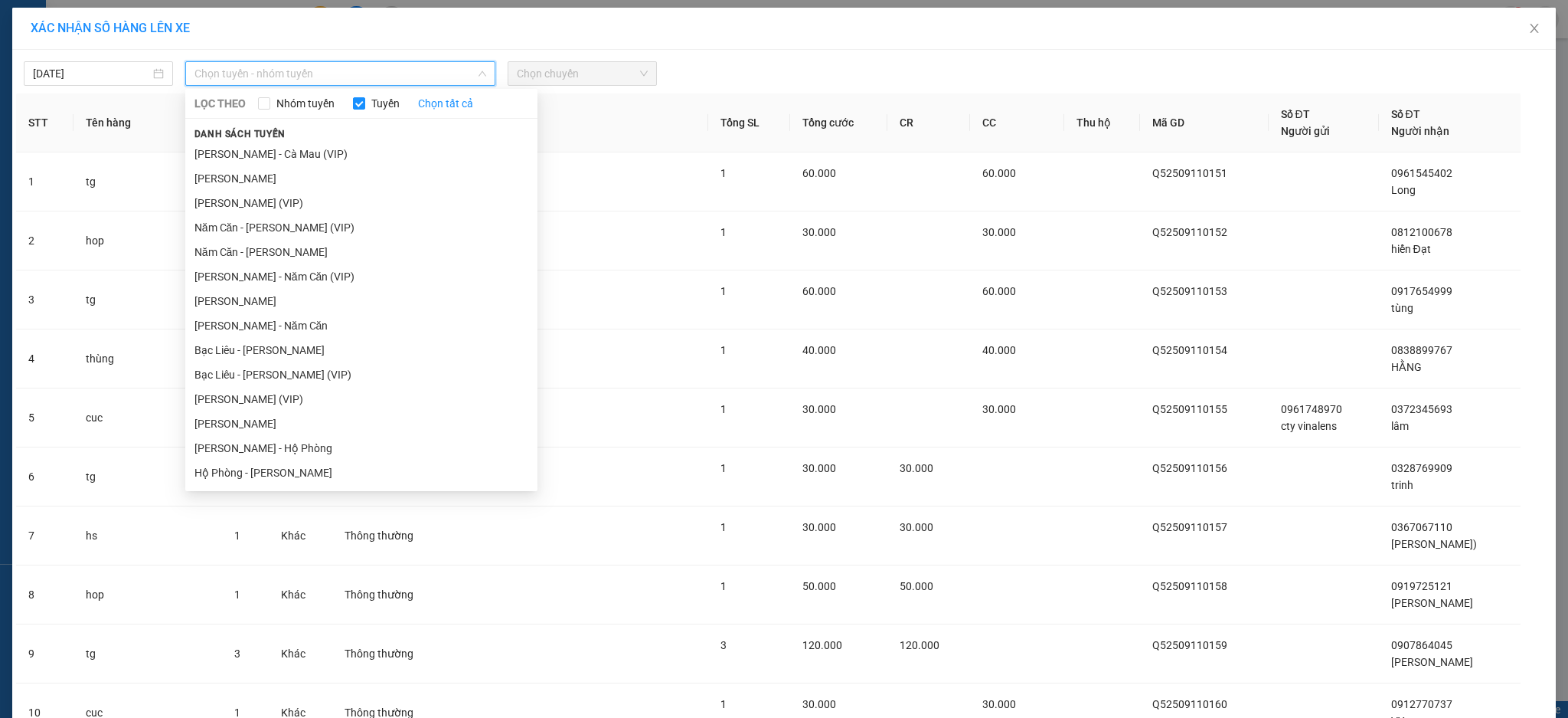
drag, startPoint x: 311, startPoint y: 153, endPoint x: 536, endPoint y: 89, distance: 233.9
click at [315, 153] on li "[PERSON_NAME] - Cà [PERSON_NAME] (VIP)" at bounding box center [361, 154] width 352 height 25
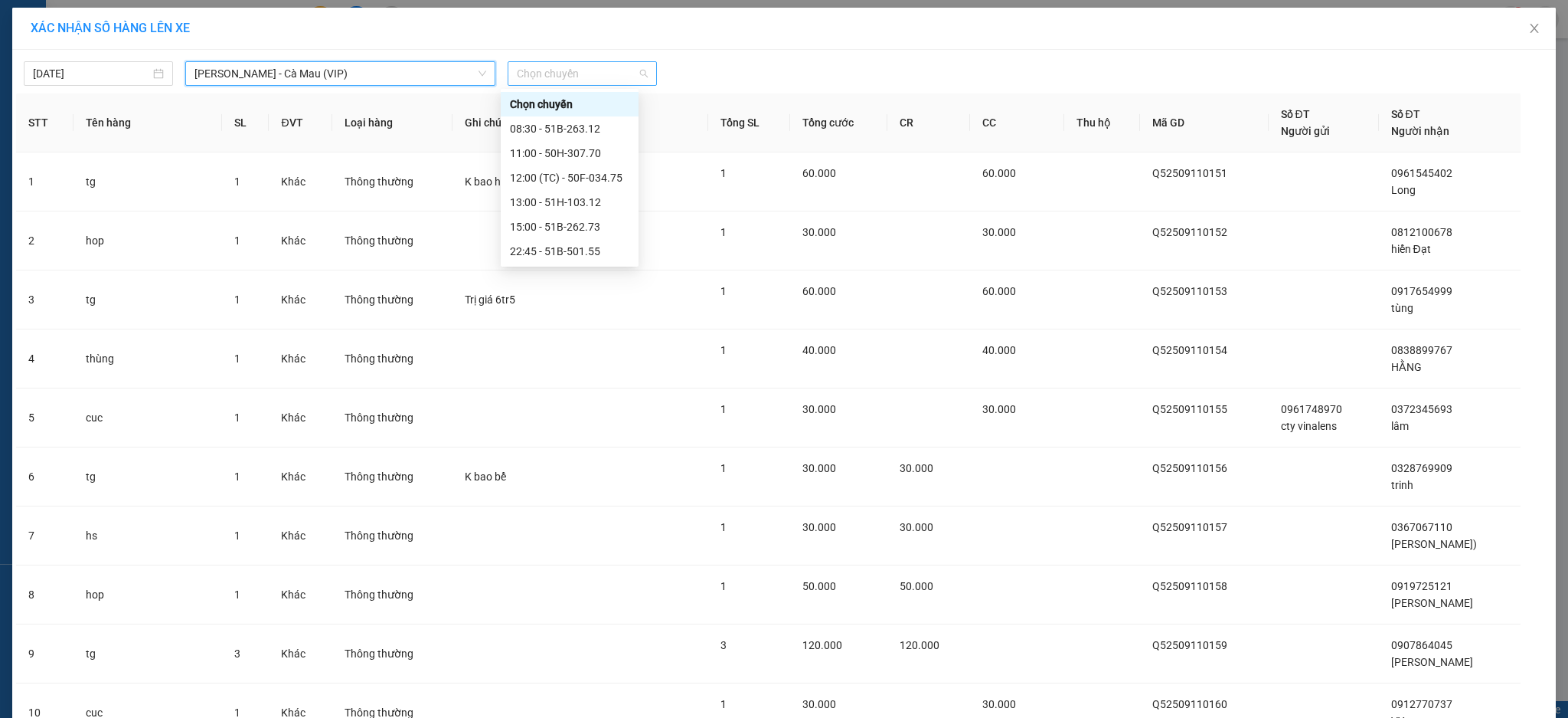
click at [546, 80] on span "Chọn chuyến" at bounding box center [582, 74] width 131 height 23
click at [559, 251] on div "22:45 - 51B-501.55" at bounding box center [570, 251] width 120 height 17
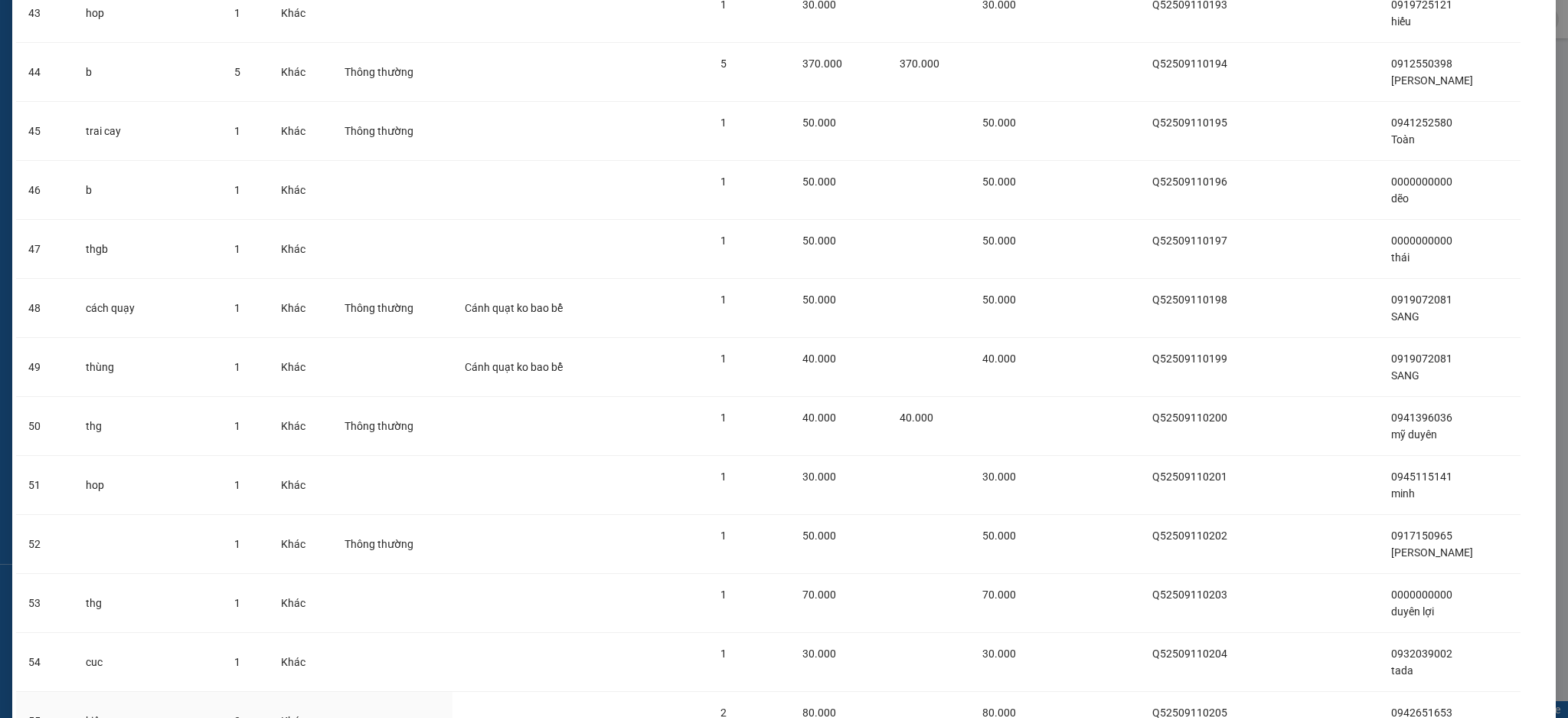
scroll to position [2979, 0]
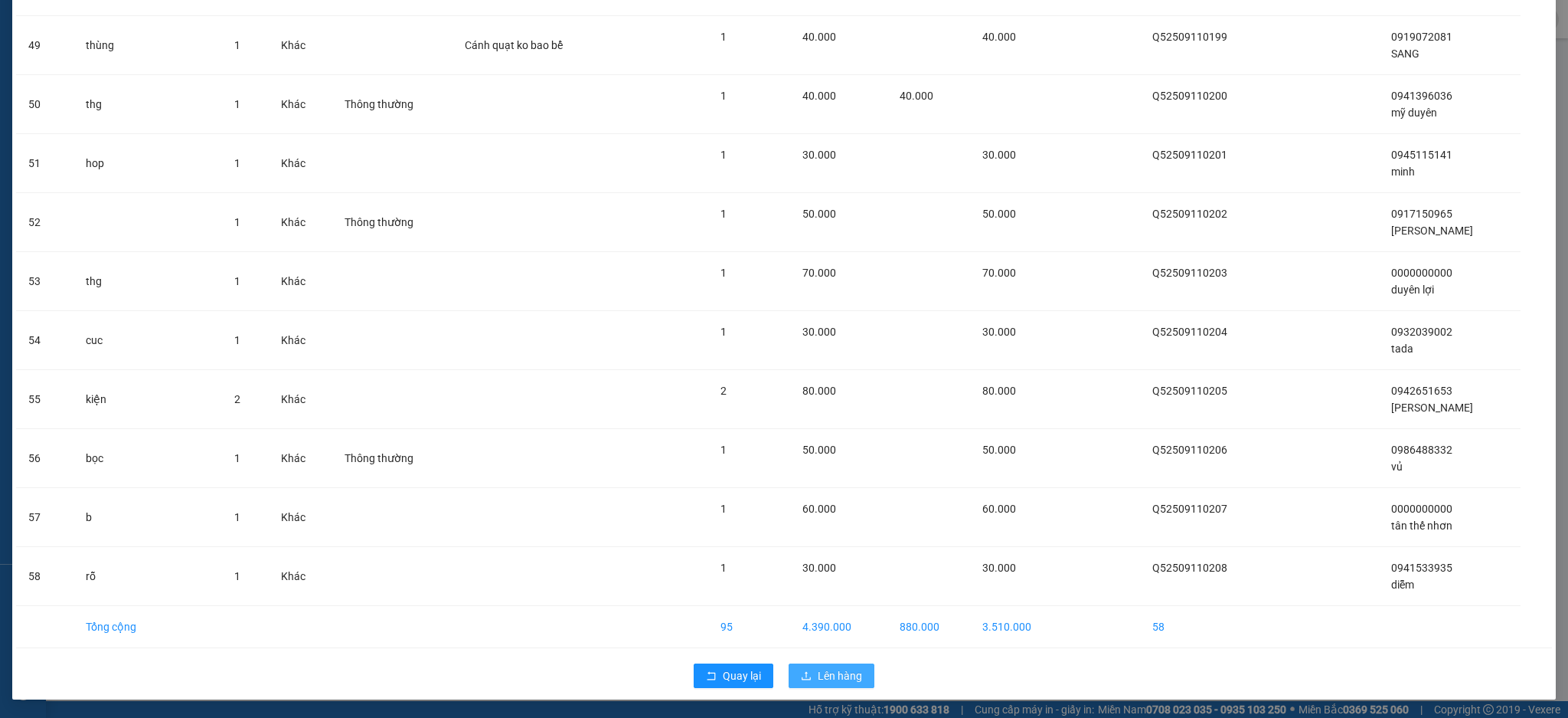
click at [836, 662] on div "Quay lại Lên hàng" at bounding box center [784, 675] width 1535 height 40
click at [832, 684] on span "Lên hàng" at bounding box center [840, 675] width 44 height 17
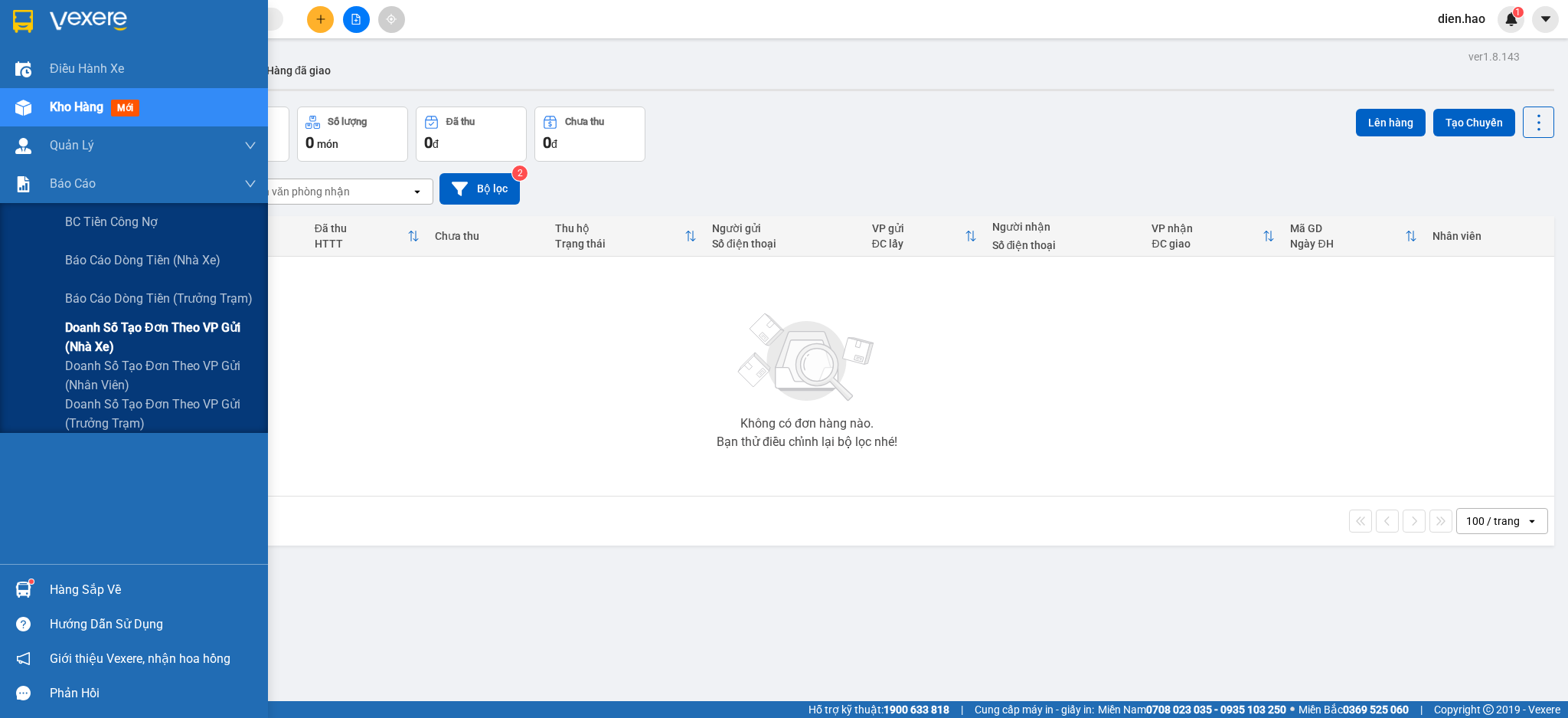
click at [175, 328] on span "Doanh số tạo đơn theo VP gửi (nhà xe)" at bounding box center [160, 336] width 191 height 39
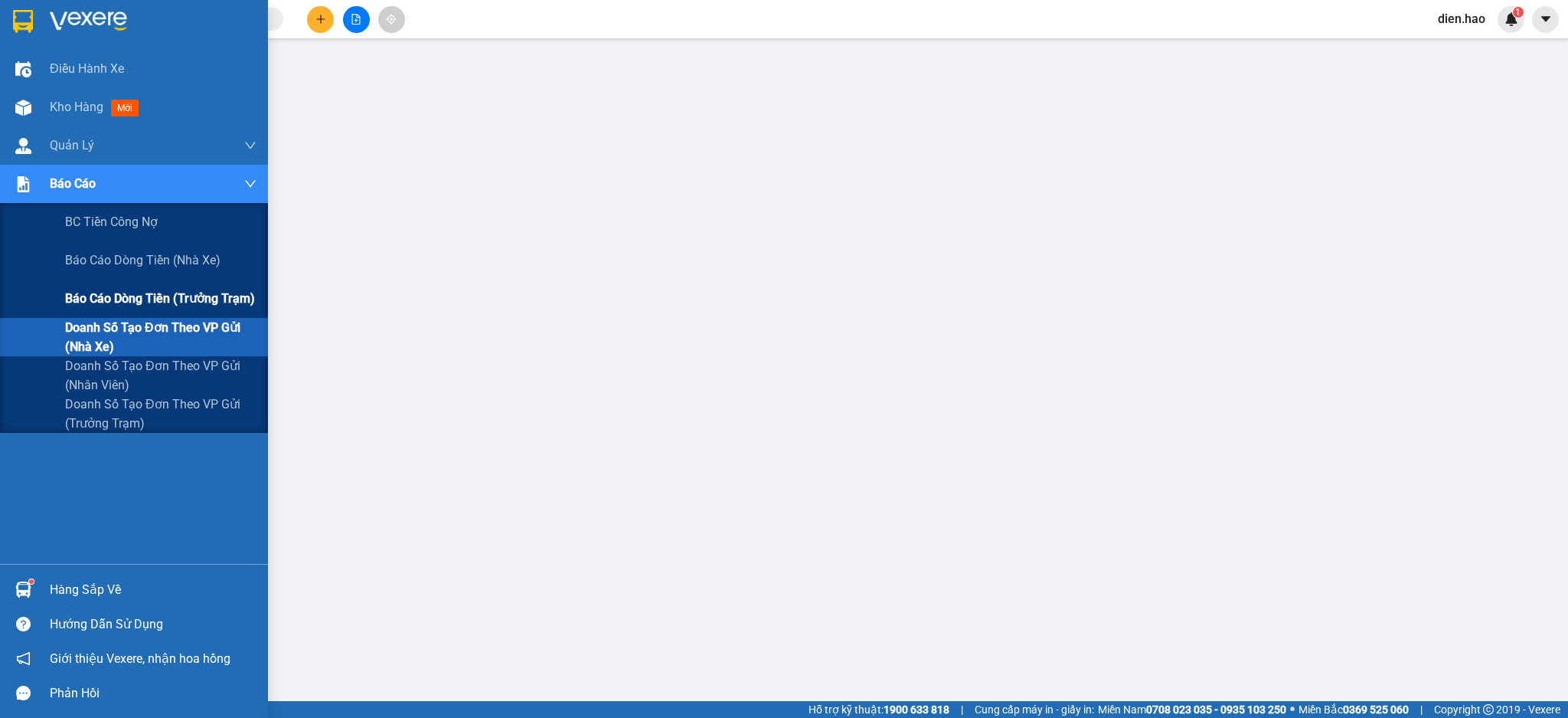
click at [151, 300] on span "Báo cáo dòng tiền (trưởng trạm)" at bounding box center [159, 298] width 189 height 19
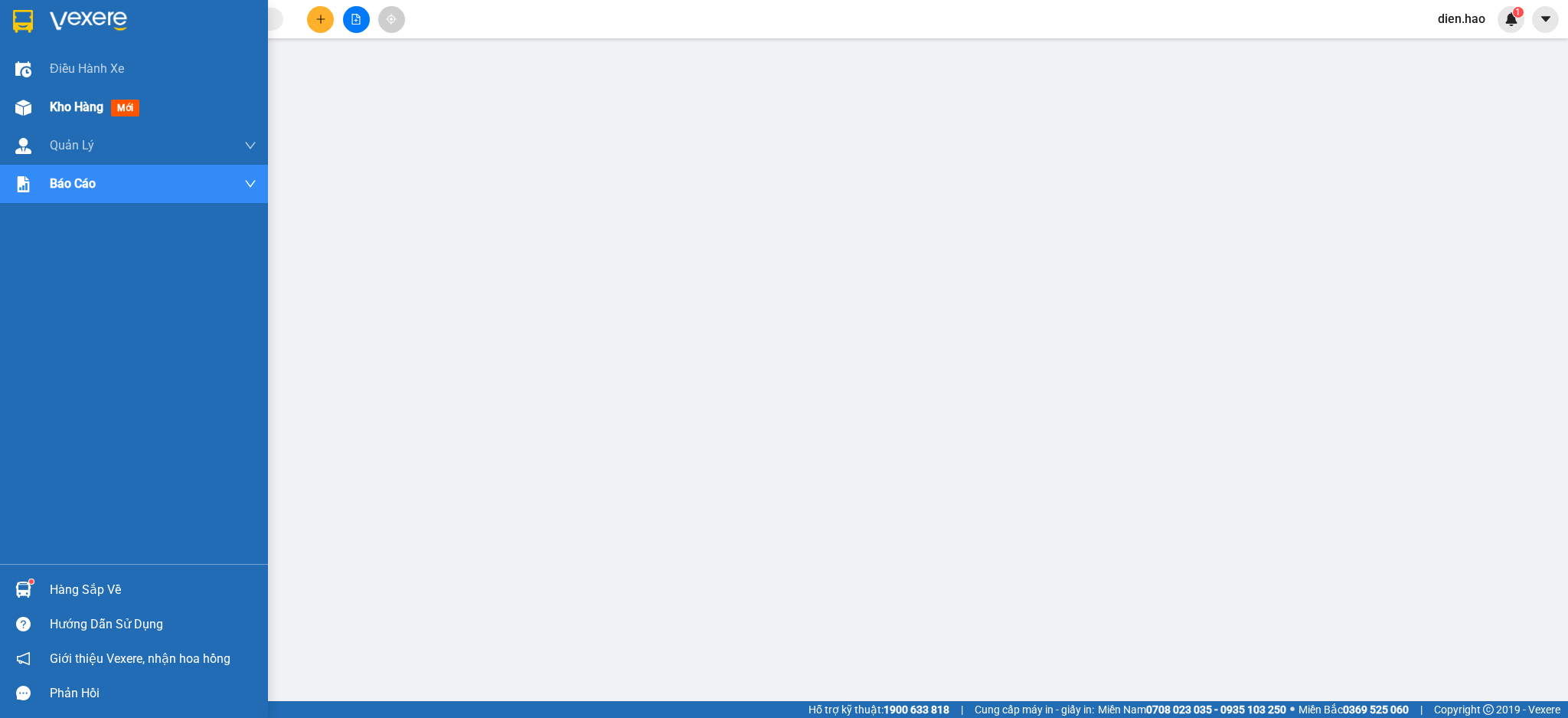
click at [103, 104] on span "Kho hàng" at bounding box center [76, 107] width 53 height 15
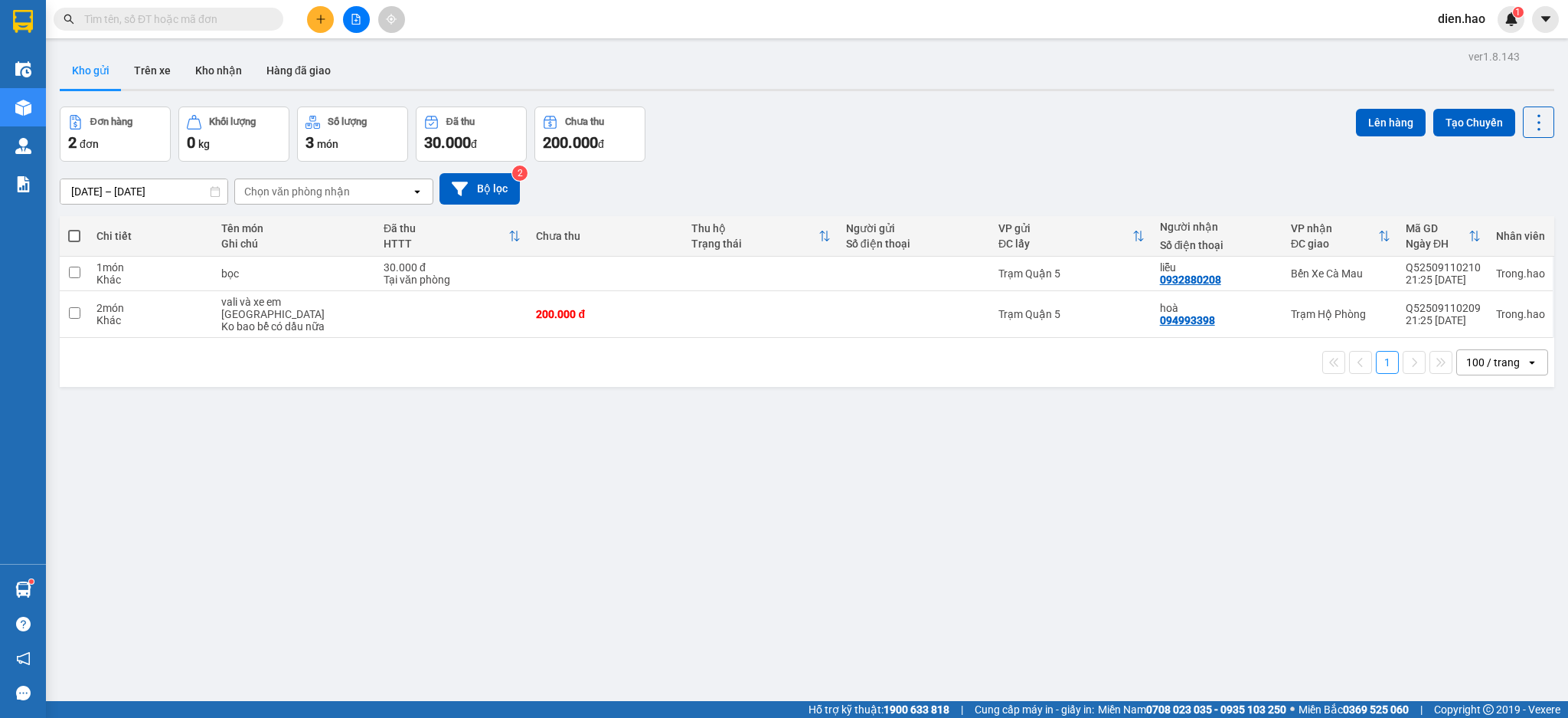
click at [258, 18] on input "text" at bounding box center [175, 19] width 180 height 17
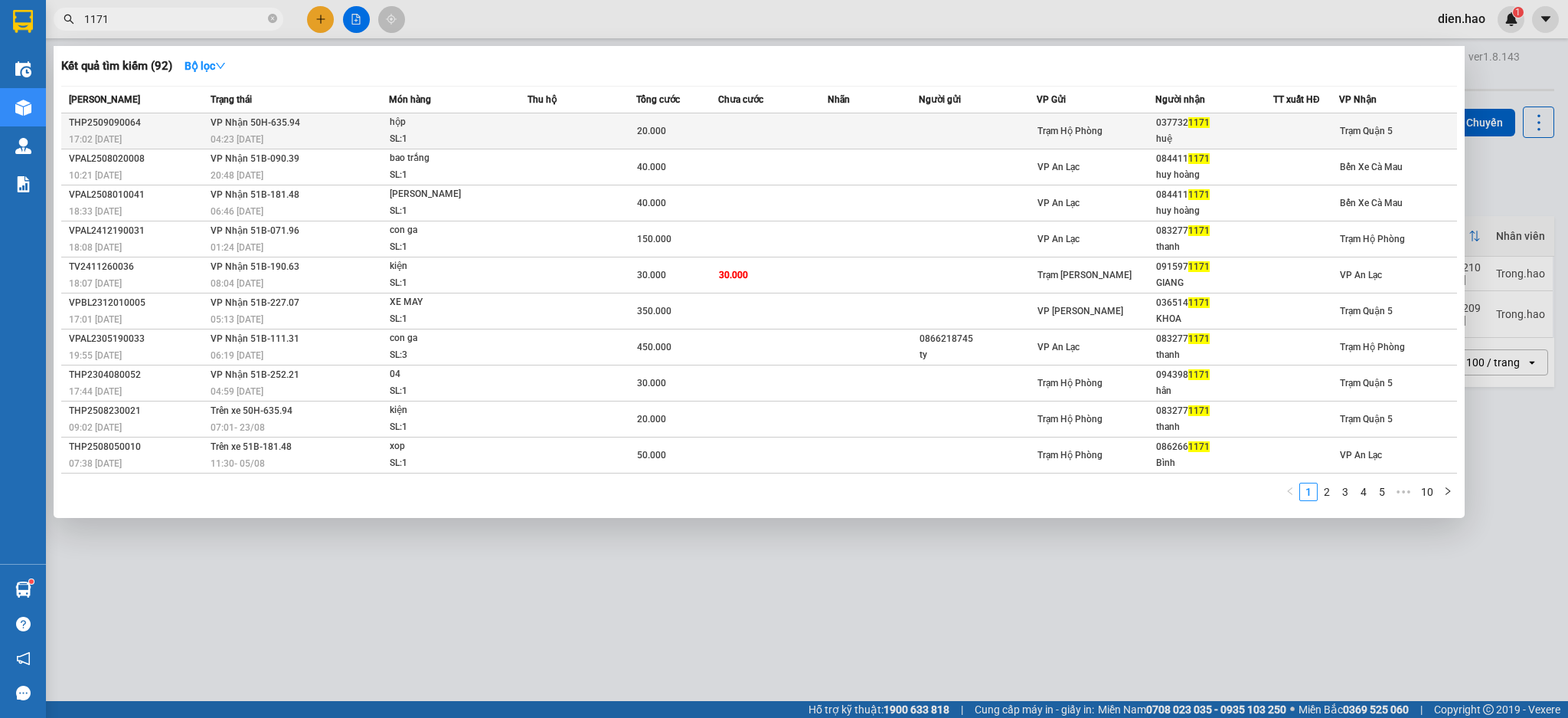
type input "1171"
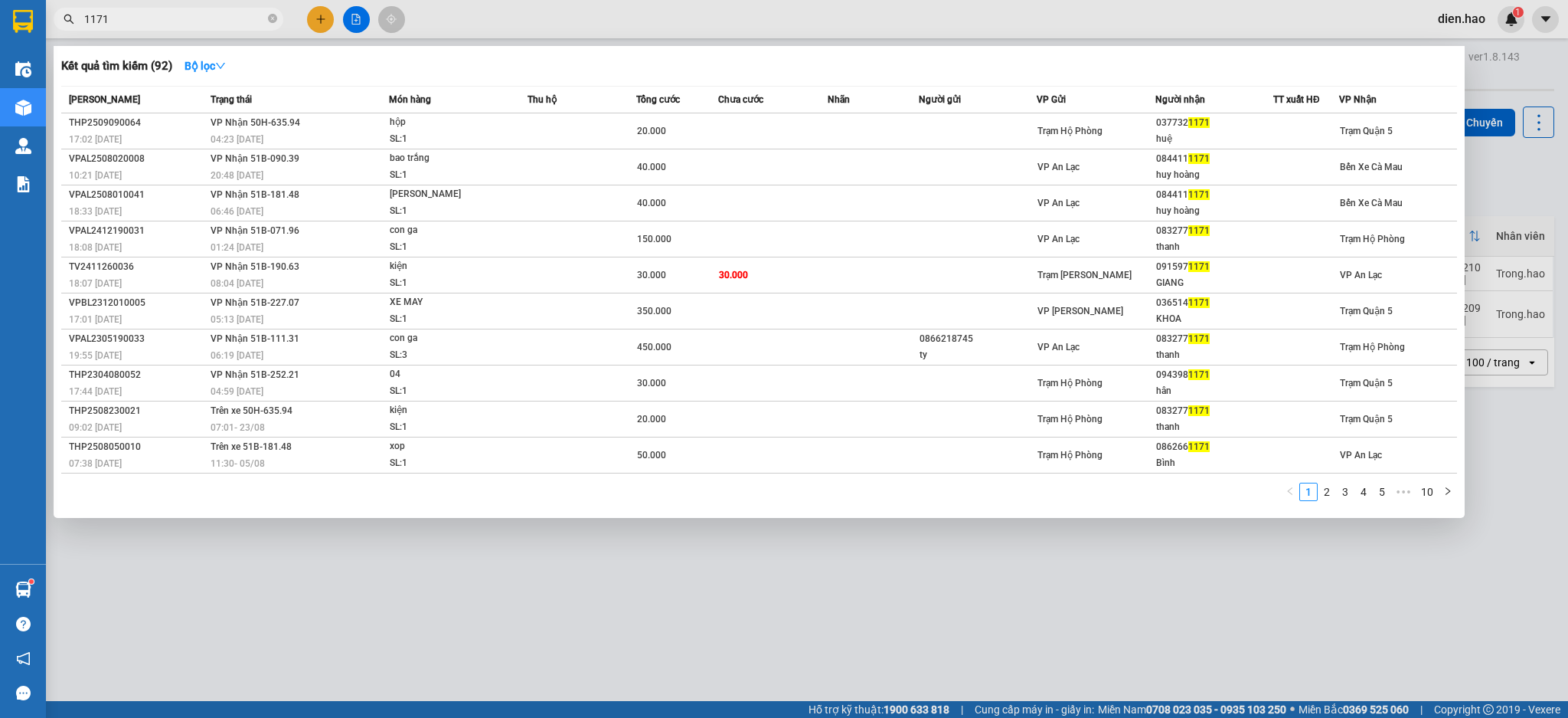
click at [666, 121] on td "20.000" at bounding box center [677, 131] width 82 height 36
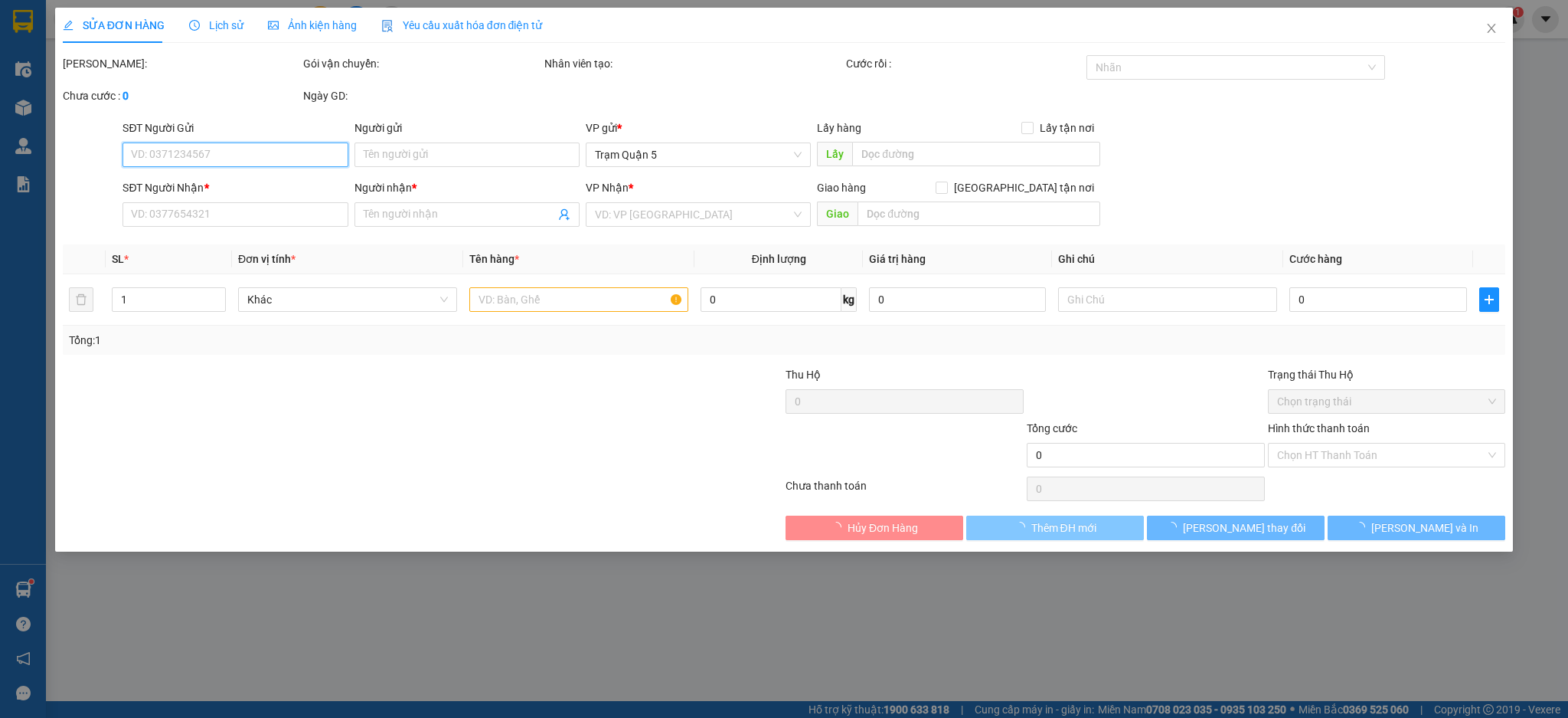
type input "0377321171"
type input "huệ"
type input "20.000"
type input "0"
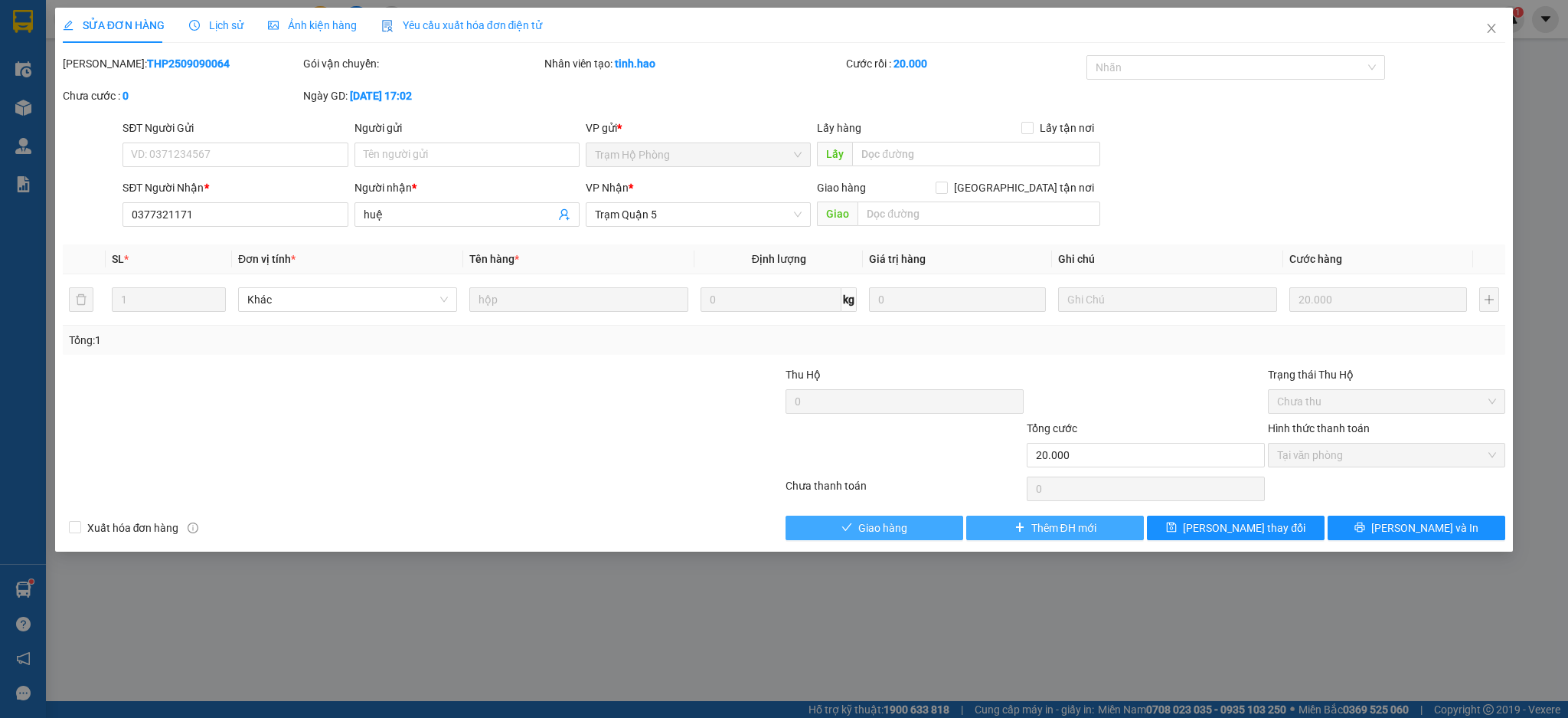
click at [919, 524] on button "Giao hàng" at bounding box center [874, 528] width 178 height 25
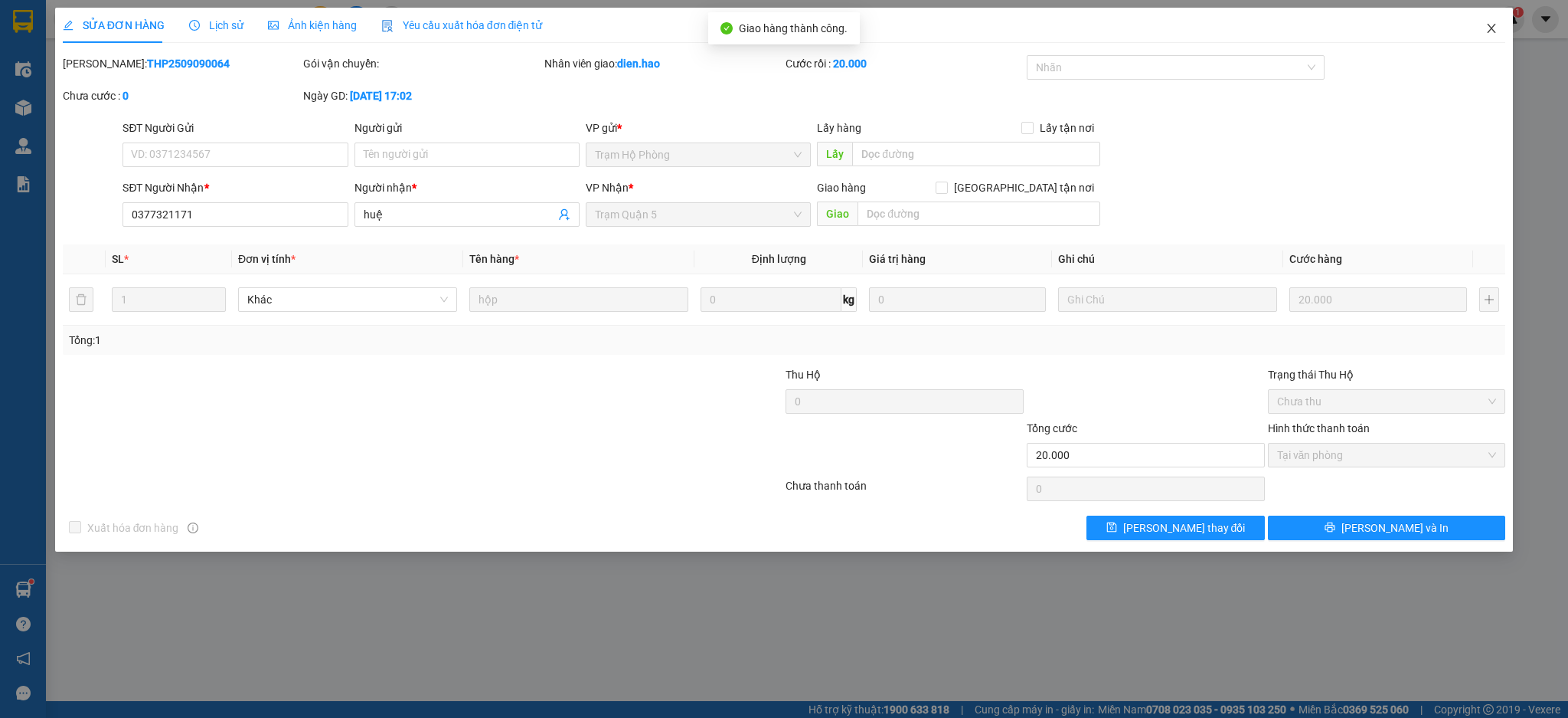
click at [1484, 39] on span "Close" at bounding box center [1491, 29] width 43 height 43
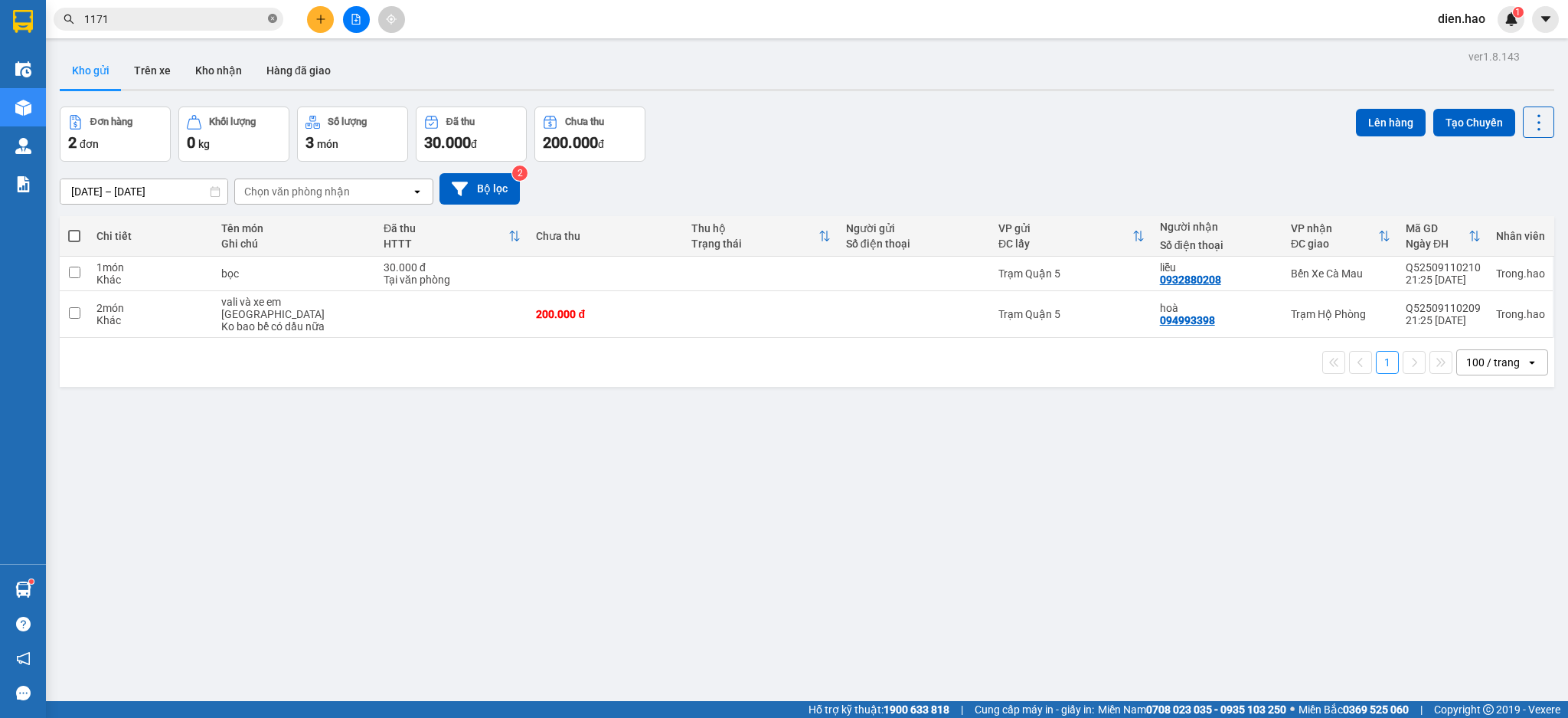
click at [273, 17] on icon "close-circle" at bounding box center [272, 18] width 9 height 9
click at [224, 25] on input "text" at bounding box center [175, 19] width 180 height 17
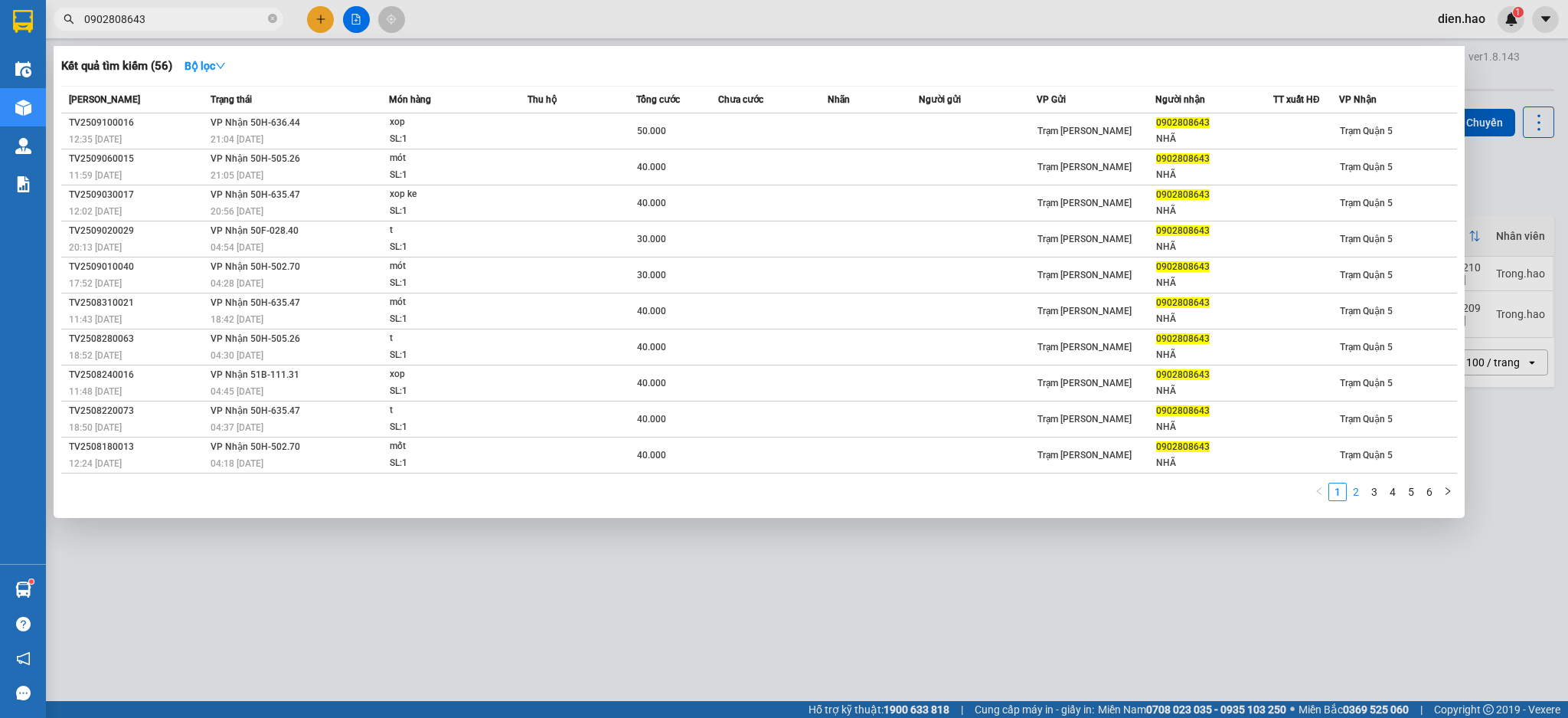
type input "0902808643"
click at [1357, 493] on link "2" at bounding box center [1356, 492] width 17 height 17
click at [1377, 494] on link "3" at bounding box center [1374, 492] width 17 height 17
click at [1393, 496] on link "4" at bounding box center [1393, 492] width 17 height 17
click at [1402, 493] on link "5" at bounding box center [1411, 492] width 17 height 17
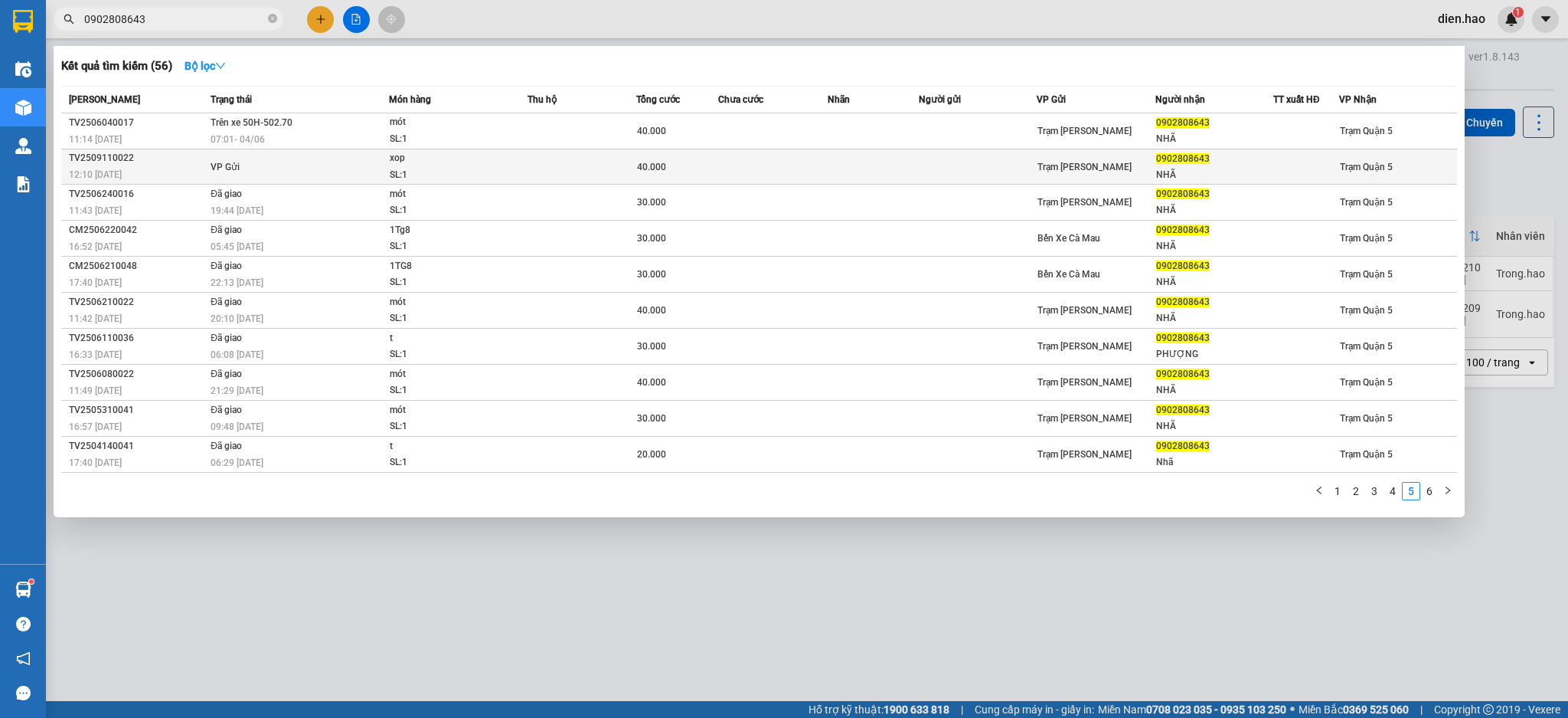
click at [955, 170] on td at bounding box center [978, 167] width 119 height 35
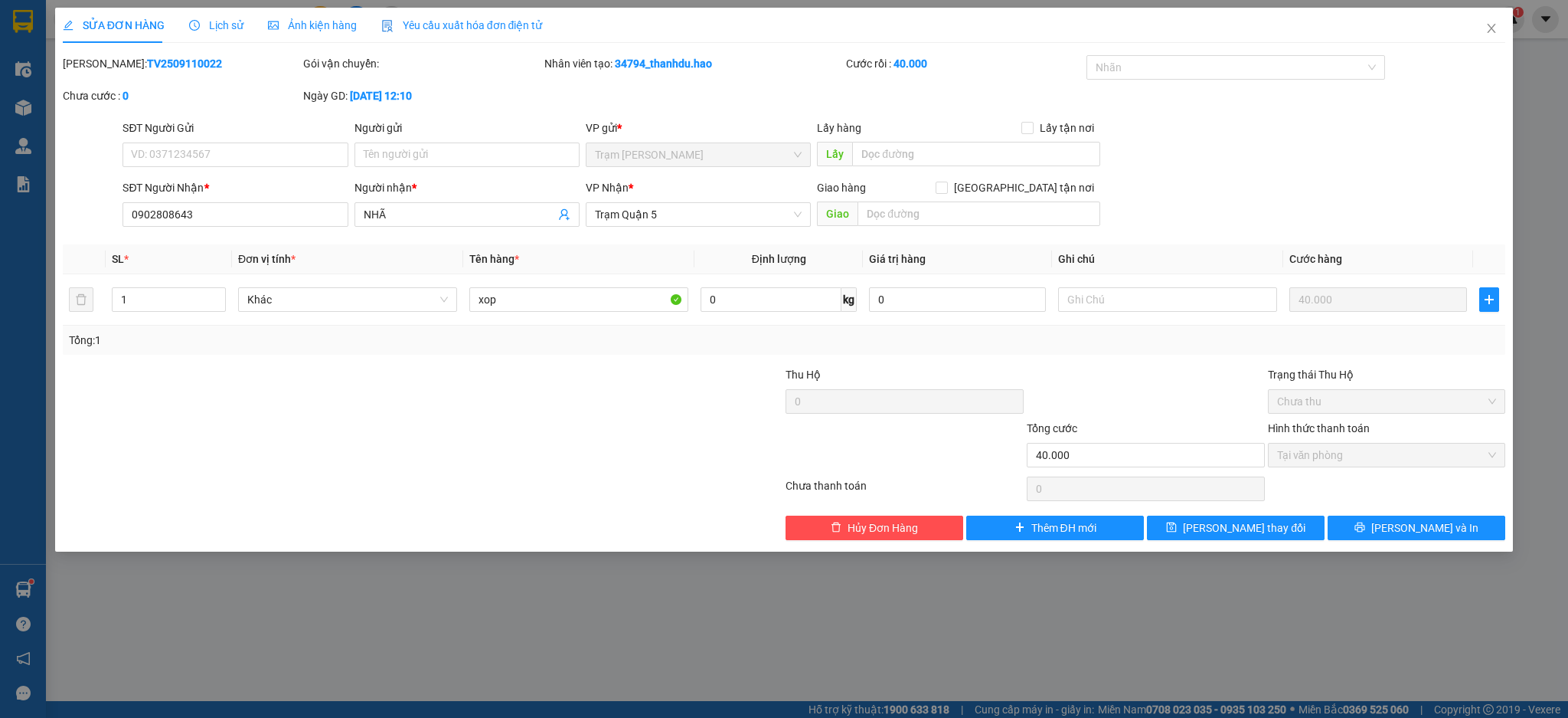
click at [212, 19] on span "Lịch sử" at bounding box center [217, 25] width 54 height 12
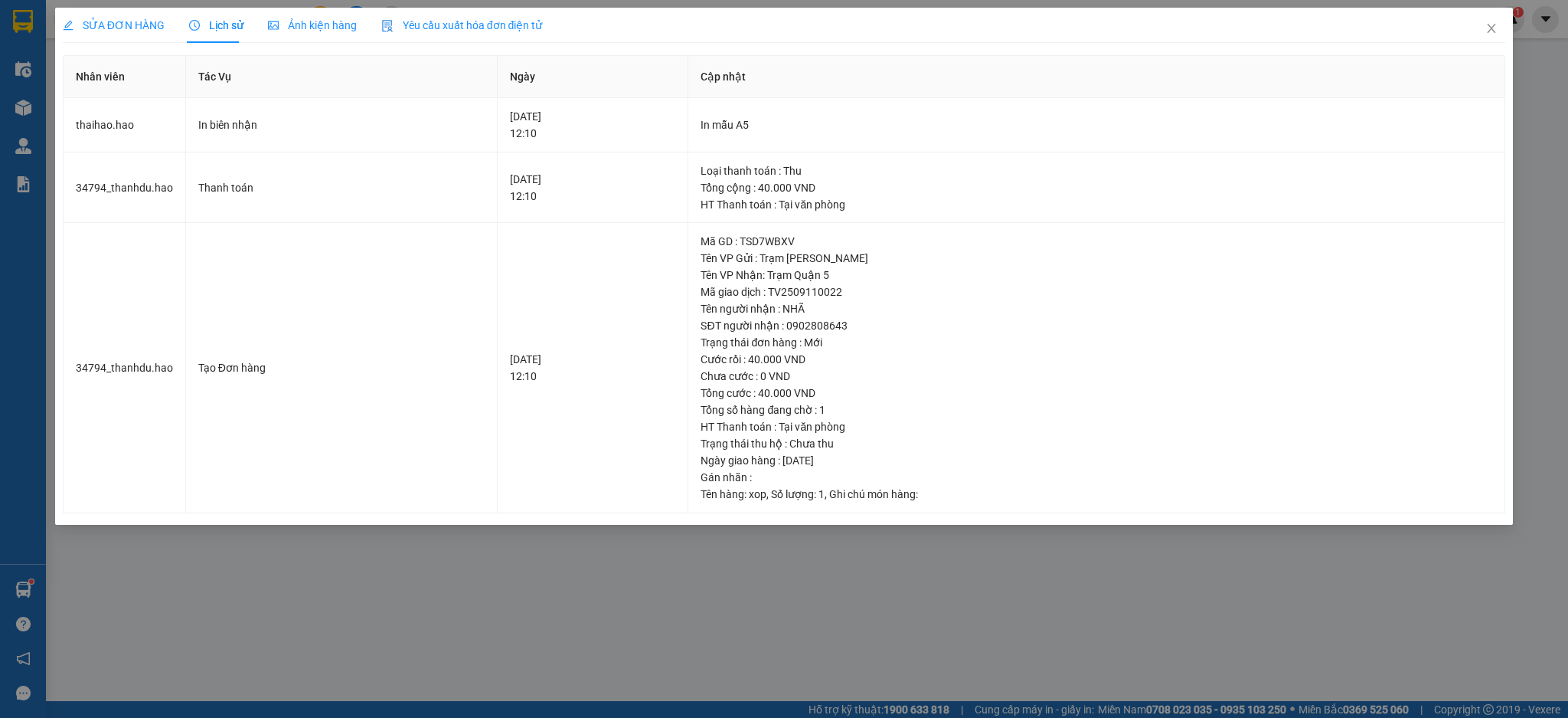
click at [292, 25] on span "Ảnh kiện hàng" at bounding box center [312, 25] width 89 height 12
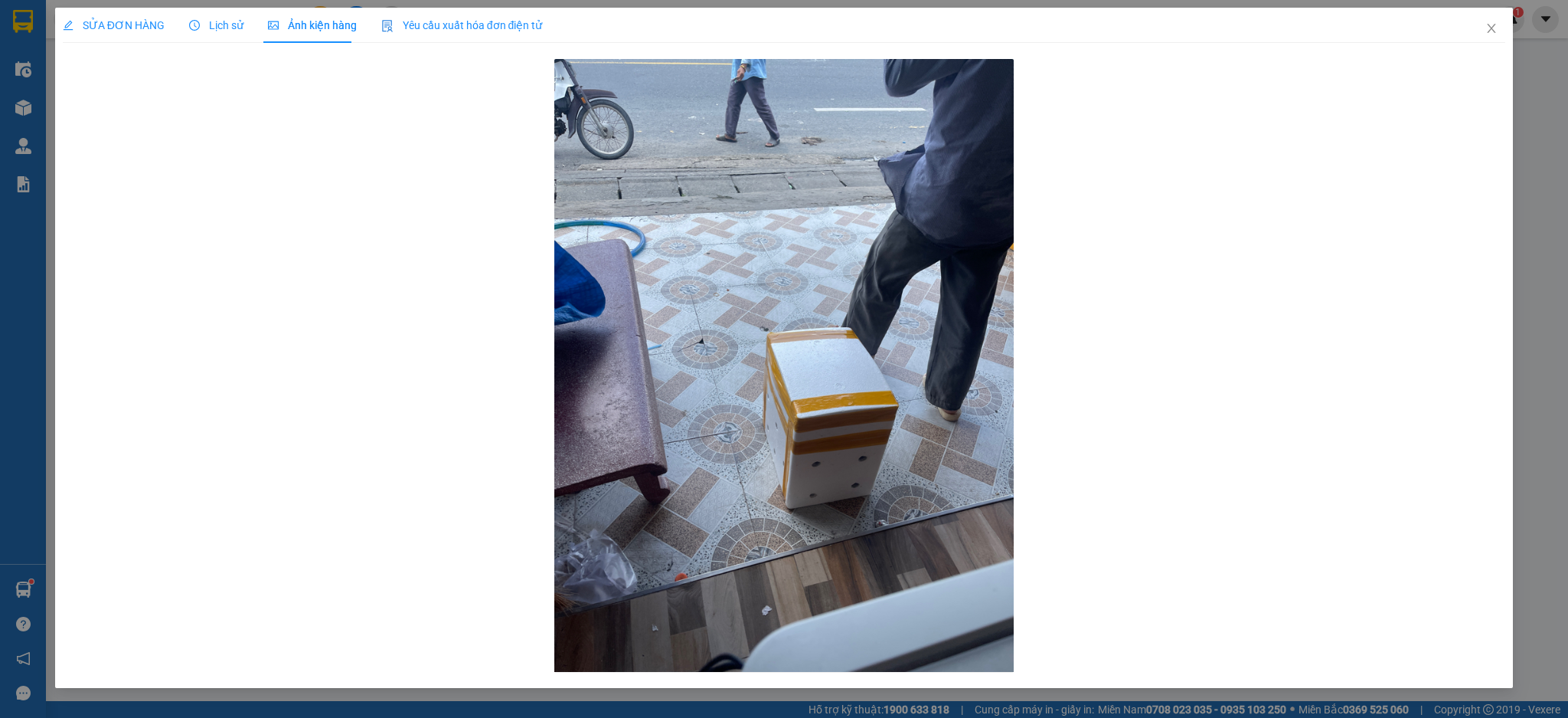
click at [213, 26] on span "Lịch sử" at bounding box center [217, 25] width 54 height 12
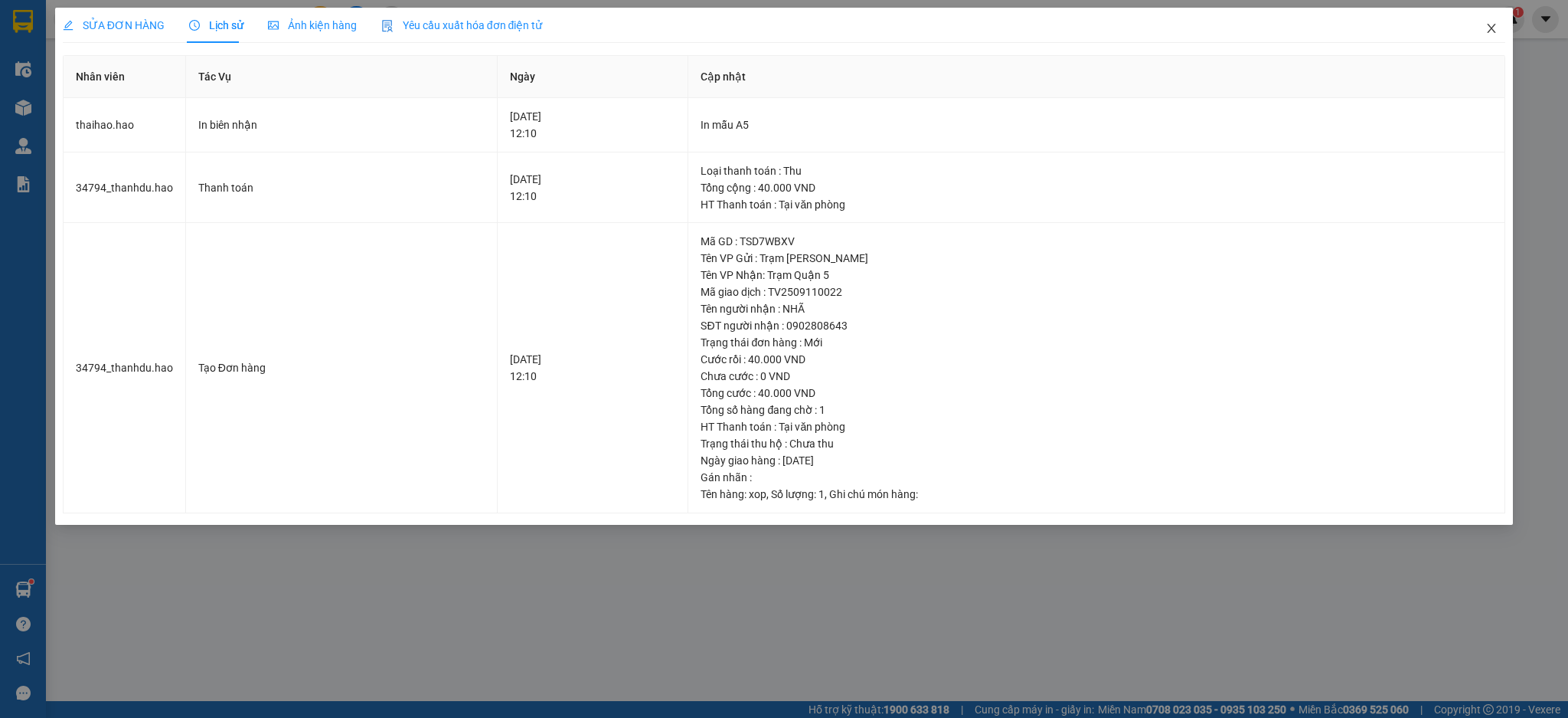
click at [1484, 20] on span "Close" at bounding box center [1491, 29] width 43 height 43
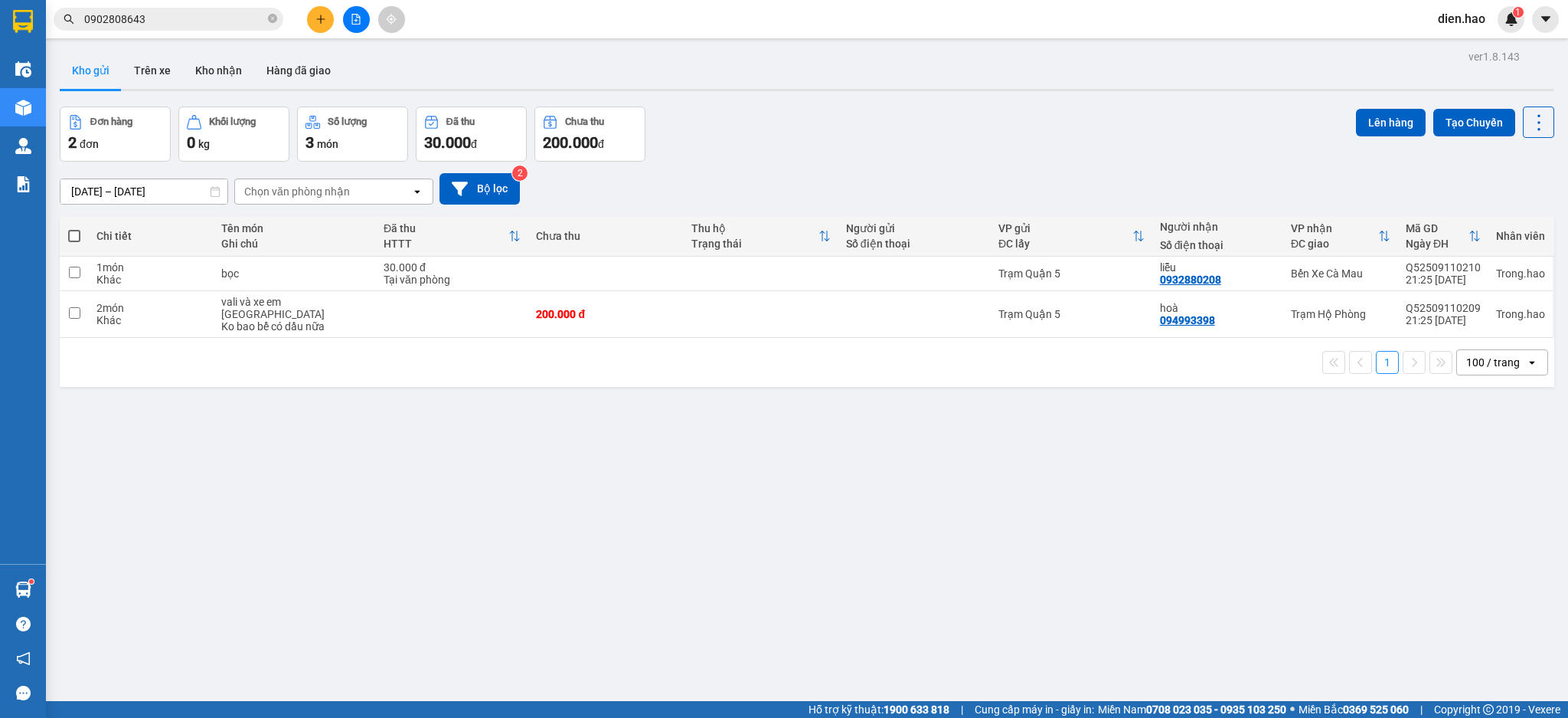
click at [197, 22] on input "0902808643" at bounding box center [175, 19] width 180 height 17
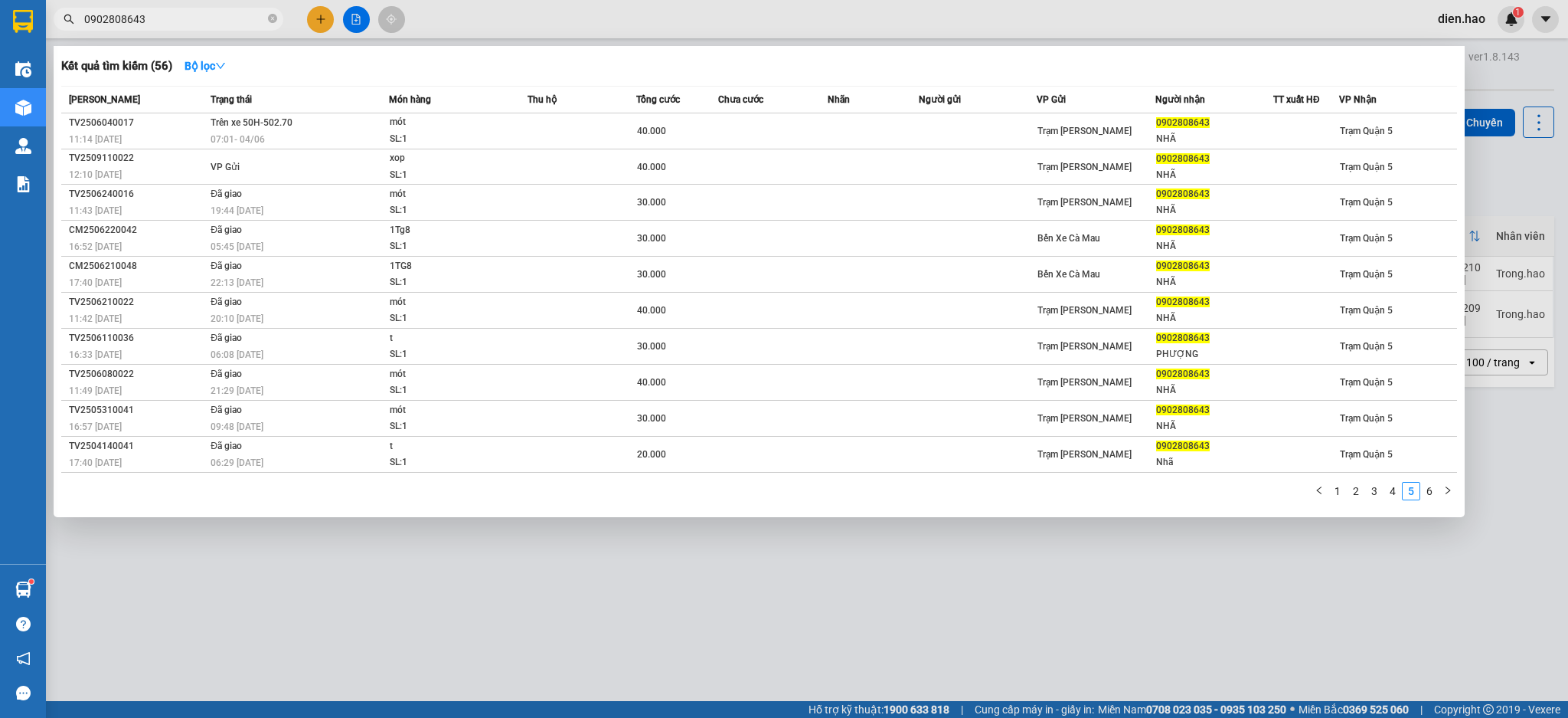
click at [701, 28] on div at bounding box center [784, 359] width 1568 height 718
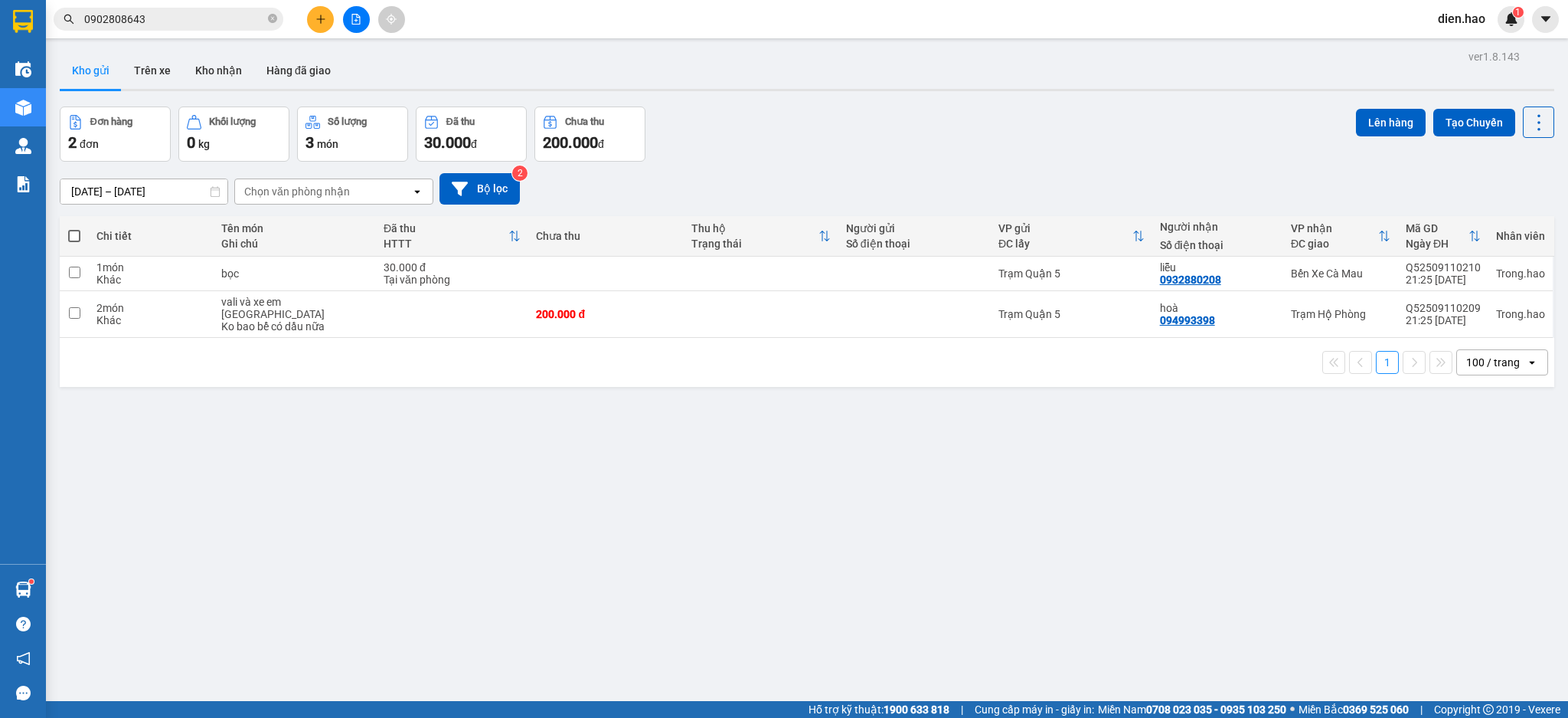
click at [184, 11] on input "0902808643" at bounding box center [175, 19] width 180 height 17
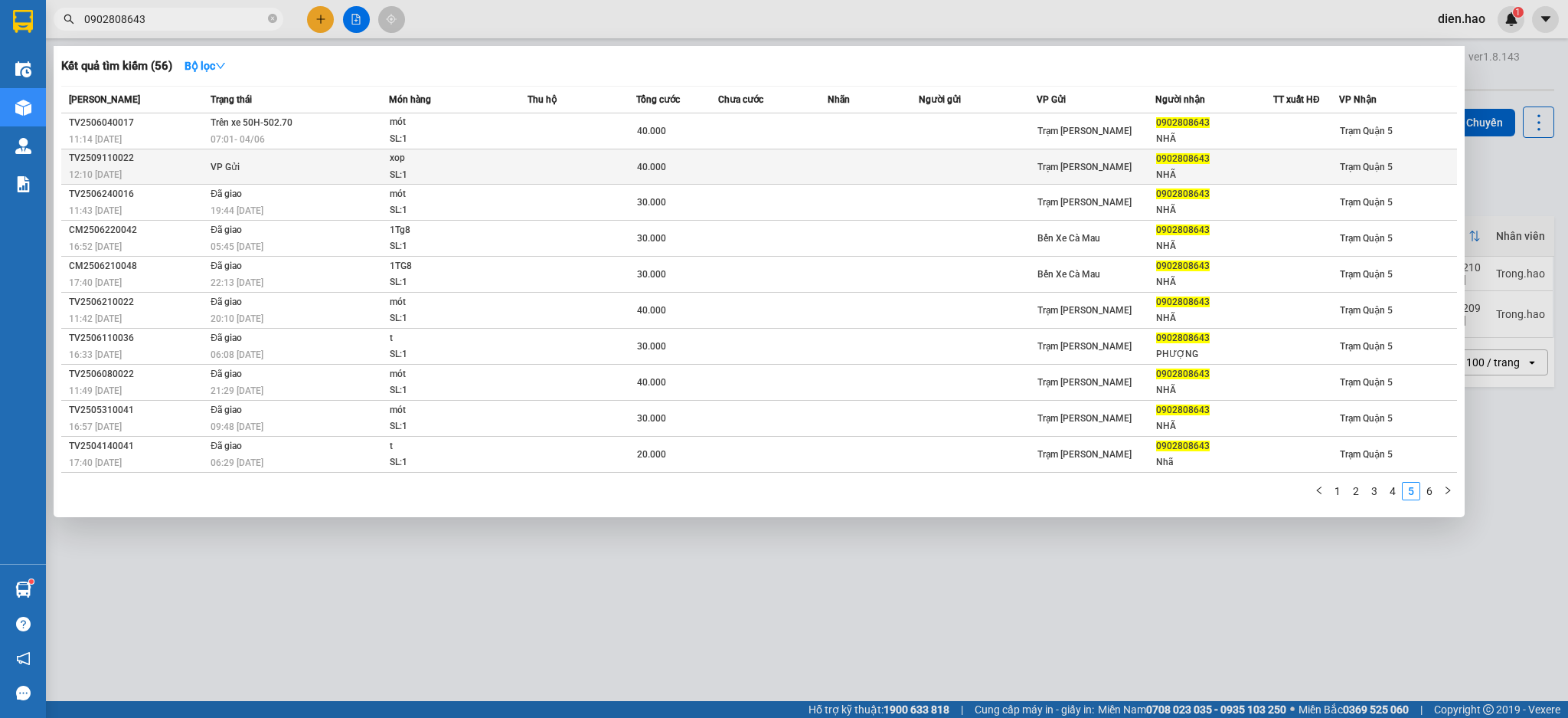
click at [434, 167] on div "SL: 1" at bounding box center [447, 175] width 115 height 17
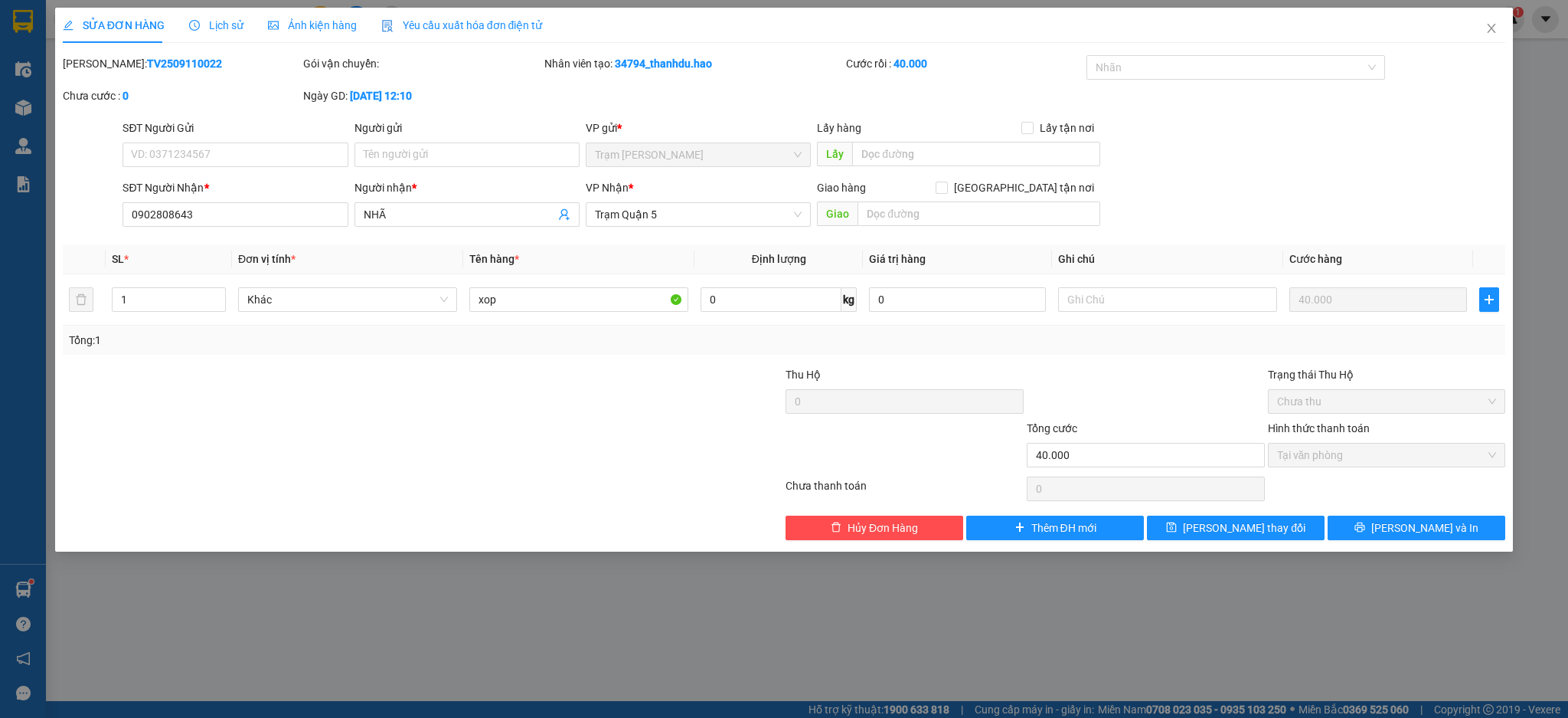
click at [137, 73] on div "Mã ĐH: TV2509110022" at bounding box center [182, 71] width 241 height 32
copy b "TV2509110022"
click at [1496, 31] on icon "close" at bounding box center [1491, 28] width 12 height 12
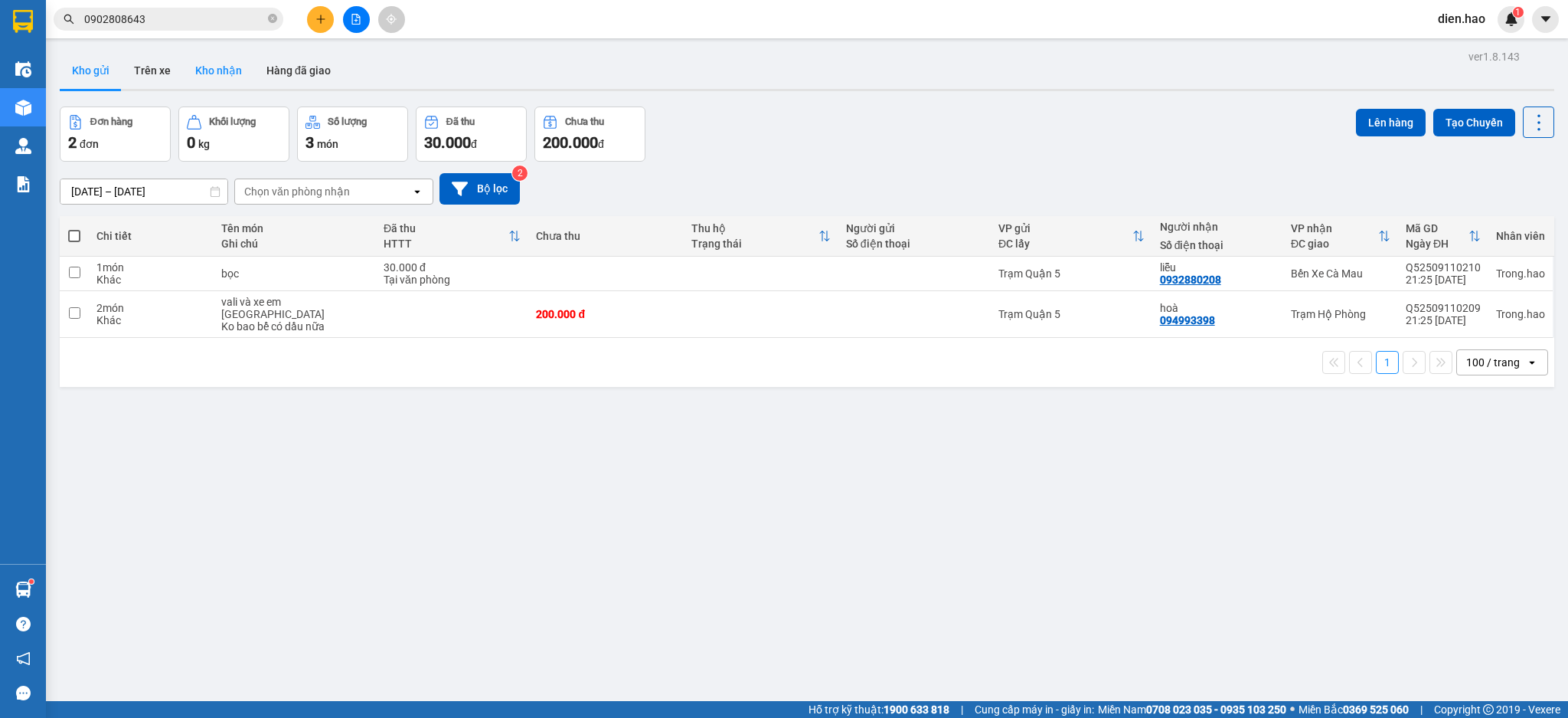
click at [221, 87] on button "Kho nhận" at bounding box center [218, 70] width 71 height 37
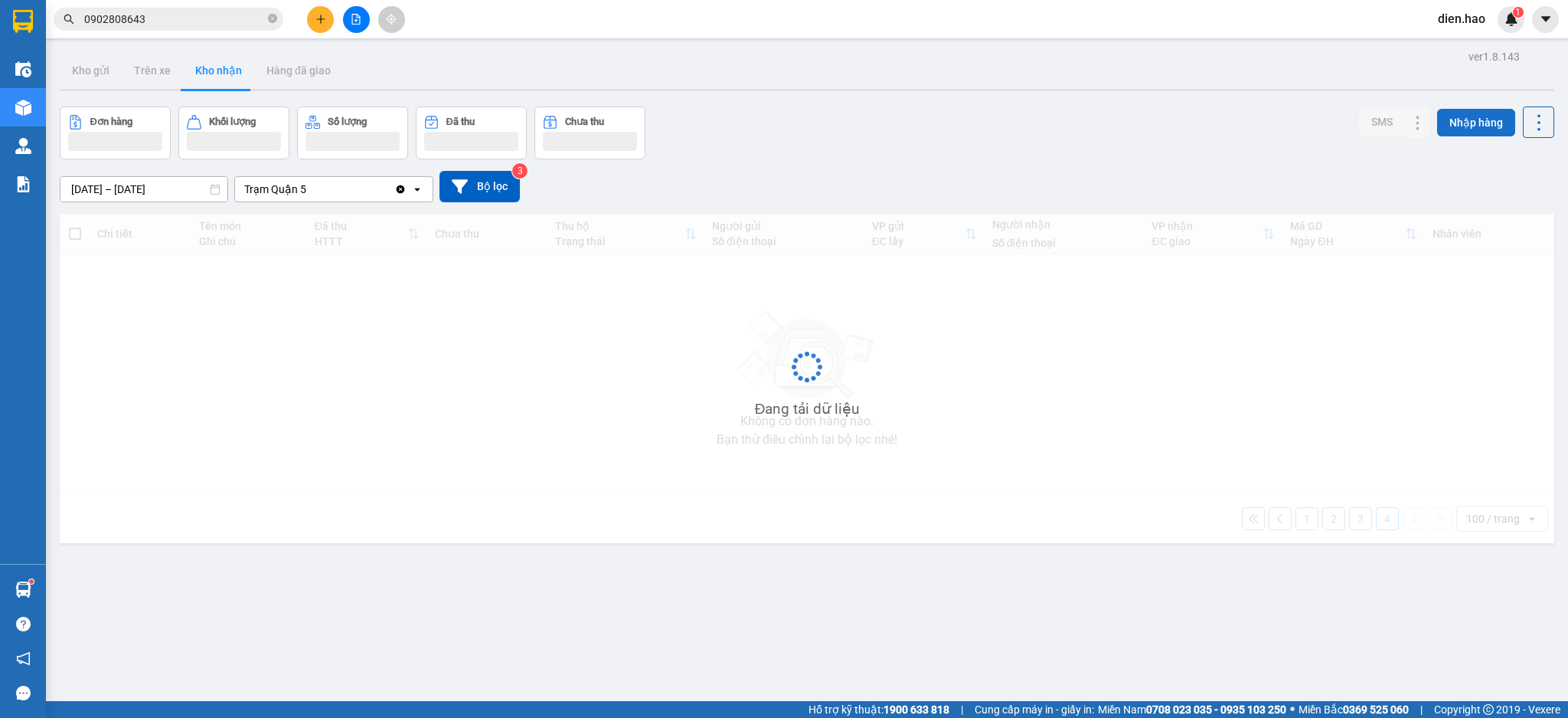
click at [1453, 119] on button "Nhập hàng" at bounding box center [1475, 123] width 78 height 28
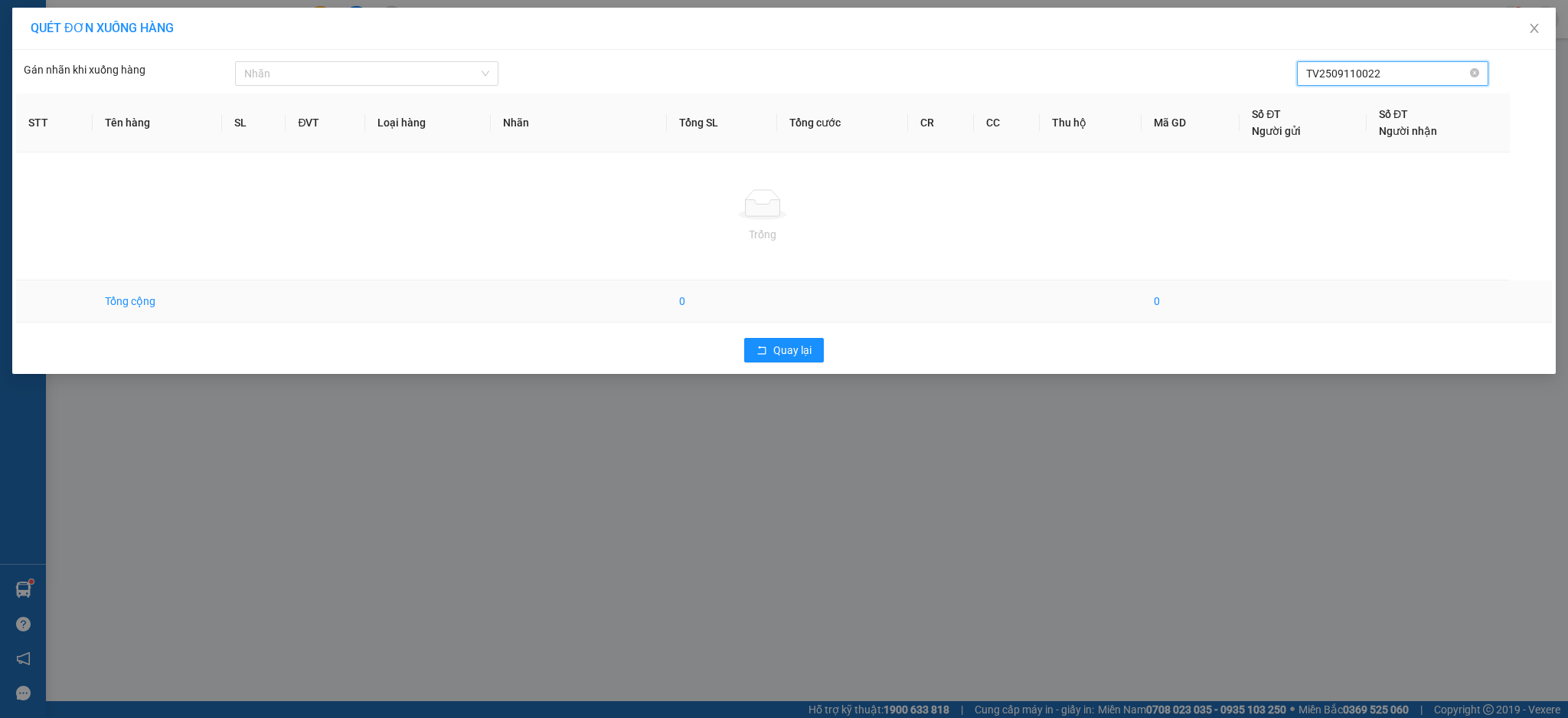
type input "TV2509110022"
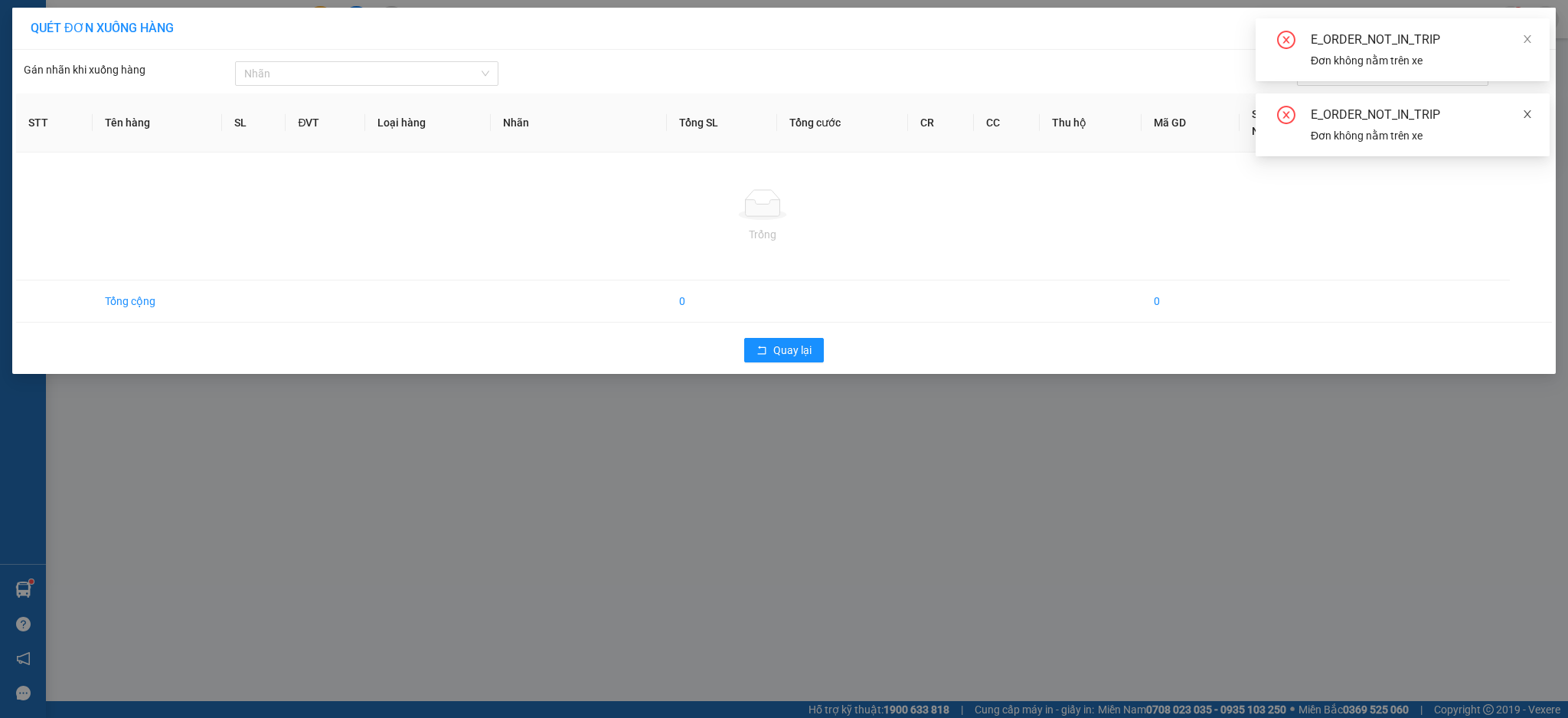
click at [1526, 110] on icon "close" at bounding box center [1527, 114] width 11 height 11
drag, startPoint x: 1524, startPoint y: 40, endPoint x: 1511, endPoint y: 40, distance: 13.0
click at [1520, 40] on div "E_ORDER_NOT_IN_TRIP Đơn không nằm trên xe" at bounding box center [1402, 49] width 294 height 63
click at [1522, 39] on icon "close" at bounding box center [1527, 39] width 11 height 11
click at [1534, 40] on span "Close" at bounding box center [1534, 29] width 43 height 43
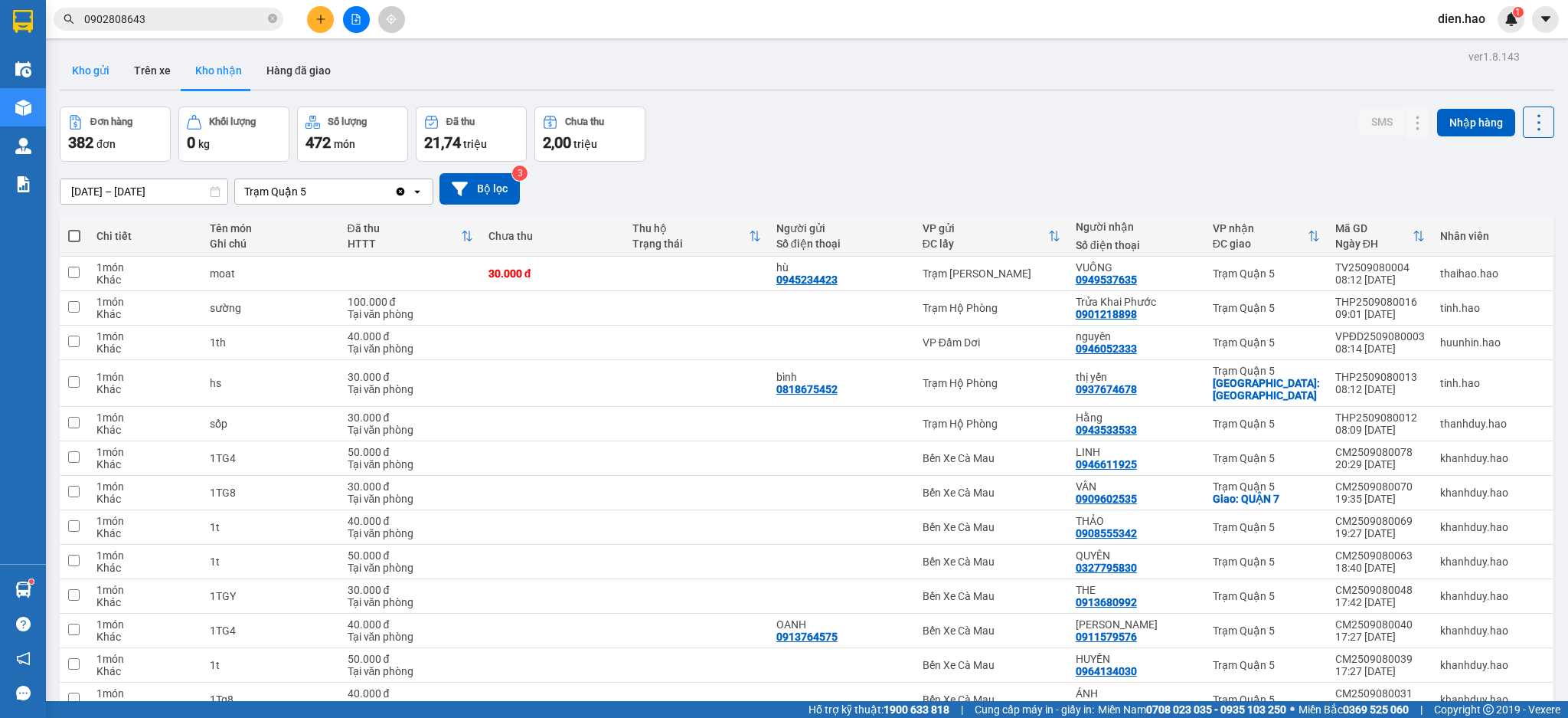
click at [80, 81] on button "Kho gửi" at bounding box center [91, 70] width 62 height 37
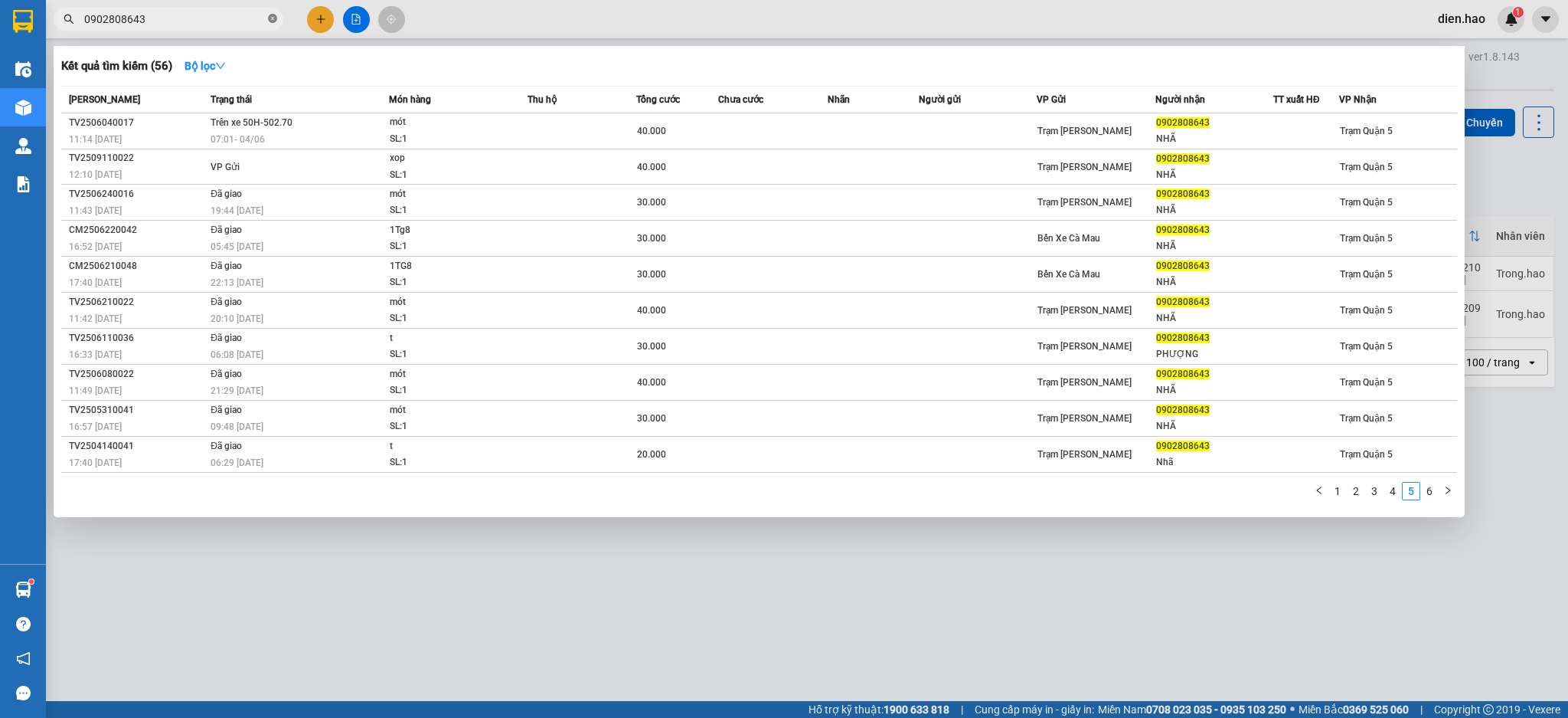
drag, startPoint x: 276, startPoint y: 17, endPoint x: 650, endPoint y: 282, distance: 458.4
click at [276, 18] on icon "close-circle" at bounding box center [272, 18] width 9 height 9
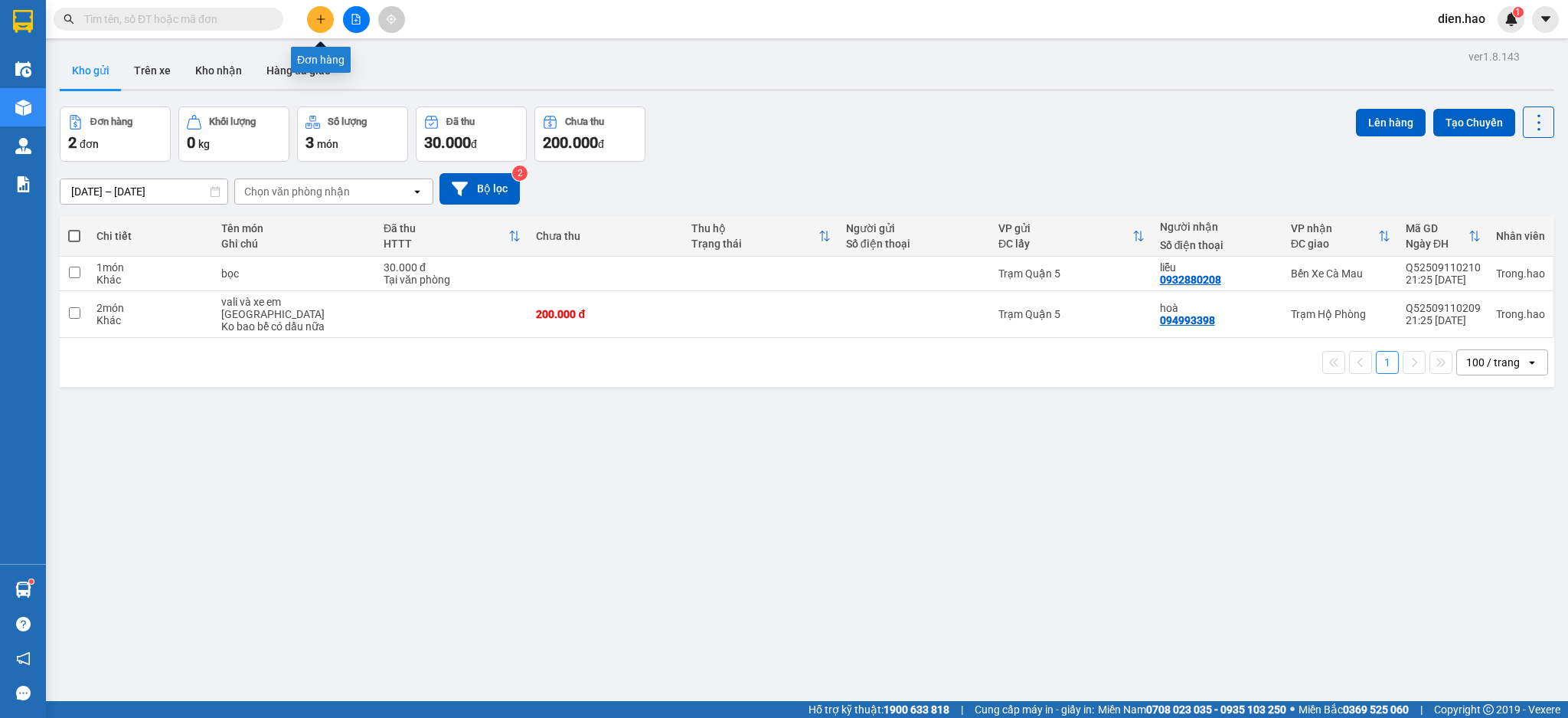
click at [317, 24] on button at bounding box center [320, 19] width 27 height 27
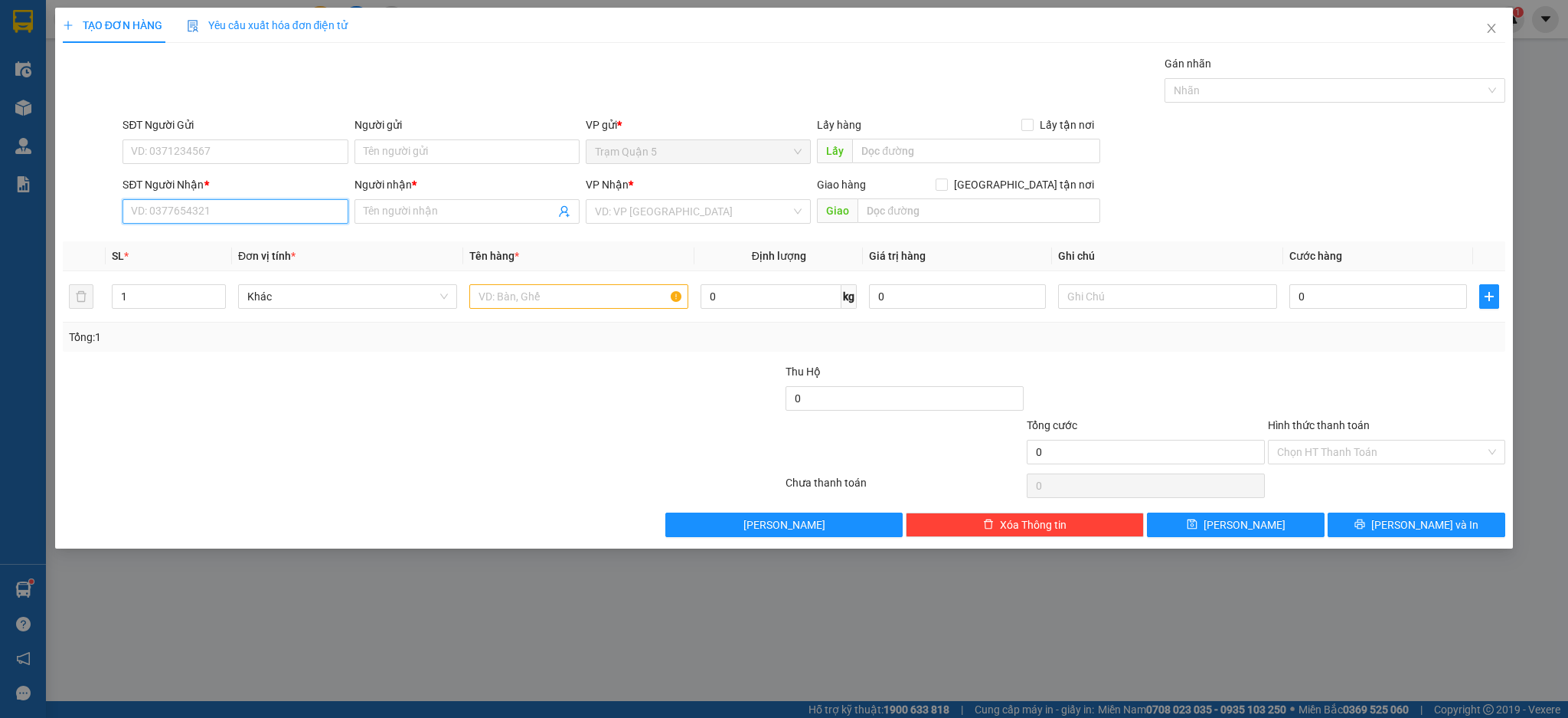
click at [264, 215] on input "SĐT Người Nhận *" at bounding box center [235, 212] width 225 height 25
type input "9"
click at [240, 230] on div "0914032383 - đào" at bounding box center [235, 242] width 225 height 25
type input "0914032383"
type input "đào"
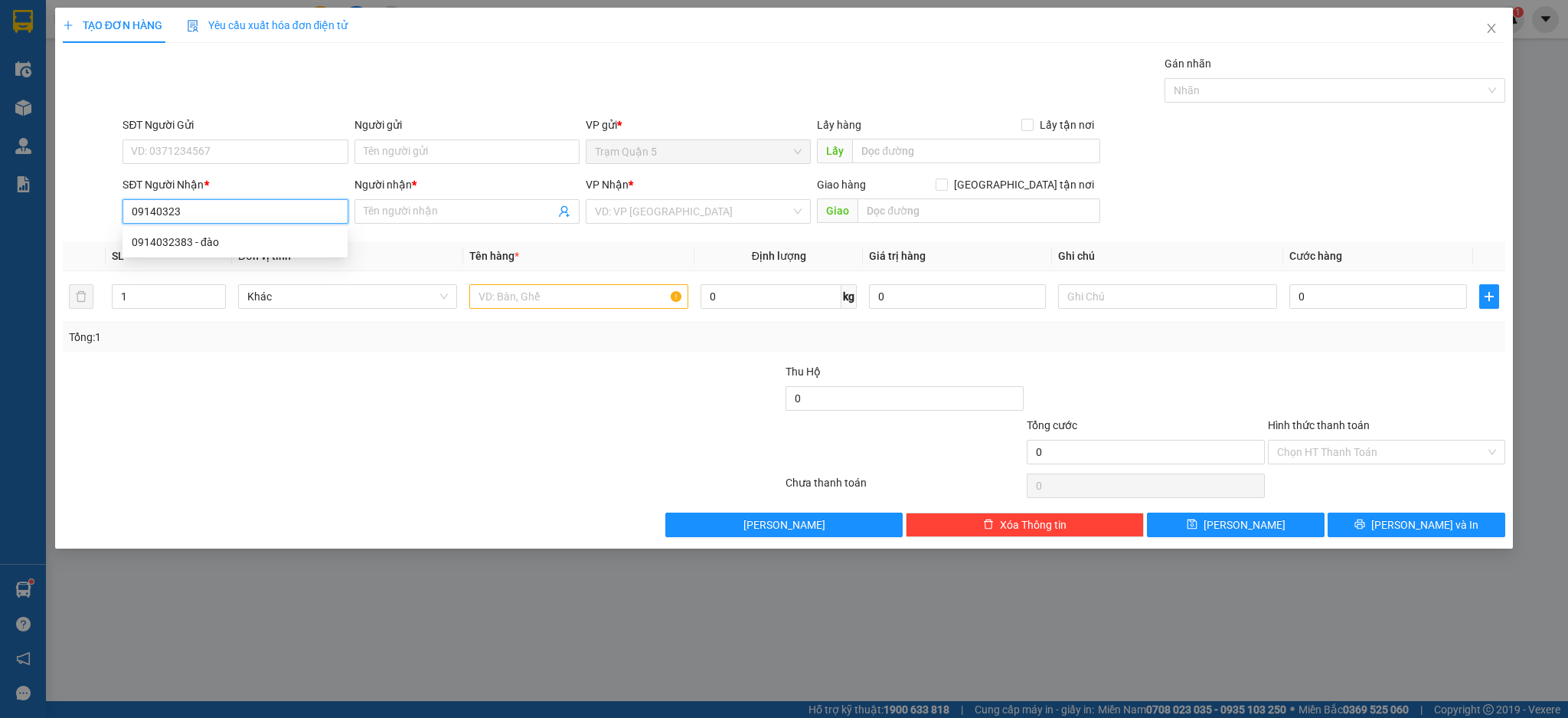
type input "điện khách nói hàng k phải của mình . cậu điền kêu bỏ đó đi"
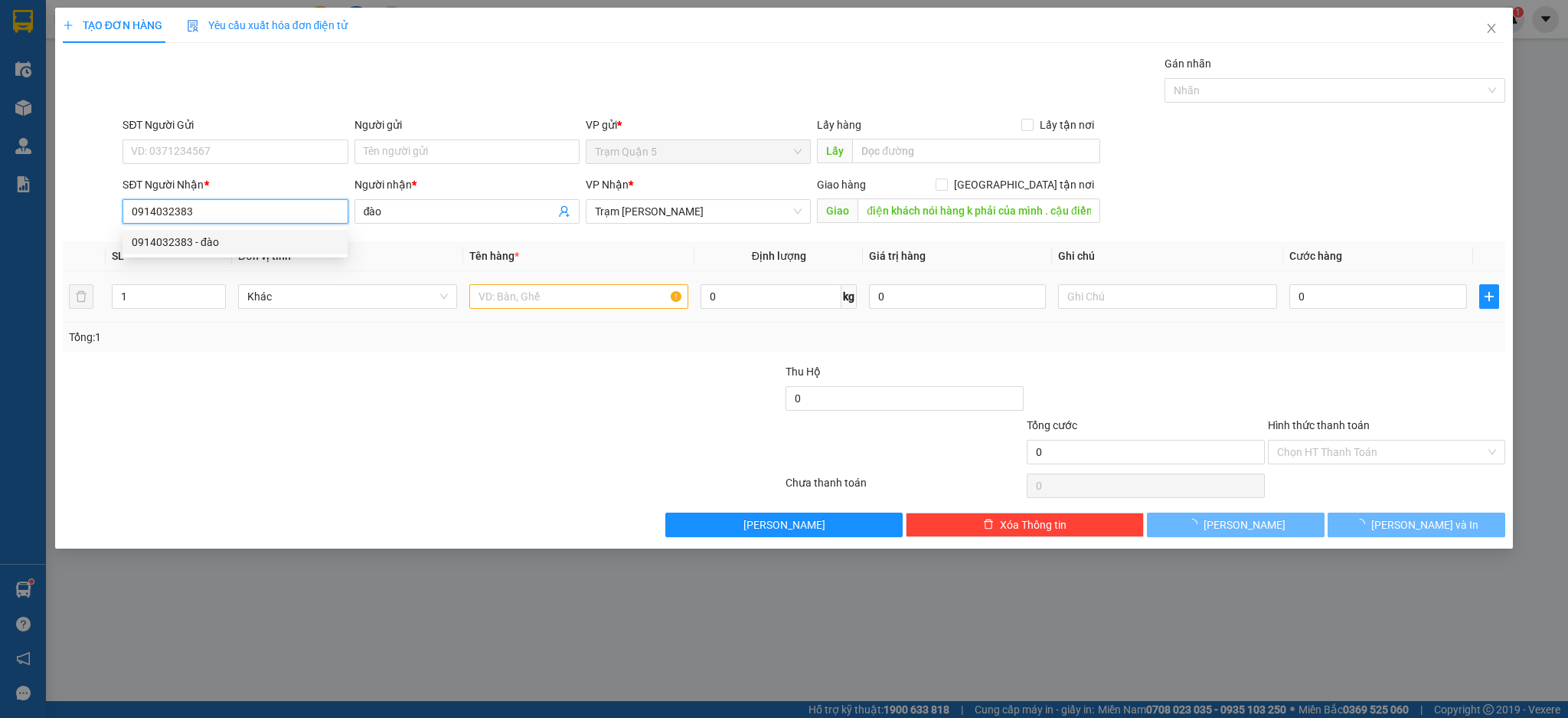
type input "160.000"
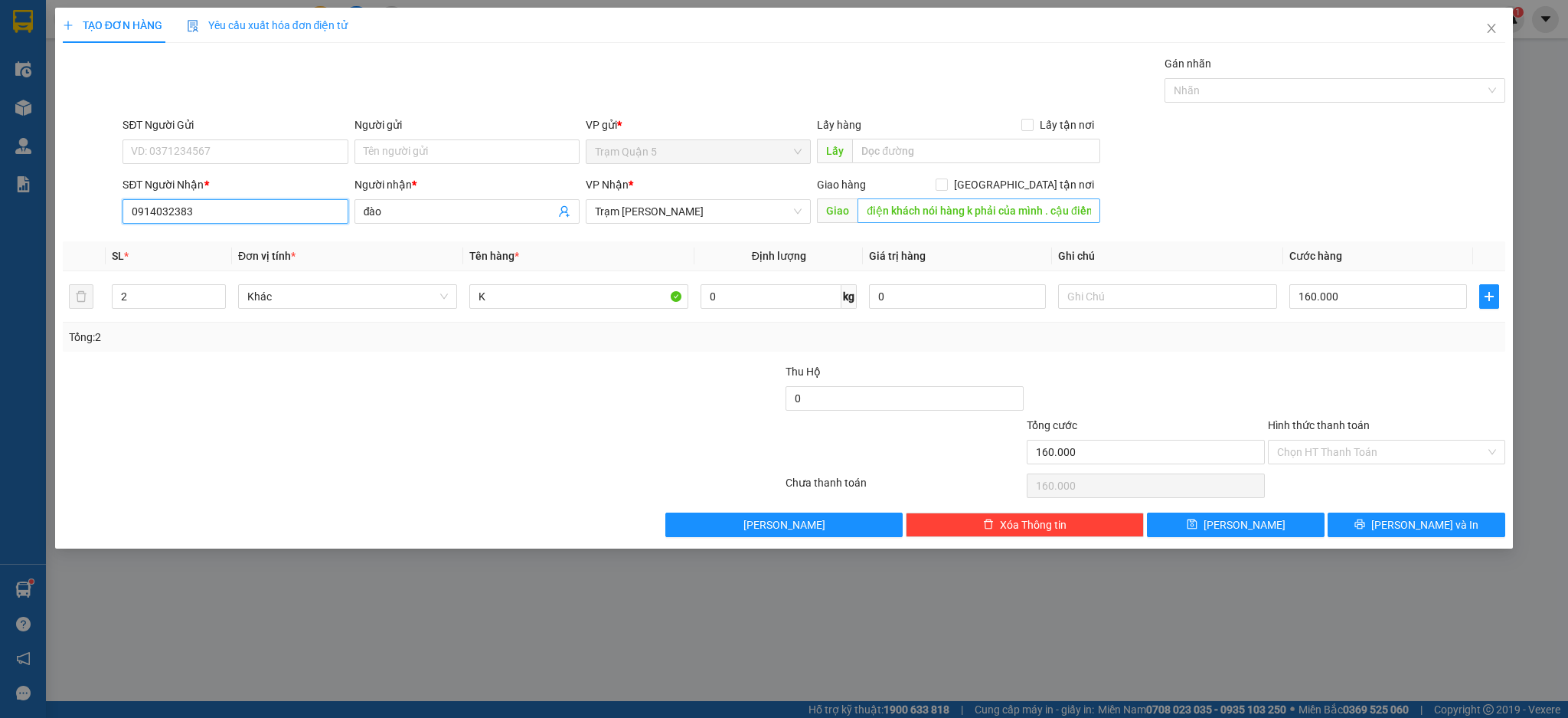
type input "0914032383"
click at [1069, 212] on input "điện khách nói hàng k phải của mình . cậu điền kêu bỏ đó đi" at bounding box center [978, 211] width 243 height 25
click at [212, 286] on span "Increase Value" at bounding box center [217, 291] width 17 height 14
click at [217, 302] on icon "down" at bounding box center [217, 302] width 5 height 3
type input "1"
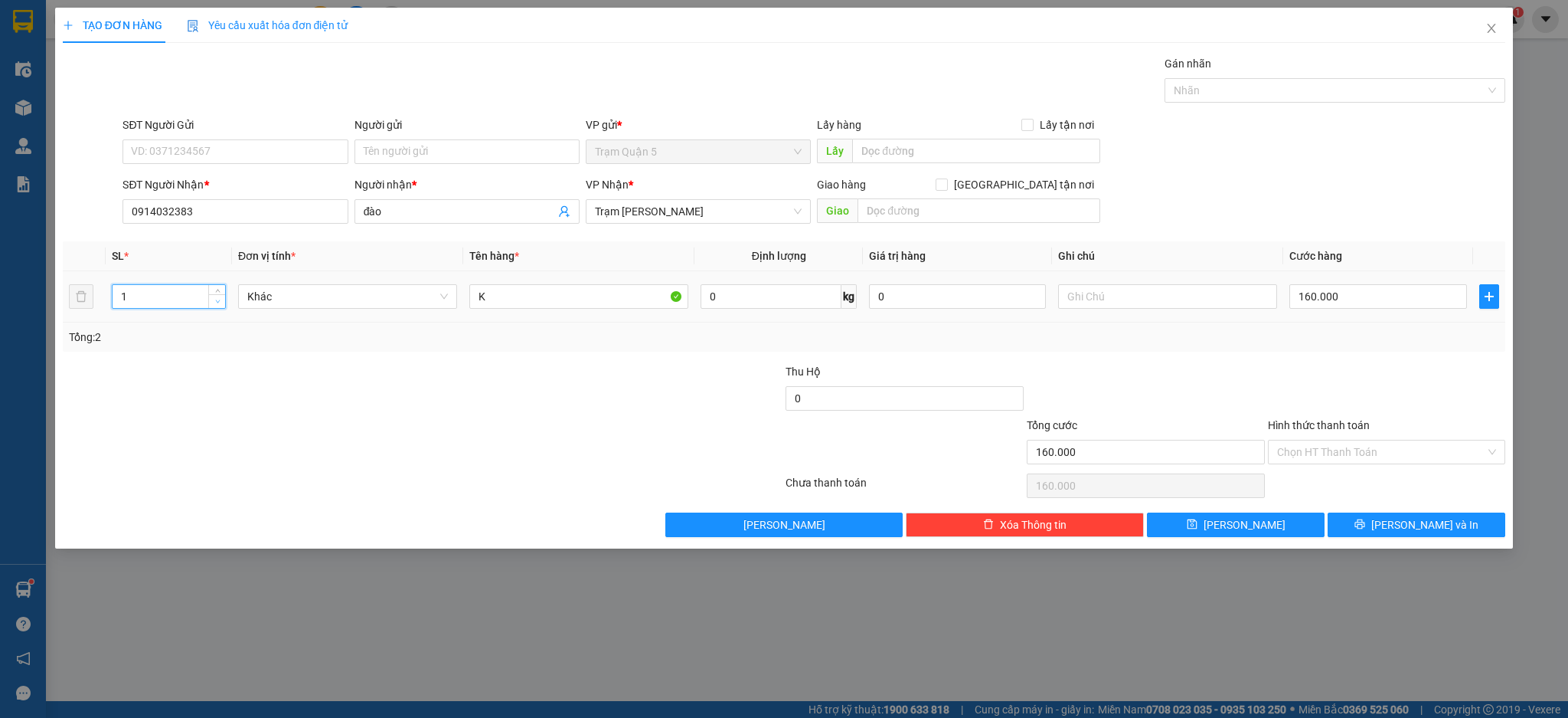
click at [217, 302] on icon "down" at bounding box center [217, 302] width 5 height 3
click at [1343, 286] on input "160.000" at bounding box center [1378, 296] width 177 height 25
type input "0"
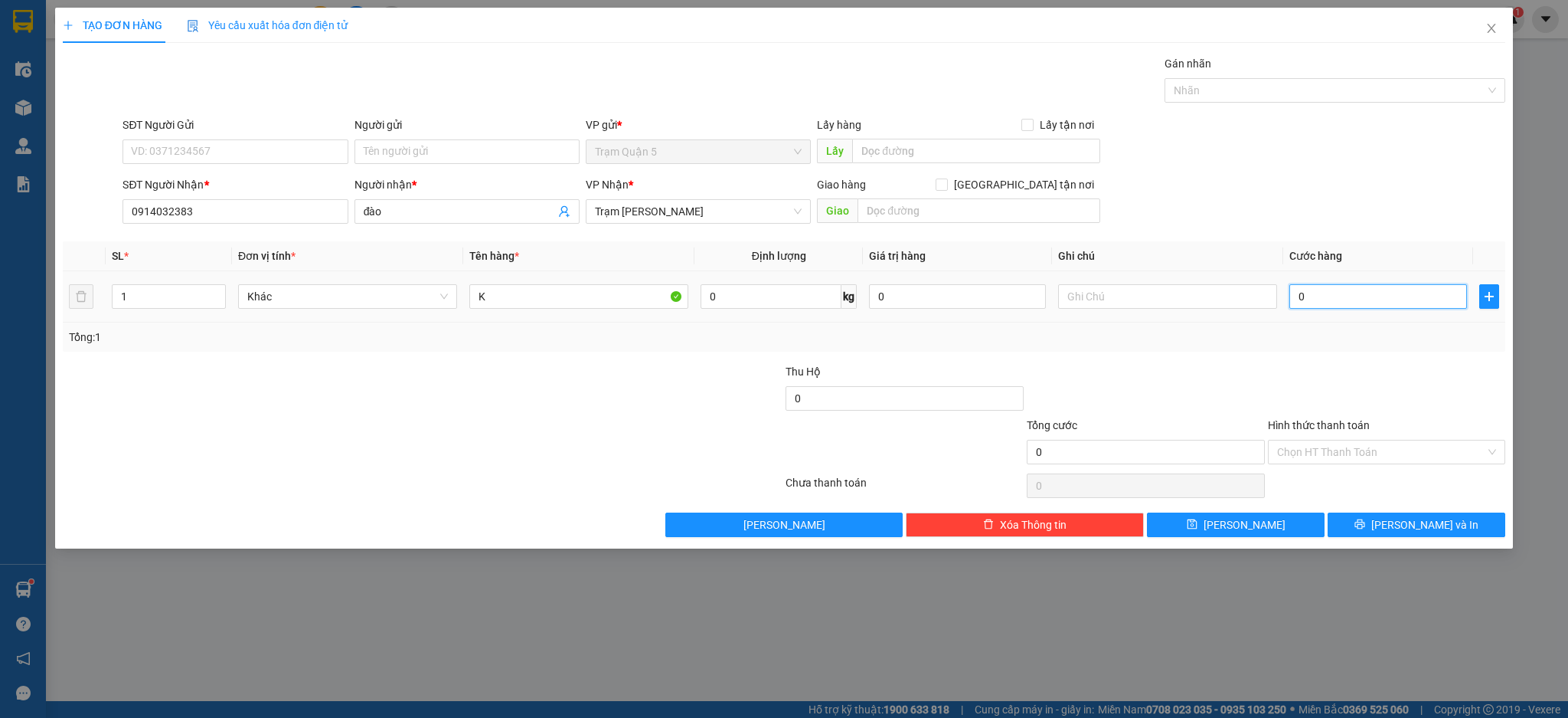
type input "4"
type input "004"
type input "40"
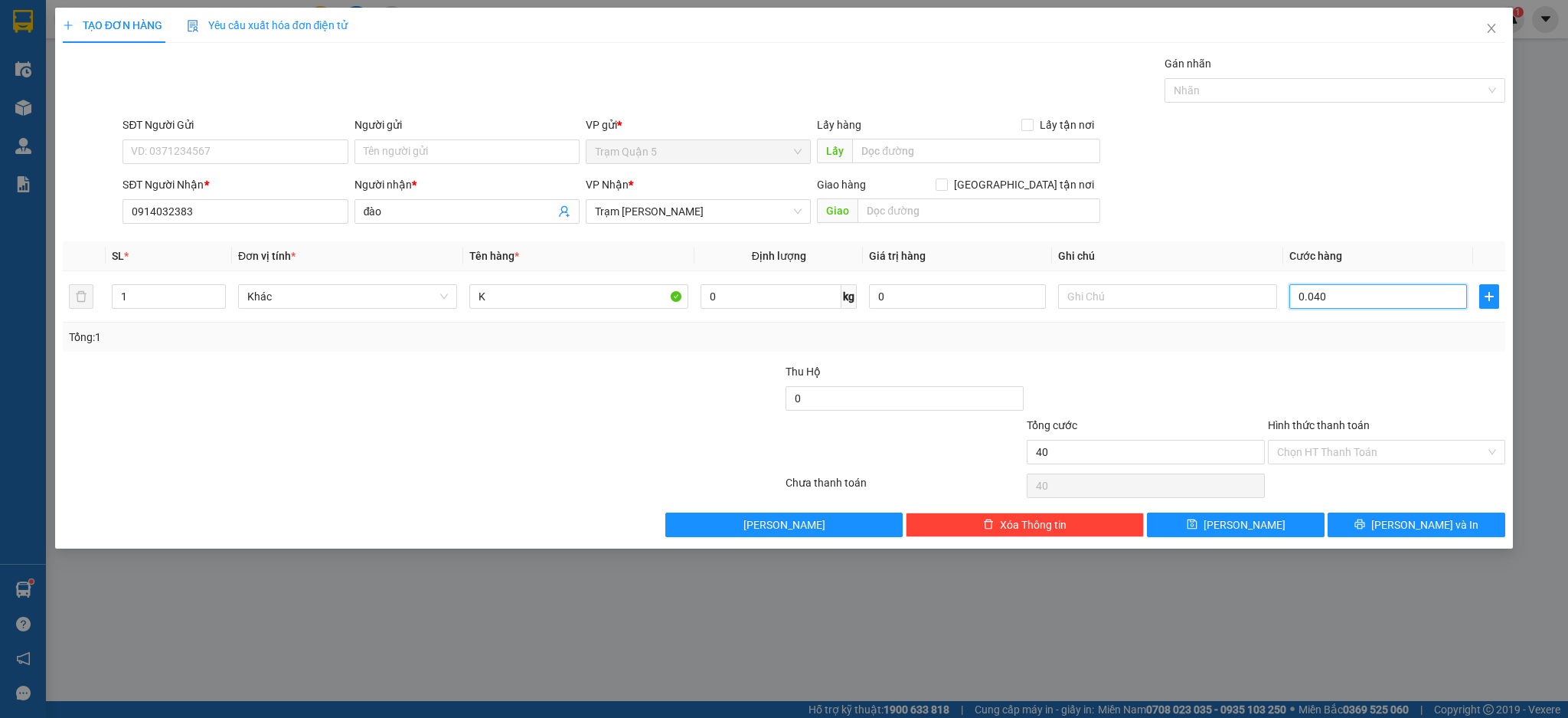
type input "0.040"
type input "40.000"
click at [1409, 336] on div "Tổng: 1" at bounding box center [784, 336] width 1431 height 17
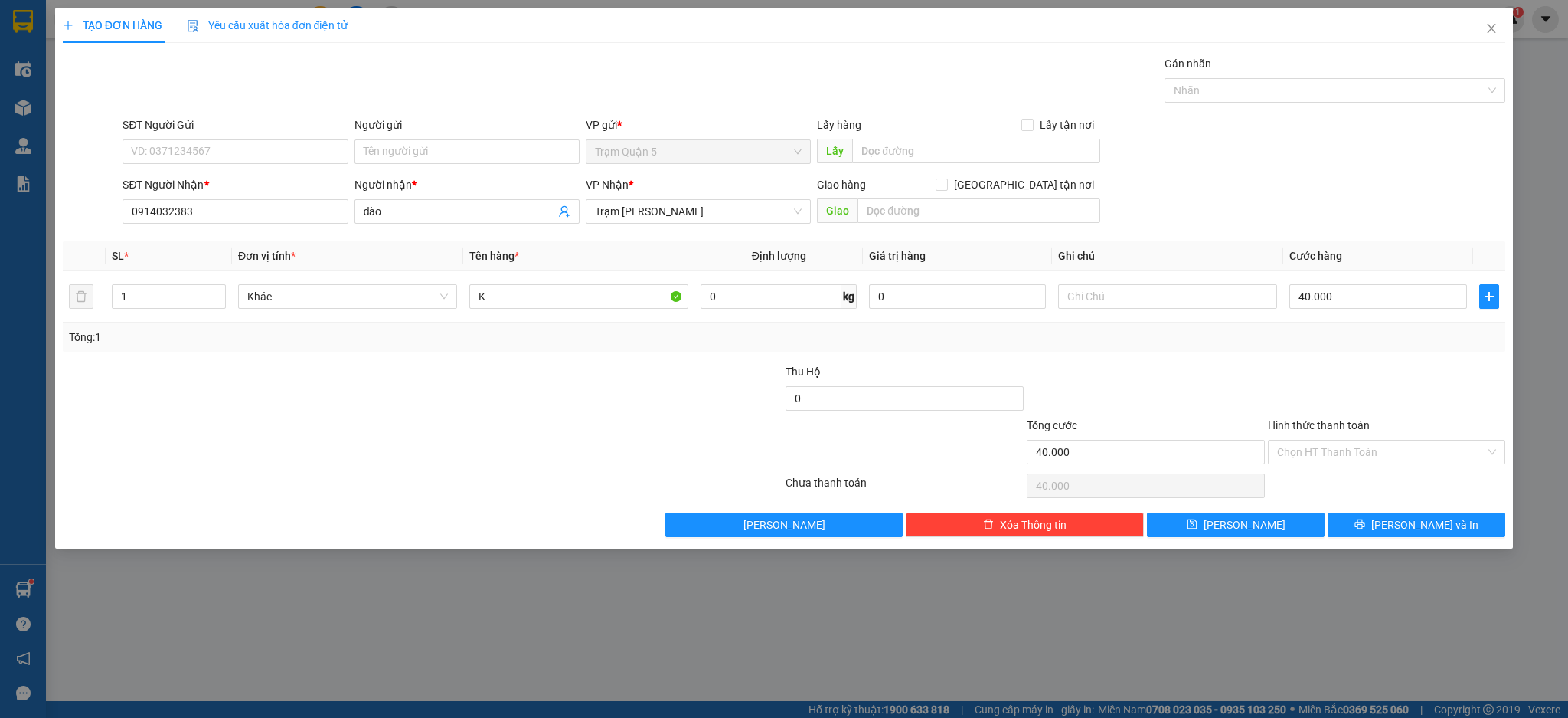
drag, startPoint x: 1351, startPoint y: 451, endPoint x: 1351, endPoint y: 466, distance: 15.0
click at [1351, 460] on input "Hình thức thanh toán" at bounding box center [1381, 452] width 209 height 23
click at [1350, 481] on div "Tại văn phòng" at bounding box center [1387, 482] width 220 height 17
type input "0"
click at [1274, 527] on button "[PERSON_NAME]" at bounding box center [1235, 524] width 178 height 25
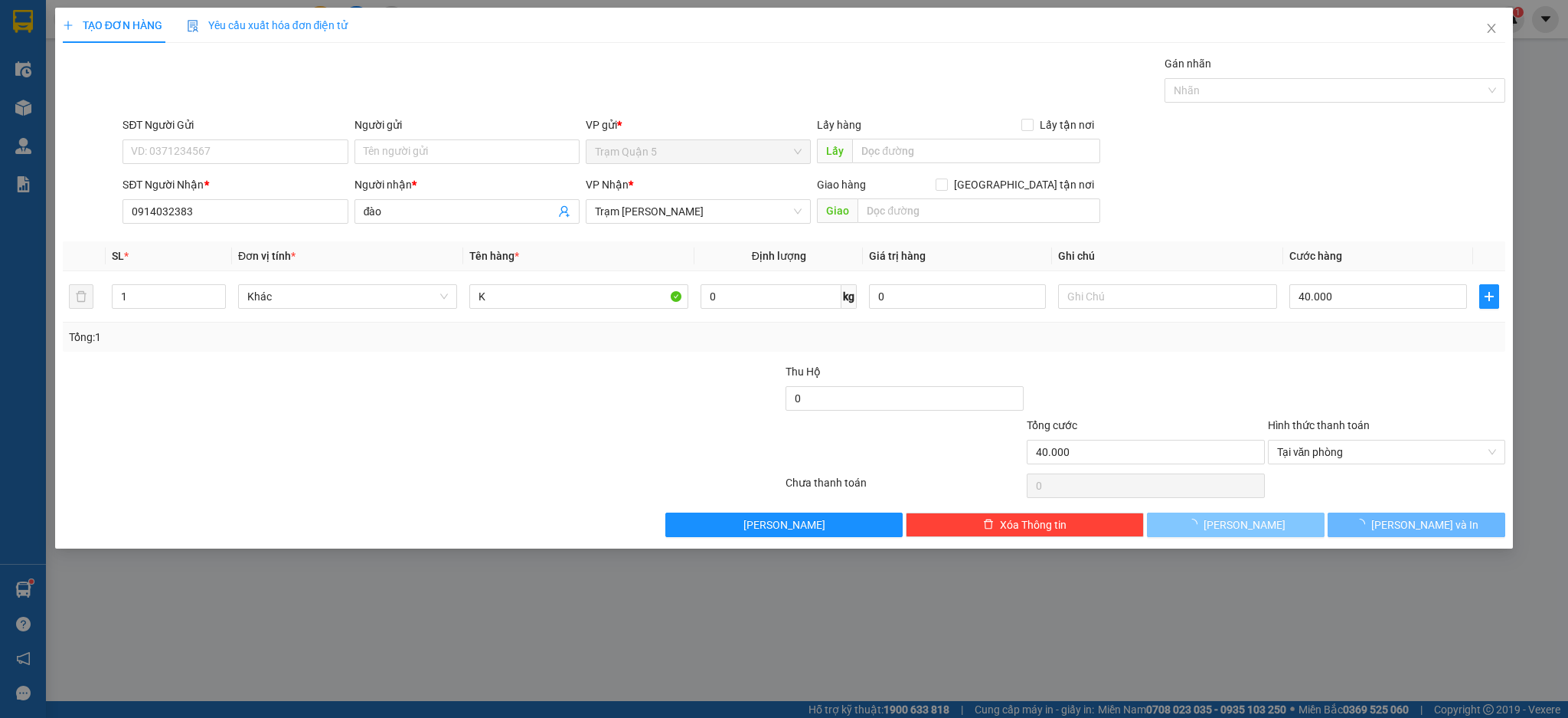
type input "0"
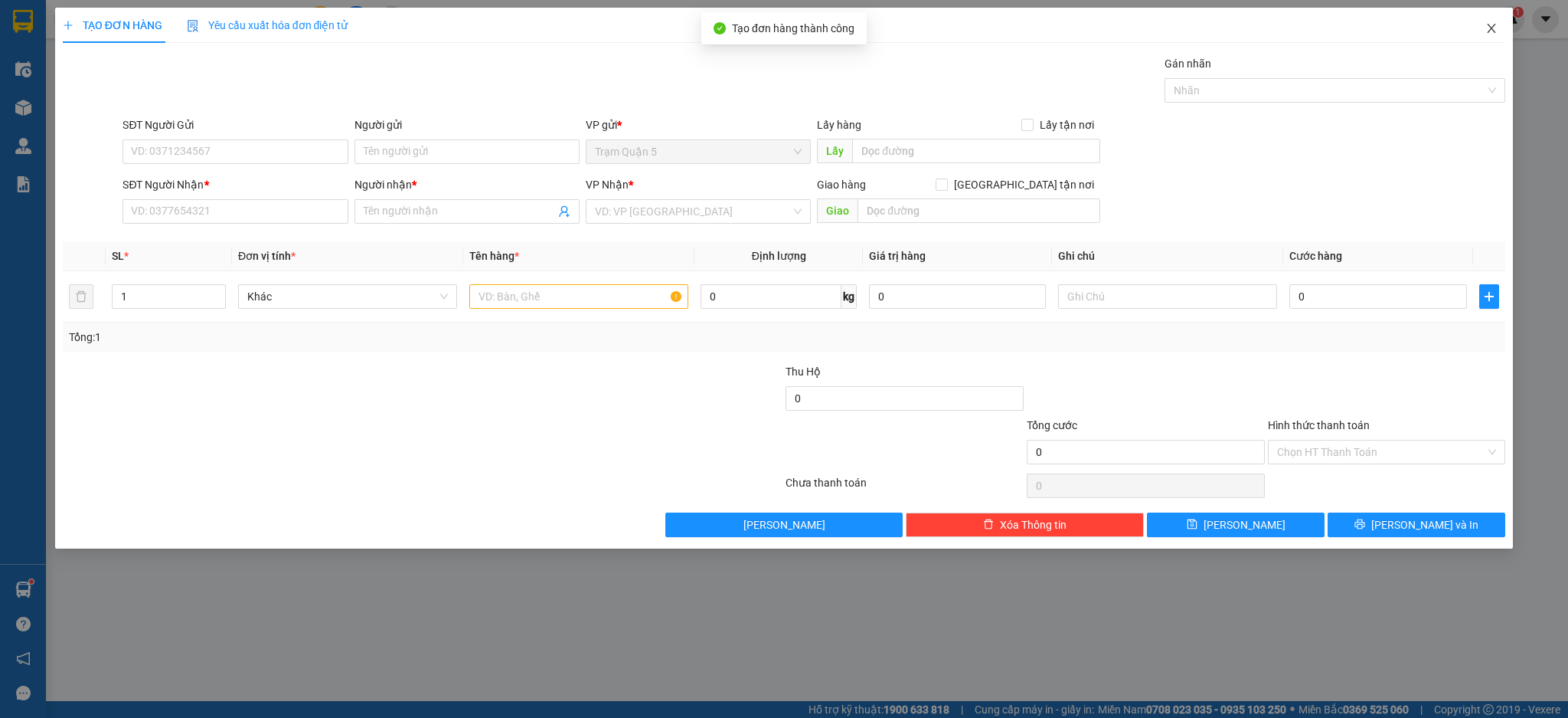
click at [1484, 30] on span "Close" at bounding box center [1491, 29] width 43 height 43
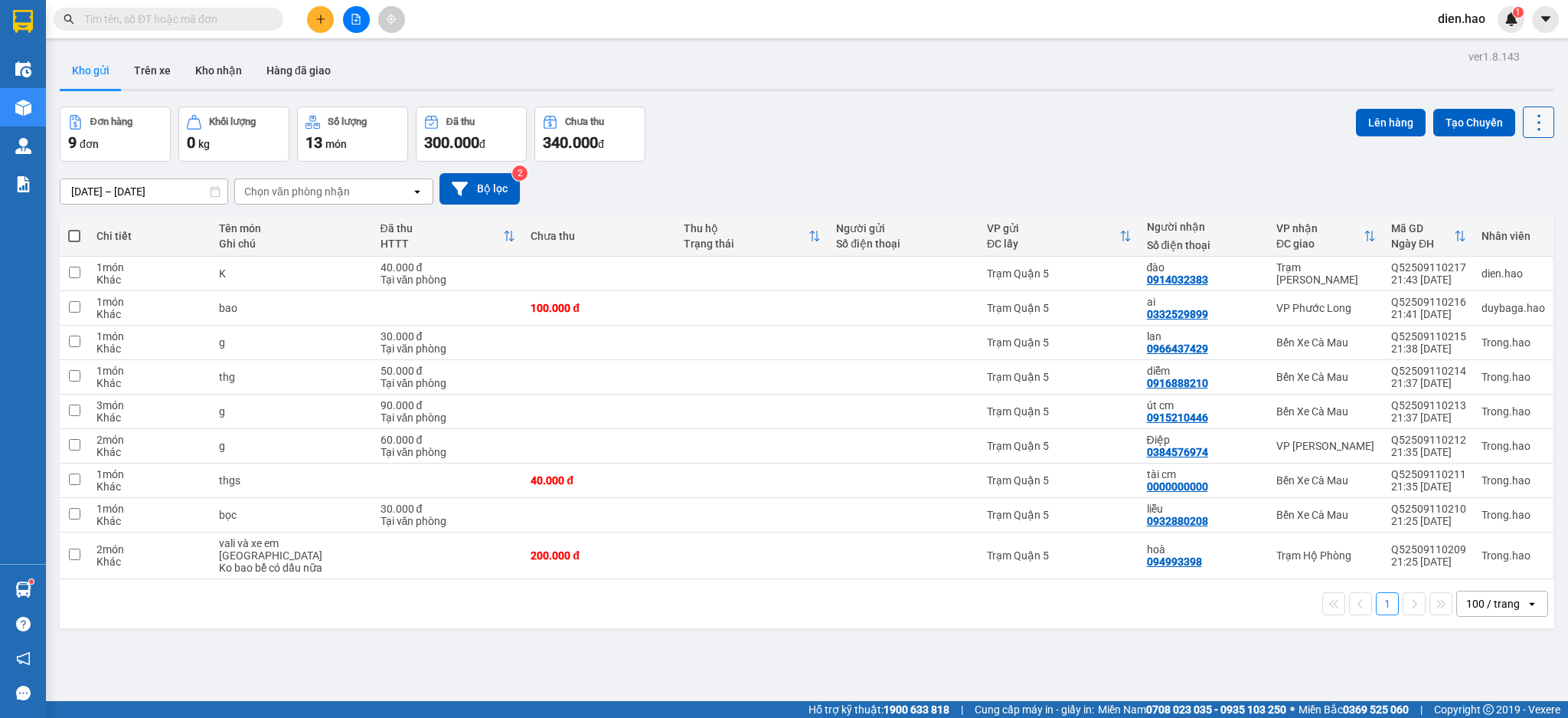
click at [1528, 130] on icon at bounding box center [1538, 122] width 21 height 21
click at [1503, 214] on span "Làm mới" at bounding box center [1501, 219] width 42 height 16
